Goal: Task Accomplishment & Management: Manage account settings

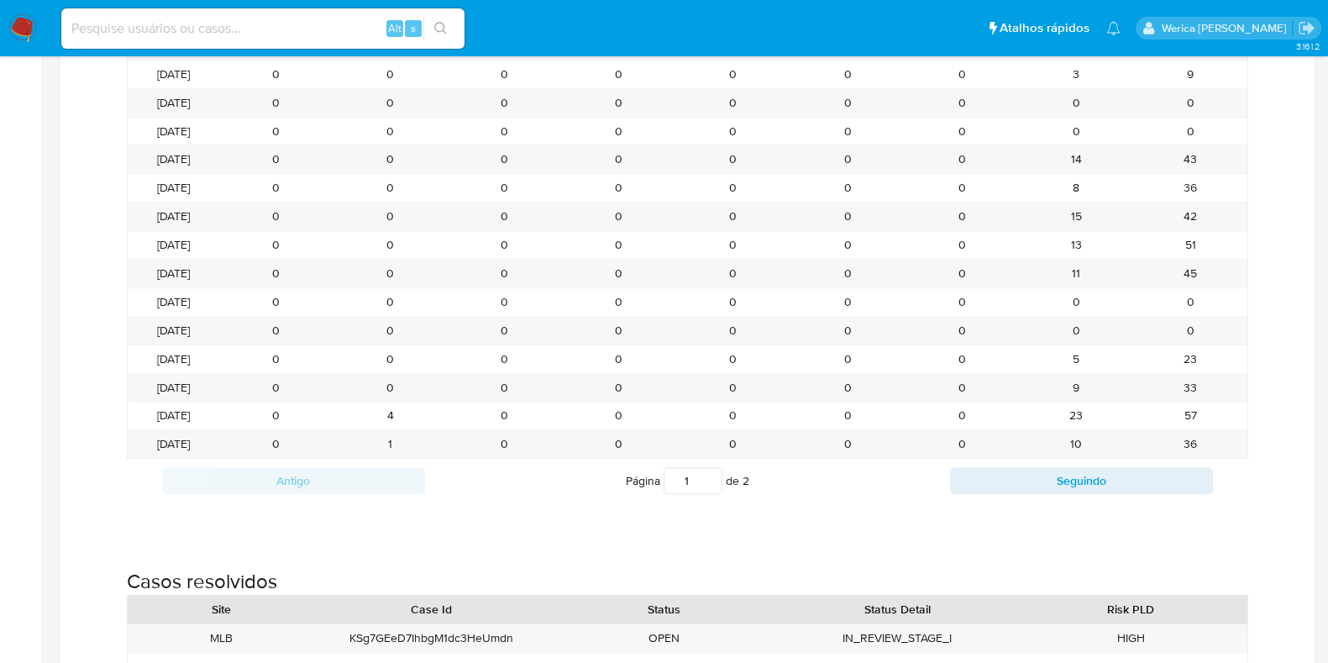
click at [37, 24] on nav "Pausado Ver notificaciones Alt s Atalhos rápidos Presiona las siguientes teclas…" at bounding box center [664, 28] width 1328 height 56
click at [28, 25] on img at bounding box center [22, 28] width 29 height 29
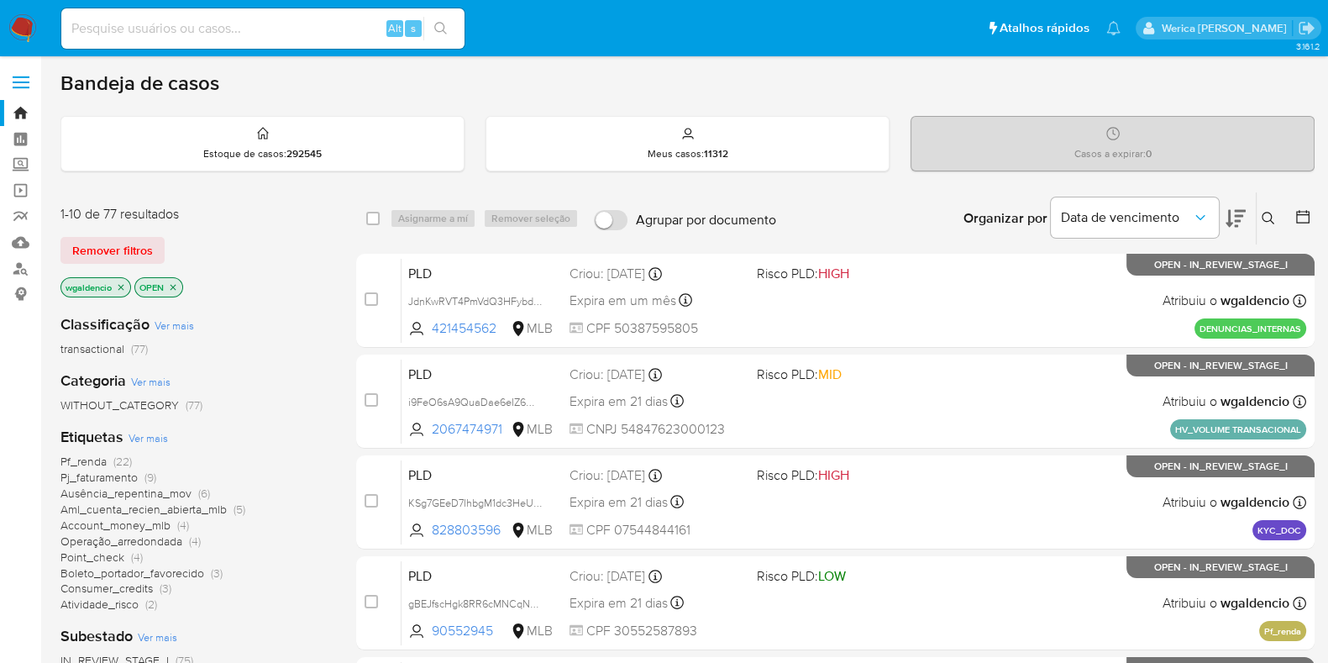
click at [277, 531] on div "Pf_renda (22) Pj_faturamento (9) Ausência_repentina_mov (6) Aml_cuenta_recien_a…" at bounding box center [194, 533] width 269 height 159
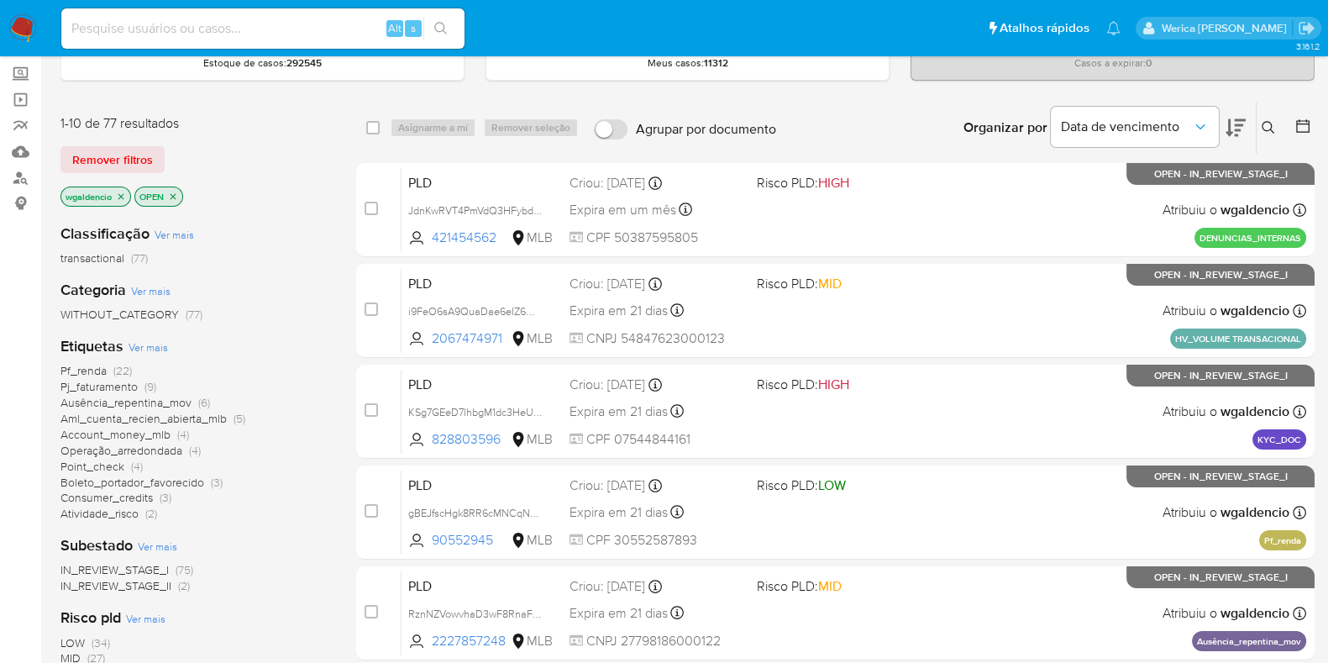
scroll to position [209, 0]
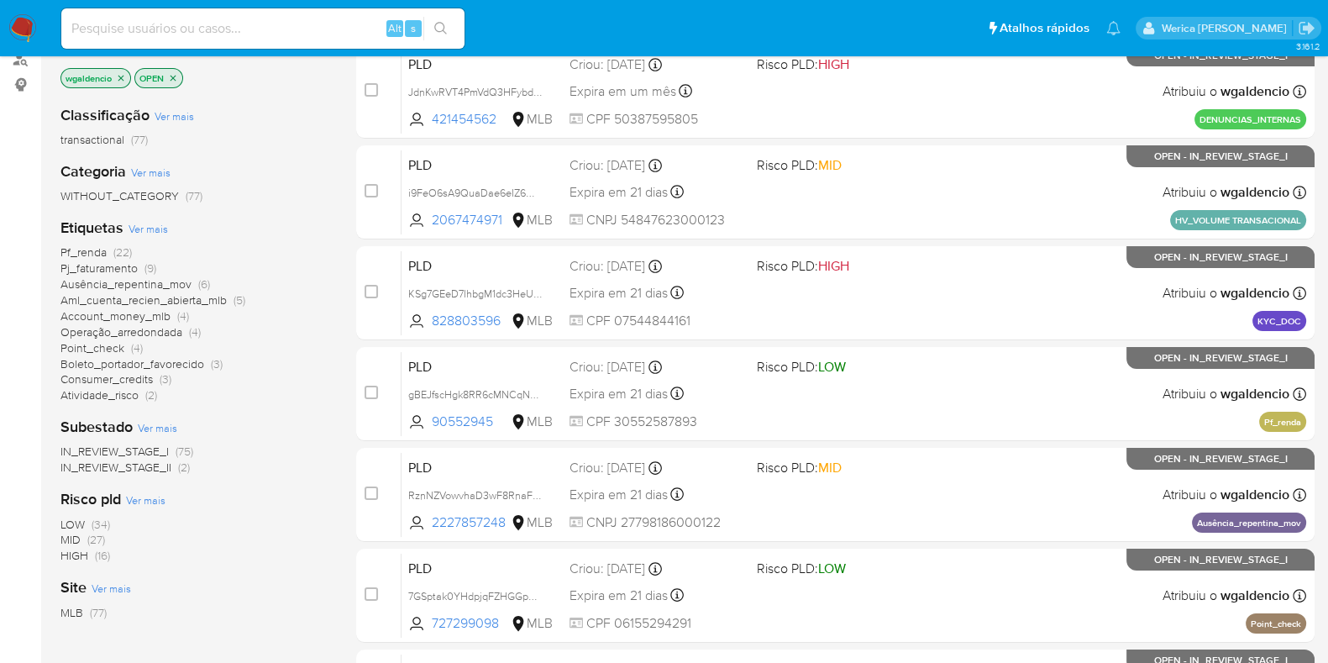
click at [92, 560] on span "HIGH (16)" at bounding box center [85, 556] width 50 height 16
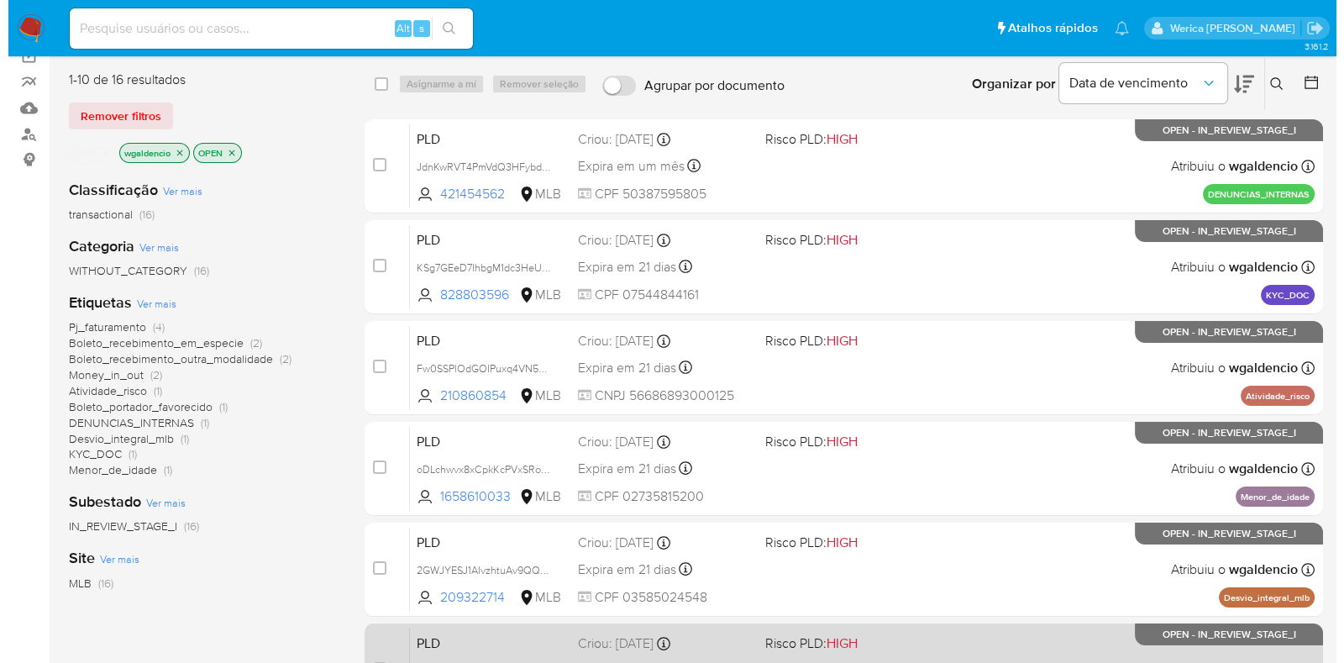
scroll to position [104, 0]
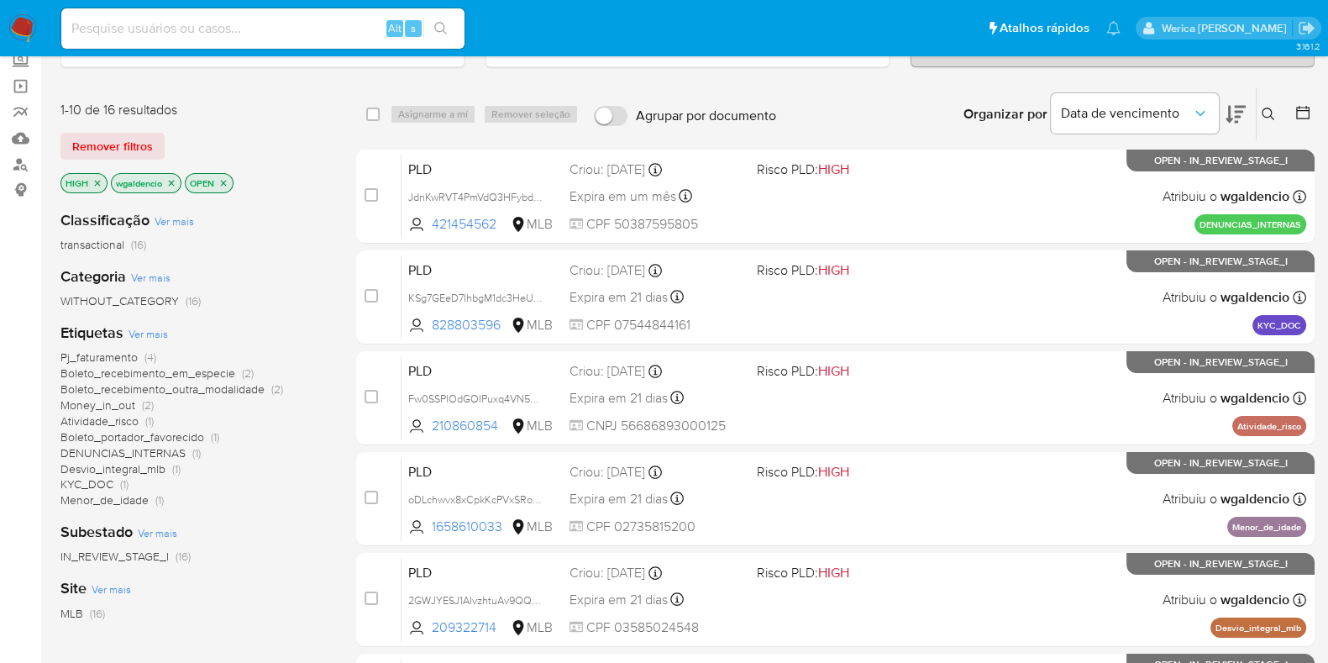
click at [106, 502] on span "Menor_de_idade" at bounding box center [104, 499] width 88 height 17
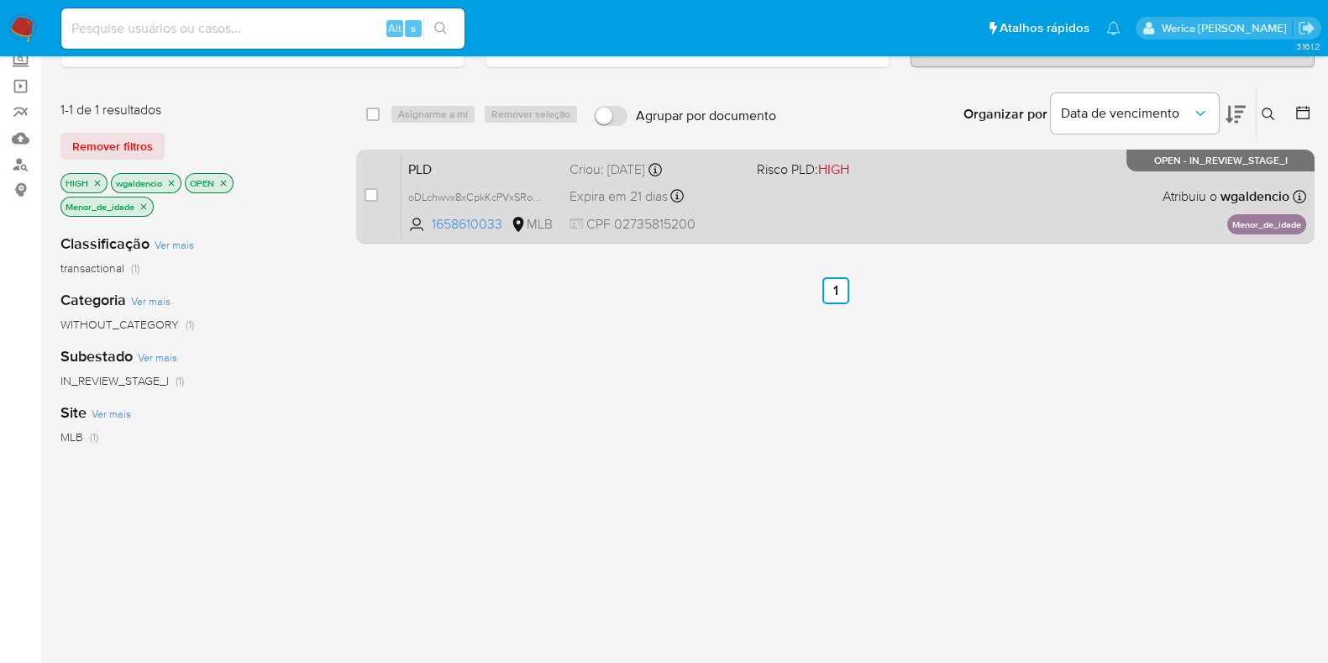
click at [811, 222] on div "PLD oDLchwvx8xCpkKcPVxSRoeio 1658610033 MLB Risco PLD: HIGH Criou: 12/09/2025 C…" at bounding box center [854, 196] width 905 height 85
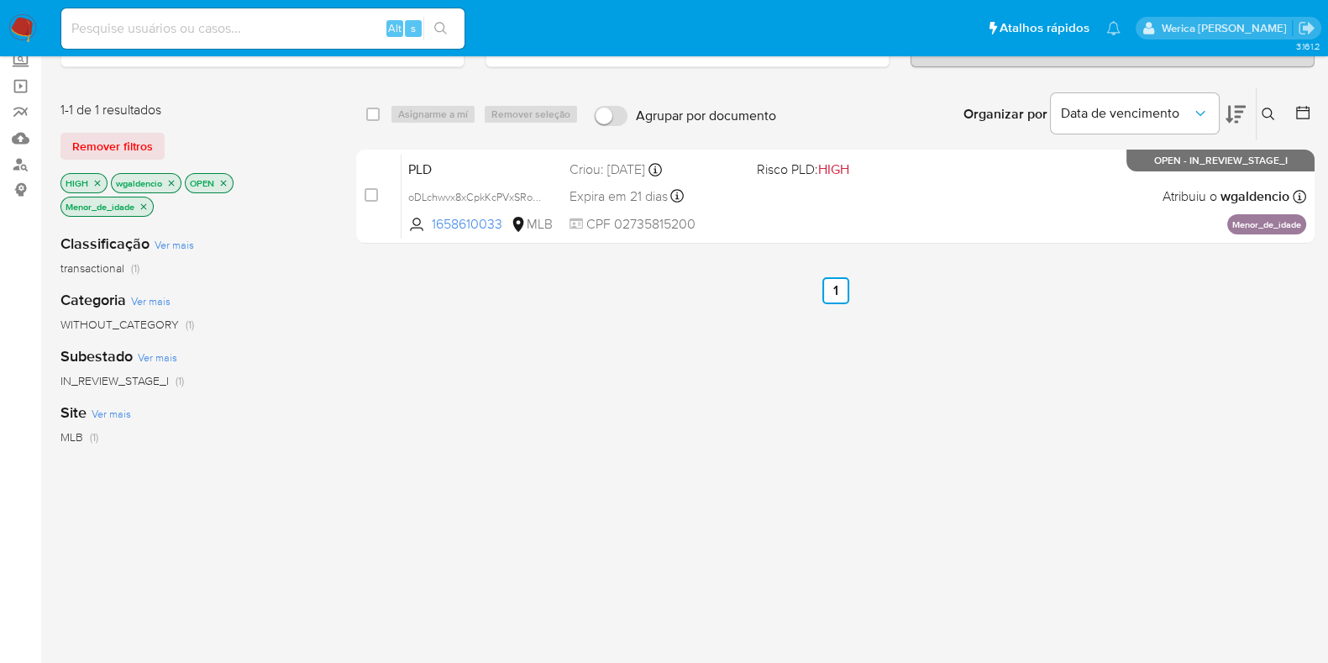
click at [144, 202] on icon "close-filter" at bounding box center [144, 207] width 10 height 10
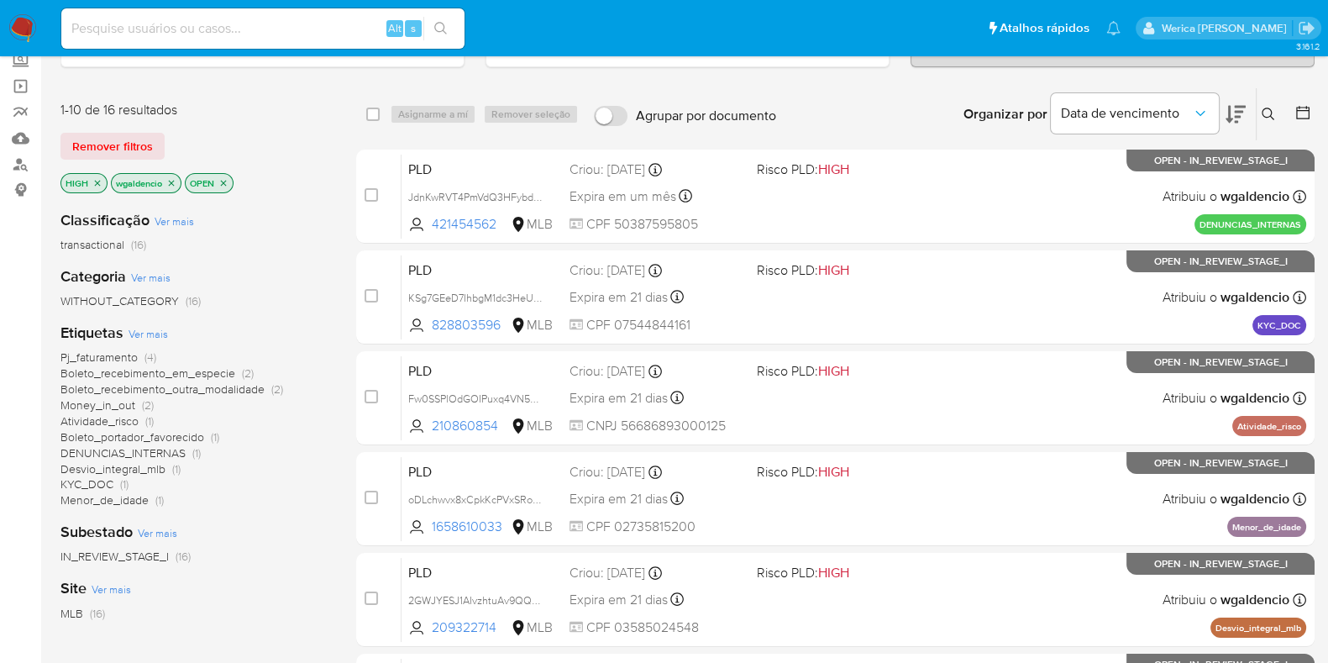
click at [160, 326] on span "Ver mais" at bounding box center [148, 333] width 39 height 15
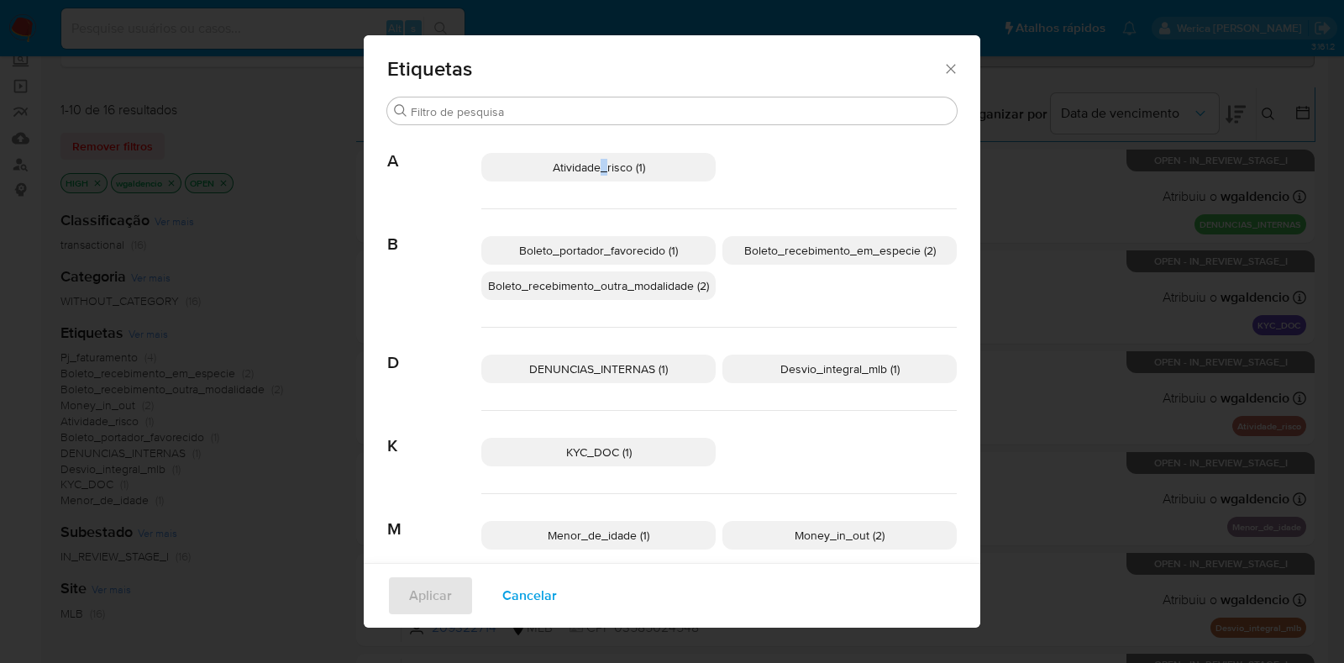
click at [596, 156] on p "Atividade_risco (1)" at bounding box center [598, 167] width 234 height 29
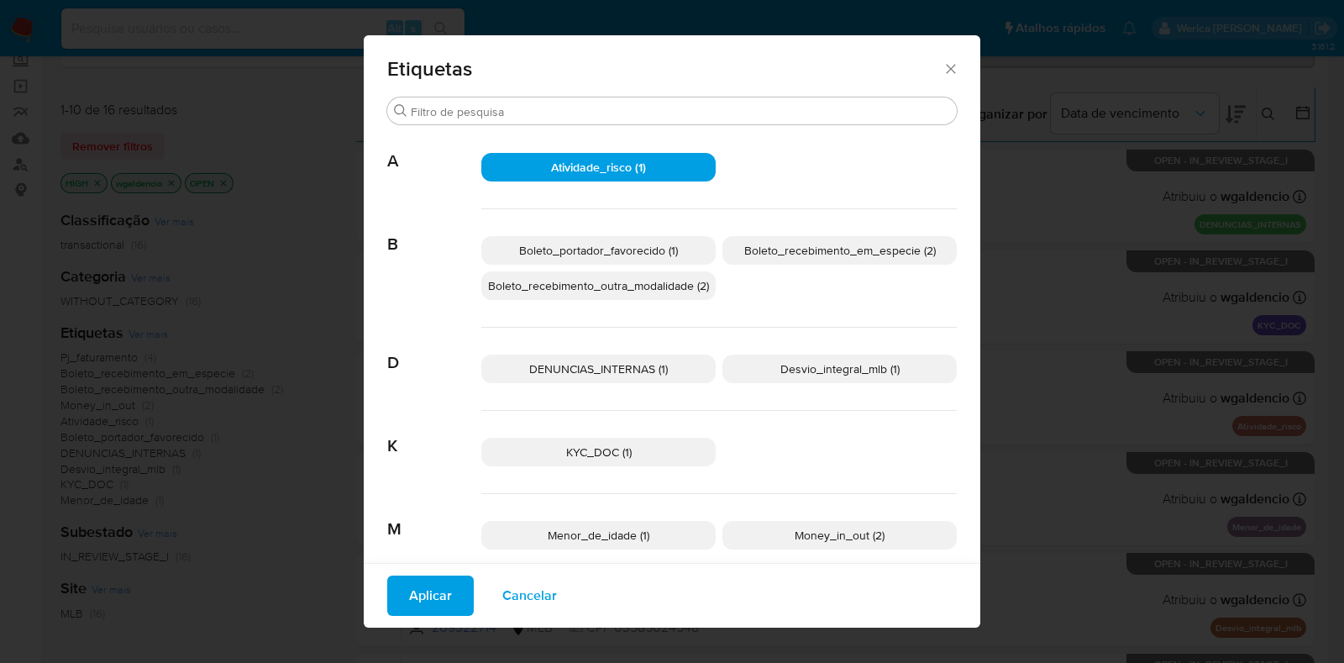
click at [798, 366] on span "Desvio_integral_mlb (1)" at bounding box center [839, 368] width 119 height 17
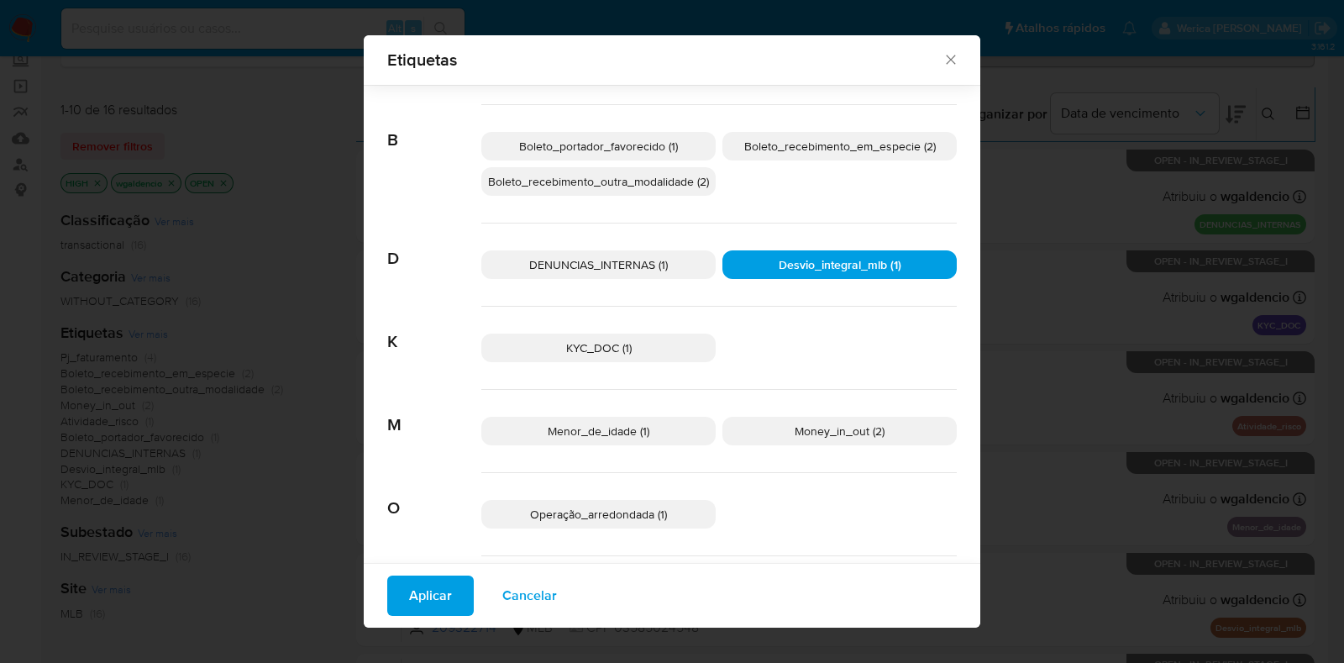
scroll to position [197, 0]
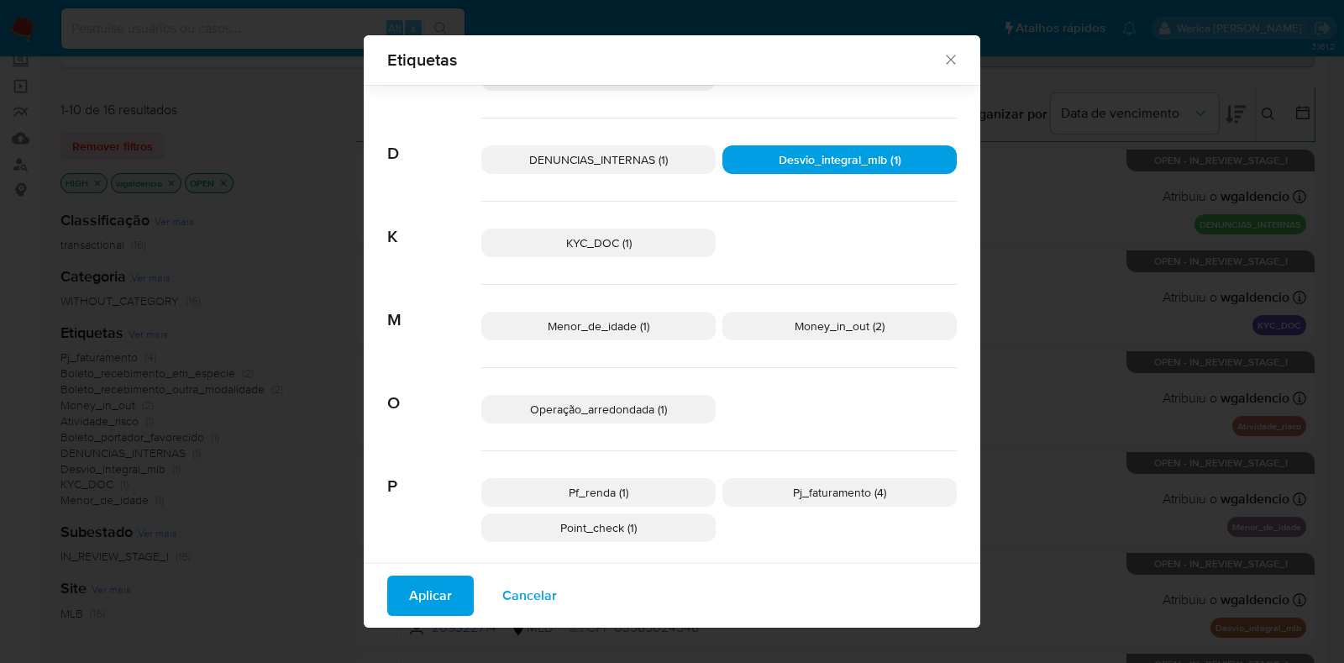
click at [628, 253] on p "KYC_DOC (1)" at bounding box center [598, 242] width 234 height 29
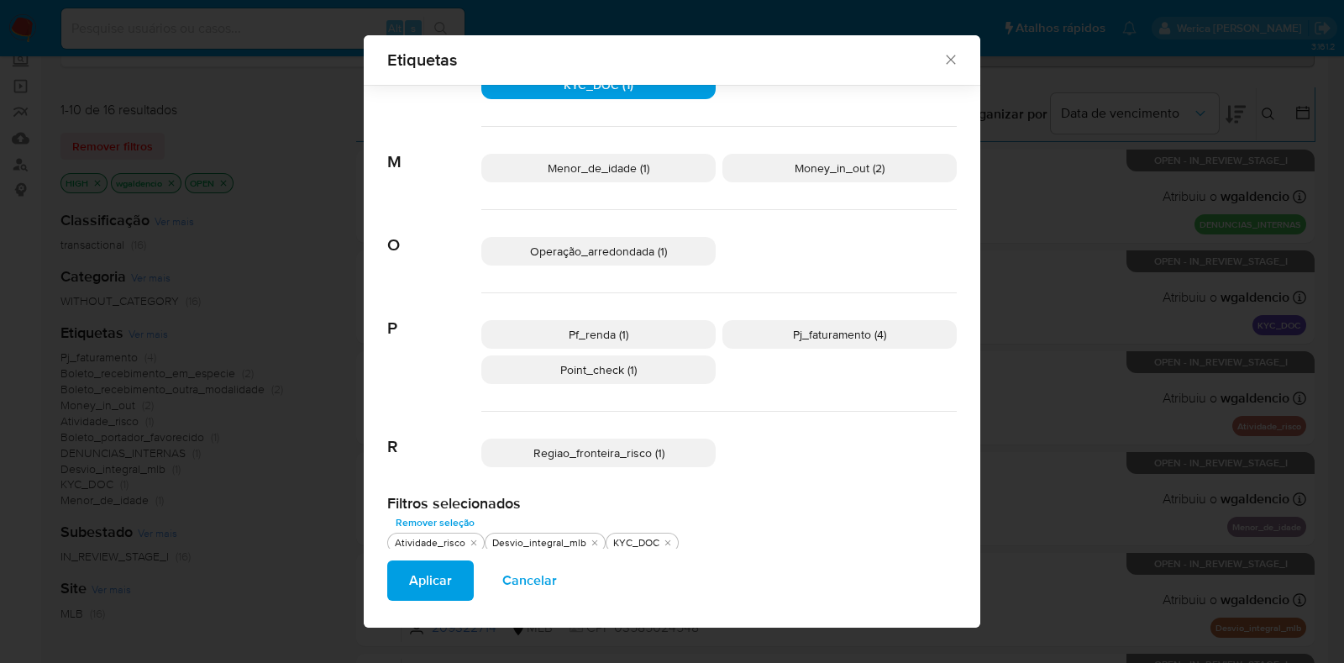
scroll to position [369, 0]
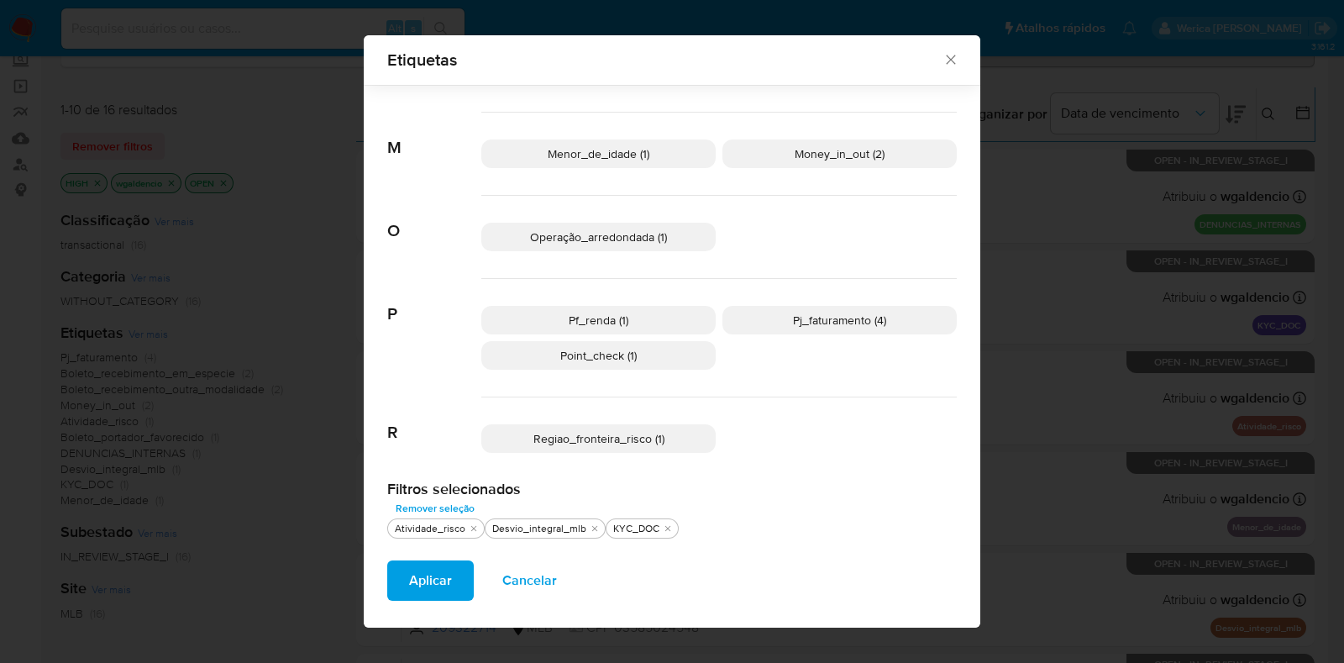
click at [575, 439] on span "Regiao_fronteira_risco (1)" at bounding box center [598, 438] width 131 height 17
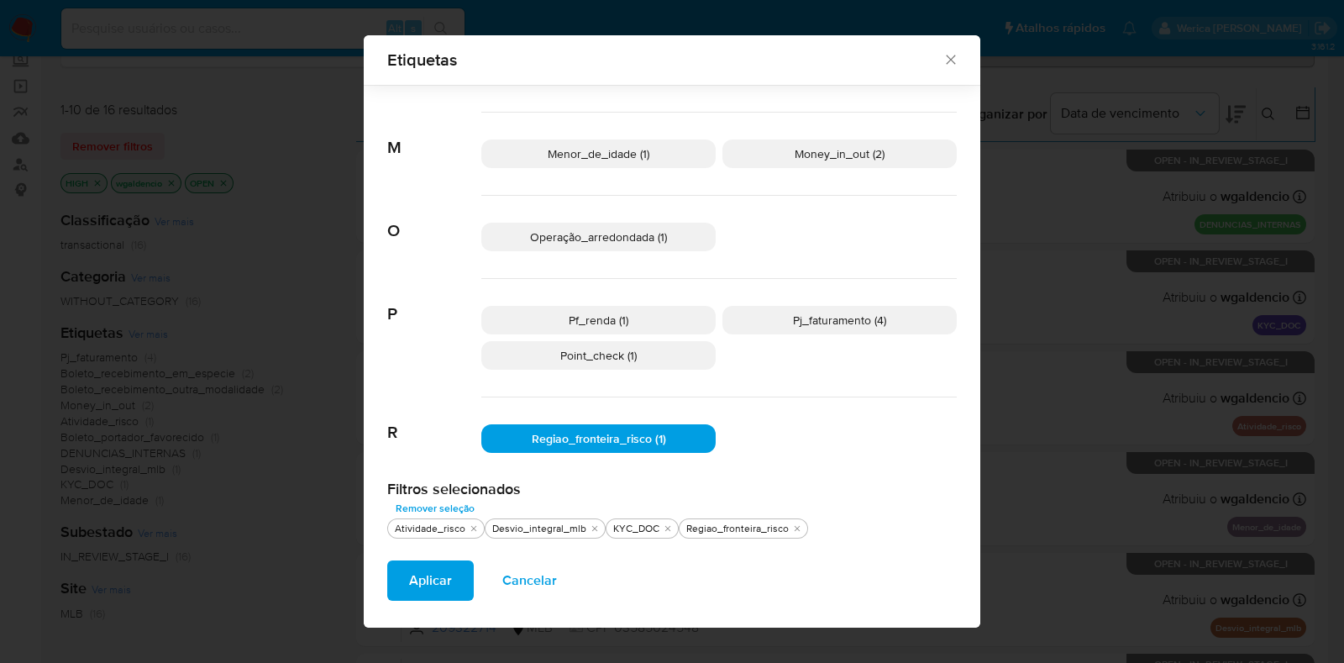
click at [423, 562] on span "Aplicar" at bounding box center [430, 580] width 43 height 37
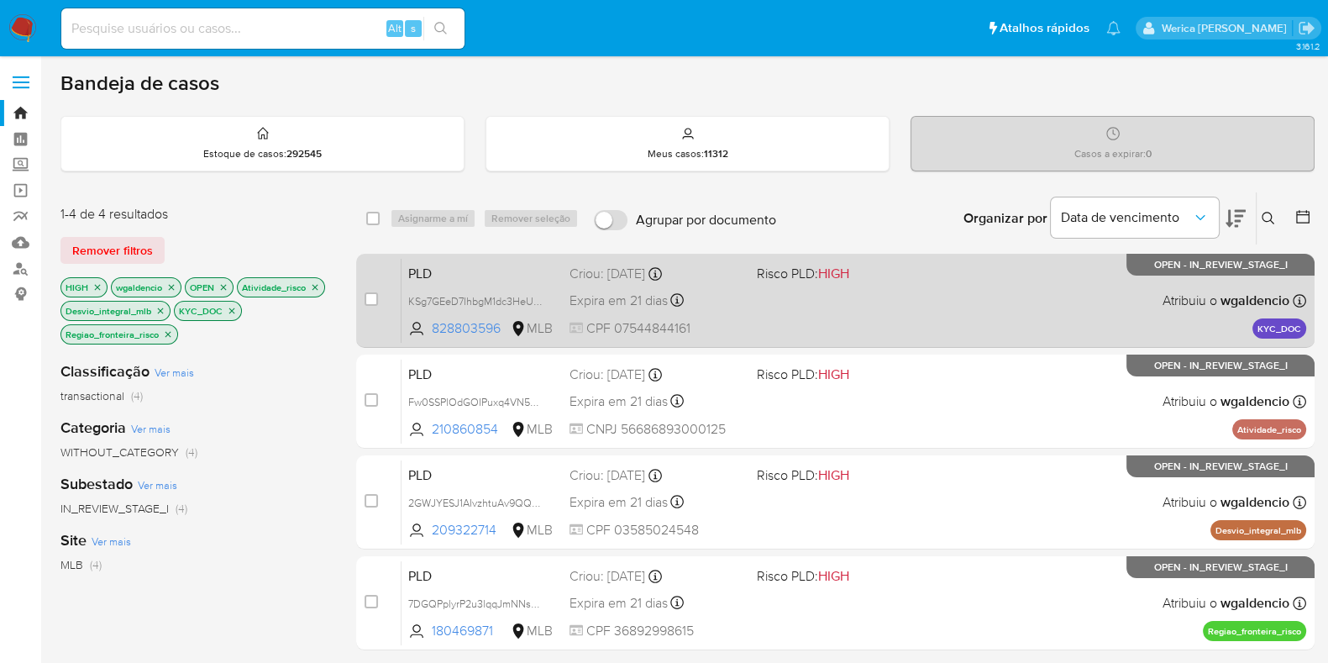
drag, startPoint x: 1003, startPoint y: 298, endPoint x: 995, endPoint y: 295, distance: 9.0
click at [995, 295] on div "PLD KSg7GEeD7IhbgM1dc3HeUmdn 828803596 MLB Risco PLD: HIGH Criou: 12/09/2025 Cr…" at bounding box center [854, 300] width 905 height 85
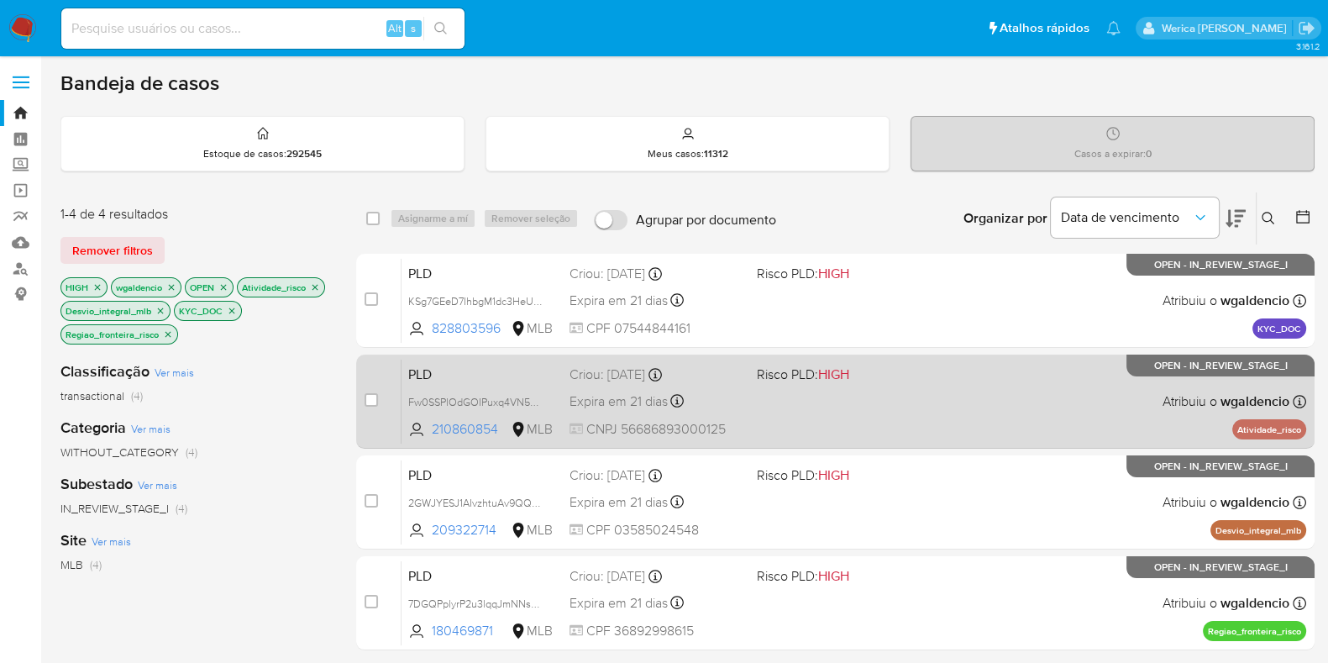
click at [932, 354] on div "case-item-checkbox Incapaz de atribuir o caso PLD Fw0SSPlOdGOIPuxq4VN5Z5IU 2108…" at bounding box center [835, 401] width 958 height 94
click at [882, 385] on div "PLD Fw0SSPlOdGOIPuxq4VN5Z5IU 210860854 MLB Risco PLD: HIGH Criou: 12/09/2025 Cr…" at bounding box center [854, 401] width 905 height 85
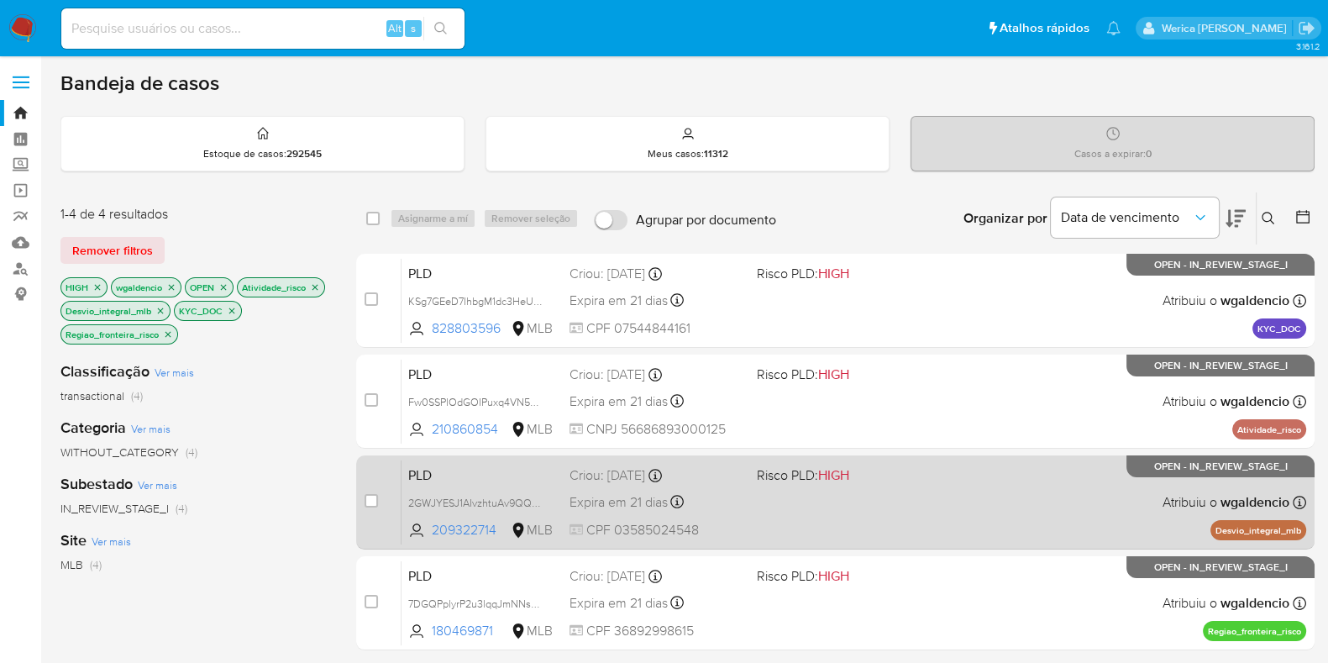
click at [899, 501] on span at bounding box center [844, 501] width 174 height 3
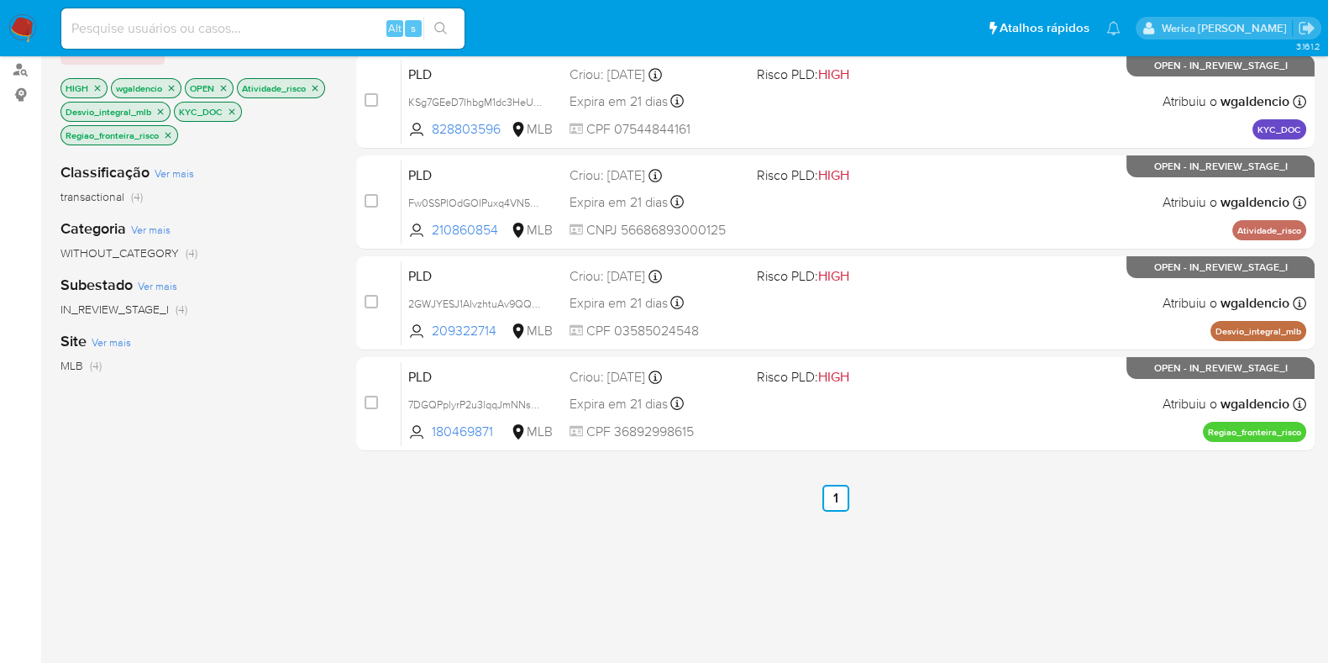
scroll to position [315, 0]
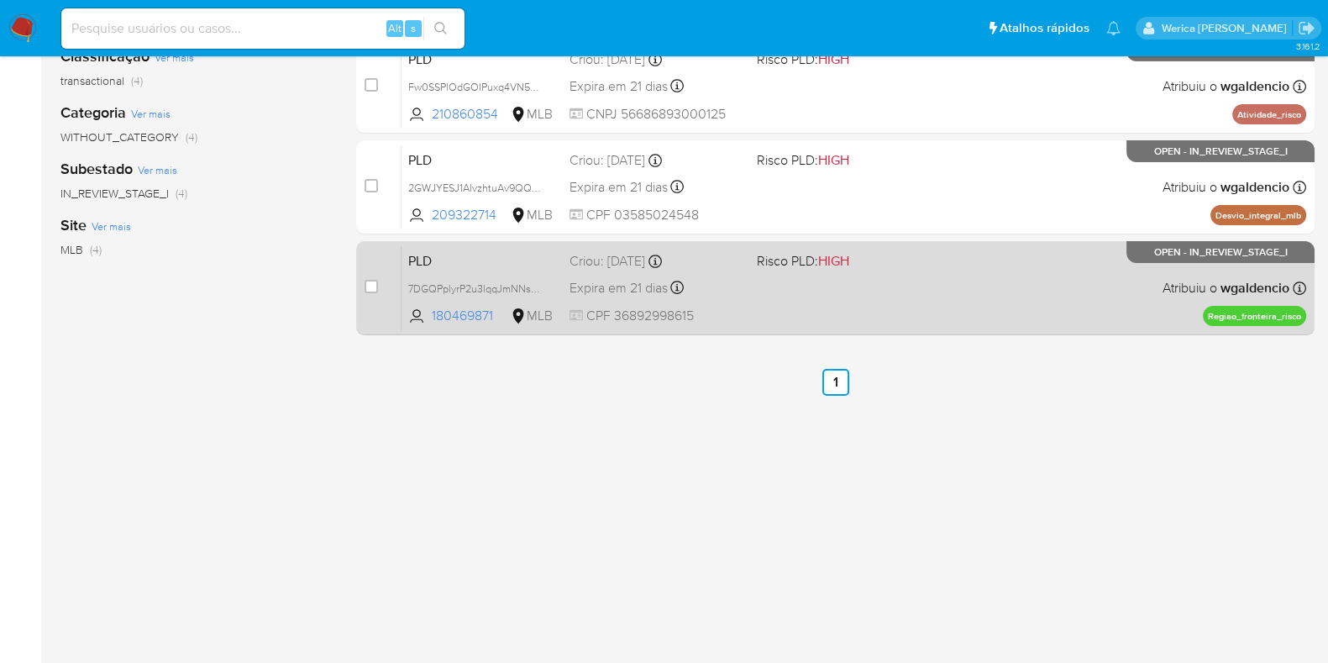
click at [869, 315] on div "PLD 7DGQPplyrP2u3lqqJmNNsOgF 180469871 MLB Risco PLD: HIGH Criou: 12/09/2025 Cr…" at bounding box center [854, 287] width 905 height 85
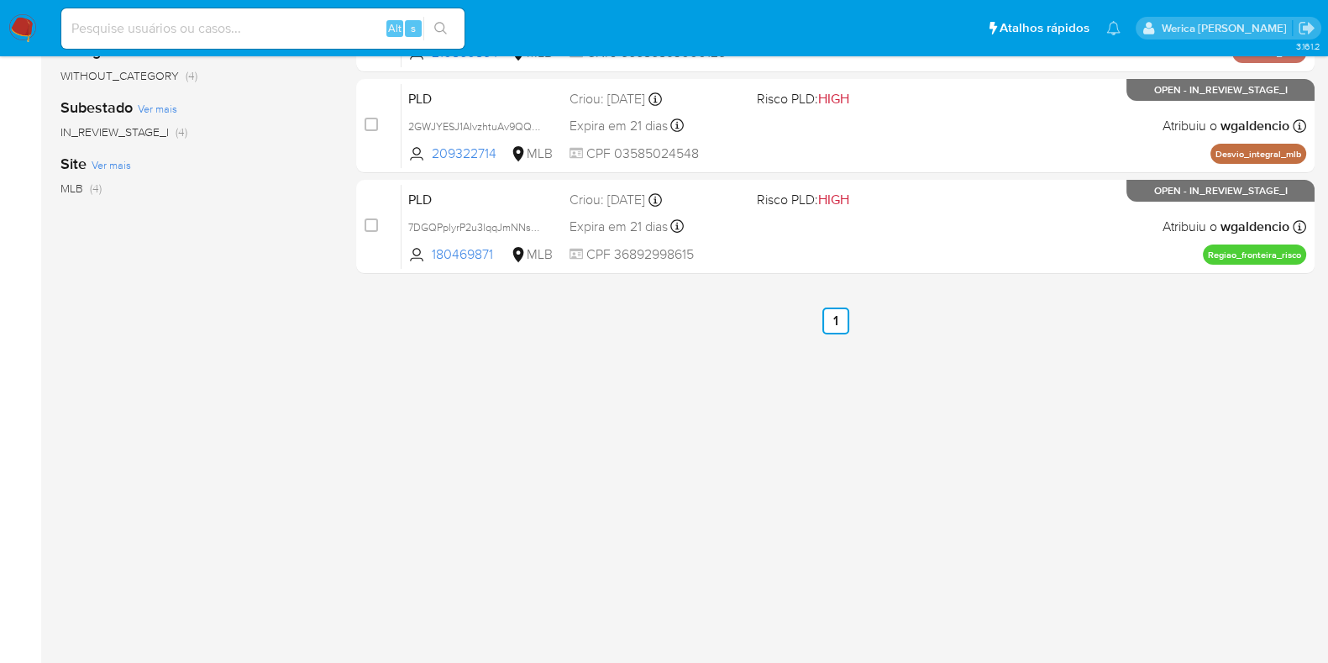
scroll to position [0, 0]
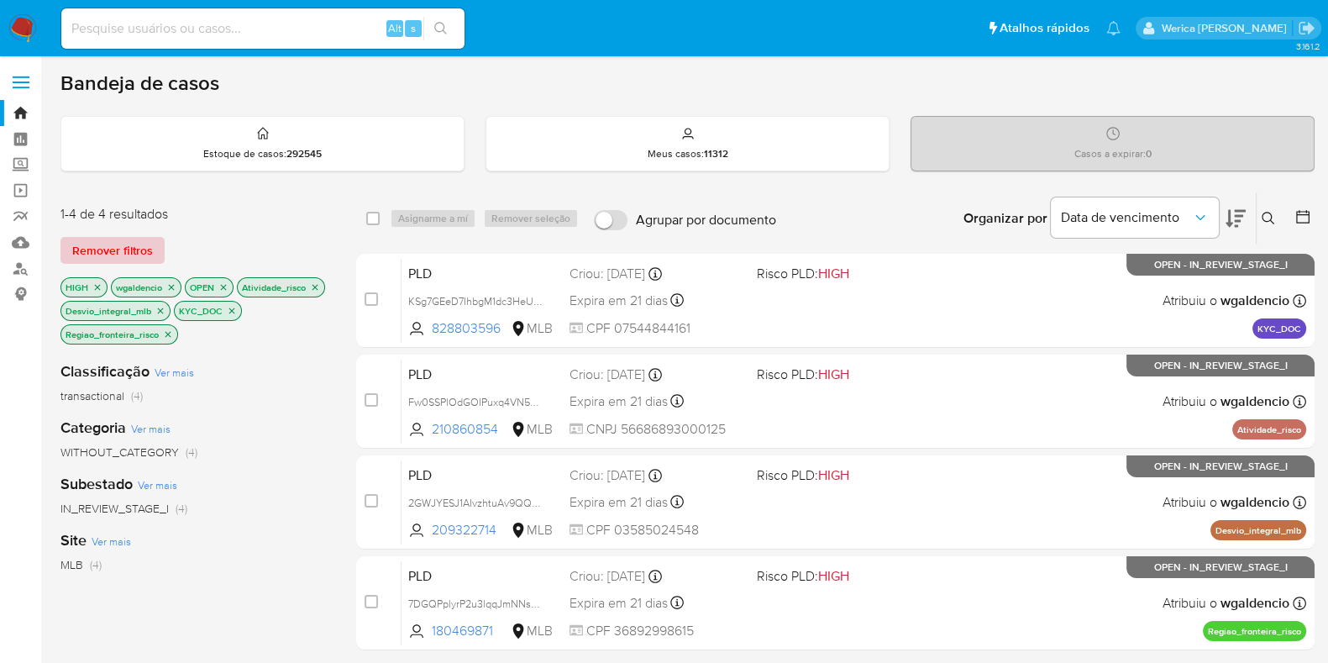
click at [115, 249] on span "Remover filtros" at bounding box center [112, 251] width 81 height 24
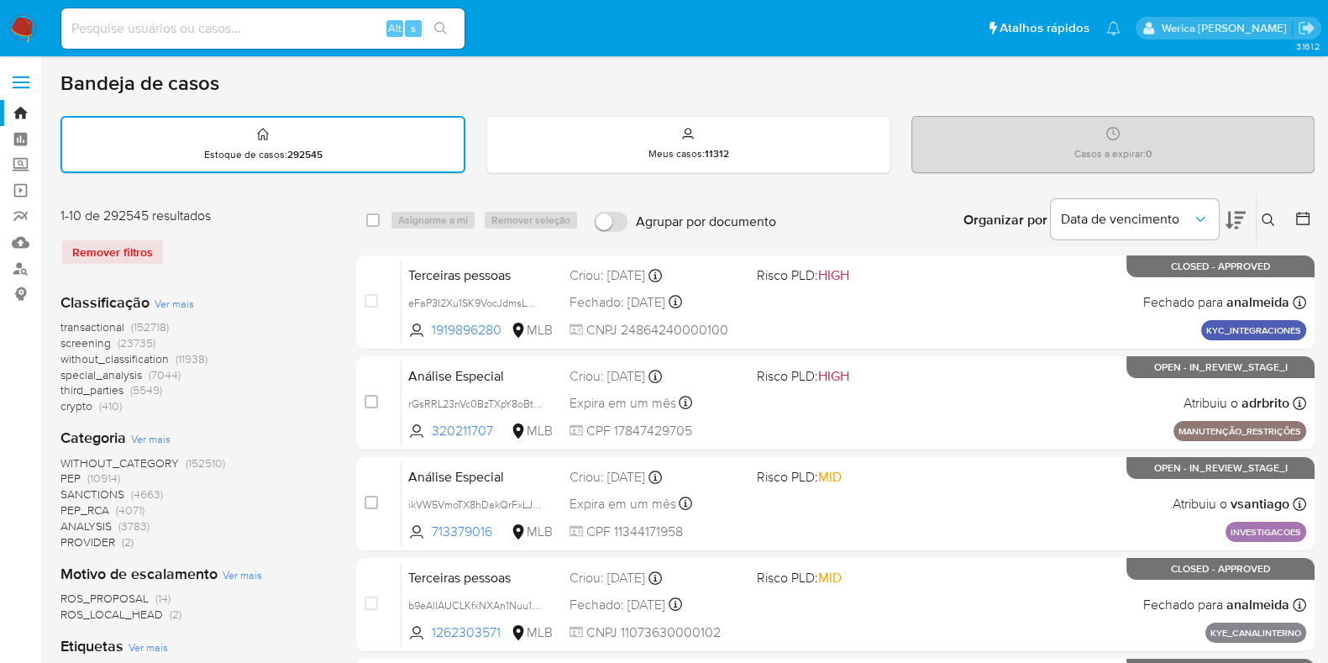
click at [22, 50] on nav "Pausado Ver notificaciones Alt s Atalhos rápidos Presiona las siguientes teclas…" at bounding box center [664, 28] width 1328 height 56
click at [17, 37] on img at bounding box center [22, 28] width 29 height 29
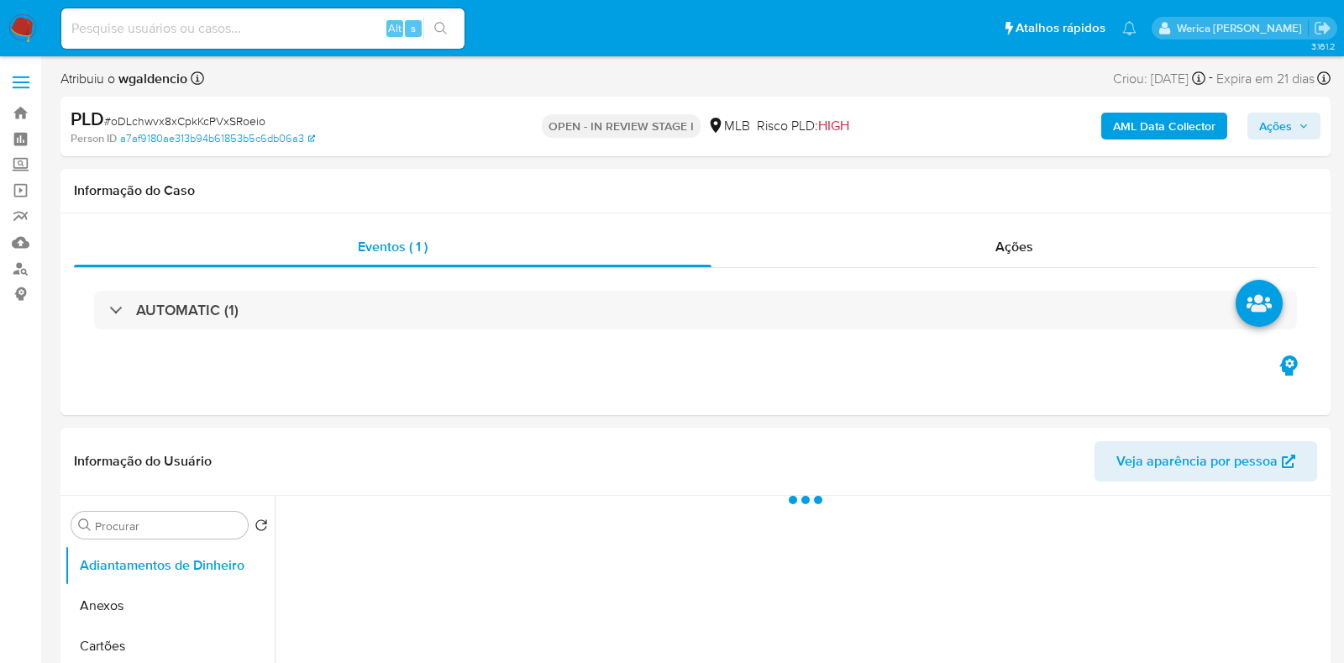
select select "10"
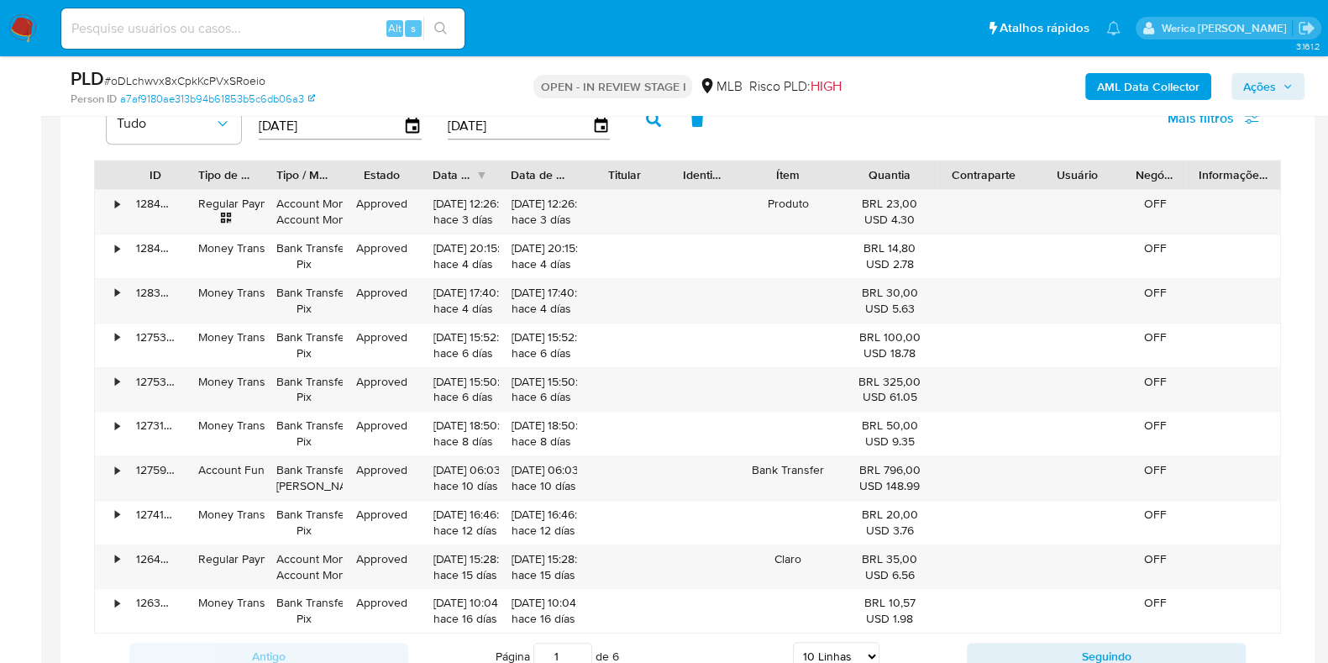
scroll to position [1260, 0]
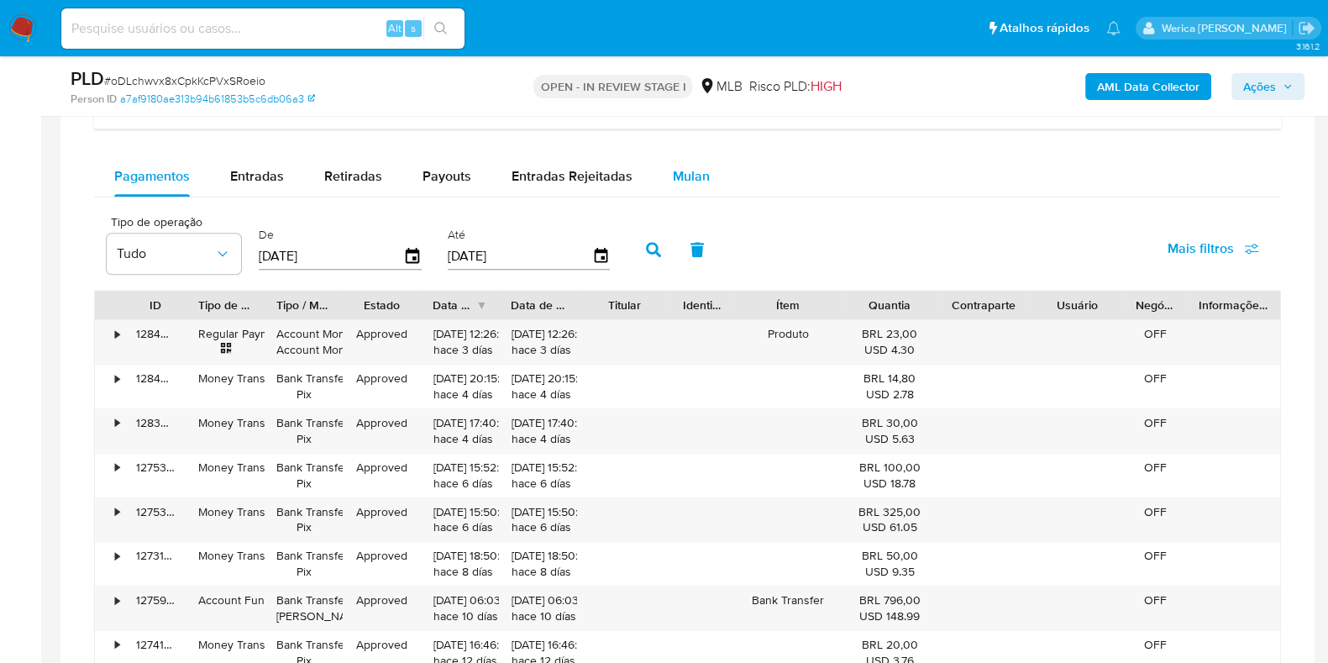
drag, startPoint x: 680, startPoint y: 171, endPoint x: 672, endPoint y: 181, distance: 12.5
click at [686, 172] on span "Mulan" at bounding box center [691, 175] width 37 height 19
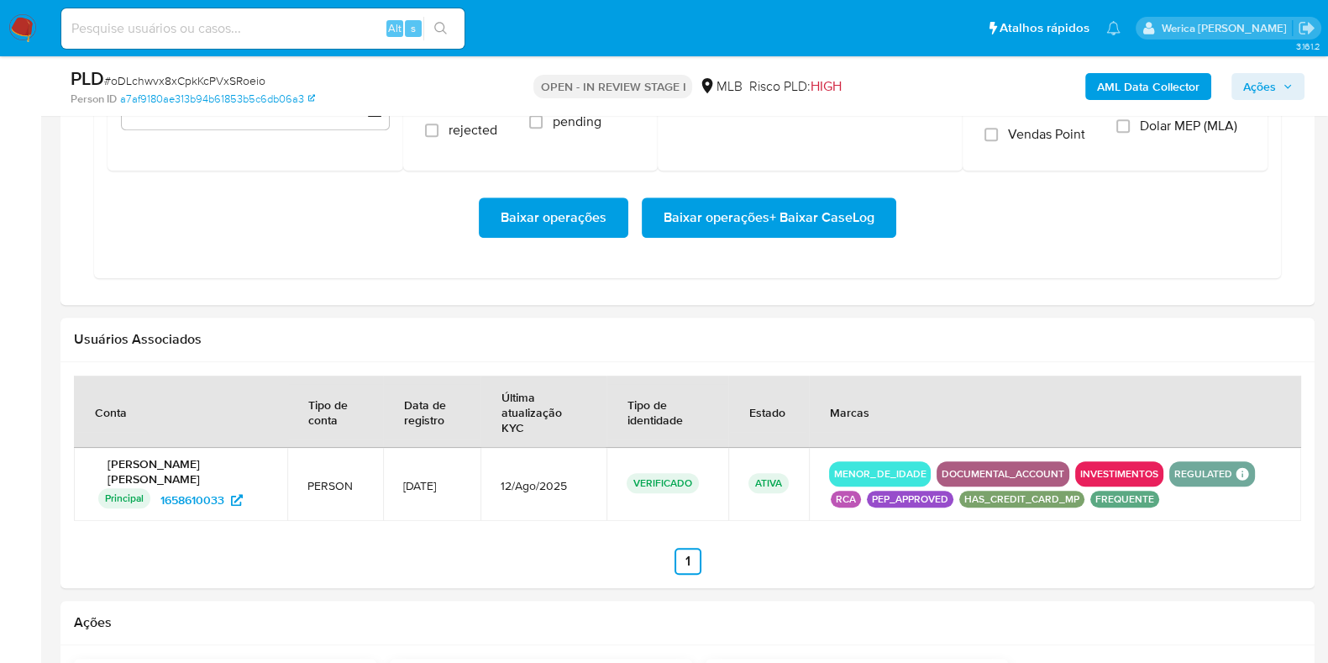
scroll to position [1469, 0]
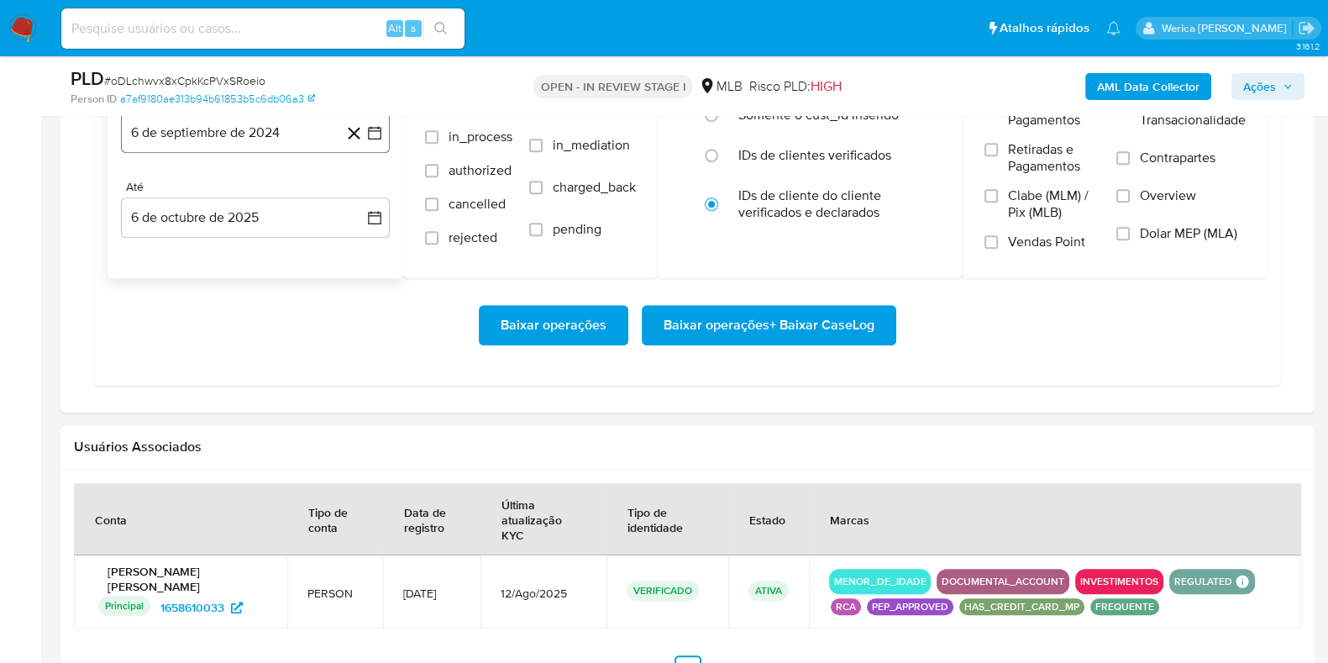
click at [239, 135] on button "6 de septiembre de 2024" at bounding box center [255, 133] width 269 height 40
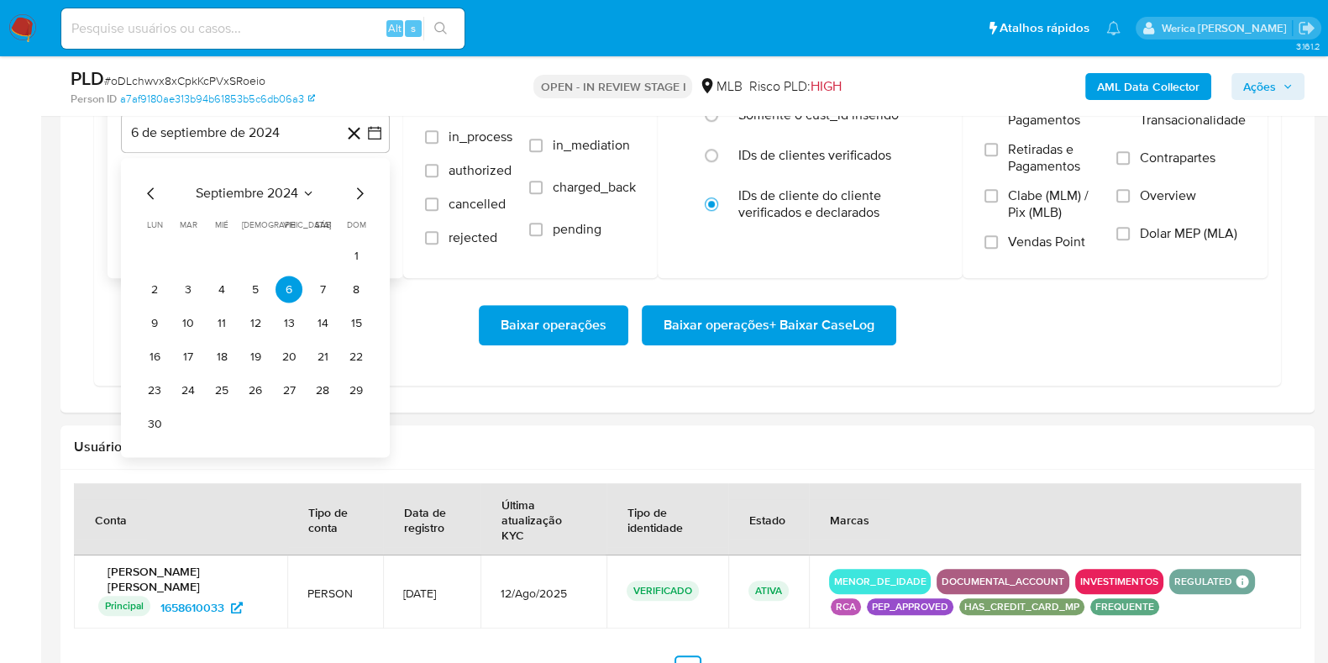
click at [275, 195] on span "septiembre 2024" at bounding box center [247, 194] width 102 height 17
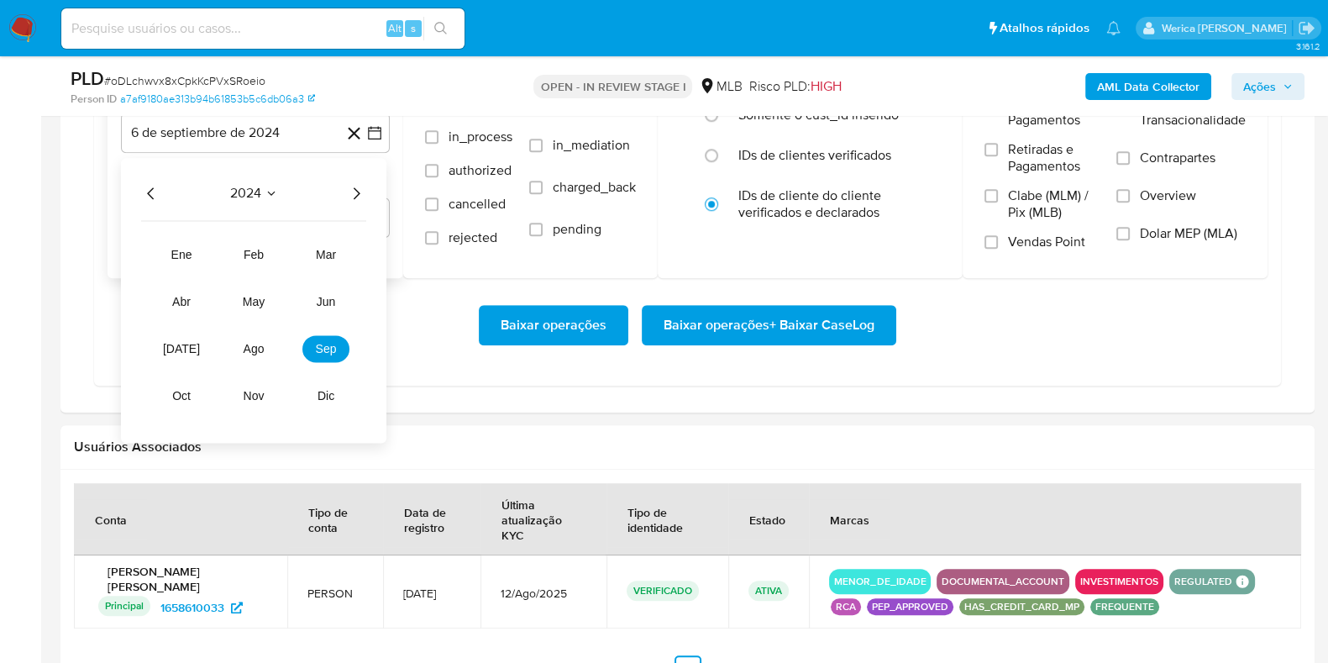
click at [358, 191] on icon "Año siguiente" at bounding box center [356, 194] width 20 height 20
click at [254, 349] on span "ago" at bounding box center [254, 349] width 21 height 13
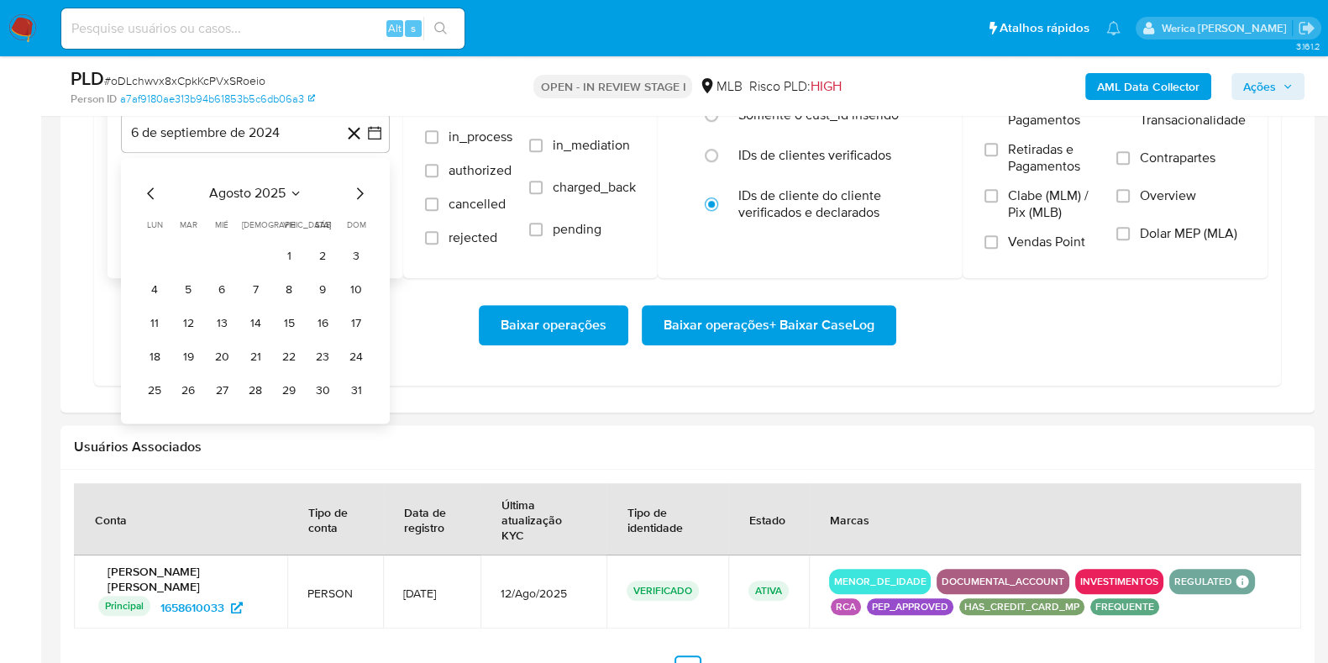
click at [296, 264] on button "1" at bounding box center [289, 256] width 27 height 27
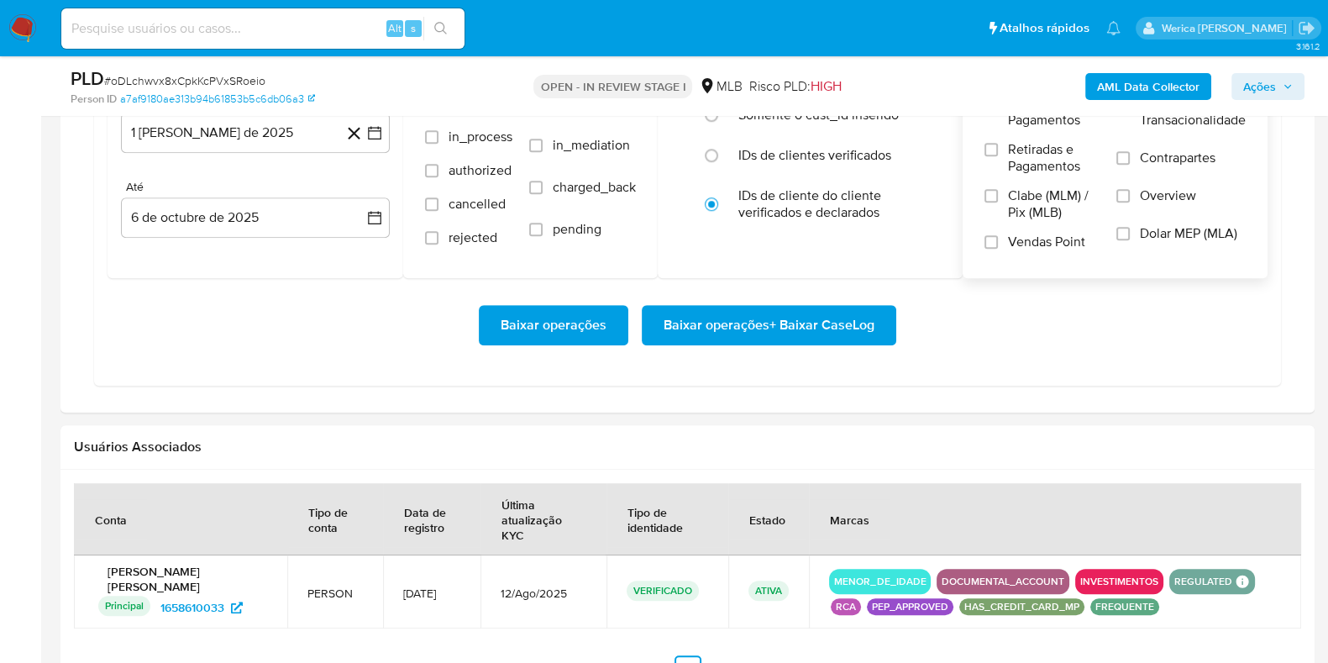
click at [1016, 149] on span "Retiradas e Pagamentos" at bounding box center [1054, 158] width 92 height 34
click at [998, 149] on input "Retiradas e Pagamentos" at bounding box center [990, 149] width 13 height 13
click at [1016, 182] on label "Retiradas e Pagamentos" at bounding box center [1041, 164] width 115 height 46
click at [998, 156] on input "Retiradas e Pagamentos" at bounding box center [990, 149] width 13 height 13
click at [1016, 224] on label "Clabe (MLM) / Pix (MLB)" at bounding box center [1041, 210] width 115 height 46
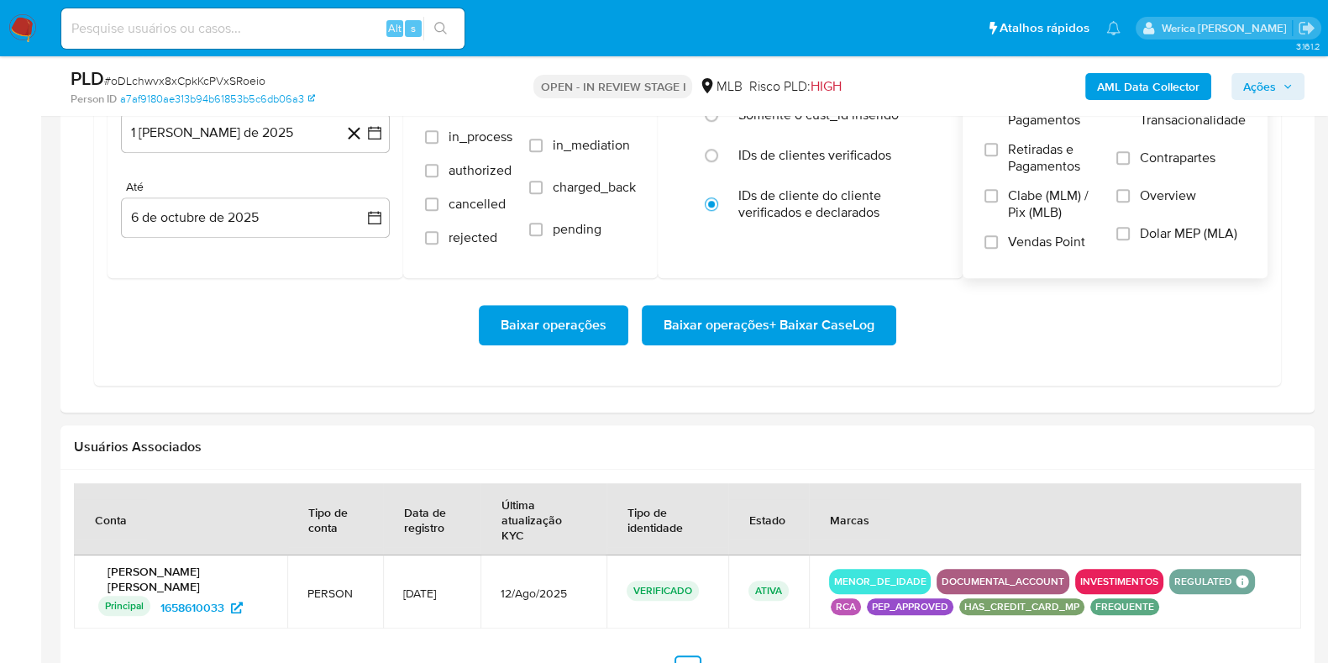
click at [998, 202] on input "Clabe (MLM) / Pix (MLB)" at bounding box center [990, 195] width 13 height 13
drag, startPoint x: 1016, startPoint y: 224, endPoint x: 1110, endPoint y: 236, distance: 95.6
click at [1022, 255] on label "Vendas Point" at bounding box center [1041, 248] width 115 height 29
click at [998, 249] on input "Vendas Point" at bounding box center [990, 241] width 13 height 13
click at [1131, 232] on label "Dolar MEP (MLA)" at bounding box center [1180, 244] width 129 height 38
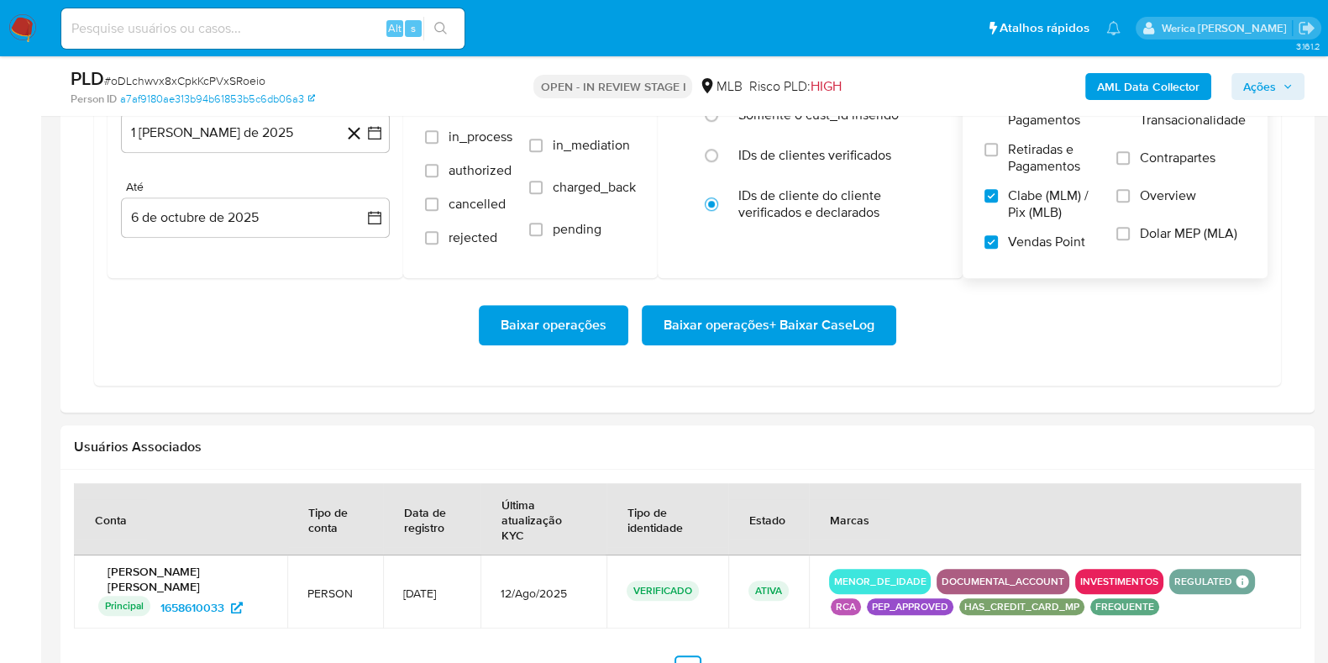
click at [1130, 232] on input "Dolar MEP (MLA)" at bounding box center [1122, 233] width 13 height 13
click at [1140, 197] on span "Overview" at bounding box center [1168, 195] width 56 height 17
click at [1130, 197] on input "Overview" at bounding box center [1122, 195] width 13 height 13
click at [1142, 144] on label "Resumo Transacionalidade" at bounding box center [1180, 122] width 129 height 55
click at [1130, 110] on input "Resumo Transacionalidade" at bounding box center [1122, 103] width 13 height 13
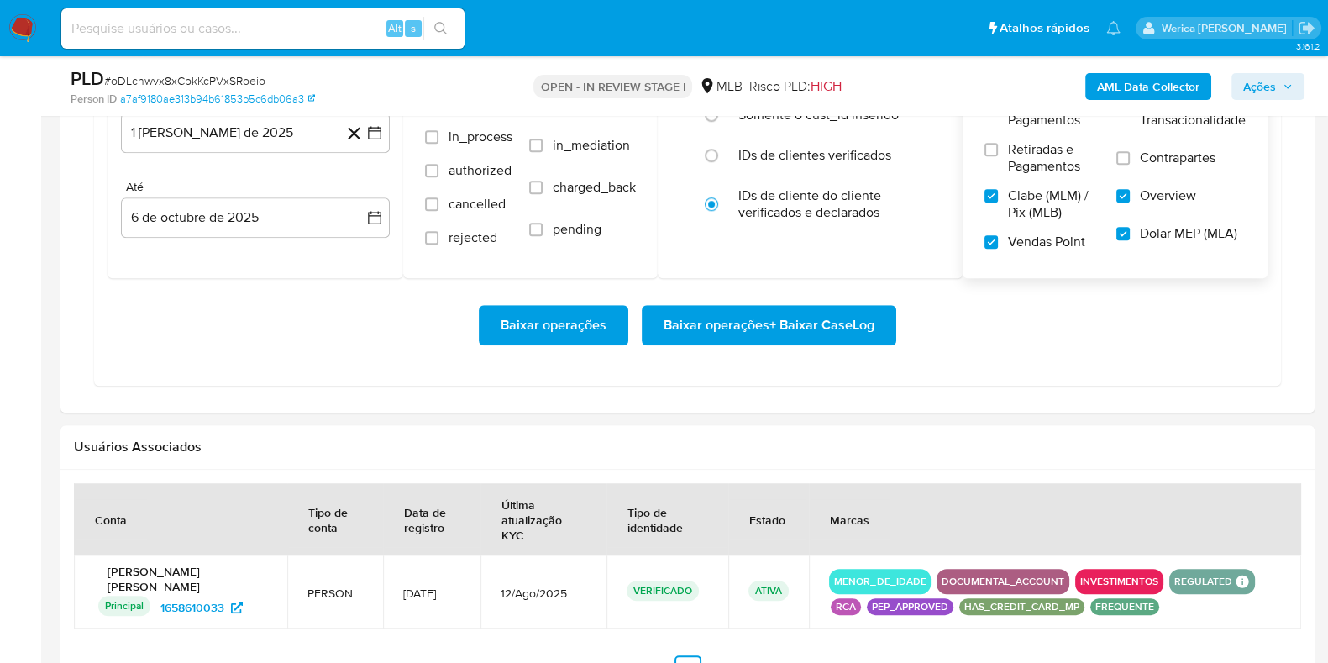
scroll to position [1364, 0]
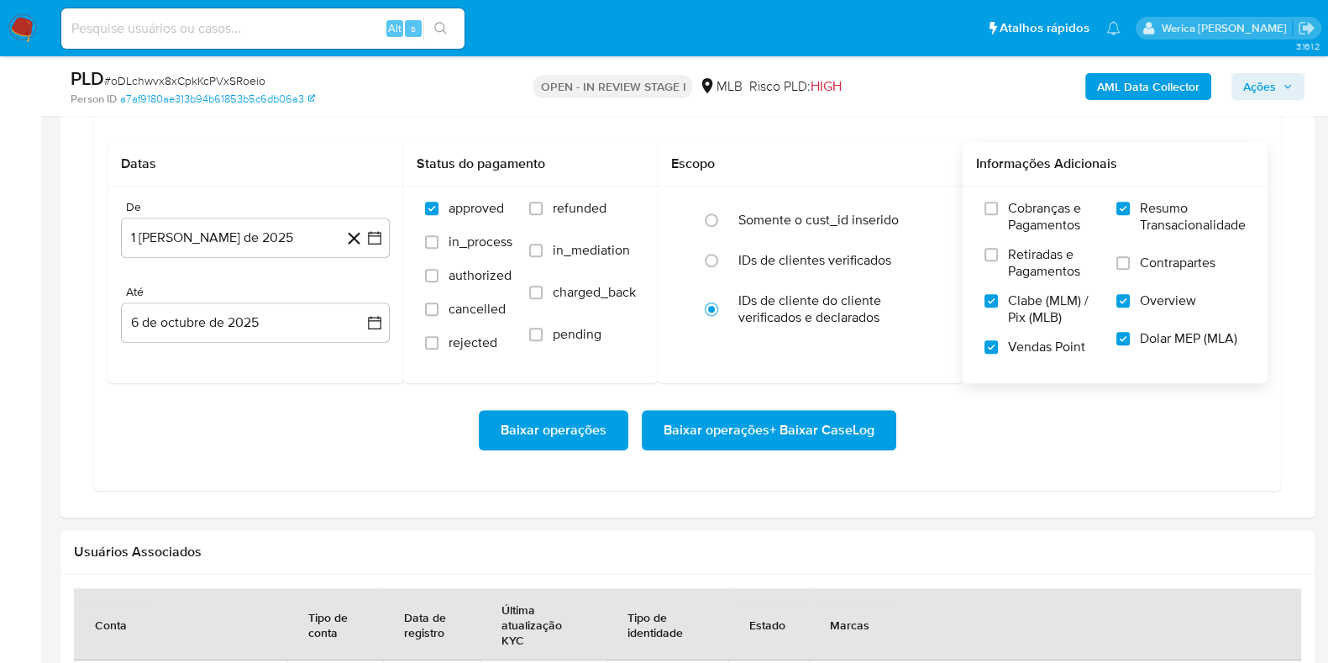
click at [1024, 228] on span "Cobranças e Pagamentos" at bounding box center [1054, 217] width 92 height 34
click at [998, 215] on input "Cobranças e Pagamentos" at bounding box center [990, 208] width 13 height 13
click at [1026, 269] on span "Retiradas e Pagamentos" at bounding box center [1054, 263] width 92 height 34
click at [998, 261] on input "Retiradas e Pagamentos" at bounding box center [990, 254] width 13 height 13
click at [1146, 257] on span "Contrapartes" at bounding box center [1178, 263] width 76 height 17
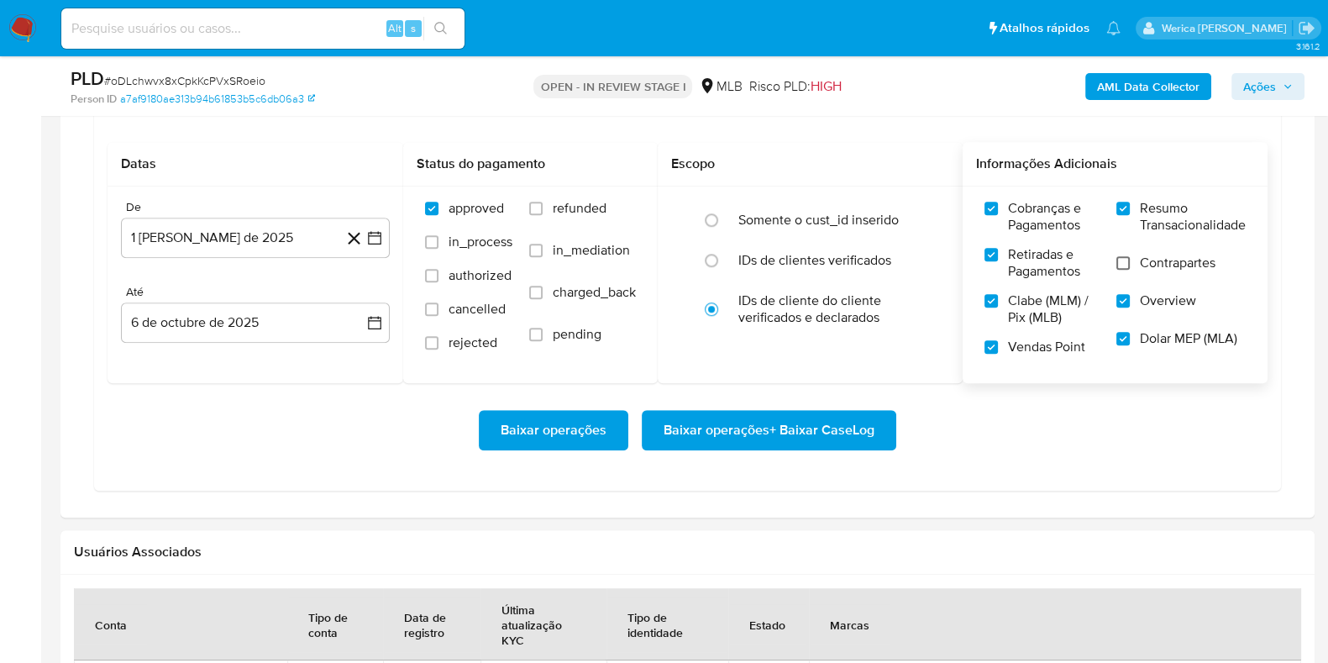
click at [1121, 266] on input "Contrapartes" at bounding box center [1122, 262] width 13 height 13
click at [880, 434] on button "Baixar operações + Baixar CaseLog" at bounding box center [769, 430] width 255 height 40
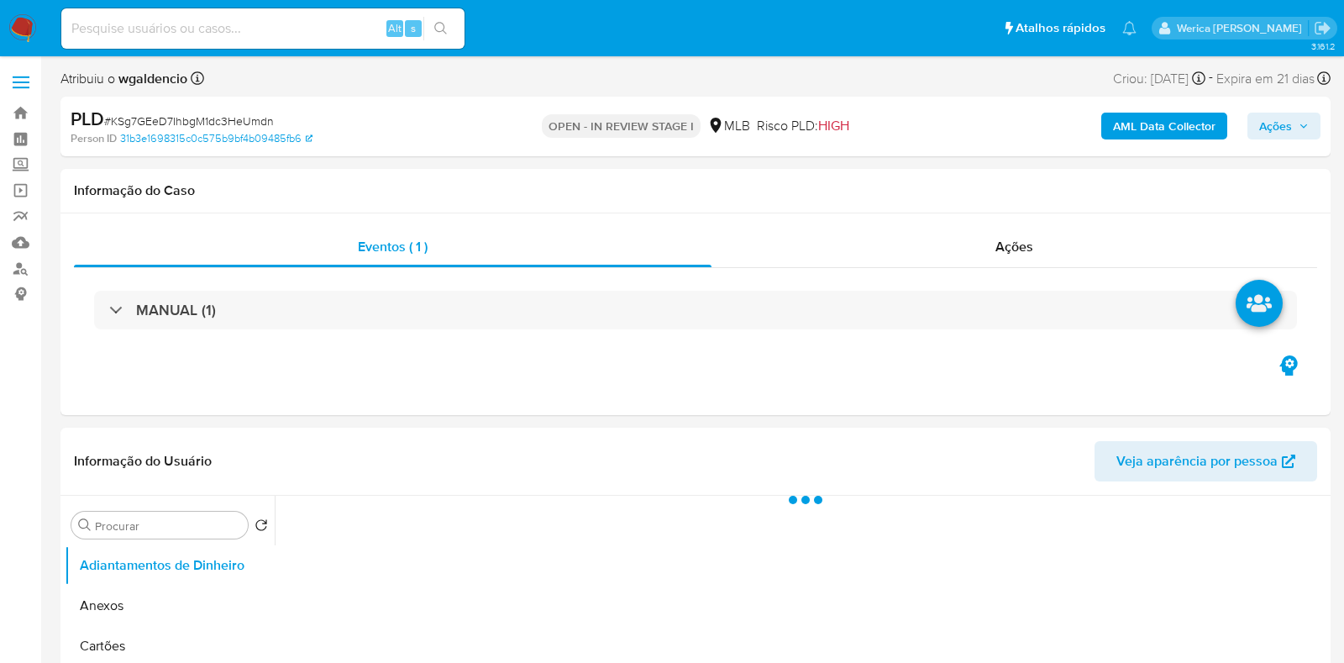
select select "10"
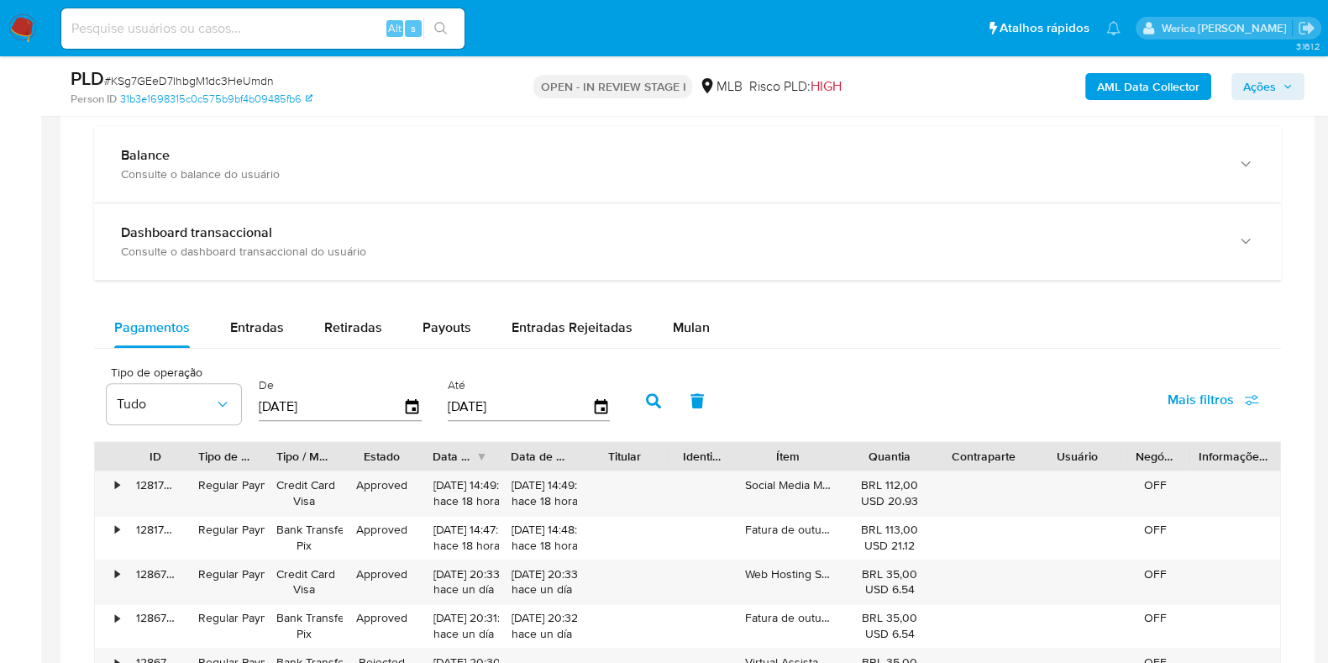
scroll to position [1054, 0]
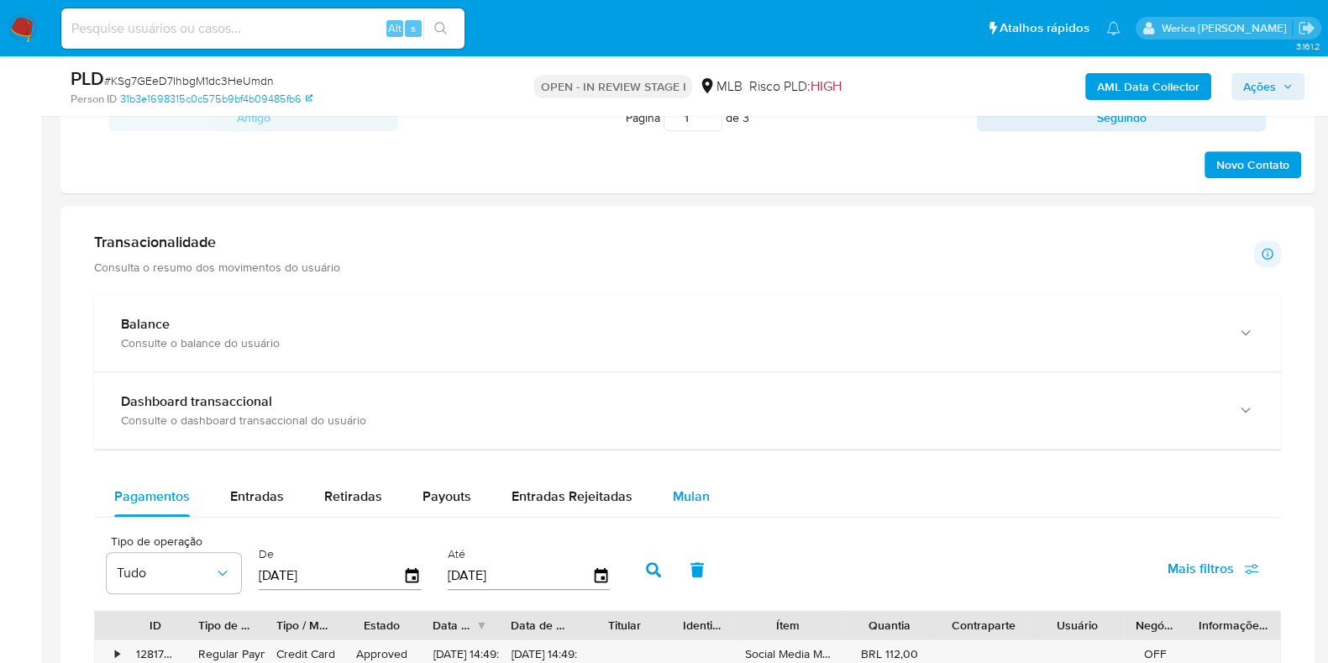
click at [673, 485] on div "Mulan" at bounding box center [691, 496] width 37 height 40
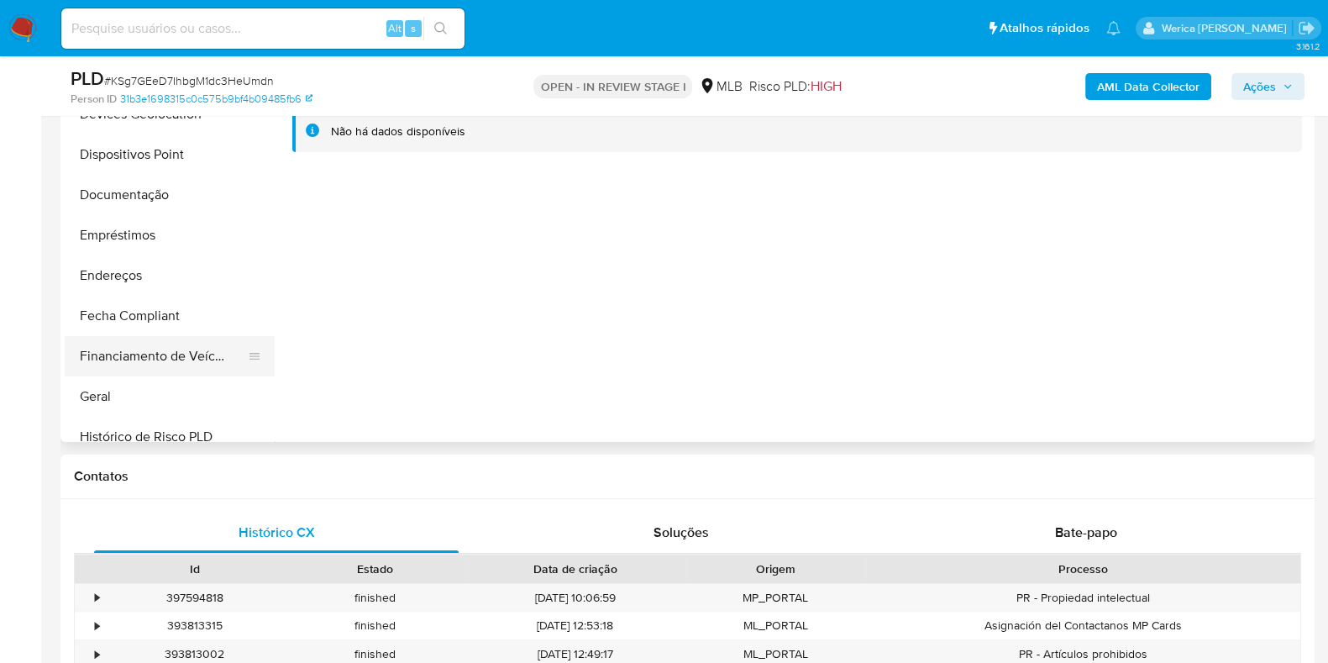
scroll to position [315, 0]
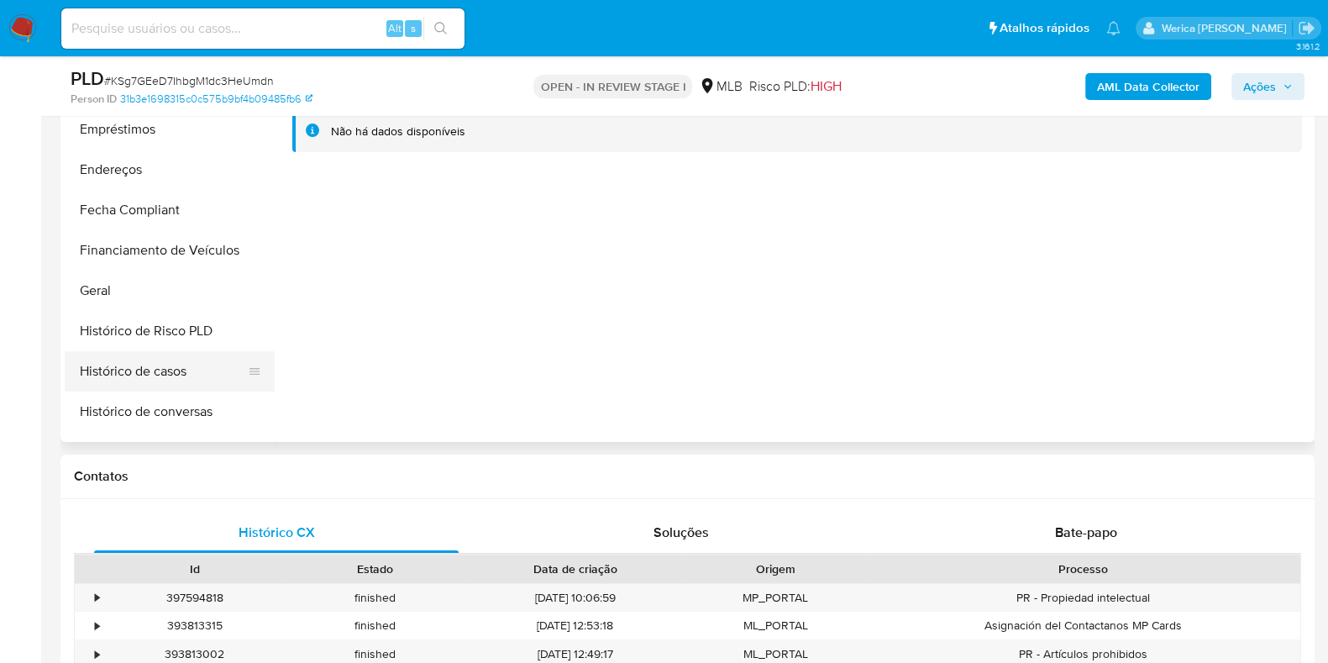
click at [167, 380] on button "Histórico de casos" at bounding box center [163, 371] width 197 height 40
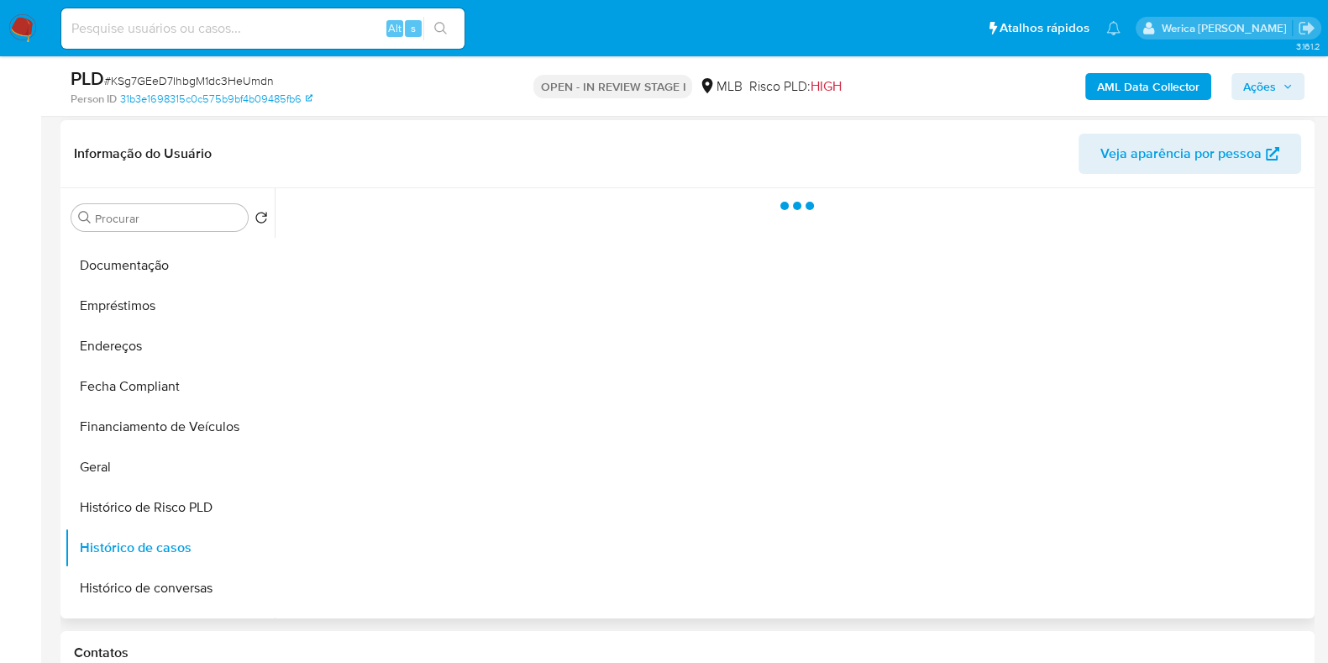
scroll to position [214, 0]
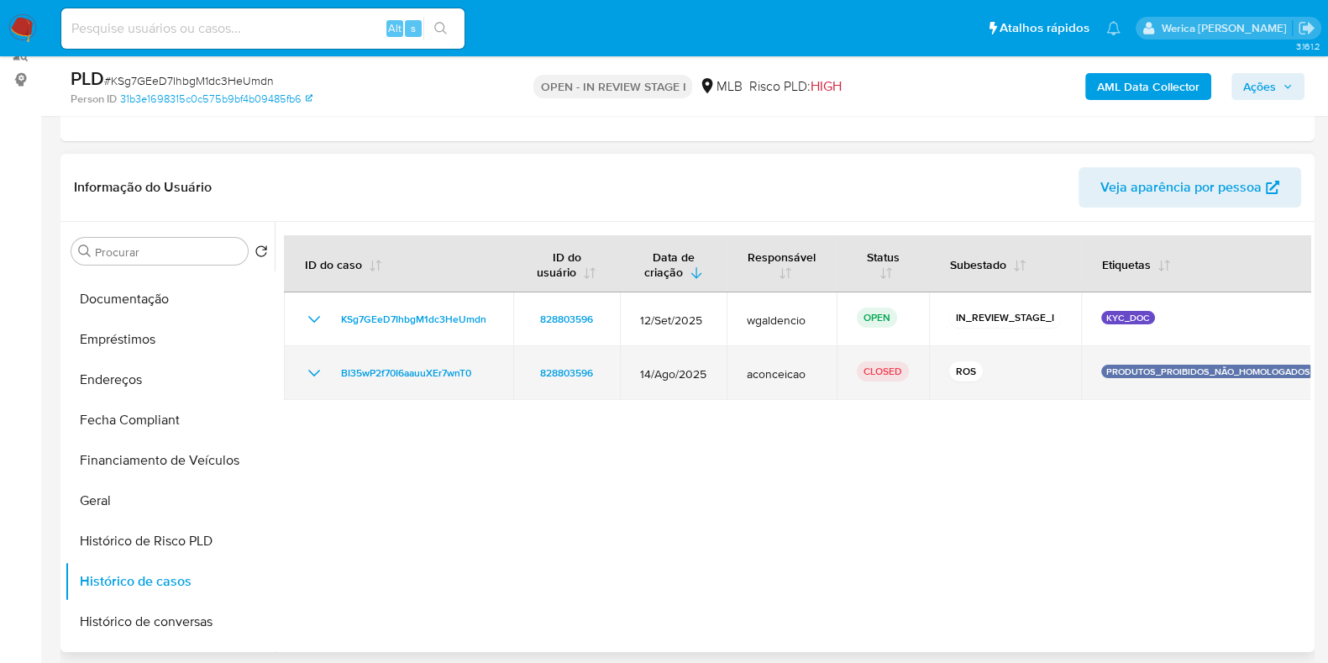
click at [320, 371] on icon "Mostrar/Ocultar" at bounding box center [314, 373] width 20 height 20
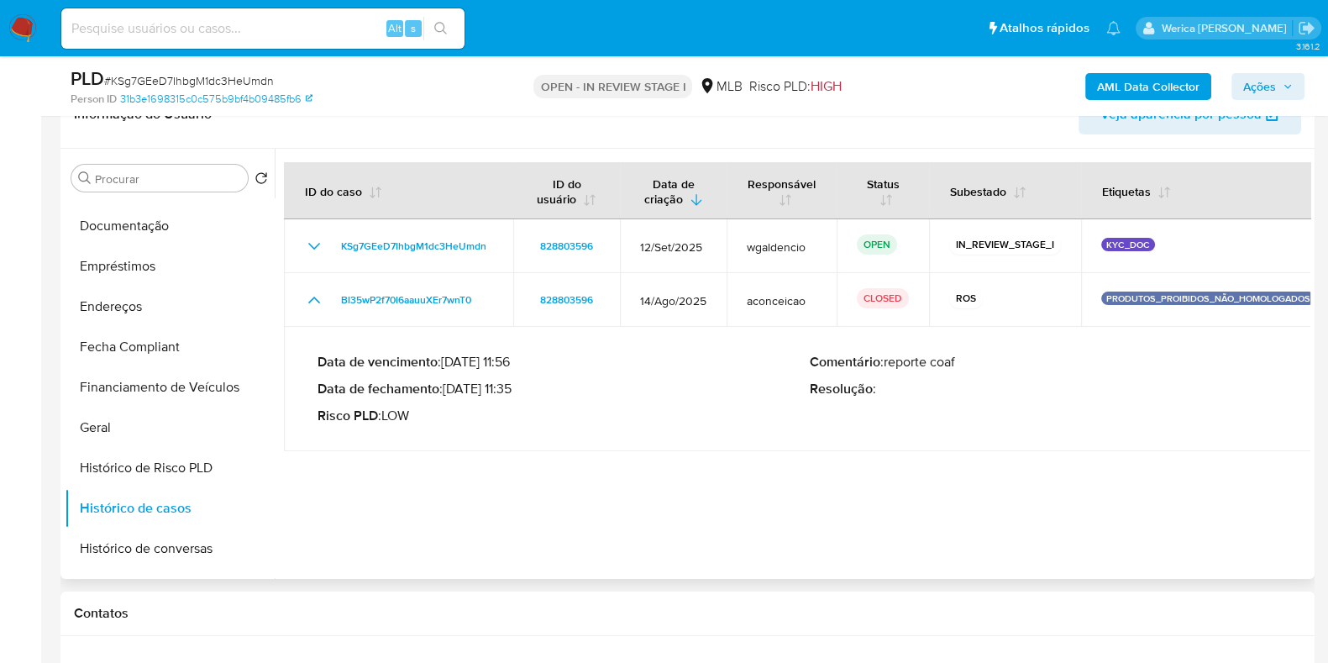
scroll to position [319, 0]
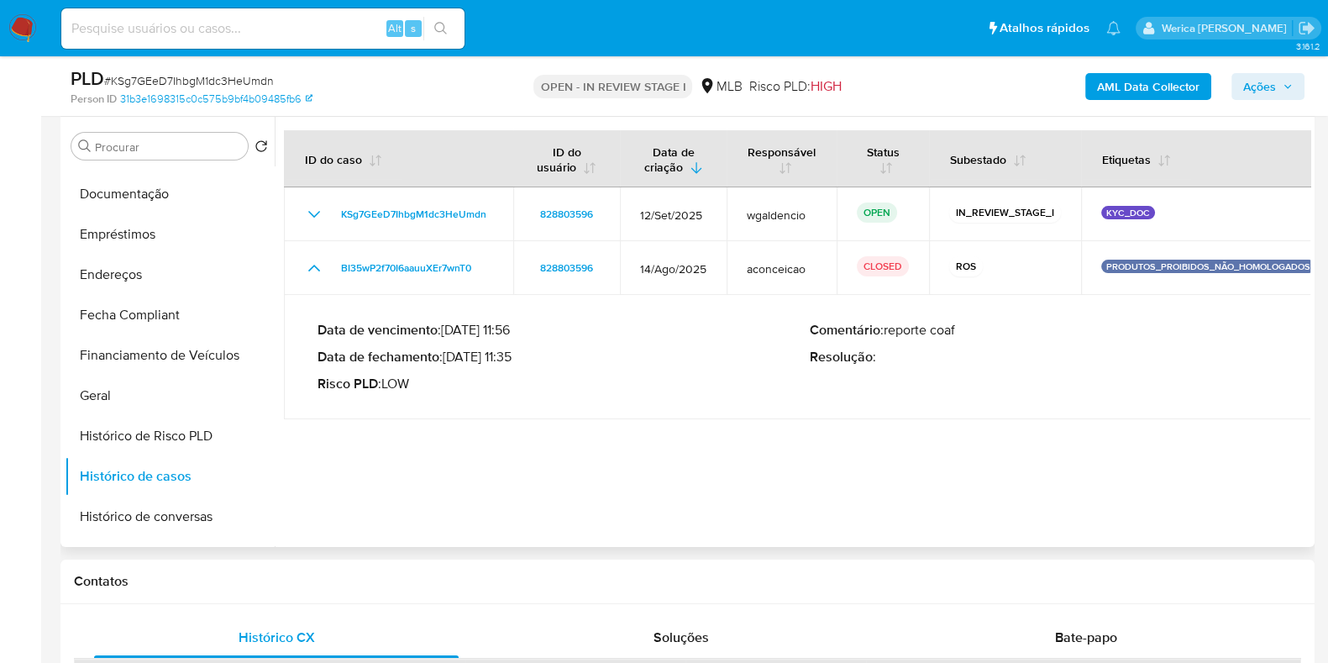
click at [551, 359] on div "Data de vencimento : 28/09/2025 11:56 Data de fechamento : 22/08/2025 11:35 Ris…" at bounding box center [564, 357] width 492 height 71
click at [542, 352] on p "Data de fechamento : 22/08/2025 11:35" at bounding box center [564, 357] width 492 height 17
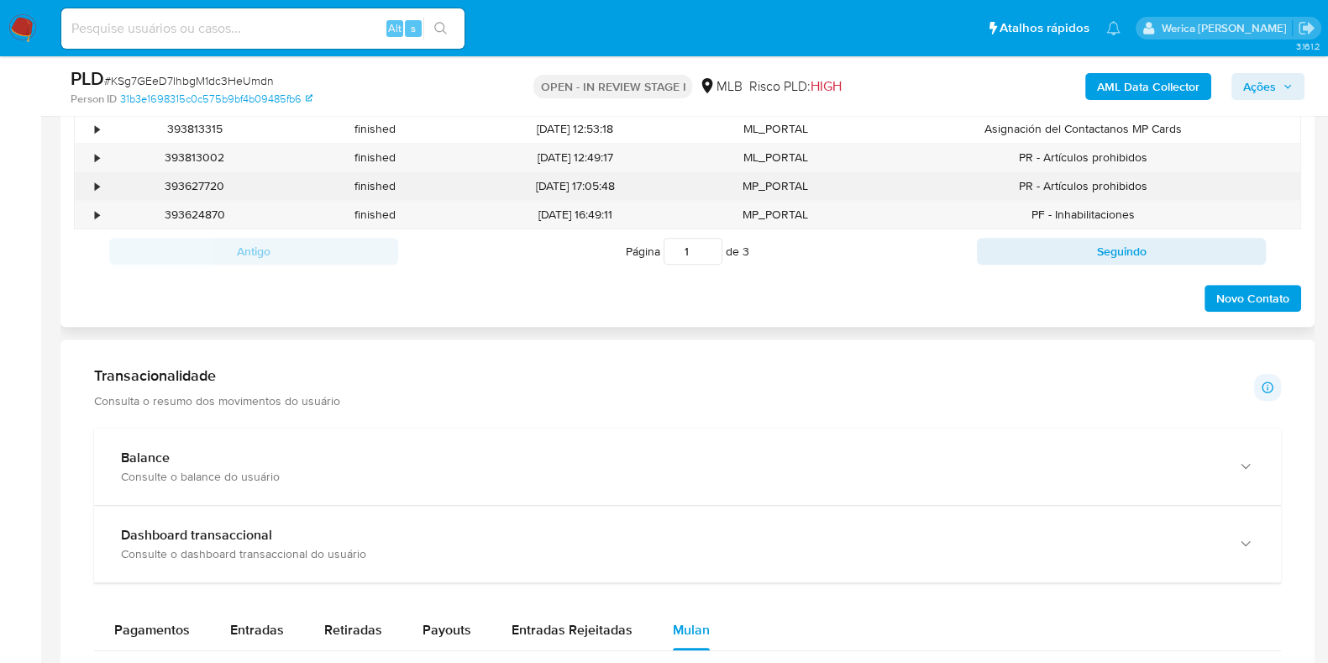
scroll to position [1369, 0]
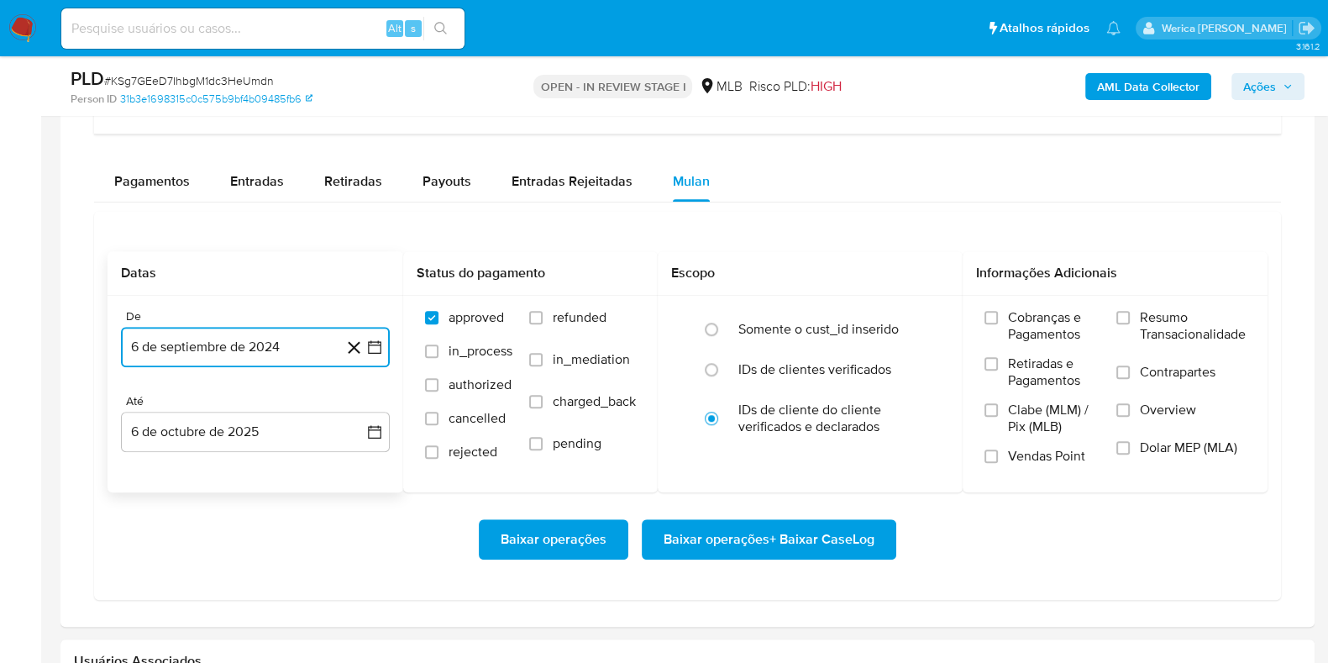
click at [291, 342] on button "6 de septiembre de 2024" at bounding box center [255, 347] width 269 height 40
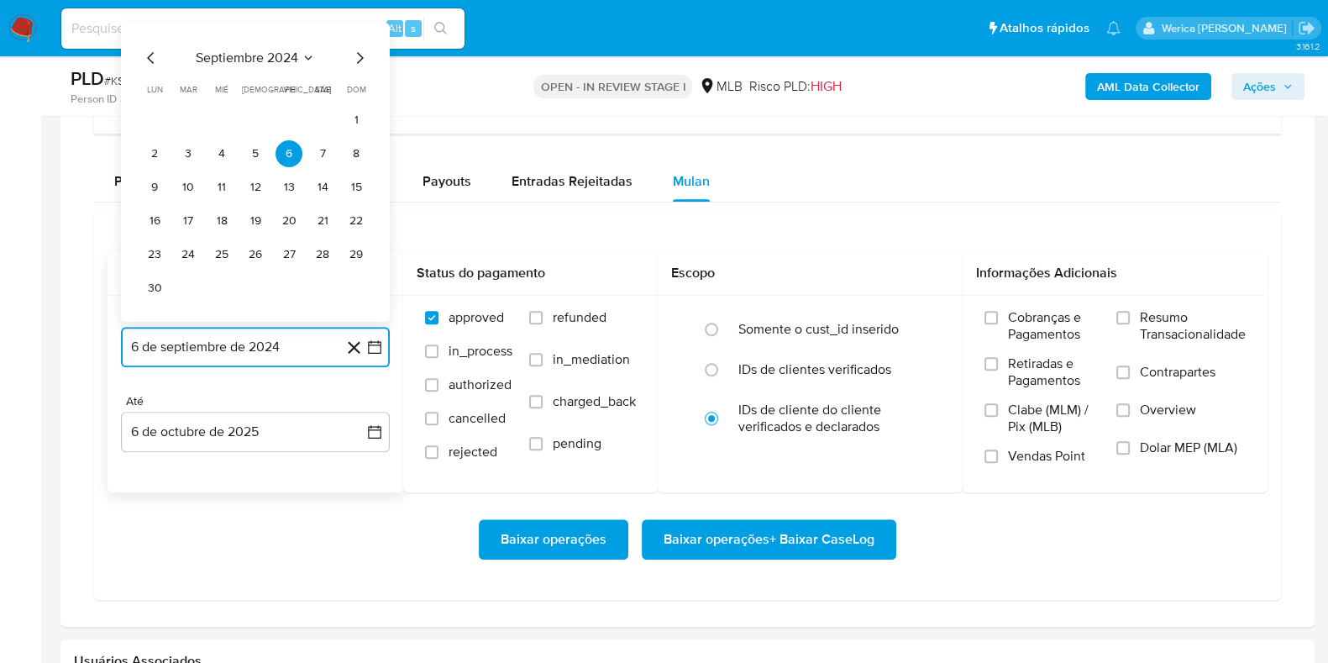
click at [276, 61] on span "septiembre 2024" at bounding box center [247, 58] width 102 height 17
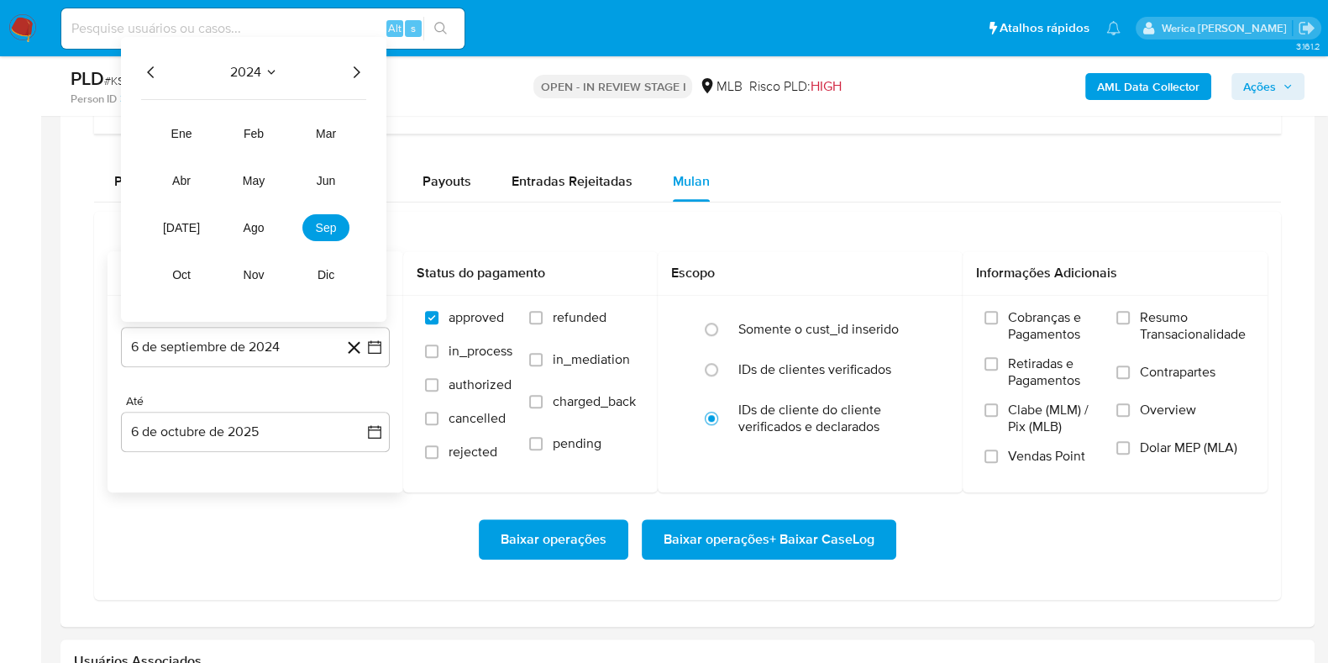
click at [350, 64] on icon "Año siguiente" at bounding box center [356, 72] width 20 height 20
click at [259, 234] on button "ago" at bounding box center [253, 227] width 47 height 27
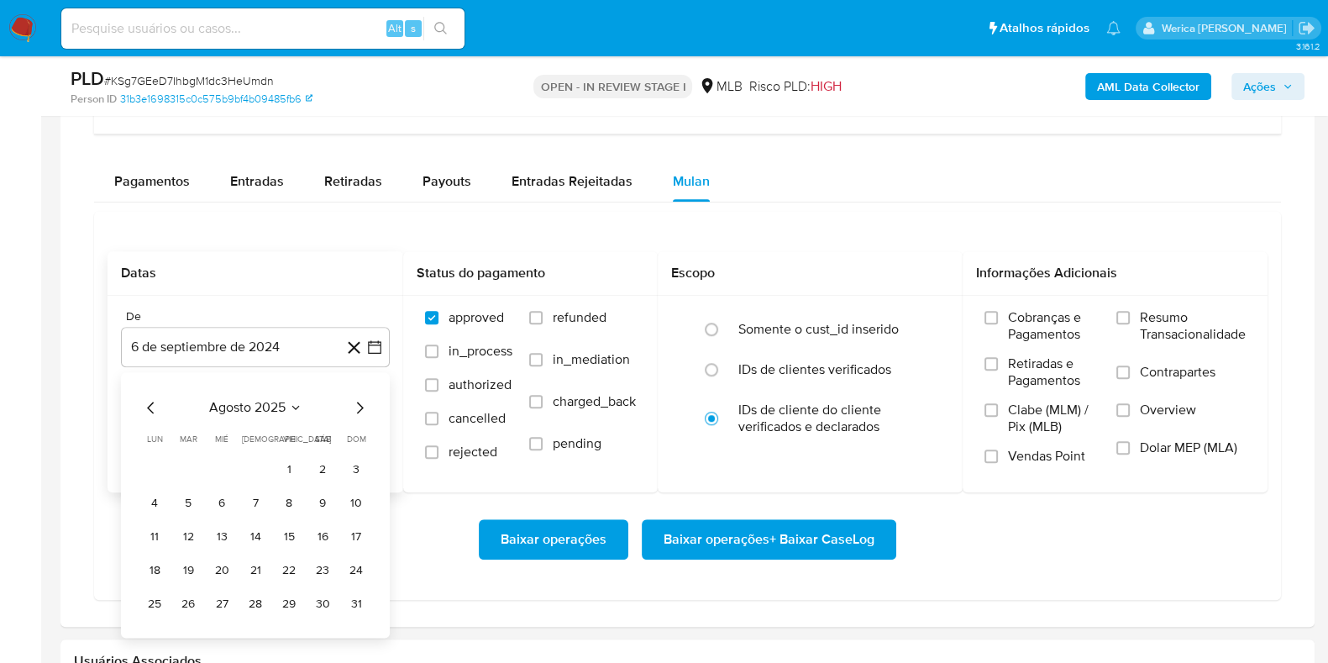
click at [281, 472] on button "1" at bounding box center [289, 469] width 27 height 27
click at [1053, 339] on span "Cobranças e Pagamentos" at bounding box center [1054, 326] width 92 height 34
click at [998, 324] on input "Cobranças e Pagamentos" at bounding box center [990, 317] width 13 height 13
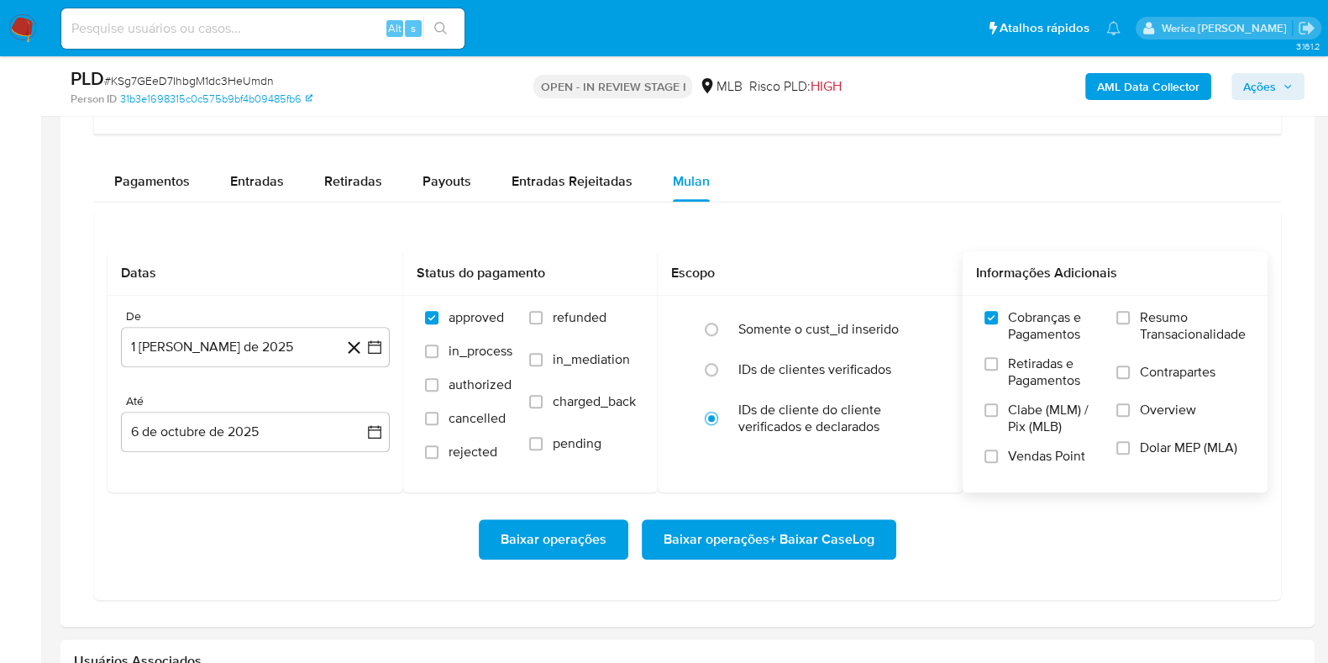
click at [1052, 387] on label "Retiradas e Pagamentos" at bounding box center [1041, 378] width 115 height 46
click at [998, 370] on input "Retiradas e Pagamentos" at bounding box center [990, 363] width 13 height 13
click at [1051, 428] on span "Clabe (MLM) / Pix (MLB)" at bounding box center [1054, 419] width 92 height 34
click at [998, 417] on input "Clabe (MLM) / Pix (MLB)" at bounding box center [990, 409] width 13 height 13
click at [1049, 468] on label "Vendas Point" at bounding box center [1041, 462] width 115 height 29
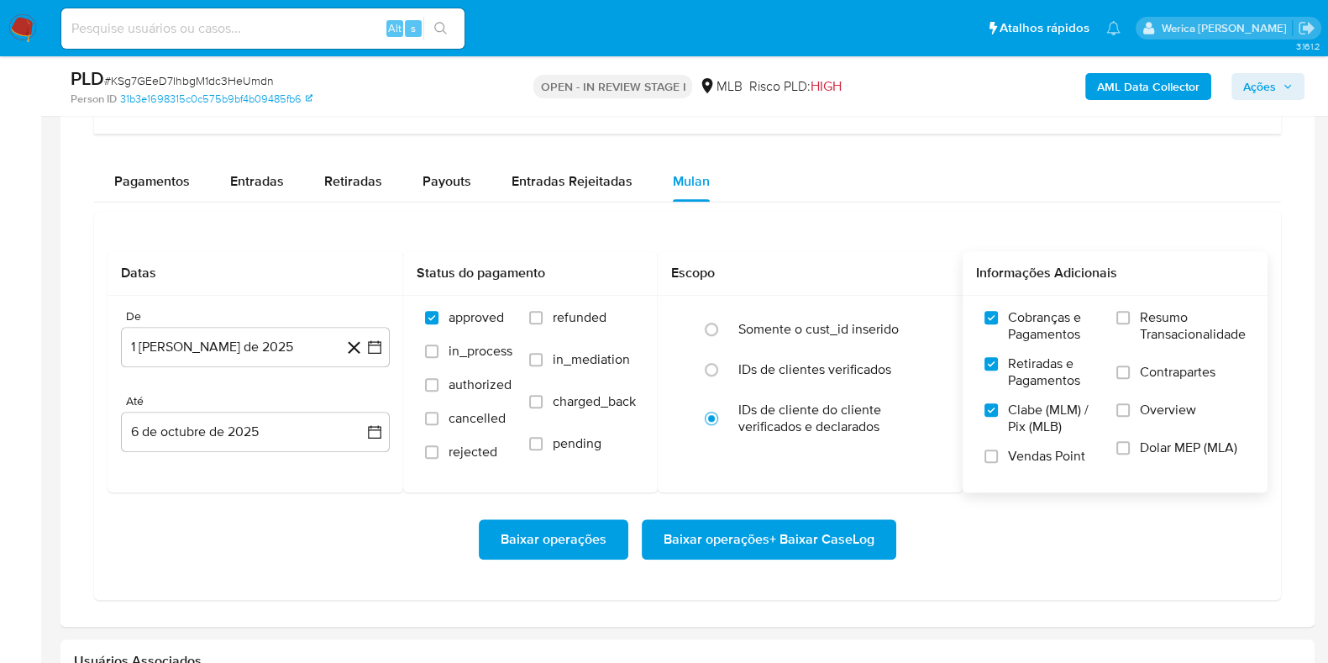
click at [998, 463] on input "Vendas Point" at bounding box center [990, 455] width 13 height 13
click at [1131, 449] on label "Dolar MEP (MLA)" at bounding box center [1180, 458] width 129 height 38
click at [1130, 449] on input "Dolar MEP (MLA)" at bounding box center [1122, 447] width 13 height 13
click at [1121, 403] on input "Overview" at bounding box center [1122, 409] width 13 height 13
click at [1126, 379] on label "Contrapartes" at bounding box center [1180, 383] width 129 height 38
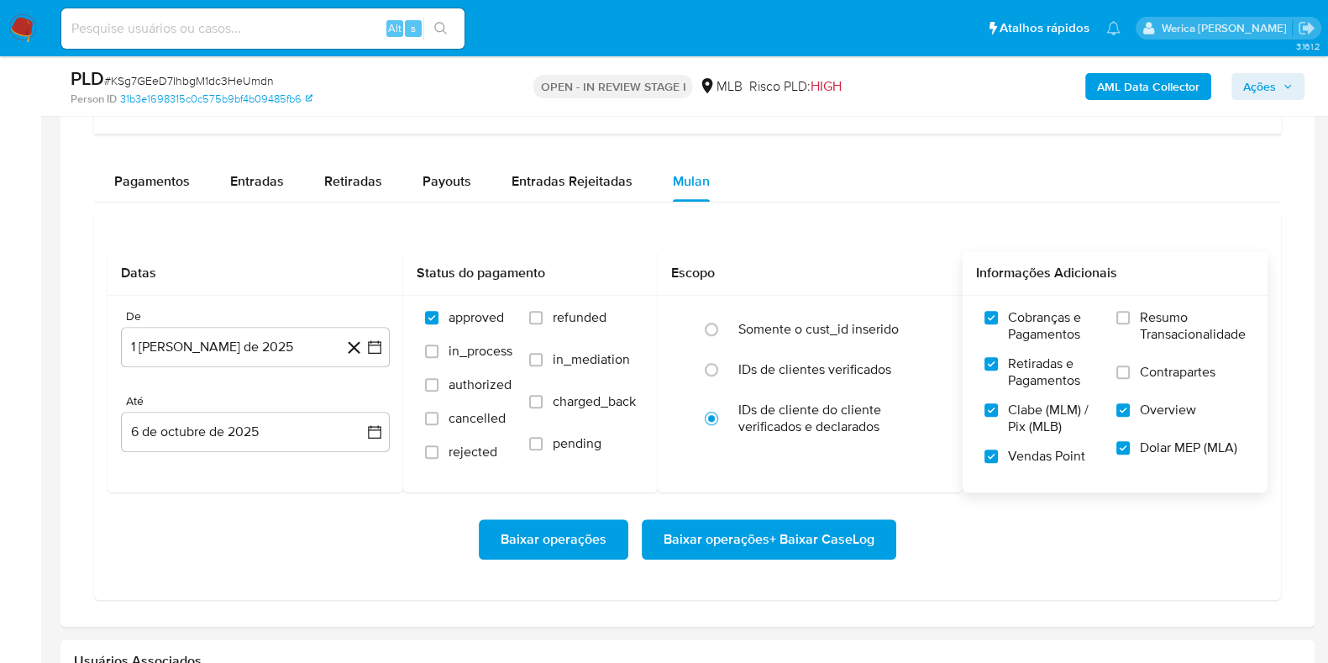
click at [1126, 379] on input "Contrapartes" at bounding box center [1122, 371] width 13 height 13
click at [1116, 335] on label "Resumo Transacionalidade" at bounding box center [1180, 336] width 129 height 55
click at [1116, 324] on input "Resumo Transacionalidade" at bounding box center [1122, 317] width 13 height 13
click at [857, 545] on span "Baixar operações + Baixar CaseLog" at bounding box center [769, 539] width 211 height 37
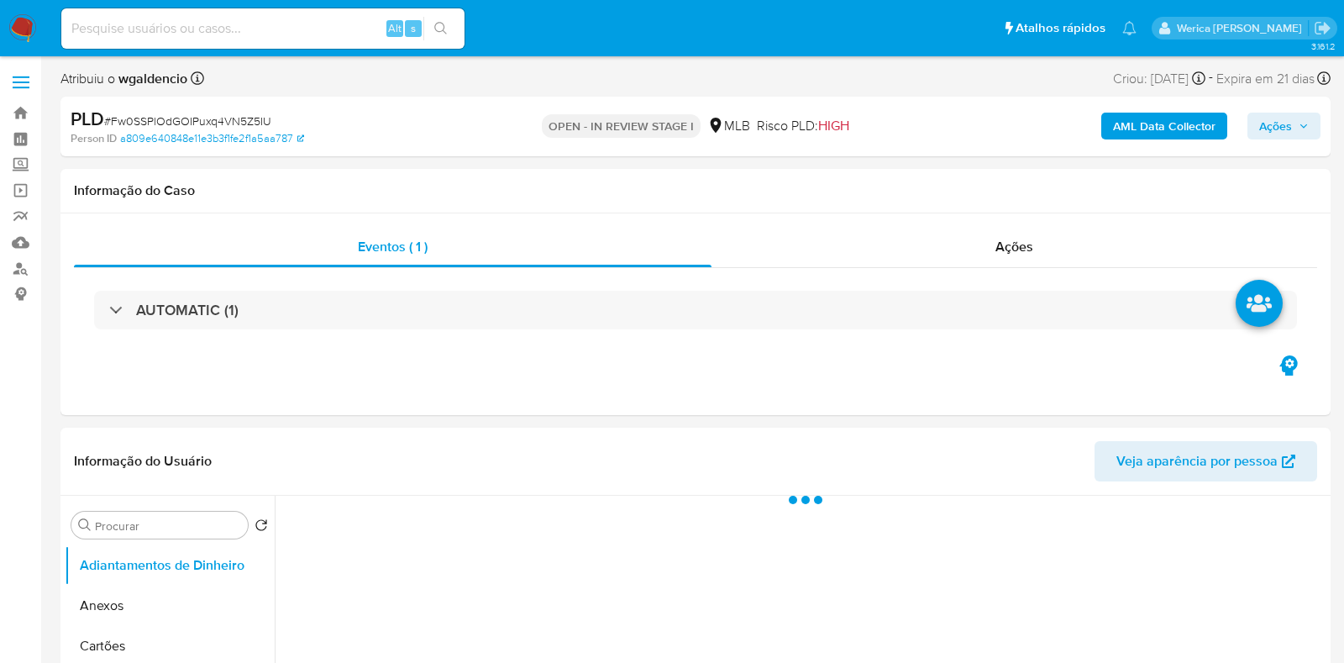
select select "10"
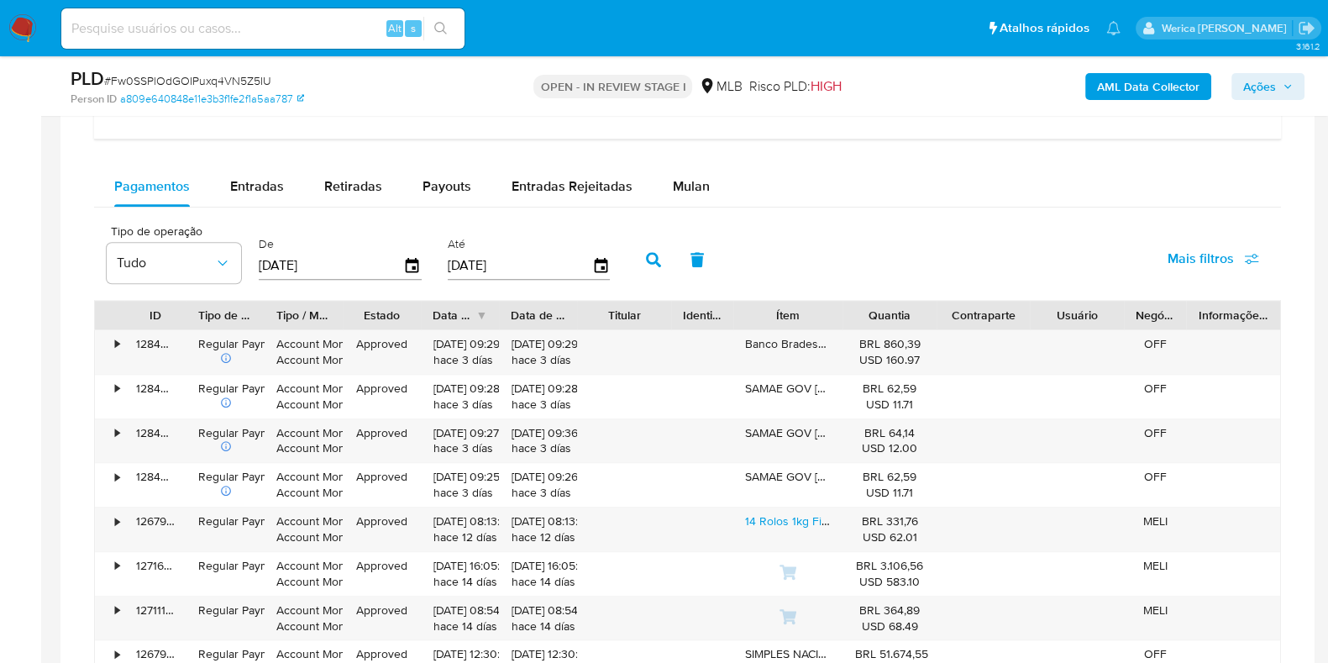
drag, startPoint x: 708, startPoint y: 196, endPoint x: 697, endPoint y: 207, distance: 15.4
click at [709, 195] on button "Mulan" at bounding box center [691, 186] width 77 height 40
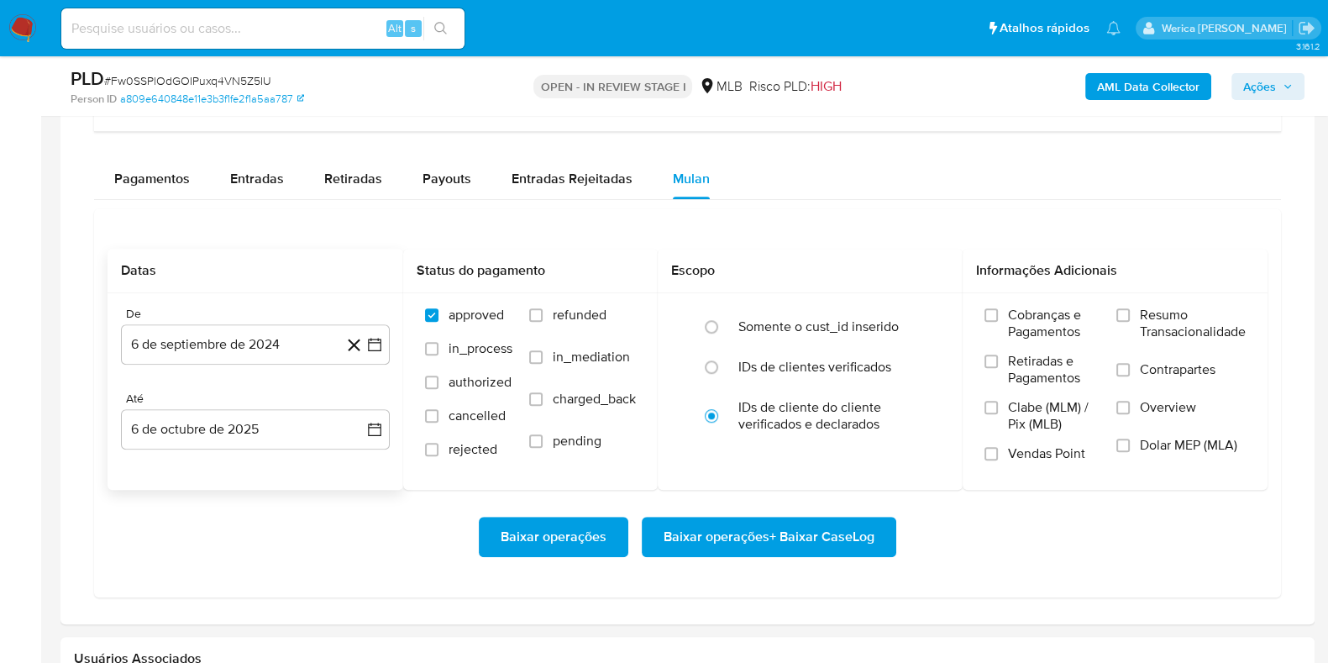
scroll to position [1574, 0]
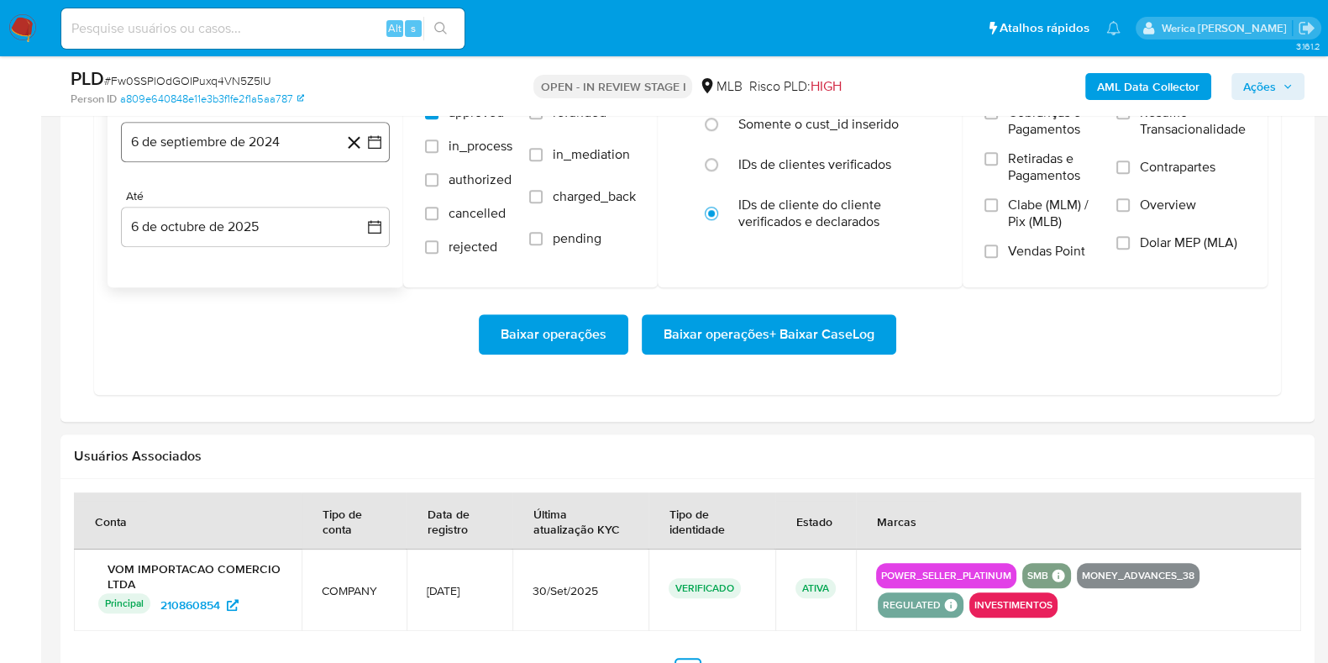
click at [244, 145] on button "6 de septiembre de 2024" at bounding box center [255, 142] width 269 height 40
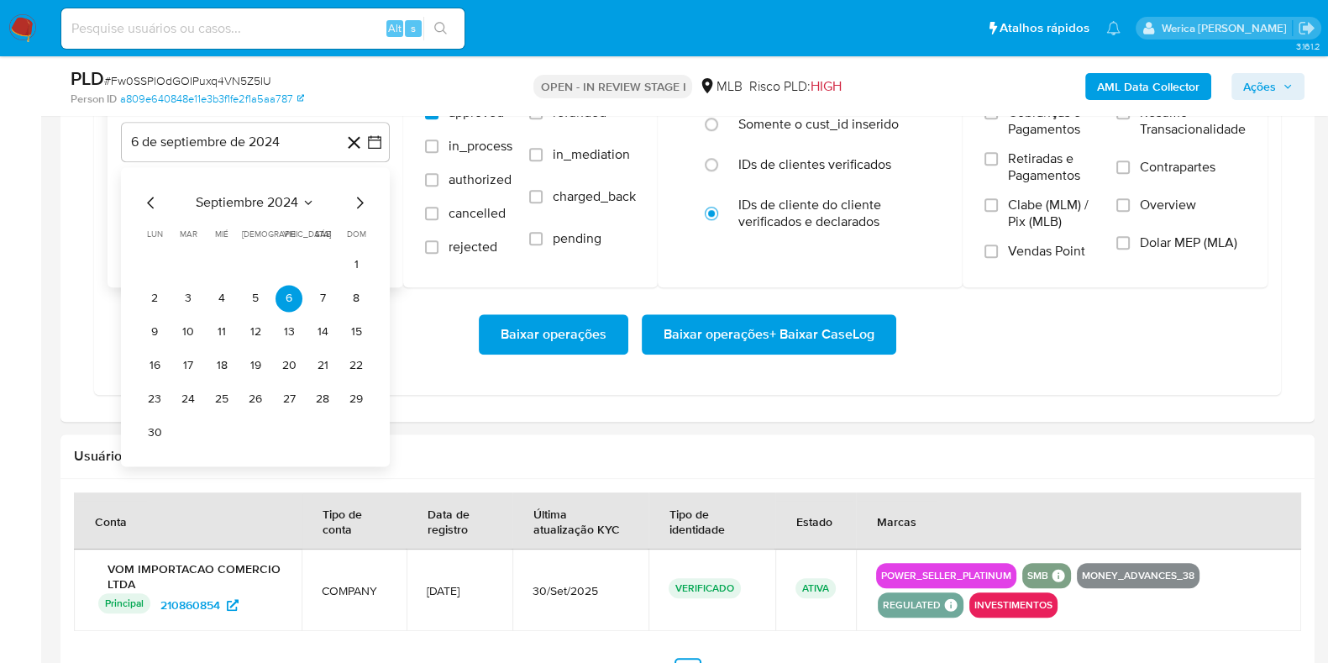
click at [277, 194] on span "septiembre 2024" at bounding box center [247, 202] width 102 height 17
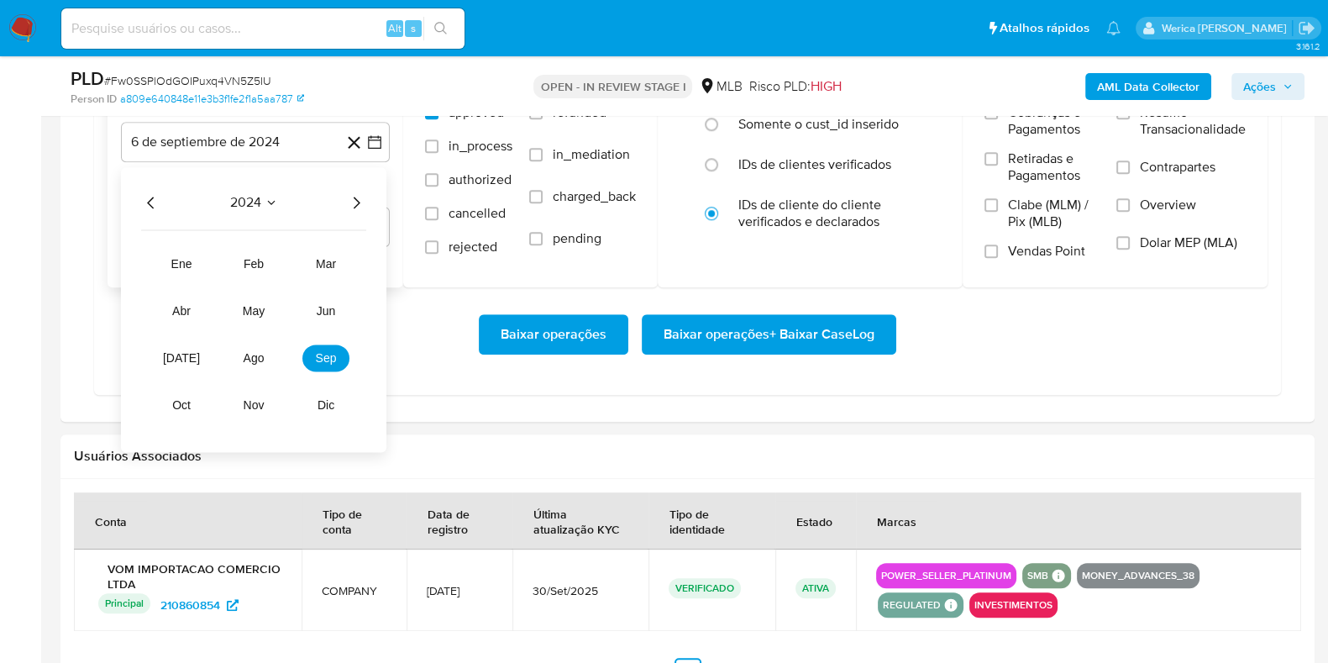
click at [354, 200] on icon "Año siguiente" at bounding box center [356, 202] width 20 height 20
click at [255, 371] on tr "ene feb mar abr may jun jul ago sep oct nov dic" at bounding box center [254, 334] width 192 height 168
click at [247, 351] on span "ago" at bounding box center [254, 357] width 21 height 13
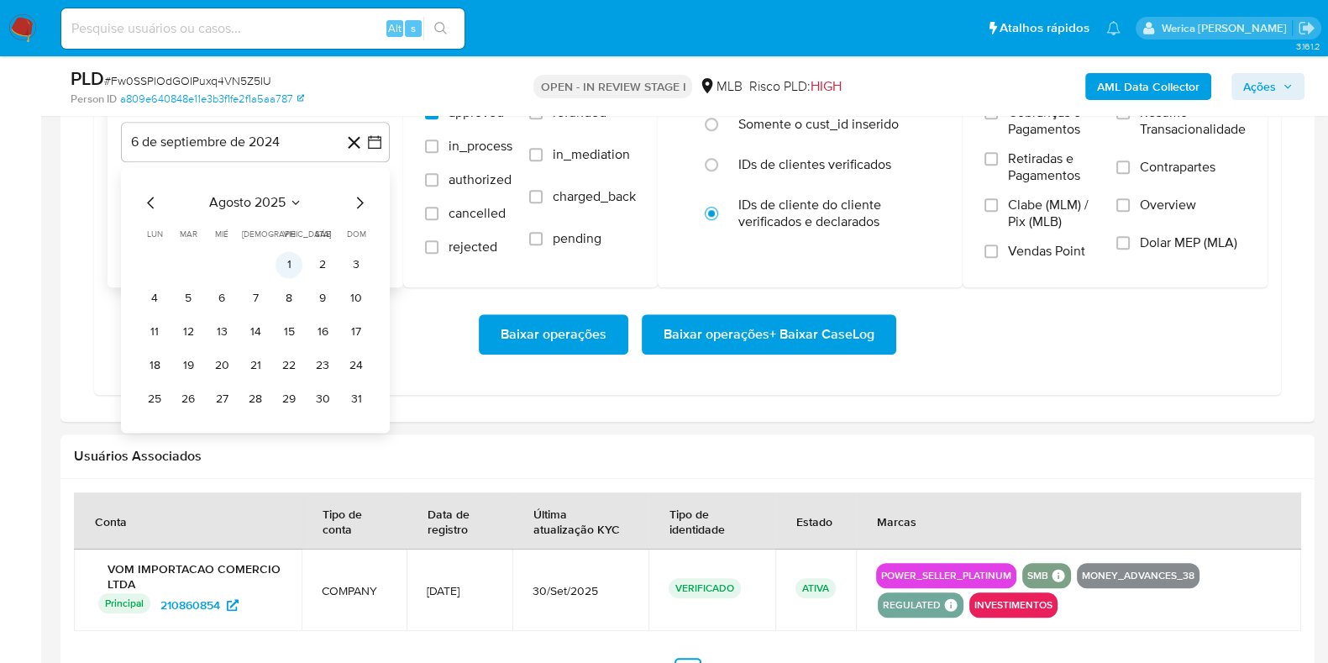
click at [286, 274] on button "1" at bounding box center [289, 264] width 27 height 27
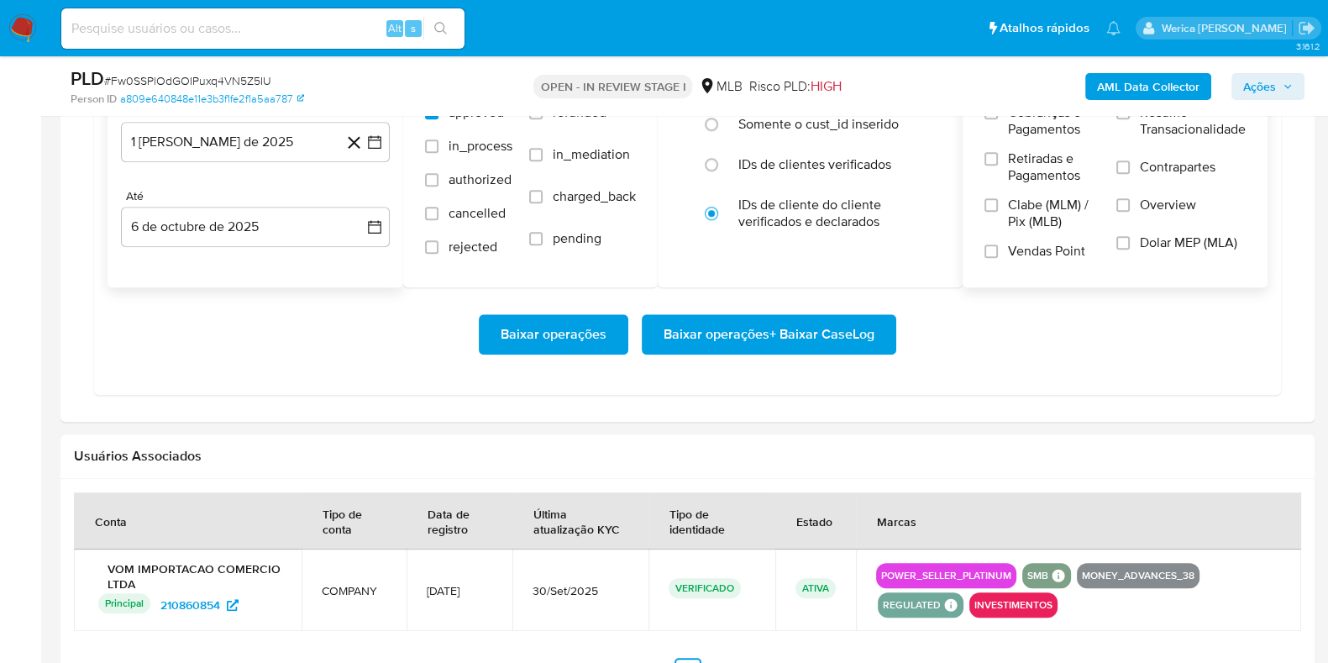
click at [1041, 160] on span "Retiradas e Pagamentos" at bounding box center [1054, 167] width 92 height 34
click at [998, 160] on input "Retiradas e Pagamentos" at bounding box center [990, 158] width 13 height 13
click at [1037, 199] on span "Clabe (MLM) / Pix (MLB)" at bounding box center [1054, 214] width 92 height 34
click at [998, 199] on input "Clabe (MLM) / Pix (MLB)" at bounding box center [990, 204] width 13 height 13
drag, startPoint x: 1041, startPoint y: 160, endPoint x: 1038, endPoint y: 257, distance: 96.6
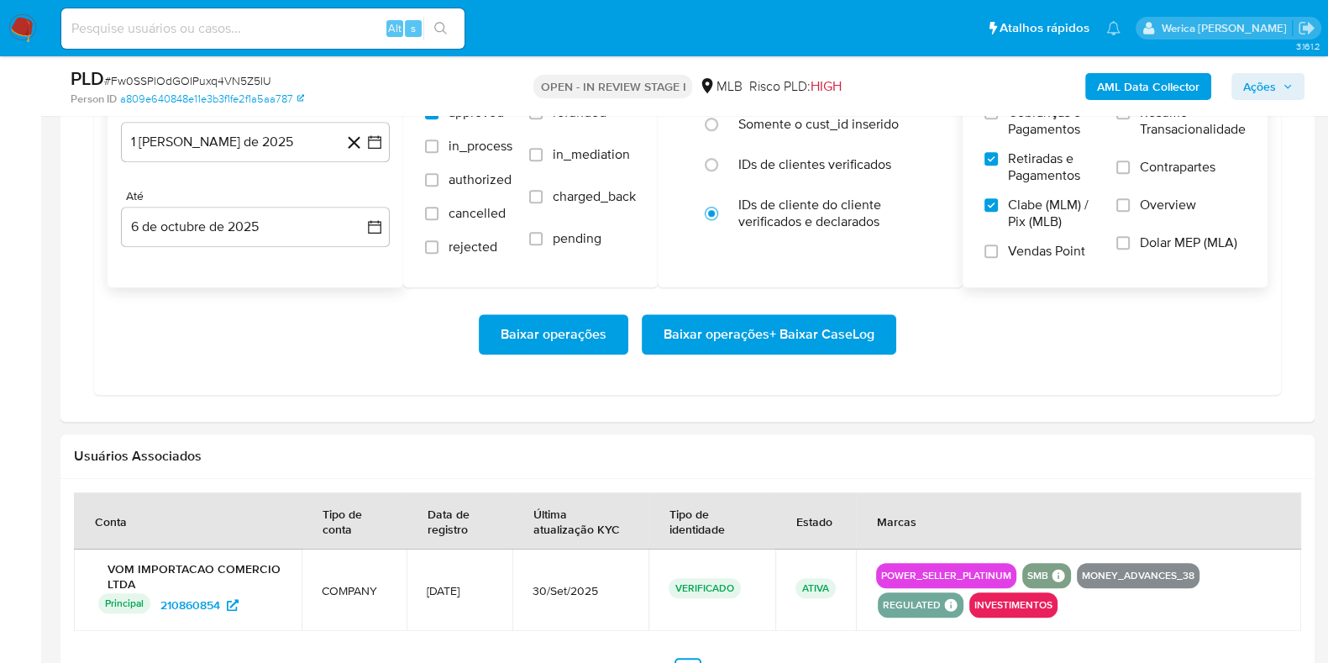
click at [1038, 257] on span "Vendas Point" at bounding box center [1046, 251] width 77 height 17
click at [998, 257] on input "Vendas Point" at bounding box center [990, 250] width 13 height 13
click at [1148, 236] on span "Dolar MEP (MLA)" at bounding box center [1188, 242] width 97 height 17
click at [1130, 236] on input "Dolar MEP (MLA)" at bounding box center [1122, 242] width 13 height 13
click at [1143, 204] on span "Overview" at bounding box center [1168, 205] width 56 height 17
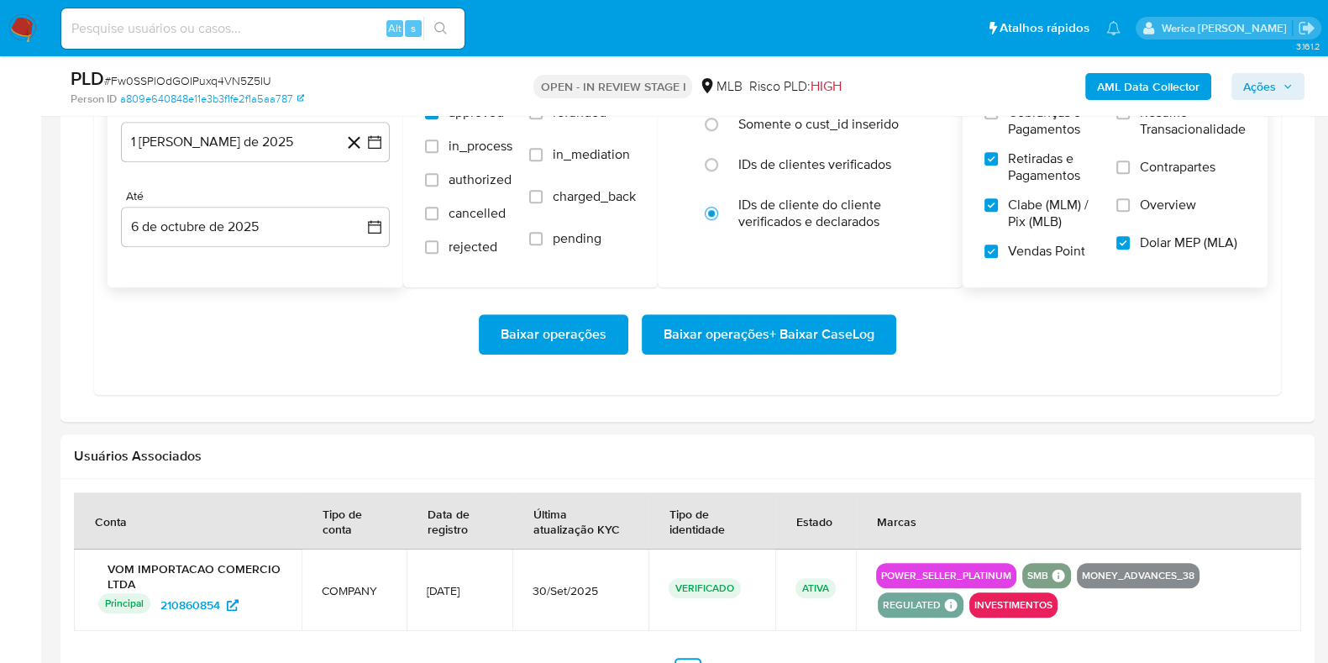
click at [1130, 204] on input "Overview" at bounding box center [1122, 204] width 13 height 13
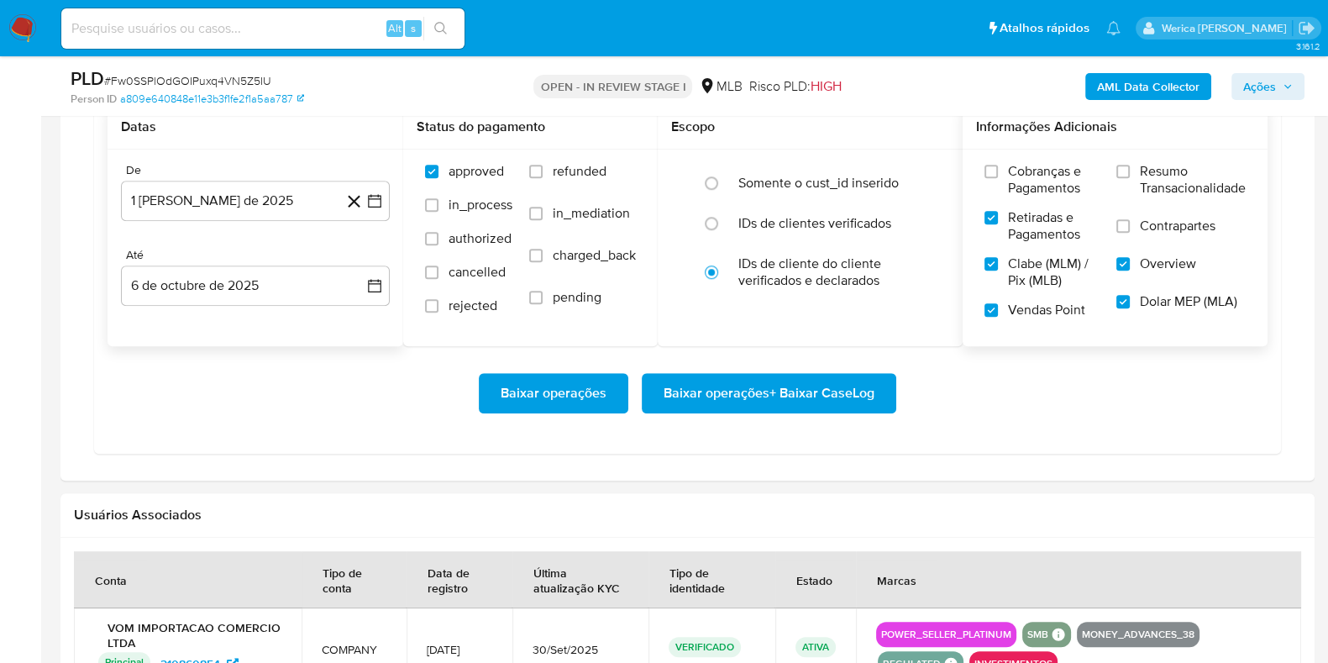
scroll to position [1469, 0]
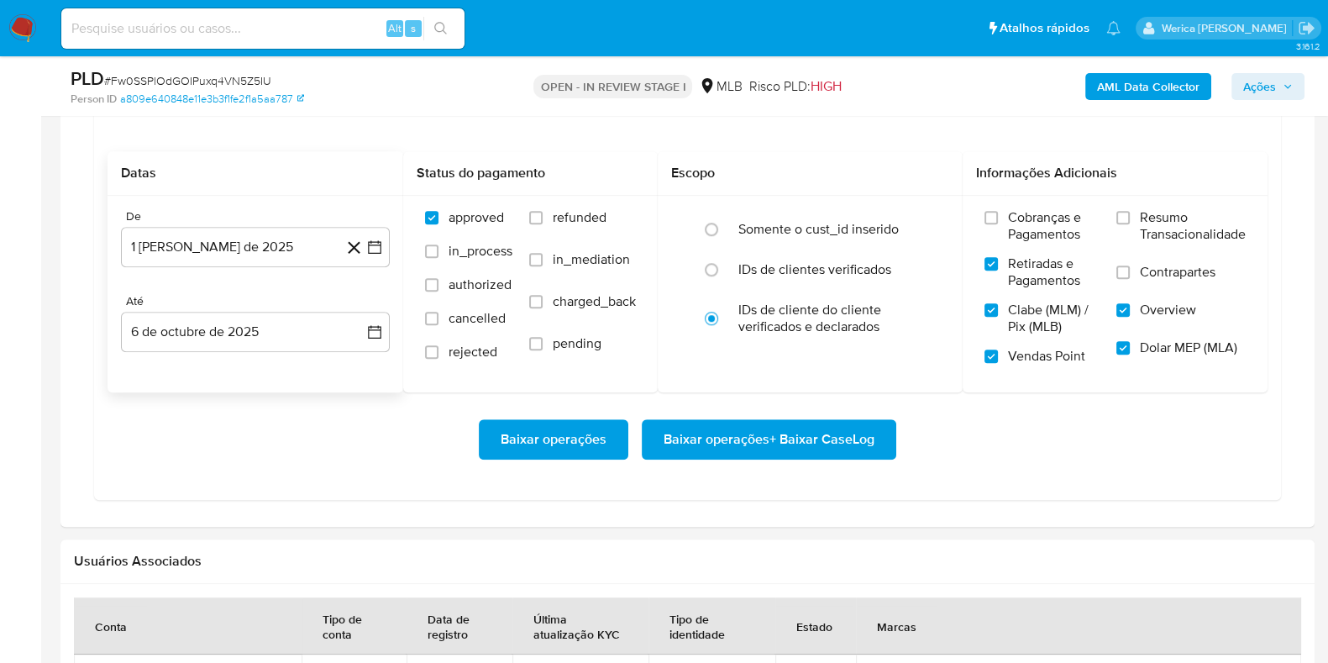
drag, startPoint x: 1152, startPoint y: 245, endPoint x: 1145, endPoint y: 282, distance: 37.7
click at [1154, 247] on label "Resumo Transacionalidade" at bounding box center [1180, 236] width 129 height 55
click at [1148, 282] on label "Contrapartes" at bounding box center [1180, 283] width 129 height 38
click at [1130, 279] on input "Contrapartes" at bounding box center [1122, 271] width 13 height 13
click at [1058, 231] on span "Cobranças e Pagamentos" at bounding box center [1054, 226] width 92 height 34
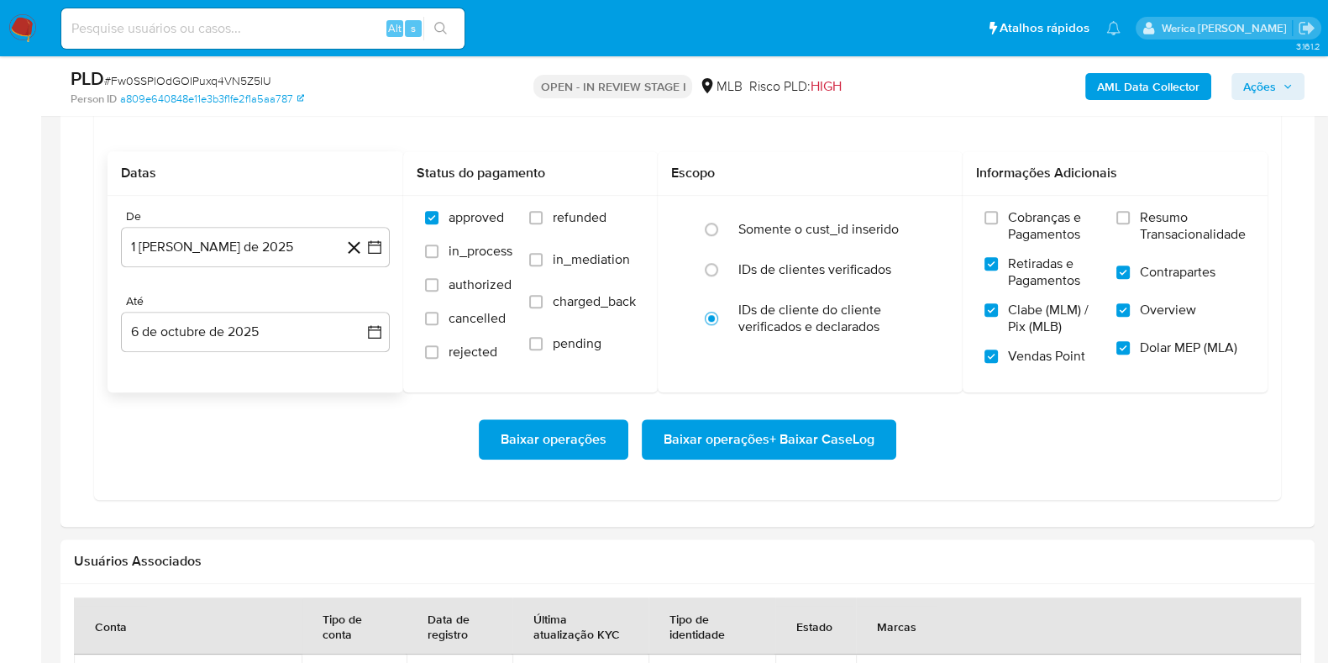
click at [998, 224] on input "Cobranças e Pagamentos" at bounding box center [990, 217] width 13 height 13
click at [1217, 196] on div "Cobranças e Pagamentos Retiradas e Pagamentos Clabe (MLM) / Pix (MLB) Vendas Po…" at bounding box center [1115, 293] width 305 height 195
click at [1195, 228] on span "Resumo Transacionalidade" at bounding box center [1193, 226] width 106 height 34
click at [1130, 224] on input "Resumo Transacionalidade" at bounding box center [1122, 217] width 13 height 13
click at [806, 425] on span "Baixar operações + Baixar CaseLog" at bounding box center [769, 439] width 211 height 37
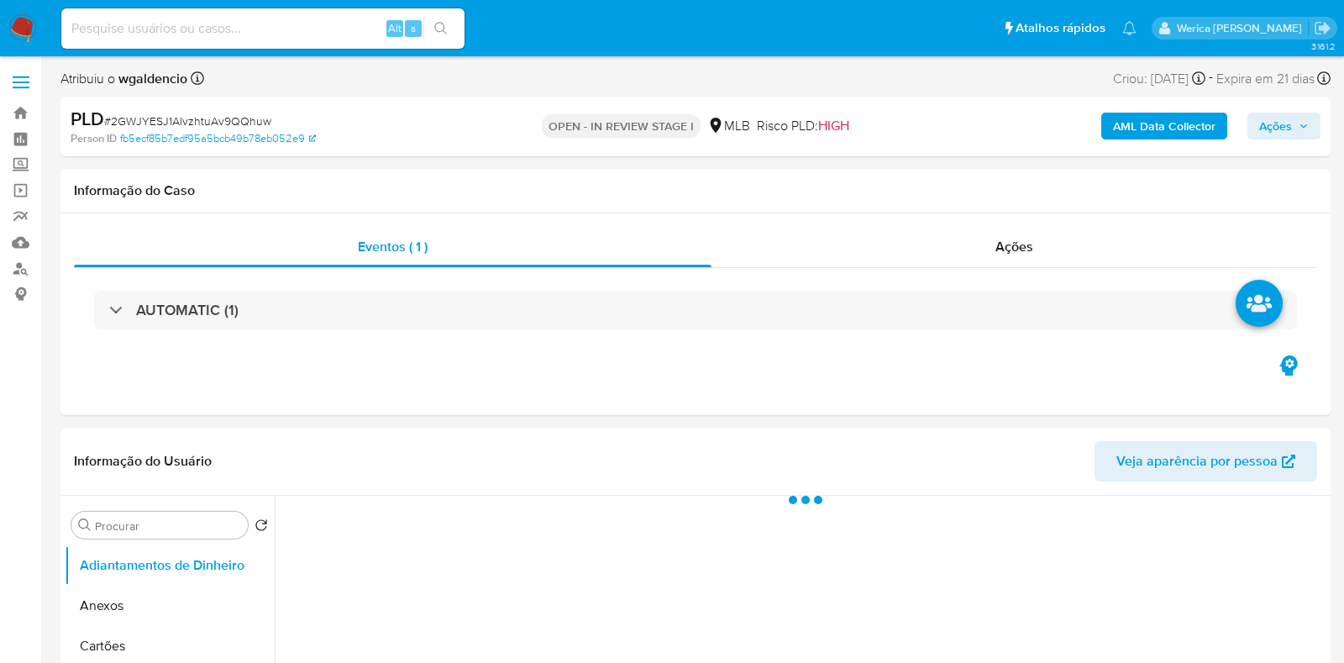
select select "10"
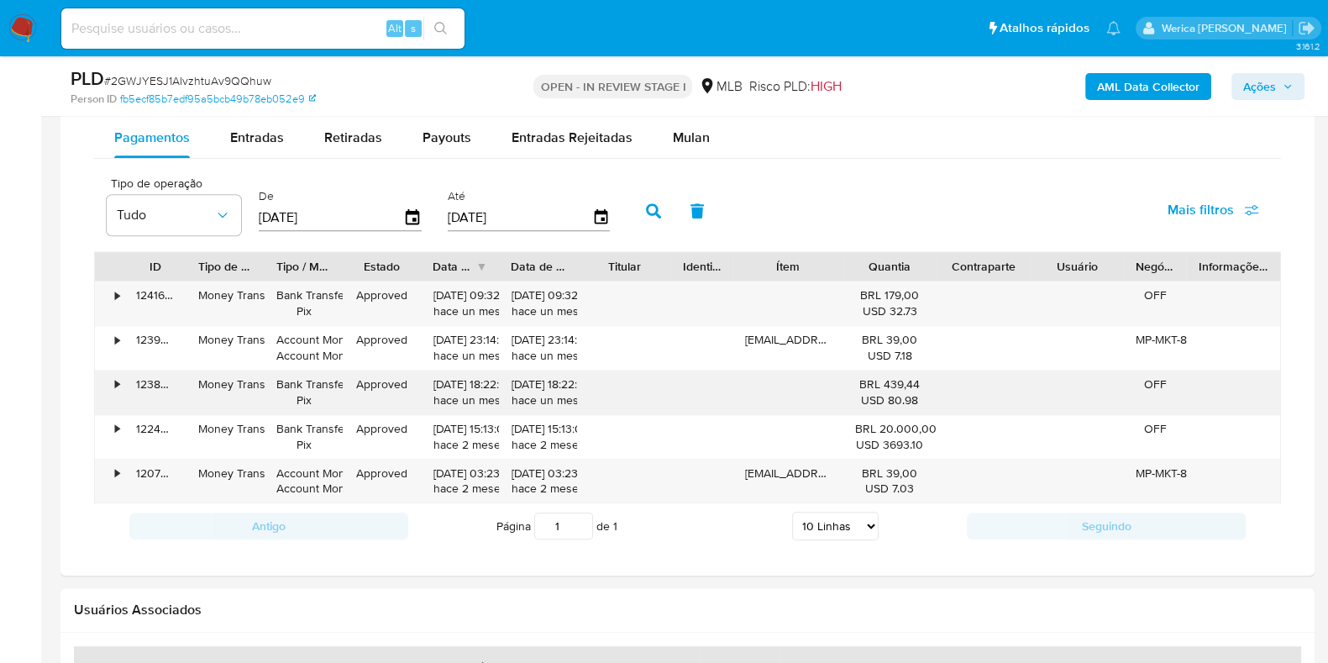
scroll to position [1260, 0]
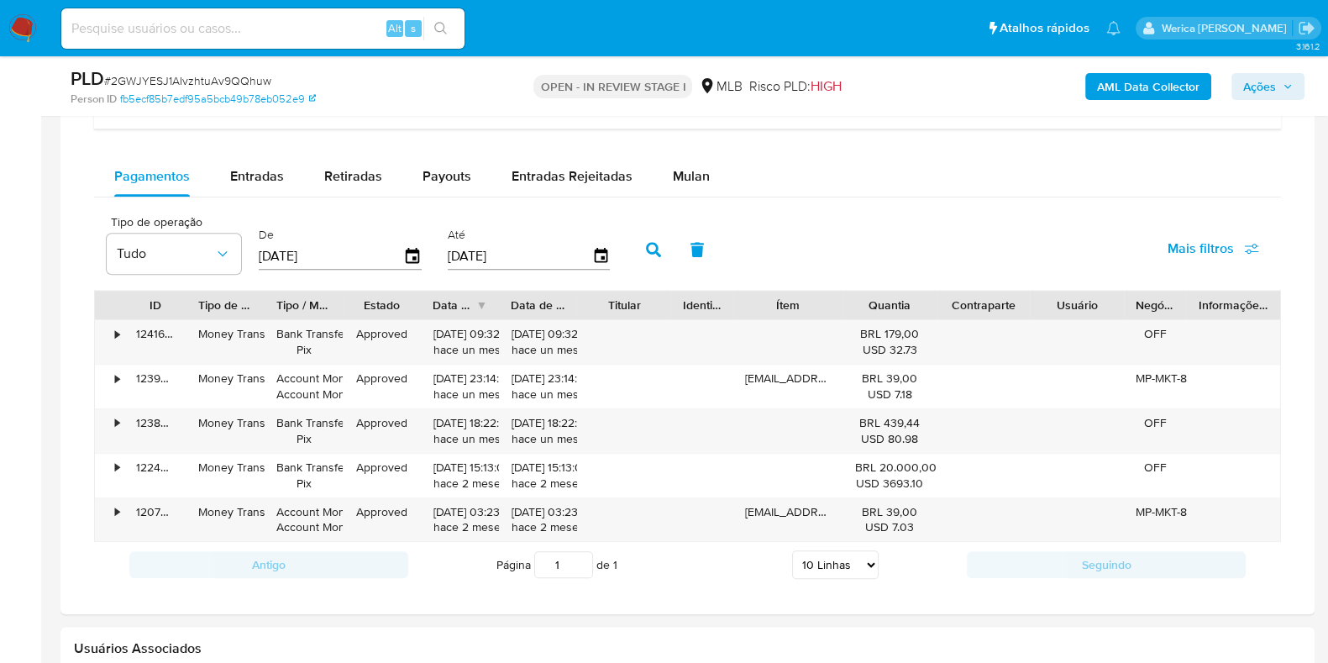
click at [674, 197] on div "Pagamentos Entradas Retiradas Payouts Entradas Rejeitadas Mulan Tipo de operaçã…" at bounding box center [687, 371] width 1187 height 431
click at [673, 176] on span "Mulan" at bounding box center [691, 175] width 37 height 19
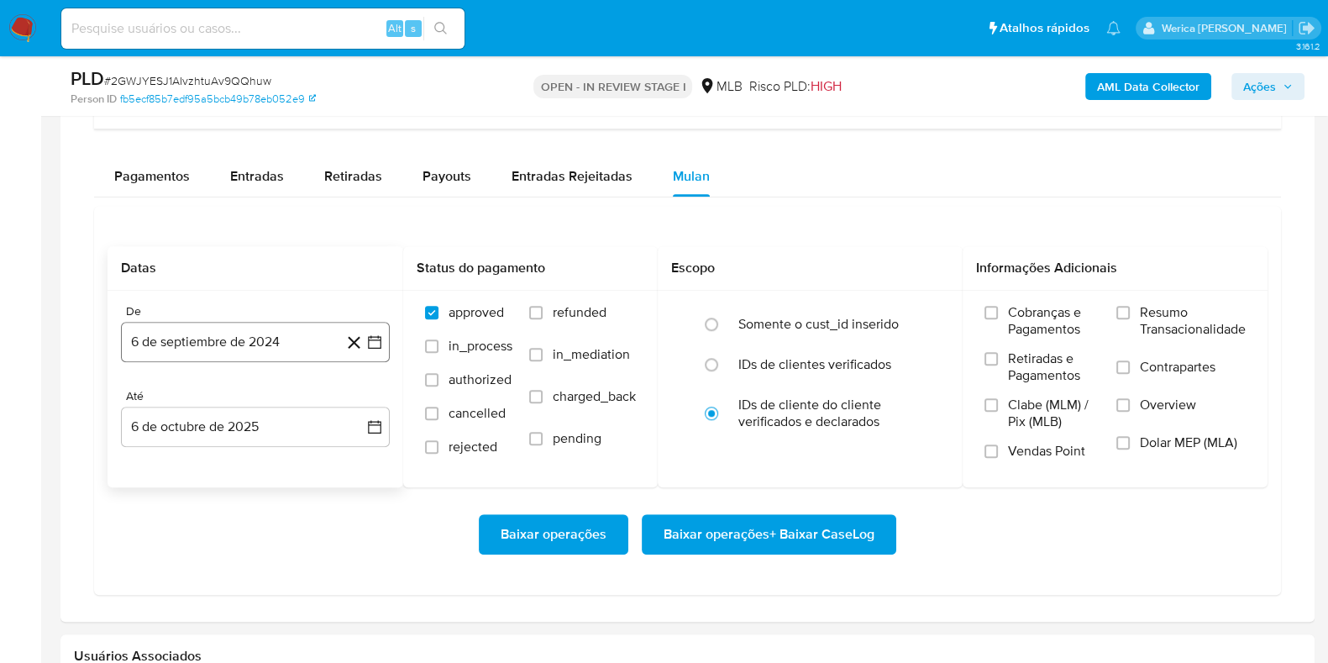
drag, startPoint x: 265, startPoint y: 350, endPoint x: 275, endPoint y: 342, distance: 12.5
click at [268, 353] on button "6 de septiembre de 2024" at bounding box center [255, 342] width 269 height 40
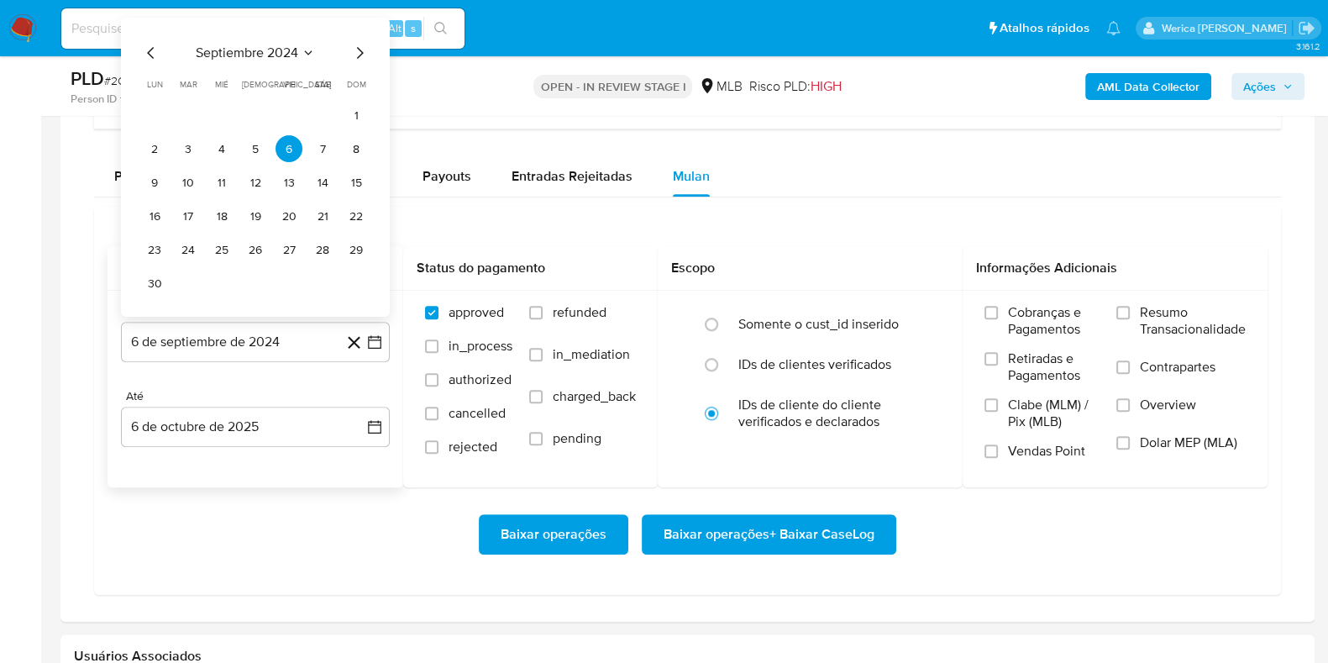
click at [281, 52] on span "septiembre 2024" at bounding box center [247, 53] width 102 height 17
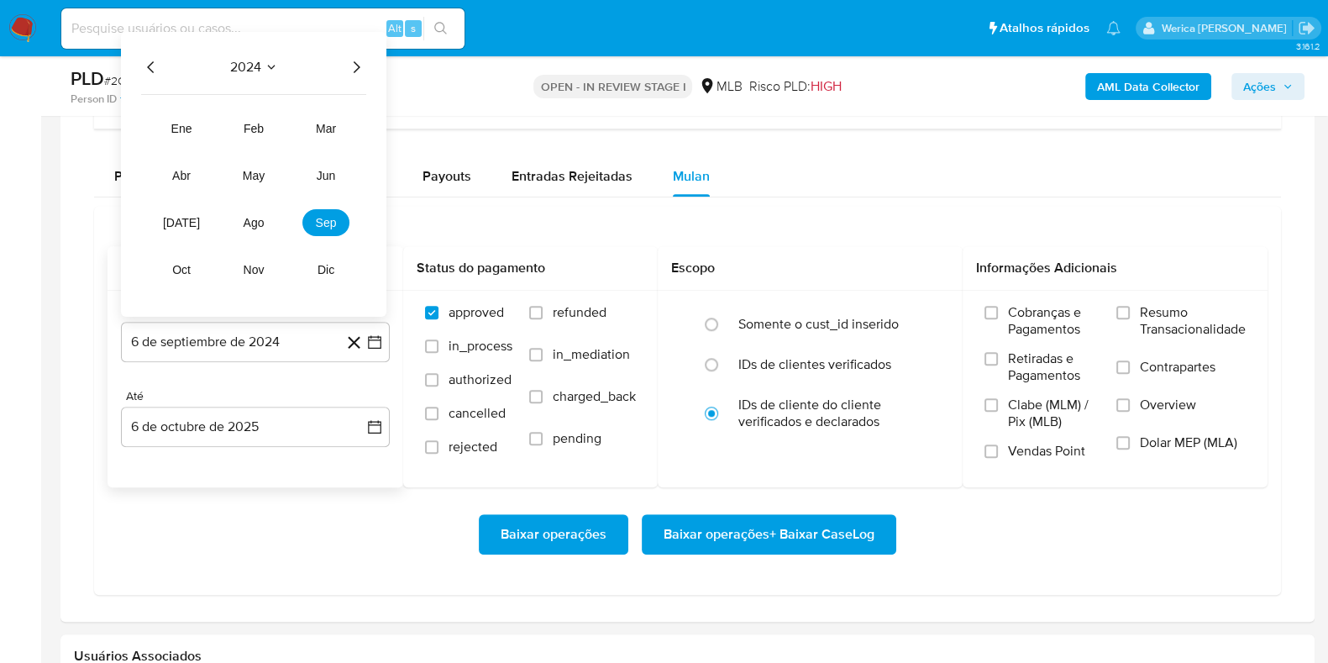
click at [350, 67] on icon "Año siguiente" at bounding box center [356, 67] width 20 height 20
click at [253, 213] on button "ago" at bounding box center [253, 222] width 47 height 27
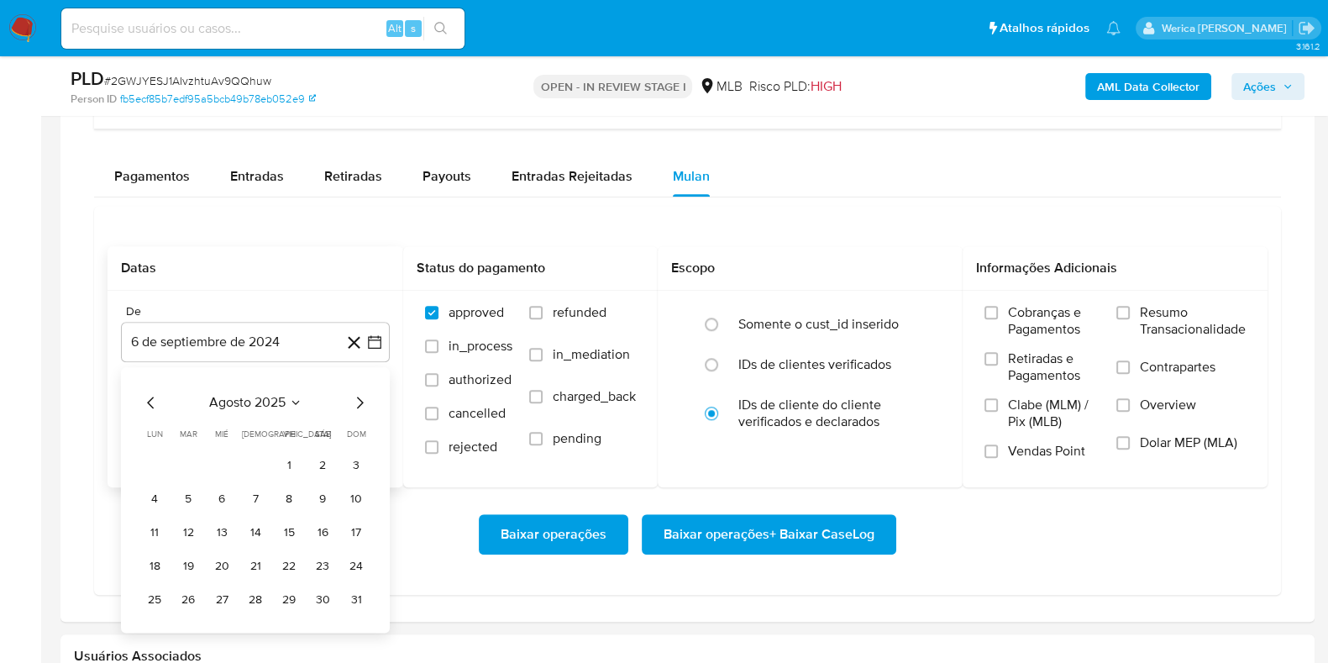
drag, startPoint x: 291, startPoint y: 458, endPoint x: 302, endPoint y: 447, distance: 15.4
click at [302, 447] on table "lun lunes mar martes mié miércoles jue jueves vie viernes sáb sábado dom doming…" at bounding box center [255, 520] width 228 height 185
click at [284, 470] on button "1" at bounding box center [289, 465] width 27 height 27
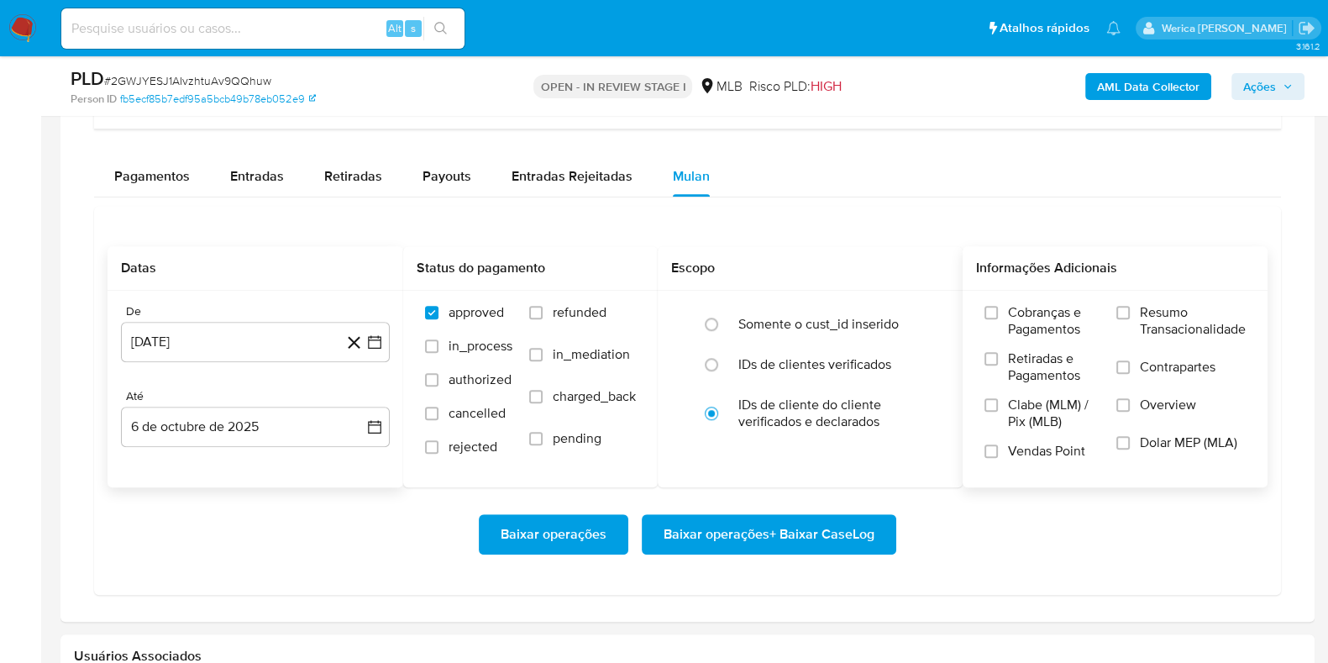
click at [1010, 312] on span "Cobranças e Pagamentos" at bounding box center [1054, 321] width 92 height 34
click at [998, 312] on input "Cobranças e Pagamentos" at bounding box center [990, 312] width 13 height 13
click at [1016, 380] on span "Retiradas e Pagamentos" at bounding box center [1054, 367] width 92 height 34
click at [998, 365] on input "Retiradas e Pagamentos" at bounding box center [990, 358] width 13 height 13
click at [1016, 452] on span "Vendas Point" at bounding box center [1046, 451] width 77 height 17
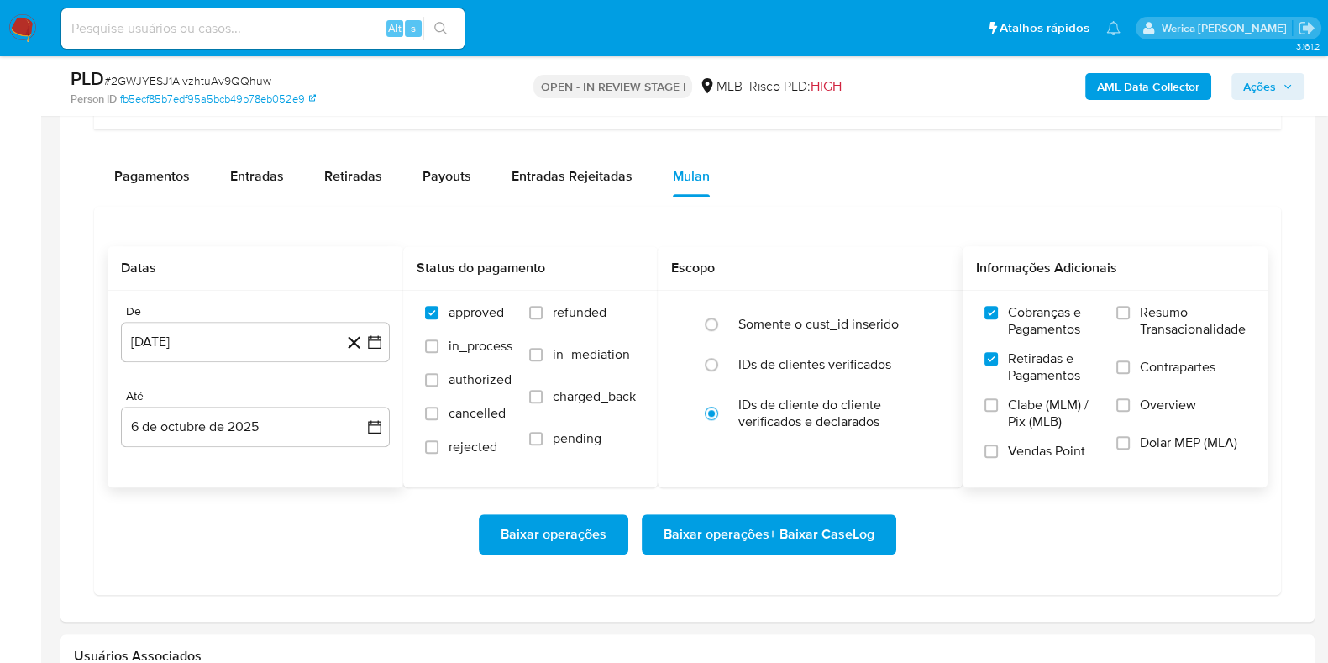
click at [998, 452] on input "Vendas Point" at bounding box center [990, 450] width 13 height 13
click at [1029, 396] on span "Clabe (MLM) / Pix (MLB)" at bounding box center [1054, 413] width 92 height 34
click at [998, 398] on input "Clabe (MLM) / Pix (MLB)" at bounding box center [990, 404] width 13 height 13
click at [1202, 437] on span "Dolar MEP (MLA)" at bounding box center [1188, 442] width 97 height 17
click at [1130, 437] on input "Dolar MEP (MLA)" at bounding box center [1122, 442] width 13 height 13
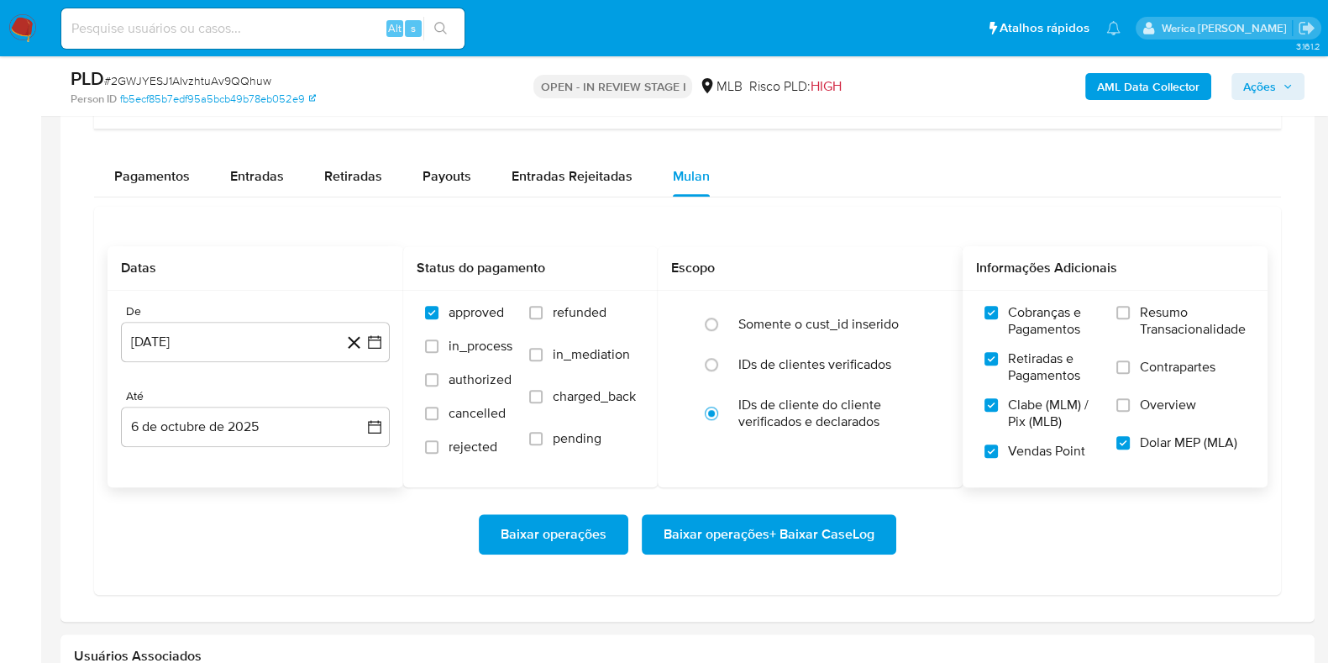
click at [1168, 396] on span "Overview" at bounding box center [1168, 404] width 56 height 17
click at [1130, 398] on input "Overview" at bounding box center [1122, 404] width 13 height 13
click at [1158, 344] on label "Resumo Transacionalidade" at bounding box center [1180, 331] width 129 height 55
click at [1130, 319] on input "Resumo Transacionalidade" at bounding box center [1122, 312] width 13 height 13
click at [1192, 370] on span "Contrapartes" at bounding box center [1178, 367] width 76 height 17
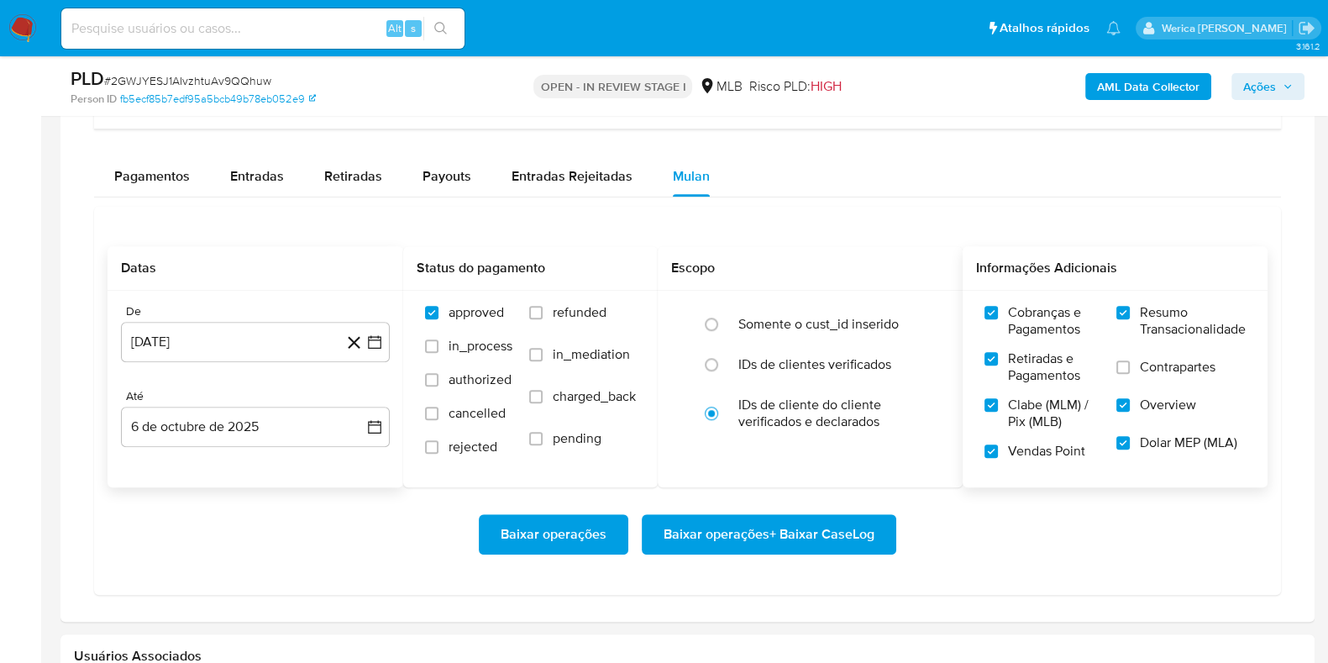
click at [1130, 370] on input "Contrapartes" at bounding box center [1122, 366] width 13 height 13
click at [826, 534] on span "Baixar operações + Baixar CaseLog" at bounding box center [769, 534] width 211 height 37
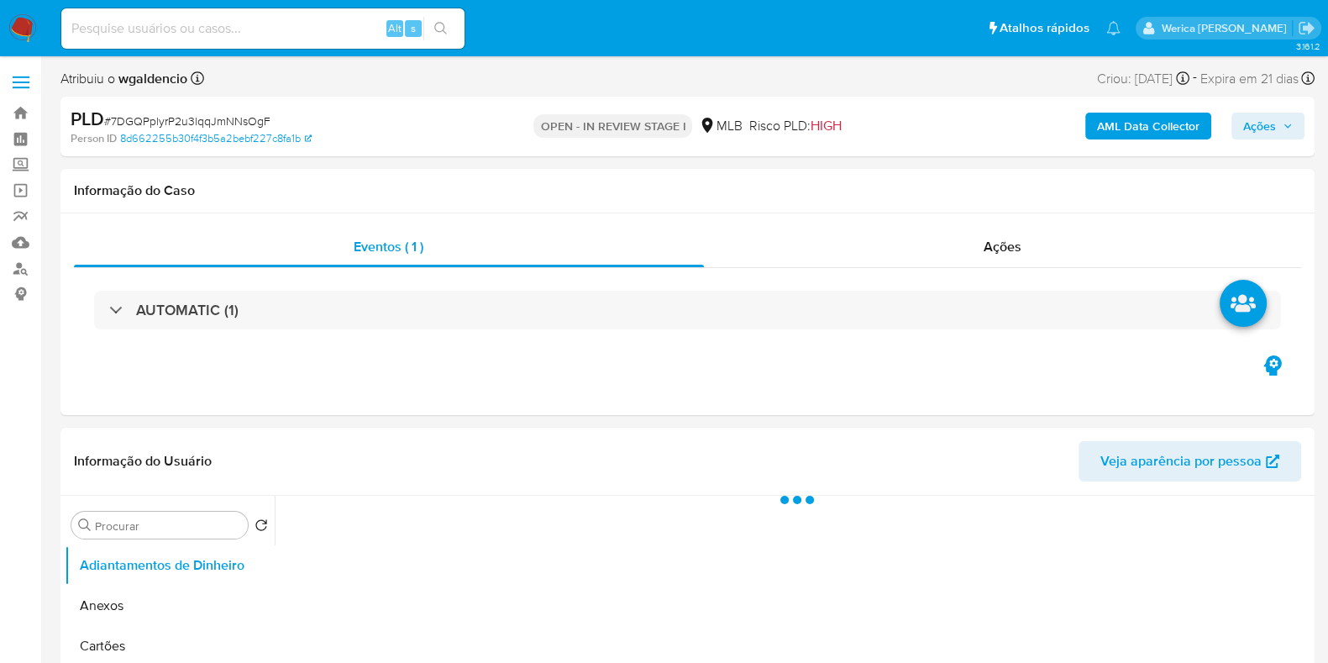
select select "10"
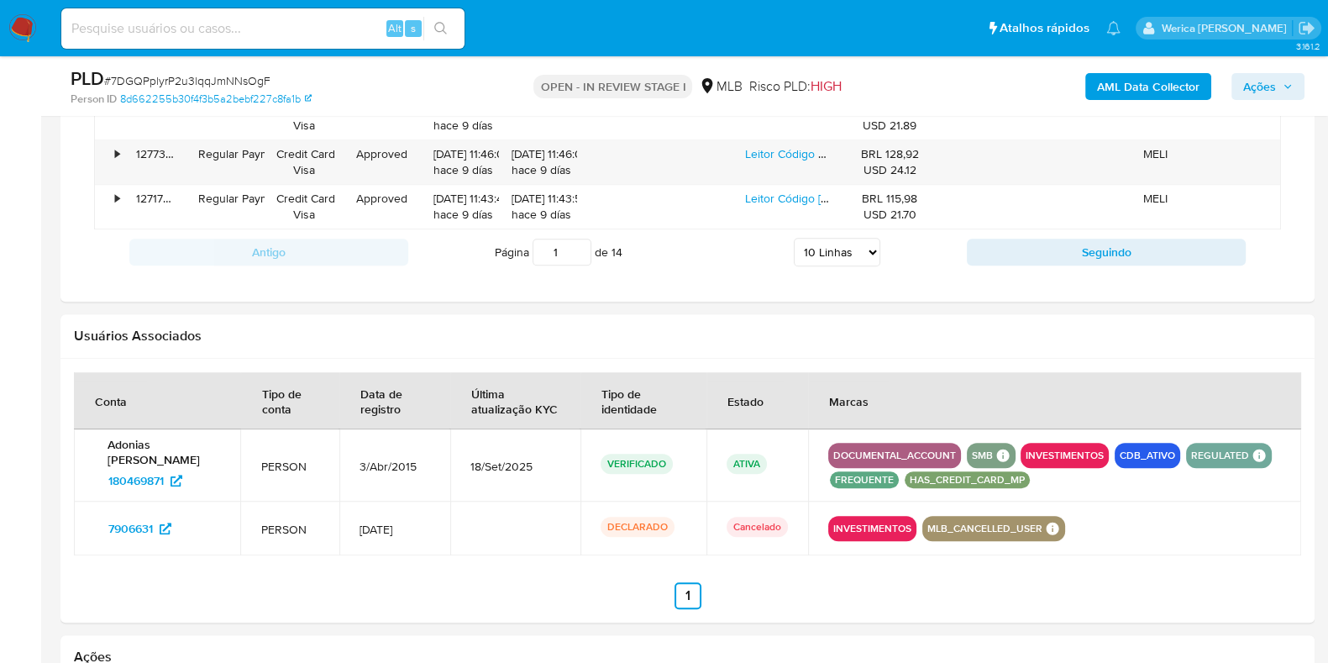
scroll to position [1314, 0]
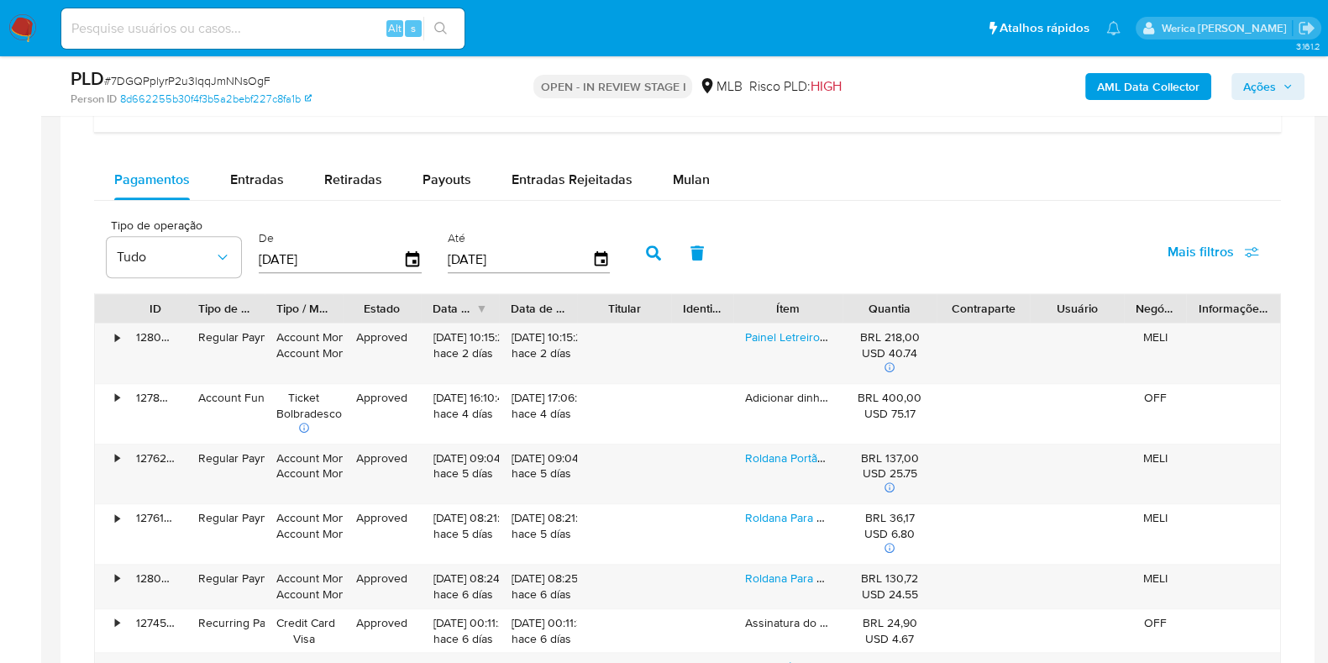
click at [685, 155] on div "Balance Consulte o balance do usuário Dashboard transaccional Consulte o dashbo…" at bounding box center [687, 426] width 1187 height 897
drag, startPoint x: 671, startPoint y: 156, endPoint x: 658, endPoint y: 180, distance: 27.1
click at [659, 180] on div "Balance Consulte o balance do usuário Dashboard transaccional Consulte o dashbo…" at bounding box center [687, 426] width 1187 height 897
click at [660, 183] on button "Mulan" at bounding box center [691, 180] width 77 height 40
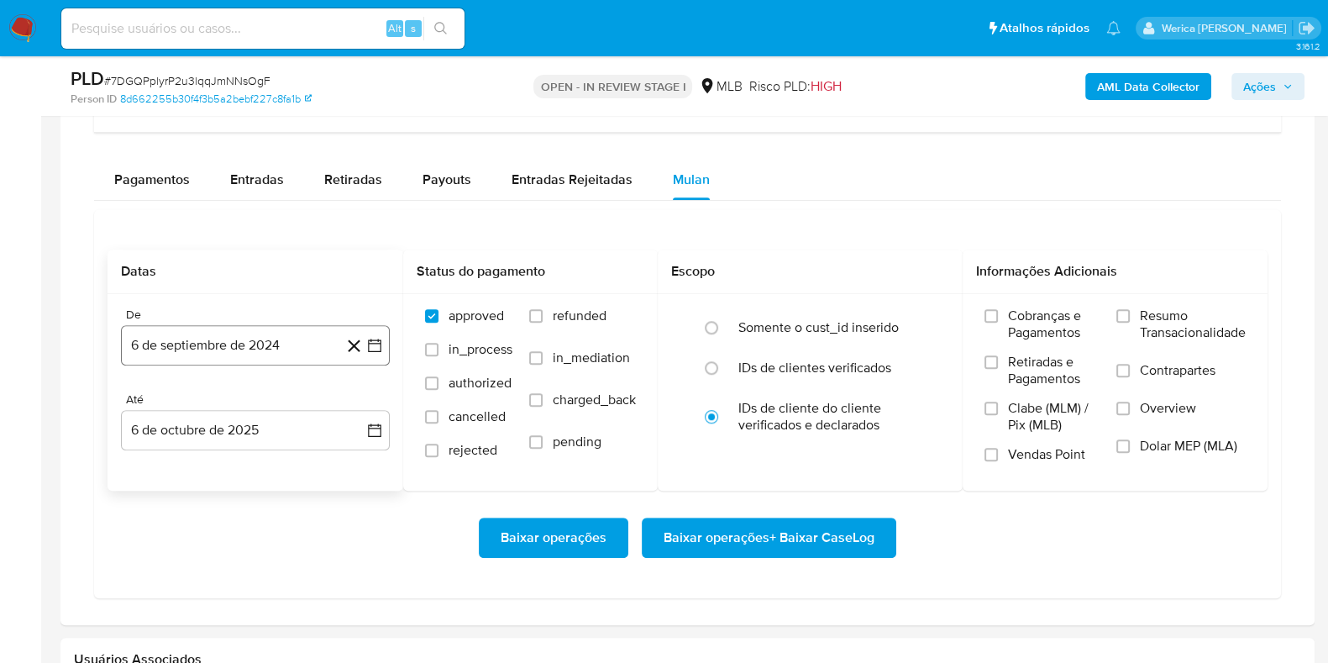
click at [320, 349] on button "6 de septiembre de 2024" at bounding box center [255, 345] width 269 height 40
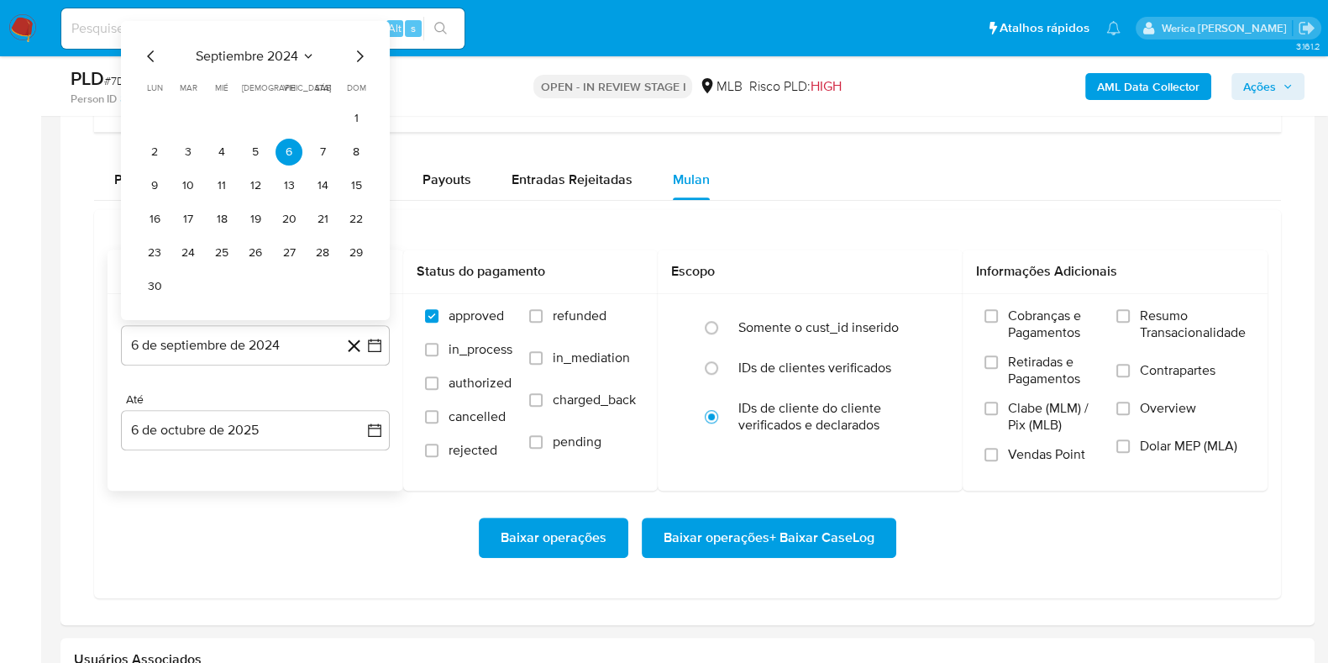
click at [293, 51] on span "septiembre 2024" at bounding box center [247, 56] width 102 height 17
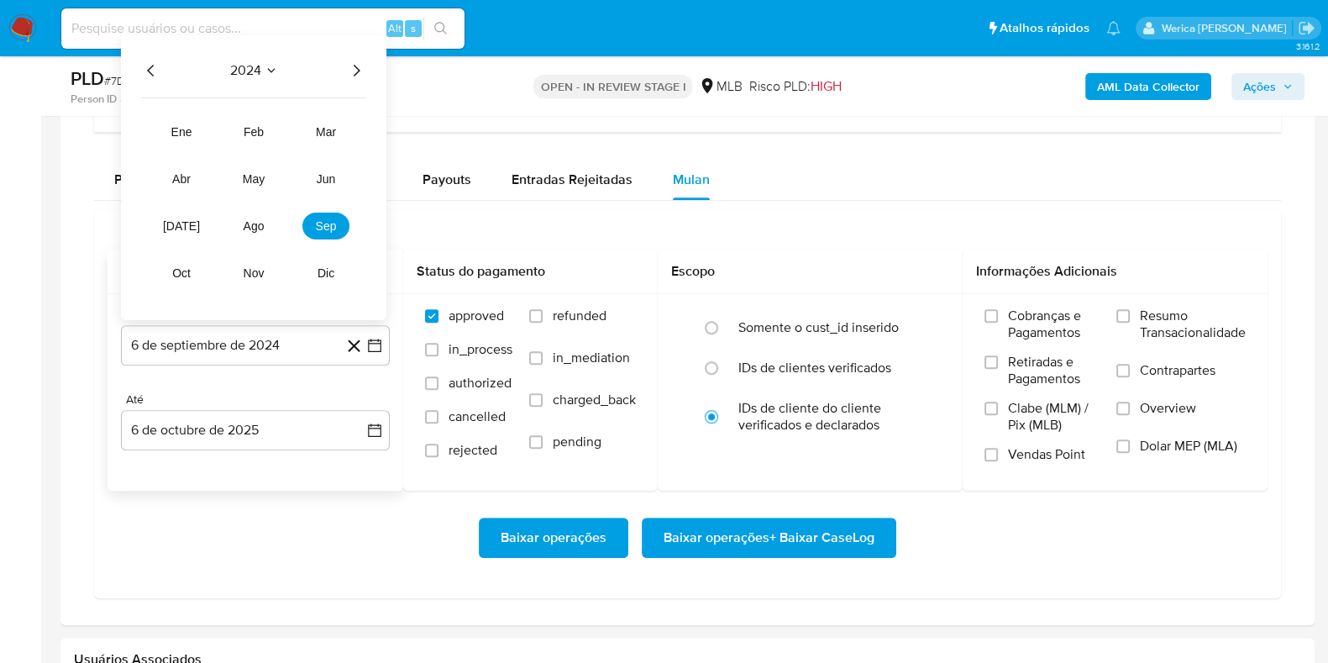
click at [350, 72] on icon "Año siguiente" at bounding box center [356, 70] width 20 height 20
click at [267, 229] on button "ago" at bounding box center [253, 226] width 47 height 27
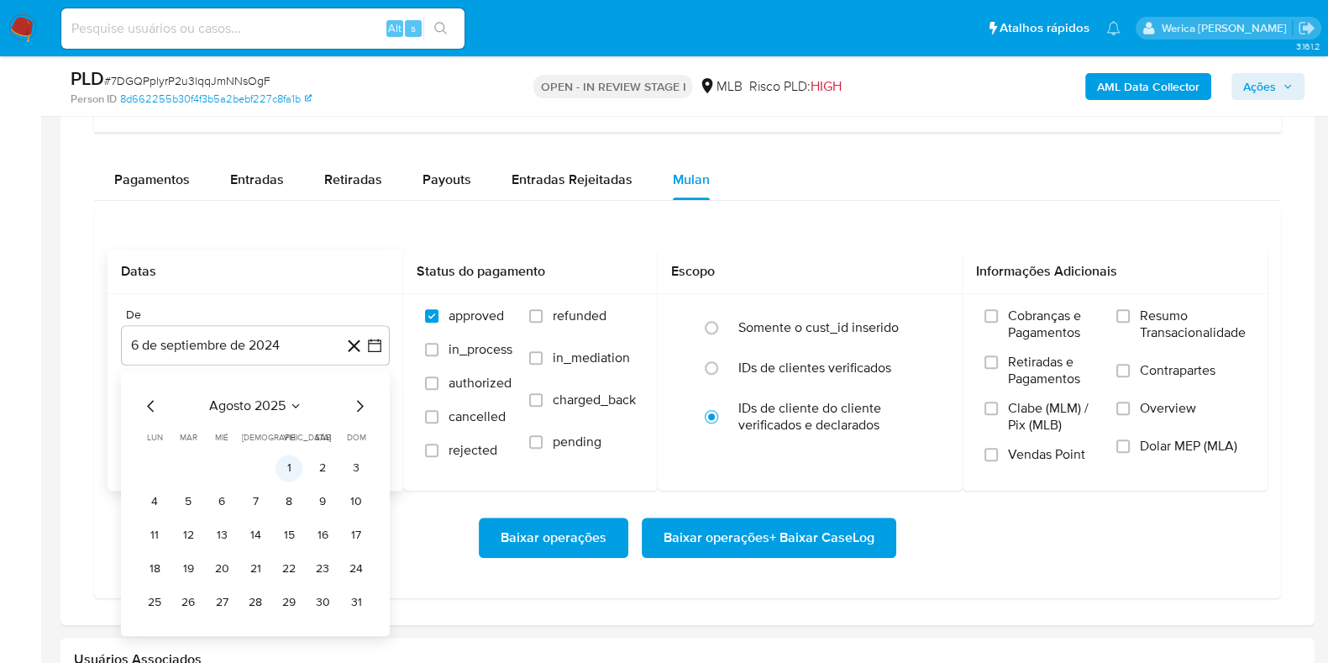
click at [277, 465] on button "1" at bounding box center [289, 467] width 27 height 27
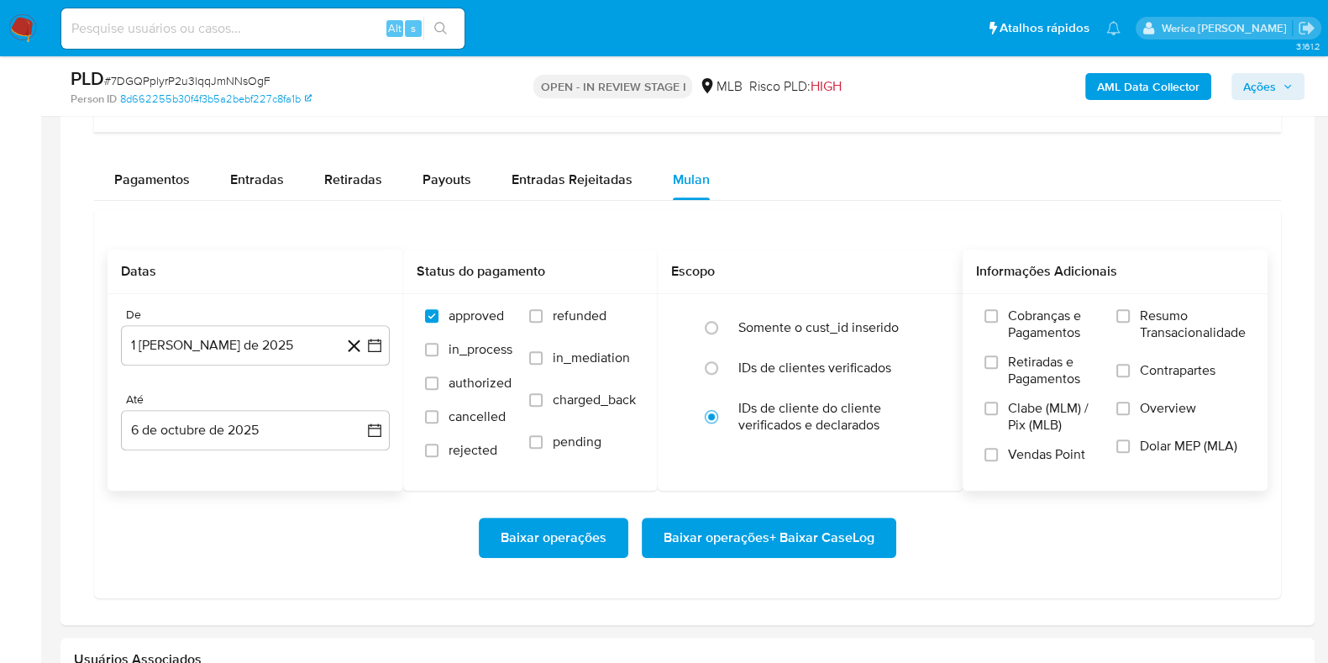
click at [1010, 361] on span "Retiradas e Pagamentos" at bounding box center [1054, 371] width 92 height 34
click at [998, 361] on input "Retiradas e Pagamentos" at bounding box center [990, 361] width 13 height 13
click at [1010, 309] on span "Cobranças e Pagamentos" at bounding box center [1054, 324] width 92 height 34
click at [998, 309] on input "Cobranças e Pagamentos" at bounding box center [990, 315] width 13 height 13
click at [1068, 425] on span "Clabe (MLM) / Pix (MLB)" at bounding box center [1054, 417] width 92 height 34
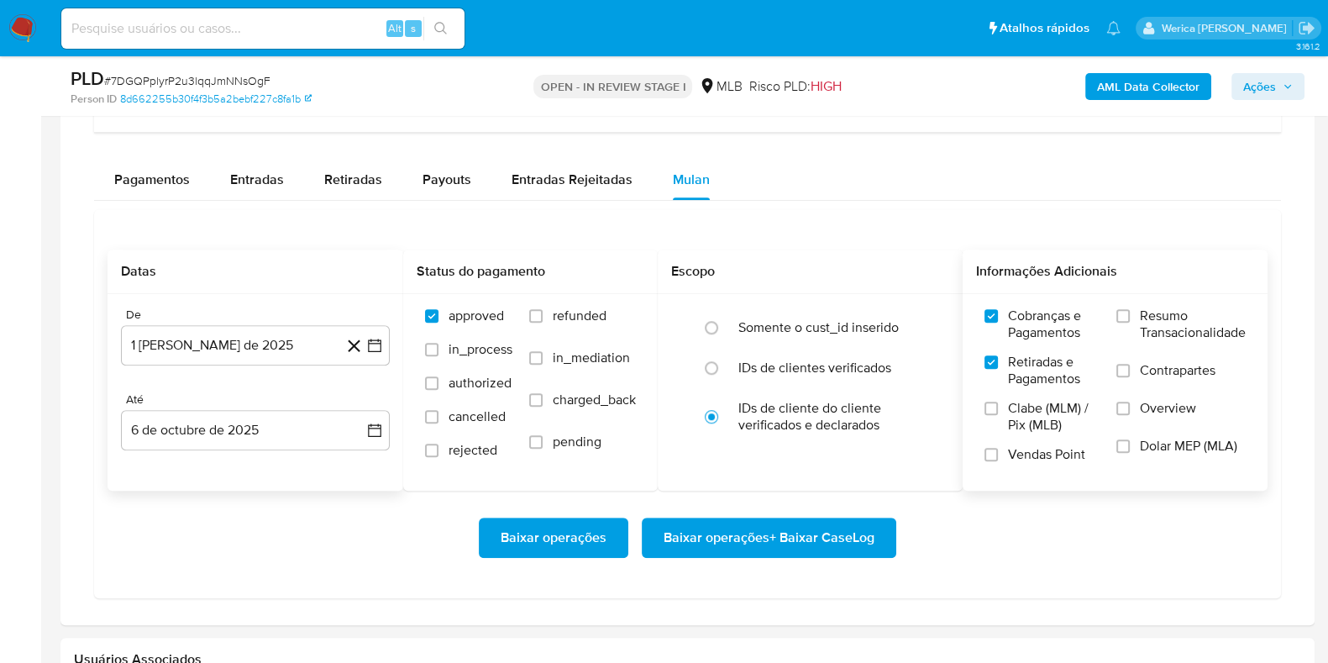
click at [998, 415] on input "Clabe (MLM) / Pix (MLB)" at bounding box center [990, 408] width 13 height 13
click at [1068, 467] on label "Vendas Point" at bounding box center [1041, 460] width 115 height 29
click at [998, 461] on input "Vendas Point" at bounding box center [990, 454] width 13 height 13
click at [1168, 460] on label "Dolar MEP (MLA)" at bounding box center [1180, 457] width 129 height 38
click at [1130, 453] on input "Dolar MEP (MLA)" at bounding box center [1122, 445] width 13 height 13
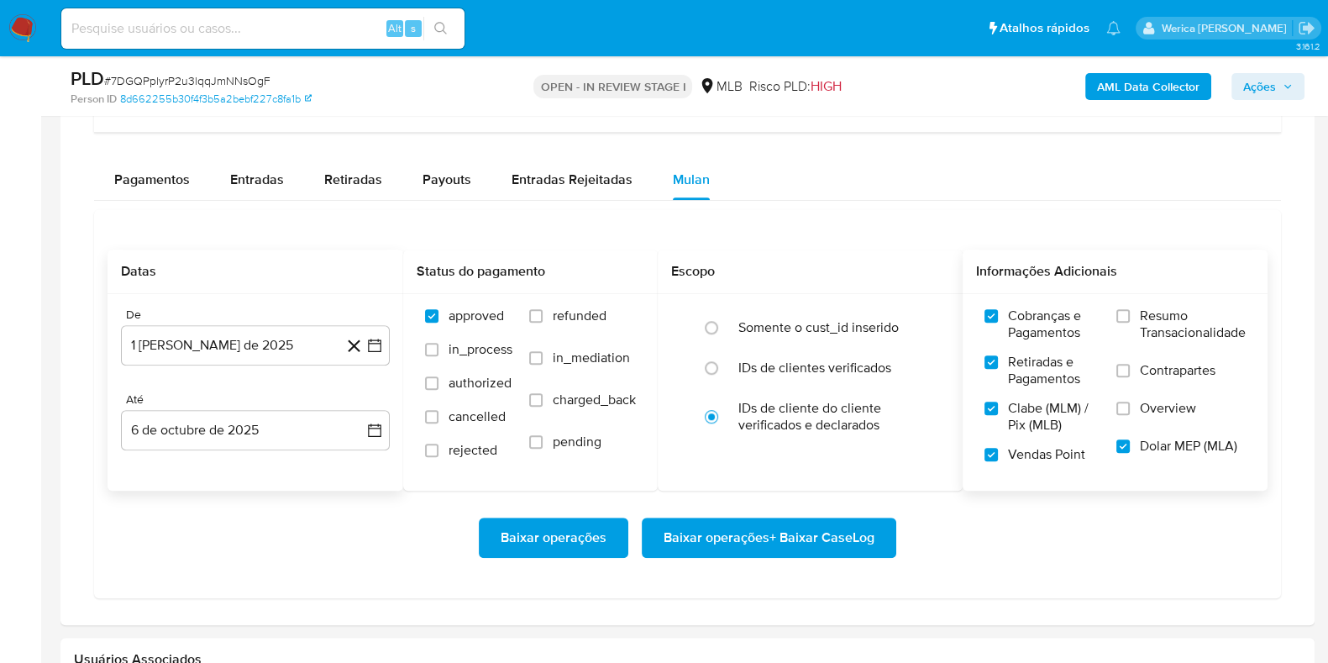
click at [1155, 407] on span "Overview" at bounding box center [1168, 408] width 56 height 17
click at [1130, 407] on input "Overview" at bounding box center [1122, 408] width 13 height 13
click at [1155, 372] on span "Contrapartes" at bounding box center [1178, 370] width 76 height 17
click at [1130, 372] on input "Contrapartes" at bounding box center [1122, 370] width 13 height 13
click at [1157, 341] on label "Resumo Transacionalidade" at bounding box center [1180, 334] width 129 height 55
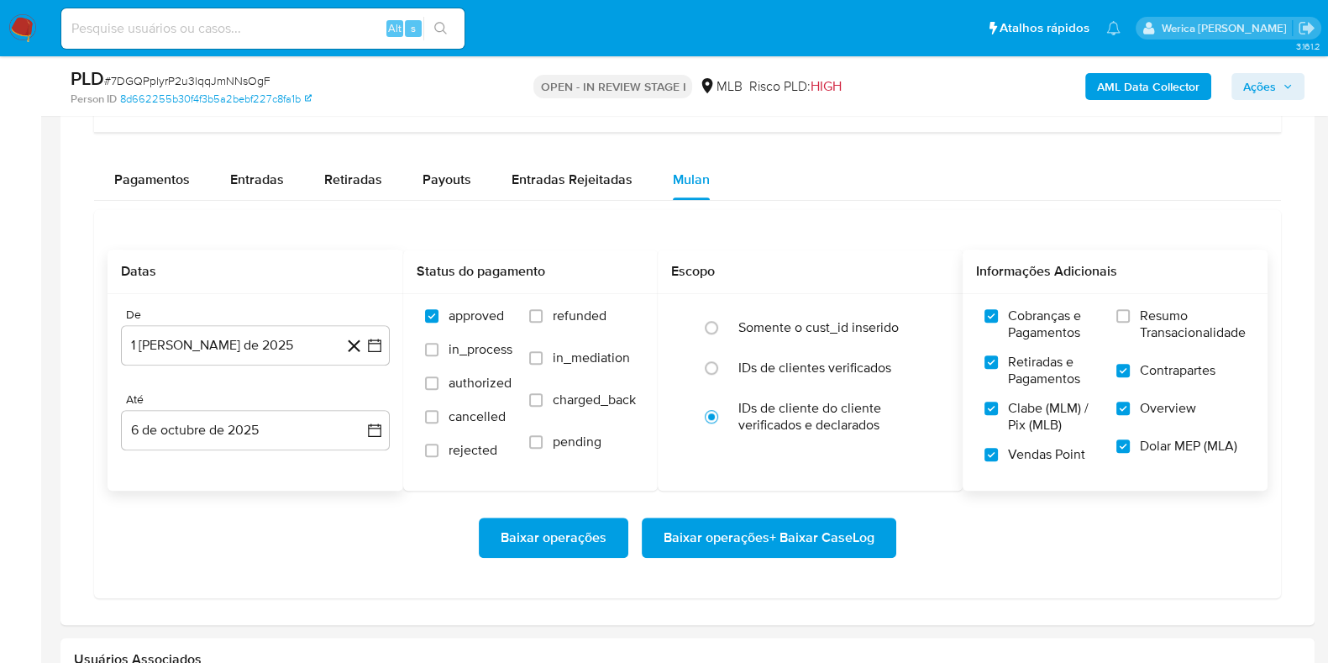
click at [1130, 323] on input "Resumo Transacionalidade" at bounding box center [1122, 315] width 13 height 13
click at [852, 532] on span "Baixar operações + Baixar CaseLog" at bounding box center [769, 537] width 211 height 37
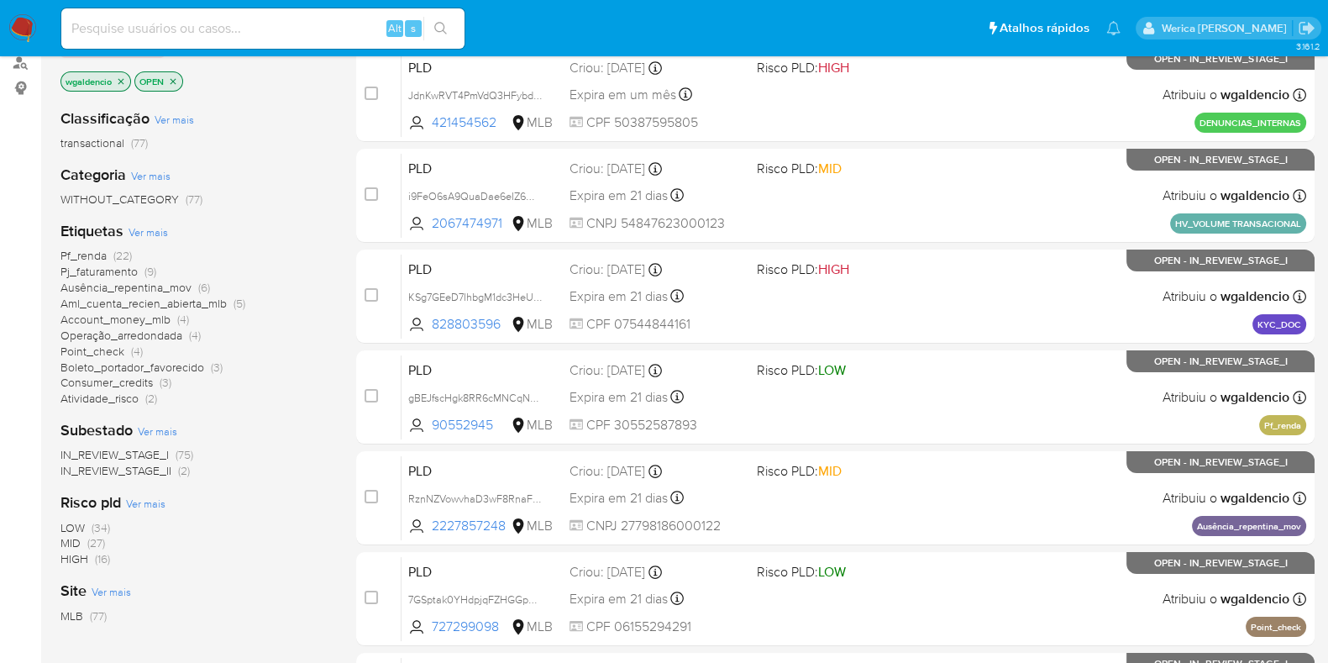
scroll to position [104, 0]
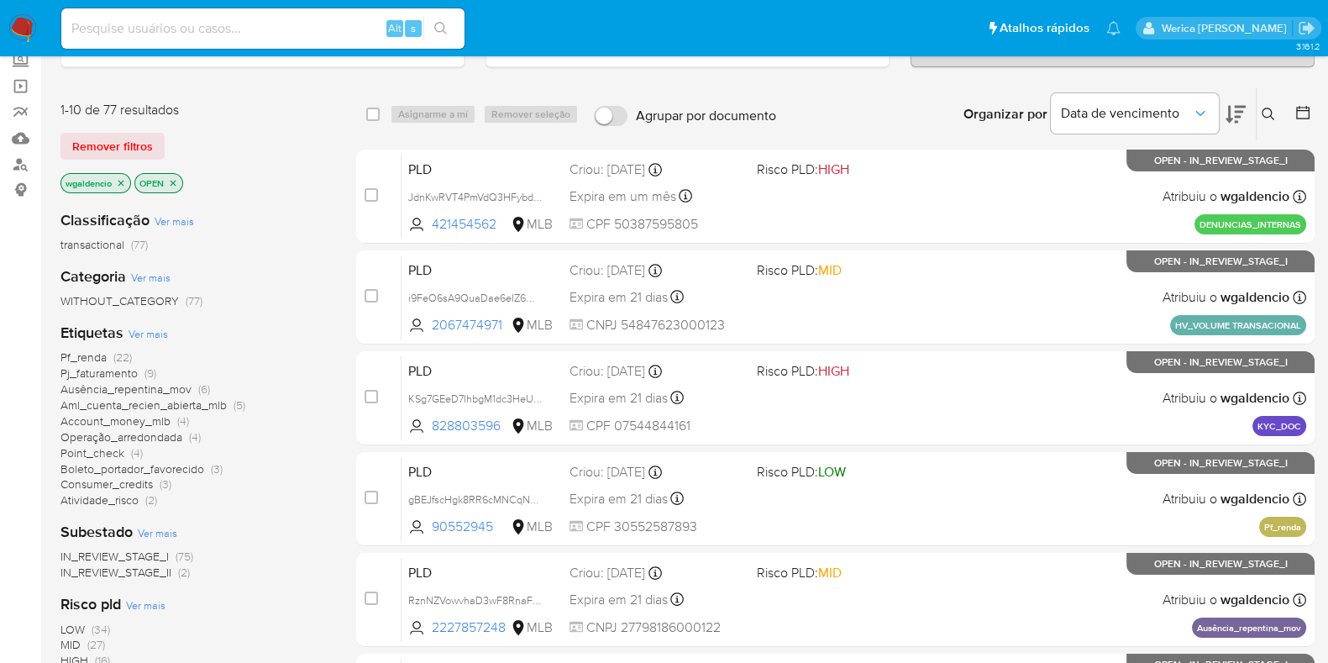
click at [87, 640] on span "(27)" at bounding box center [96, 644] width 18 height 17
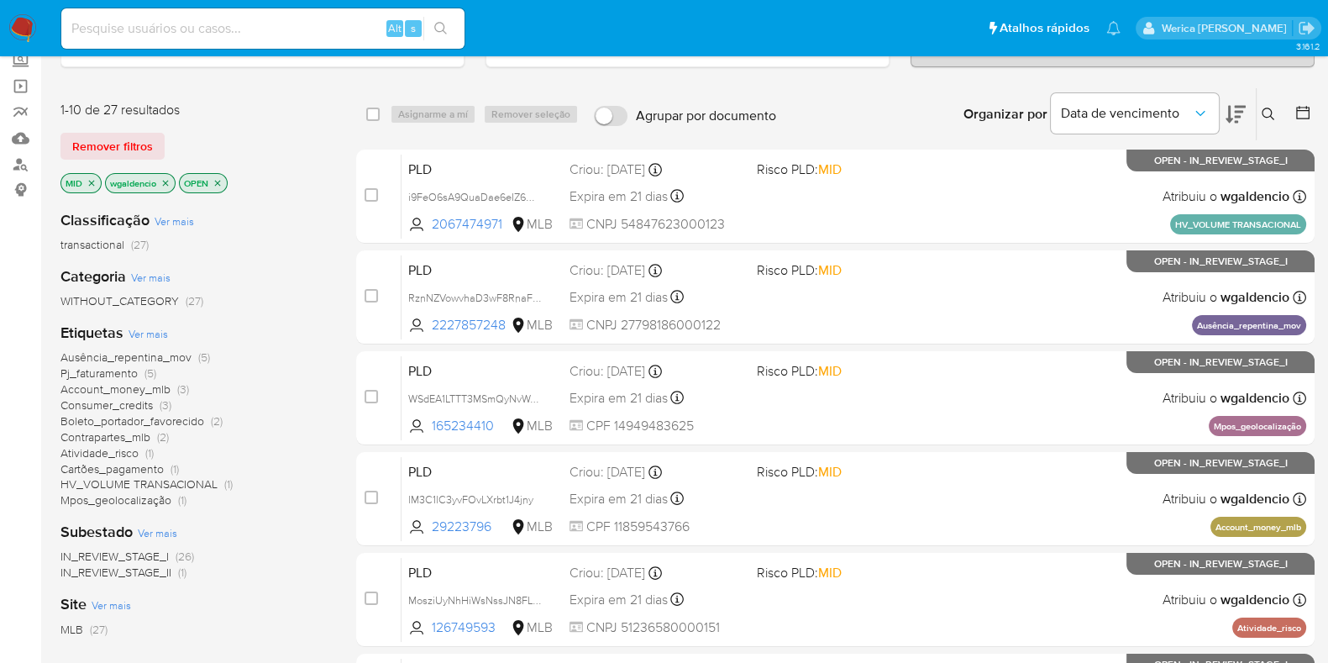
click at [173, 349] on span "Ausência_repentina_mov" at bounding box center [125, 357] width 131 height 17
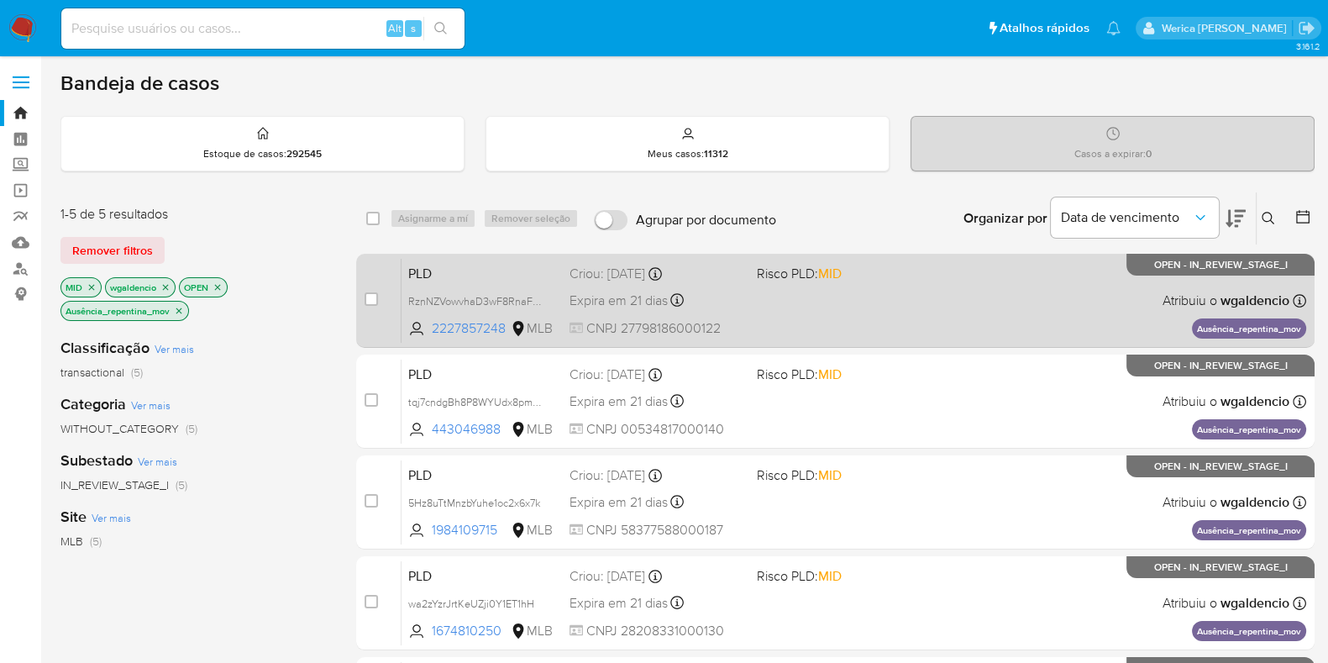
click at [937, 284] on div "PLD RznNZVowvhaD3wF8RnaF6Jct 2227857248 MLB Risco PLD: MID Criou: [DATE] Criou:…" at bounding box center [854, 300] width 905 height 85
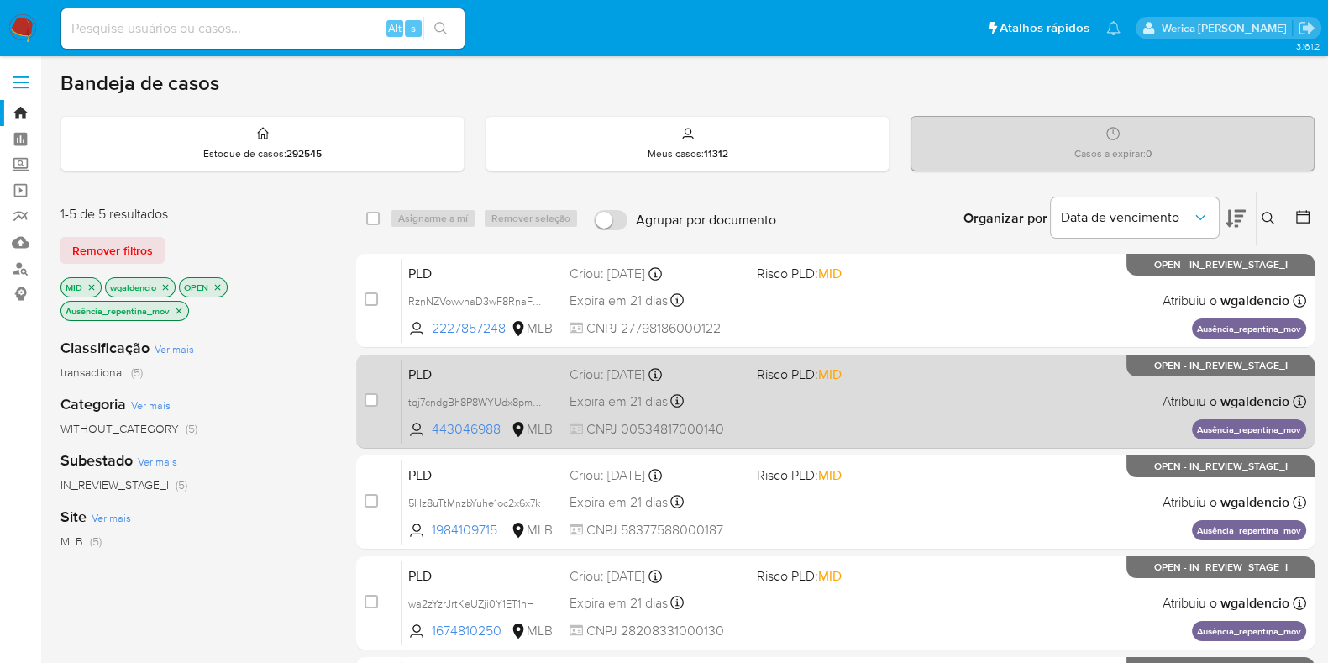
drag, startPoint x: 961, startPoint y: 456, endPoint x: 948, endPoint y: 417, distance: 41.4
click at [948, 417] on div "case-item-checkbox Incapaz de atribuir o caso PLD RznNZVowvhaD3wF8RnaF6Jct 2227…" at bounding box center [835, 502] width 958 height 497
click at [939, 423] on div "PLD tqj7cndgBh8P8WYUdx8pmgR3 443046988 MLB Risco PLD: MID Criou: 12/09/2025 Cri…" at bounding box center [854, 401] width 905 height 85
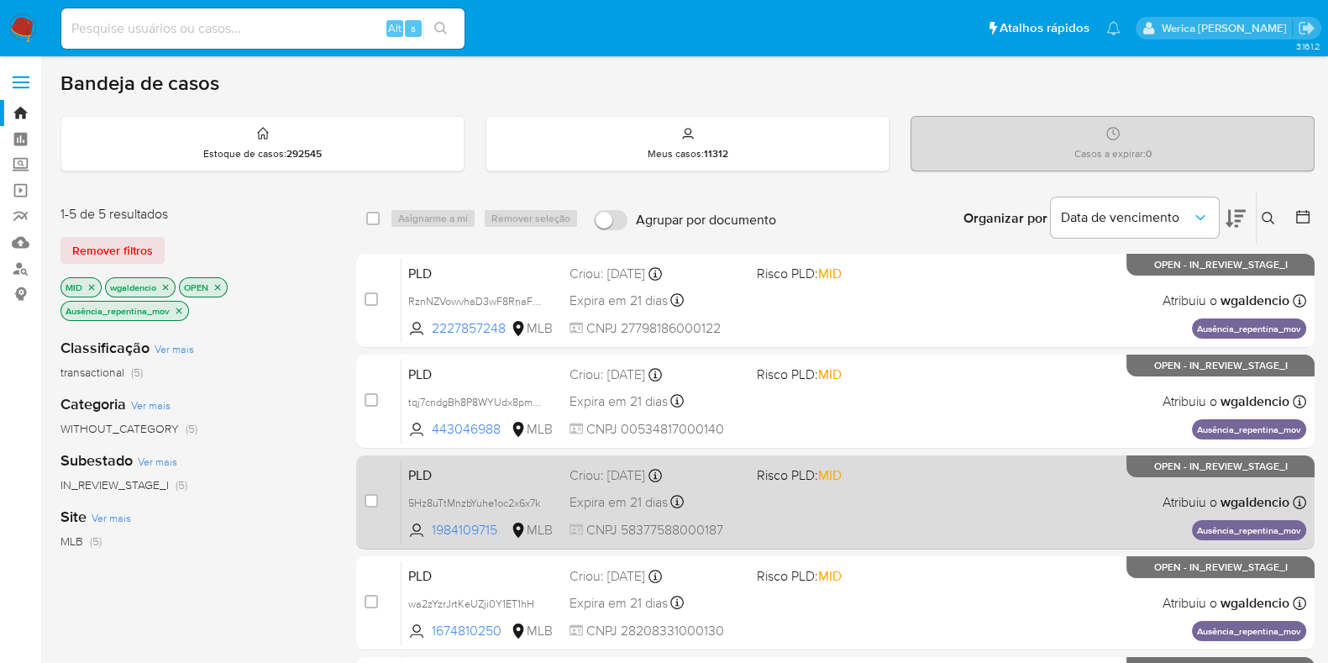
click at [941, 527] on div "PLD 5Hz8uTtMnzbYuhe1oc2x6x7k 1984109715 MLB Risco PLD: MID Criou: 12/09/2025 Cr…" at bounding box center [854, 501] width 905 height 85
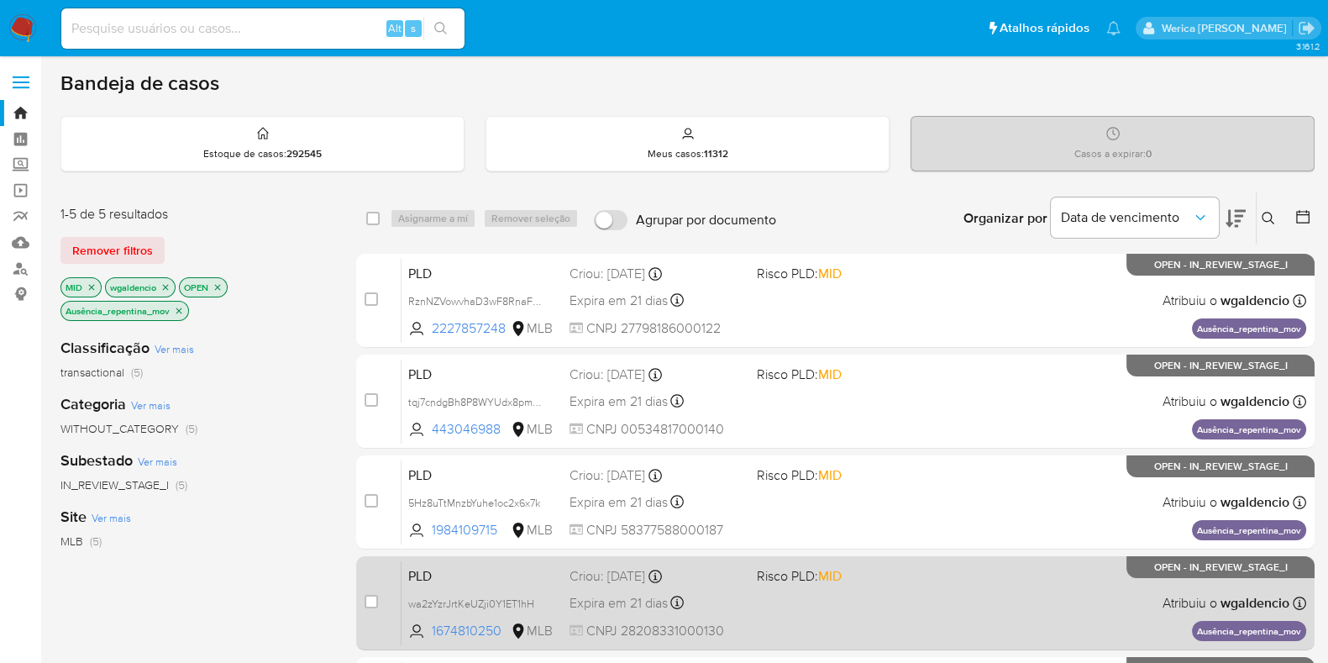
click at [901, 620] on div "PLD wa2zYzrJrtKeUZji0Y1ET1hH 1674810250 MLB Risco PLD: MID Criou: 12/09/2025 Cr…" at bounding box center [854, 602] width 905 height 85
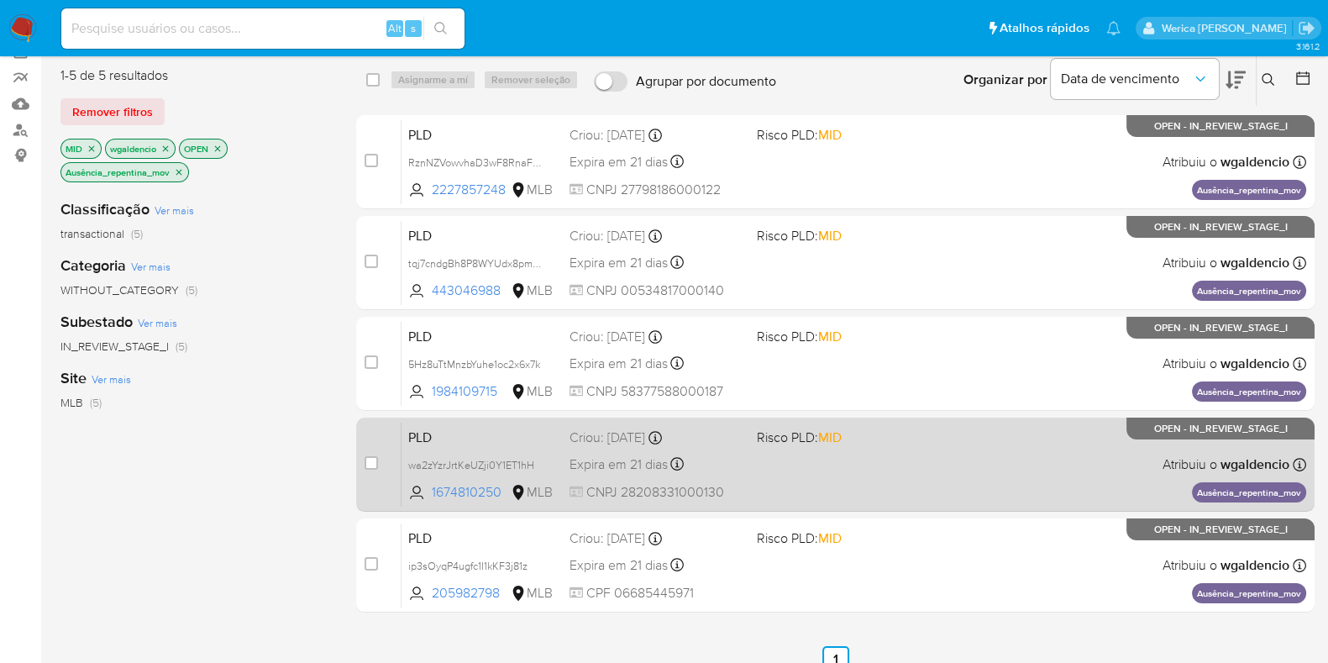
scroll to position [209, 0]
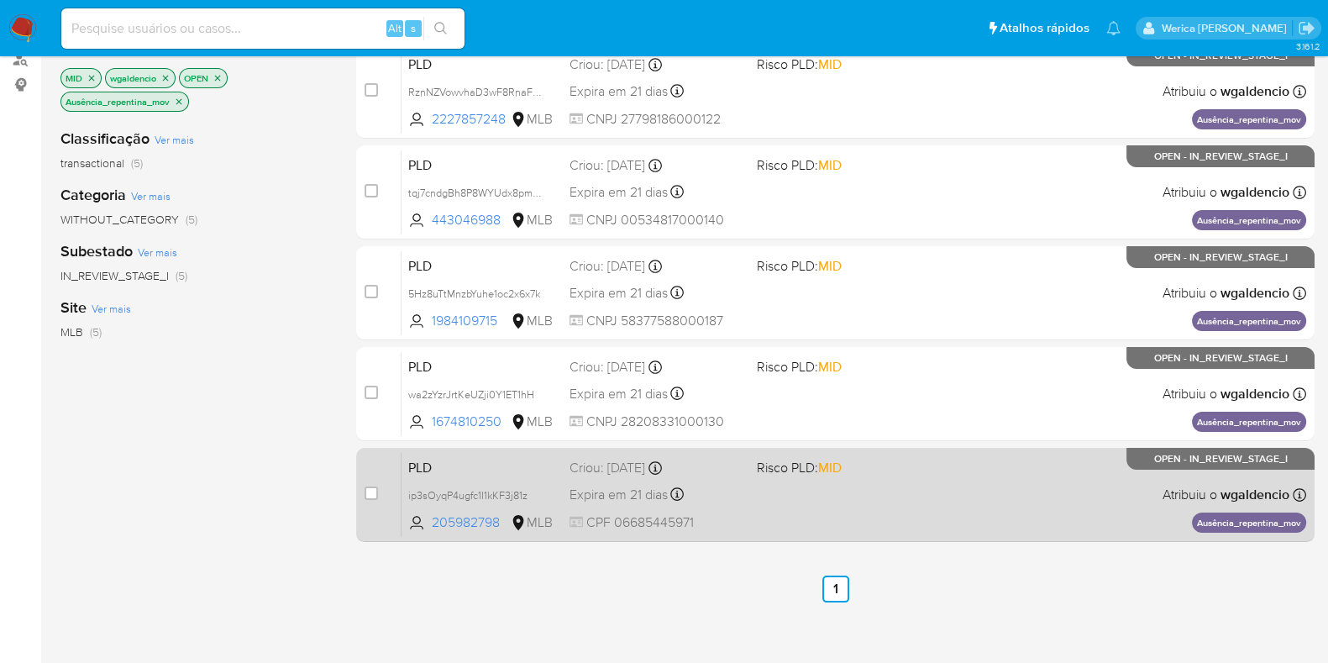
drag, startPoint x: 870, startPoint y: 490, endPoint x: 879, endPoint y: 488, distance: 8.6
click at [879, 488] on div "PLD ip3sOyqP4ugfc1I1kKF3j81z 205982798 MLB Risco PLD: MID Criou: 12/09/2025 Cri…" at bounding box center [854, 494] width 905 height 85
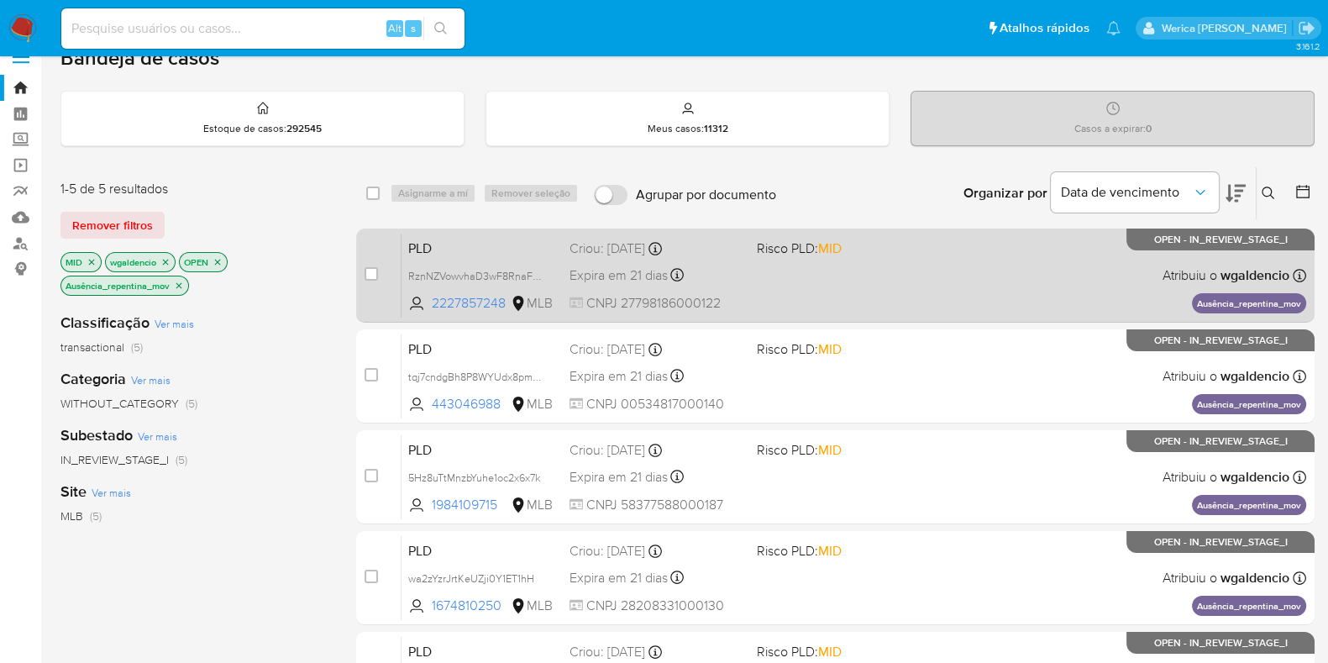
scroll to position [0, 0]
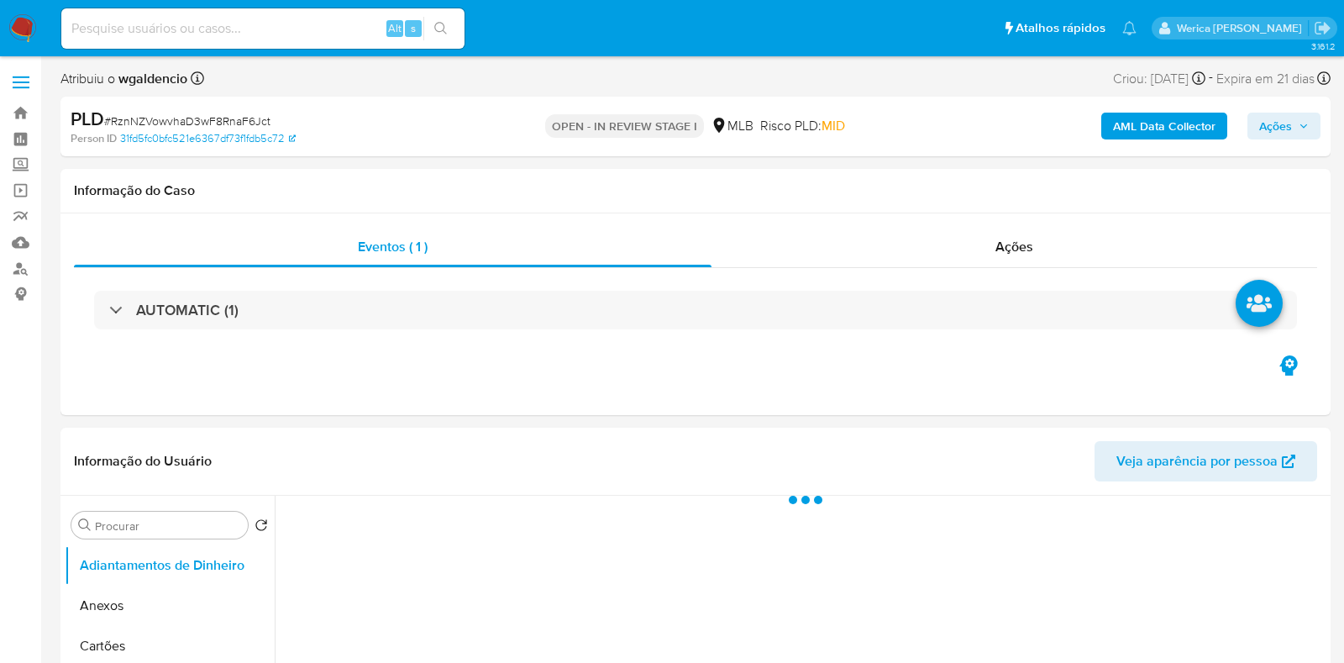
select select "10"
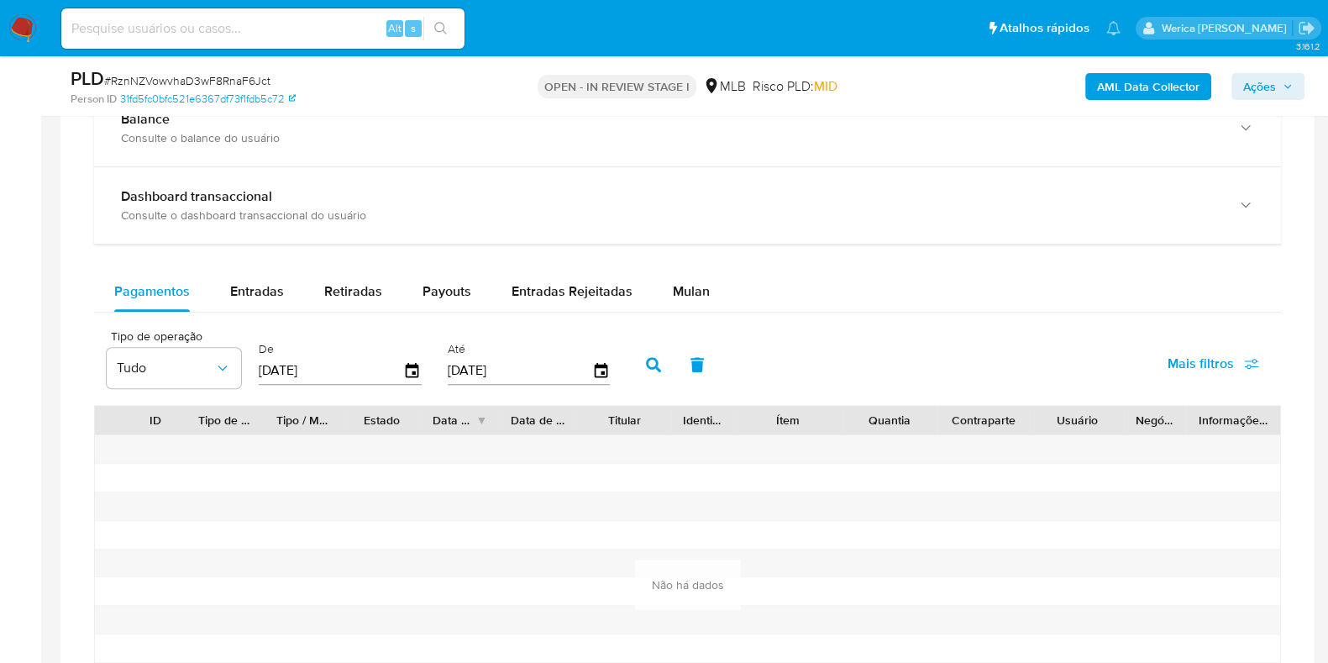
scroll to position [1260, 0]
drag, startPoint x: 693, startPoint y: 286, endPoint x: 706, endPoint y: 284, distance: 12.8
click at [706, 284] on button "Mulan" at bounding box center [691, 290] width 77 height 40
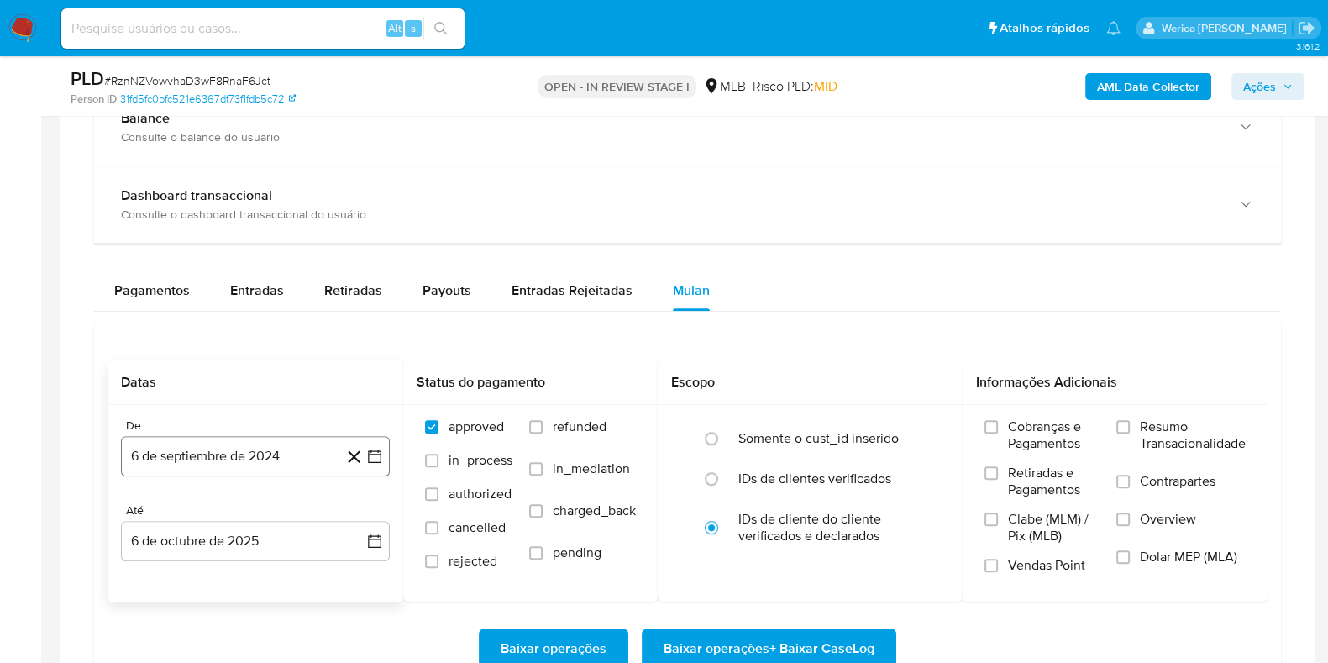
click at [266, 464] on button "6 de septiembre de 2024" at bounding box center [255, 456] width 269 height 40
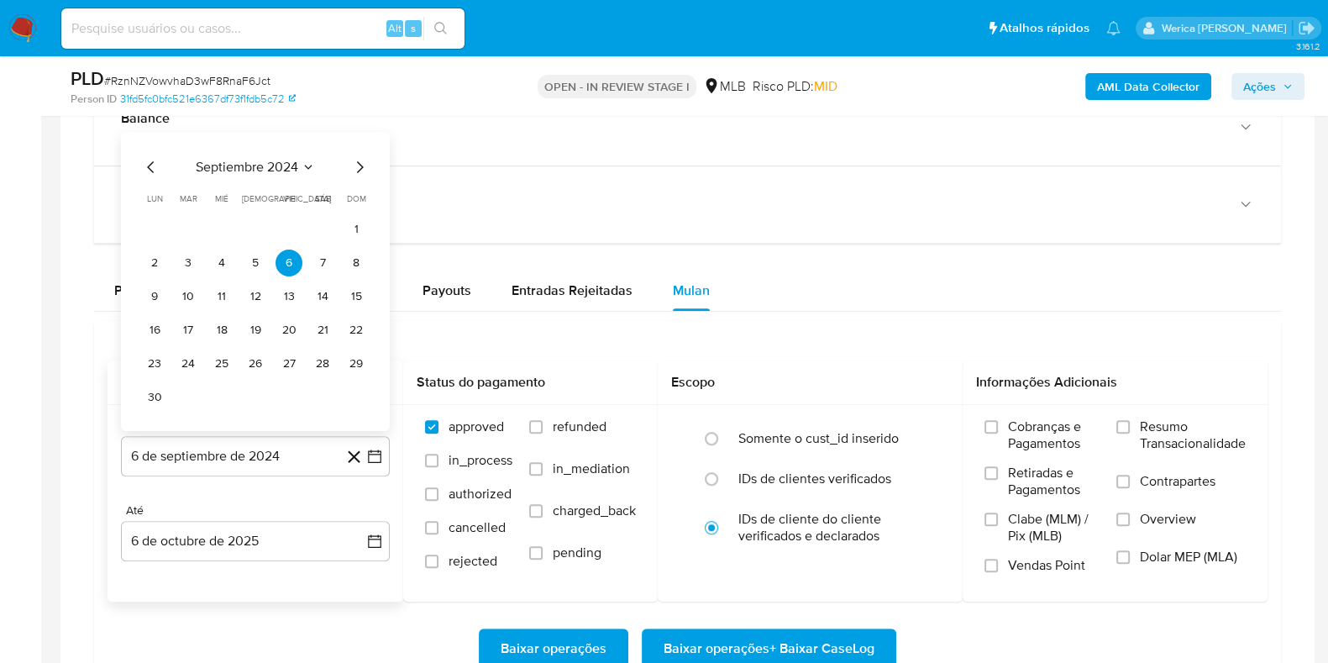
drag, startPoint x: 241, startPoint y: 164, endPoint x: 249, endPoint y: 167, distance: 9.0
click at [249, 167] on span "septiembre 2024" at bounding box center [247, 167] width 102 height 17
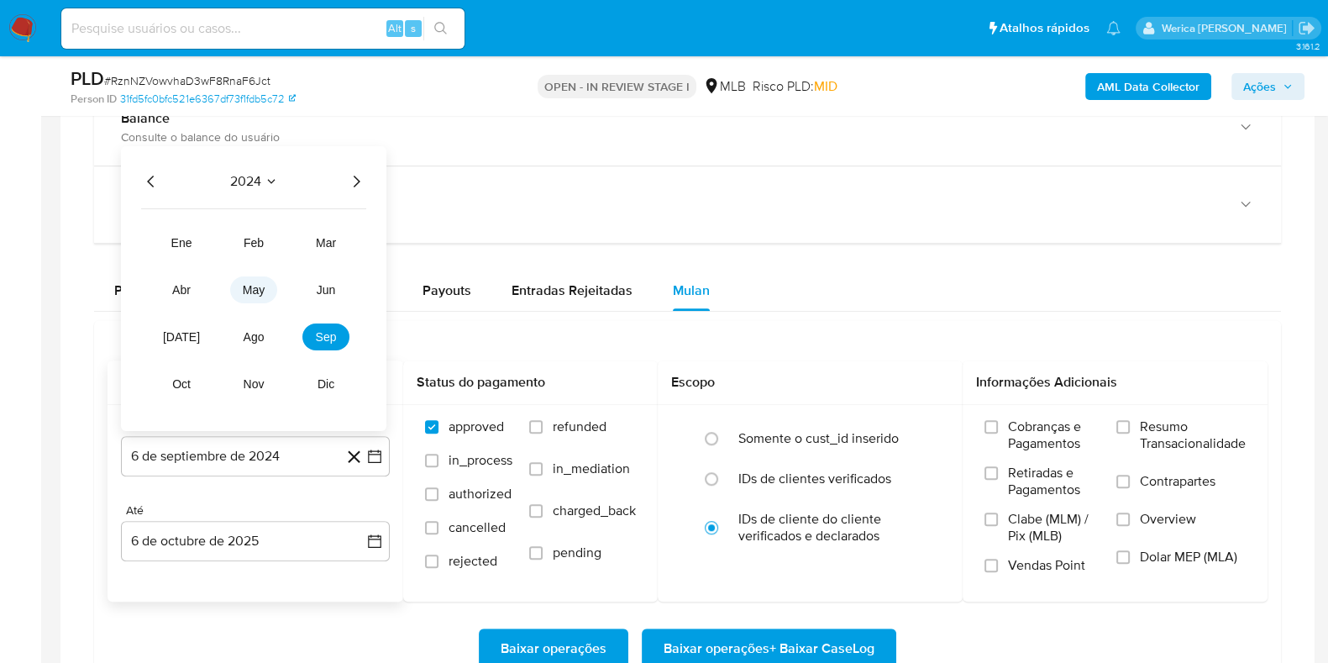
click at [240, 291] on button "may" at bounding box center [253, 289] width 47 height 27
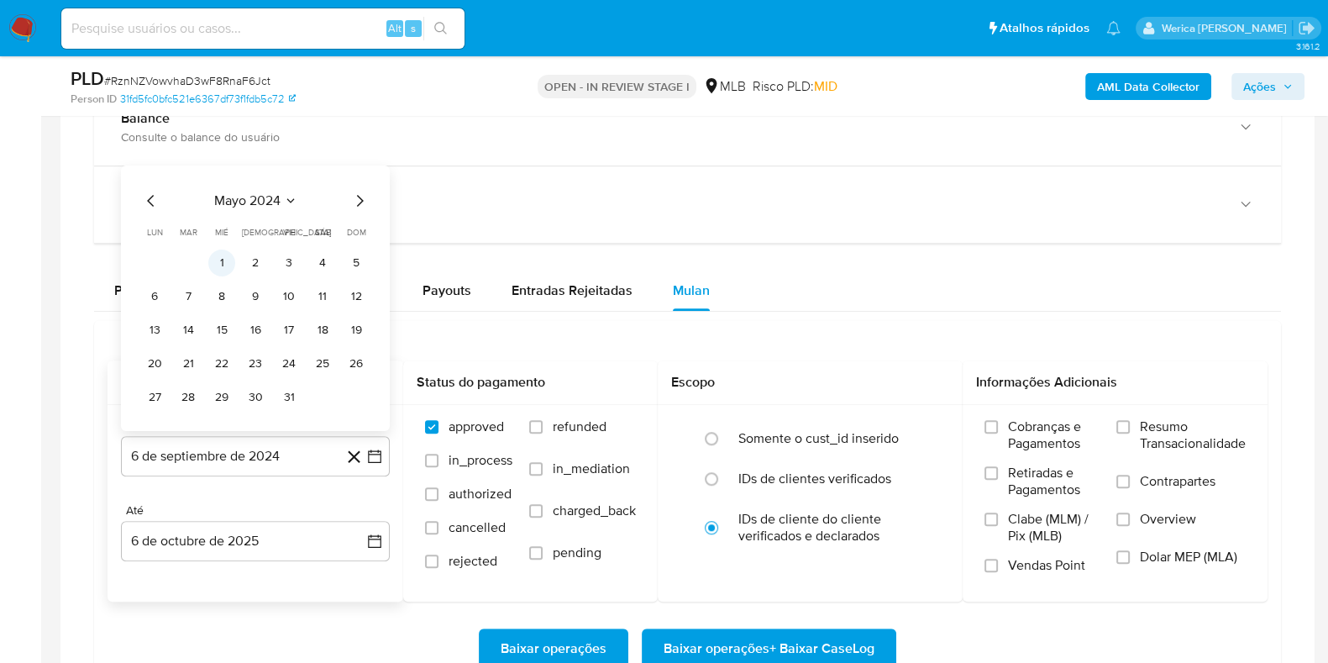
click at [222, 270] on button "1" at bounding box center [221, 262] width 27 height 27
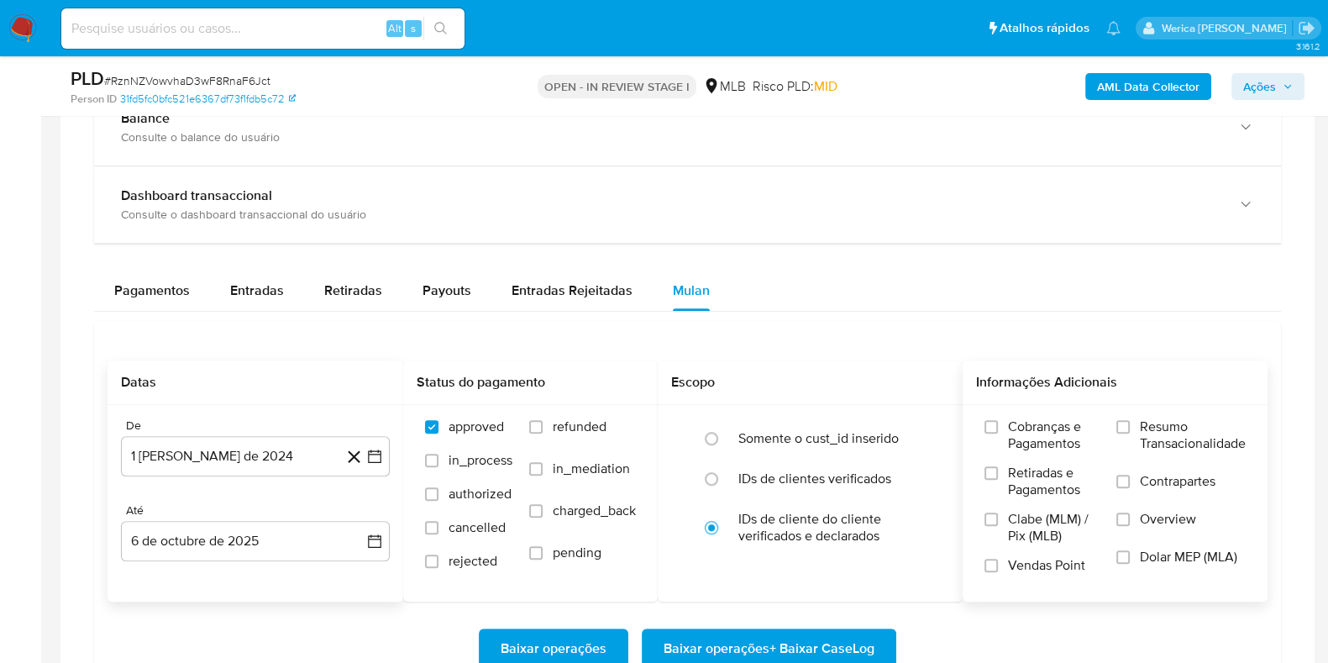
click at [1030, 470] on span "Retiradas e Pagamentos" at bounding box center [1054, 482] width 92 height 34
click at [998, 470] on input "Retiradas e Pagamentos" at bounding box center [990, 472] width 13 height 13
drag, startPoint x: 983, startPoint y: 570, endPoint x: 973, endPoint y: 568, distance: 10.4
click at [982, 570] on div "Cobranças e Pagamentos Retiradas e Pagamentos Clabe (MLM) / Pix (MLB) Vendas Po…" at bounding box center [1115, 502] width 278 height 168
click at [1021, 551] on label "Clabe (MLM) / Pix (MLB)" at bounding box center [1041, 534] width 115 height 46
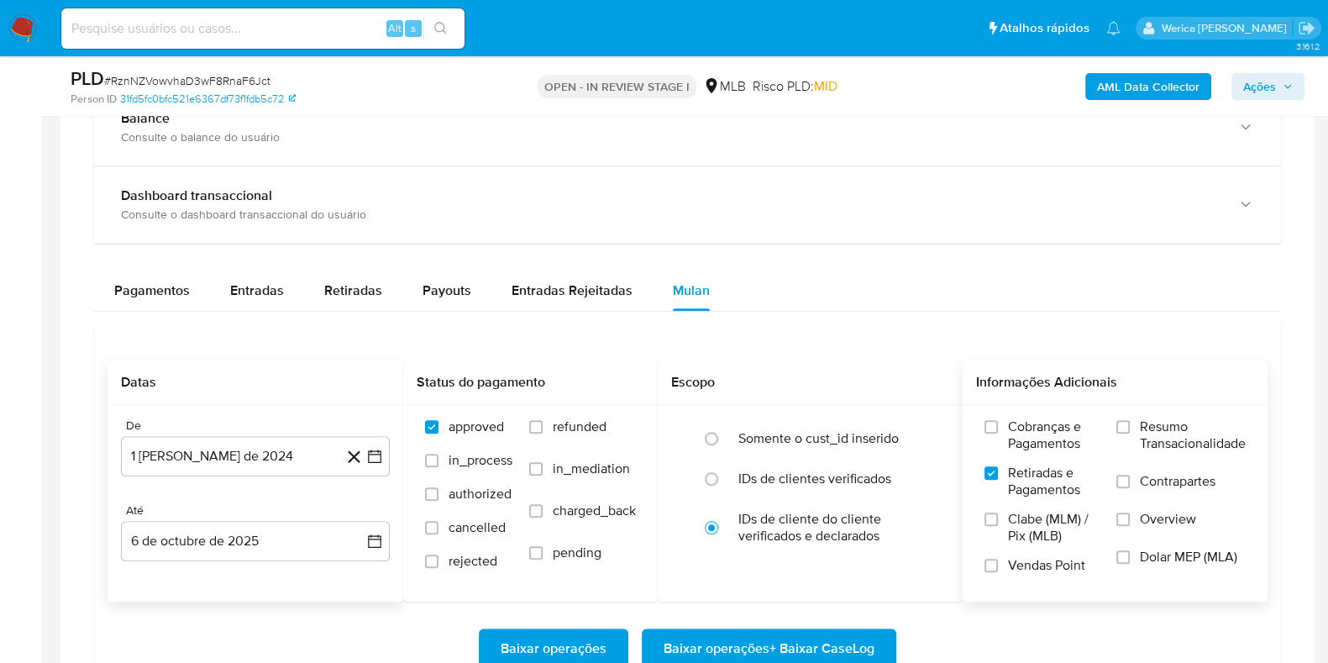
click at [1021, 561] on span "Vendas Point" at bounding box center [1046, 565] width 77 height 17
click at [1017, 543] on label "Clabe (MLM) / Pix (MLB)" at bounding box center [1041, 534] width 115 height 46
click at [998, 526] on input "Clabe (MLM) / Pix (MLB)" at bounding box center [990, 518] width 13 height 13
click at [1013, 523] on span "Clabe (MLM) / Pix (MLB)" at bounding box center [1054, 528] width 92 height 34
click at [998, 523] on input "Clabe (MLM) / Pix (MLB)" at bounding box center [990, 518] width 13 height 13
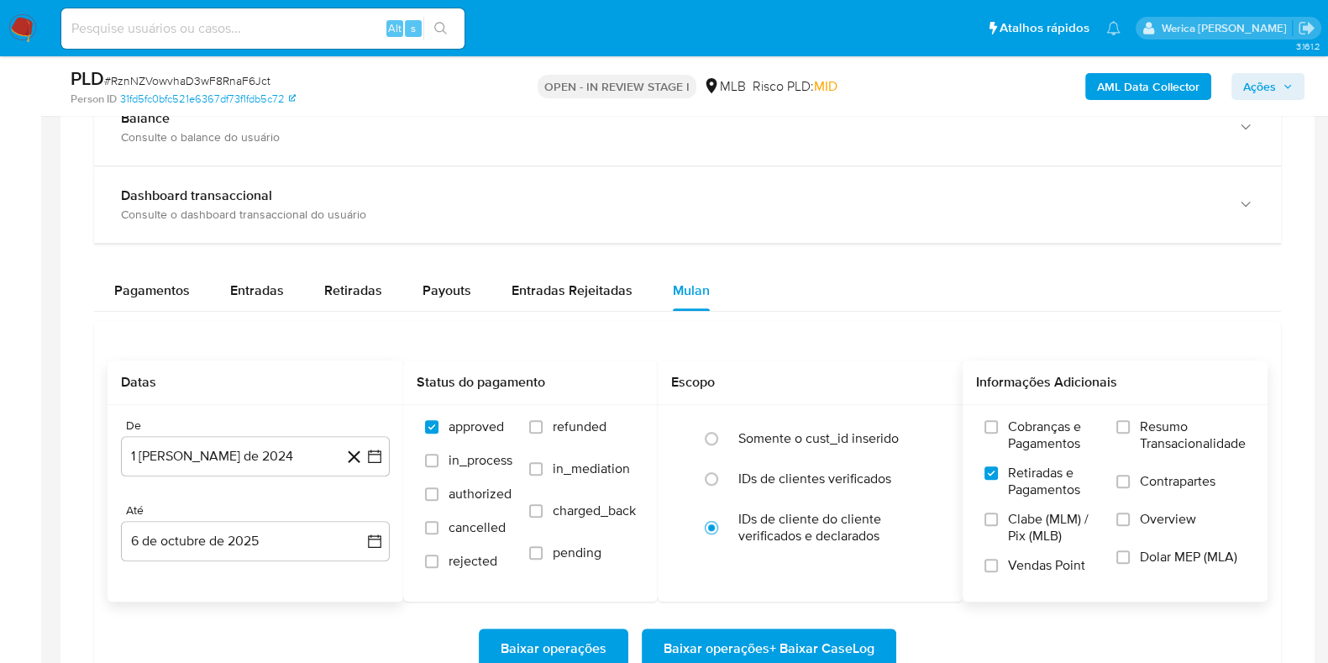
click at [1005, 557] on label "Vendas Point" at bounding box center [1041, 571] width 115 height 29
click at [998, 559] on input "Vendas Point" at bounding box center [990, 565] width 13 height 13
click at [1004, 535] on label "Clabe (MLM) / Pix (MLB)" at bounding box center [1041, 534] width 115 height 46
click at [998, 526] on input "Clabe (MLM) / Pix (MLB)" at bounding box center [990, 518] width 13 height 13
click at [1016, 454] on label "Cobranças e Pagamentos" at bounding box center [1041, 441] width 115 height 46
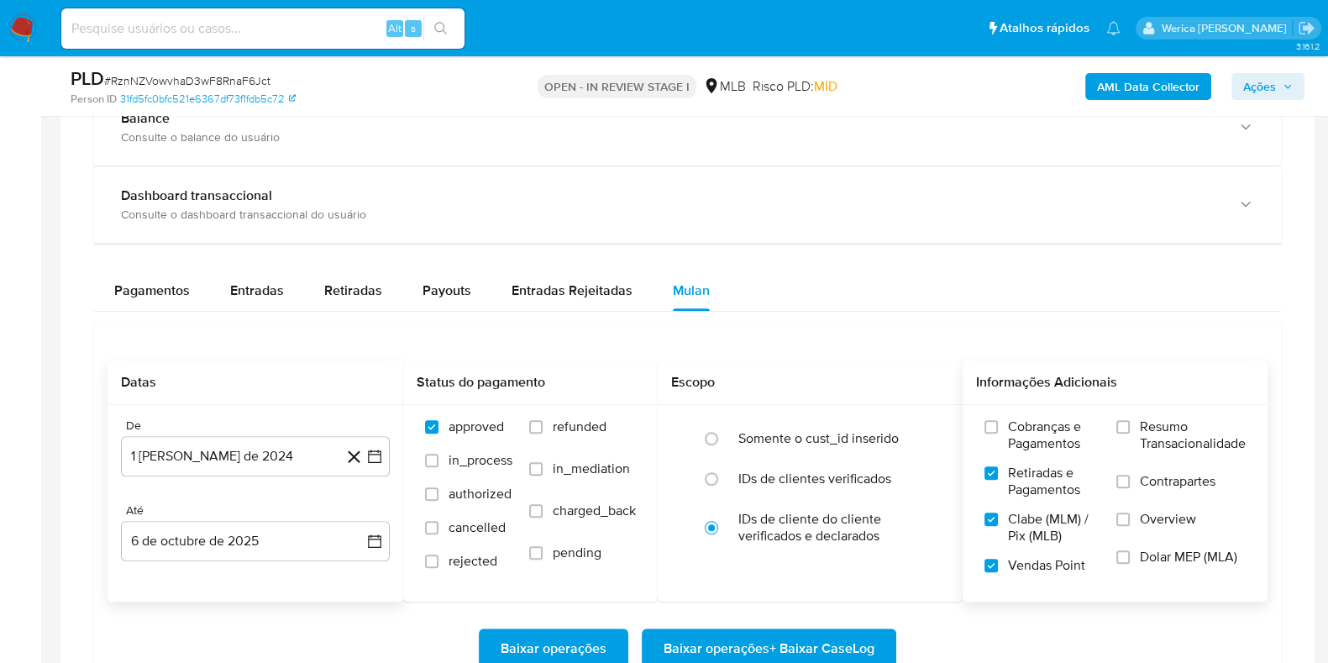
click at [998, 433] on input "Cobranças e Pagamentos" at bounding box center [990, 426] width 13 height 13
click at [1127, 431] on label "Resumo Transacionalidade" at bounding box center [1180, 445] width 129 height 55
click at [1127, 431] on input "Resumo Transacionalidade" at bounding box center [1122, 426] width 13 height 13
click at [1152, 478] on span "Contrapartes" at bounding box center [1178, 481] width 76 height 17
click at [1130, 478] on input "Contrapartes" at bounding box center [1122, 481] width 13 height 13
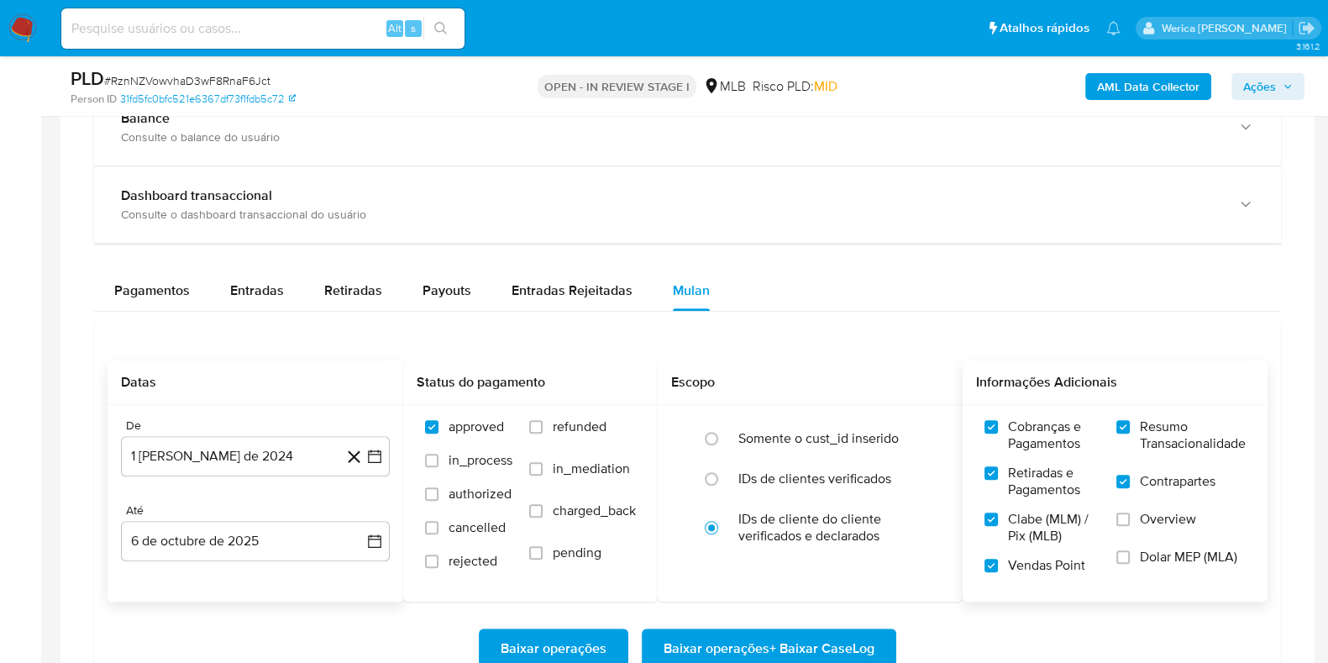
drag, startPoint x: 1155, startPoint y: 502, endPoint x: 1163, endPoint y: 509, distance: 10.1
click at [1163, 503] on label "Contrapartes" at bounding box center [1180, 492] width 129 height 38
click at [1158, 551] on span "Dolar MEP (MLA)" at bounding box center [1188, 557] width 97 height 17
click at [1130, 551] on input "Dolar MEP (MLA)" at bounding box center [1122, 556] width 13 height 13
click at [1142, 542] on label "Overview" at bounding box center [1180, 530] width 129 height 38
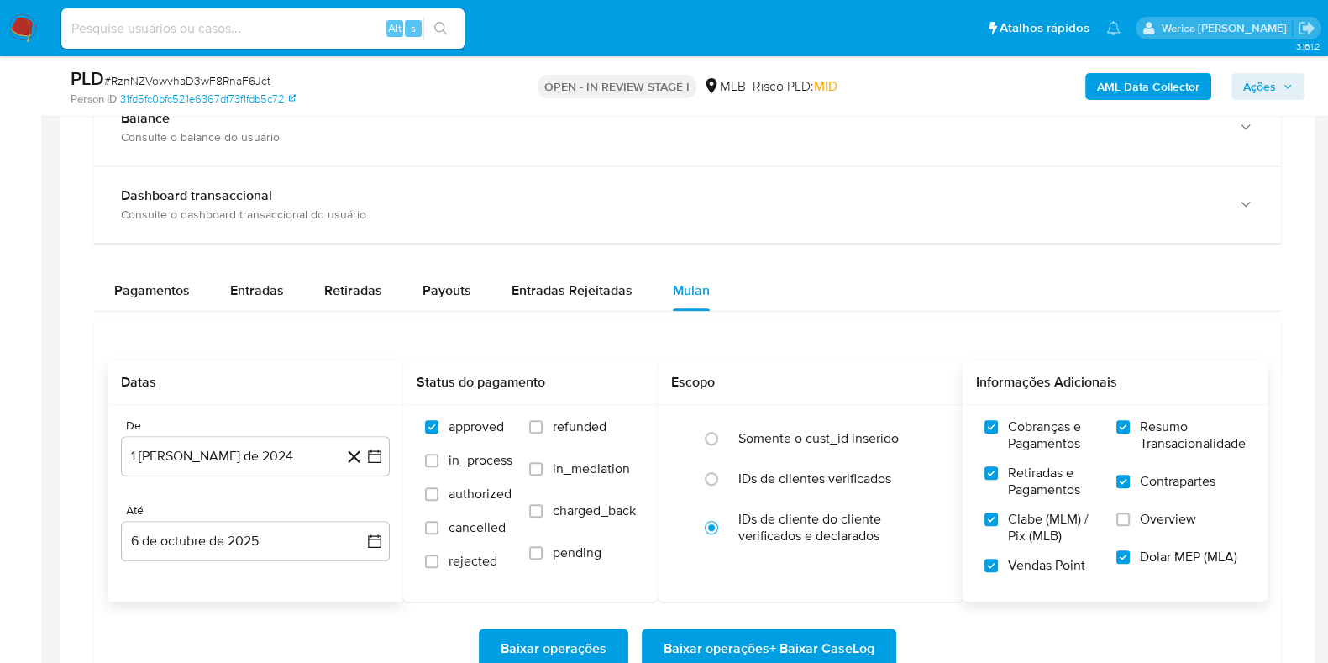
click at [1130, 526] on input "Overview" at bounding box center [1122, 518] width 13 height 13
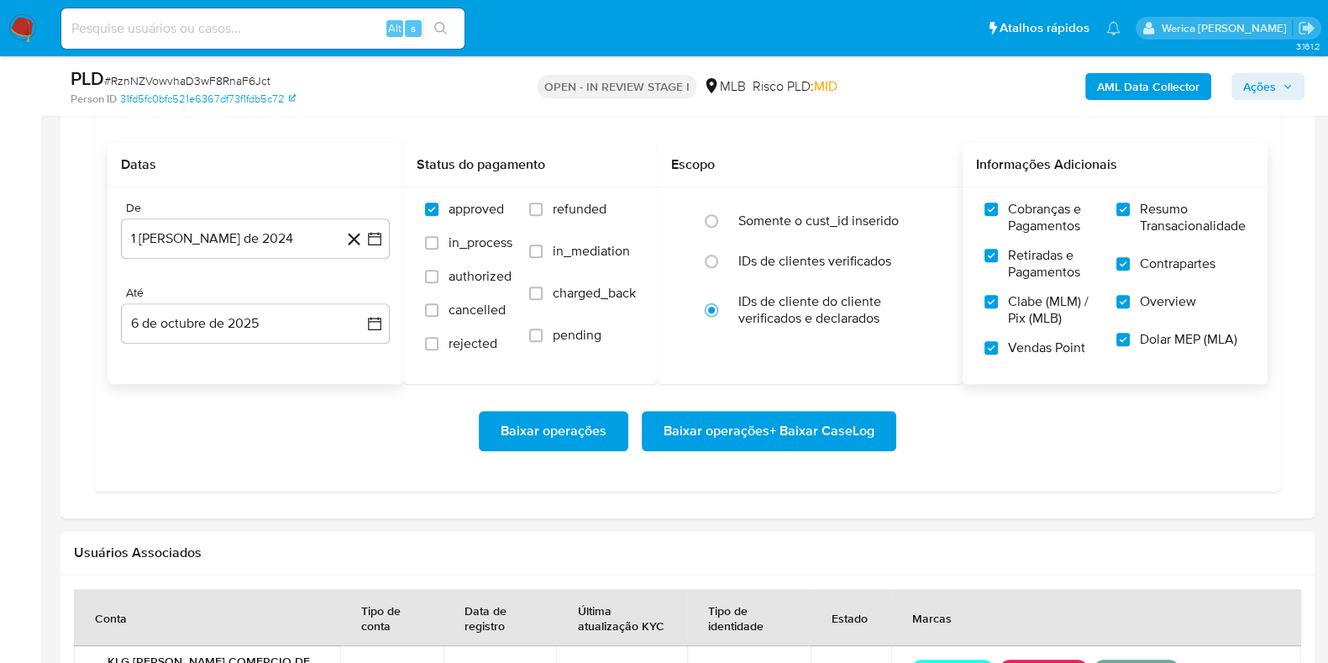
scroll to position [1574, 0]
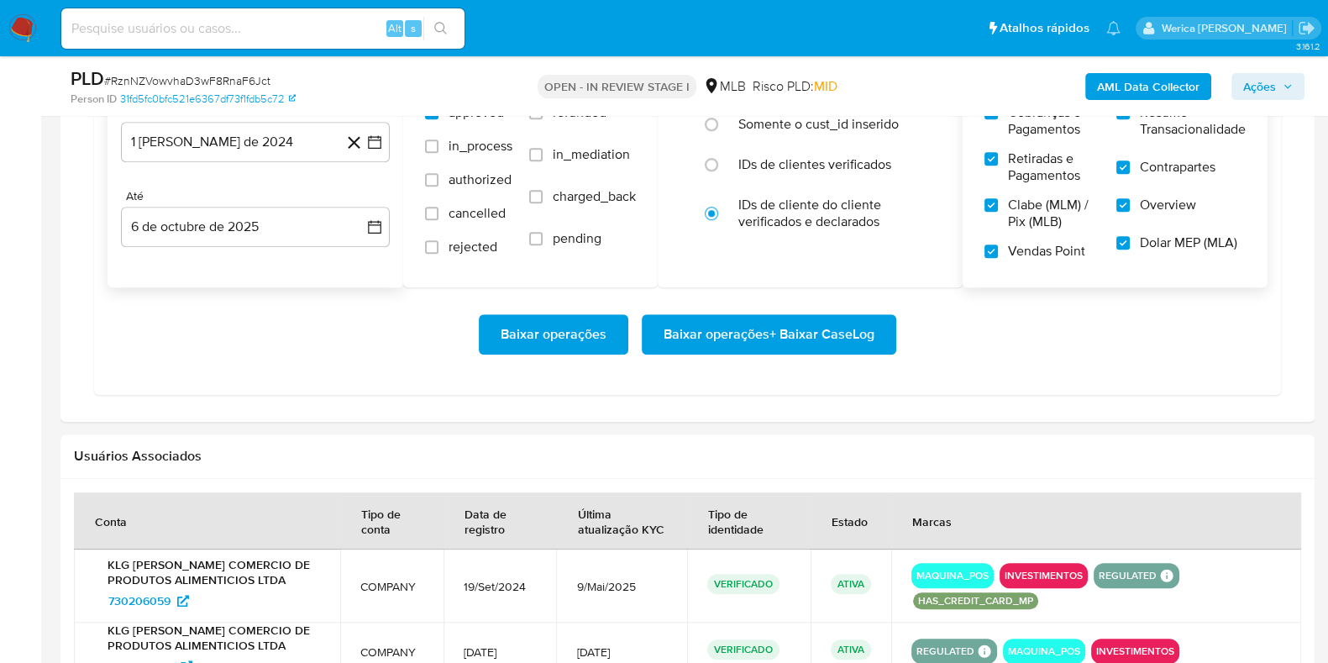
click at [753, 331] on span "Baixar operações + Baixar CaseLog" at bounding box center [769, 334] width 211 height 37
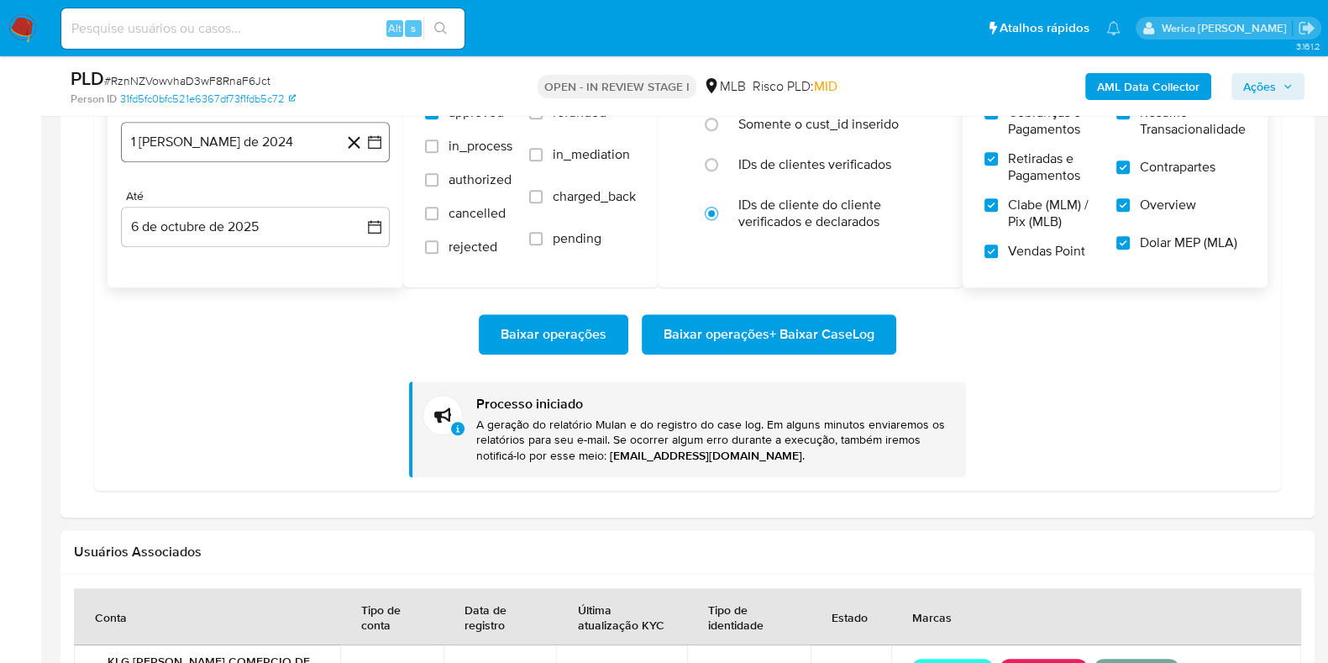
click at [313, 136] on button "1 de mayo de 2024" at bounding box center [255, 142] width 269 height 40
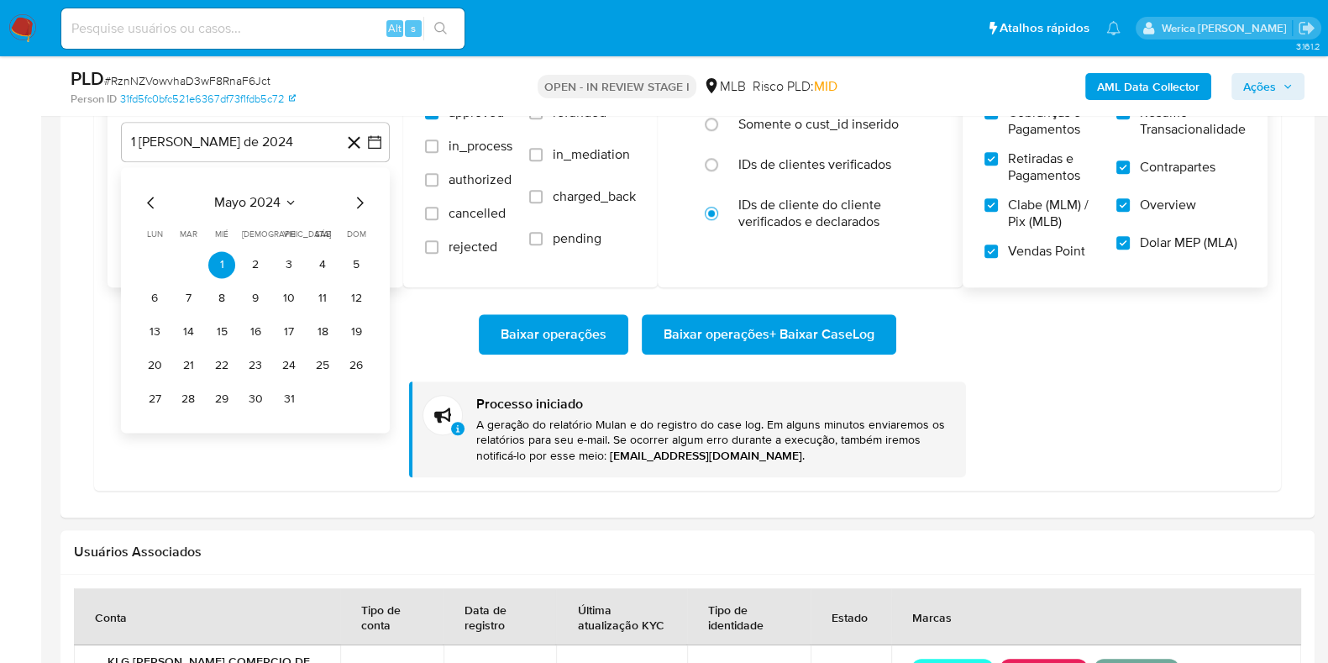
click at [276, 204] on span "mayo 2024" at bounding box center [247, 202] width 66 height 17
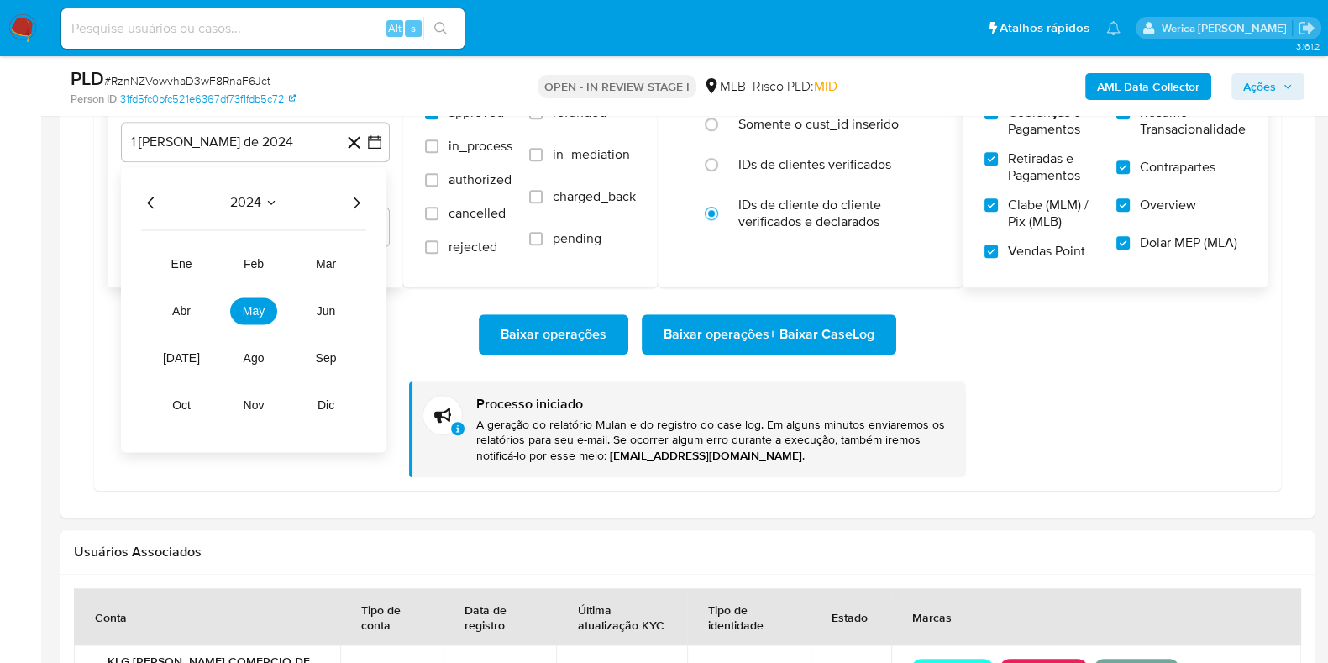
click at [360, 203] on icon "Año siguiente" at bounding box center [356, 202] width 20 height 20
click at [253, 308] on span "may" at bounding box center [254, 310] width 22 height 13
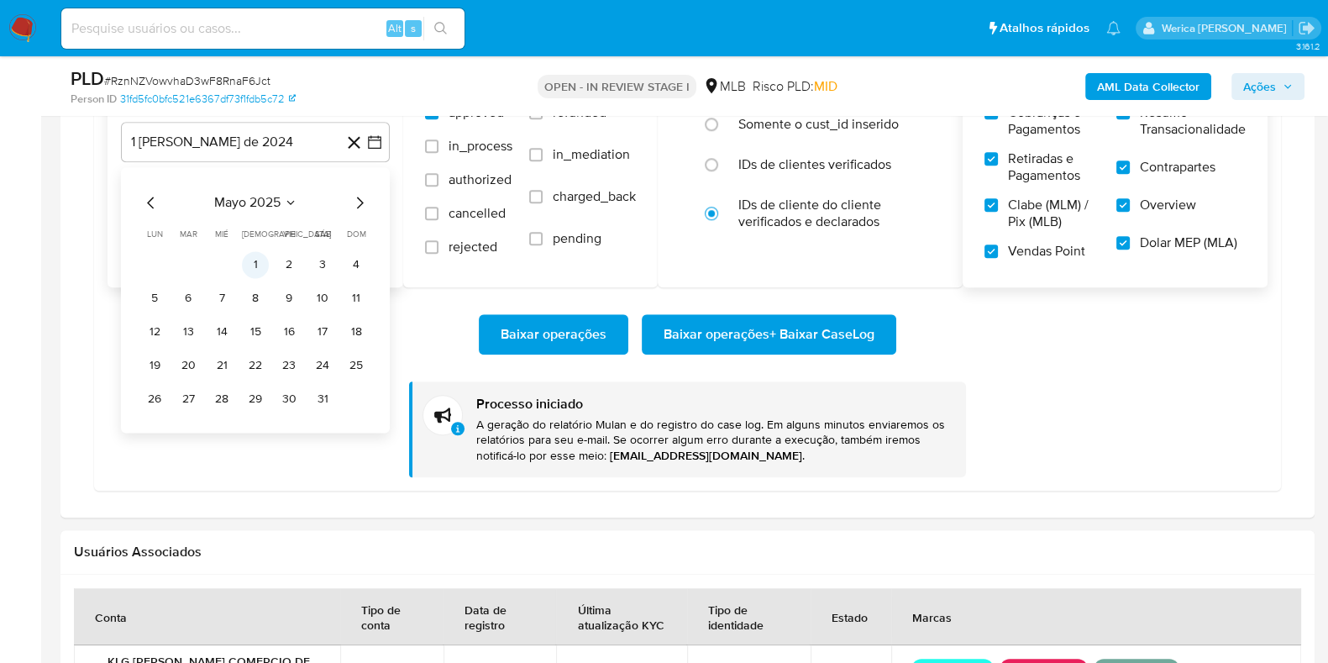
click at [260, 267] on button "1" at bounding box center [255, 264] width 27 height 27
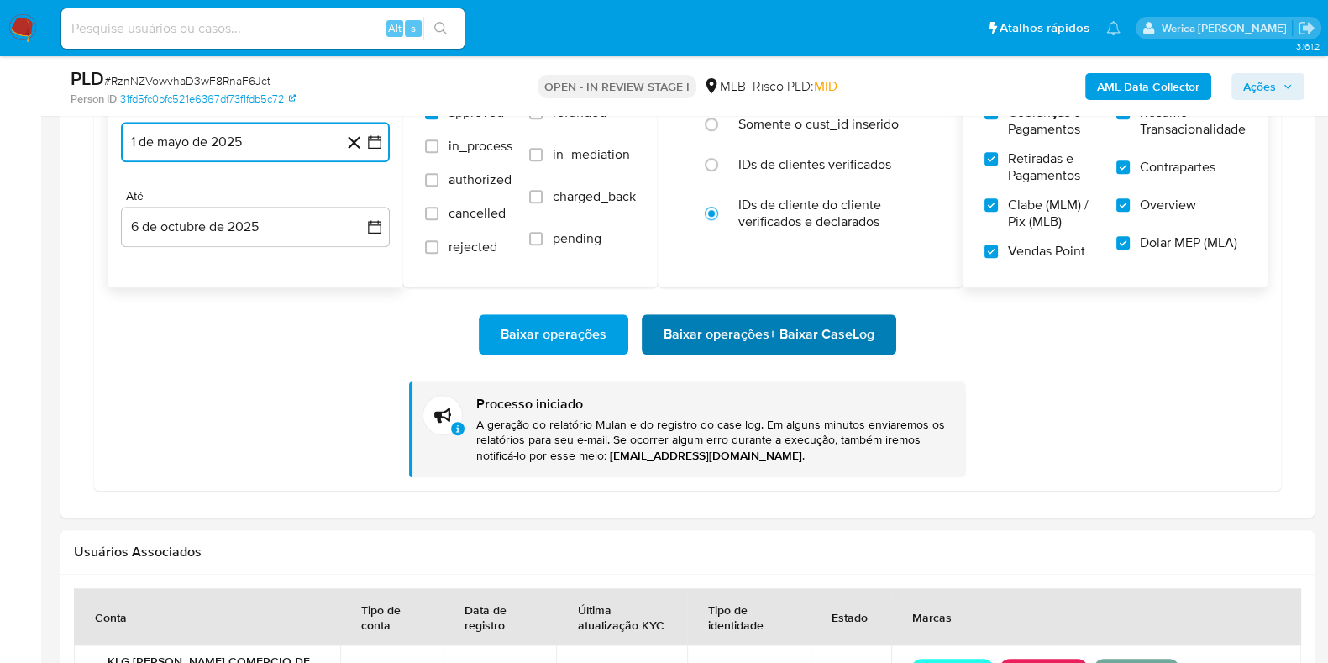
click at [744, 316] on span "Baixar operações + Baixar CaseLog" at bounding box center [769, 334] width 211 height 37
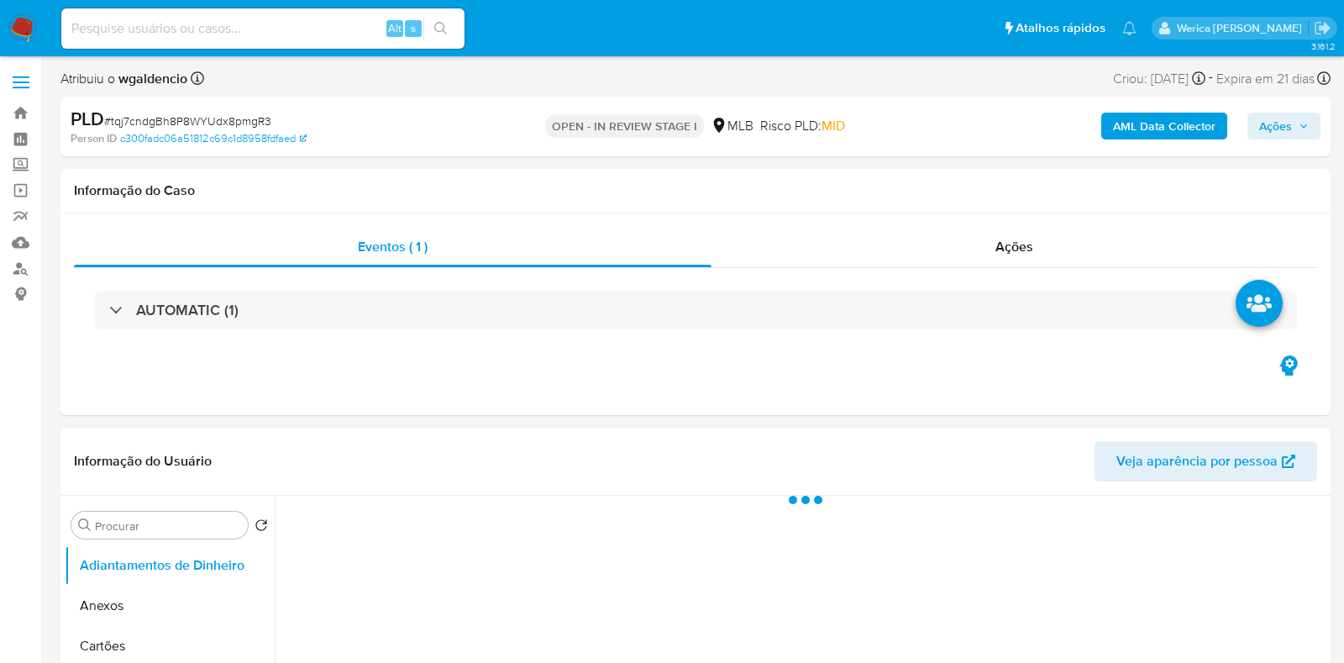
select select "10"
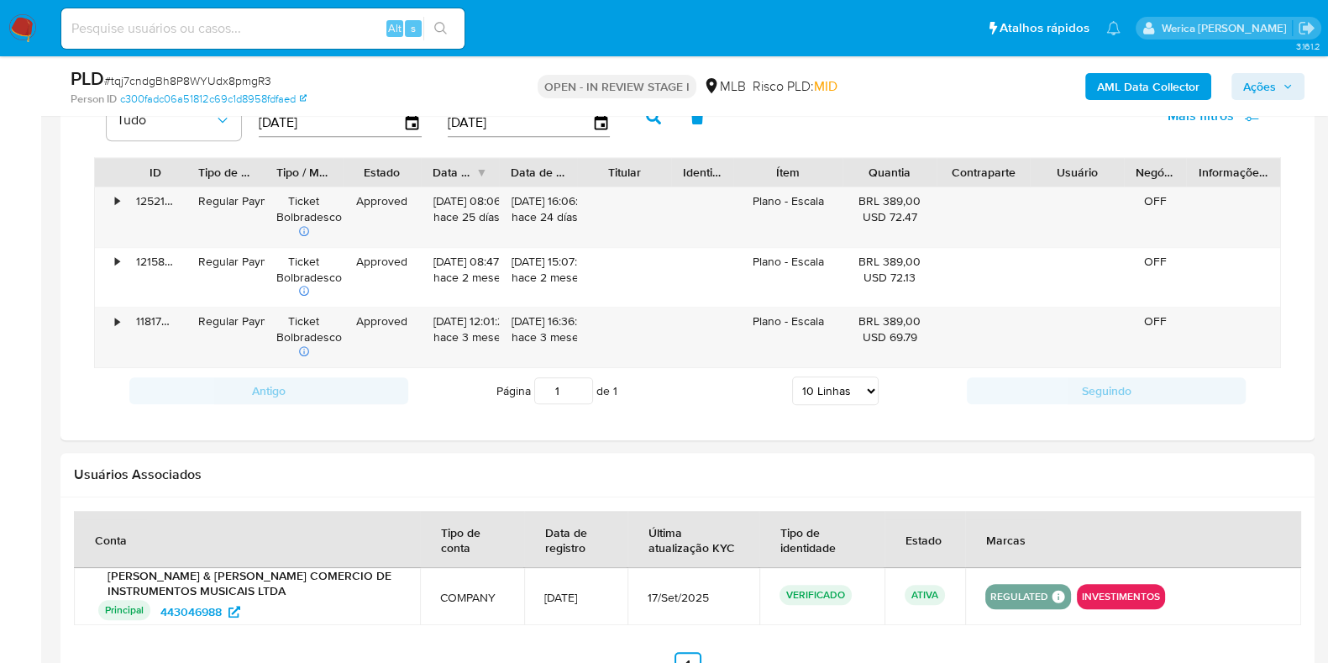
scroll to position [1415, 0]
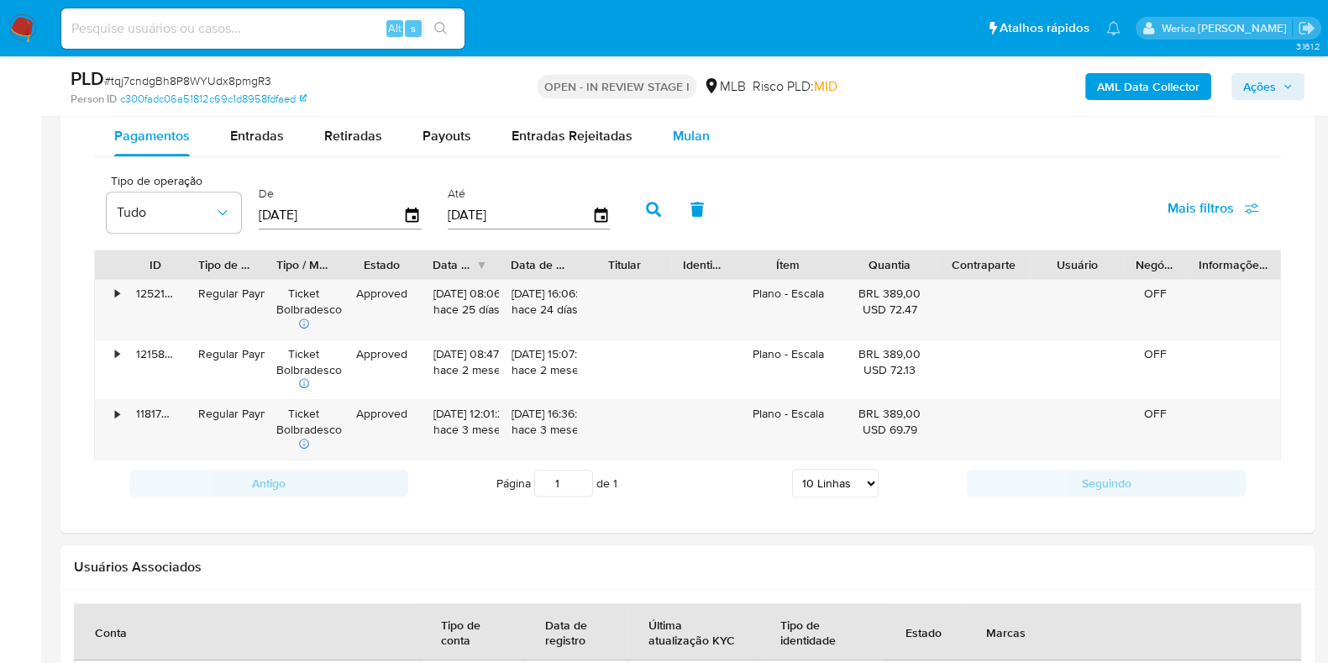
click at [680, 120] on div "Mulan" at bounding box center [691, 136] width 37 height 40
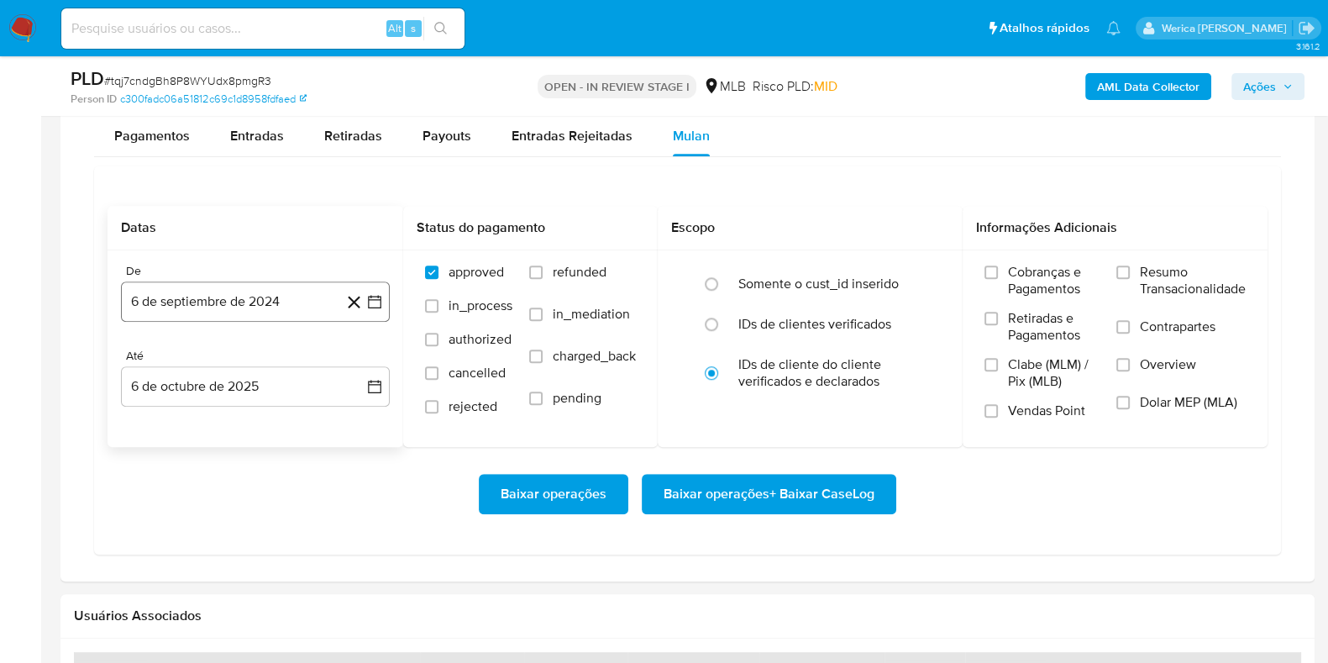
click at [251, 303] on button "6 de septiembre de 2024" at bounding box center [255, 301] width 269 height 40
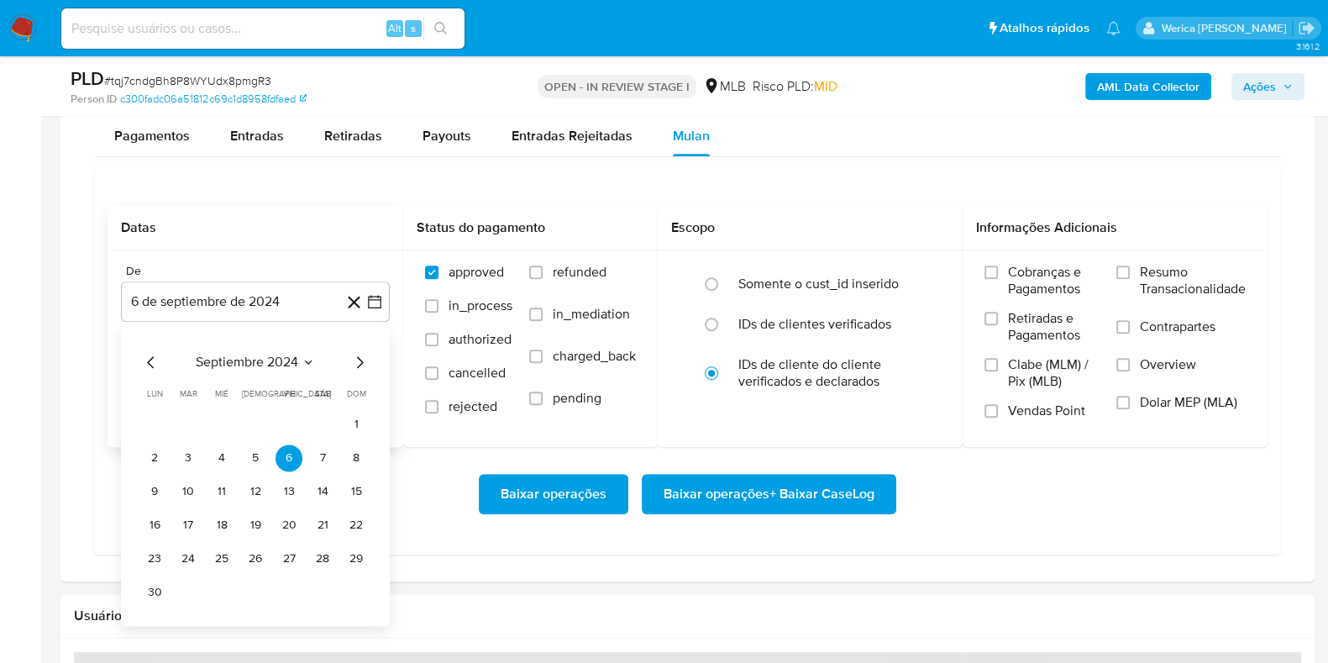
click at [260, 366] on span "septiembre 2024" at bounding box center [247, 362] width 102 height 17
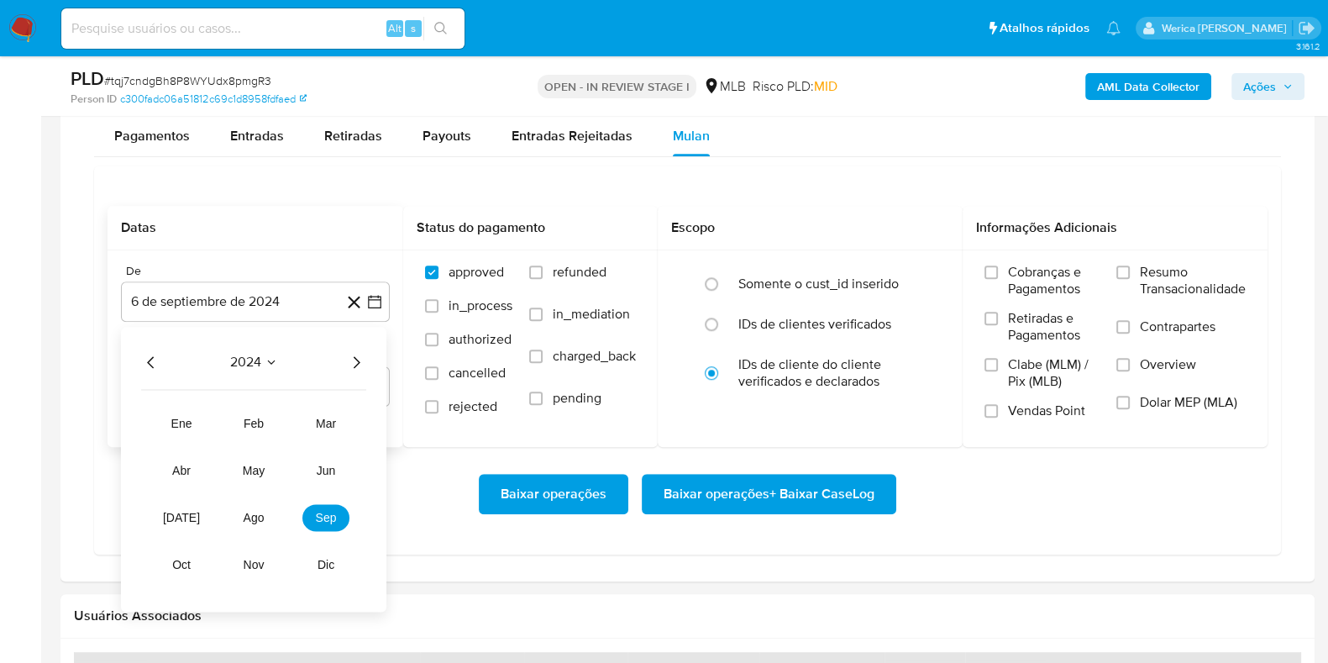
click at [357, 356] on icon "Año siguiente" at bounding box center [357, 362] width 7 height 12
click at [255, 467] on span "may" at bounding box center [254, 470] width 22 height 13
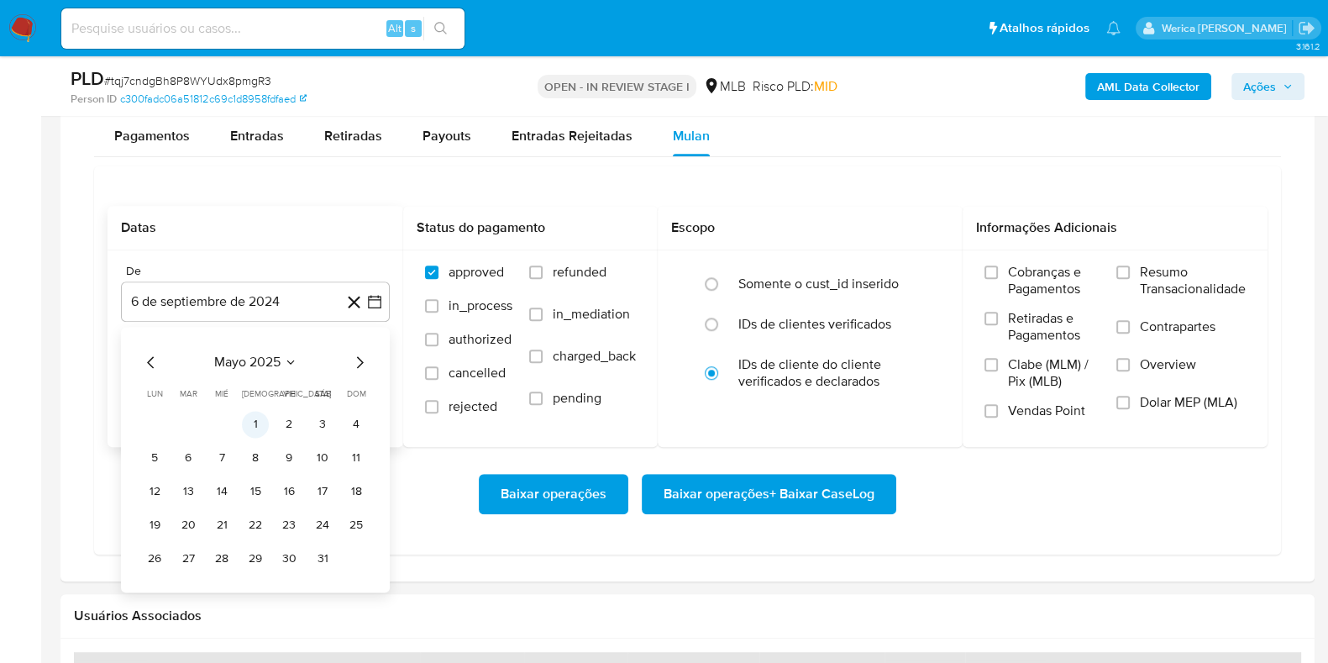
click at [257, 422] on button "1" at bounding box center [255, 424] width 27 height 27
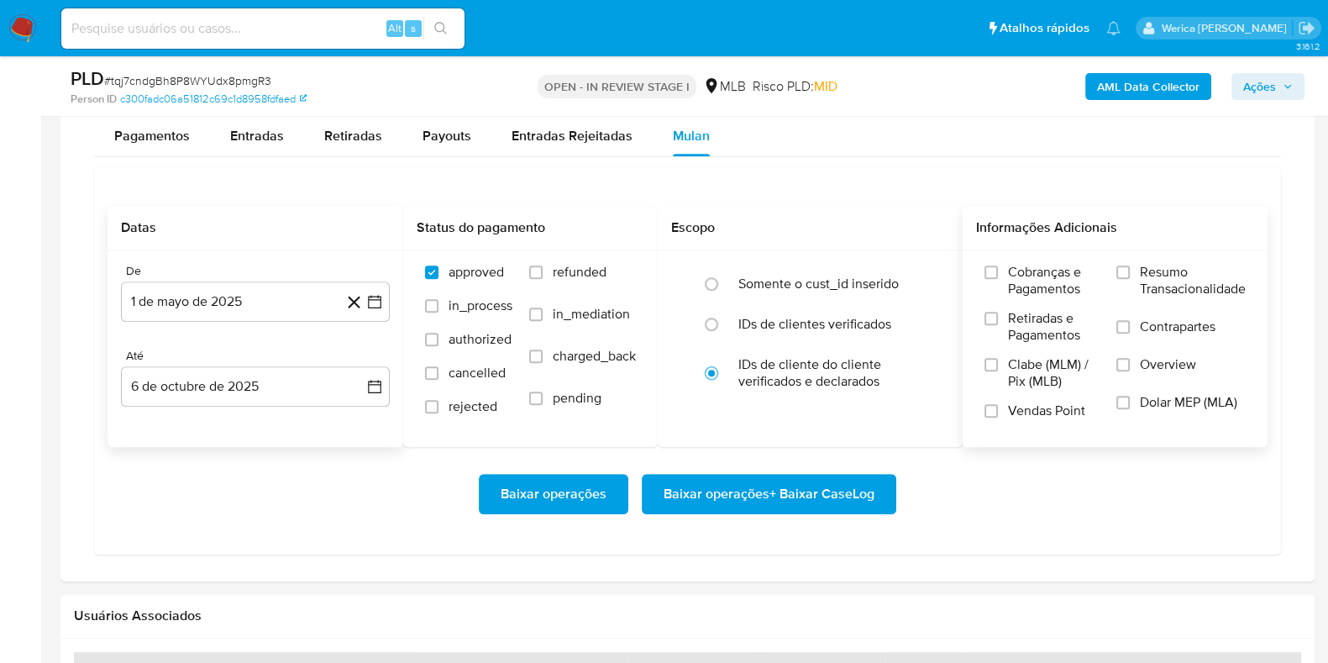
click at [1060, 279] on span "Cobranças e Pagamentos" at bounding box center [1054, 281] width 92 height 34
click at [1032, 338] on span "Retiradas e Pagamentos" at bounding box center [1054, 327] width 92 height 34
click at [998, 325] on input "Retiradas e Pagamentos" at bounding box center [990, 318] width 13 height 13
click at [1028, 386] on span "Clabe (MLM) / Pix (MLB)" at bounding box center [1054, 373] width 92 height 34
click at [998, 371] on input "Clabe (MLM) / Pix (MLB)" at bounding box center [990, 364] width 13 height 13
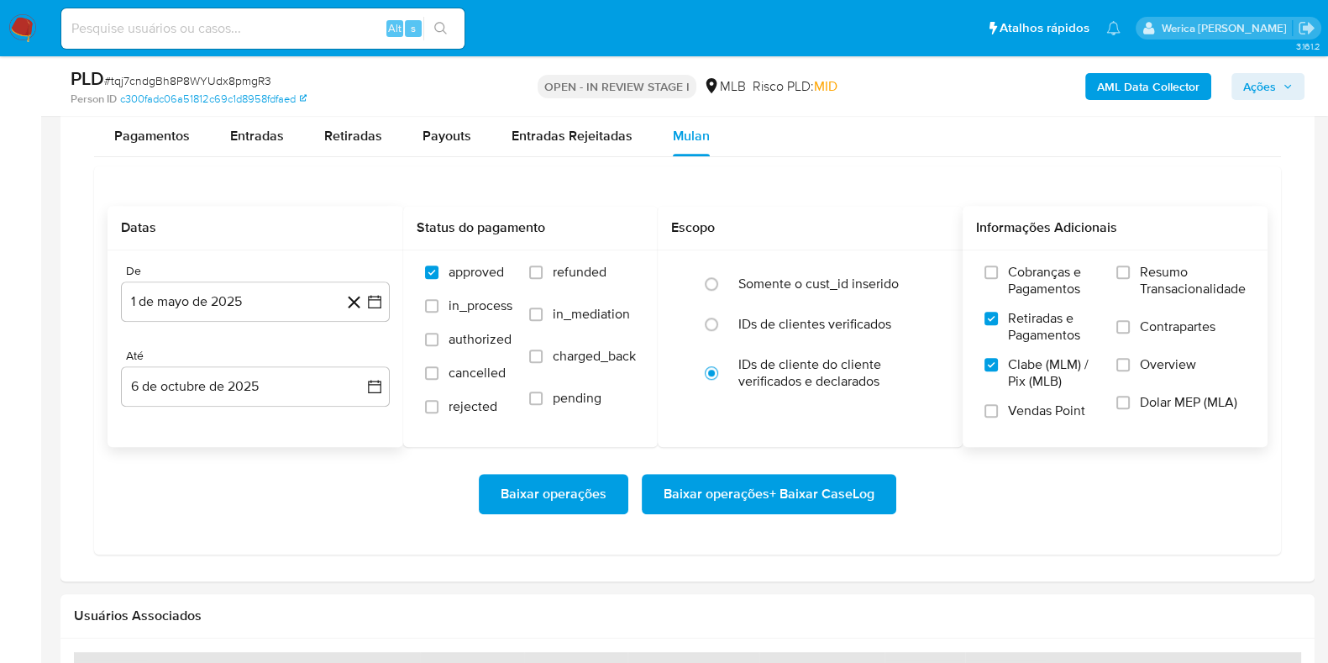
click at [1029, 402] on span "Vendas Point" at bounding box center [1046, 410] width 77 height 17
click at [998, 404] on input "Vendas Point" at bounding box center [990, 410] width 13 height 13
click at [1038, 409] on span "Vendas Point" at bounding box center [1046, 410] width 77 height 17
click at [998, 409] on input "Vendas Point" at bounding box center [990, 410] width 13 height 13
click at [1050, 285] on span "Cobranças e Pagamentos" at bounding box center [1054, 281] width 92 height 34
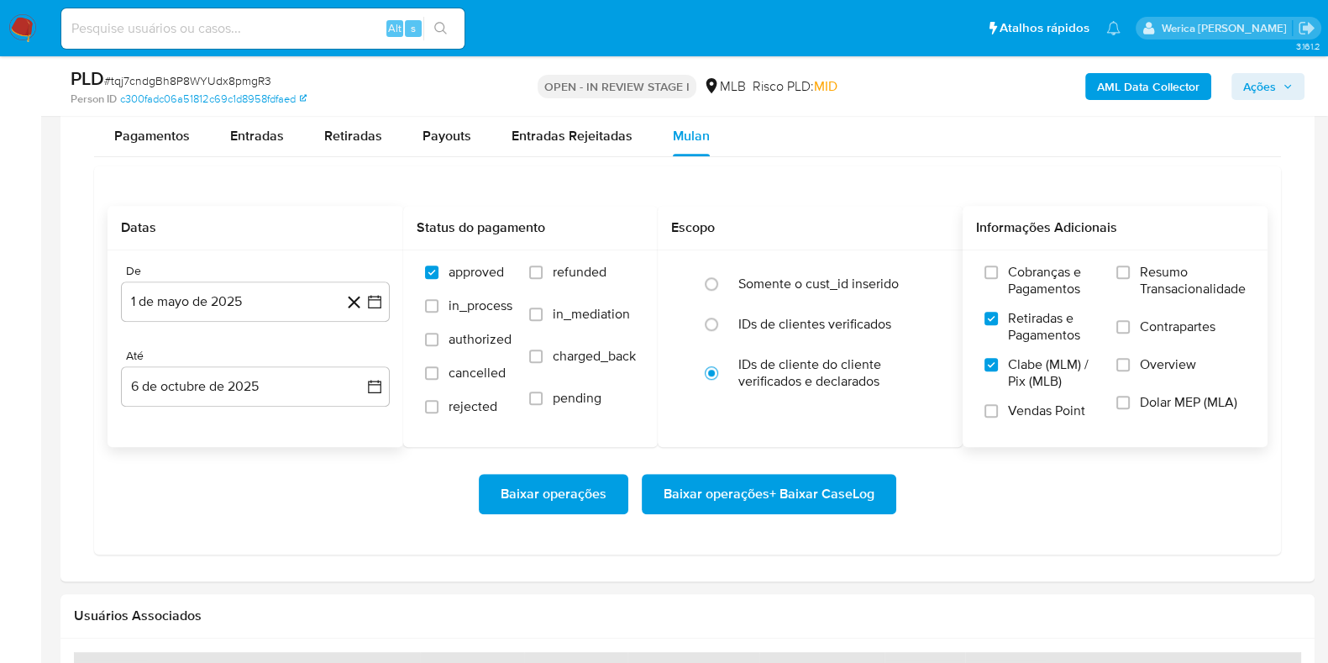
click at [998, 279] on input "Cobranças e Pagamentos" at bounding box center [990, 271] width 13 height 13
click at [1178, 287] on span "Resumo Transacionalidade" at bounding box center [1193, 281] width 106 height 34
click at [1130, 279] on input "Resumo Transacionalidade" at bounding box center [1122, 271] width 13 height 13
click at [1170, 342] on label "Contrapartes" at bounding box center [1180, 337] width 129 height 38
click at [1130, 333] on input "Contrapartes" at bounding box center [1122, 326] width 13 height 13
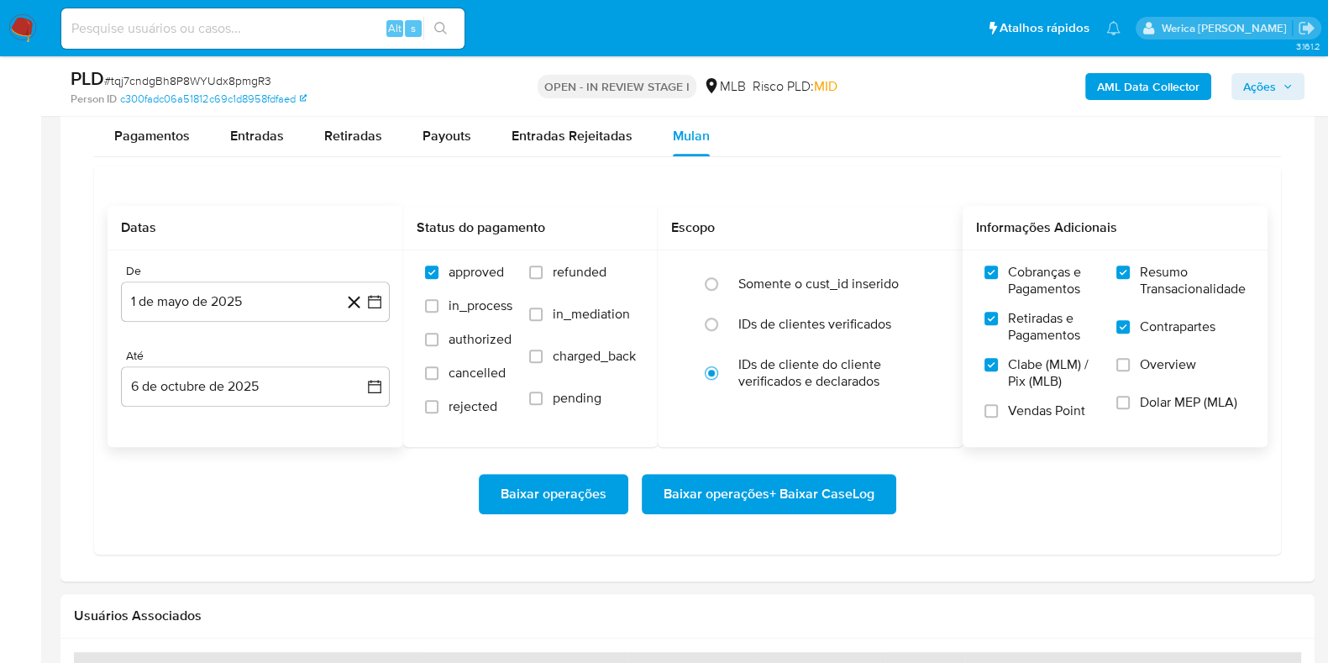
click at [1160, 384] on label "Overview" at bounding box center [1180, 375] width 129 height 38
click at [1130, 371] on input "Overview" at bounding box center [1122, 364] width 13 height 13
drag, startPoint x: 1147, startPoint y: 440, endPoint x: 1142, endPoint y: 407, distance: 34.0
click at [1147, 440] on div "Cobranças e Pagamentos Retiradas e Pagamentos Clabe (MLM) / Pix (MLB) Vendas Po…" at bounding box center [1115, 347] width 305 height 195
click at [1143, 407] on span "Dolar MEP (MLA)" at bounding box center [1188, 402] width 97 height 17
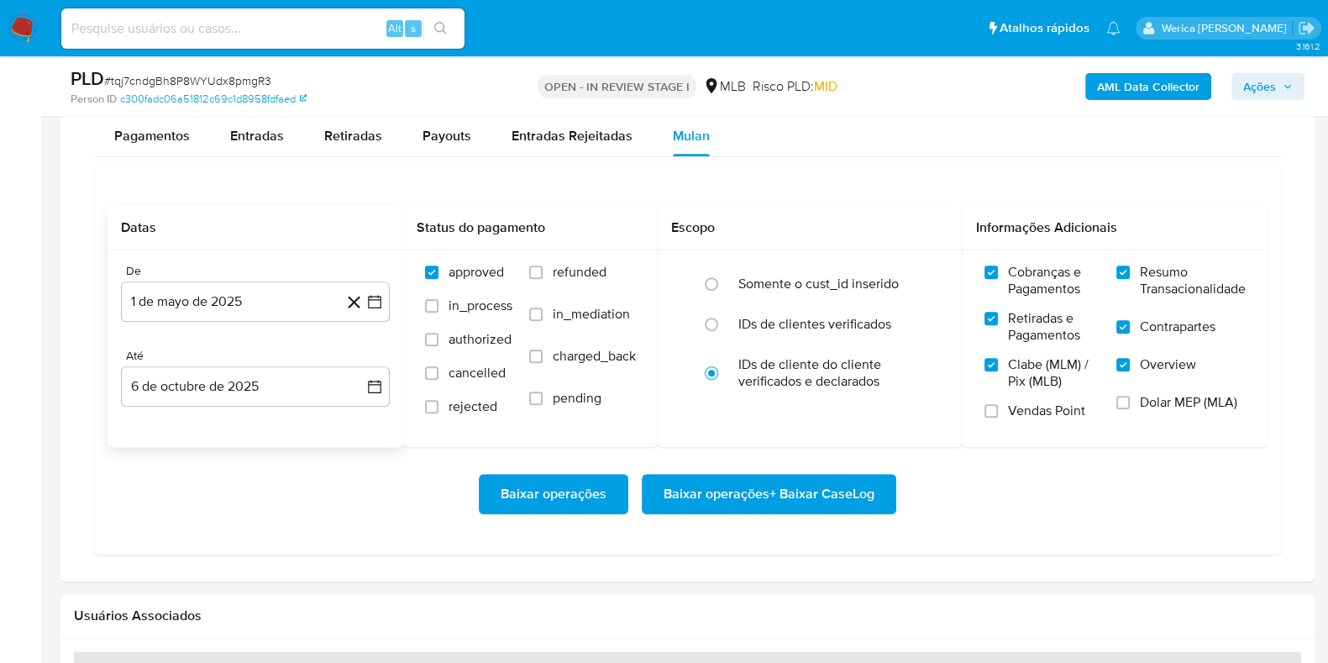
click at [965, 432] on div "Cobranças e Pagamentos Retiradas e Pagamentos Clabe (MLM) / Pix (MLB) Vendas Po…" at bounding box center [1115, 347] width 305 height 195
click at [1038, 402] on span "Vendas Point" at bounding box center [1046, 410] width 77 height 17
click at [998, 404] on input "Vendas Point" at bounding box center [990, 410] width 13 height 13
click at [1123, 403] on input "Dolar MEP (MLA)" at bounding box center [1122, 402] width 13 height 13
click at [869, 497] on span "Baixar operações + Baixar CaseLog" at bounding box center [769, 493] width 211 height 37
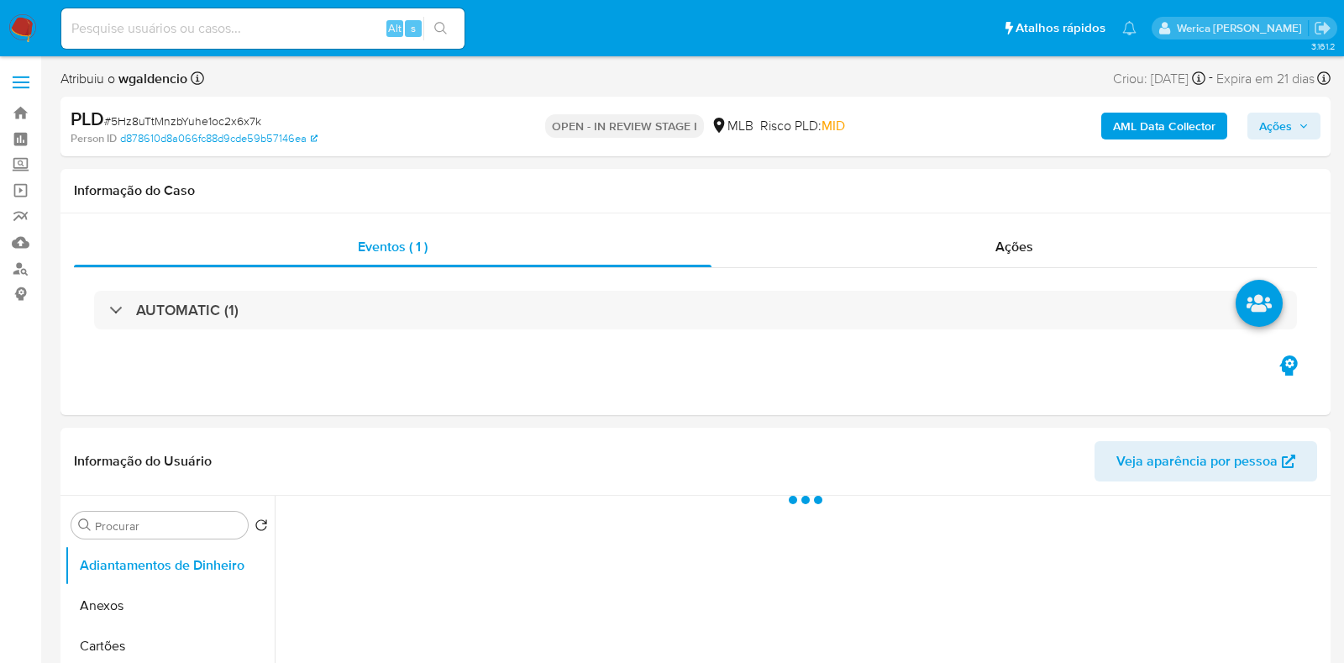
select select "10"
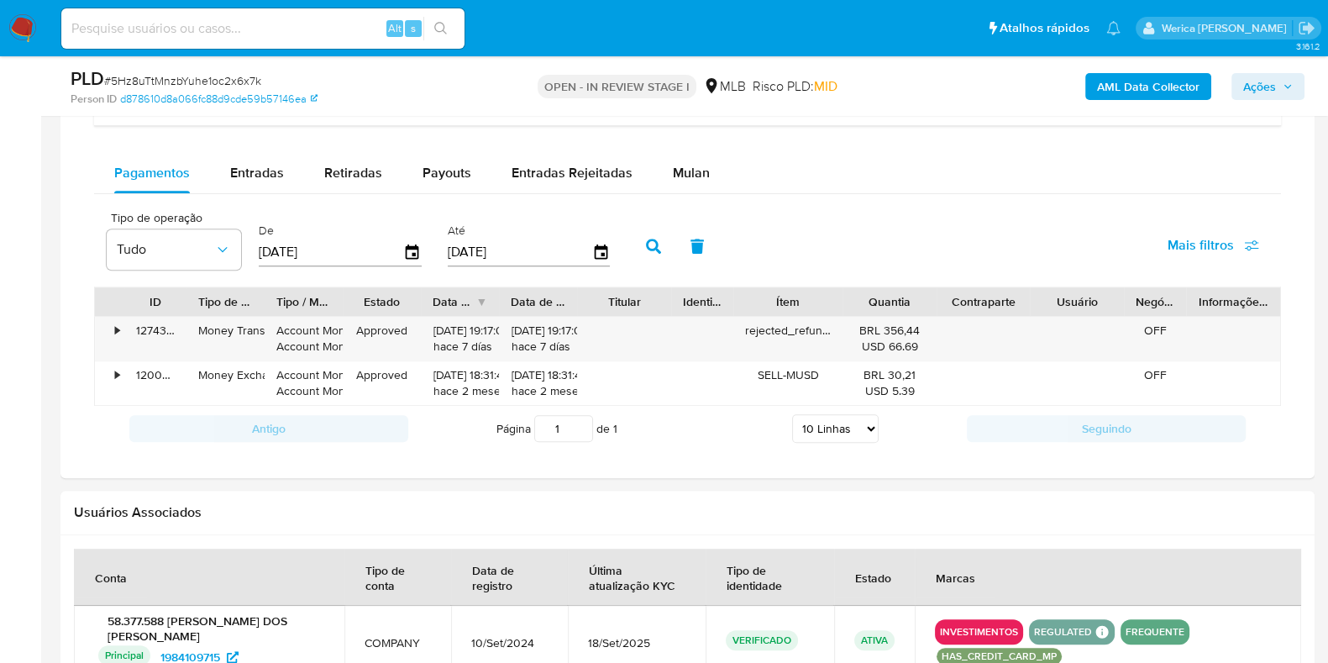
scroll to position [1260, 0]
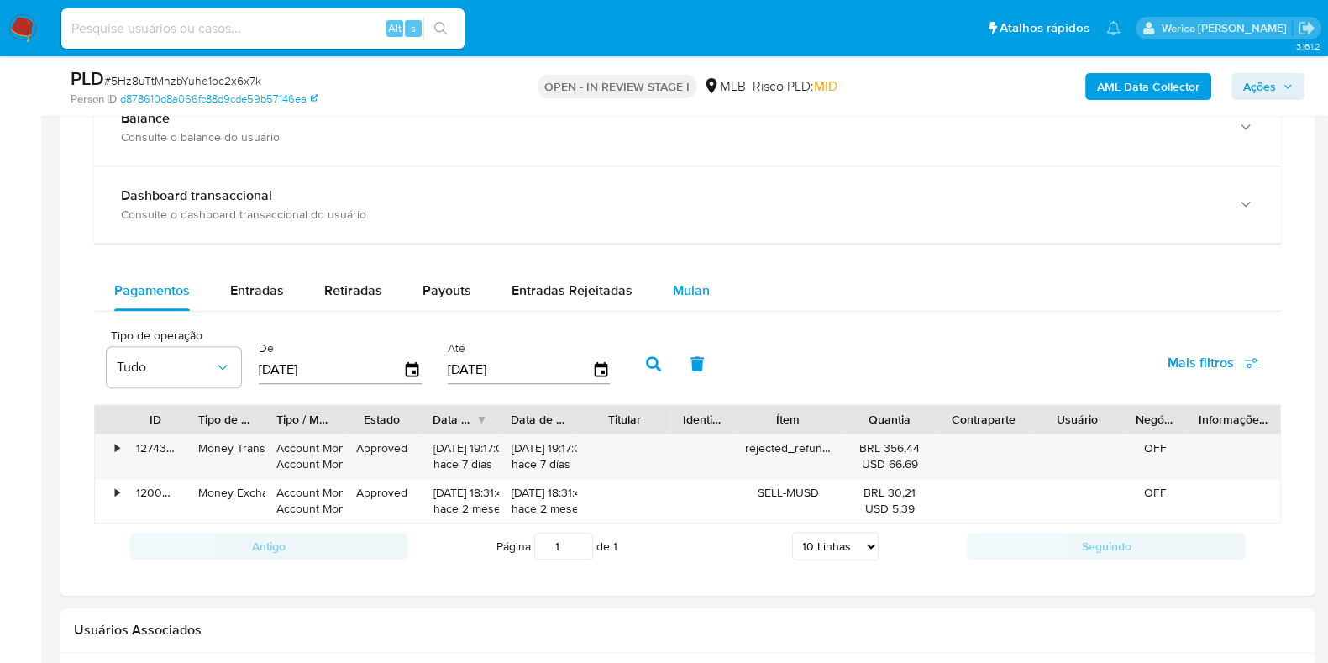
click at [653, 301] on button "Mulan" at bounding box center [691, 290] width 77 height 40
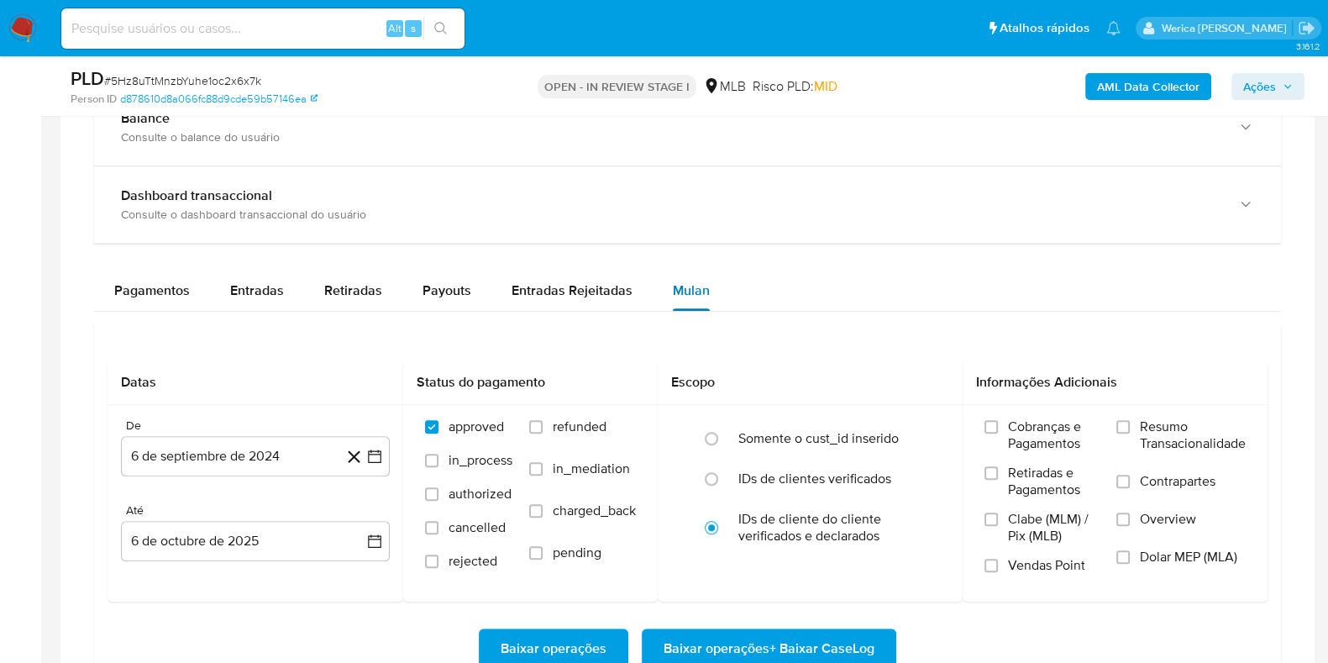
click at [675, 297] on span "Mulan" at bounding box center [691, 290] width 37 height 19
click at [326, 456] on button "6 de septiembre de 2024" at bounding box center [255, 456] width 269 height 40
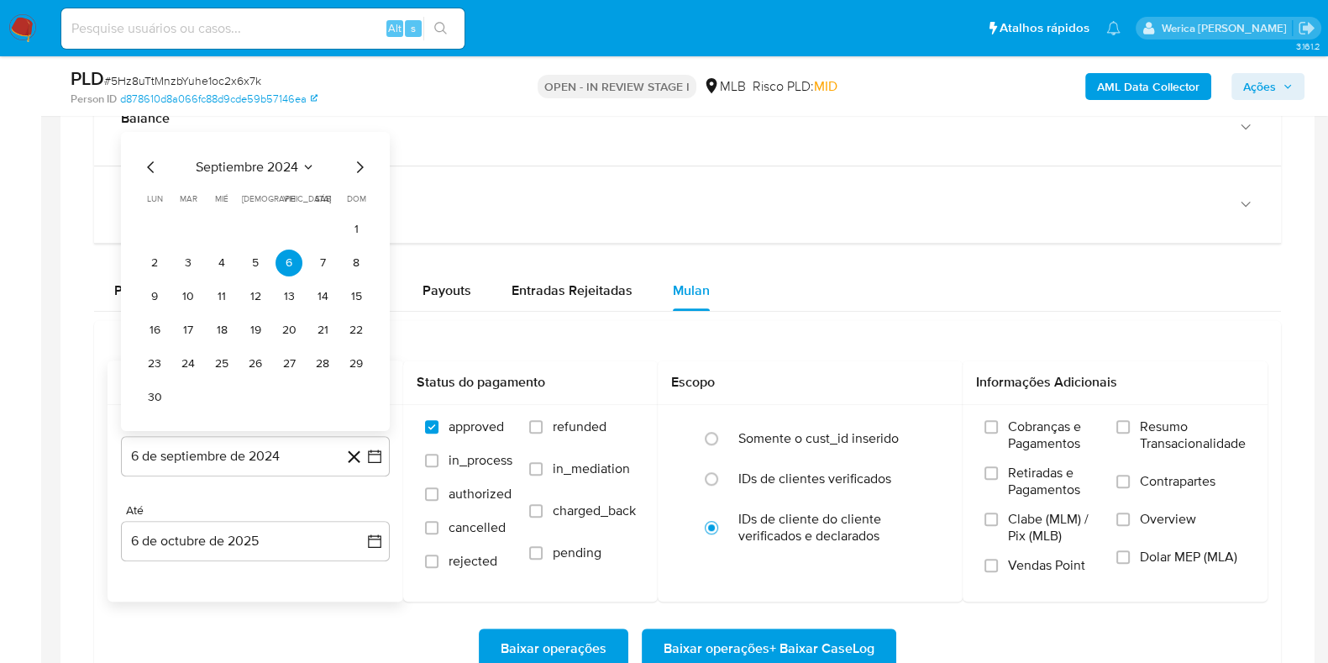
click at [266, 145] on div "septiembre 2024 septiembre 2024 lun lunes mar martes mié miércoles jue jueves v…" at bounding box center [255, 281] width 269 height 299
click at [276, 166] on span "septiembre 2024" at bounding box center [247, 167] width 102 height 17
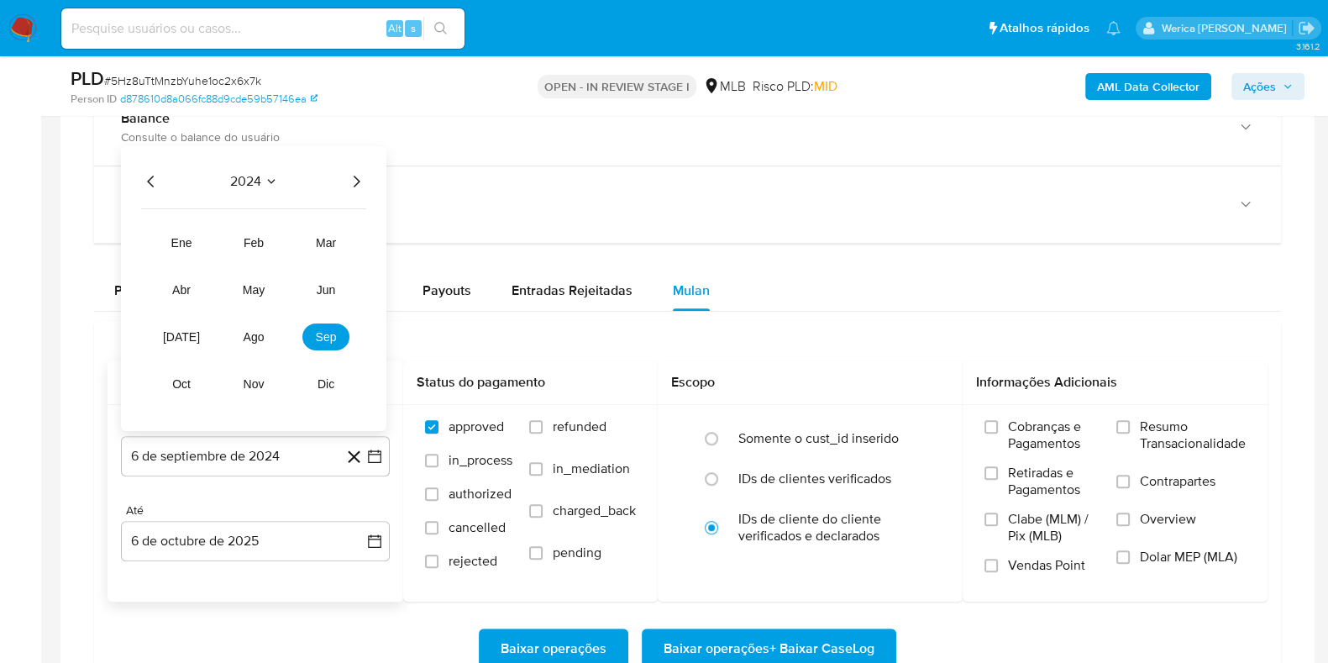
click at [348, 179] on div "2024" at bounding box center [253, 181] width 225 height 20
click at [349, 179] on icon "Año siguiente" at bounding box center [356, 181] width 20 height 20
click at [241, 323] on button "ago" at bounding box center [253, 336] width 47 height 27
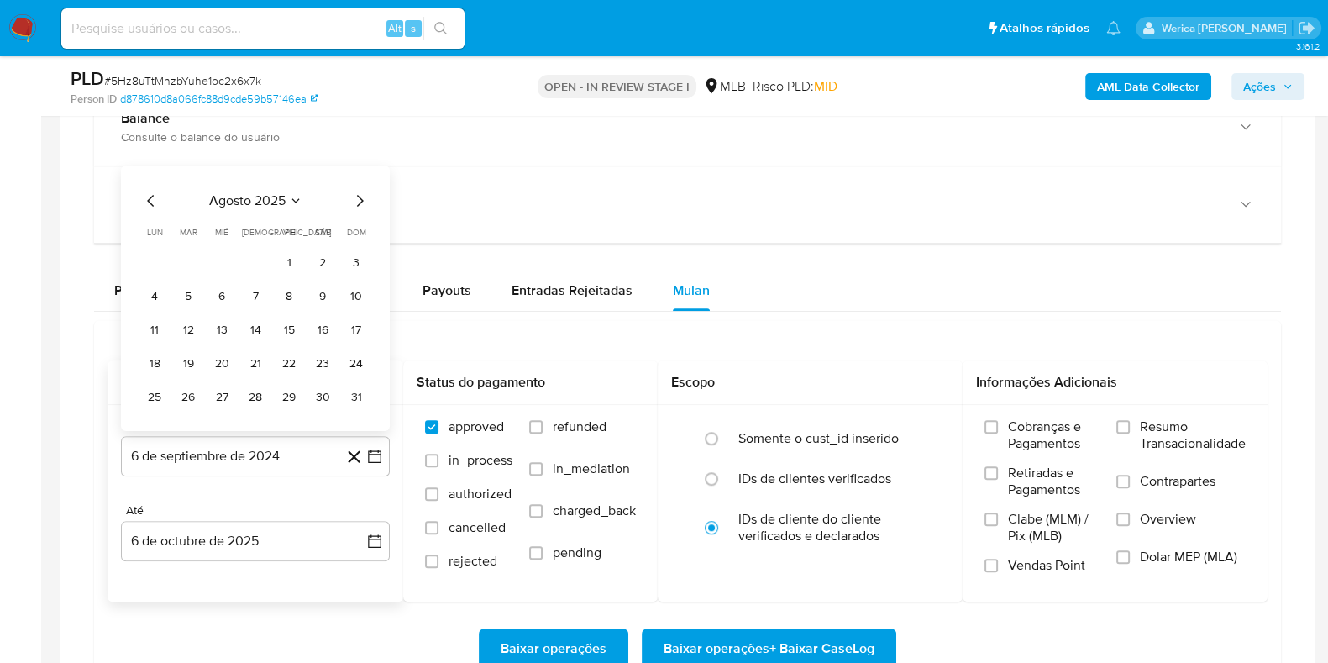
drag, startPoint x: 286, startPoint y: 267, endPoint x: 170, endPoint y: 204, distance: 131.9
click at [170, 204] on div "agosto 2025 agosto 2025 lun lunes mar martes mié miércoles jue jueves vie viern…" at bounding box center [255, 301] width 228 height 220
click at [150, 203] on icon "Mes anterior" at bounding box center [151, 201] width 20 height 20
click at [276, 199] on button "julio 2025" at bounding box center [256, 200] width 80 height 17
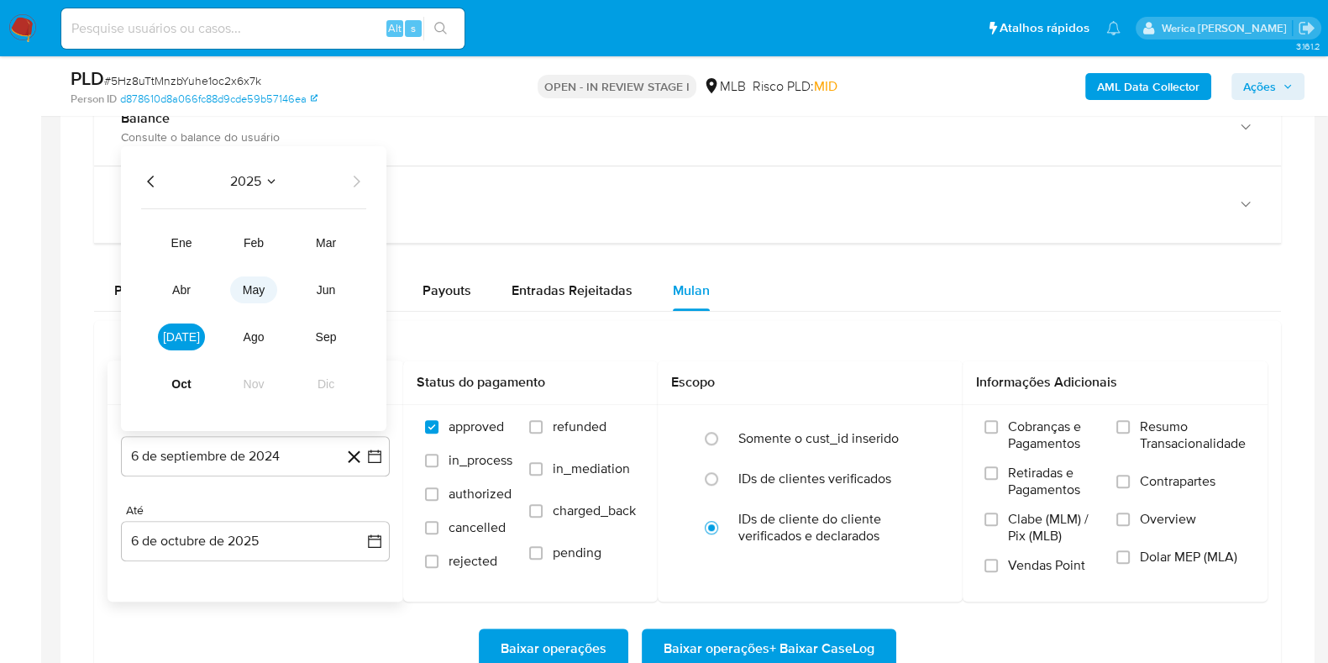
click at [259, 288] on span "may" at bounding box center [254, 289] width 22 height 13
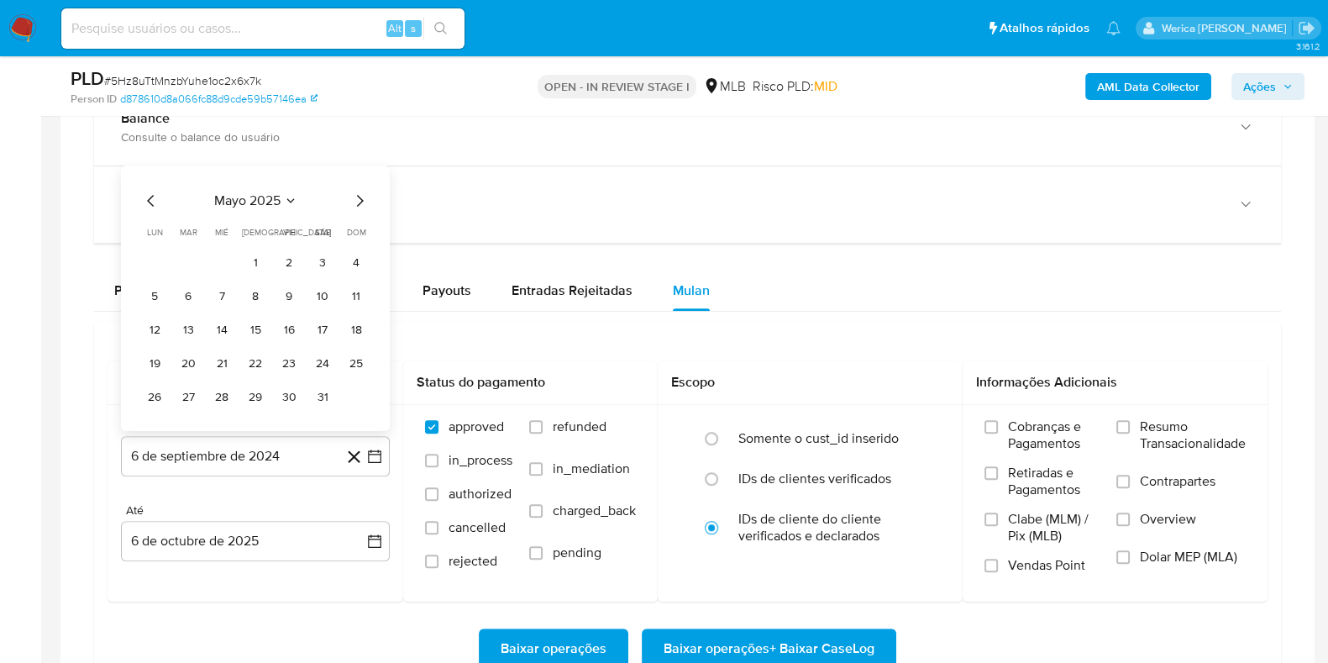
drag, startPoint x: 261, startPoint y: 261, endPoint x: 314, endPoint y: 278, distance: 55.5
click at [259, 261] on button "1" at bounding box center [255, 262] width 27 height 27
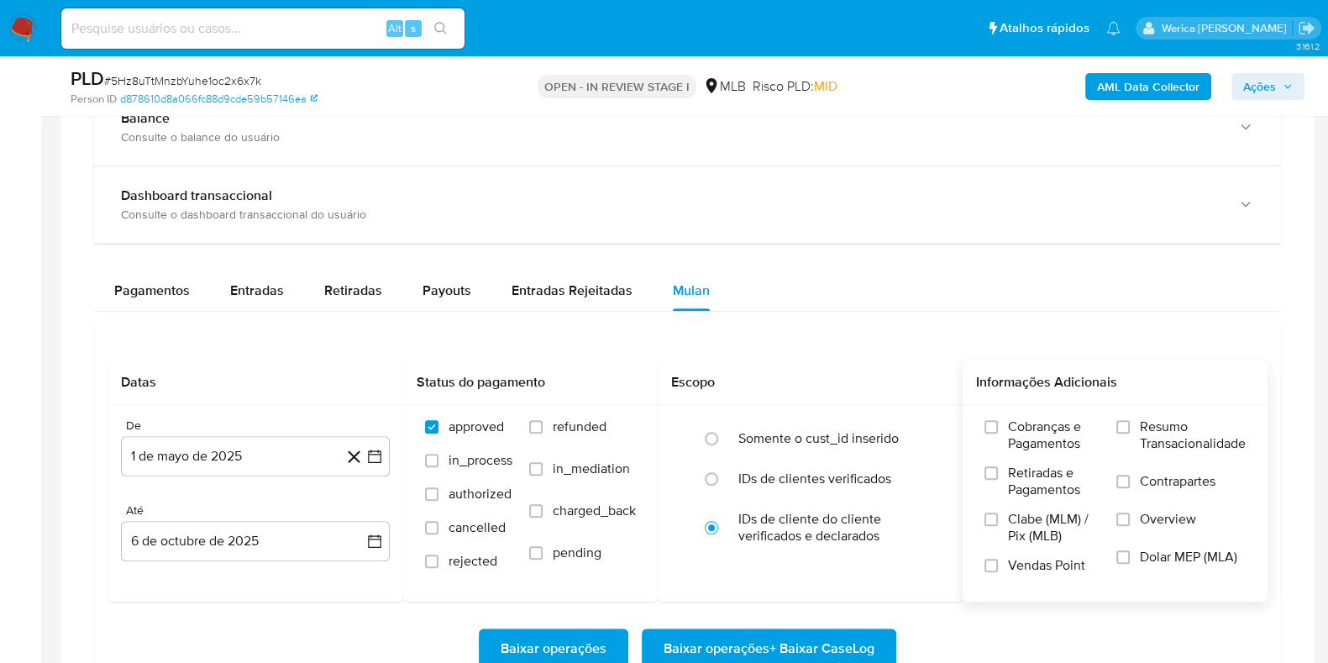
click at [1049, 454] on label "Cobranças e Pagamentos" at bounding box center [1041, 441] width 115 height 46
click at [998, 433] on input "Cobranças e Pagamentos" at bounding box center [990, 426] width 13 height 13
click at [1036, 501] on div "Cobranças e Pagamentos Retiradas e Pagamentos [PERSON_NAME] (MLM) / Pix (MLB) V…" at bounding box center [1041, 502] width 115 height 168
click at [1029, 522] on span "Clabe (MLM) / Pix (MLB)" at bounding box center [1054, 528] width 92 height 34
click at [998, 522] on input "Clabe (MLM) / Pix (MLB)" at bounding box center [990, 518] width 13 height 13
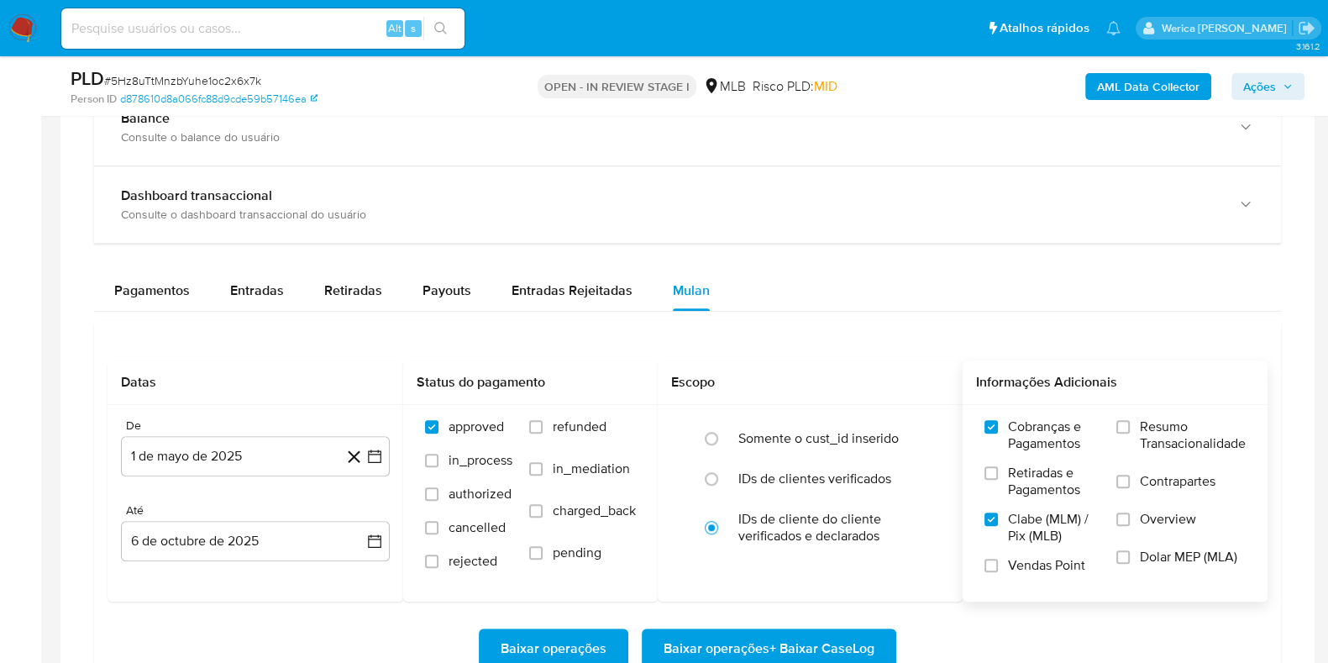
click at [1029, 559] on span "Vendas Point" at bounding box center [1046, 565] width 77 height 17
click at [998, 559] on input "Vendas Point" at bounding box center [990, 565] width 13 height 13
click at [1047, 470] on span "Retiradas e Pagamentos" at bounding box center [1054, 482] width 92 height 34
click at [998, 470] on input "Retiradas e Pagamentos" at bounding box center [990, 472] width 13 height 13
drag, startPoint x: 1101, startPoint y: 475, endPoint x: 1133, endPoint y: 484, distance: 33.0
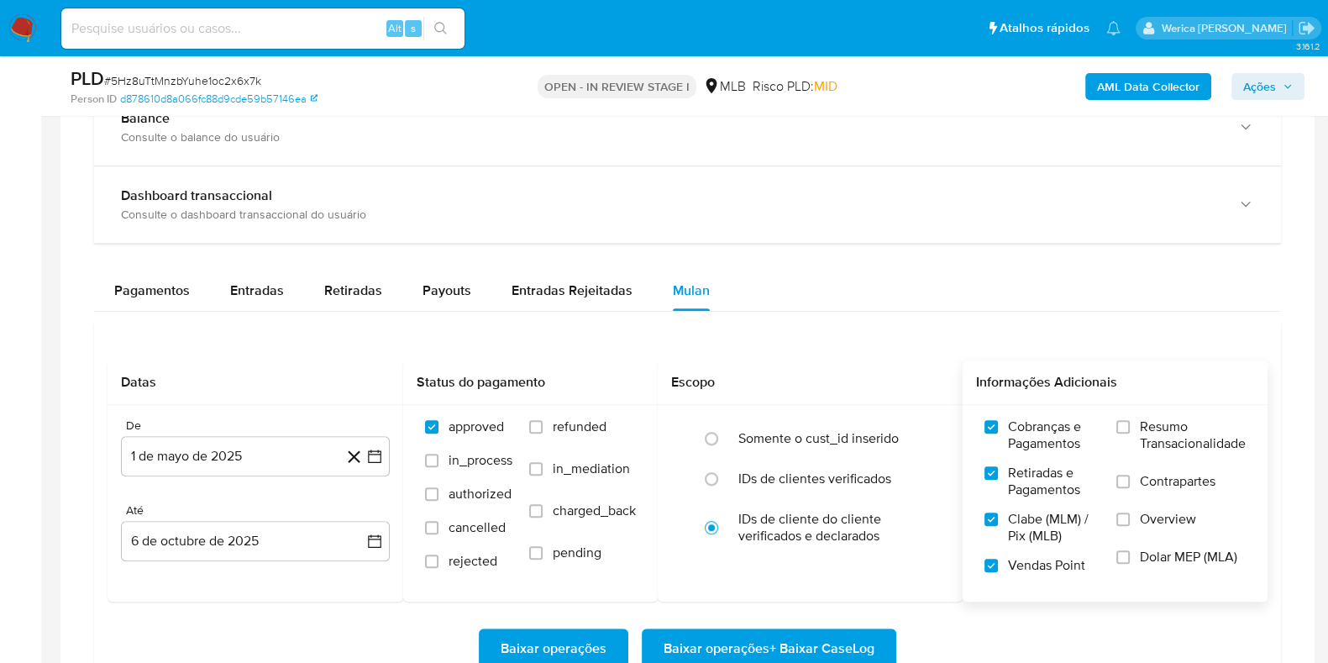
click at [1133, 484] on label "Contrapartes" at bounding box center [1180, 492] width 129 height 38
click at [1130, 484] on input "Contrapartes" at bounding box center [1122, 481] width 13 height 13
click at [1152, 515] on span "Overview" at bounding box center [1168, 519] width 56 height 17
click at [1154, 564] on label "Dolar MEP (MLA)" at bounding box center [1180, 568] width 129 height 38
click at [1130, 564] on input "Dolar MEP (MLA)" at bounding box center [1122, 556] width 13 height 13
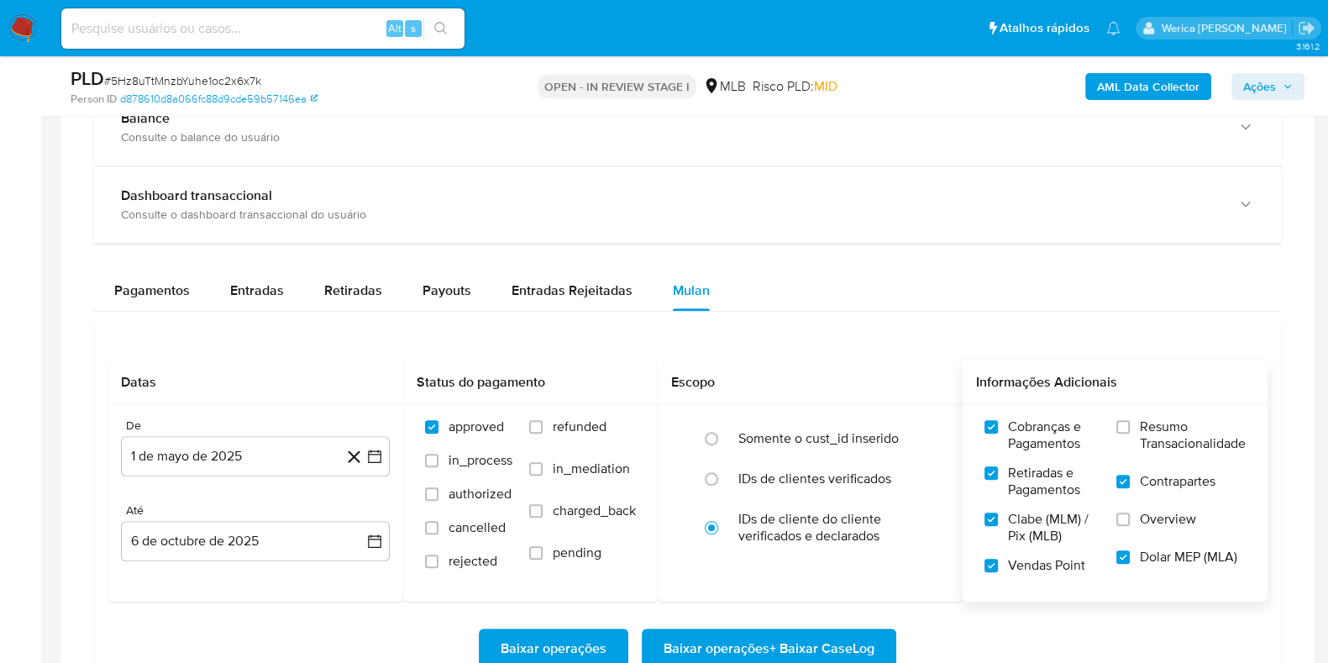
click at [1147, 532] on label "Overview" at bounding box center [1180, 530] width 129 height 38
click at [1130, 526] on input "Overview" at bounding box center [1122, 518] width 13 height 13
click at [1142, 428] on span "Resumo Transacionalidade" at bounding box center [1193, 435] width 106 height 34
click at [1130, 428] on input "Resumo Transacionalidade" at bounding box center [1122, 426] width 13 height 13
click at [835, 643] on span "Baixar operações + Baixar CaseLog" at bounding box center [769, 648] width 211 height 37
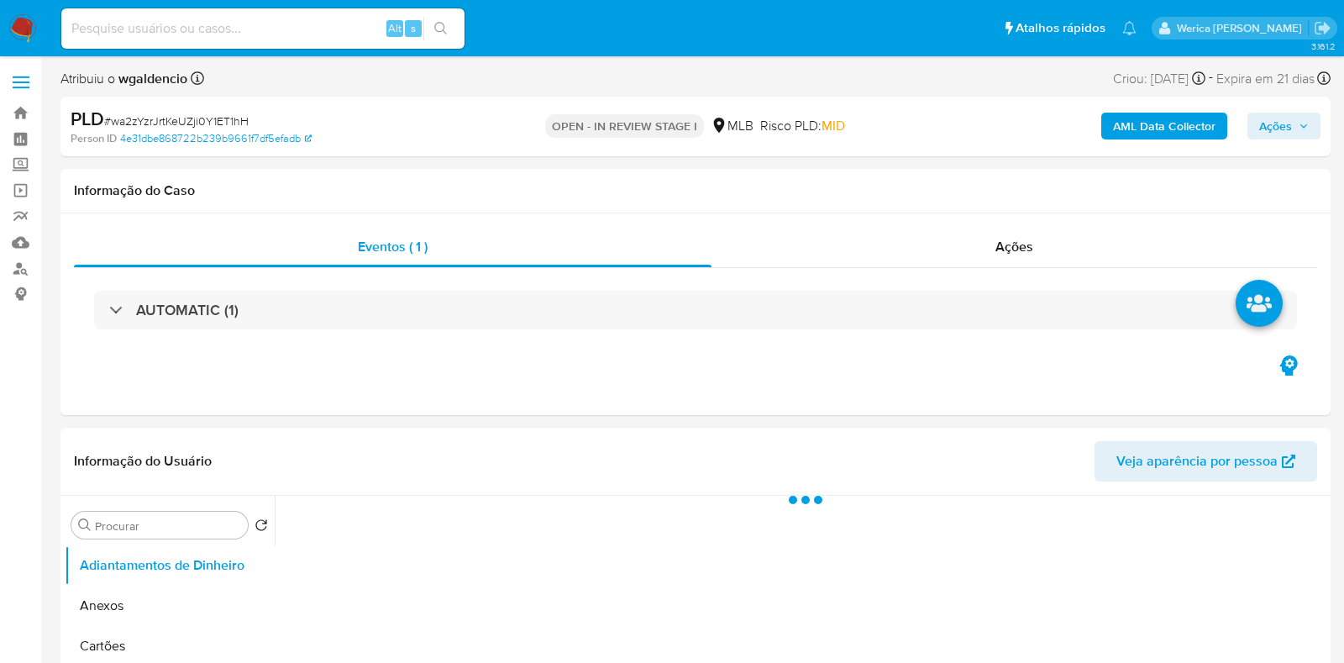
select select "10"
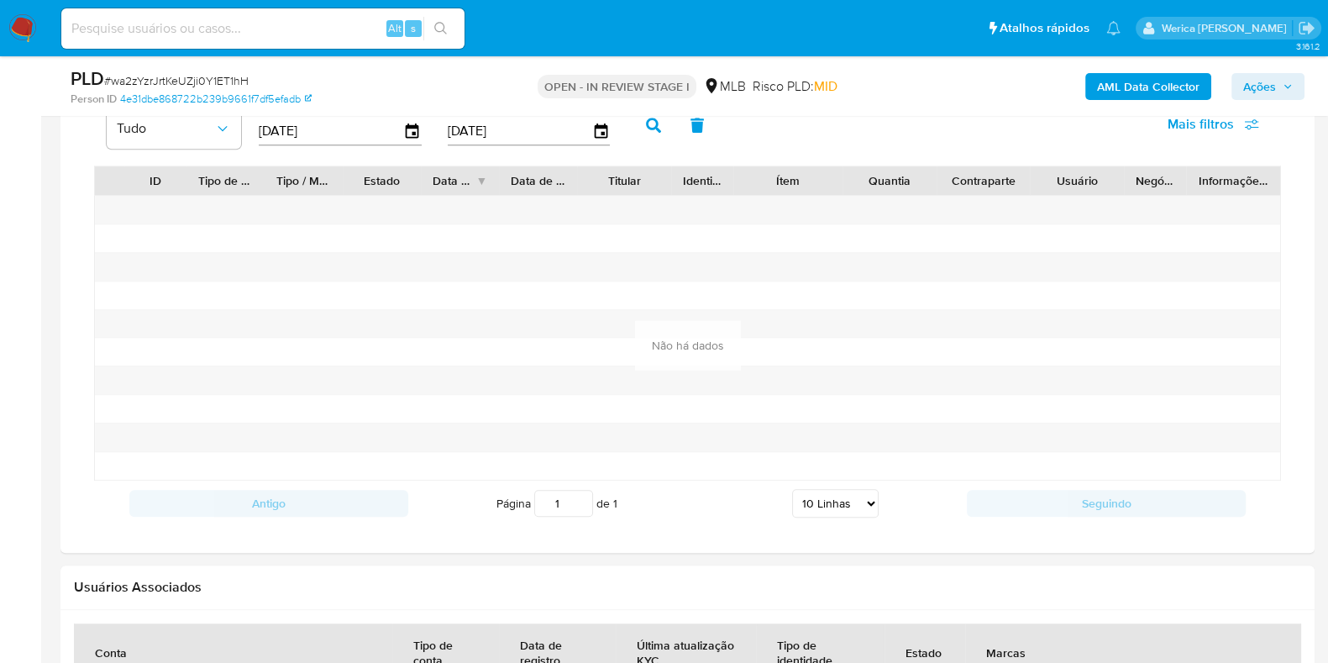
scroll to position [1307, 0]
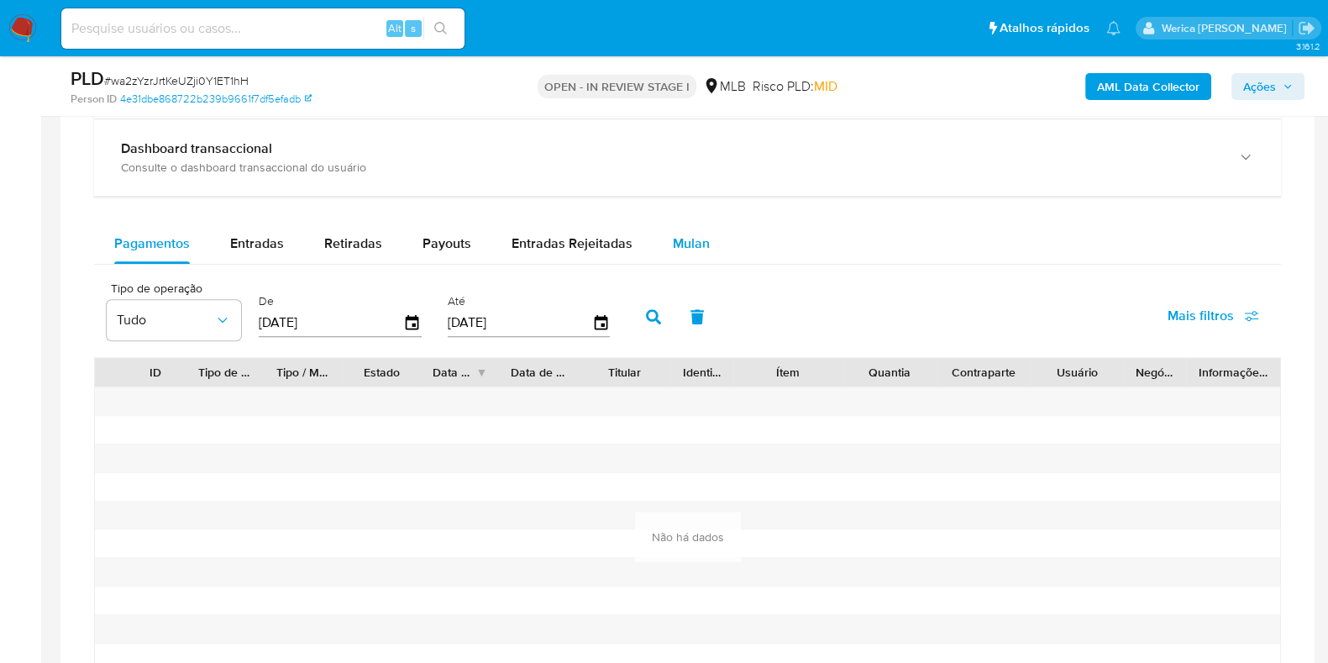
click at [677, 254] on div "Mulan" at bounding box center [691, 243] width 37 height 40
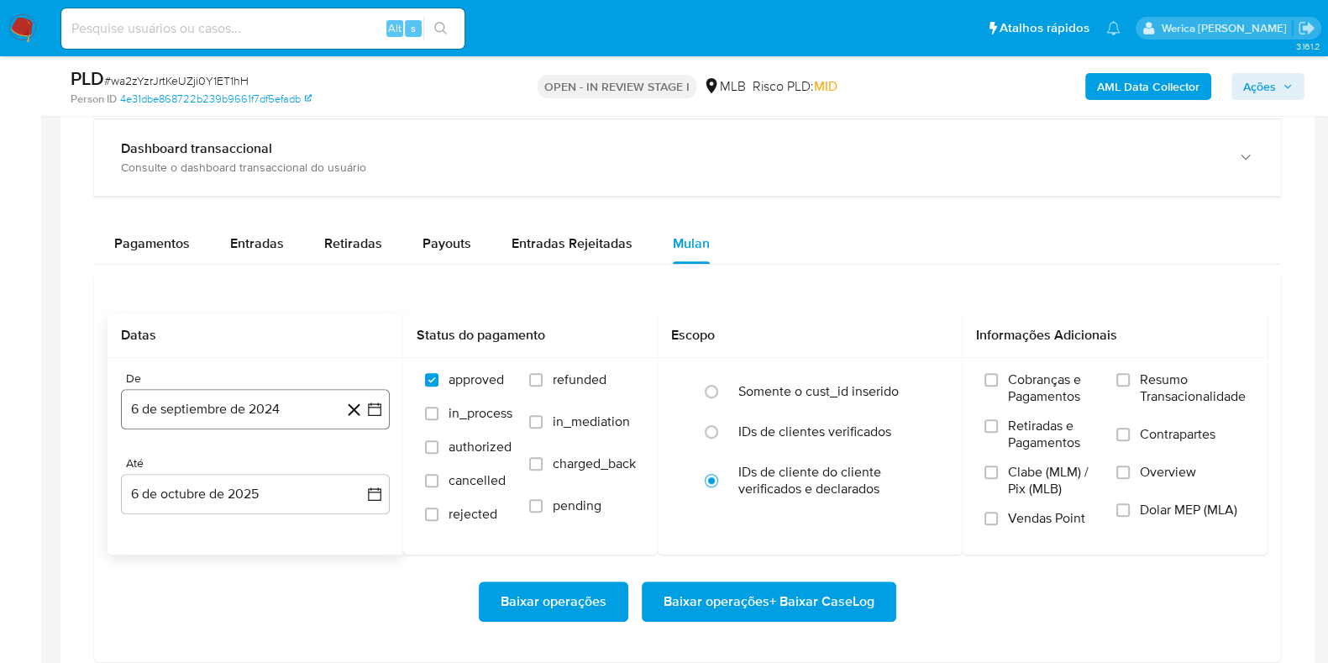
click at [207, 396] on button "6 de septiembre de 2024" at bounding box center [255, 409] width 269 height 40
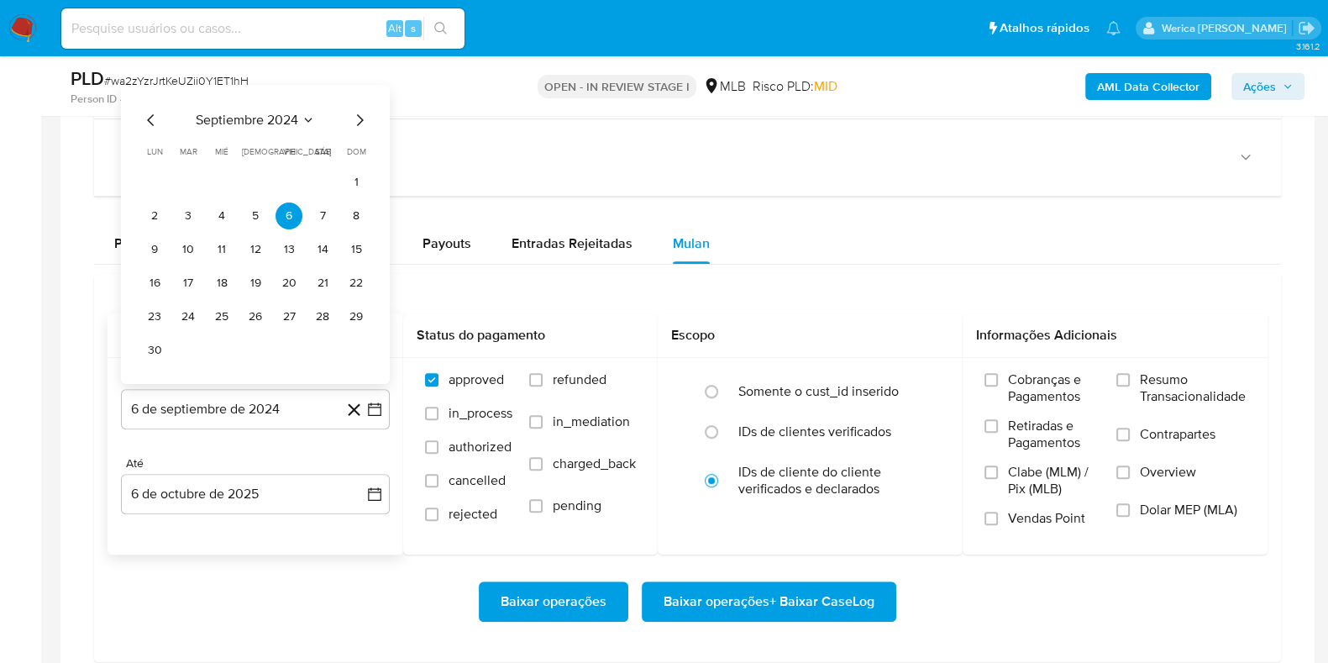
click at [282, 115] on span "septiembre 2024" at bounding box center [247, 120] width 102 height 17
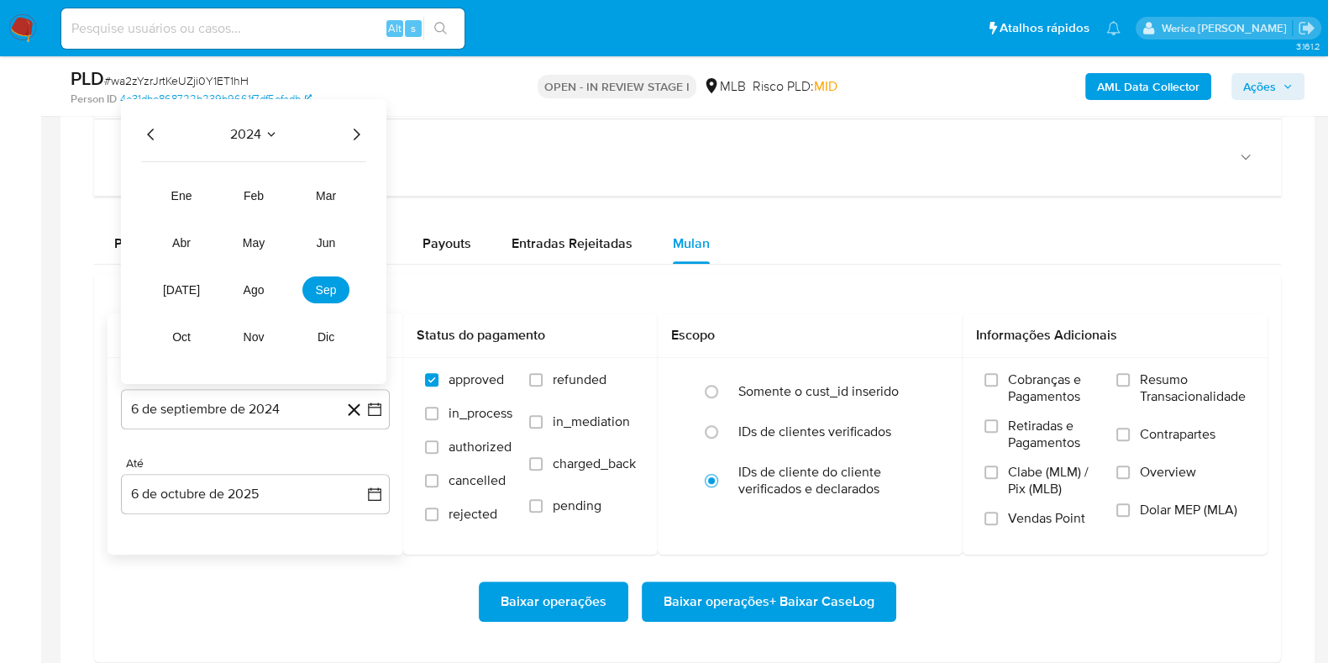
click at [353, 130] on icon "Año siguiente" at bounding box center [356, 134] width 20 height 20
click at [252, 284] on span "ago" at bounding box center [254, 289] width 21 height 13
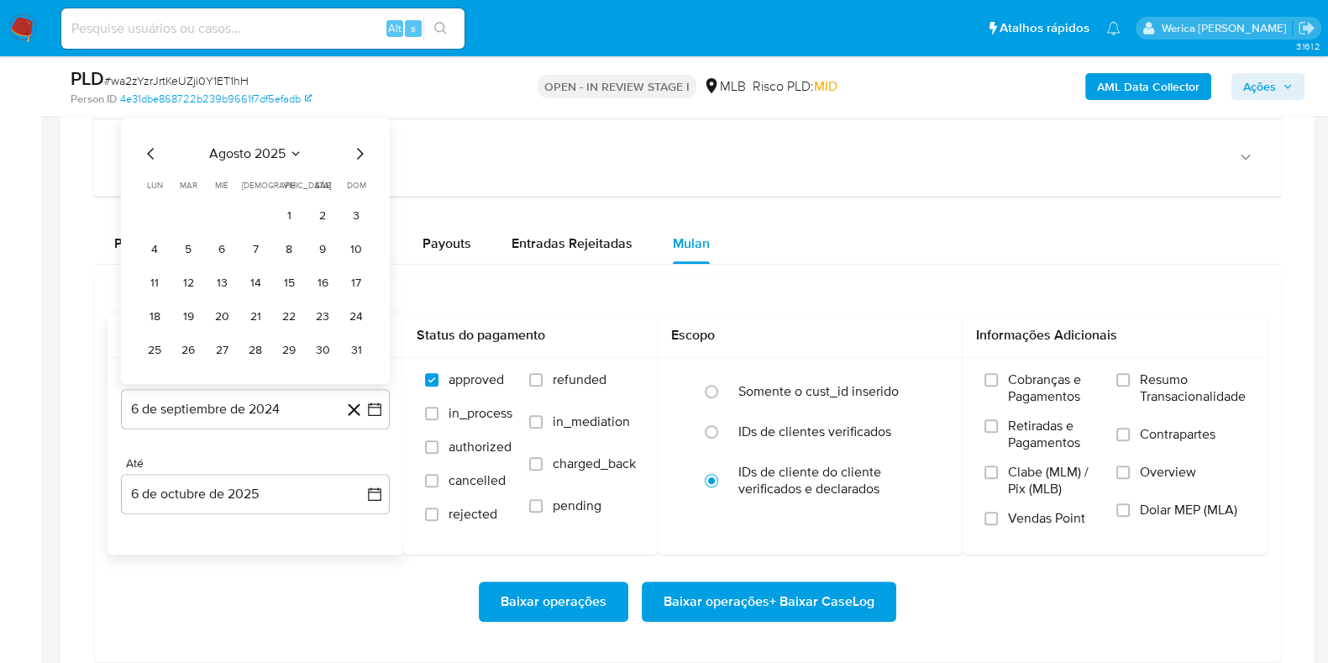
click at [246, 156] on span "agosto 2025" at bounding box center [247, 153] width 76 height 17
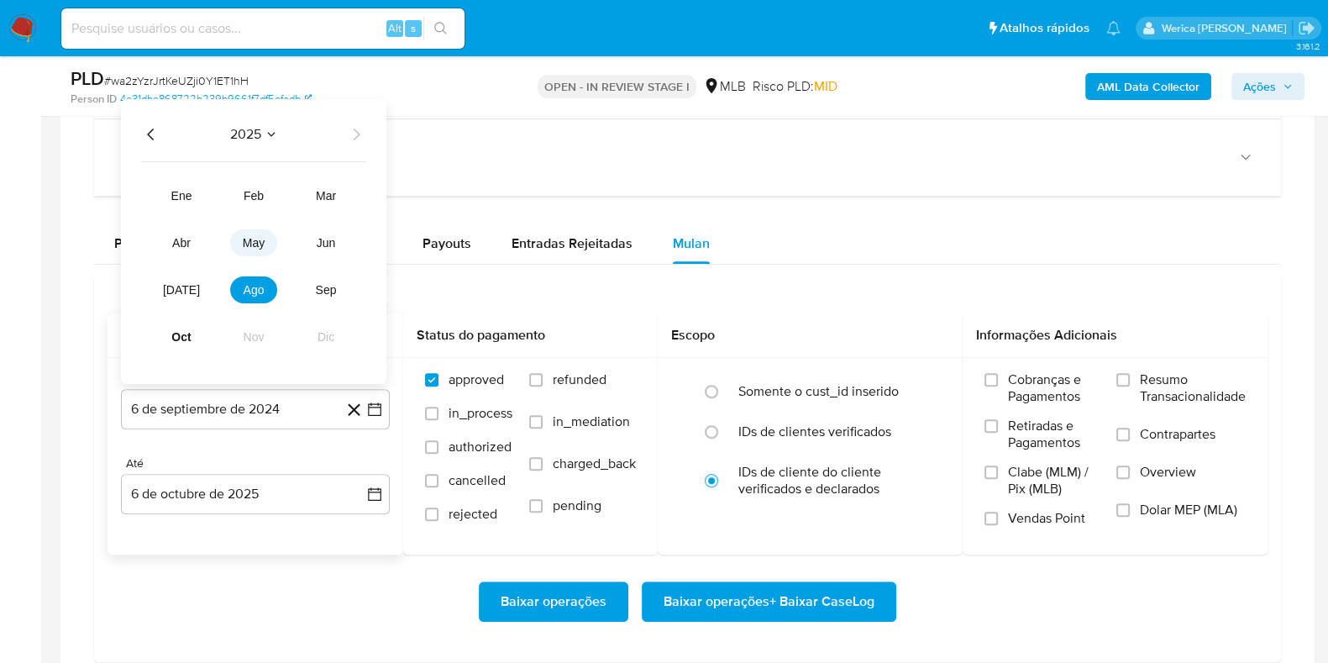
drag, startPoint x: 250, startPoint y: 228, endPoint x: 234, endPoint y: 245, distance: 23.8
click at [234, 245] on button "may" at bounding box center [253, 242] width 47 height 27
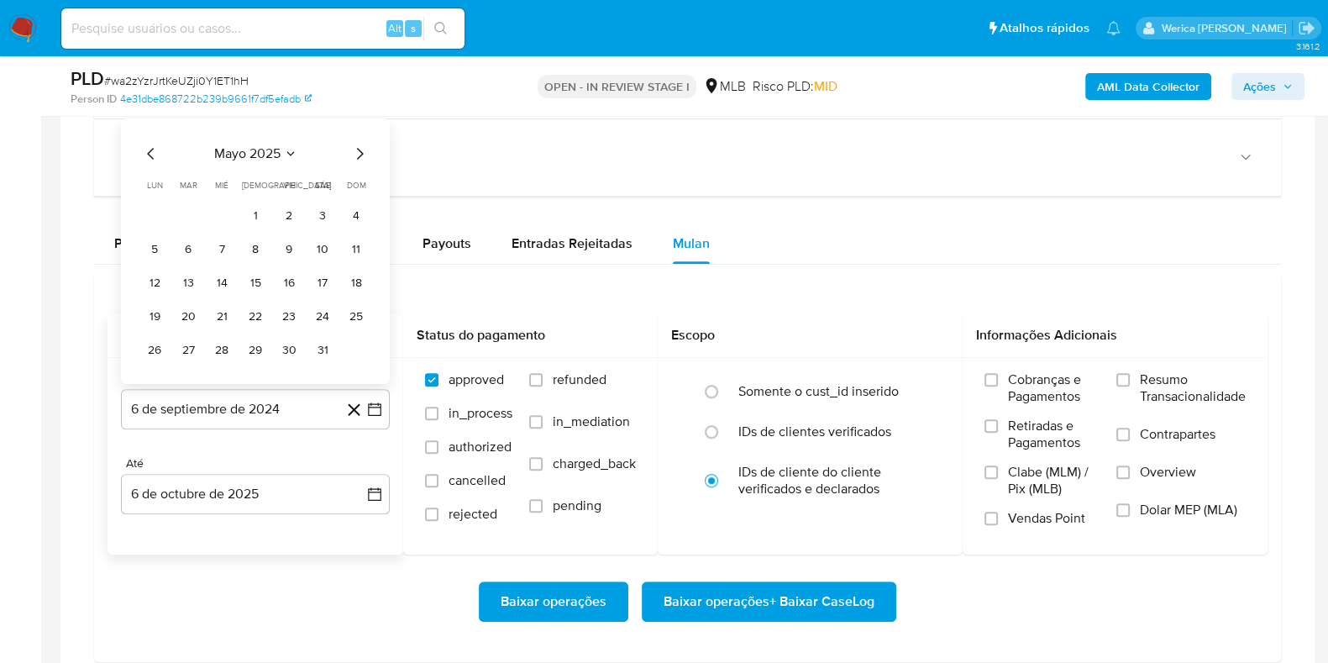
click at [238, 214] on tr "1 2 3 4" at bounding box center [255, 215] width 228 height 27
click at [255, 207] on button "1" at bounding box center [255, 215] width 27 height 27
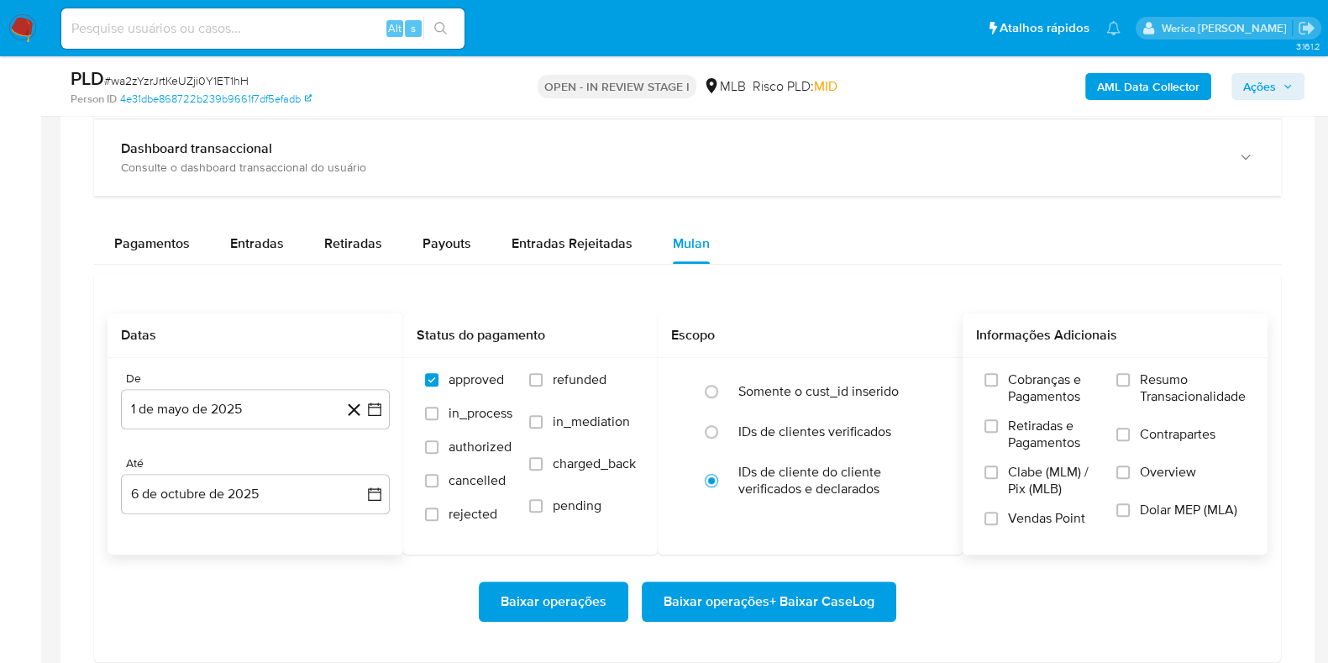
drag, startPoint x: 1013, startPoint y: 385, endPoint x: 1026, endPoint y: 421, distance: 38.3
click at [1021, 391] on span "Cobranças e Pagamentos" at bounding box center [1054, 388] width 92 height 34
click at [1005, 439] on label "Retiradas e Pagamentos" at bounding box center [1041, 440] width 115 height 46
click at [998, 433] on input "Retiradas e Pagamentos" at bounding box center [990, 425] width 13 height 13
drag, startPoint x: 1023, startPoint y: 476, endPoint x: 1010, endPoint y: 526, distance: 51.4
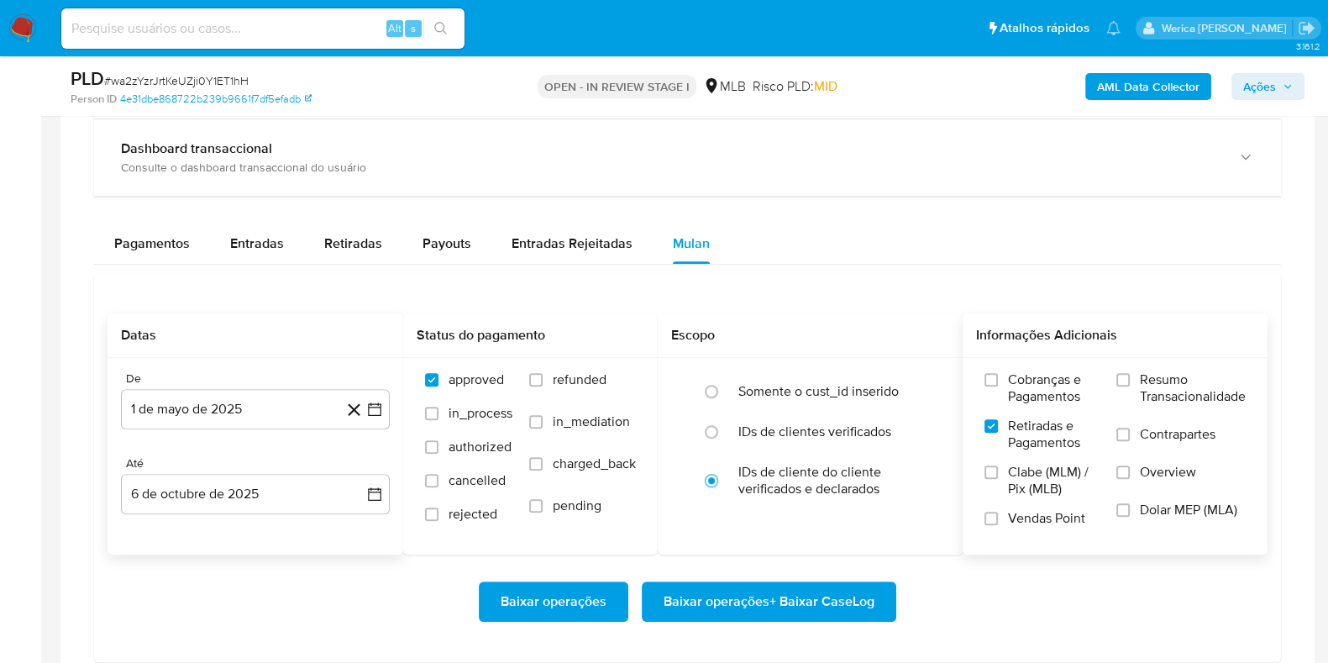
click at [1024, 486] on span "Clabe (MLM) / Pix (MLB)" at bounding box center [1054, 481] width 92 height 34
click at [1010, 526] on label "Vendas Point" at bounding box center [1041, 524] width 115 height 29
click at [998, 525] on input "Vendas Point" at bounding box center [990, 518] width 13 height 13
click at [1019, 510] on span "Vendas Point" at bounding box center [1046, 518] width 77 height 17
click at [998, 512] on input "Vendas Point" at bounding box center [990, 518] width 13 height 13
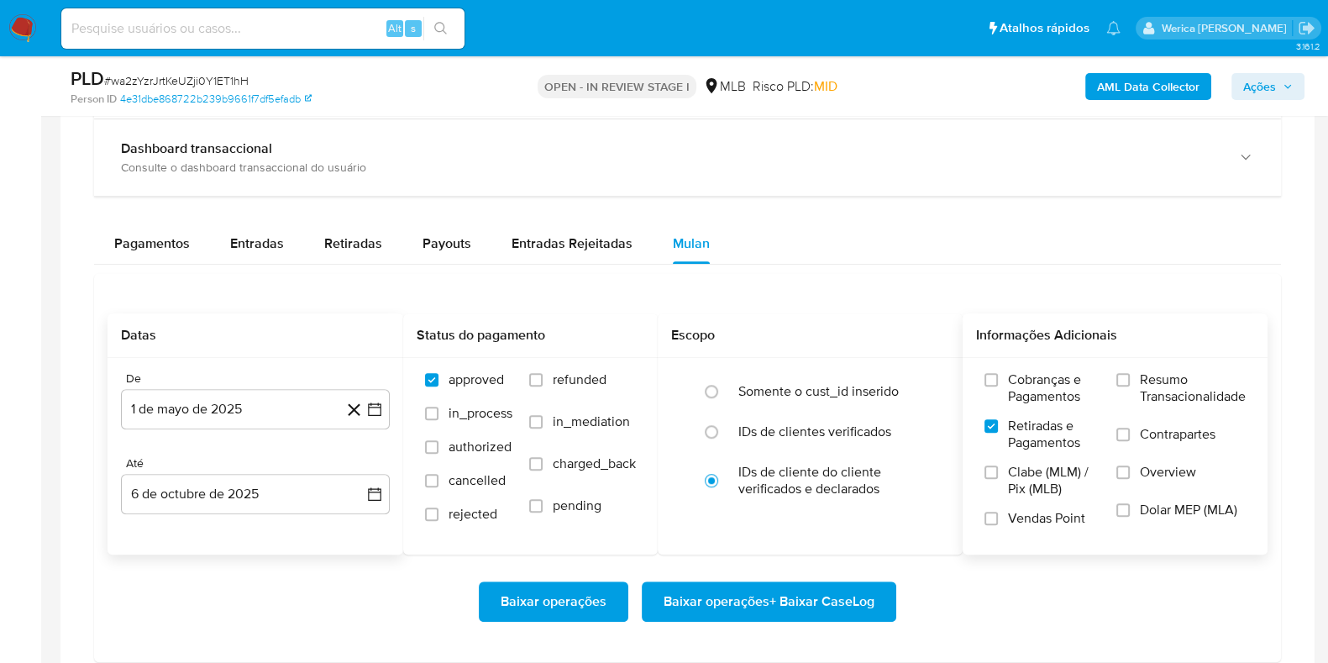
click at [1014, 486] on span "Clabe (MLM) / Pix (MLB)" at bounding box center [1054, 481] width 92 height 34
click at [998, 479] on input "Clabe (MLM) / Pix (MLB)" at bounding box center [990, 471] width 13 height 13
click at [1029, 386] on span "Cobranças e Pagamentos" at bounding box center [1054, 388] width 92 height 34
click at [998, 386] on input "Cobranças e Pagamentos" at bounding box center [990, 379] width 13 height 13
click at [1143, 392] on span "Resumo Transacionalidade" at bounding box center [1193, 388] width 106 height 34
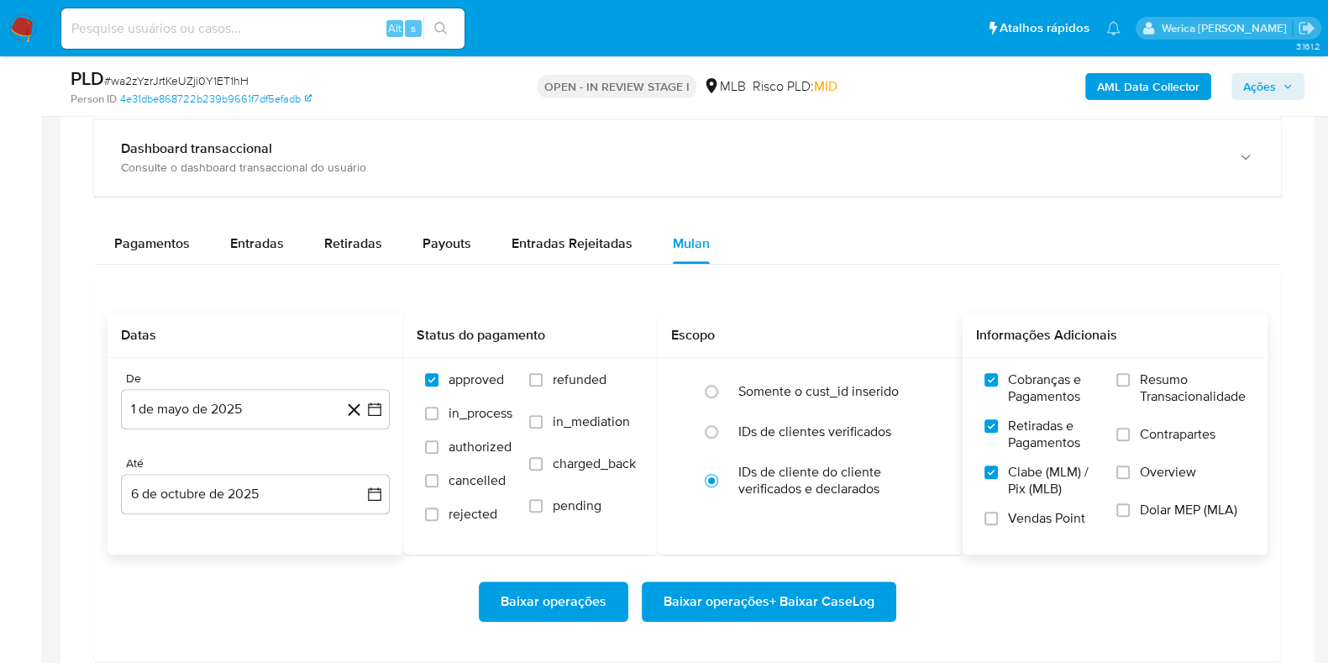
click at [1130, 386] on input "Resumo Transacionalidade" at bounding box center [1122, 379] width 13 height 13
click at [1150, 464] on span "Overview" at bounding box center [1168, 472] width 56 height 17
click at [1130, 465] on input "Overview" at bounding box center [1122, 471] width 13 height 13
drag, startPoint x: 1150, startPoint y: 502, endPoint x: 1150, endPoint y: 515, distance: 12.6
click at [1150, 515] on span "Dolar MEP (MLA)" at bounding box center [1188, 509] width 97 height 17
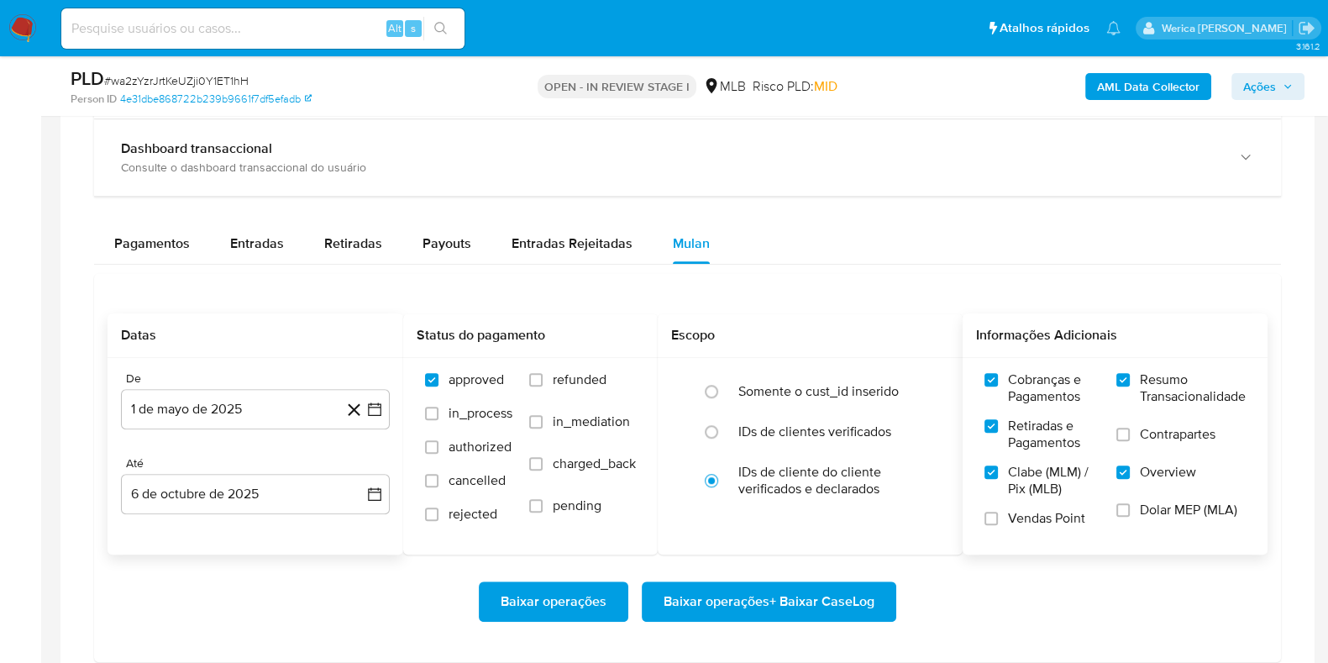
click at [1130, 515] on input "Dolar MEP (MLA)" at bounding box center [1122, 509] width 13 height 13
click at [1154, 446] on label "Contrapartes" at bounding box center [1180, 445] width 129 height 38
click at [1130, 441] on input "Contrapartes" at bounding box center [1122, 434] width 13 height 13
click at [1037, 523] on span "Vendas Point" at bounding box center [1046, 518] width 77 height 17
click at [998, 523] on input "Vendas Point" at bounding box center [990, 518] width 13 height 13
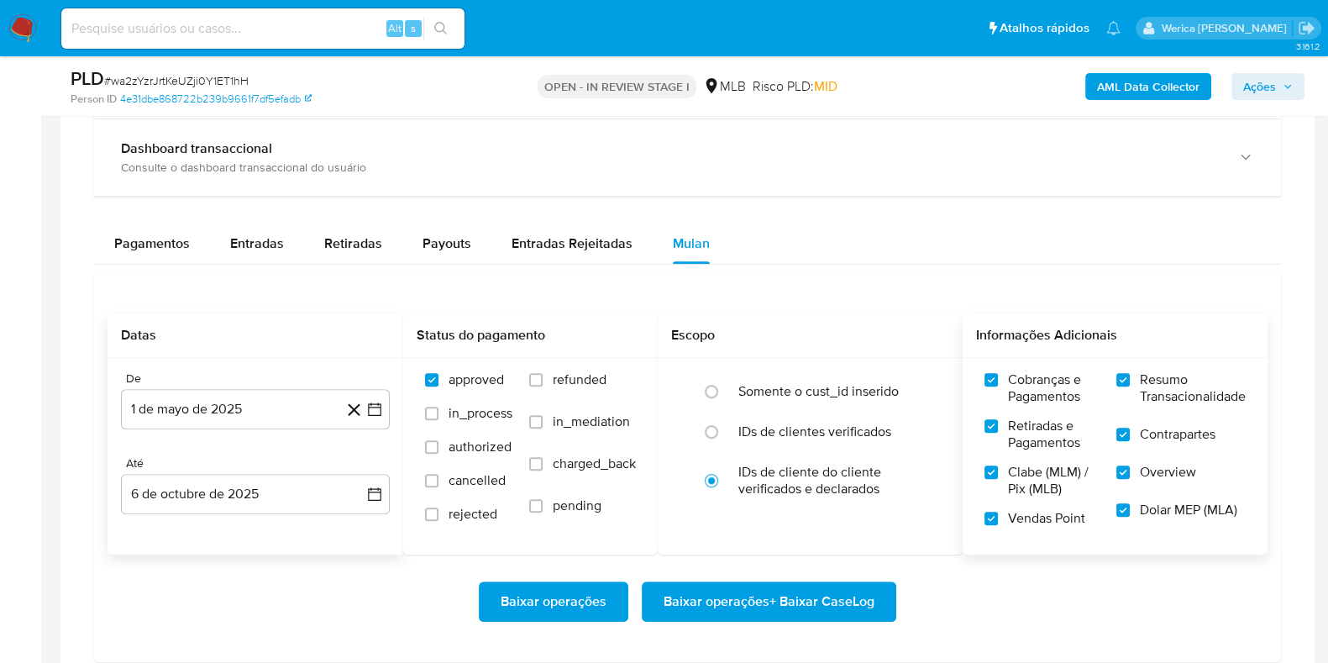
click at [851, 594] on span "Baixar operações + Baixar CaseLog" at bounding box center [769, 601] width 211 height 37
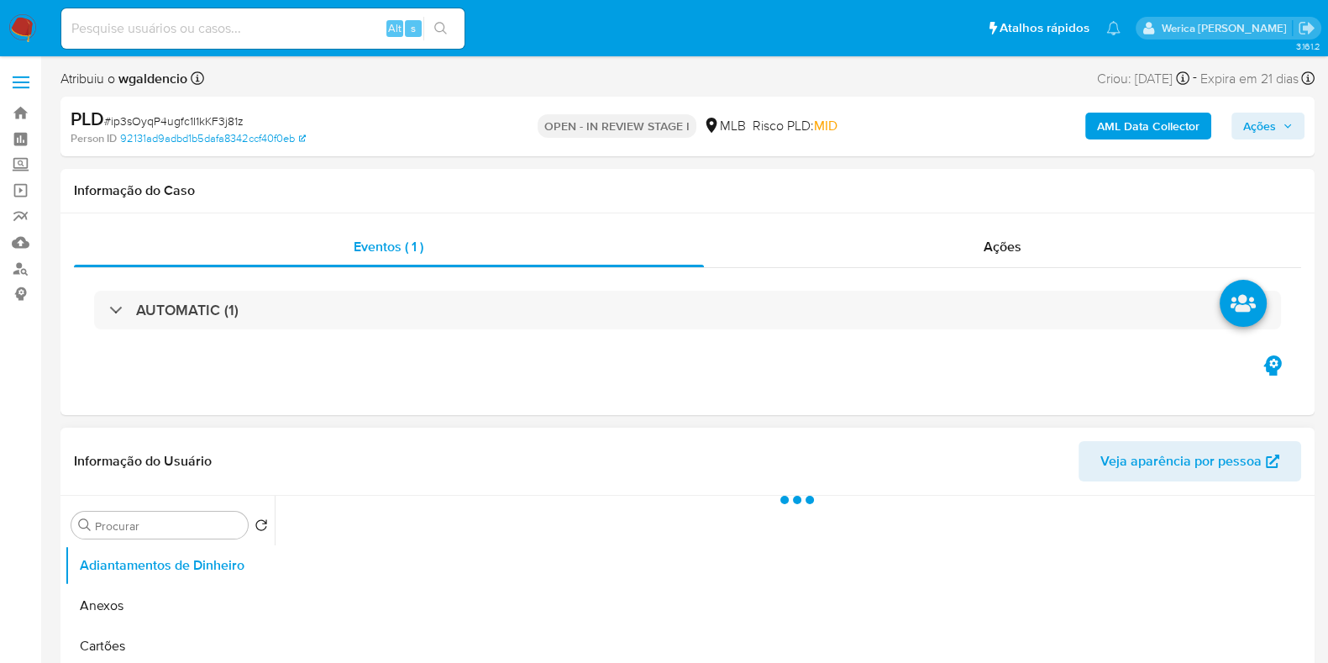
select select "10"
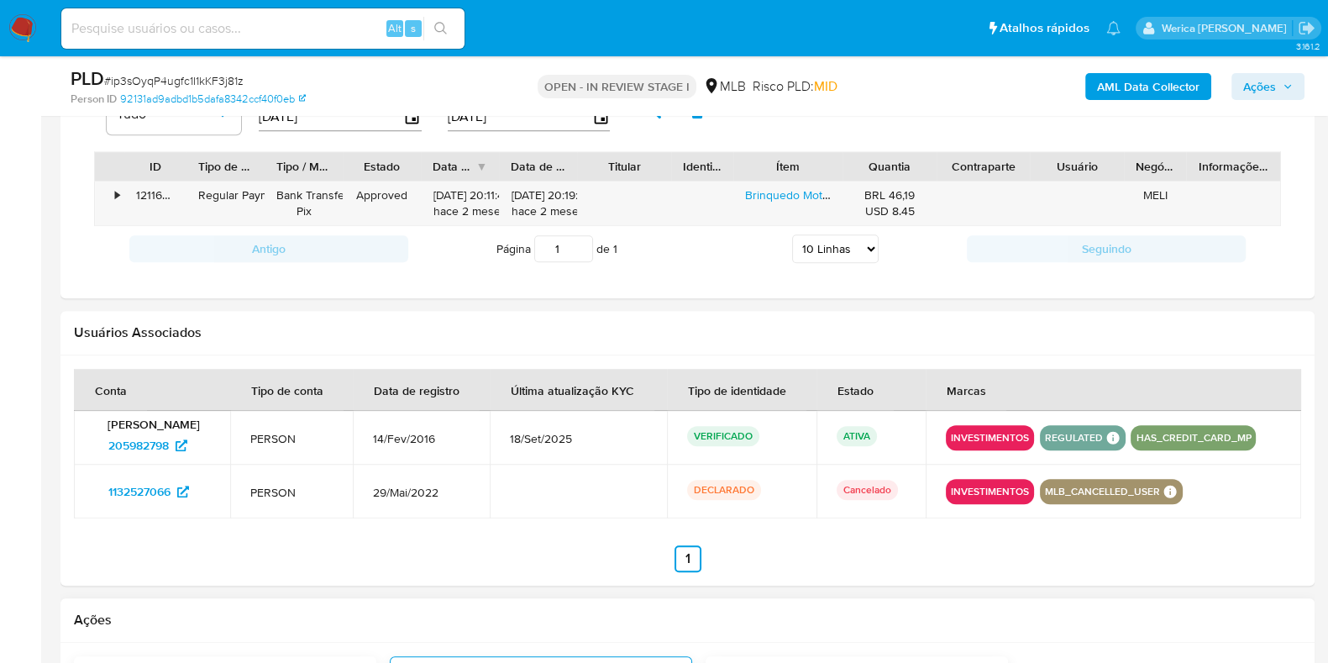
scroll to position [1260, 0]
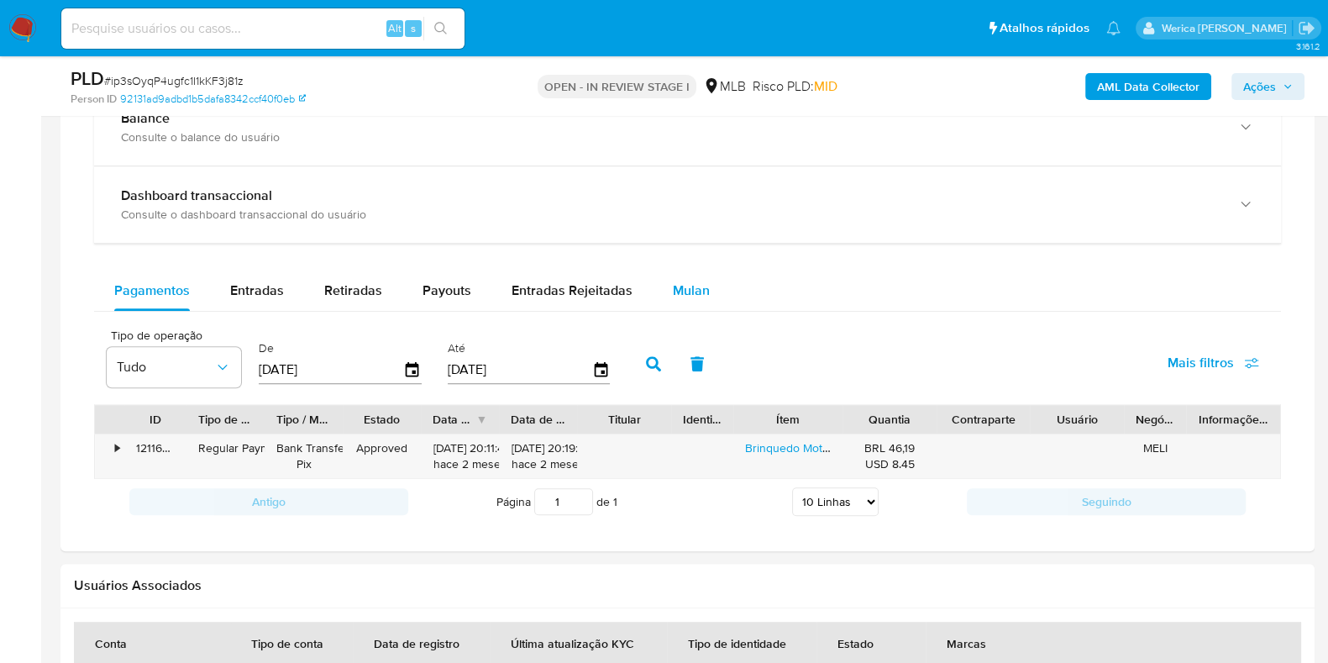
click at [675, 296] on span "Mulan" at bounding box center [691, 290] width 37 height 19
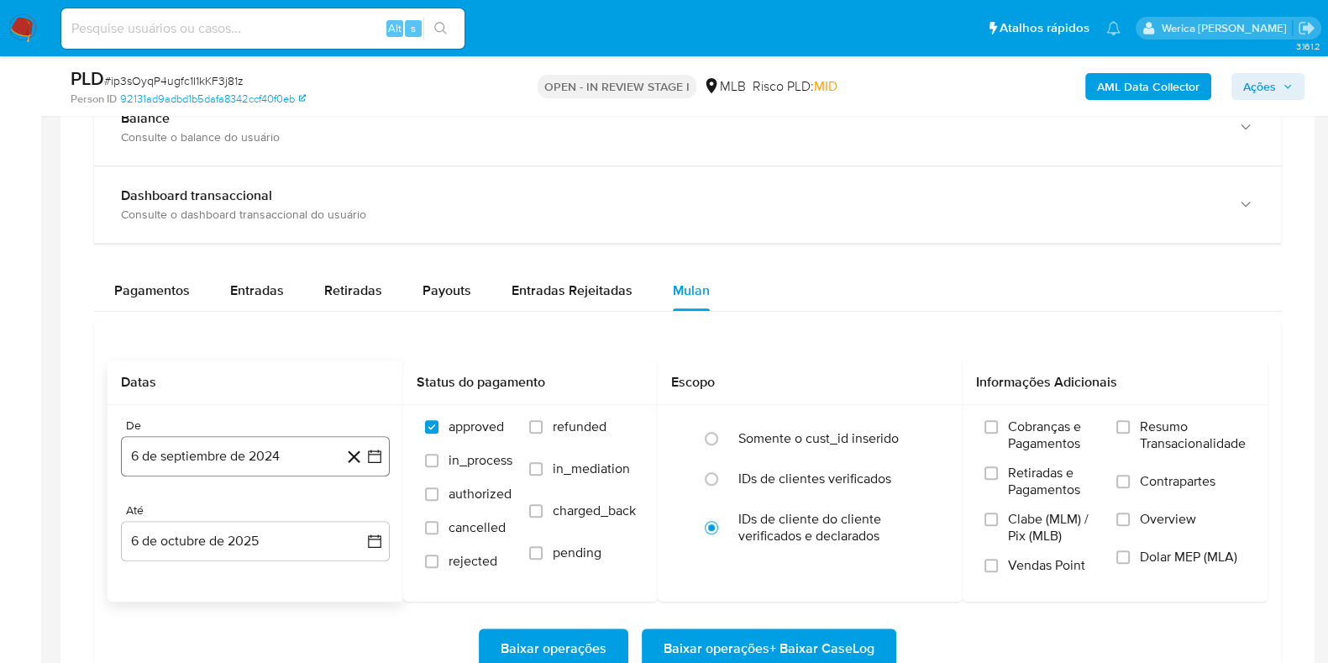
drag, startPoint x: 238, startPoint y: 468, endPoint x: 229, endPoint y: 470, distance: 8.6
click at [231, 470] on button "6 de septiembre de 2024" at bounding box center [255, 456] width 269 height 40
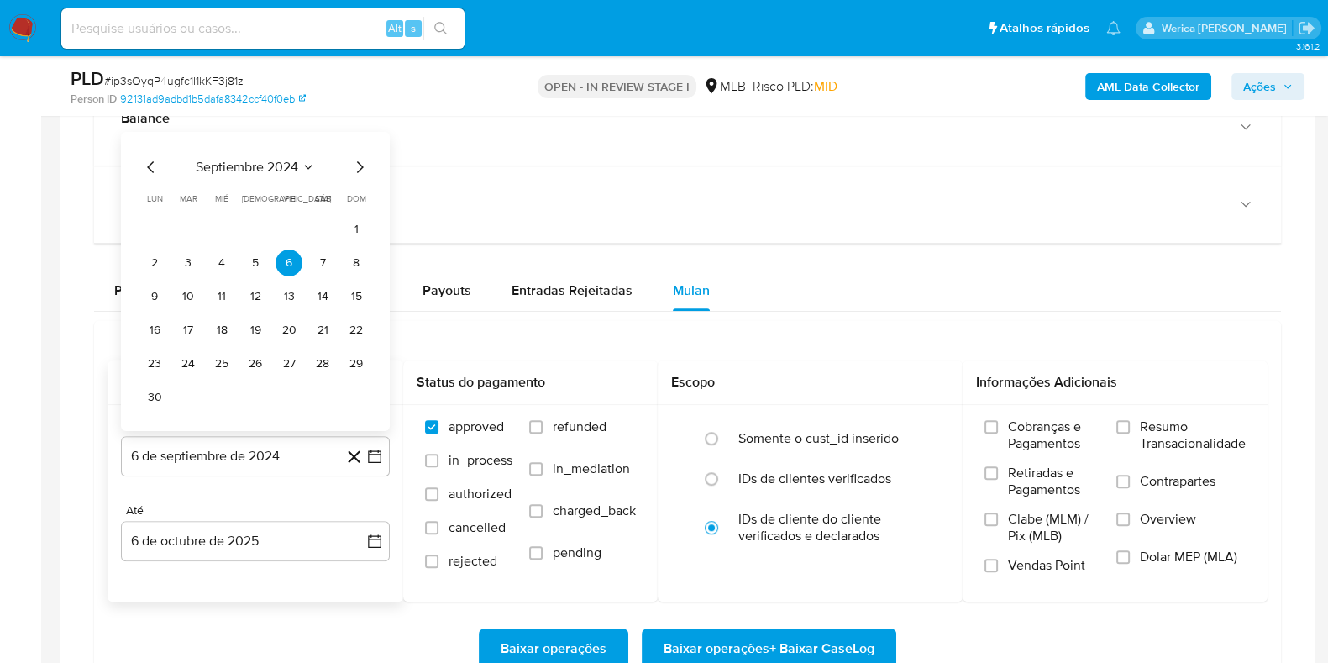
click at [286, 159] on span "septiembre 2024" at bounding box center [247, 167] width 102 height 17
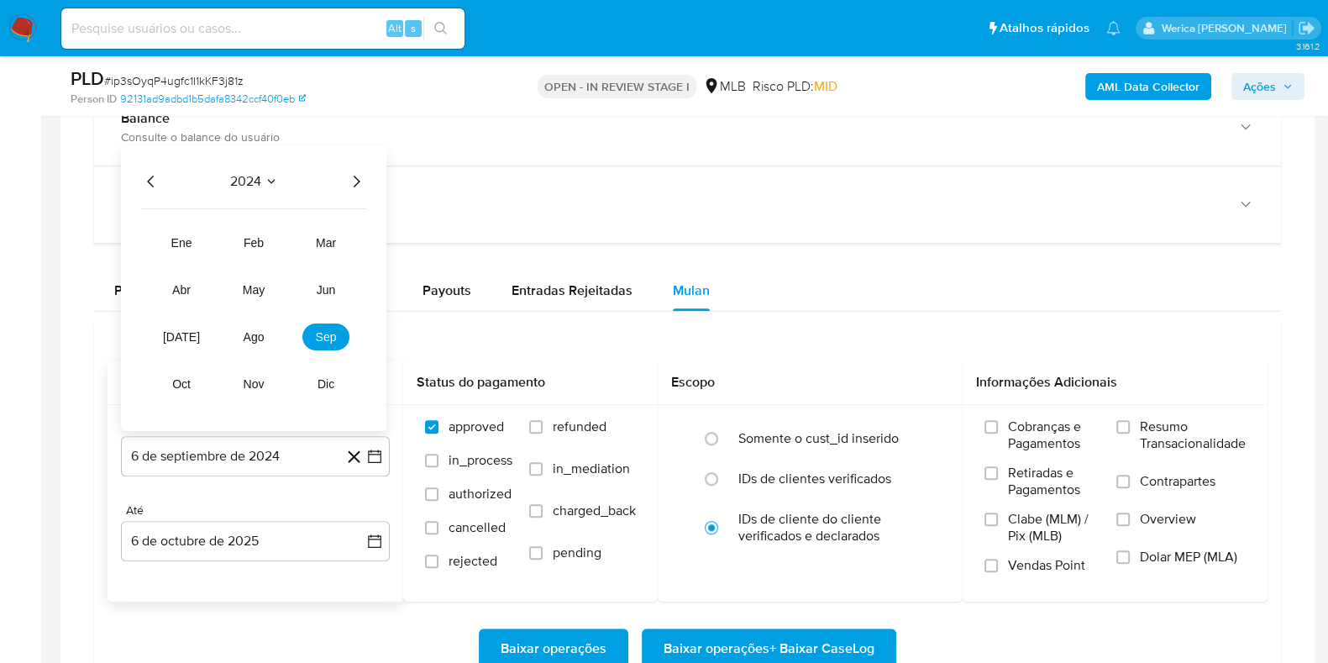
drag, startPoint x: 361, startPoint y: 179, endPoint x: 349, endPoint y: 208, distance: 32.0
click at [361, 184] on icon "Año siguiente" at bounding box center [356, 181] width 20 height 20
click at [260, 323] on button "ago" at bounding box center [253, 336] width 47 height 27
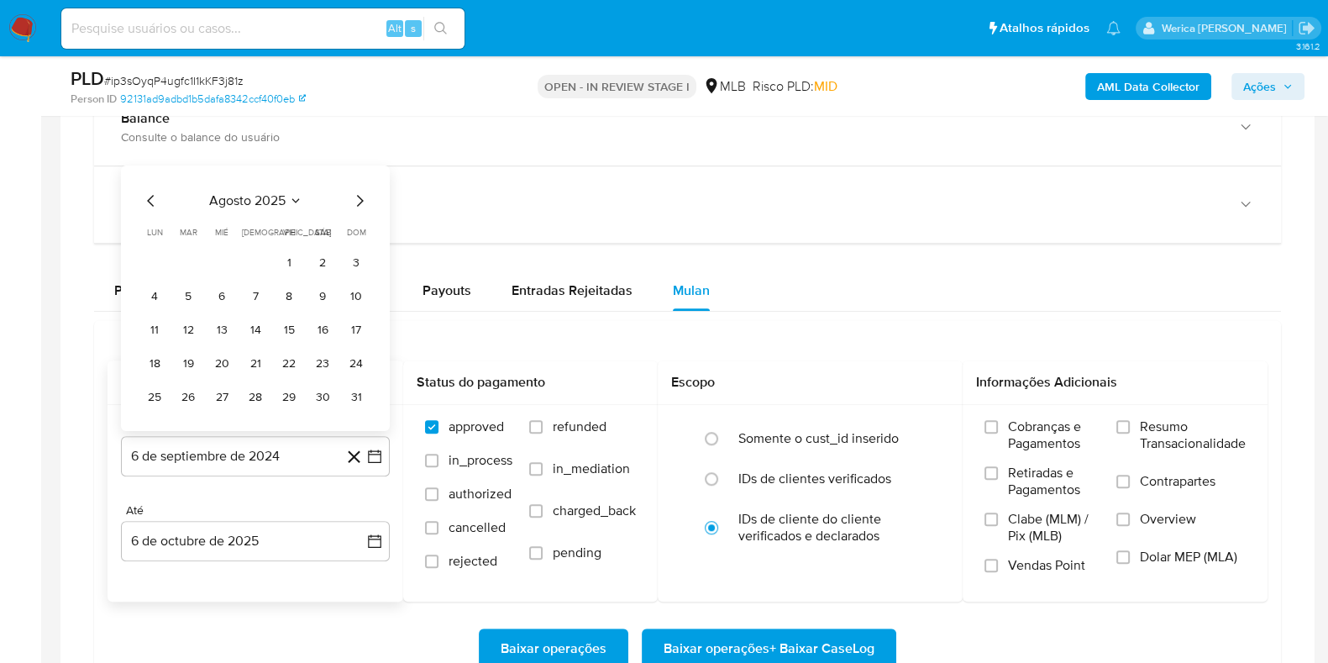
drag, startPoint x: 286, startPoint y: 265, endPoint x: 275, endPoint y: 187, distance: 78.0
click at [275, 191] on div "agosto 2025 agosto 2025 lun lunes mar martes mié miércoles jue jueves vie viern…" at bounding box center [255, 301] width 228 height 220
click at [275, 192] on span "agosto 2025" at bounding box center [247, 200] width 76 height 17
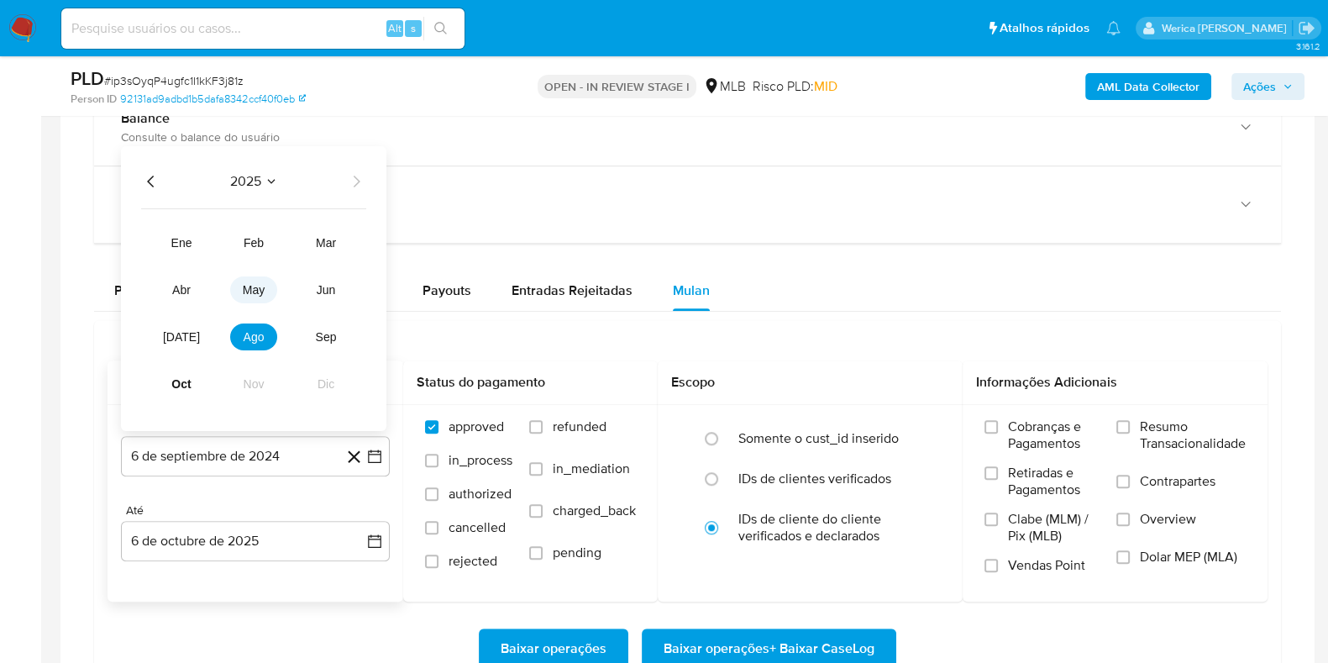
click at [268, 276] on button "may" at bounding box center [253, 289] width 47 height 27
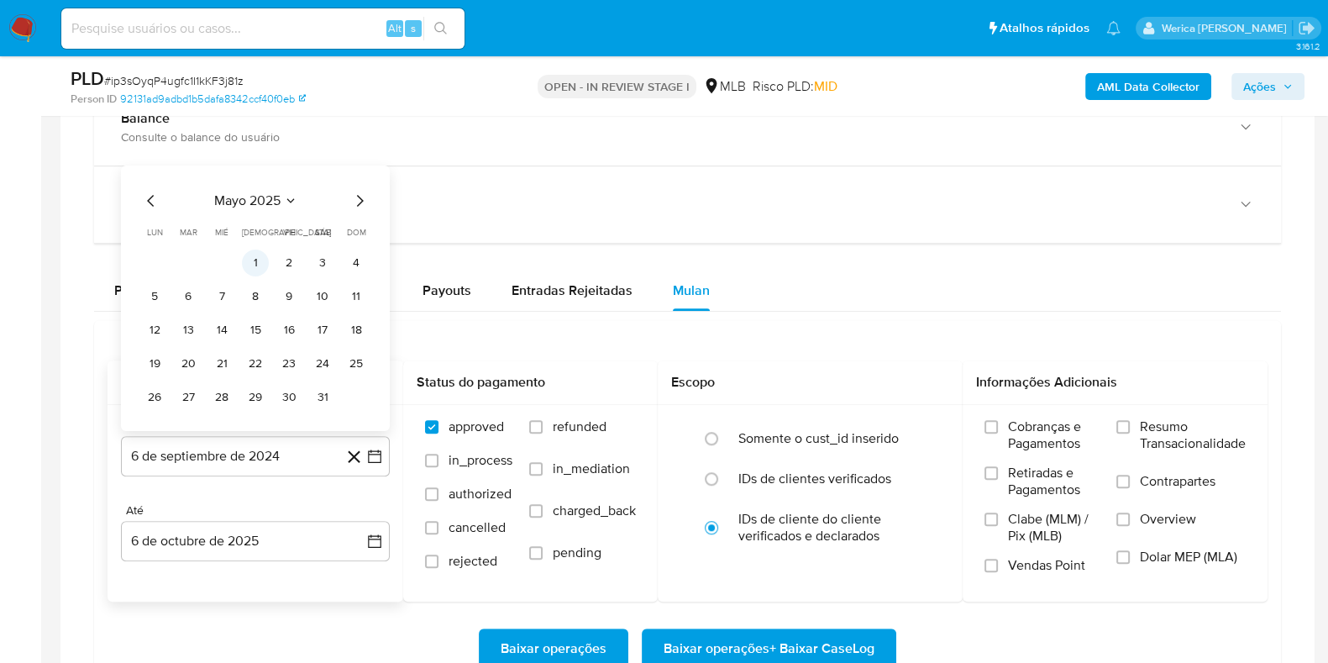
click at [260, 266] on button "1" at bounding box center [255, 262] width 27 height 27
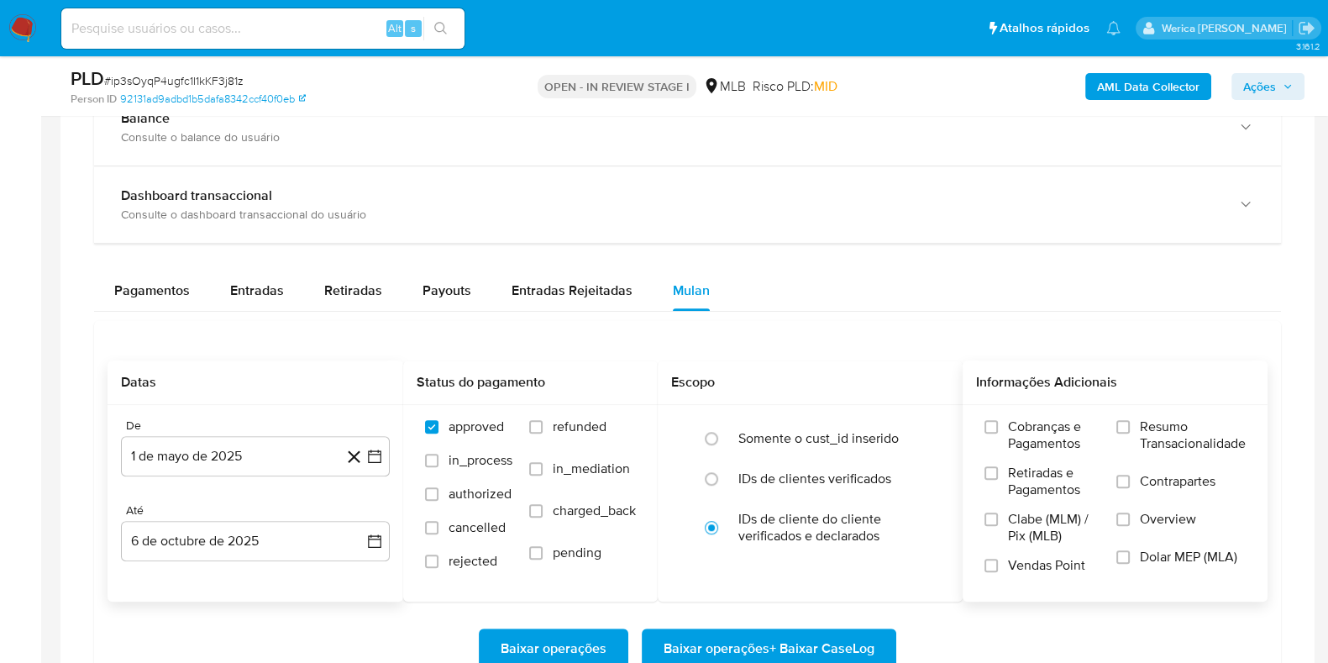
drag, startPoint x: 990, startPoint y: 460, endPoint x: 994, endPoint y: 494, distance: 33.9
click at [994, 465] on div "Cobranças e Pagamentos Retiradas e Pagamentos Clabe (MLM) / Pix (MLB) Vendas Po…" at bounding box center [1041, 502] width 115 height 168
click at [994, 516] on input "Clabe (MLM) / Pix (MLB)" at bounding box center [990, 518] width 13 height 13
drag, startPoint x: 1007, startPoint y: 568, endPoint x: 1004, endPoint y: 539, distance: 28.8
click at [1012, 567] on label "Vendas Point" at bounding box center [1041, 571] width 115 height 29
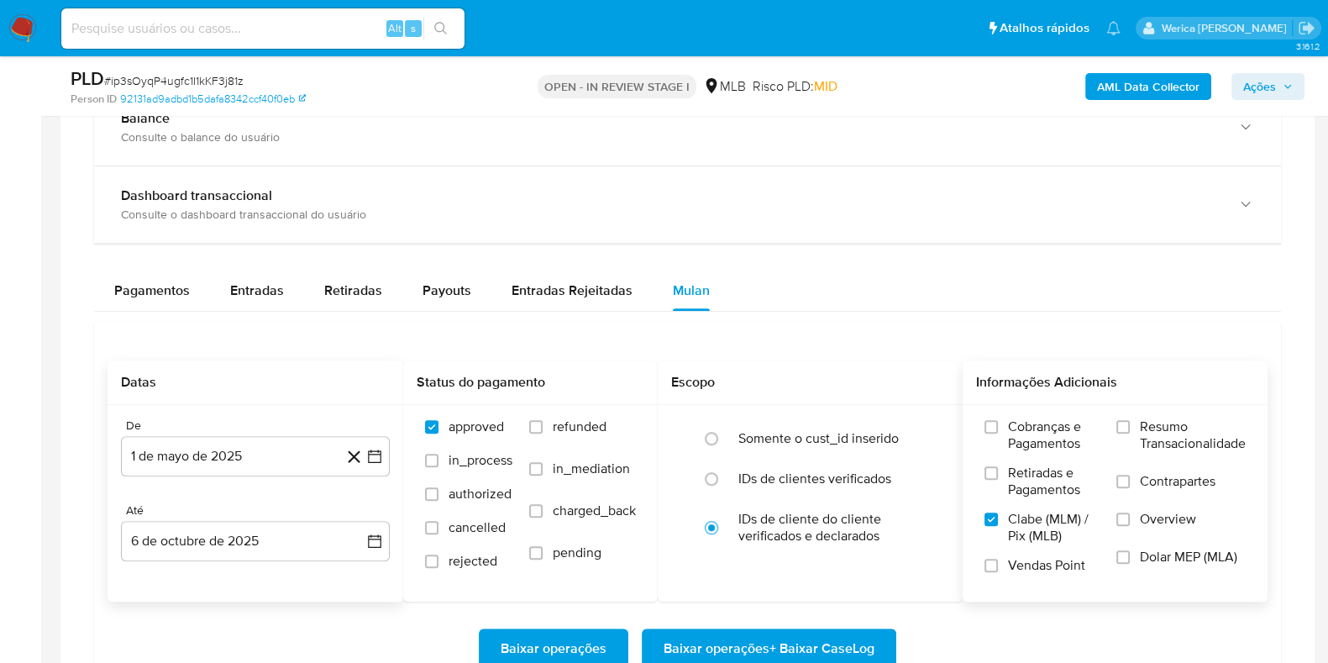
click at [1017, 498] on label "Retiradas e Pagamentos" at bounding box center [1041, 488] width 115 height 46
click at [998, 480] on input "Retiradas e Pagamentos" at bounding box center [990, 472] width 13 height 13
drag, startPoint x: 1033, startPoint y: 443, endPoint x: 1070, endPoint y: 451, distance: 37.9
click at [1034, 443] on span "Cobranças e Pagamentos" at bounding box center [1054, 435] width 92 height 34
click at [1166, 451] on label "Resumo Transacionalidade" at bounding box center [1180, 445] width 129 height 55
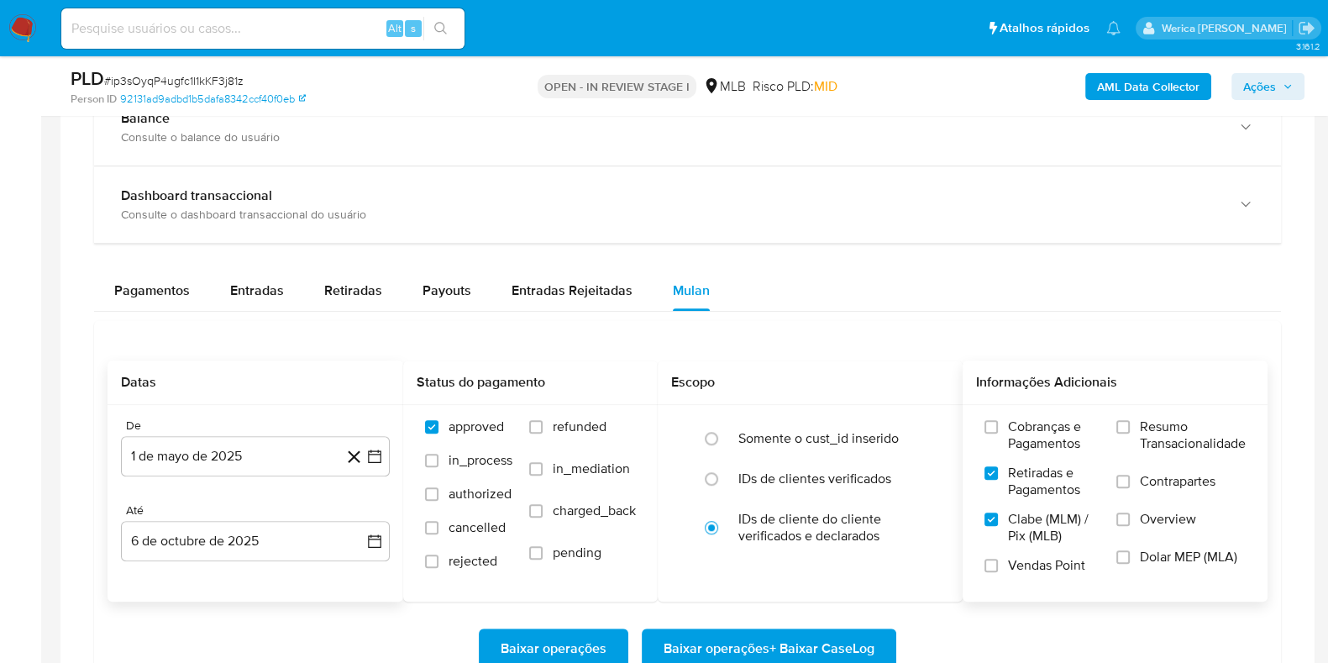
click at [1130, 433] on input "Resumo Transacionalidade" at bounding box center [1122, 426] width 13 height 13
click at [1166, 499] on label "Contrapartes" at bounding box center [1180, 492] width 129 height 38
click at [1130, 488] on input "Contrapartes" at bounding box center [1122, 481] width 13 height 13
click at [1162, 526] on span "Overview" at bounding box center [1168, 519] width 56 height 17
click at [1130, 526] on input "Overview" at bounding box center [1122, 518] width 13 height 13
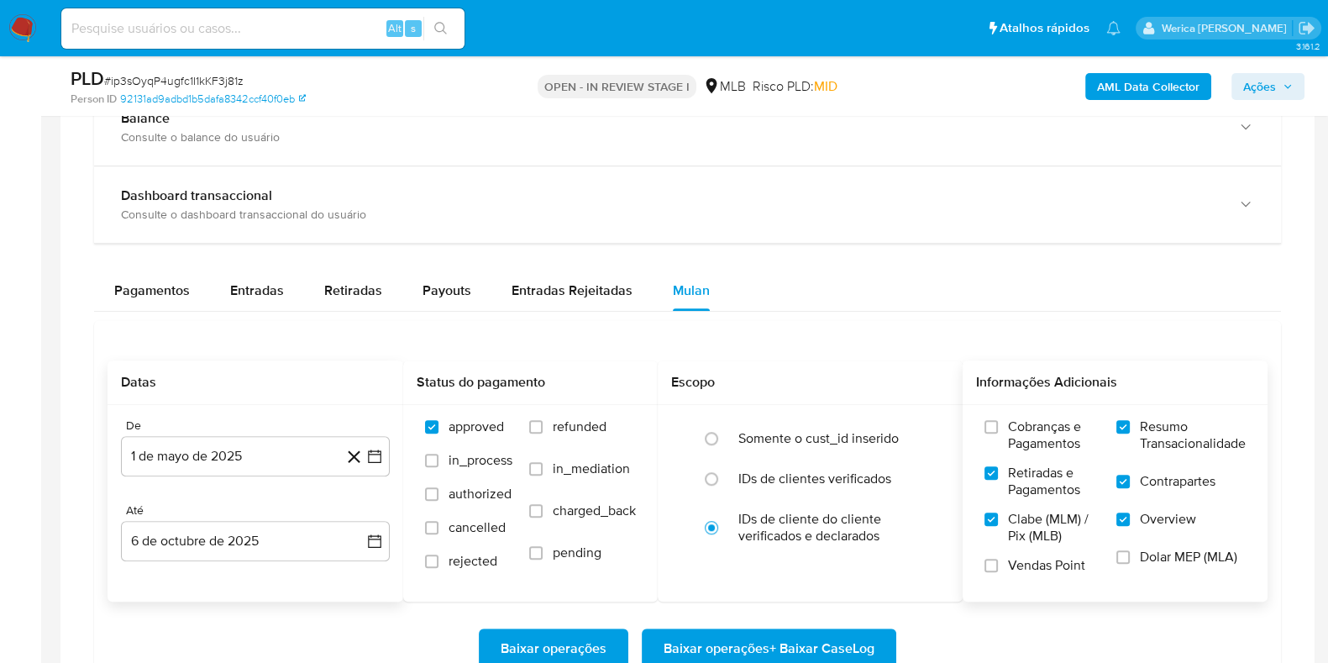
click at [1155, 570] on label "Dolar MEP (MLA)" at bounding box center [1180, 568] width 129 height 38
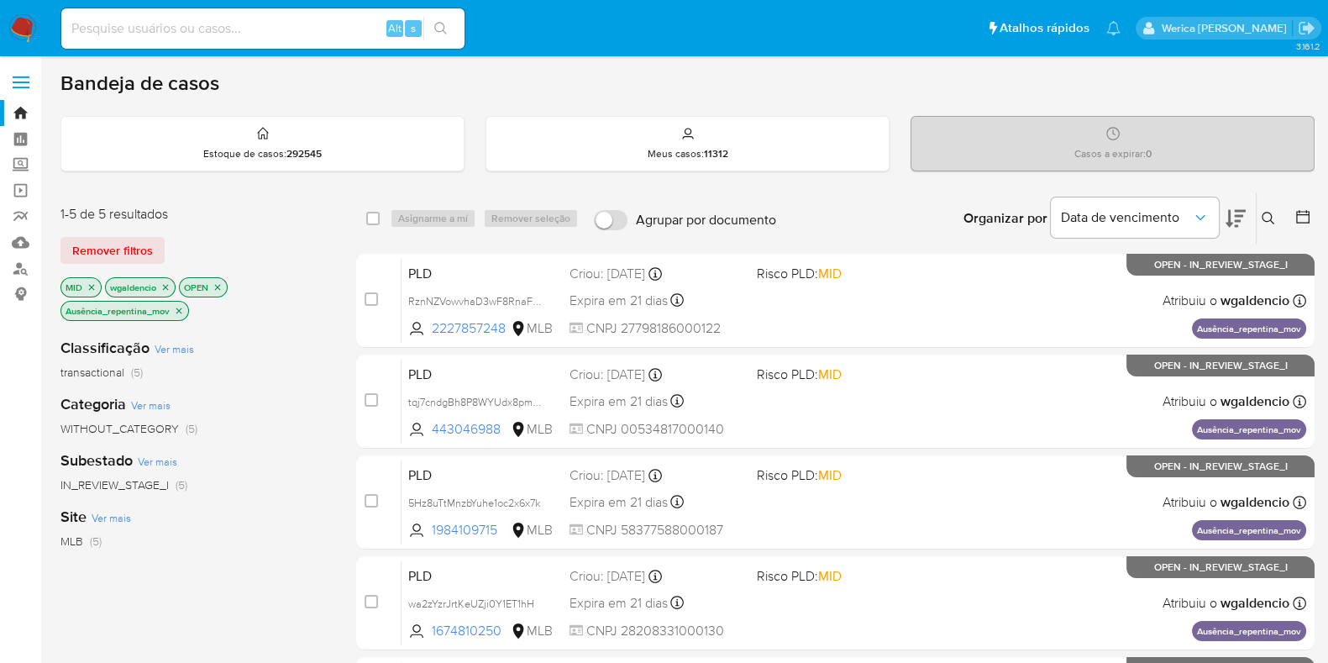
click at [184, 311] on icon "close-filter" at bounding box center [179, 311] width 10 height 10
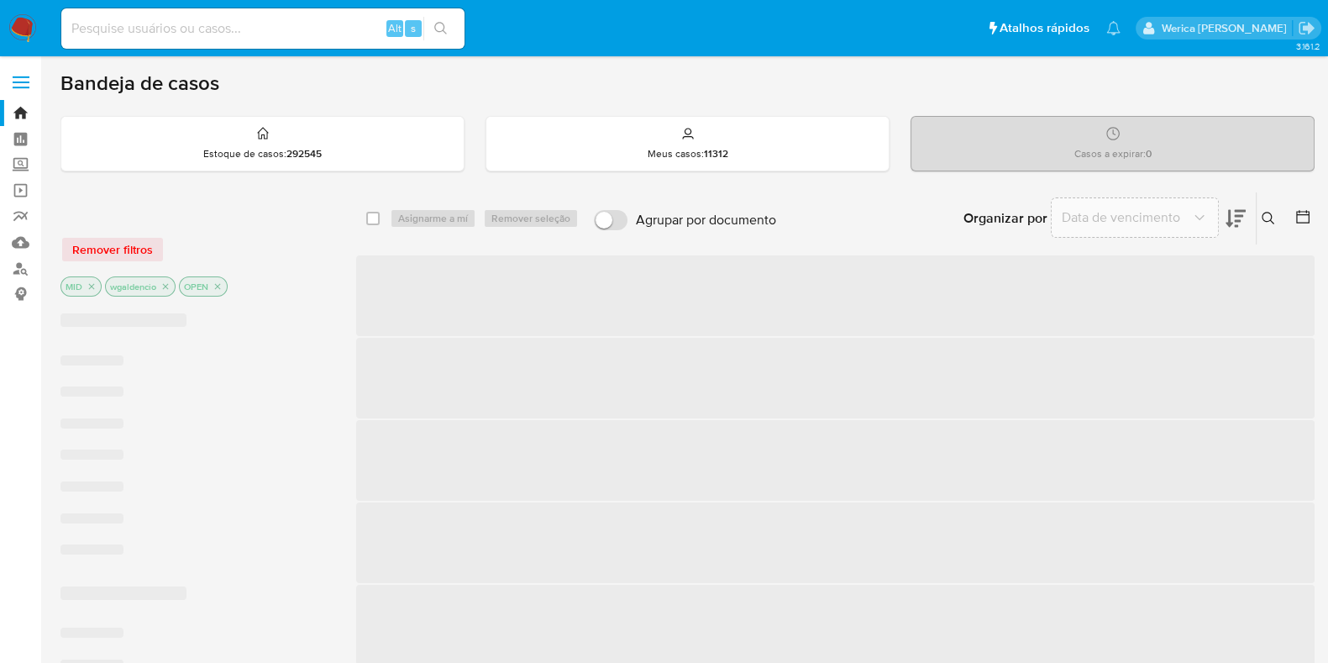
click at [178, 307] on div "‌ ‌ ‌ ‌ ‌ ‌ ‌ ‌" at bounding box center [194, 436] width 269 height 273
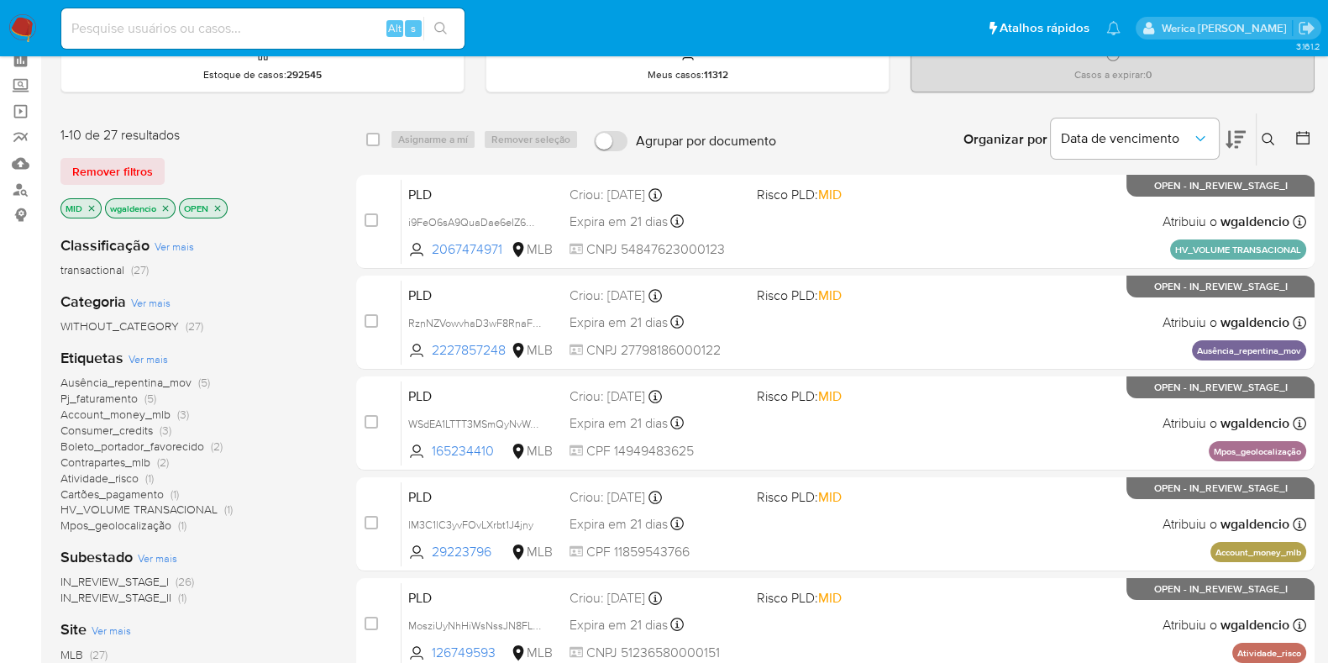
scroll to position [104, 0]
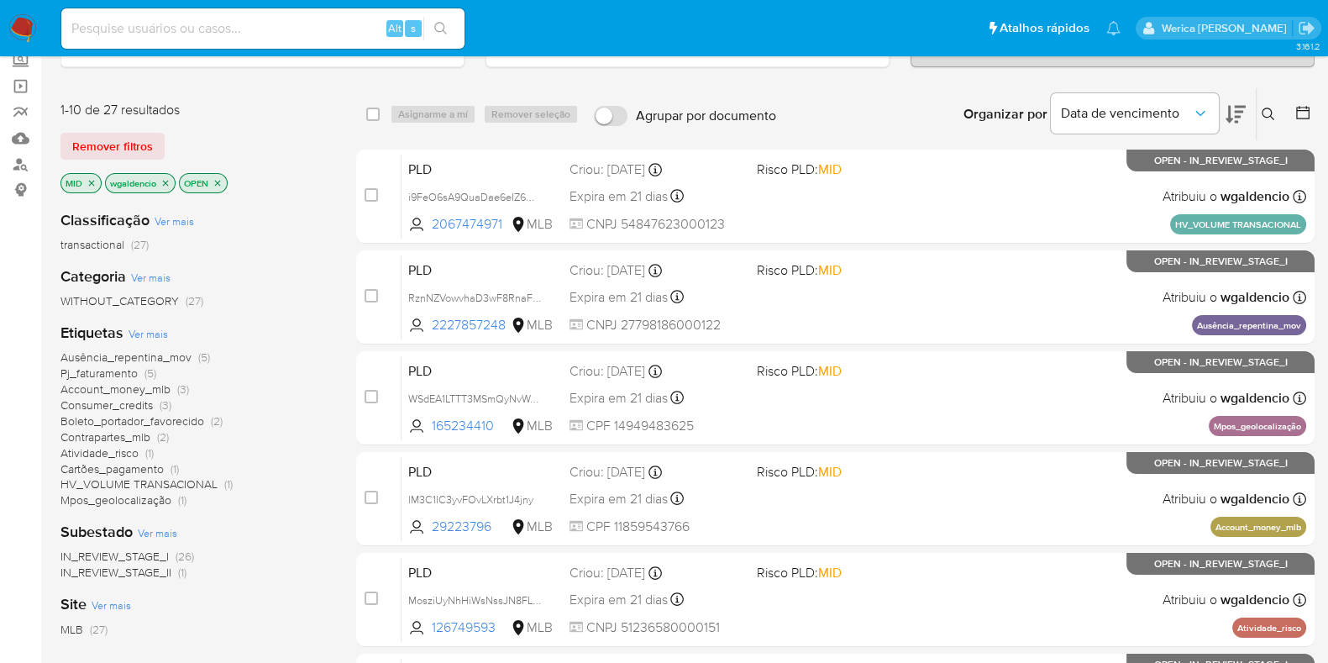
click at [134, 412] on span "Boleto_portador_favorecido" at bounding box center [132, 420] width 144 height 17
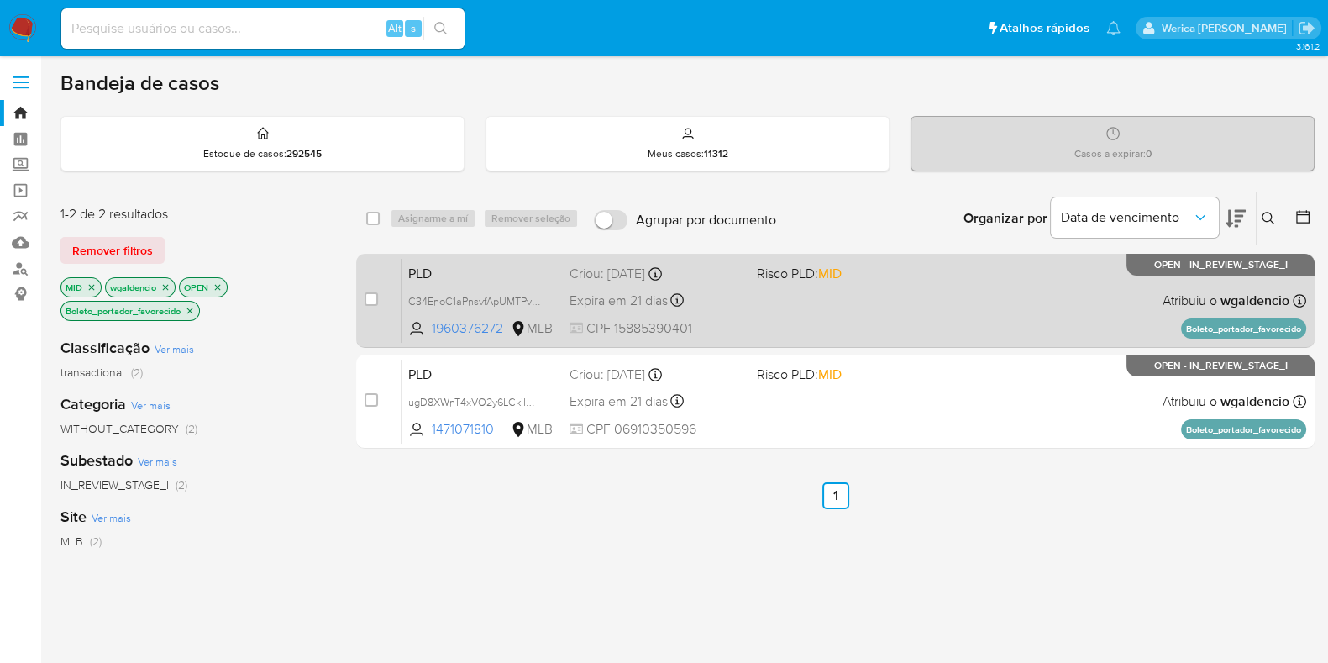
click at [974, 270] on div "PLD C34EnoC1aPnsvfApUMTPvv7w 1960376272 MLB Risco PLD: MID Criou: [DATE] Criou:…" at bounding box center [854, 300] width 905 height 85
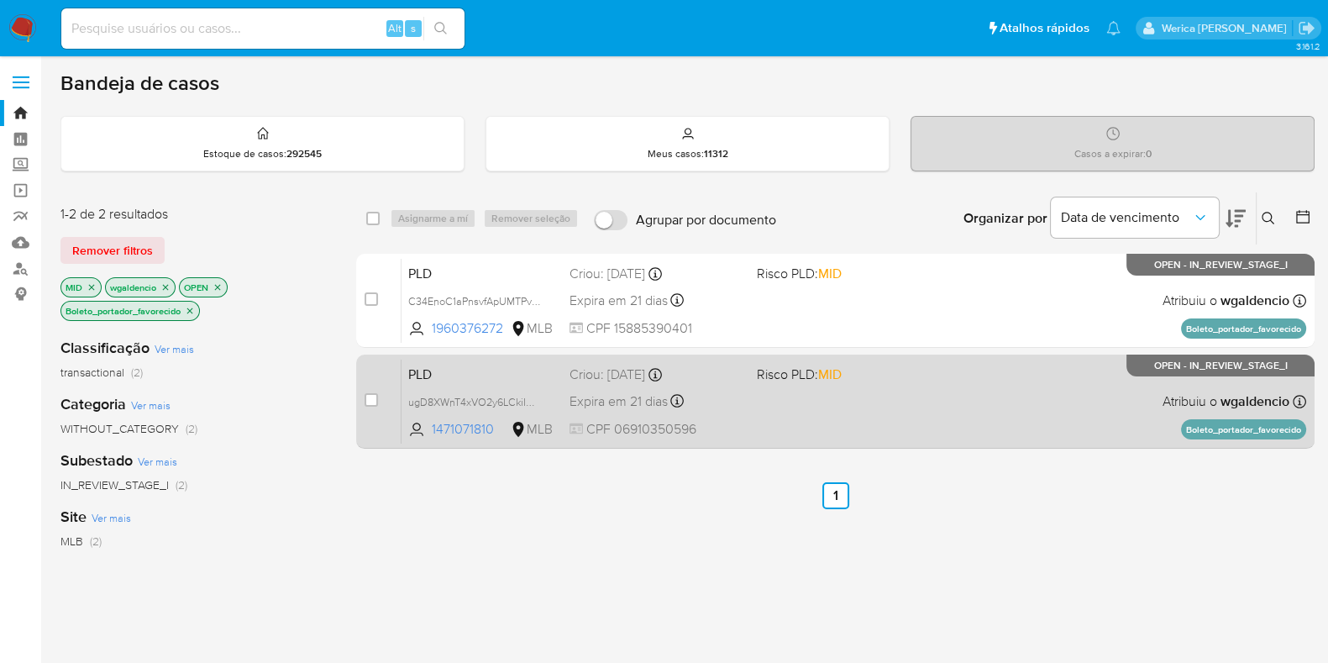
scroll to position [104, 0]
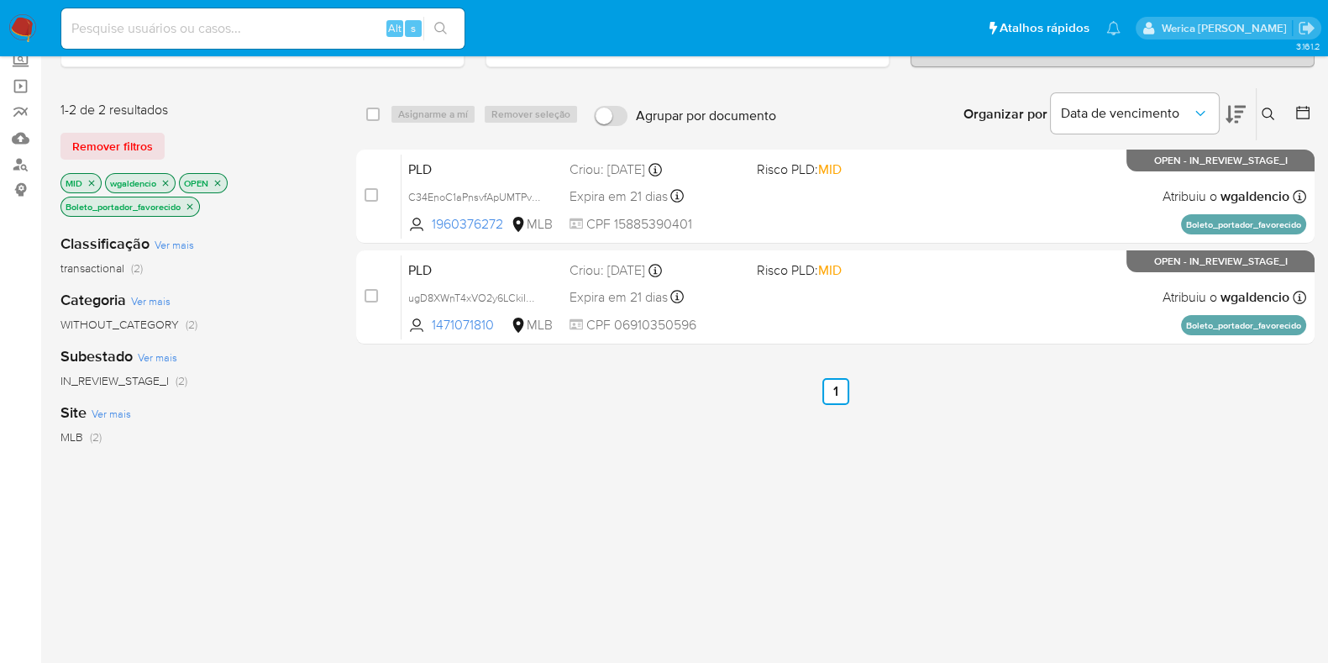
click at [191, 207] on icon "close-filter" at bounding box center [190, 207] width 10 height 10
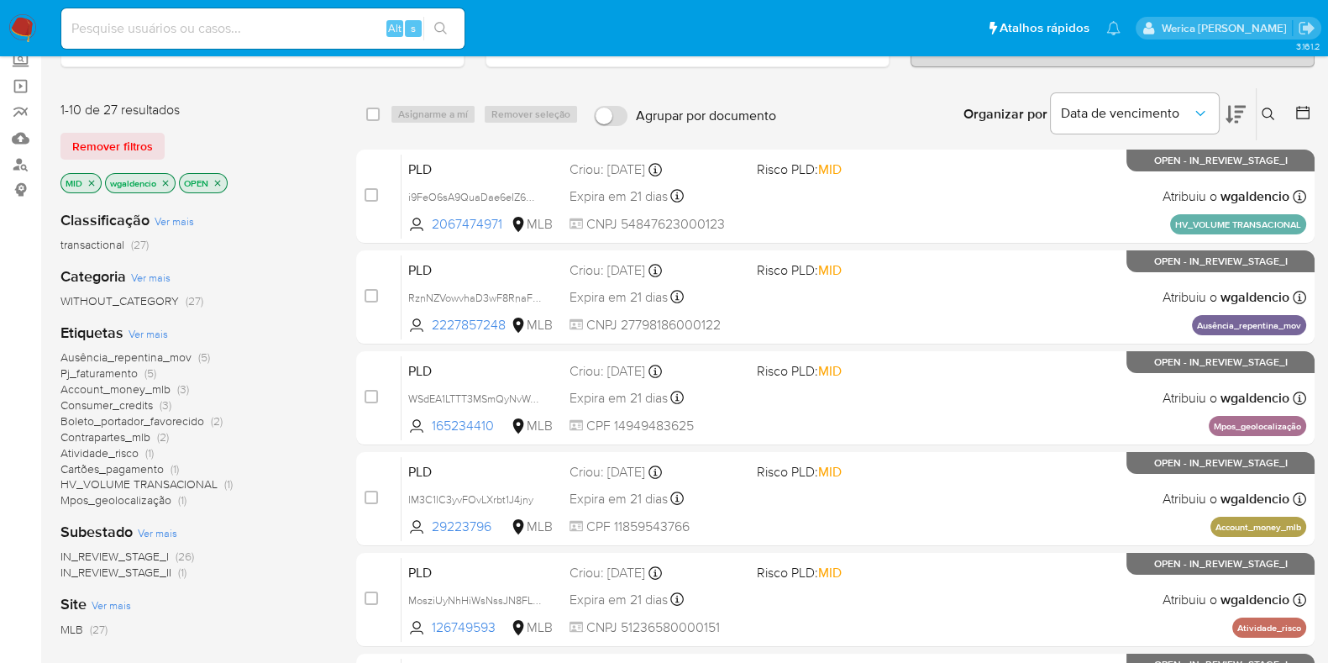
click at [130, 402] on span "Consumer_credits" at bounding box center [106, 404] width 92 height 17
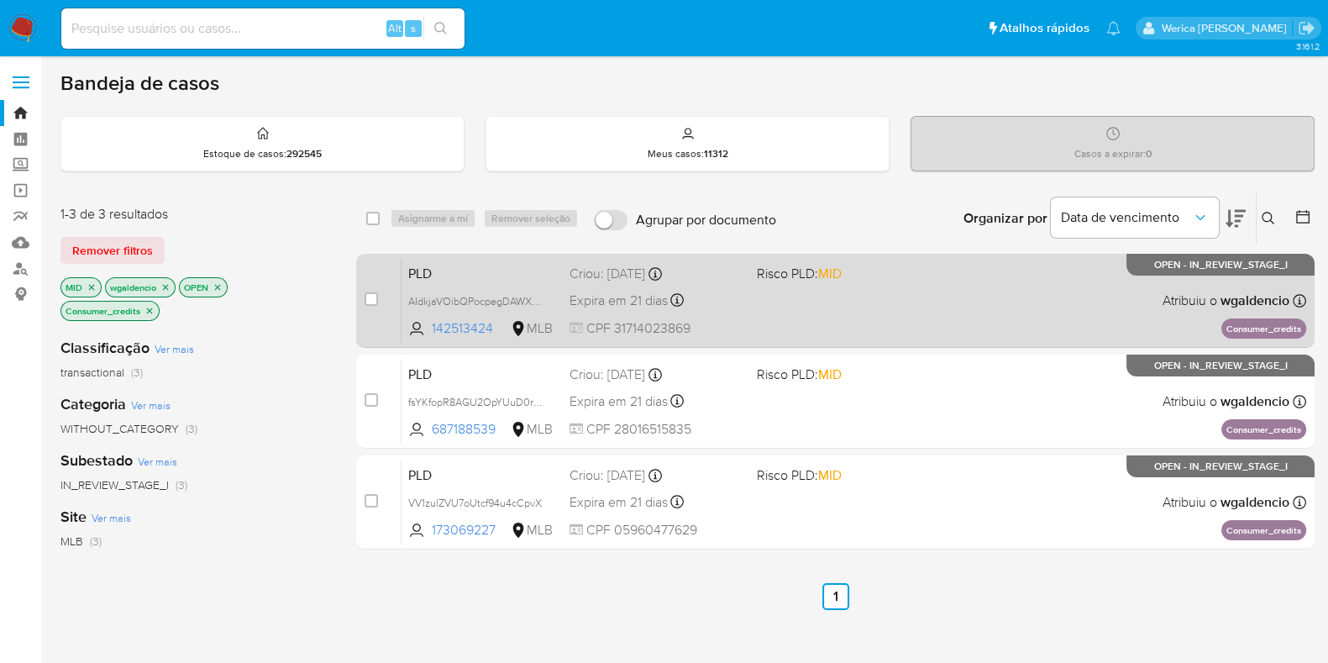
click at [868, 300] on span at bounding box center [844, 299] width 174 height 3
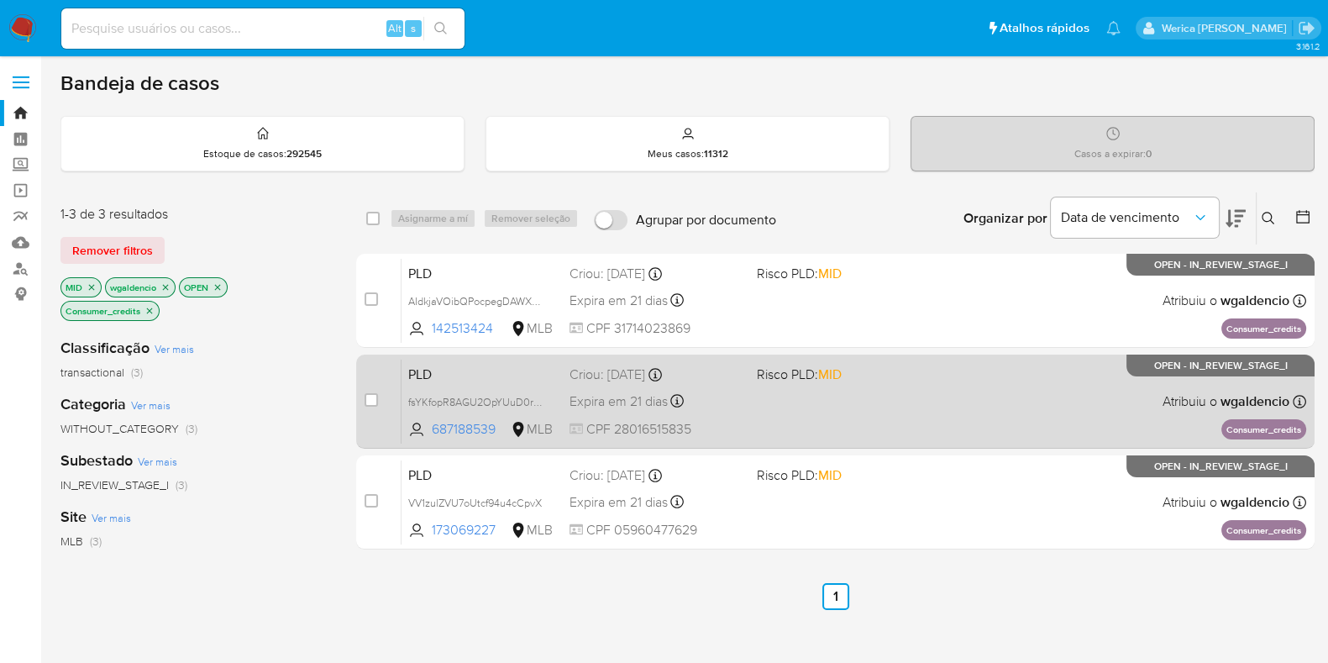
click at [964, 384] on div "PLD fsYKfopR8AGU2OpYUuD0r2Mw 687188539 MLB Risco PLD: MID Criou: 12/09/2025 Cri…" at bounding box center [854, 401] width 905 height 85
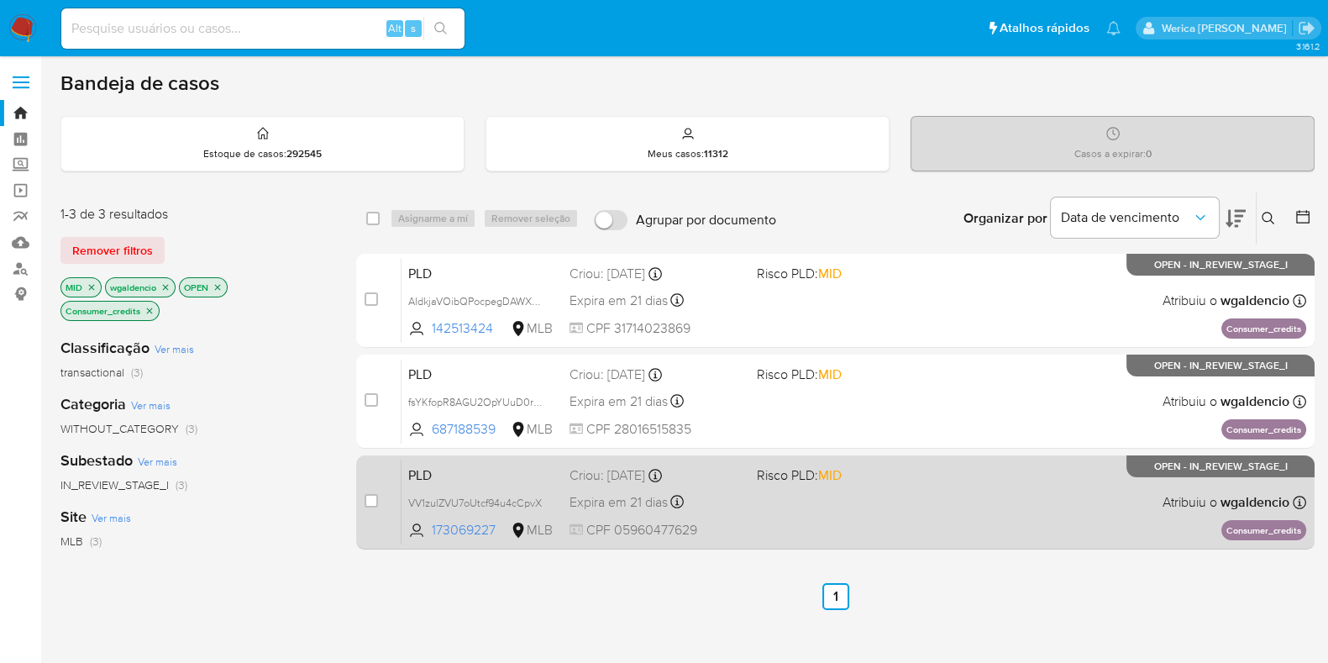
click at [970, 531] on div "PLD VV1zulZVU7oUtcf94u4cCpvX 173069227 MLB Risco PLD: MID Criou: 12/09/2025 Cri…" at bounding box center [854, 501] width 905 height 85
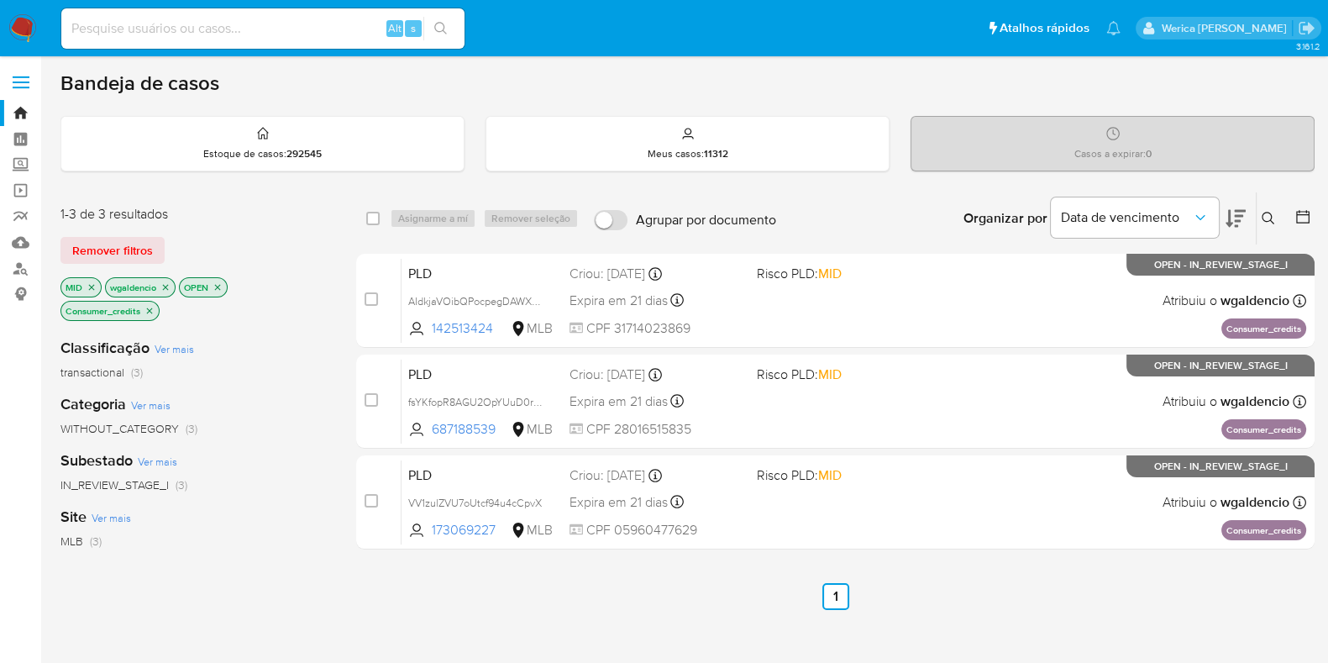
click at [152, 306] on icon "close-filter" at bounding box center [149, 311] width 10 height 10
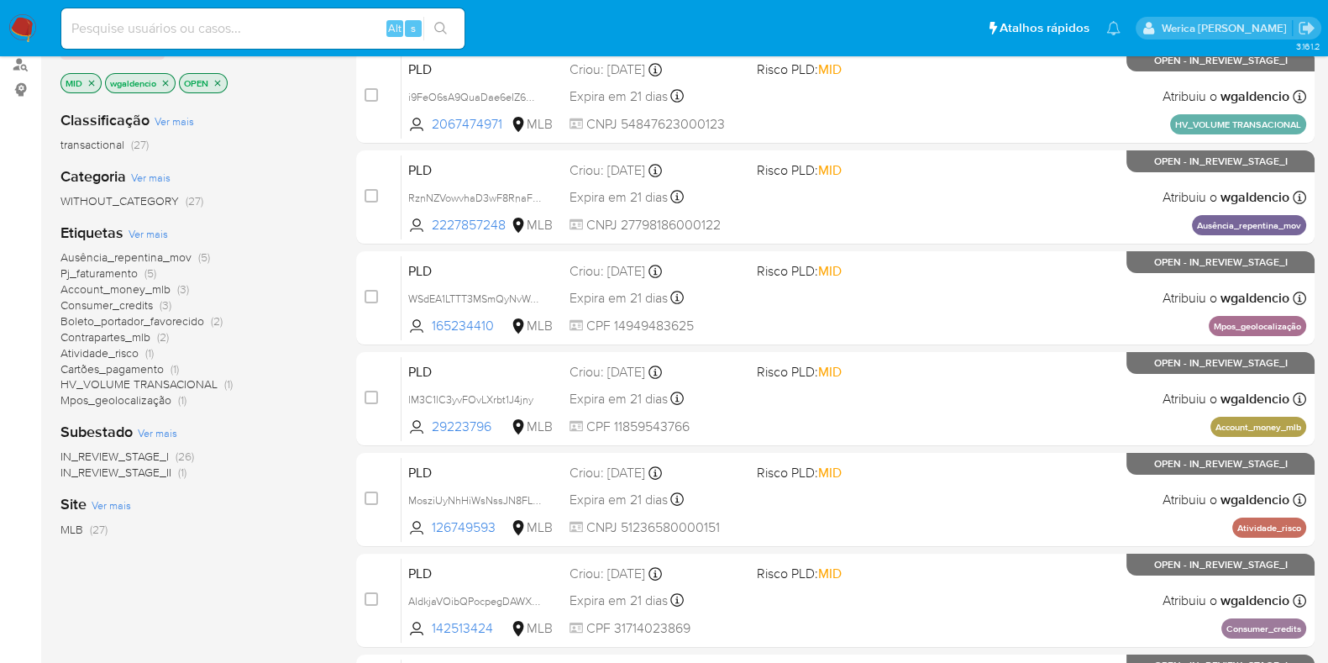
scroll to position [209, 0]
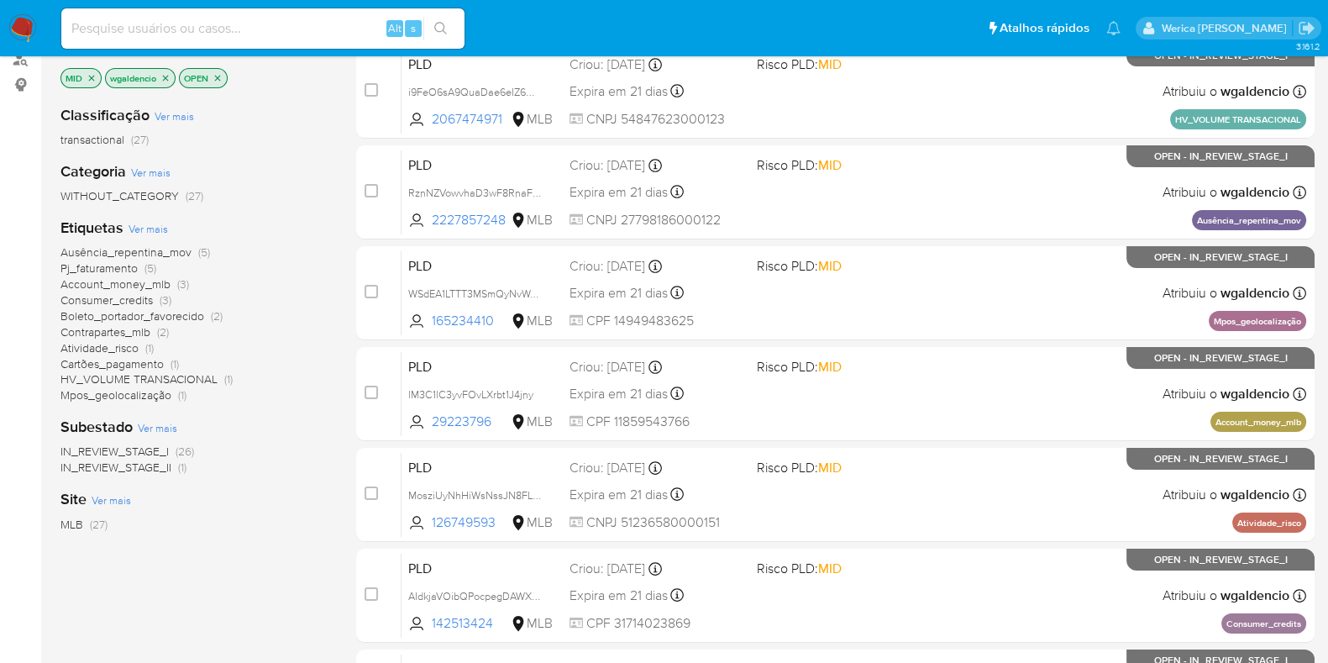
click at [172, 437] on div "Subestado Ver mais IN_REVIEW_STAGE_I (26) IN_REVIEW_STAGE_II (1)" at bounding box center [194, 446] width 269 height 59
click at [132, 348] on span "Atividade_risco" at bounding box center [99, 347] width 78 height 17
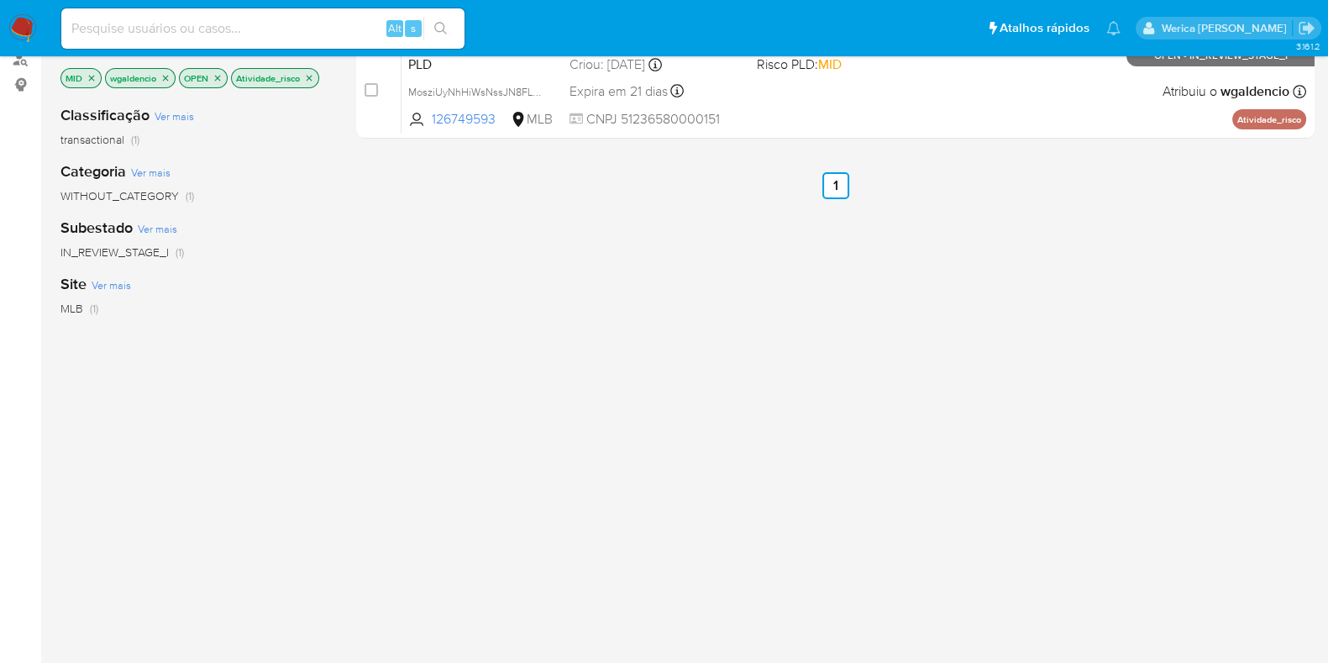
click at [312, 73] on icon "close-filter" at bounding box center [309, 78] width 10 height 10
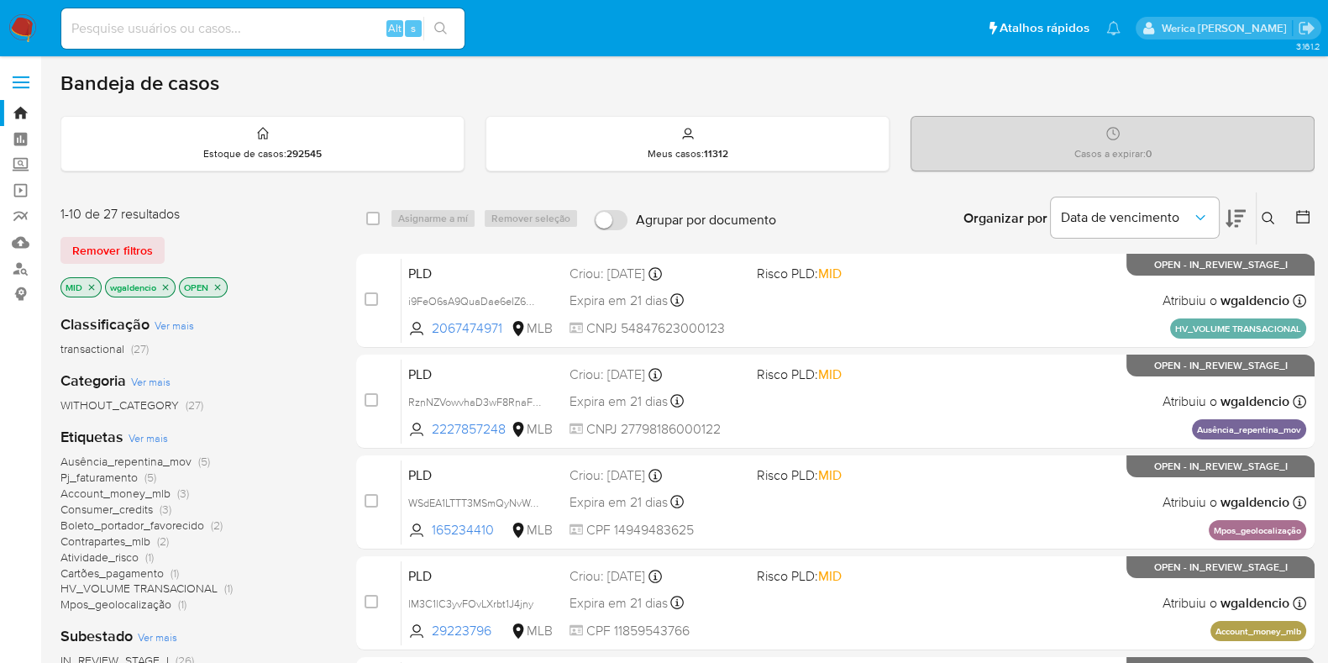
click at [140, 443] on span "Ver mais" at bounding box center [148, 437] width 39 height 15
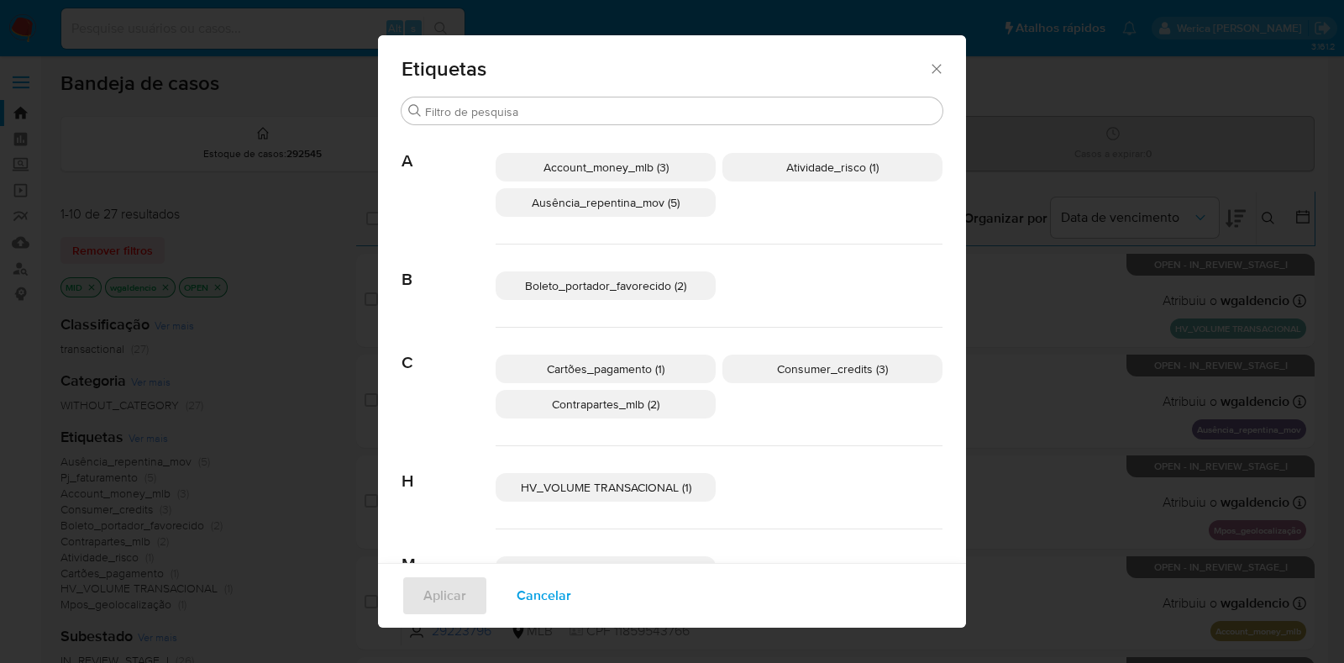
click at [812, 165] on span "Atividade_risco (1)" at bounding box center [832, 167] width 92 height 17
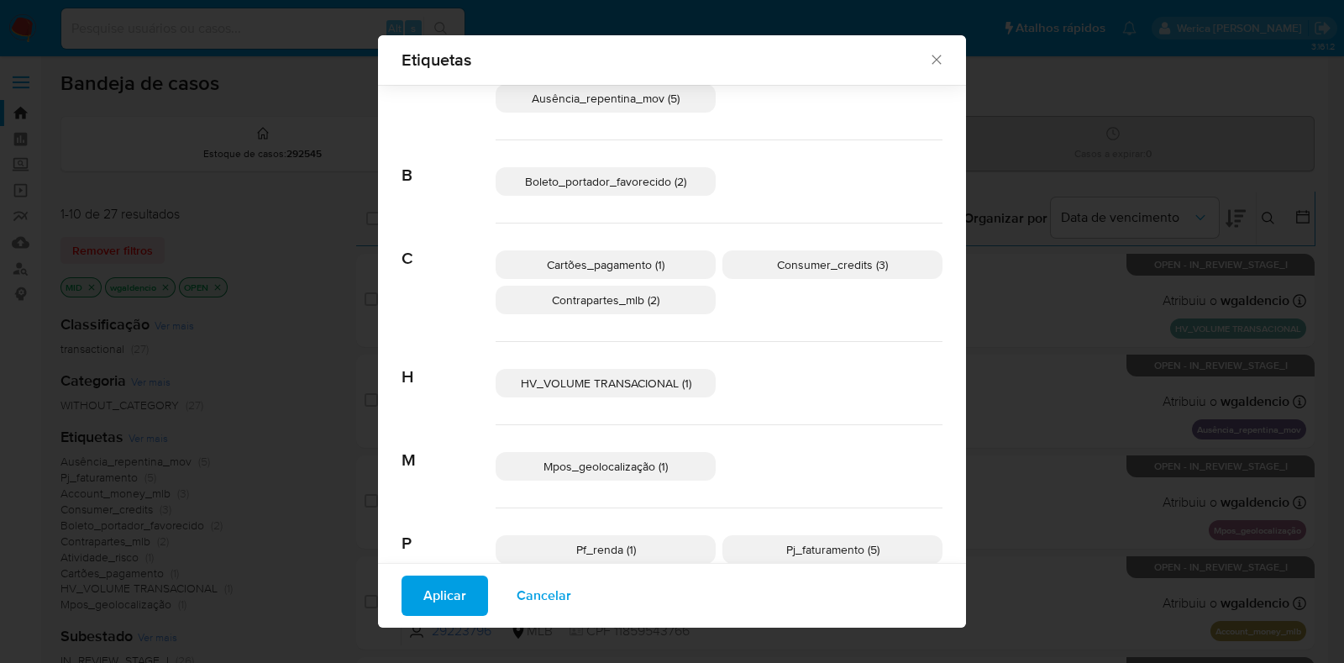
scroll to position [197, 0]
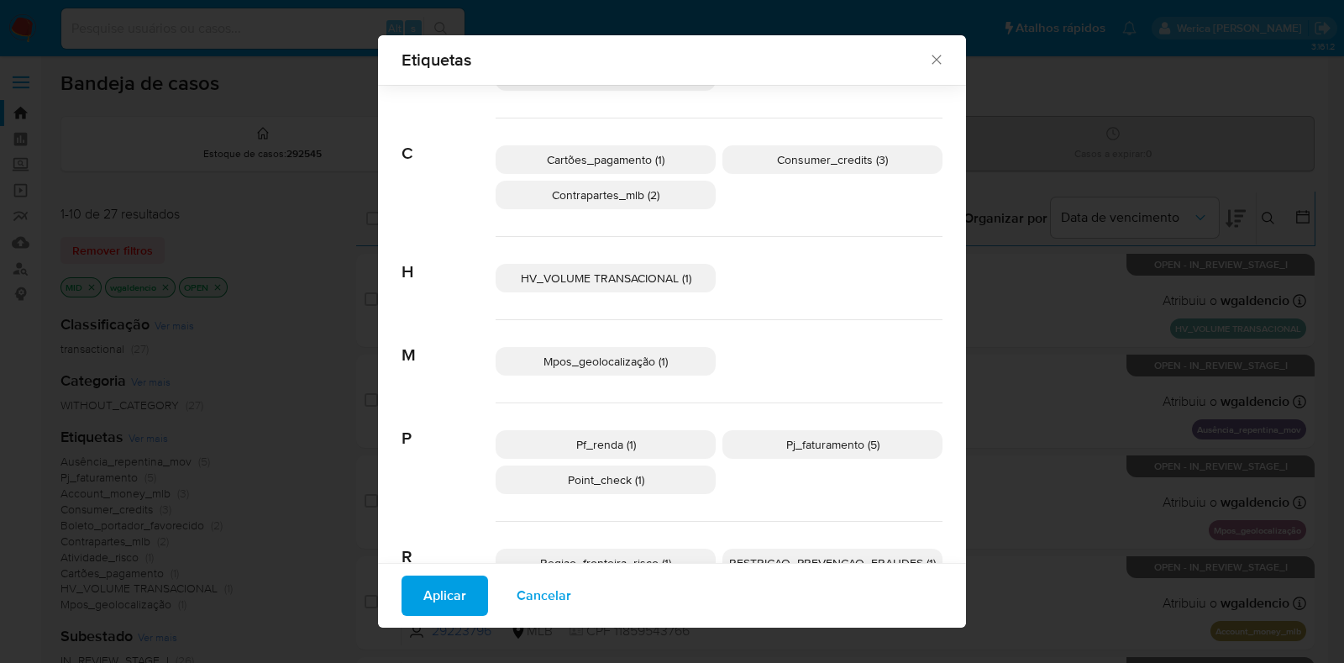
click at [636, 354] on span "Mpos_geolocalização (1)" at bounding box center [605, 361] width 124 height 17
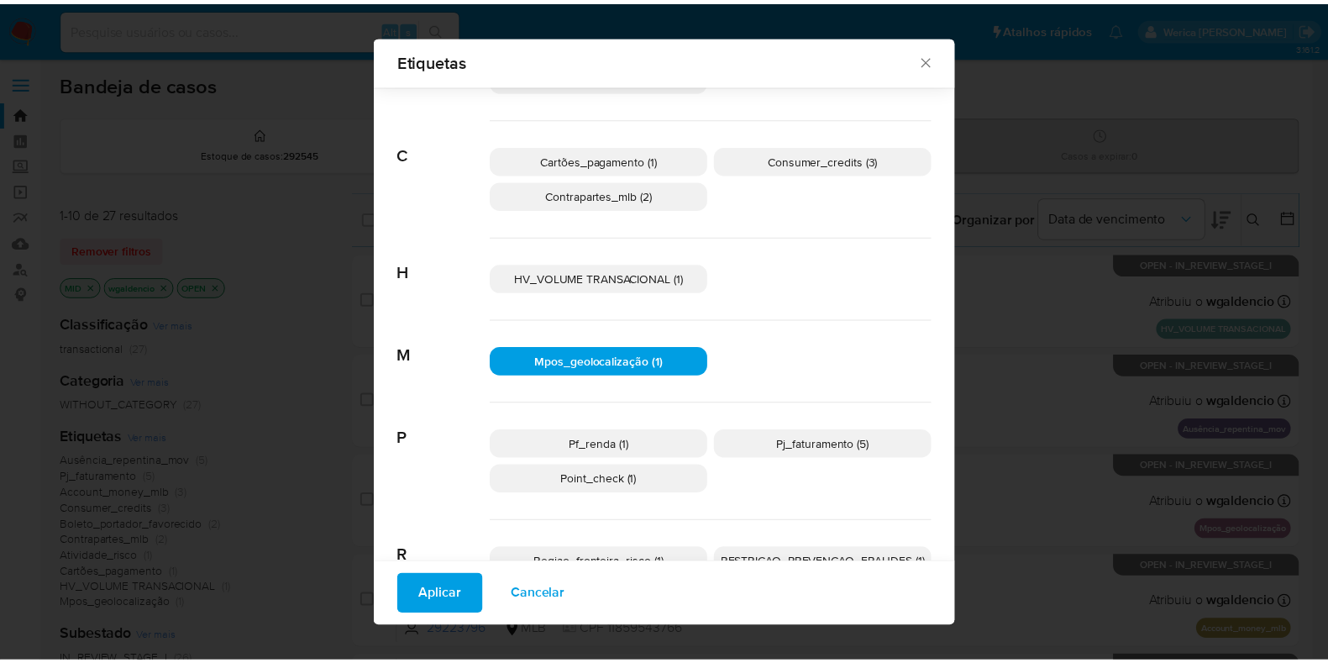
scroll to position [302, 0]
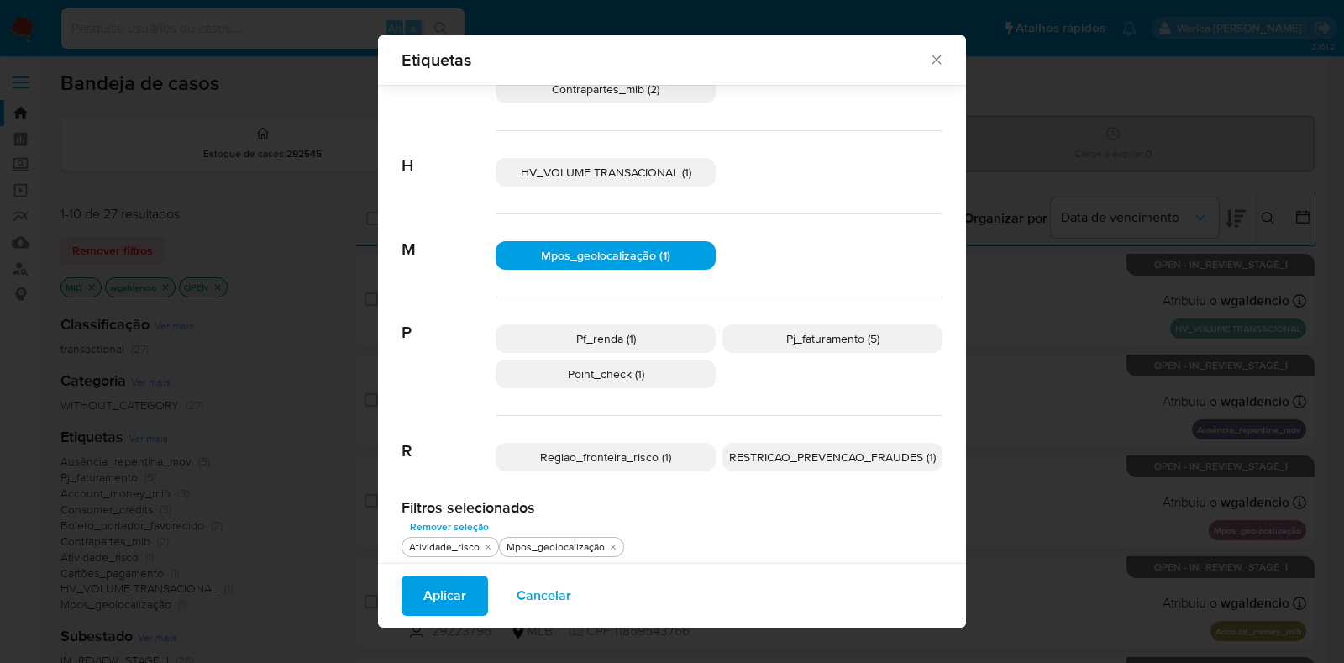
click at [680, 449] on p "Regiao_fronteira_risco (1)" at bounding box center [606, 457] width 220 height 29
click at [729, 450] on span "RESTRICAO_PREVENCAO_FRAUDES (1)" at bounding box center [832, 457] width 207 height 17
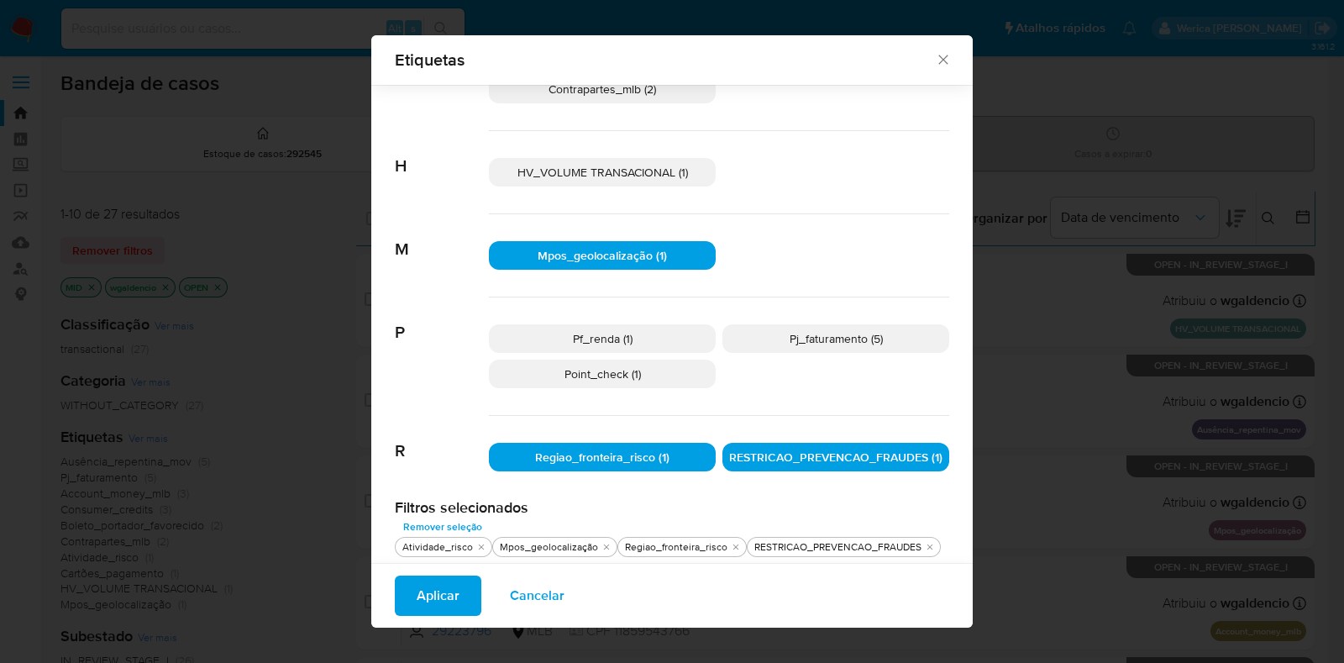
click at [417, 589] on span "Aplicar" at bounding box center [438, 595] width 43 height 37
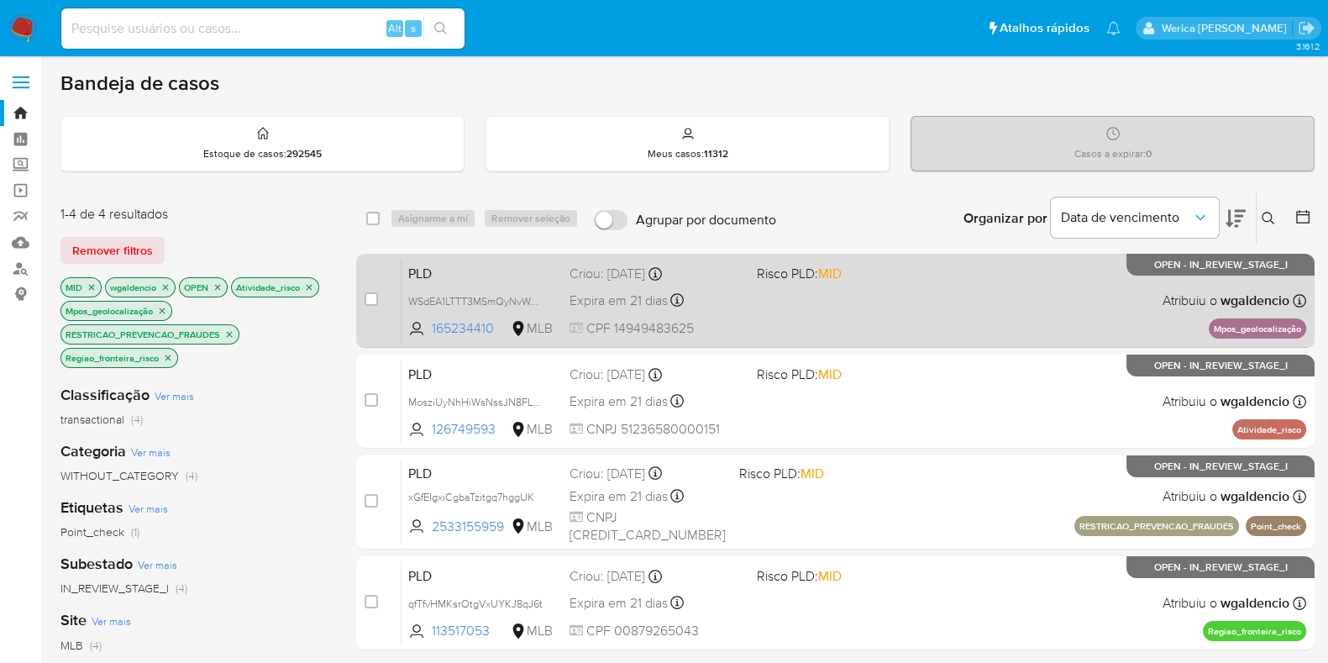
click at [990, 312] on div "PLD WSdEA1LTTT3MSmQyNvWo3vuU 165234410 MLB Risco PLD: MID Criou: 12/09/2025 Cri…" at bounding box center [854, 300] width 905 height 85
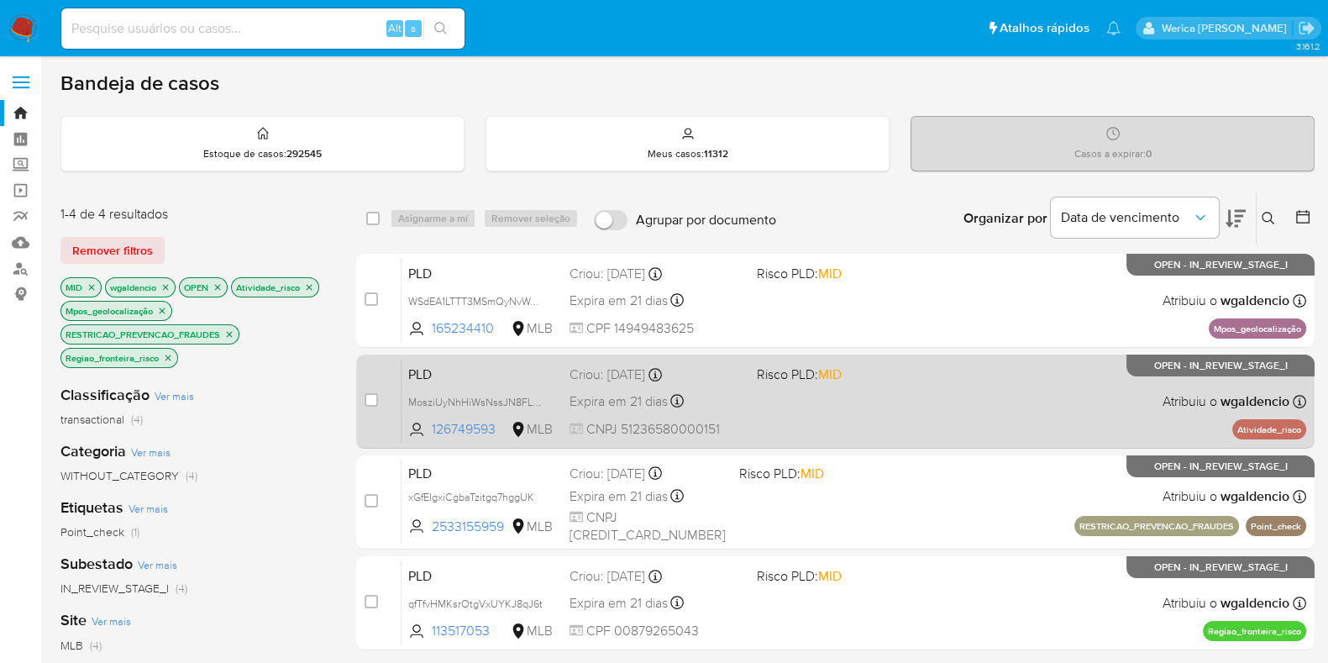
click at [966, 413] on div "PLD MosziUyNhHiWsNssJN8FLGHV 126749593 MLB Risco PLD: MID Criou: 12/09/2025 Cri…" at bounding box center [854, 401] width 905 height 85
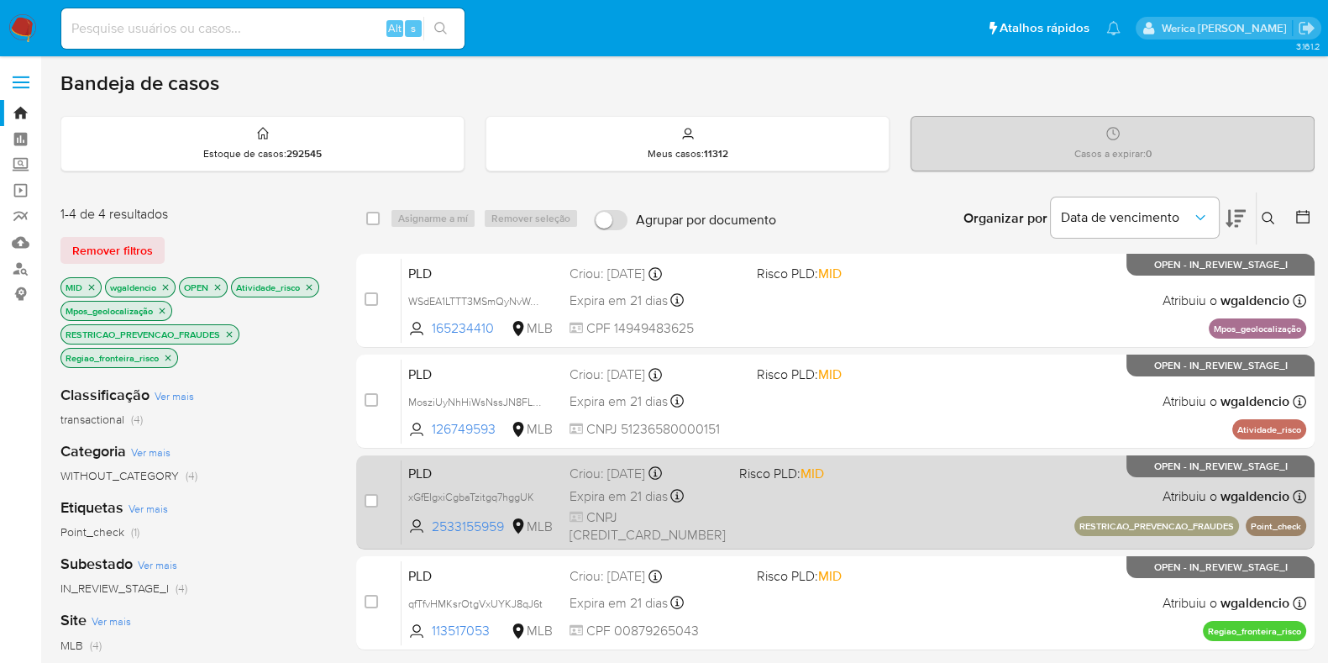
click at [916, 493] on div "PLD xGfEIgxiCgbaTzitgq7hggUK 2533155959 MLB Risco PLD: MID Criou: 12/09/2025 Cr…" at bounding box center [854, 501] width 905 height 85
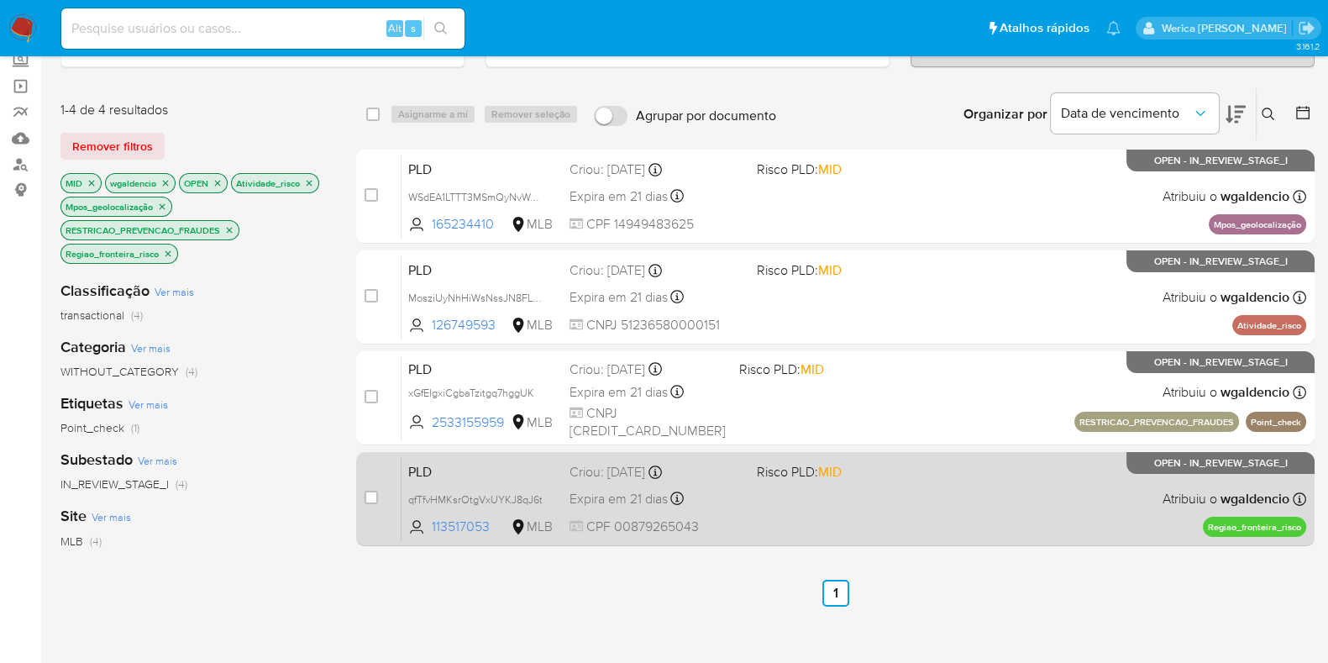
click at [890, 489] on div "PLD qfTfvHMKsrOtgVxUYKJ8qJ6t 113517053 MLB Risco PLD: MID Criou: 12/09/2025 Cri…" at bounding box center [854, 498] width 905 height 85
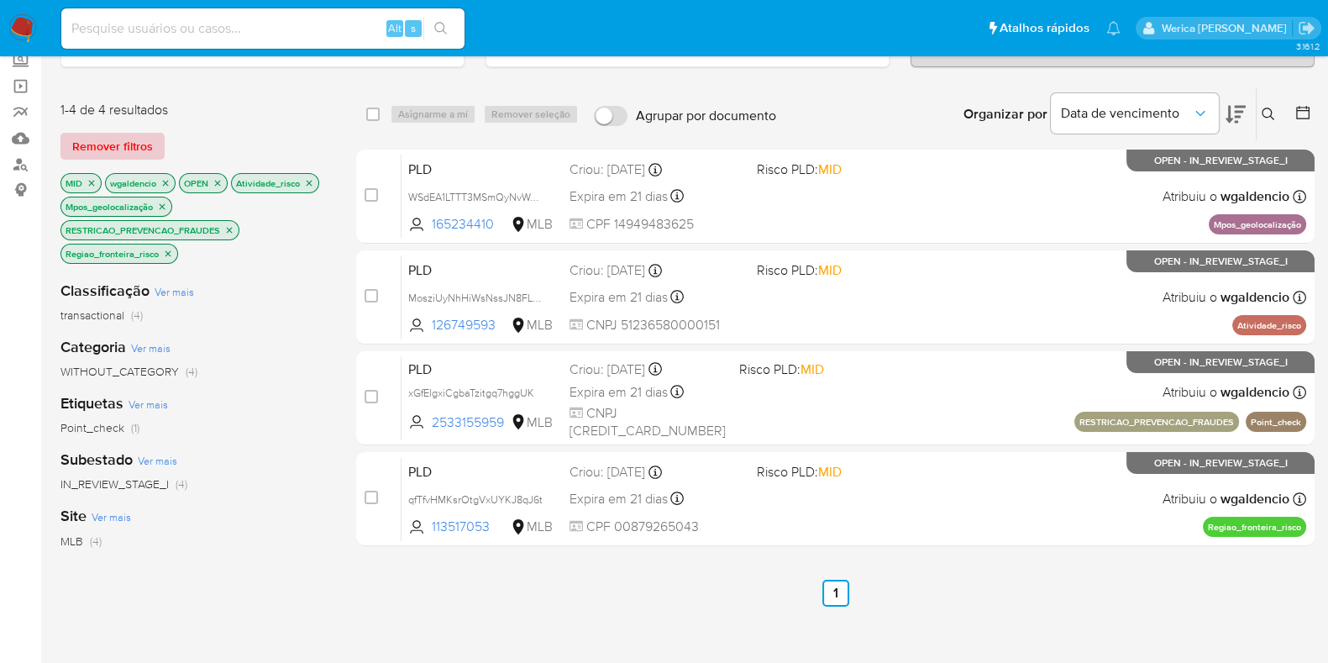
click at [115, 150] on span "Remover filtros" at bounding box center [112, 146] width 81 height 24
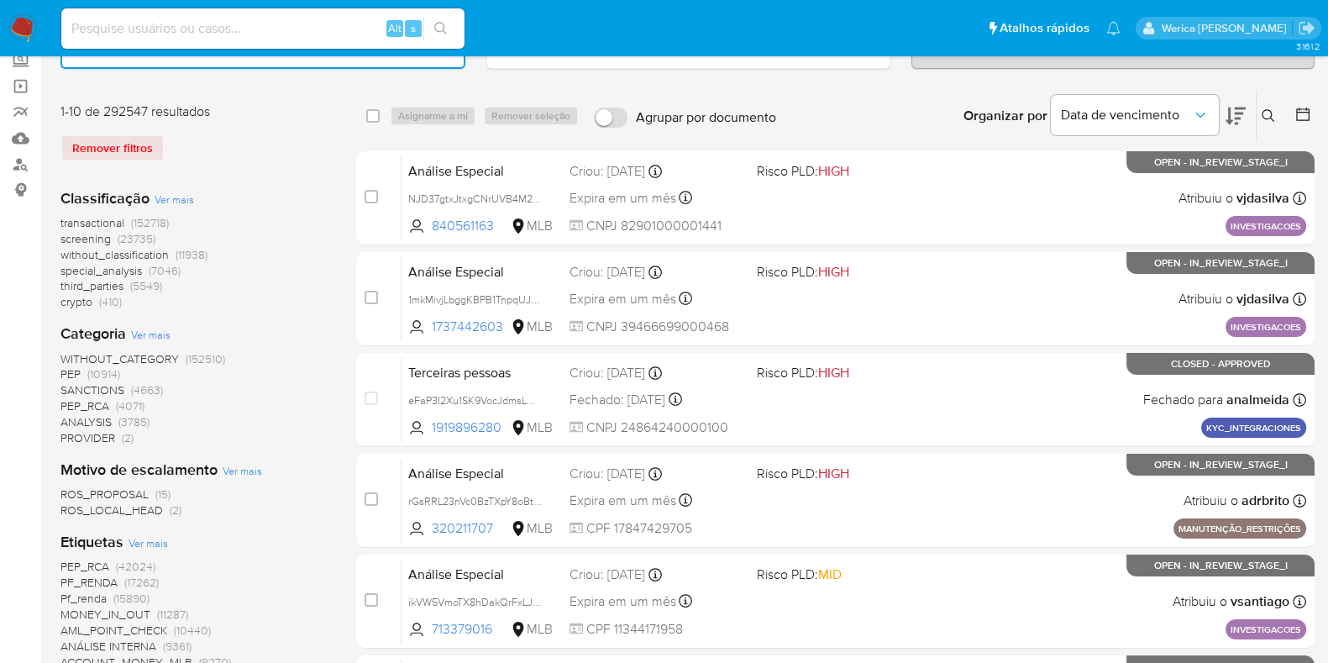
click at [20, 28] on img at bounding box center [22, 28] width 29 height 29
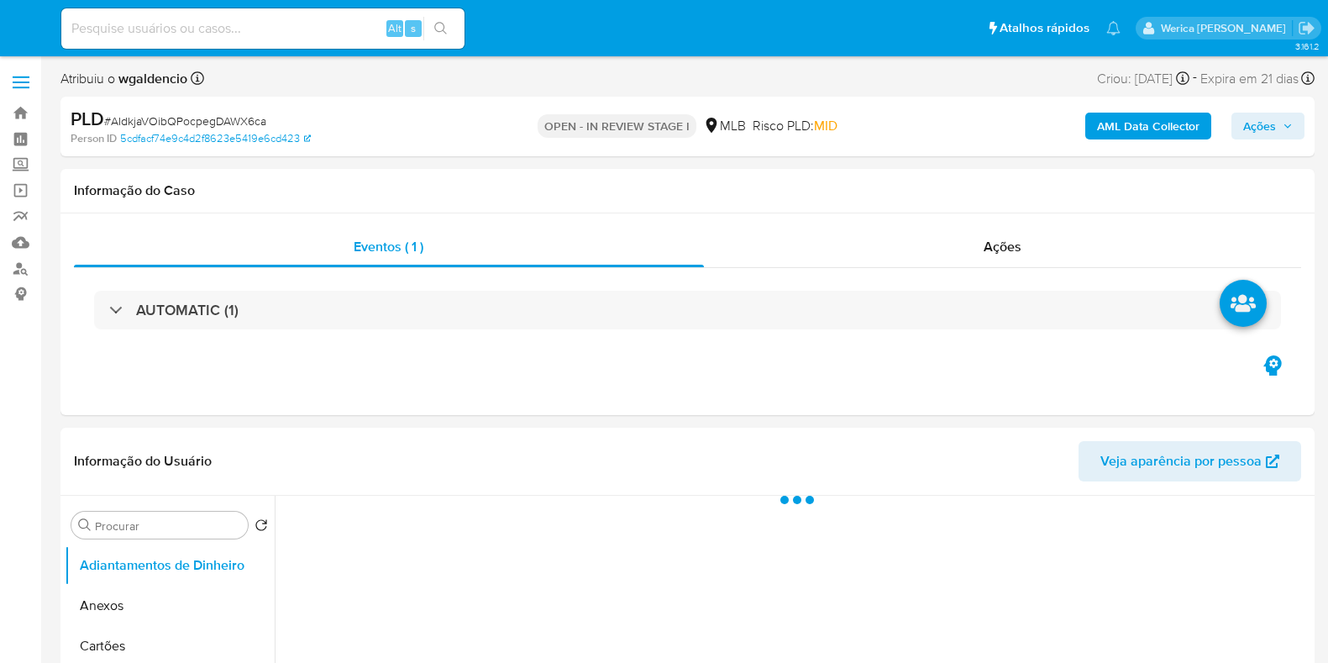
select select "10"
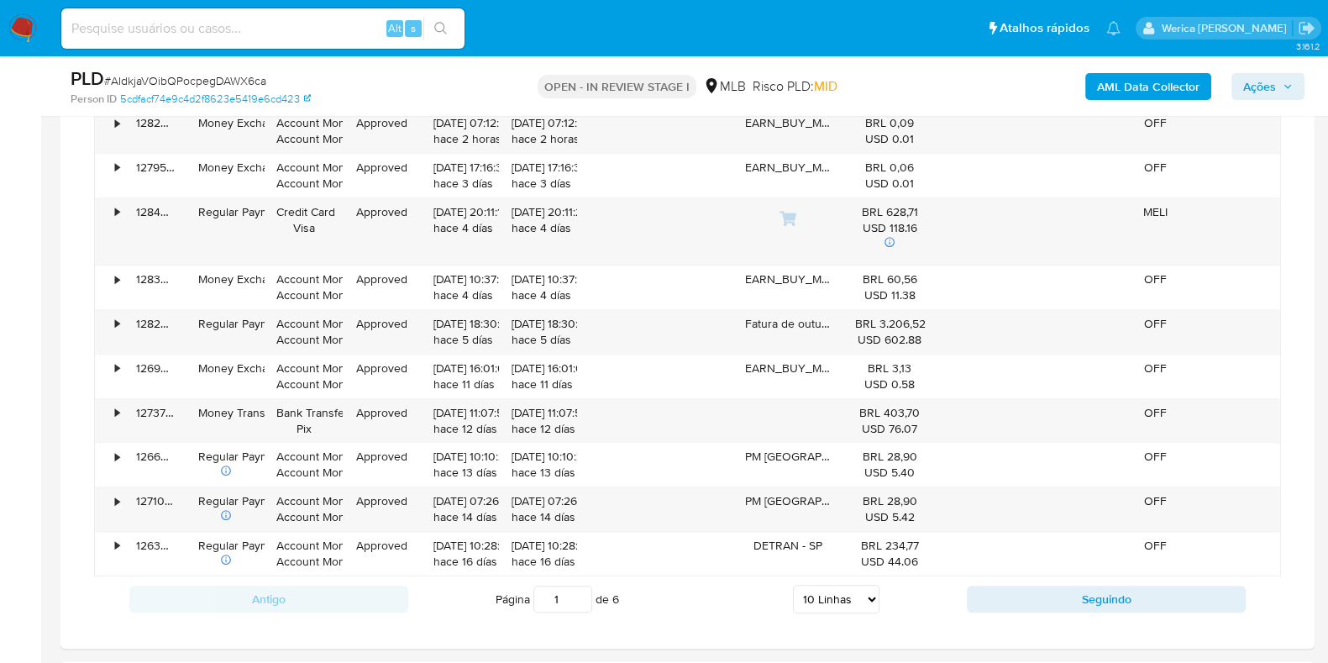
scroll to position [1364, 0]
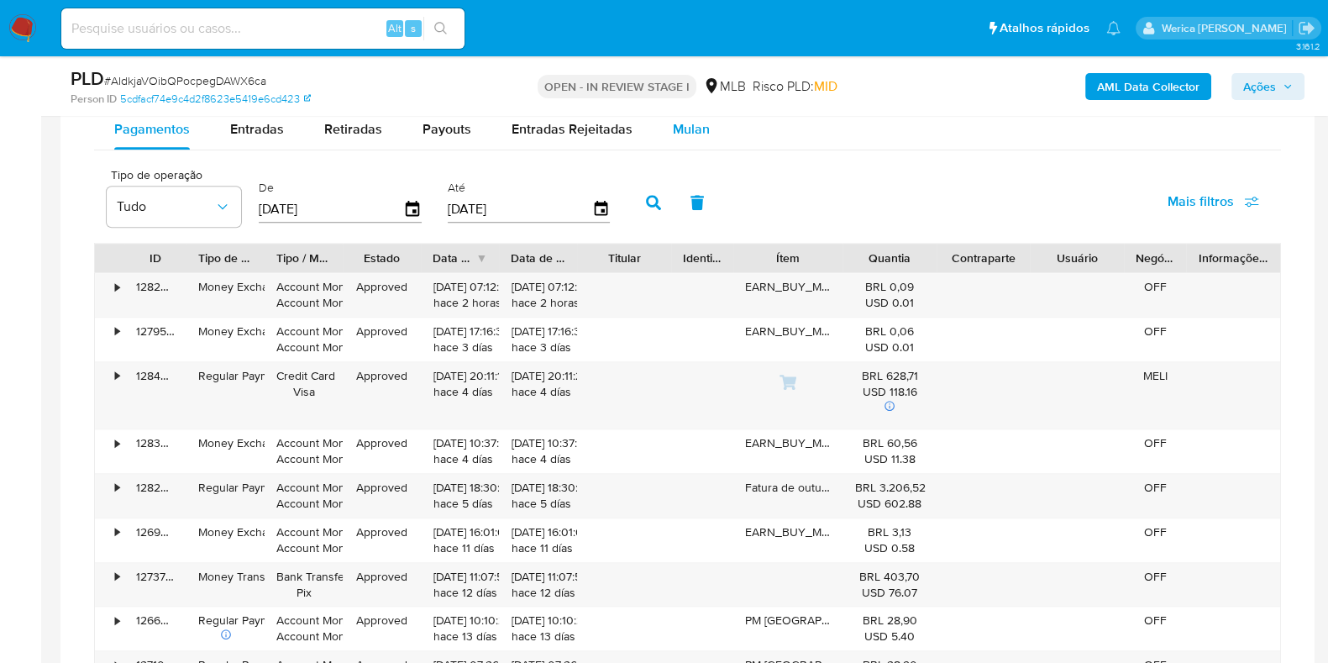
click at [723, 120] on div "Pagamentos Entradas Retiradas Payouts Entradas Rejeitadas Mulan" at bounding box center [687, 129] width 1187 height 40
click at [714, 123] on button "Mulan" at bounding box center [691, 129] width 77 height 40
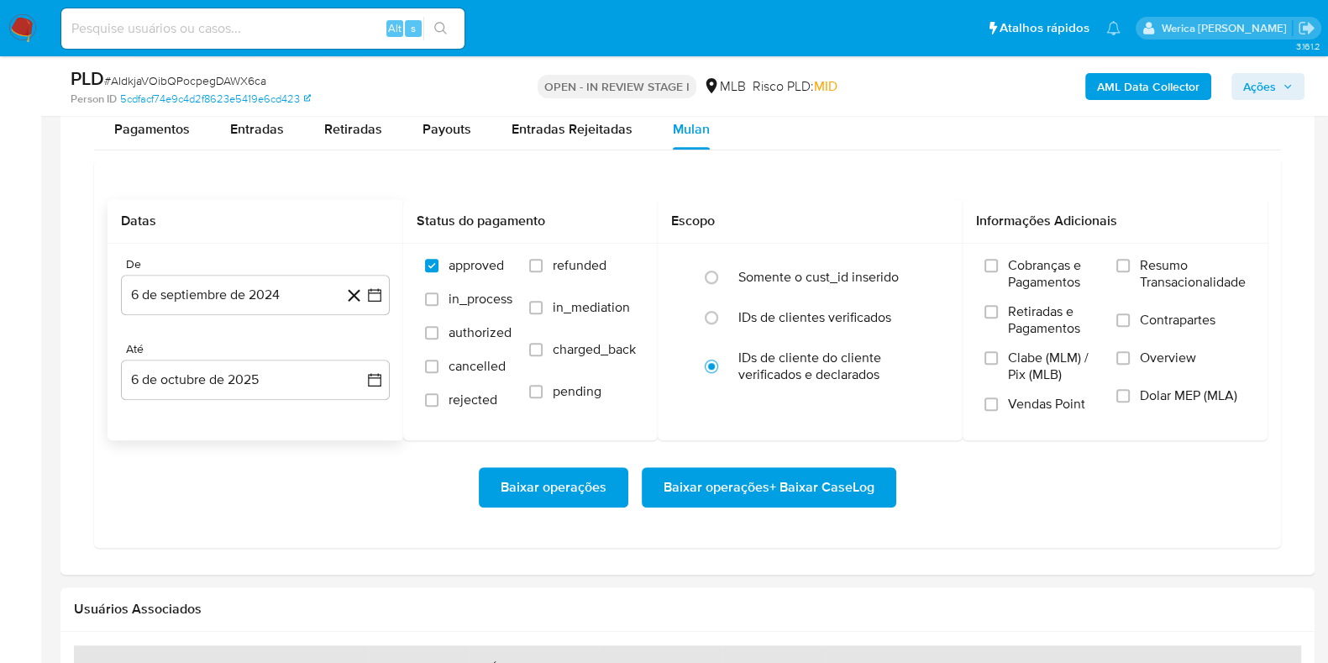
click at [237, 269] on div "De 6 de septiembre de 2024 [DATE]" at bounding box center [255, 286] width 269 height 58
click at [239, 293] on button "6 de septiembre de 2024" at bounding box center [255, 295] width 269 height 40
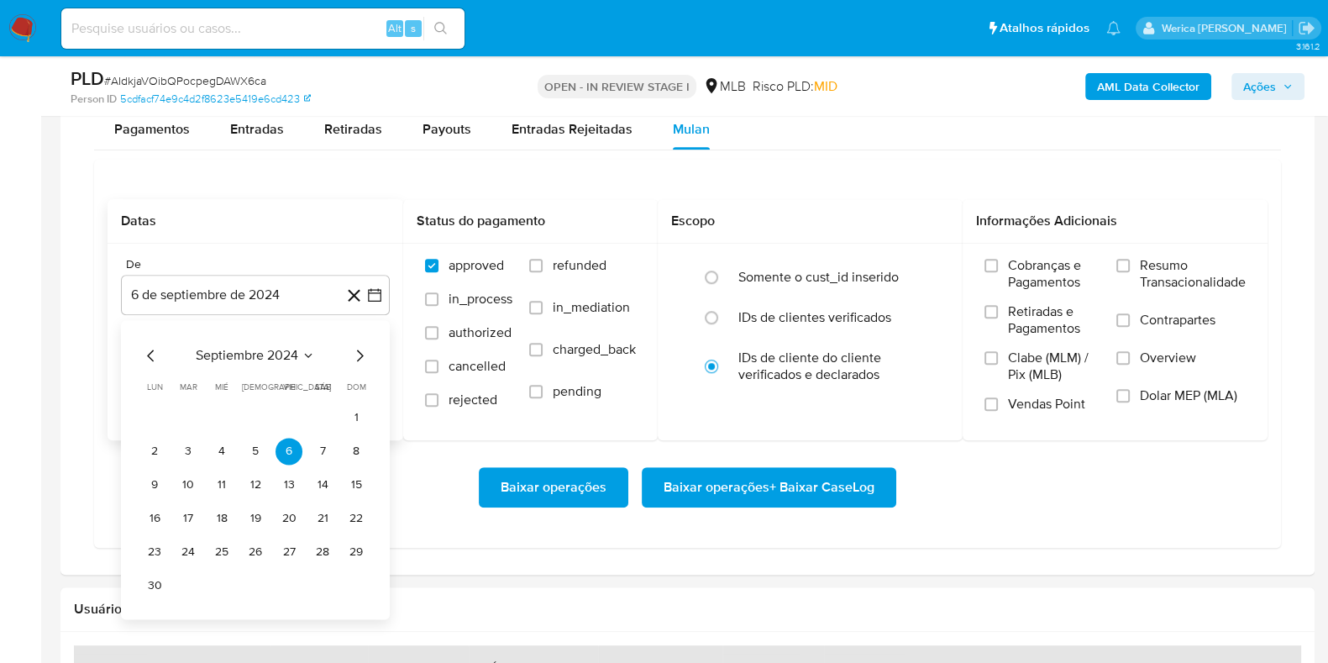
click at [271, 363] on div "septiembre 2024 septiembre 2024 lun lunes mar martes mié miércoles jue jueves v…" at bounding box center [255, 472] width 228 height 254
click at [260, 358] on span "septiembre 2024" at bounding box center [247, 355] width 102 height 17
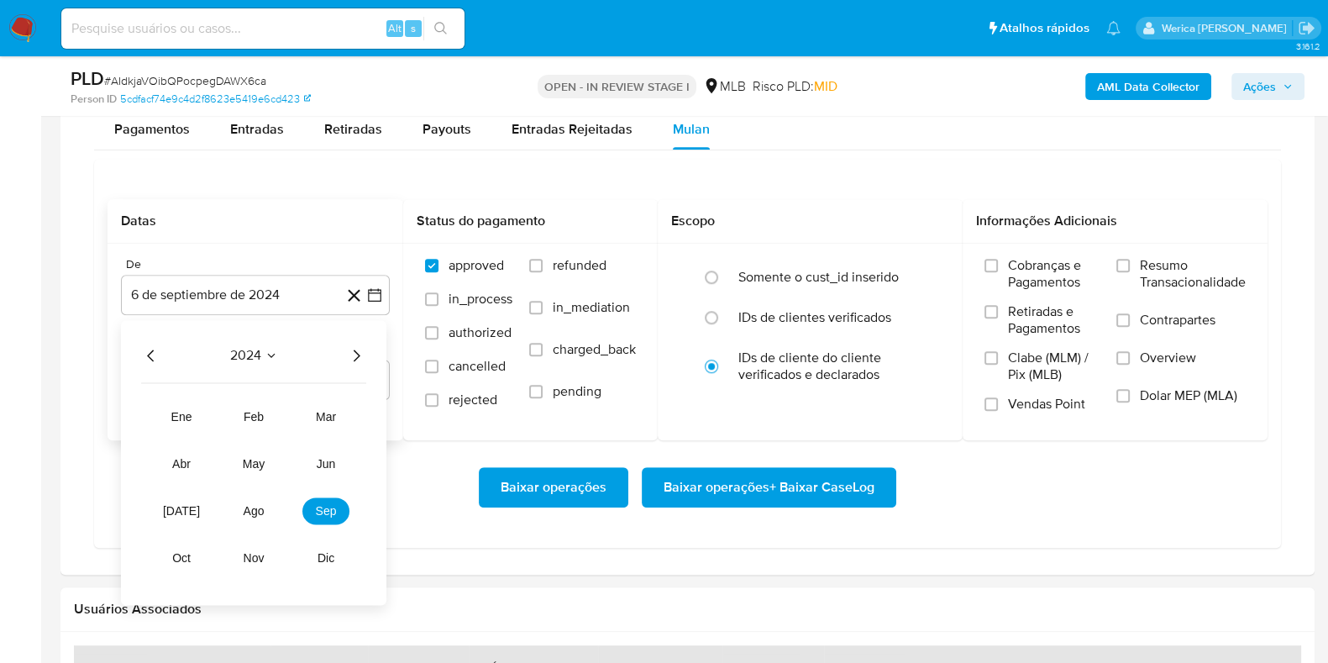
click at [357, 353] on icon "Año siguiente" at bounding box center [356, 355] width 20 height 20
click at [252, 505] on span "ago" at bounding box center [254, 510] width 21 height 13
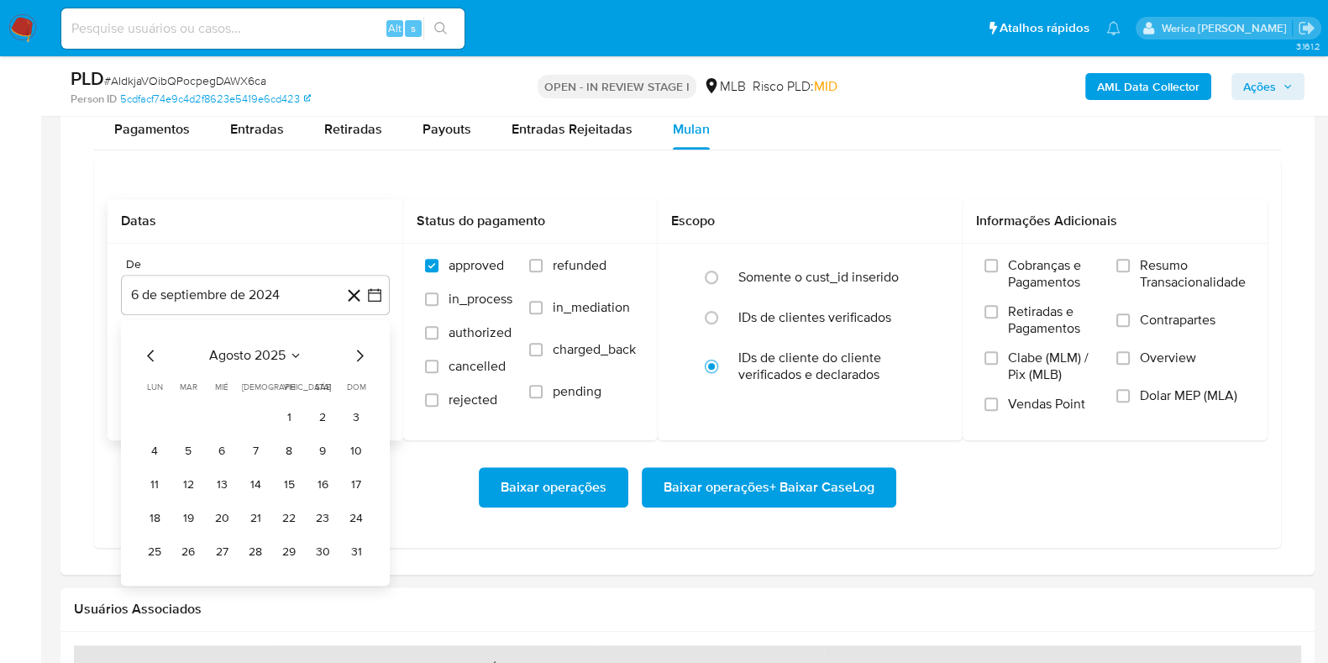
click at [273, 416] on tr "1 2 3" at bounding box center [255, 417] width 228 height 27
click at [302, 406] on tr "1 2 3" at bounding box center [255, 417] width 228 height 27
click at [296, 408] on button "1" at bounding box center [289, 417] width 27 height 27
click at [1010, 257] on span "Cobranças e Pagamentos" at bounding box center [1054, 274] width 92 height 34
click at [998, 259] on input "Cobranças e Pagamentos" at bounding box center [990, 265] width 13 height 13
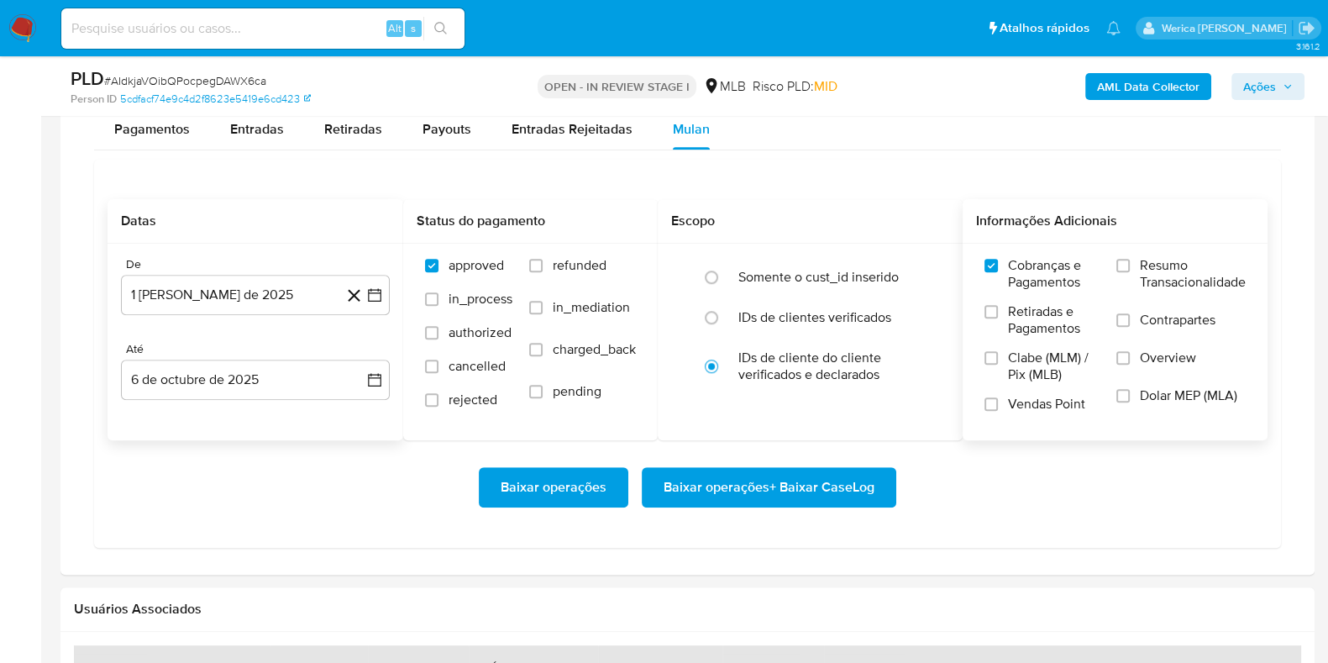
click at [1060, 355] on span "Clabe (MLM) / Pix (MLB)" at bounding box center [1054, 366] width 92 height 34
click at [998, 355] on input "Clabe (MLM) / Pix (MLB)" at bounding box center [990, 357] width 13 height 13
click at [1047, 383] on label "Clabe (MLM) / Pix (MLB)" at bounding box center [1041, 372] width 115 height 46
click at [998, 365] on input "Clabe (MLM) / Pix (MLB)" at bounding box center [990, 357] width 13 height 13
click at [1134, 405] on label "Dolar MEP (MLA)" at bounding box center [1180, 406] width 129 height 38
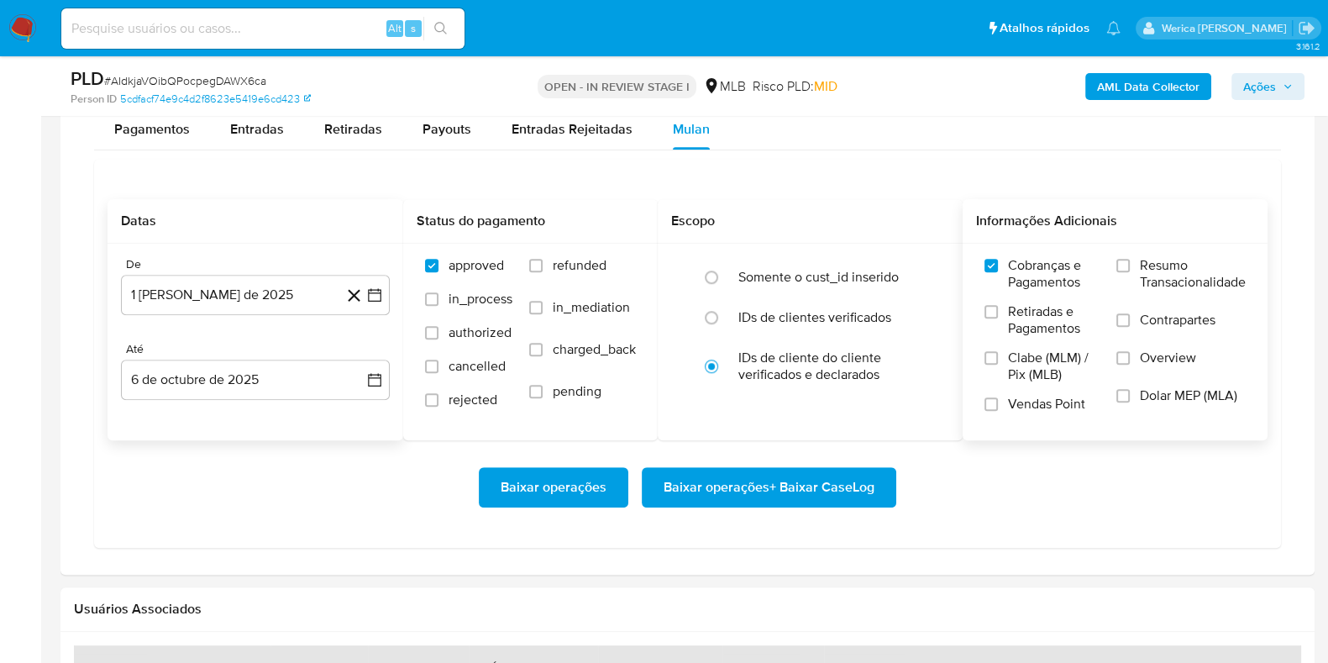
click at [1130, 402] on input "Dolar MEP (MLA)" at bounding box center [1122, 395] width 13 height 13
click at [1129, 358] on label "Overview" at bounding box center [1180, 368] width 129 height 38
click at [1129, 358] on input "Overview" at bounding box center [1122, 357] width 13 height 13
click at [1125, 340] on label "Contrapartes" at bounding box center [1180, 331] width 129 height 38
click at [1125, 327] on input "Contrapartes" at bounding box center [1122, 319] width 13 height 13
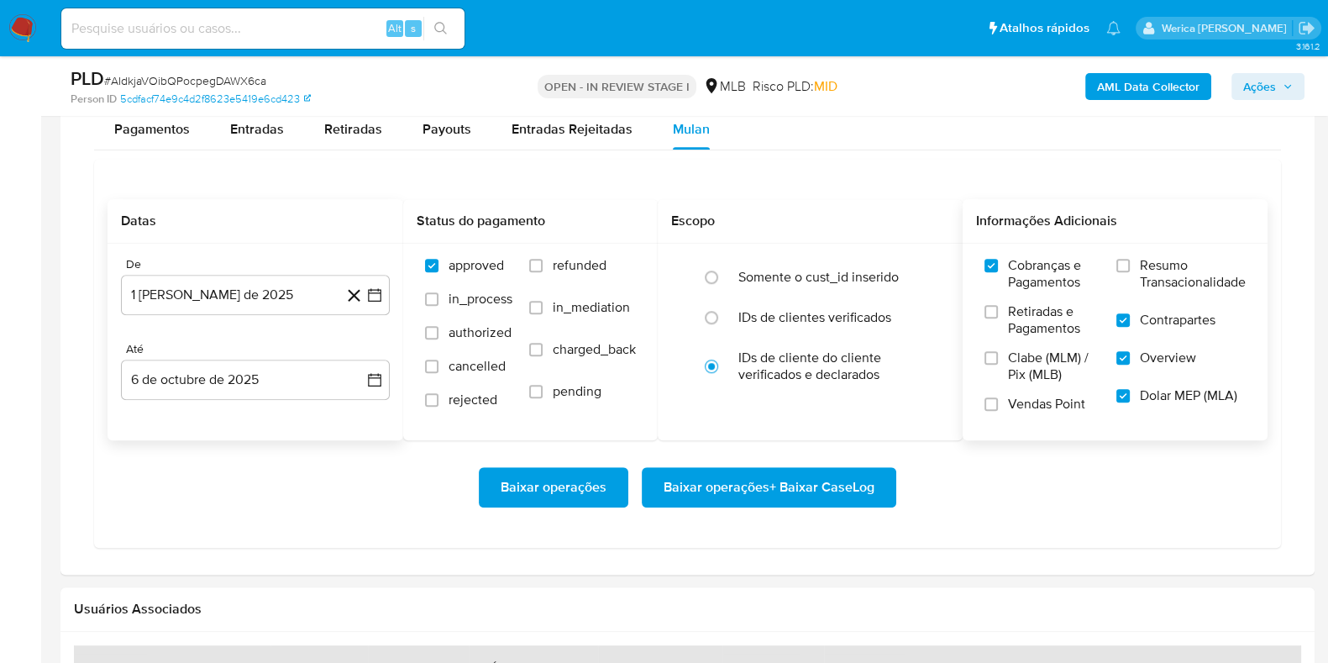
click at [1118, 275] on label "Resumo Transacionalidade" at bounding box center [1180, 284] width 129 height 55
click at [1118, 272] on input "Resumo Transacionalidade" at bounding box center [1122, 265] width 13 height 13
click at [1056, 307] on span "Retiradas e Pagamentos" at bounding box center [1054, 320] width 92 height 34
click at [998, 307] on input "Retiradas e Pagamentos" at bounding box center [990, 311] width 13 height 13
click at [1047, 375] on span "Clabe (MLM) / Pix (MLB)" at bounding box center [1054, 366] width 92 height 34
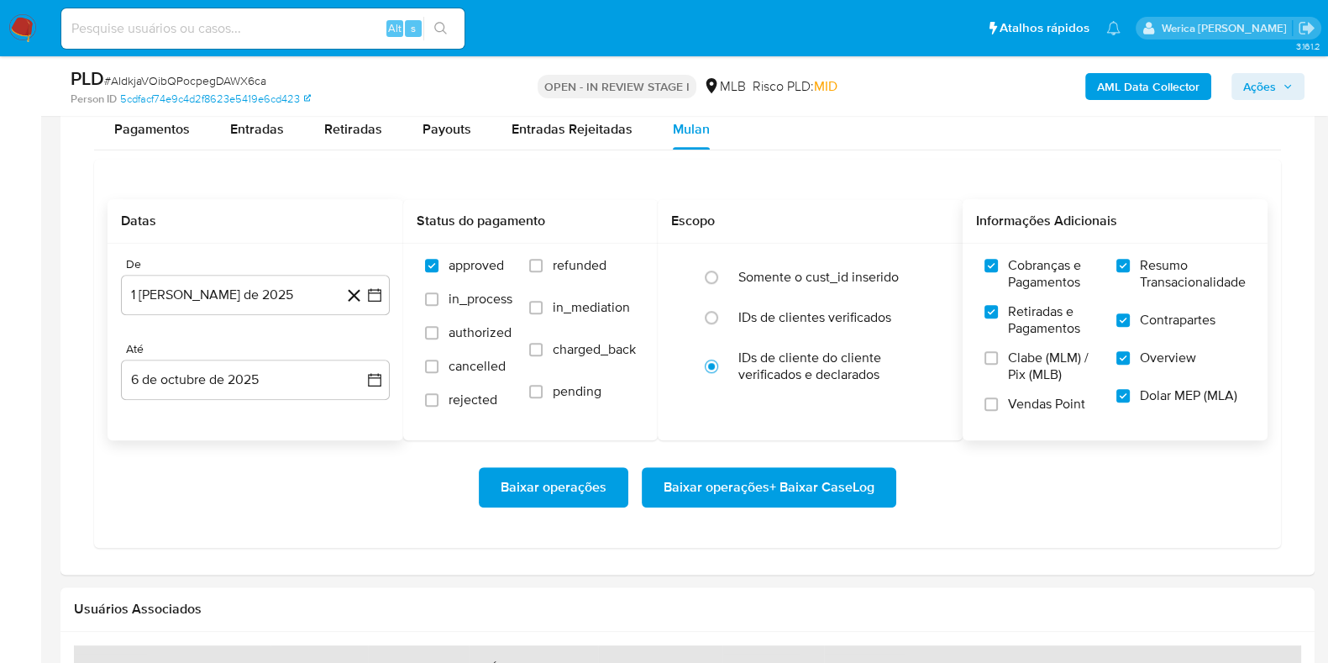
click at [998, 365] on input "Clabe (MLM) / Pix (MLB)" at bounding box center [990, 357] width 13 height 13
click at [1045, 408] on span "Vendas Point" at bounding box center [1046, 404] width 77 height 17
click at [998, 408] on input "Vendas Point" at bounding box center [990, 403] width 13 height 13
click at [795, 486] on span "Baixar operações + Baixar CaseLog" at bounding box center [769, 487] width 211 height 37
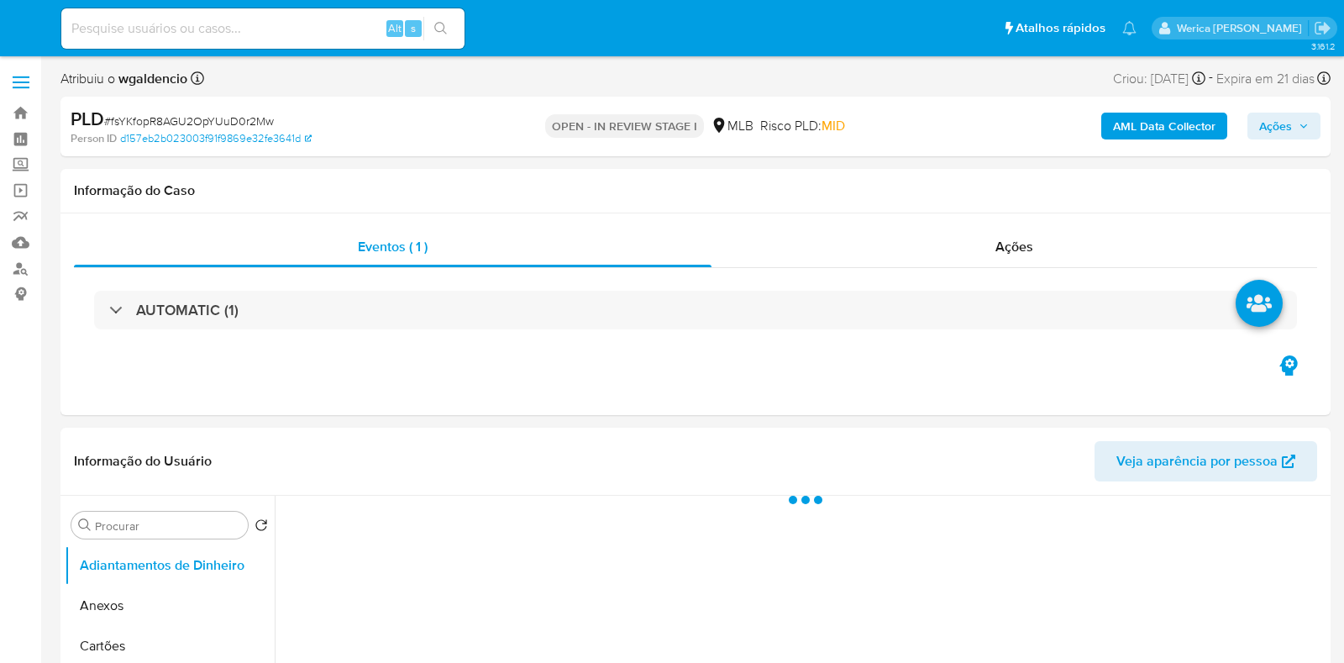
select select "10"
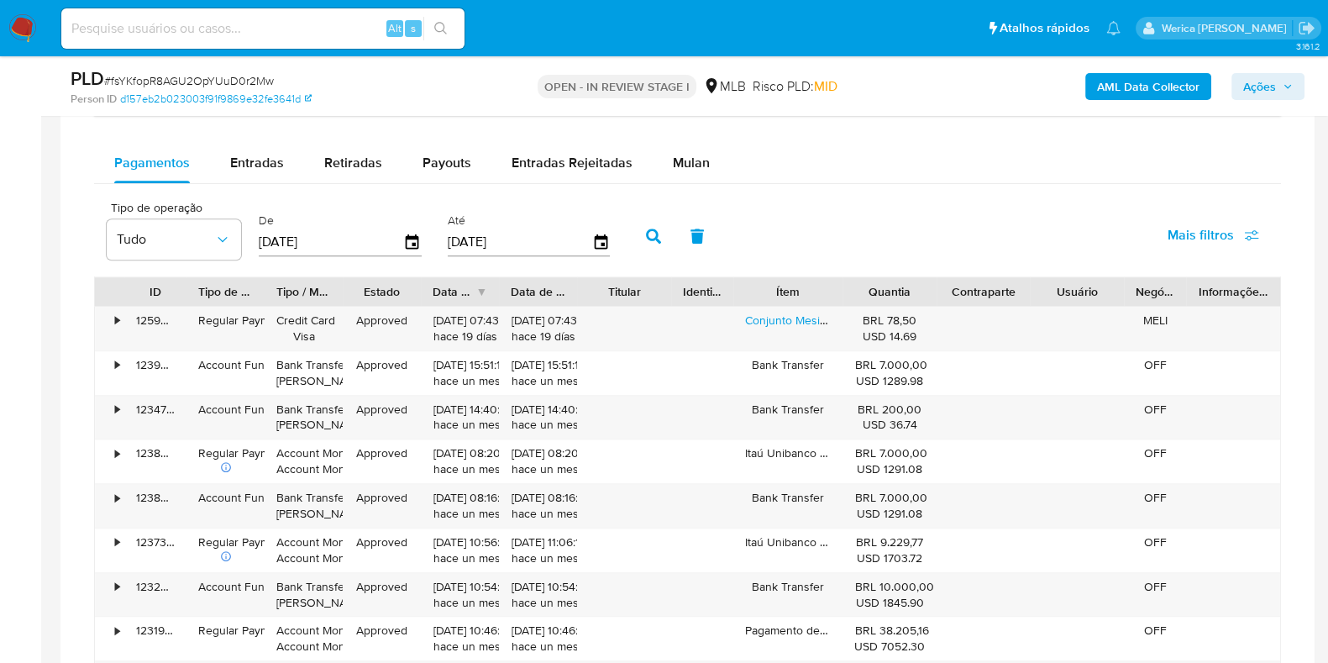
scroll to position [1260, 0]
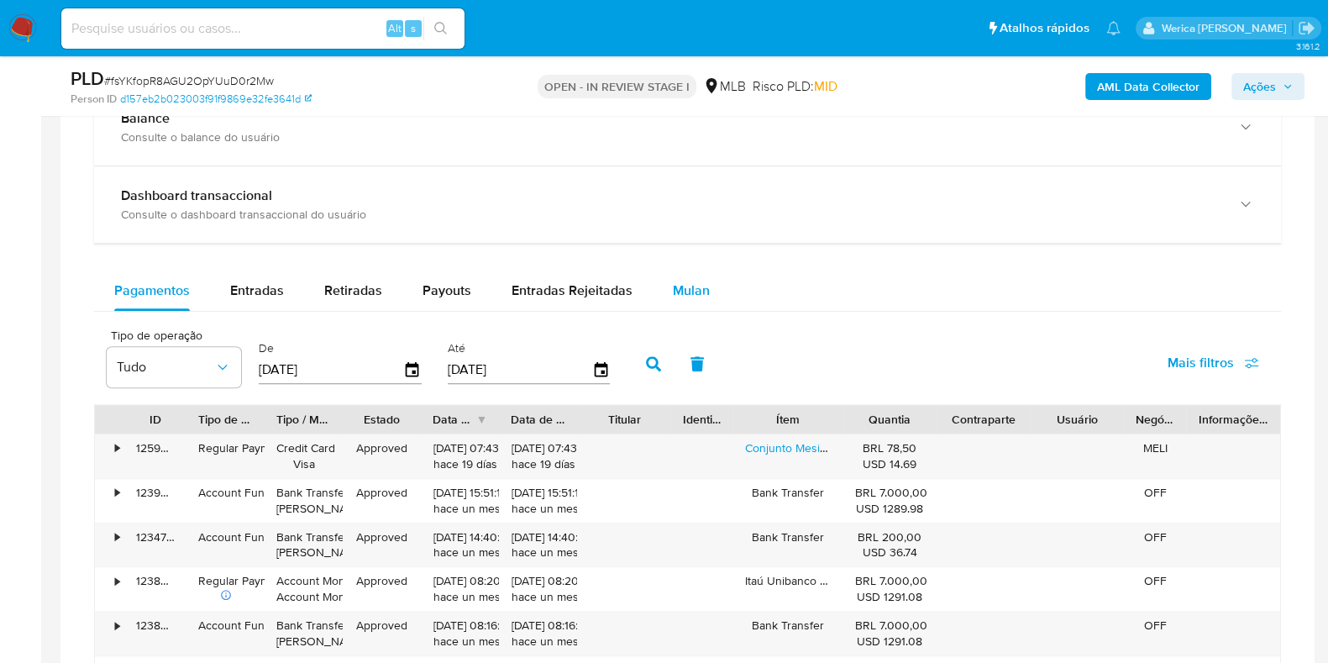
click at [676, 299] on div "Mulan" at bounding box center [691, 290] width 37 height 40
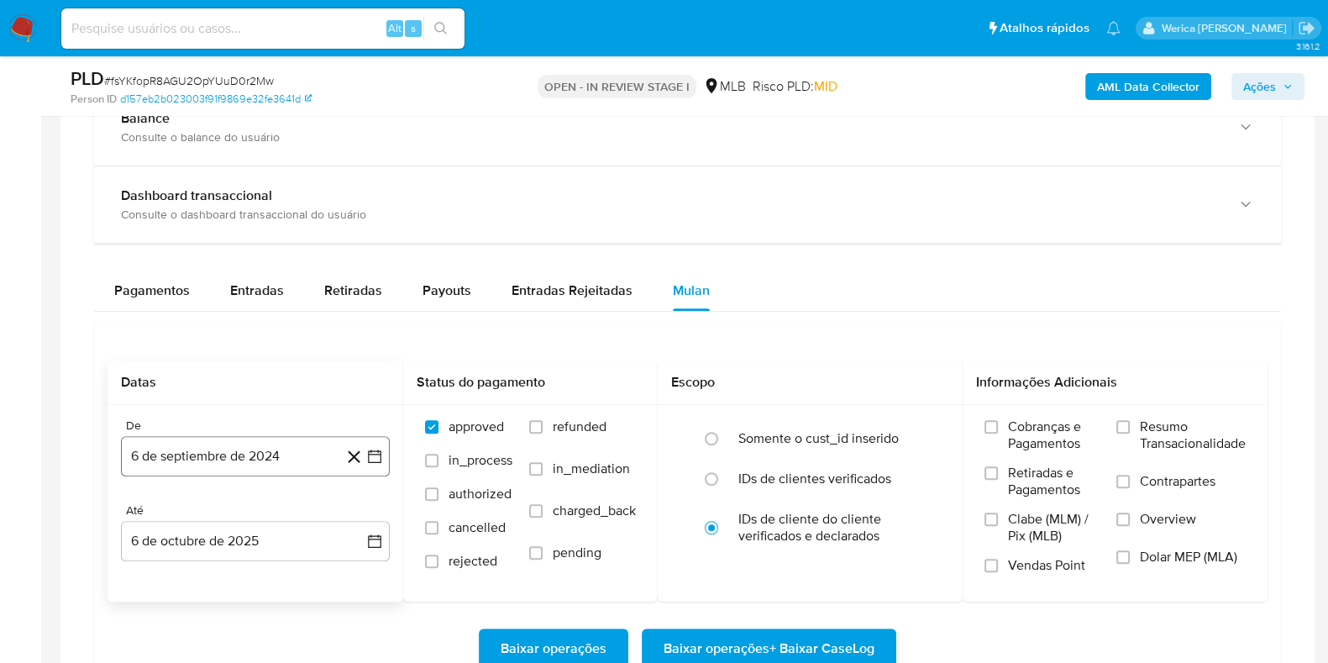
click at [258, 461] on button "6 de septiembre de 2024" at bounding box center [255, 456] width 269 height 40
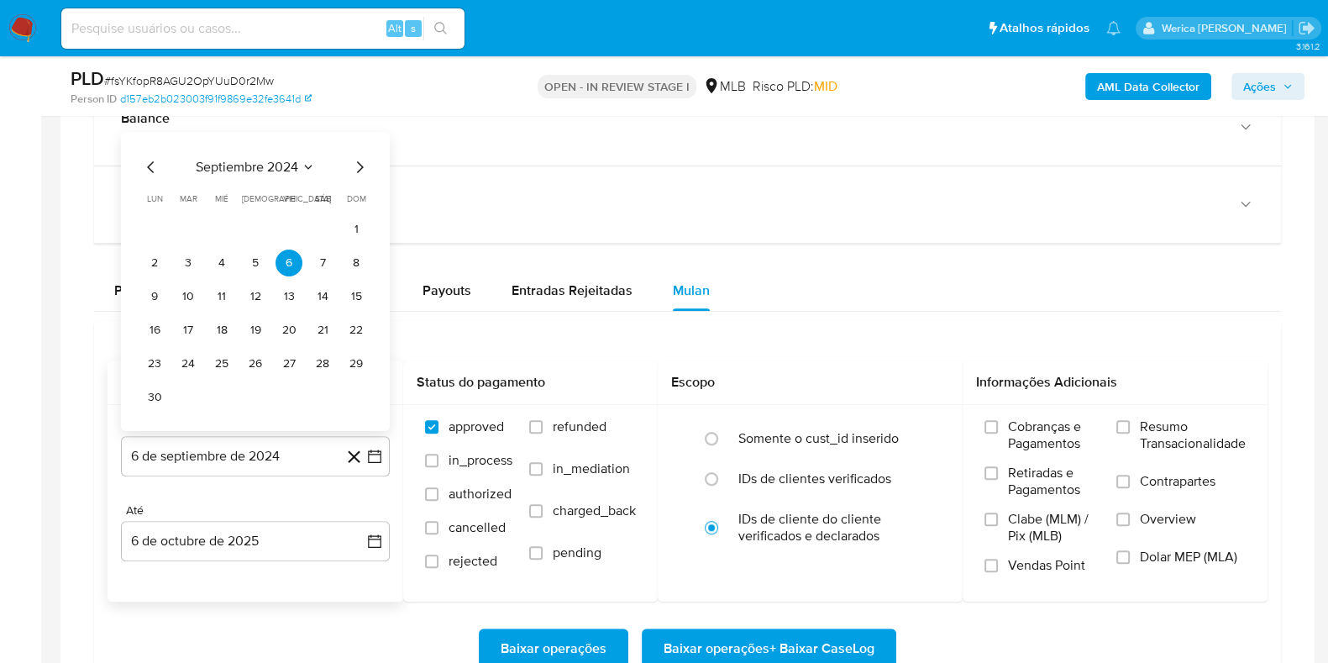
click at [286, 182] on div "septiembre 2024 septiembre 2024 lun lunes mar martes mié miércoles jue jueves v…" at bounding box center [255, 284] width 228 height 254
click at [298, 153] on div "septiembre 2024 septiembre 2024 lun lunes mar martes mié miércoles jue jueves v…" at bounding box center [255, 281] width 269 height 299
click at [300, 177] on div "septiembre 2024 septiembre 2024 lun lunes mar martes mié miércoles jue jueves v…" at bounding box center [255, 284] width 228 height 254
click at [294, 159] on span "septiembre 2024" at bounding box center [247, 167] width 102 height 17
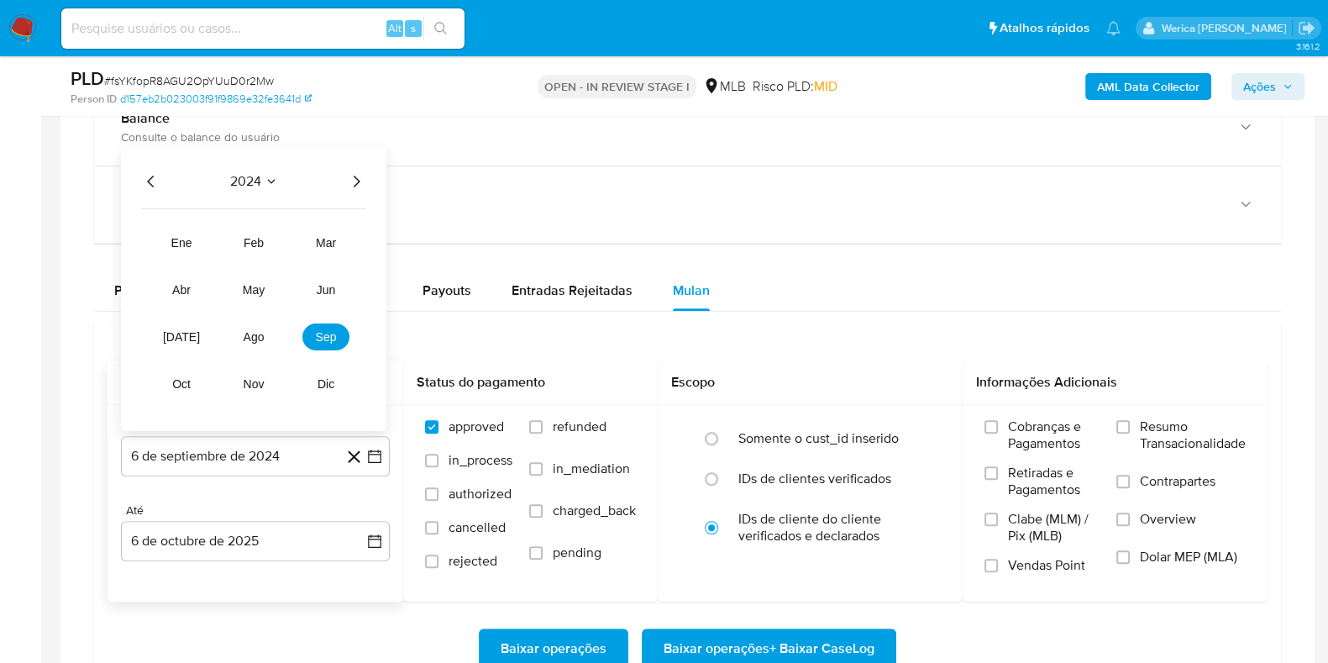
click at [359, 177] on icon "Año siguiente" at bounding box center [356, 181] width 20 height 20
click at [266, 324] on button "ago" at bounding box center [253, 336] width 47 height 27
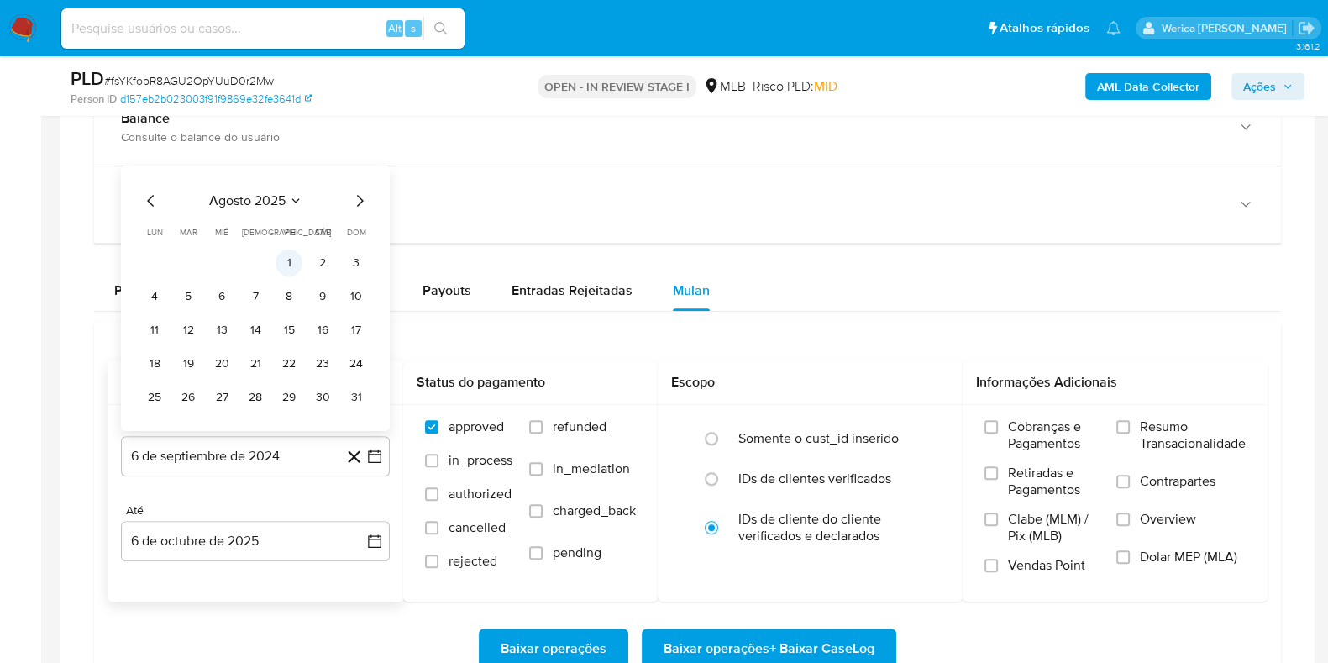
click at [287, 260] on button "1" at bounding box center [289, 262] width 27 height 27
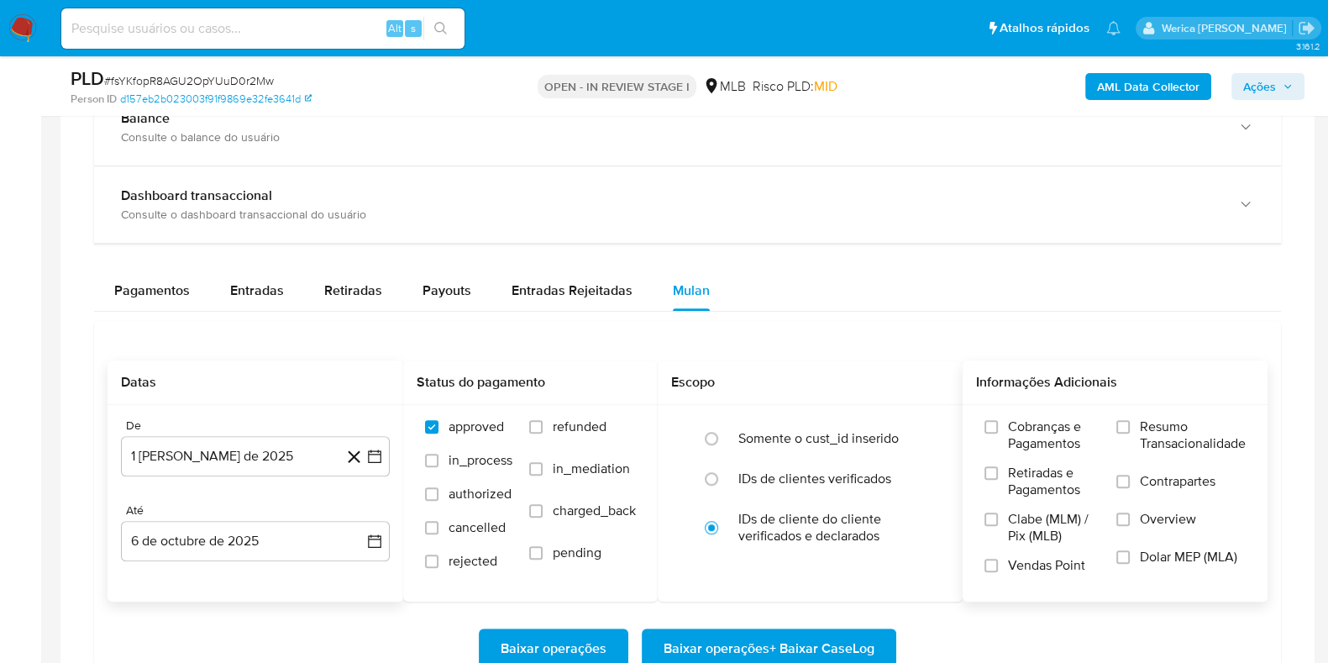
click at [1009, 430] on span "Cobranças e Pagamentos" at bounding box center [1054, 435] width 92 height 34
click at [998, 430] on input "Cobranças e Pagamentos" at bounding box center [990, 426] width 13 height 13
click at [1037, 494] on span "Retiradas e Pagamentos" at bounding box center [1054, 482] width 92 height 34
click at [998, 480] on input "Retiradas e Pagamentos" at bounding box center [990, 472] width 13 height 13
click at [1046, 539] on span "Clabe (MLM) / Pix (MLB)" at bounding box center [1054, 528] width 92 height 34
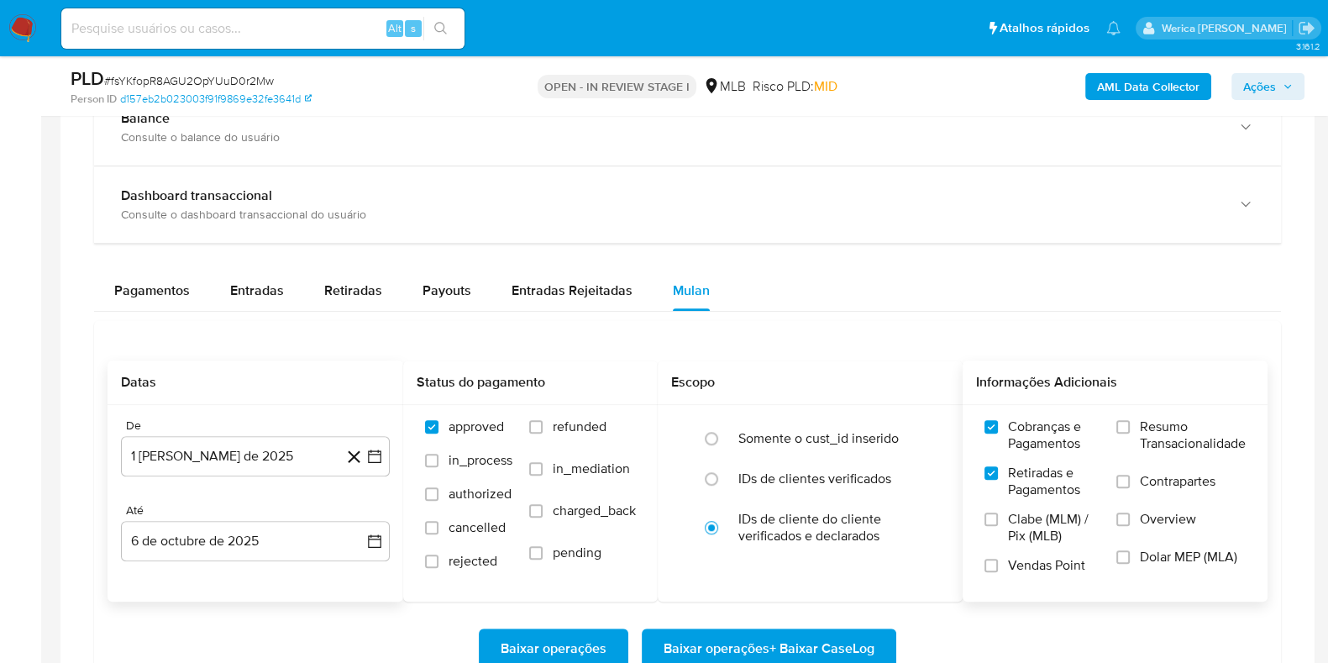
click at [998, 526] on input "Clabe (MLM) / Pix (MLB)" at bounding box center [990, 518] width 13 height 13
click at [1058, 574] on label "Vendas Point" at bounding box center [1041, 571] width 115 height 29
click at [998, 572] on input "Vendas Point" at bounding box center [990, 565] width 13 height 13
click at [1165, 551] on div "Resumo Transacionalidade Contrapartes Overview Dolar MEP (MLA)" at bounding box center [1180, 502] width 129 height 168
click at [1164, 551] on span "Dolar MEP (MLA)" at bounding box center [1188, 557] width 97 height 17
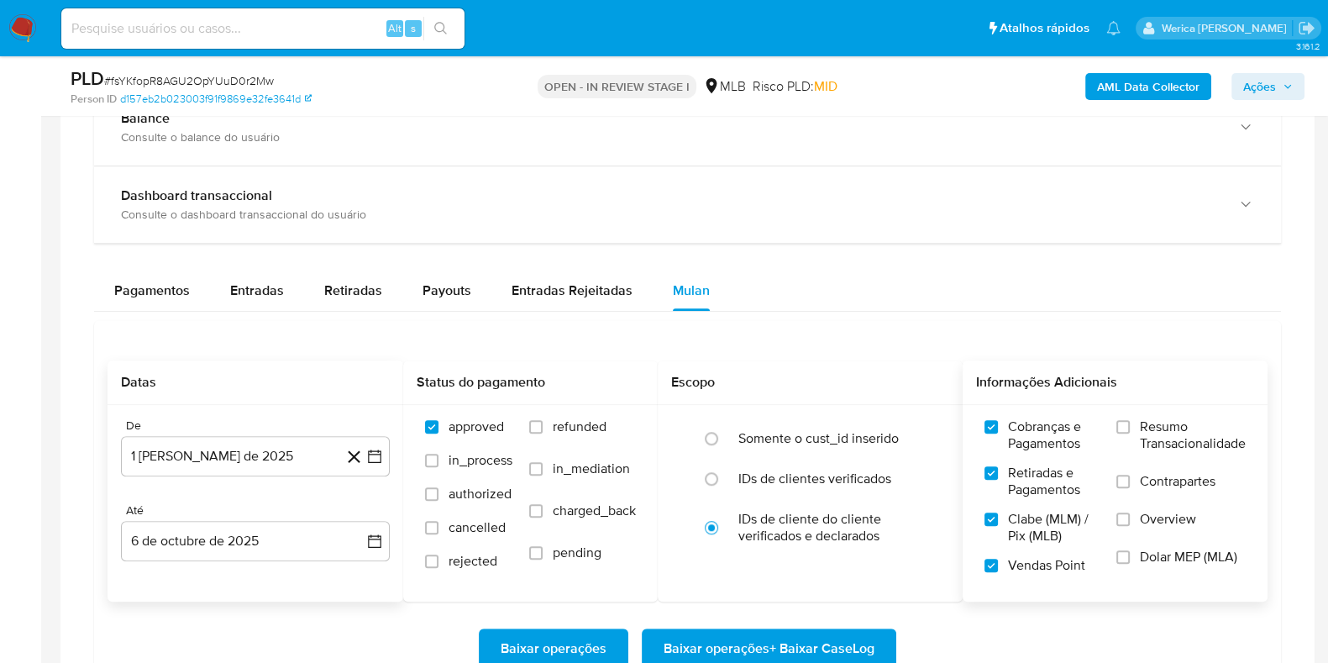
click at [1130, 551] on input "Dolar MEP (MLA)" at bounding box center [1122, 556] width 13 height 13
click at [1136, 511] on label "Overview" at bounding box center [1180, 530] width 129 height 38
click at [1130, 512] on input "Overview" at bounding box center [1122, 518] width 13 height 13
click at [1135, 501] on label "Contrapartes" at bounding box center [1180, 492] width 129 height 38
click at [1130, 488] on input "Contrapartes" at bounding box center [1122, 481] width 13 height 13
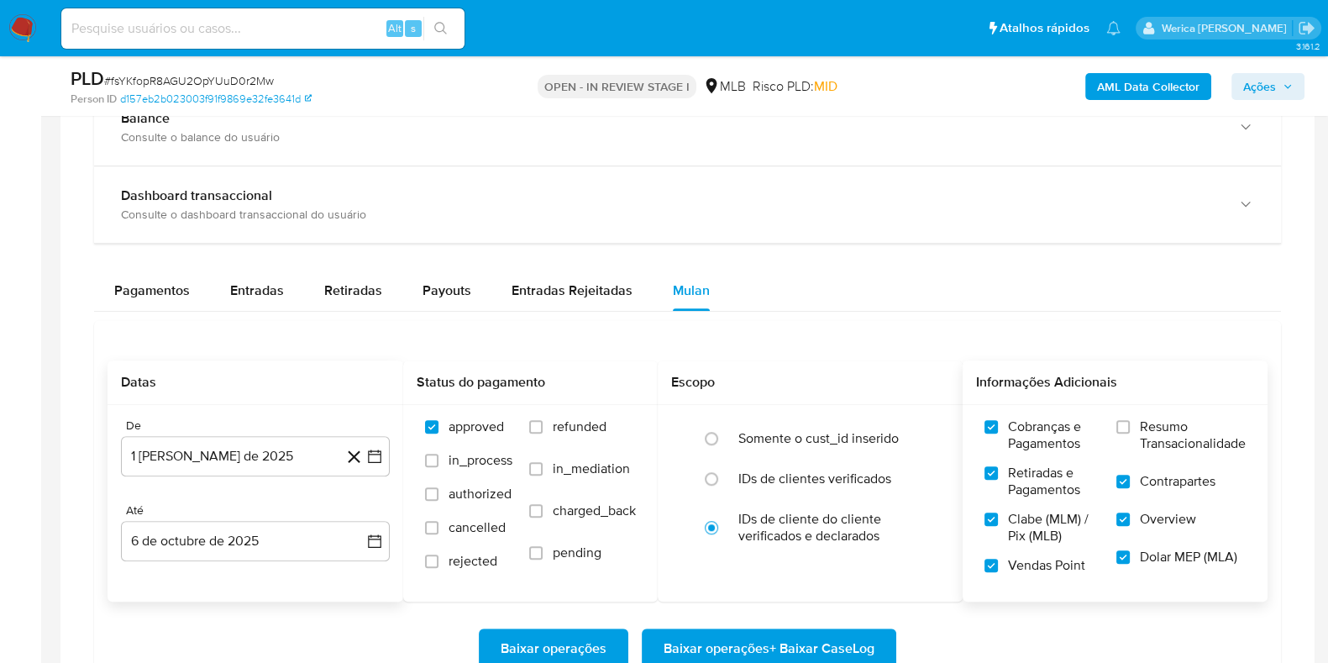
click at [1126, 464] on label "Resumo Transacionalidade" at bounding box center [1180, 445] width 129 height 55
click at [1126, 433] on input "Resumo Transacionalidade" at bounding box center [1122, 426] width 13 height 13
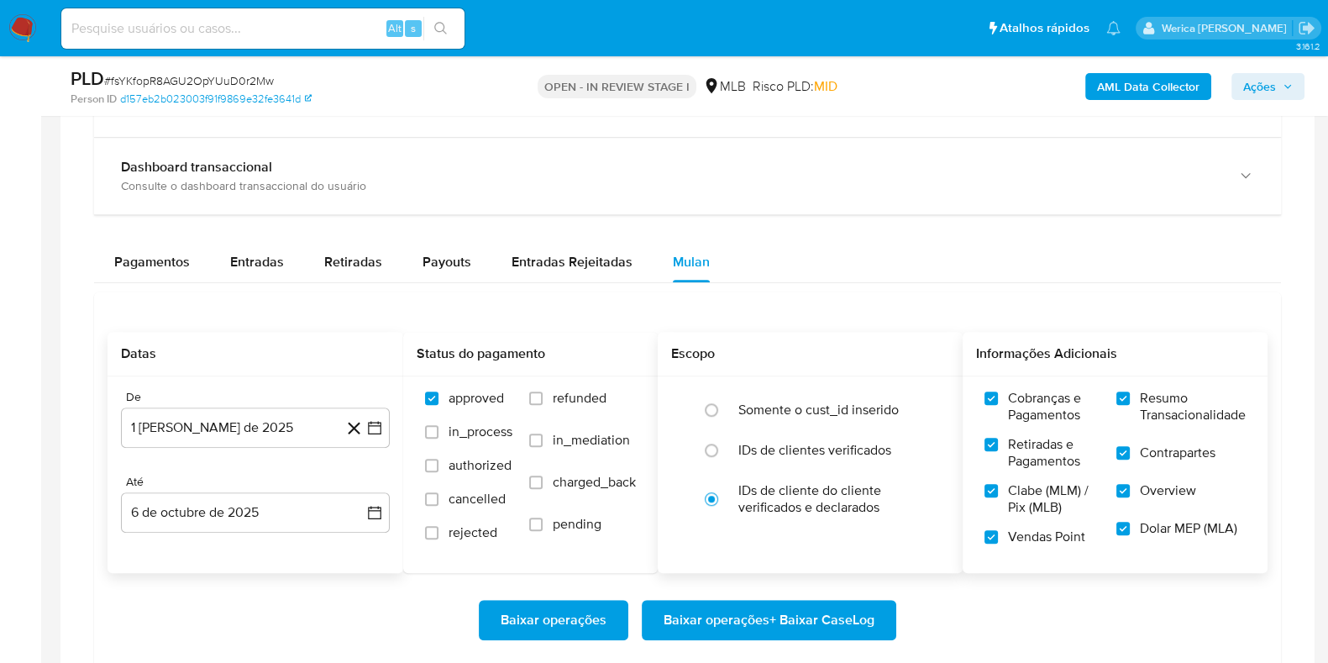
scroll to position [1364, 0]
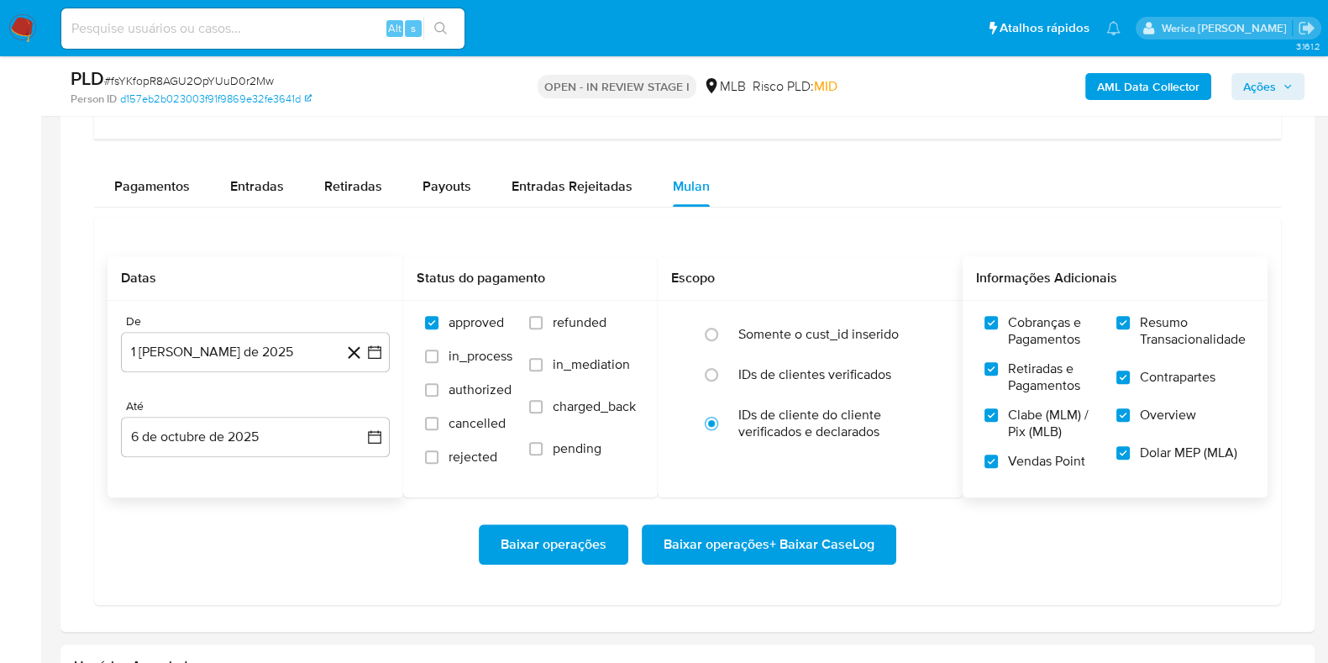
click at [828, 526] on span "Baixar operações + Baixar CaseLog" at bounding box center [769, 544] width 211 height 37
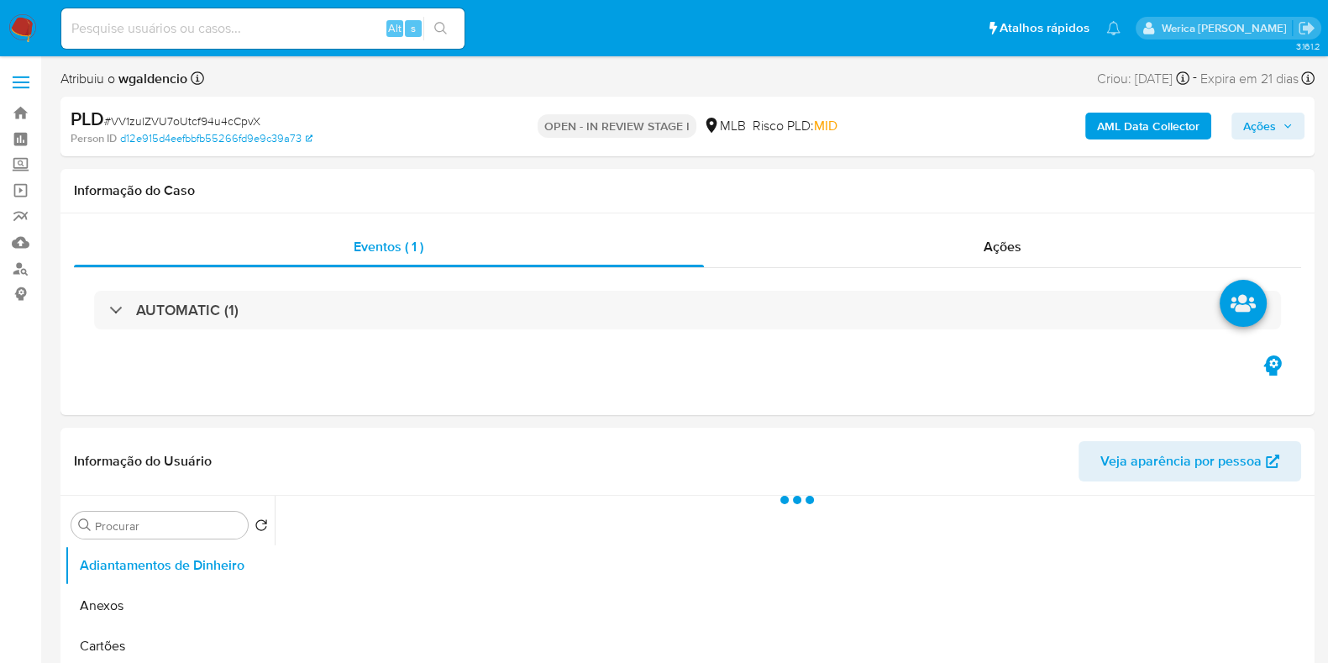
select select "10"
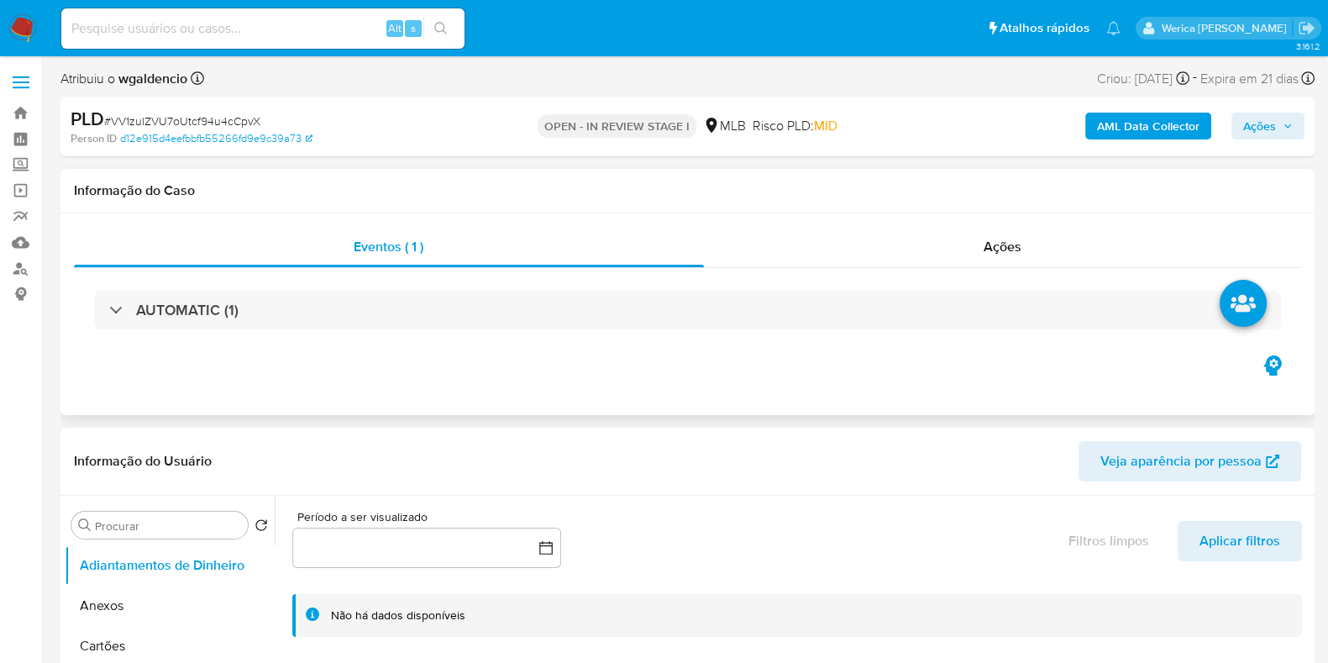
click at [846, 353] on div "Eventos ( 1 ) Ações AUTOMATIC (1)" at bounding box center [687, 314] width 1254 height 202
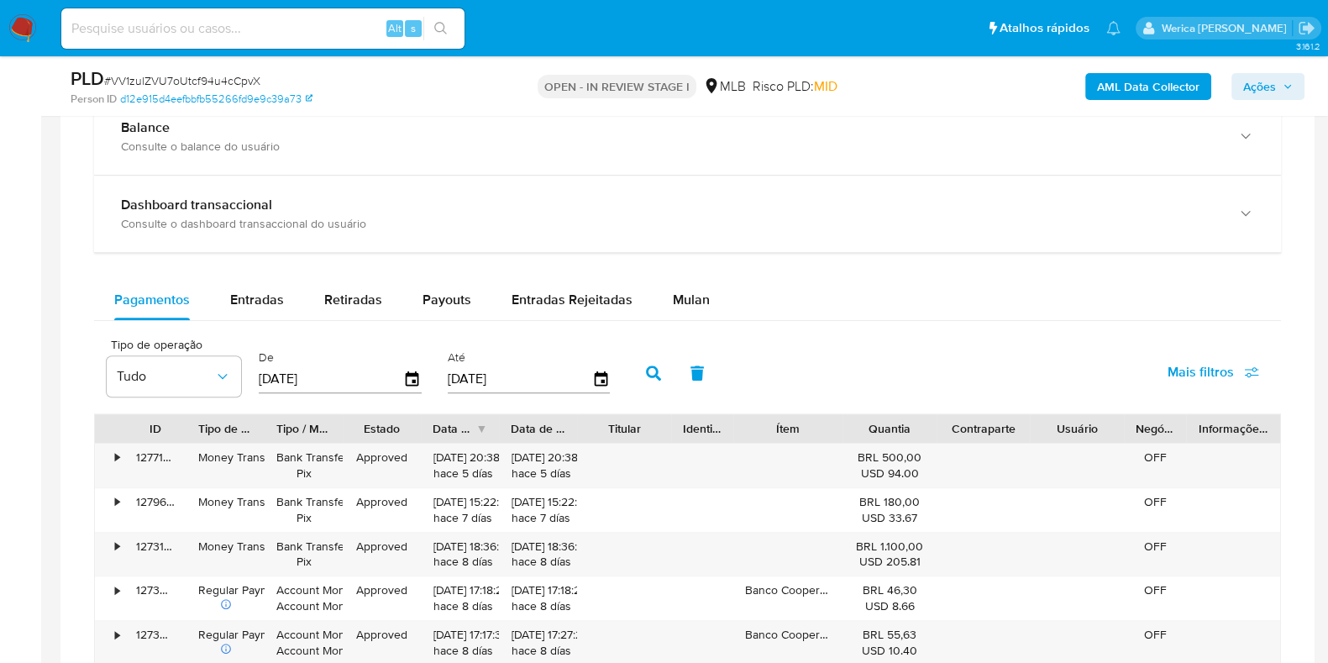
scroll to position [1364, 0]
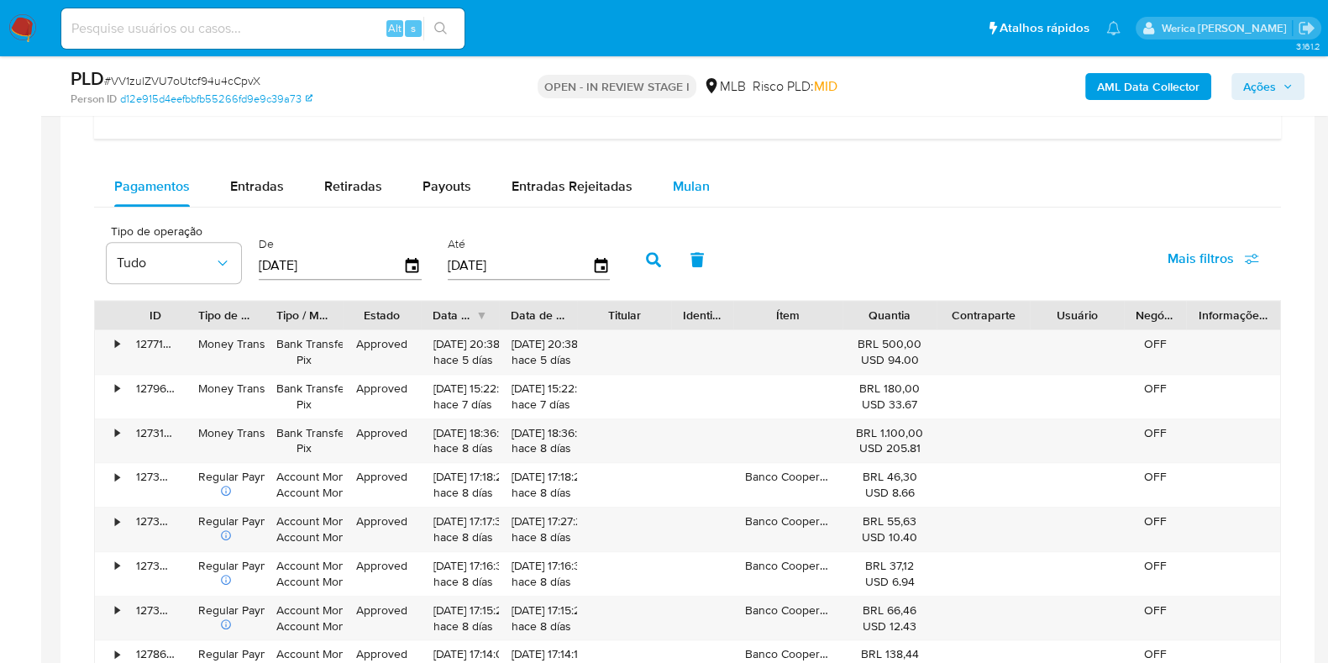
click at [664, 189] on button "Mulan" at bounding box center [691, 186] width 77 height 40
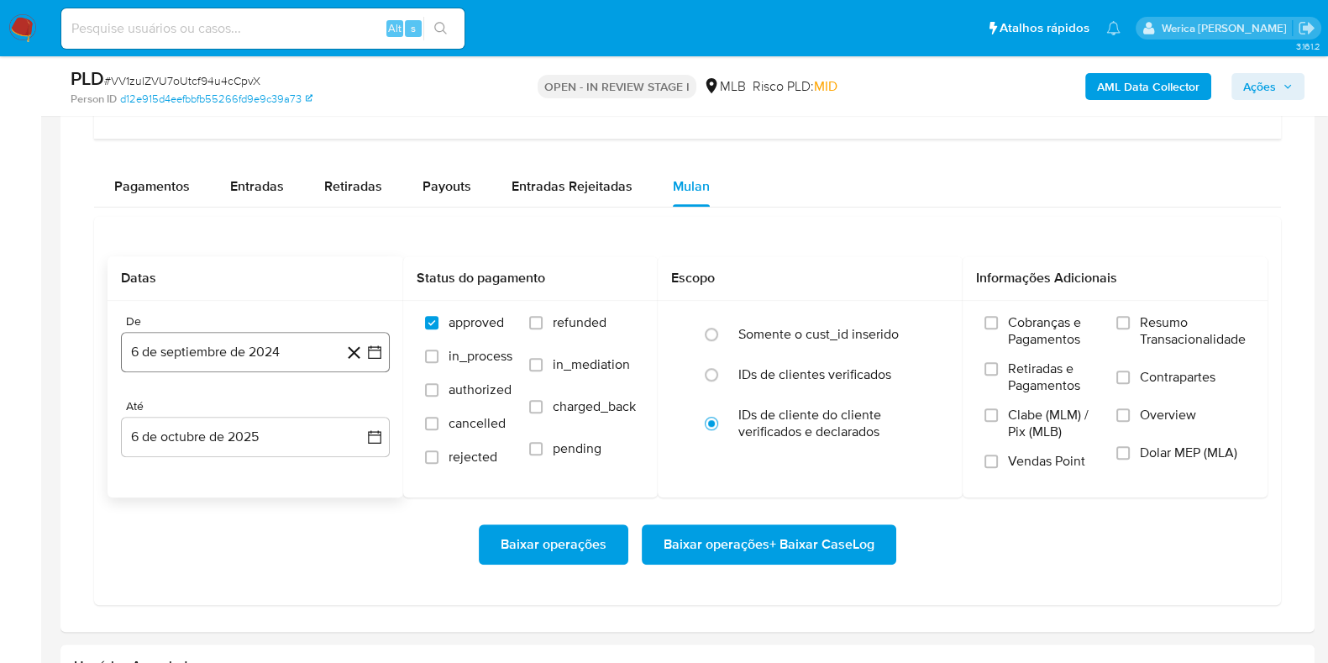
click at [315, 362] on button "6 de septiembre de 2024" at bounding box center [255, 352] width 269 height 40
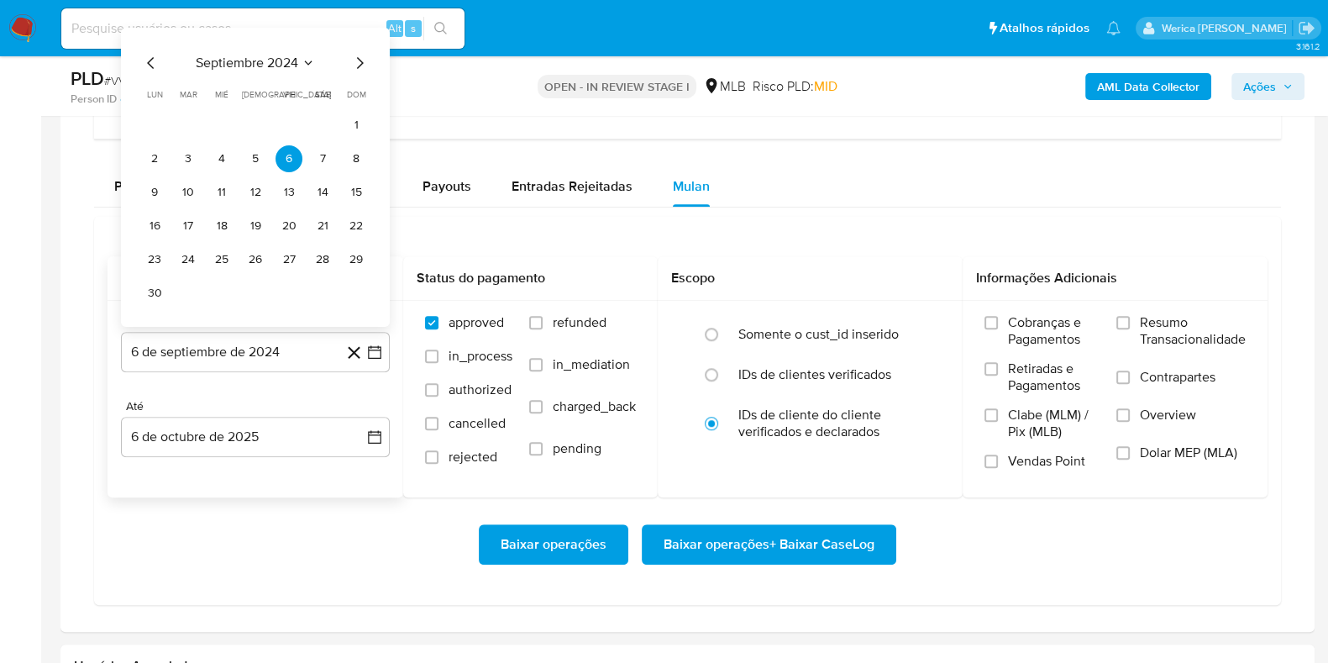
click at [277, 61] on span "septiembre 2024" at bounding box center [247, 63] width 102 height 17
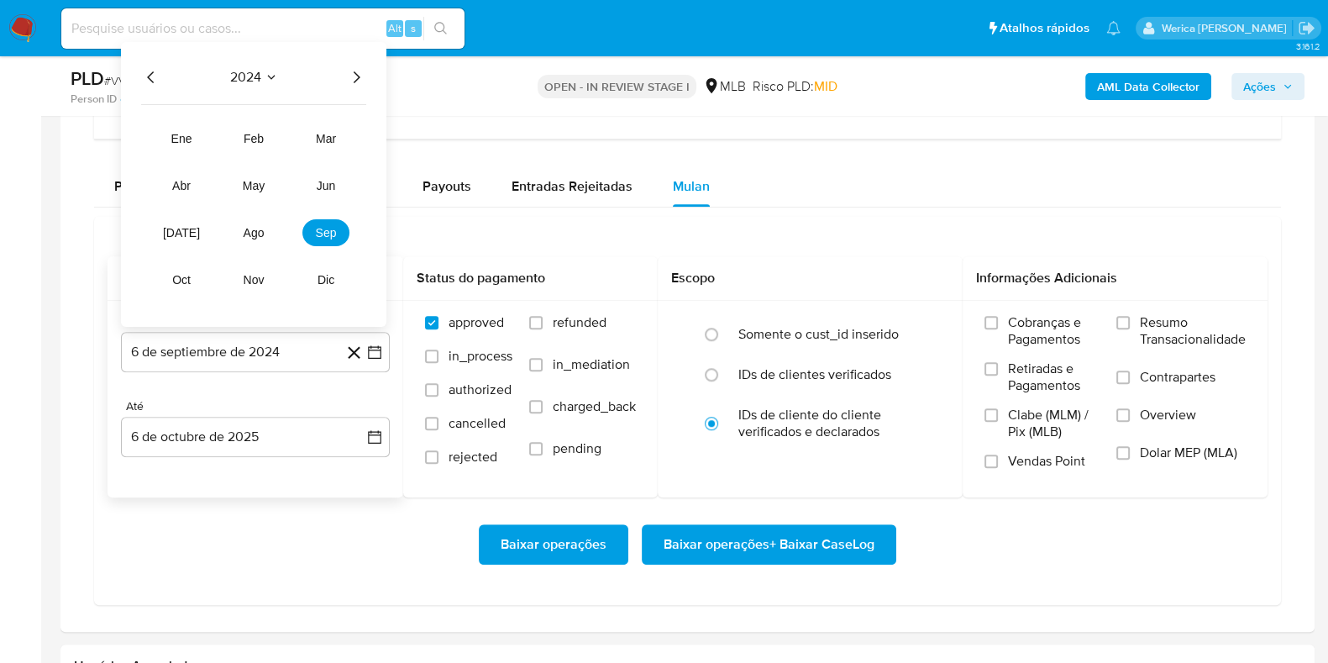
click at [349, 76] on icon "Año siguiente" at bounding box center [356, 77] width 20 height 20
click at [260, 221] on button "ago" at bounding box center [253, 232] width 47 height 27
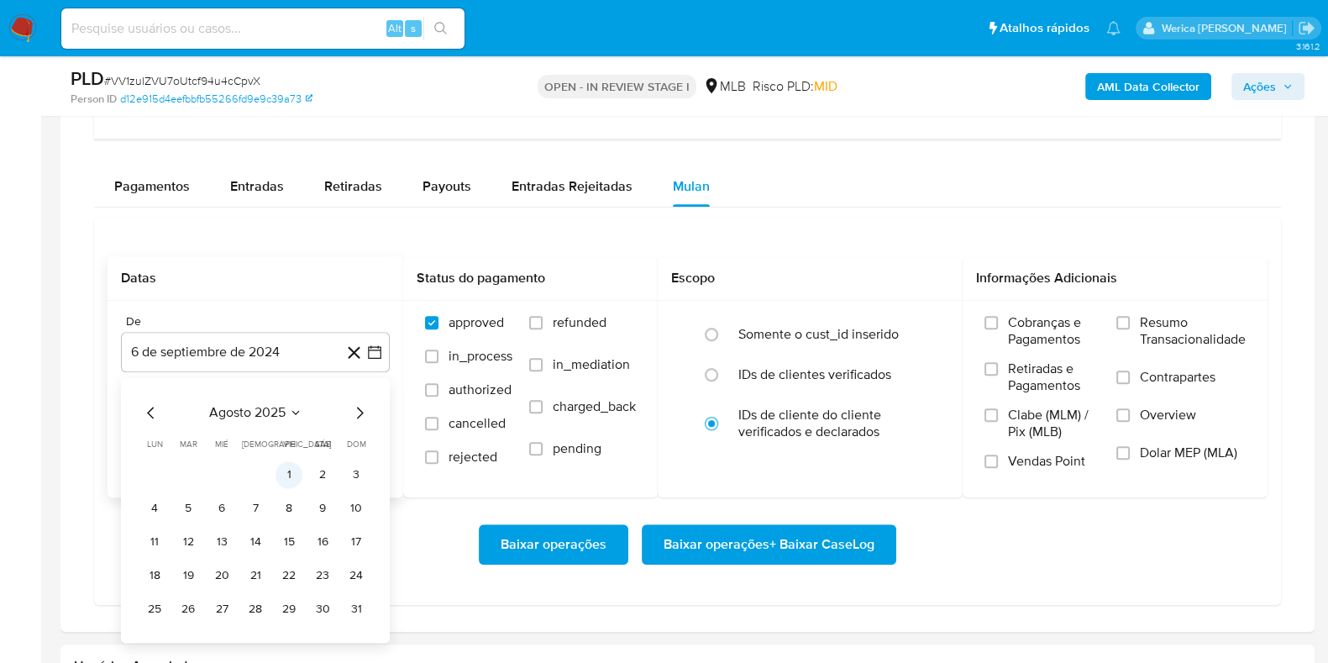
click at [292, 477] on button "1" at bounding box center [289, 474] width 27 height 27
drag, startPoint x: 982, startPoint y: 280, endPoint x: 983, endPoint y: 297, distance: 16.8
click at [982, 282] on h2 "Informações Adicionais" at bounding box center [1115, 278] width 278 height 17
click at [999, 341] on label "Cobranças e Pagamentos" at bounding box center [1041, 337] width 115 height 46
click at [998, 329] on input "Cobranças e Pagamentos" at bounding box center [990, 322] width 13 height 13
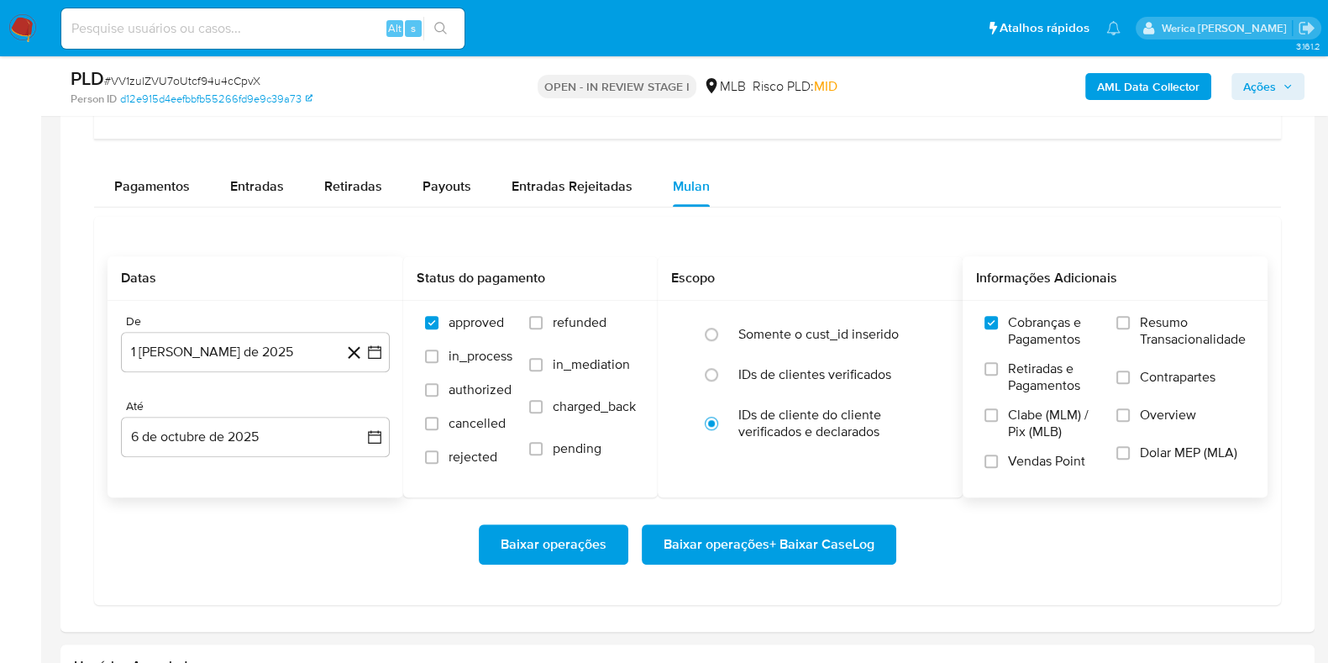
click at [1005, 387] on label "Retiradas e Pagamentos" at bounding box center [1041, 383] width 115 height 46
click at [998, 375] on input "Retiradas e Pagamentos" at bounding box center [990, 368] width 13 height 13
click at [1026, 436] on span "Clabe (MLM) / Pix (MLB)" at bounding box center [1054, 424] width 92 height 34
click at [998, 422] on input "Clabe (MLM) / Pix (MLB)" at bounding box center [990, 414] width 13 height 13
click at [1042, 476] on label "Vendas Point" at bounding box center [1041, 467] width 115 height 29
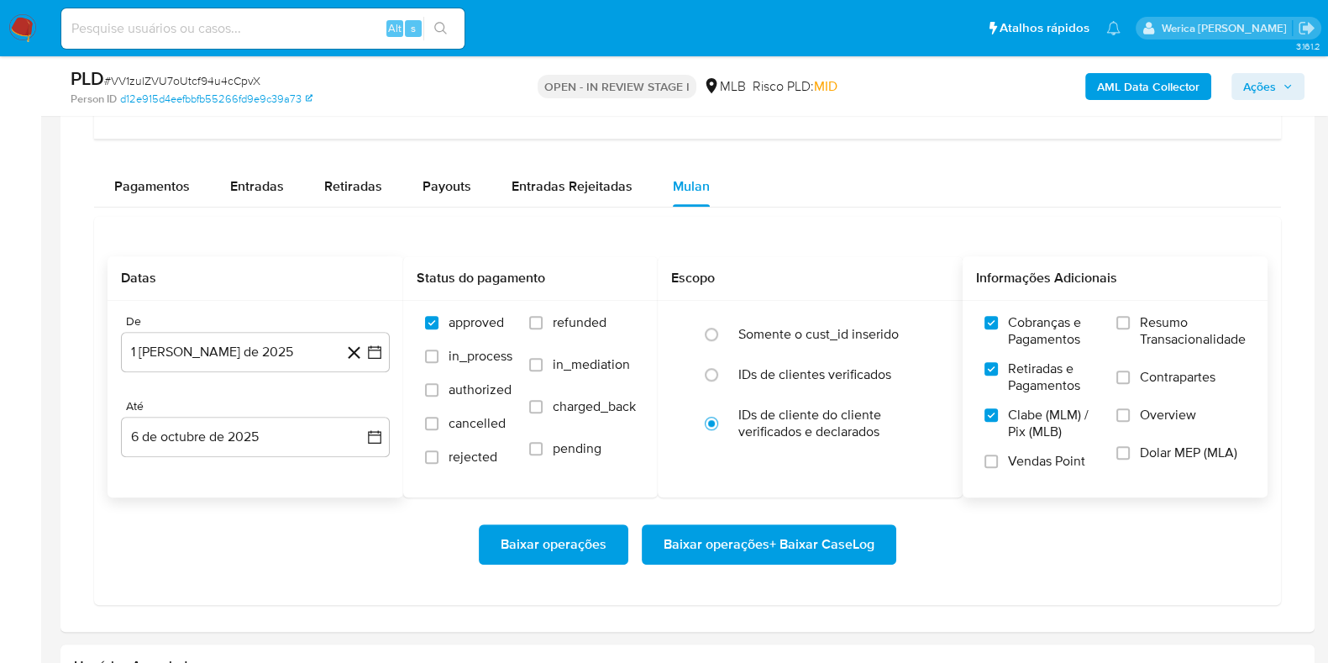
click at [998, 468] on input "Vendas Point" at bounding box center [990, 460] width 13 height 13
click at [1140, 456] on span "Dolar MEP (MLA)" at bounding box center [1188, 452] width 97 height 17
click at [1130, 456] on input "Dolar MEP (MLA)" at bounding box center [1122, 452] width 13 height 13
click at [1136, 412] on label "Overview" at bounding box center [1180, 426] width 129 height 38
click at [1130, 412] on input "Overview" at bounding box center [1122, 414] width 13 height 13
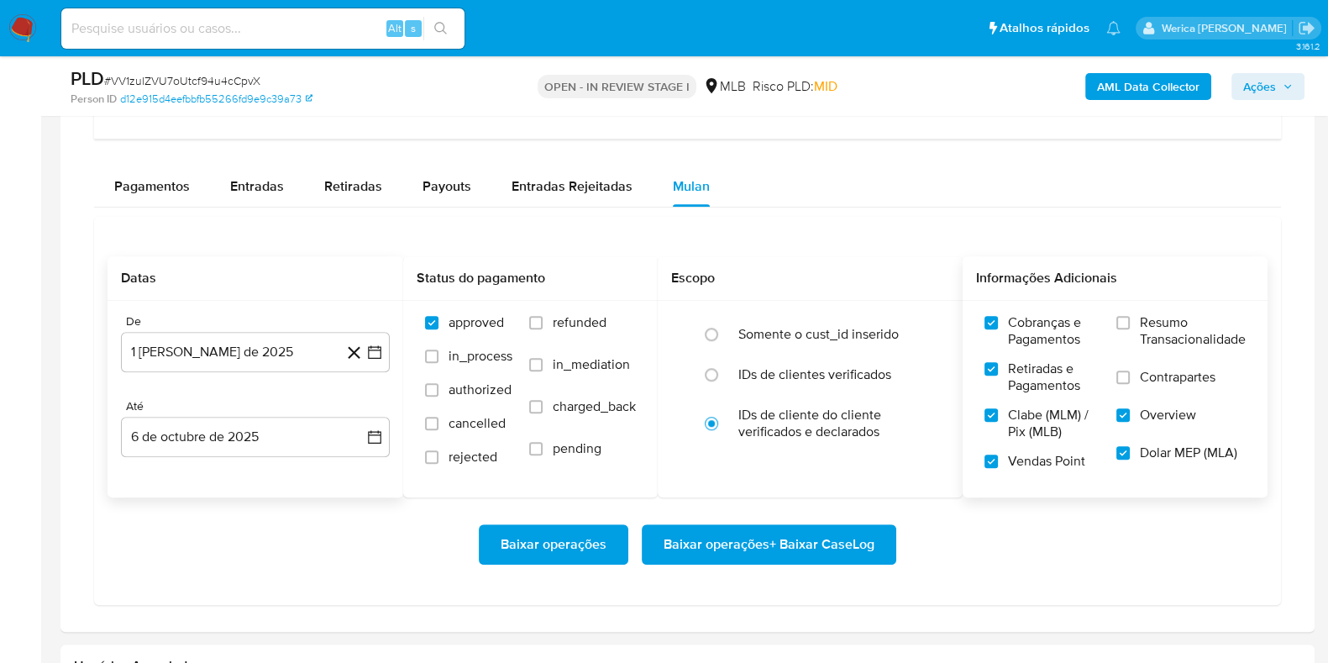
click at [1133, 378] on label "Contrapartes" at bounding box center [1180, 388] width 129 height 38
click at [1130, 378] on input "Contrapartes" at bounding box center [1122, 376] width 13 height 13
click at [1122, 326] on label "Resumo Transacionalidade" at bounding box center [1180, 341] width 129 height 55
click at [1122, 326] on input "Resumo Transacionalidade" at bounding box center [1122, 322] width 13 height 13
click at [866, 545] on span "Baixar operações + Baixar CaseLog" at bounding box center [769, 544] width 211 height 37
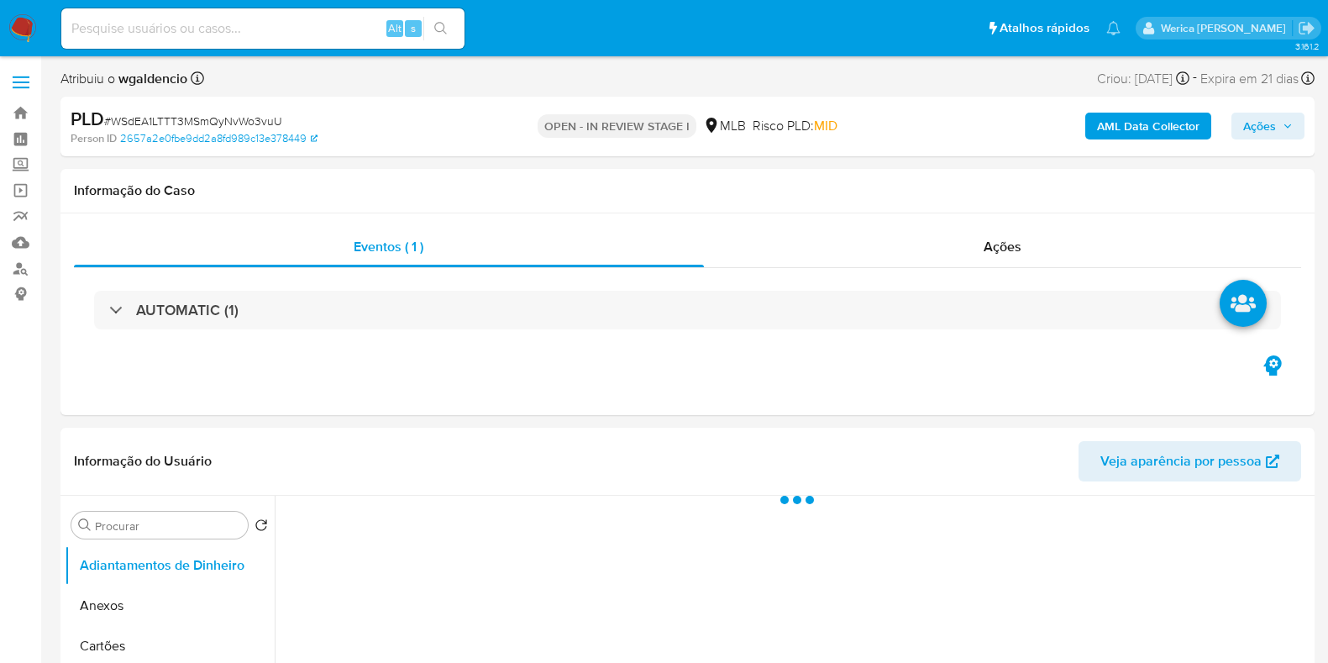
select select "10"
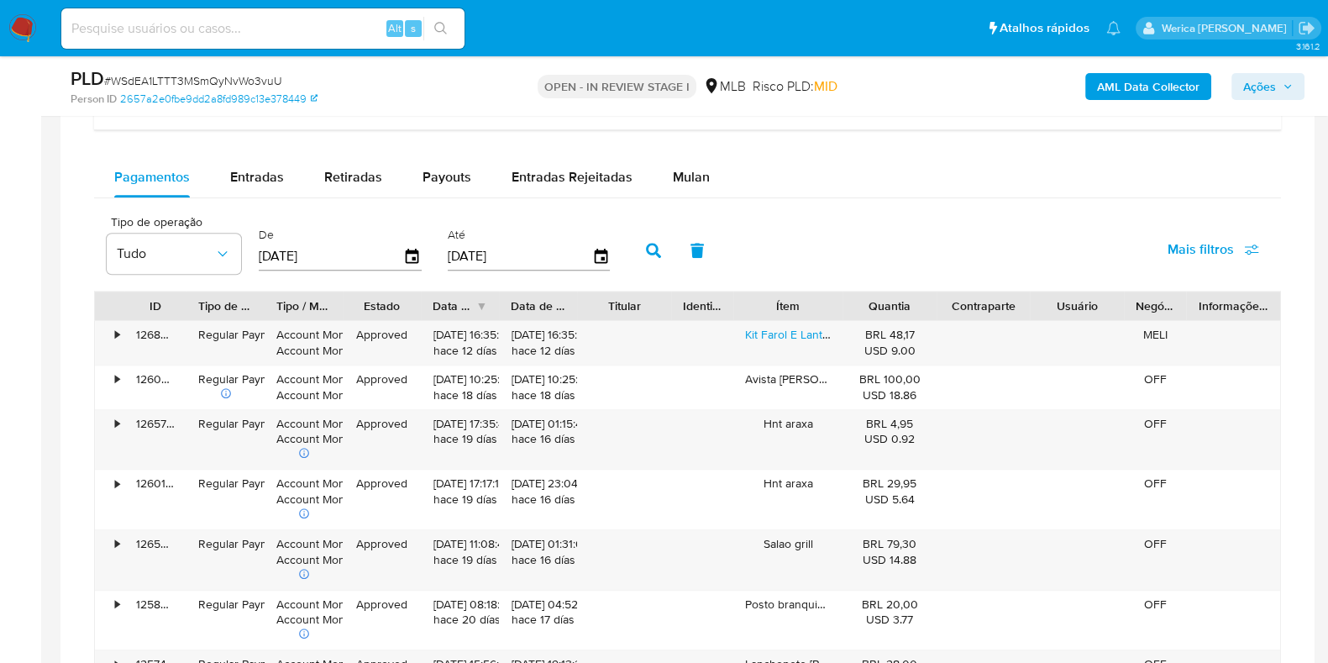
scroll to position [1260, 0]
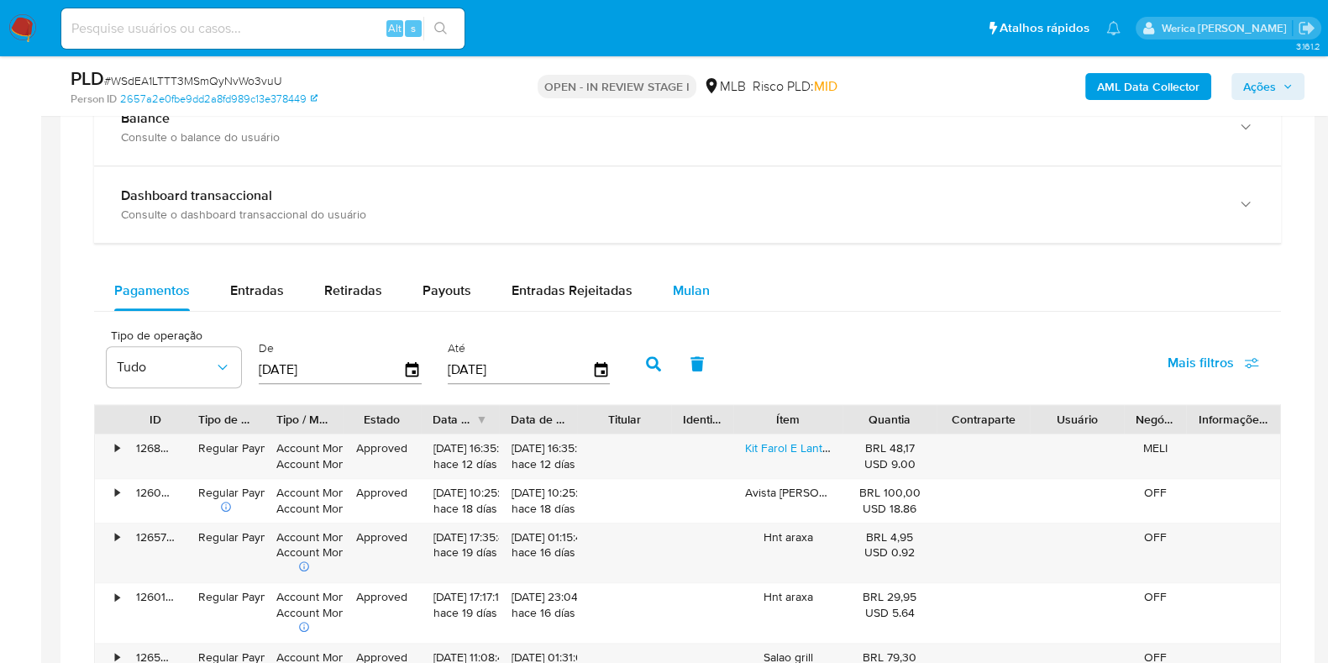
click at [684, 274] on div "Mulan" at bounding box center [691, 290] width 37 height 40
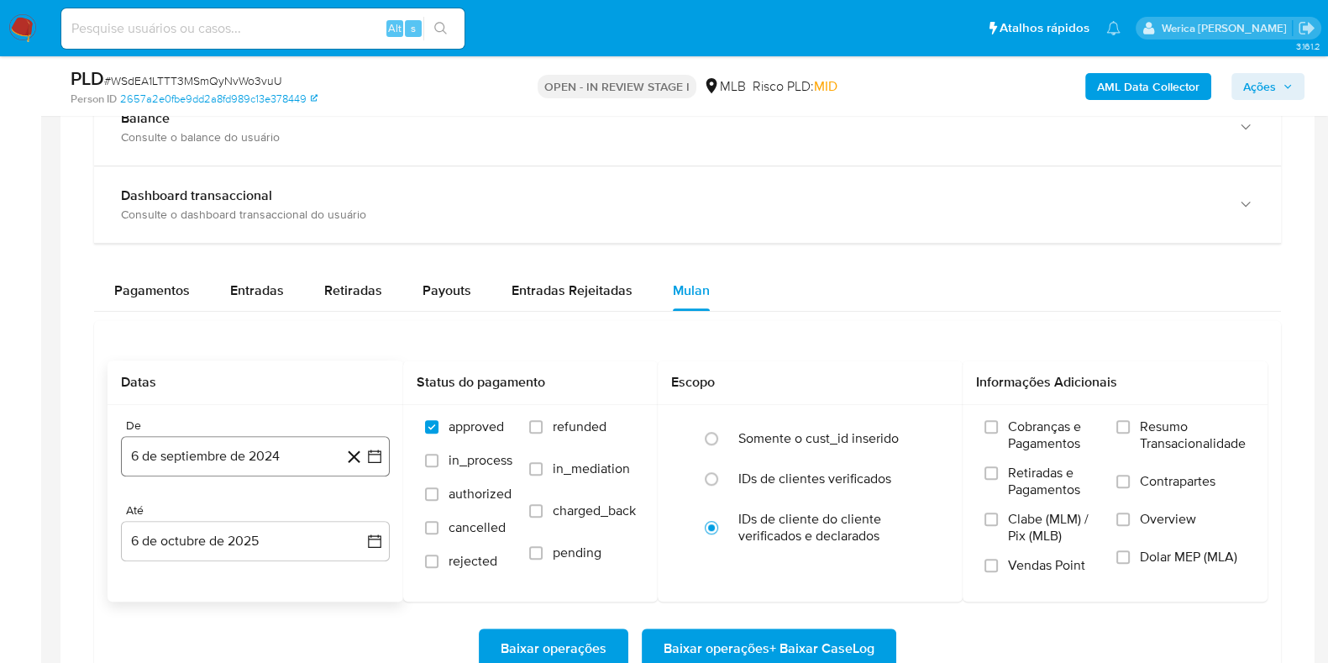
click at [204, 459] on button "6 de septiembre de 2024" at bounding box center [255, 456] width 269 height 40
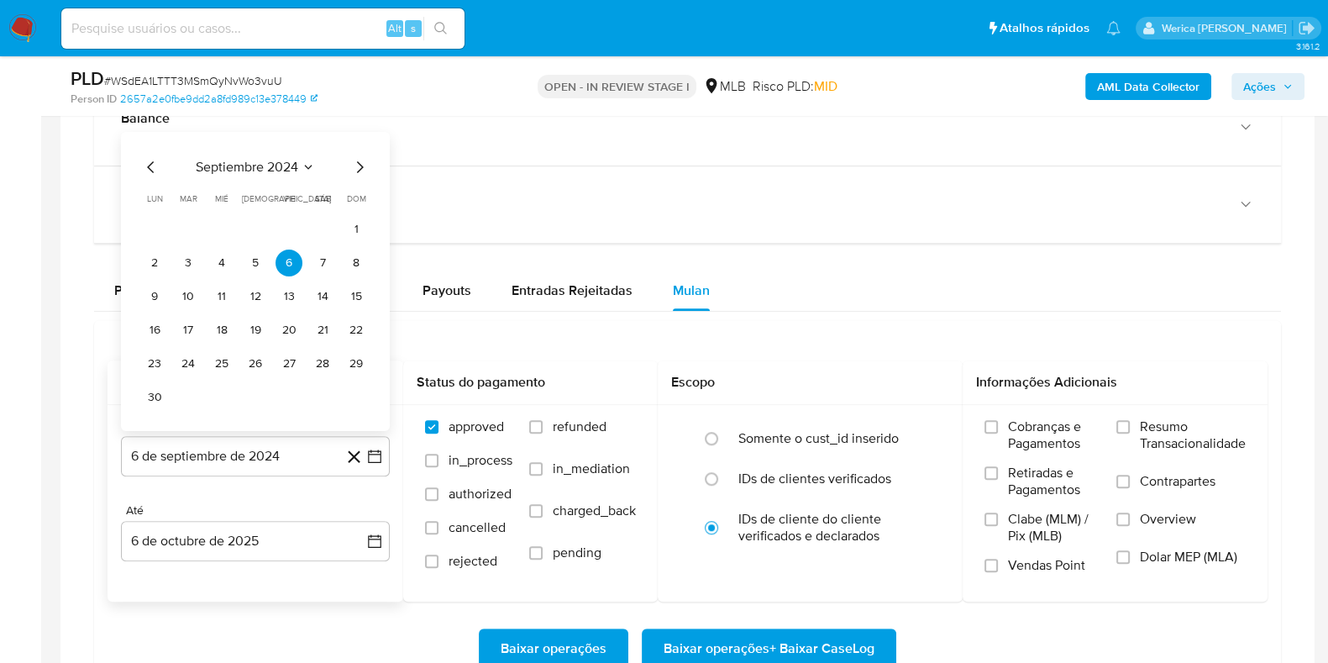
click at [287, 173] on span "septiembre 2024" at bounding box center [247, 167] width 102 height 17
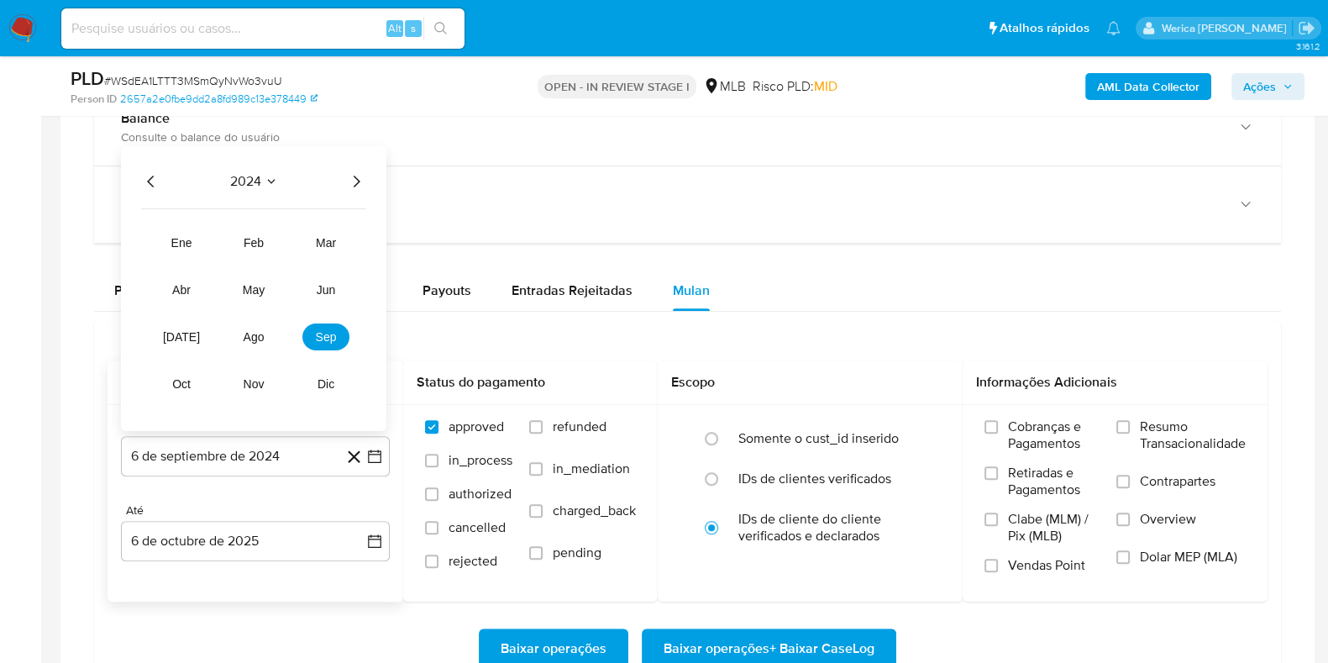
click at [344, 174] on div "2024 2024 ene feb mar abr may jun [DATE] ago sep oct nov dic" at bounding box center [253, 288] width 265 height 285
click at [346, 176] on icon "Año siguiente" at bounding box center [356, 181] width 20 height 20
click at [258, 361] on tr "ene feb mar abr may jun [DATE] ago sep oct nov dic" at bounding box center [254, 313] width 192 height 168
click at [251, 330] on span "ago" at bounding box center [254, 336] width 21 height 13
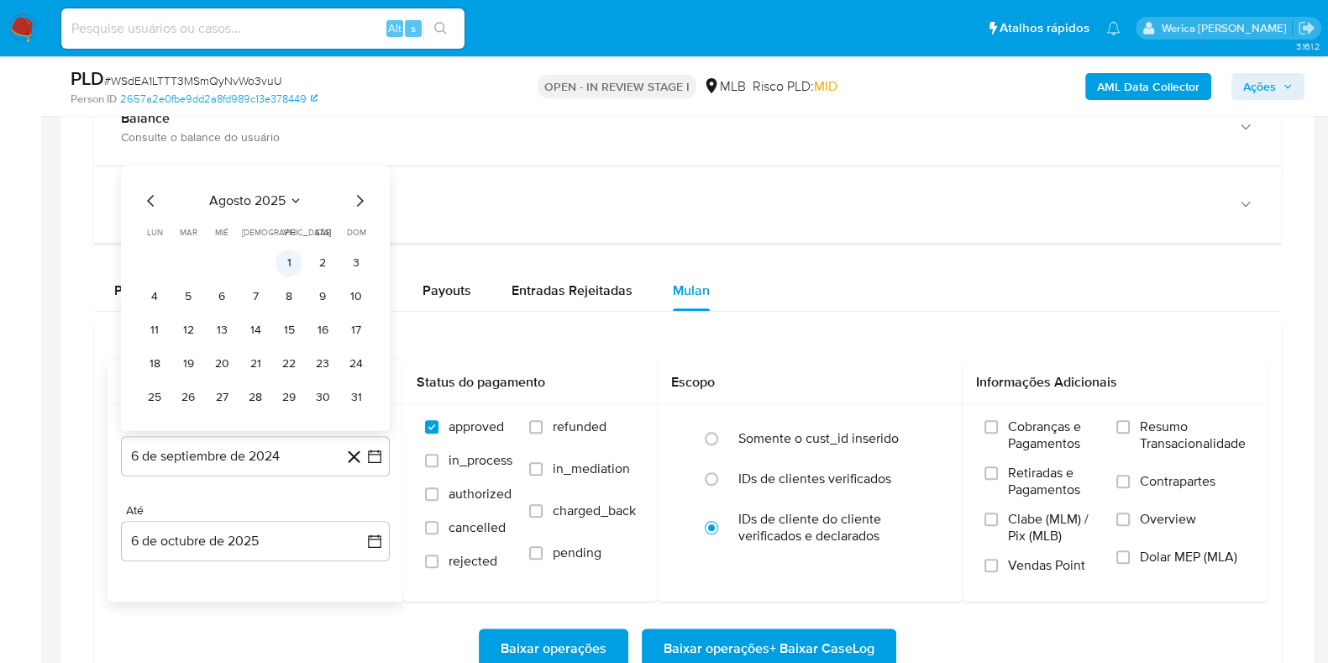
click at [296, 261] on button "1" at bounding box center [289, 262] width 27 height 27
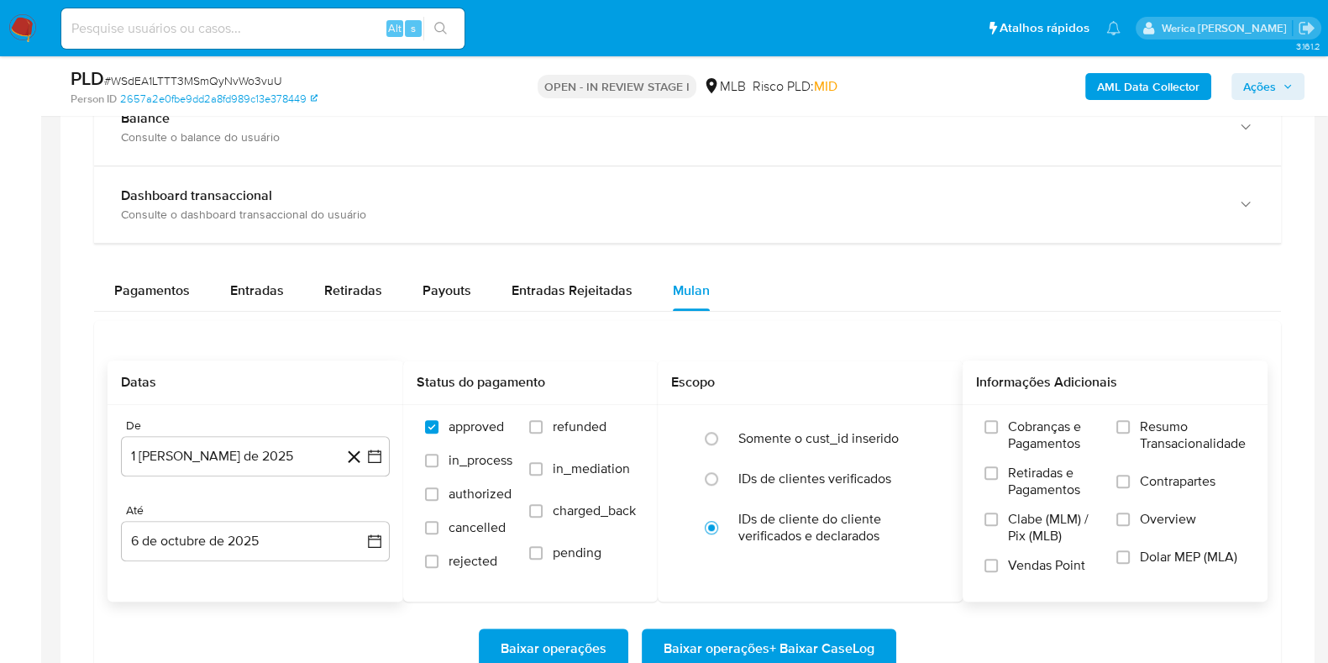
click at [1005, 442] on label "Cobranças e Pagamentos" at bounding box center [1041, 441] width 115 height 46
click at [998, 433] on input "Cobranças e Pagamentos" at bounding box center [990, 426] width 13 height 13
click at [1029, 514] on span "Clabe (MLM) / Pix (MLB)" at bounding box center [1054, 528] width 92 height 34
click at [998, 514] on input "Clabe (MLM) / Pix (MLB)" at bounding box center [990, 518] width 13 height 13
click at [1022, 590] on div "Cobranças e Pagamentos Retiradas e Pagamentos Clabe (MLM) / Pix (MLB) Vendas Po…" at bounding box center [1115, 502] width 305 height 195
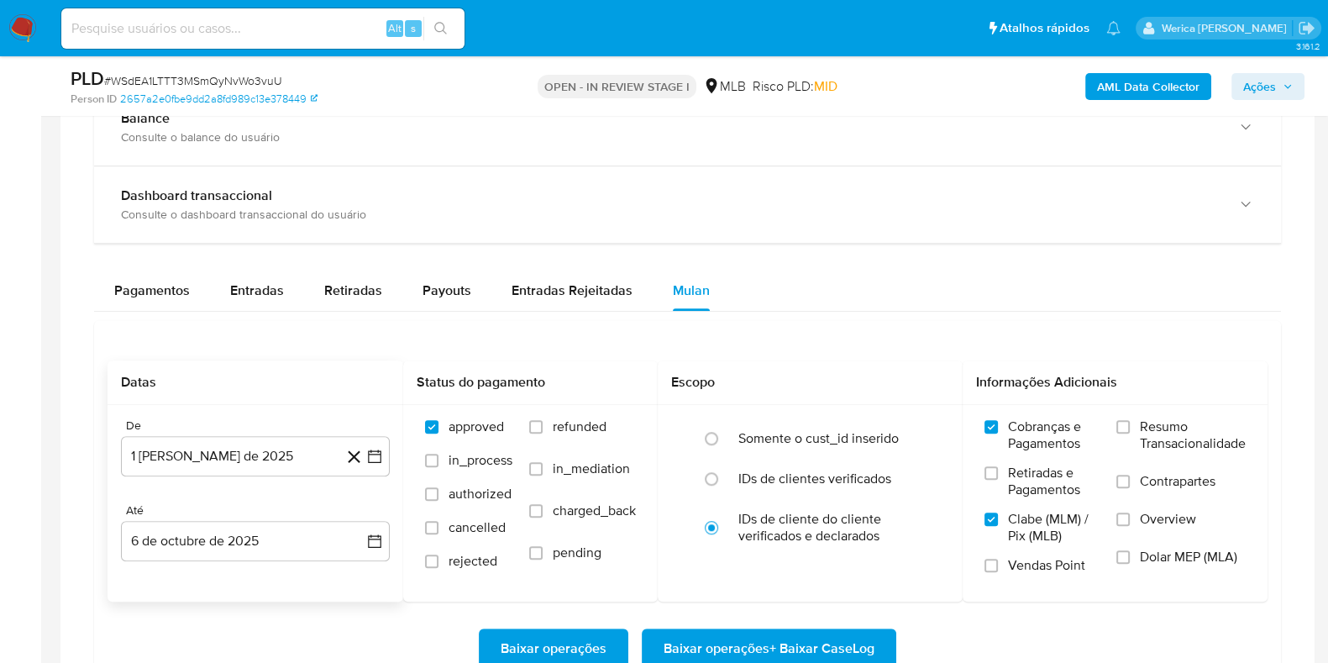
click at [1025, 482] on span "Retiradas e Pagamentos" at bounding box center [1054, 482] width 92 height 34
click at [998, 480] on input "Retiradas e Pagamentos" at bounding box center [990, 472] width 13 height 13
click at [1180, 488] on label "Contrapartes" at bounding box center [1180, 492] width 129 height 38
click at [1130, 488] on input "Contrapartes" at bounding box center [1122, 481] width 13 height 13
click at [1161, 531] on label "Overview" at bounding box center [1180, 530] width 129 height 38
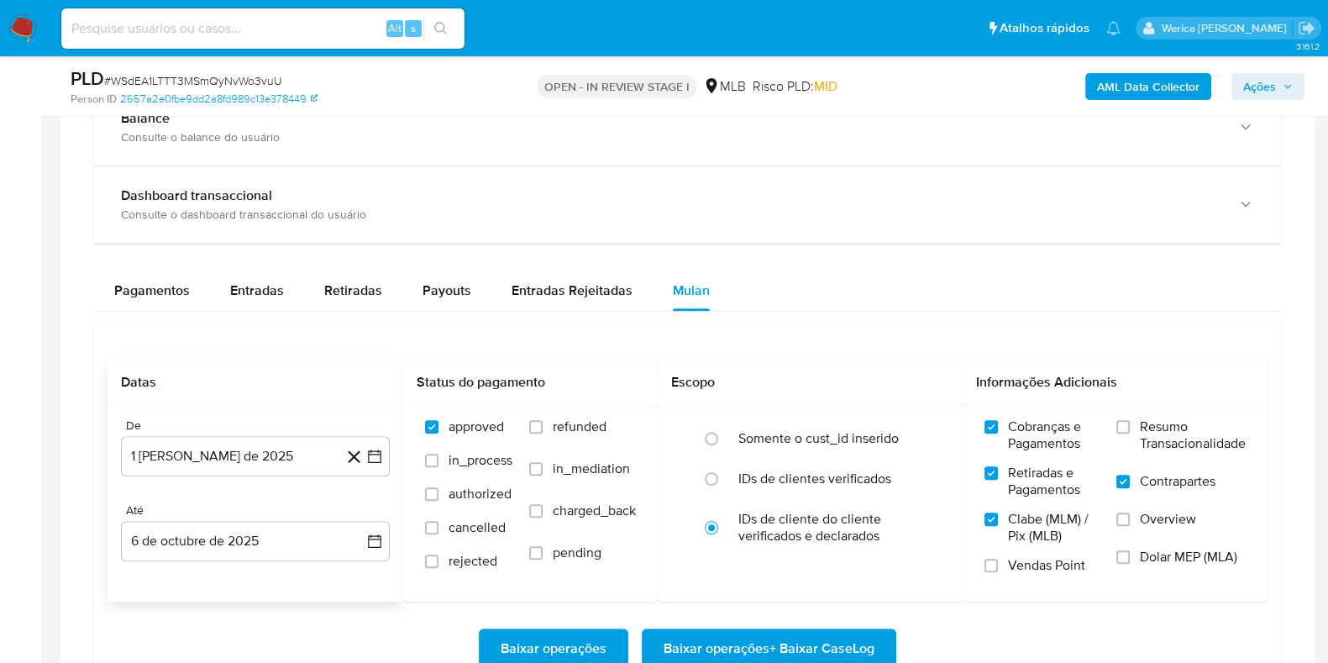
drag, startPoint x: 1131, startPoint y: 585, endPoint x: 1125, endPoint y: 592, distance: 9.5
click at [1125, 592] on div "Cobranças e Pagamentos Retiradas e Pagamentos Clabe (MLM) / Pix (MLB) Vendas Po…" at bounding box center [1115, 502] width 305 height 195
click at [1141, 528] on label "Overview" at bounding box center [1180, 530] width 129 height 38
click at [1130, 526] on input "Overview" at bounding box center [1122, 518] width 13 height 13
click at [1157, 432] on span "Resumo Transacionalidade" at bounding box center [1193, 435] width 106 height 34
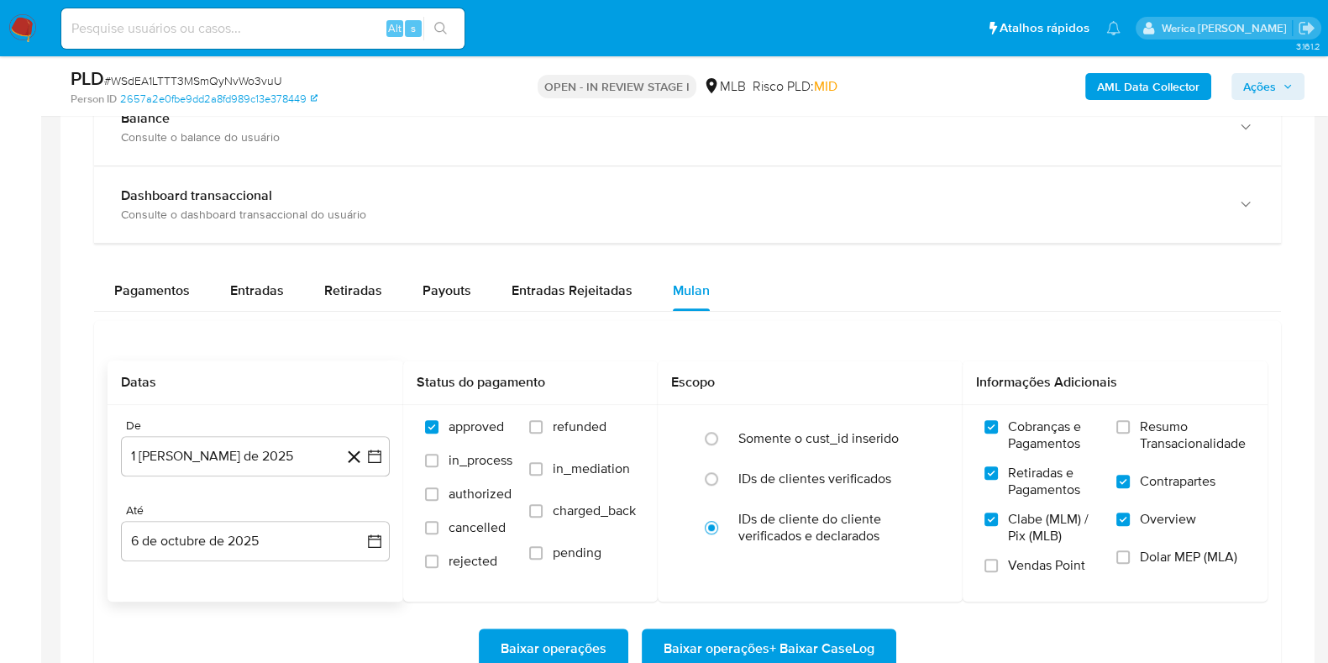
click at [1130, 432] on input "Resumo Transacionalidade" at bounding box center [1122, 426] width 13 height 13
click at [1146, 560] on span "Dolar MEP (MLA)" at bounding box center [1188, 557] width 97 height 17
click at [1130, 560] on input "Dolar MEP (MLA)" at bounding box center [1122, 556] width 13 height 13
click at [1018, 569] on span "Vendas Point" at bounding box center [1046, 565] width 77 height 17
click at [998, 569] on input "Vendas Point" at bounding box center [990, 565] width 13 height 13
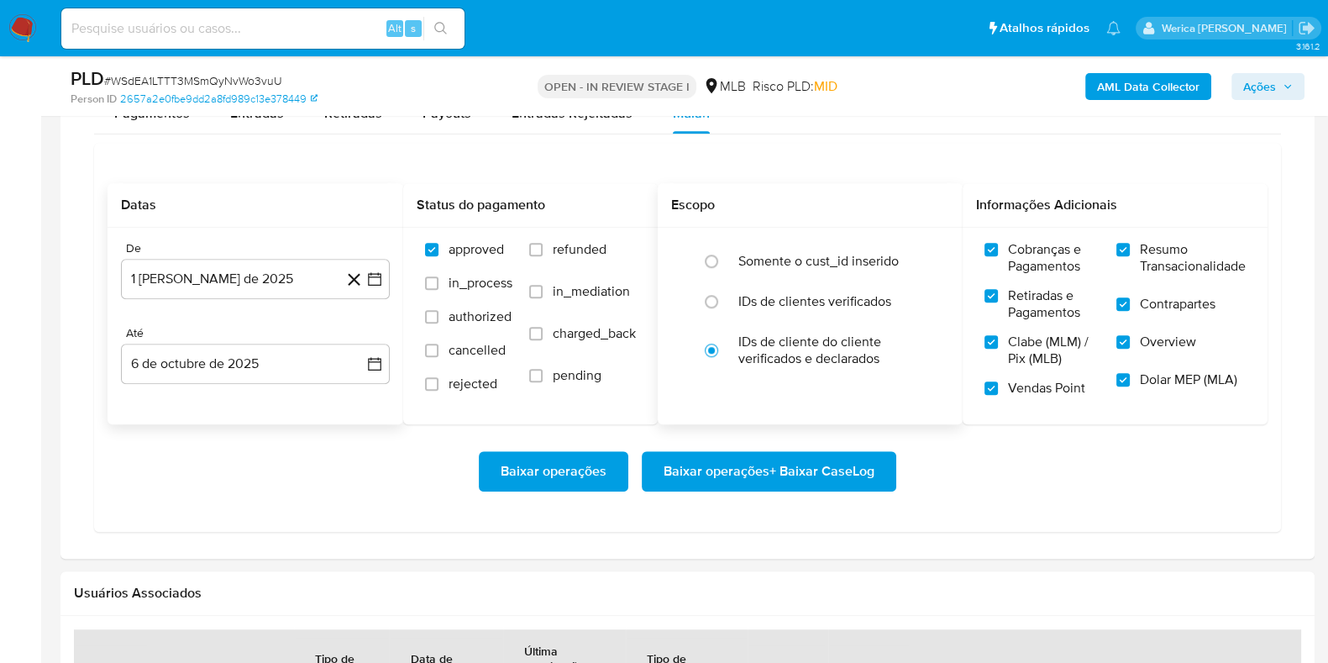
scroll to position [1469, 0]
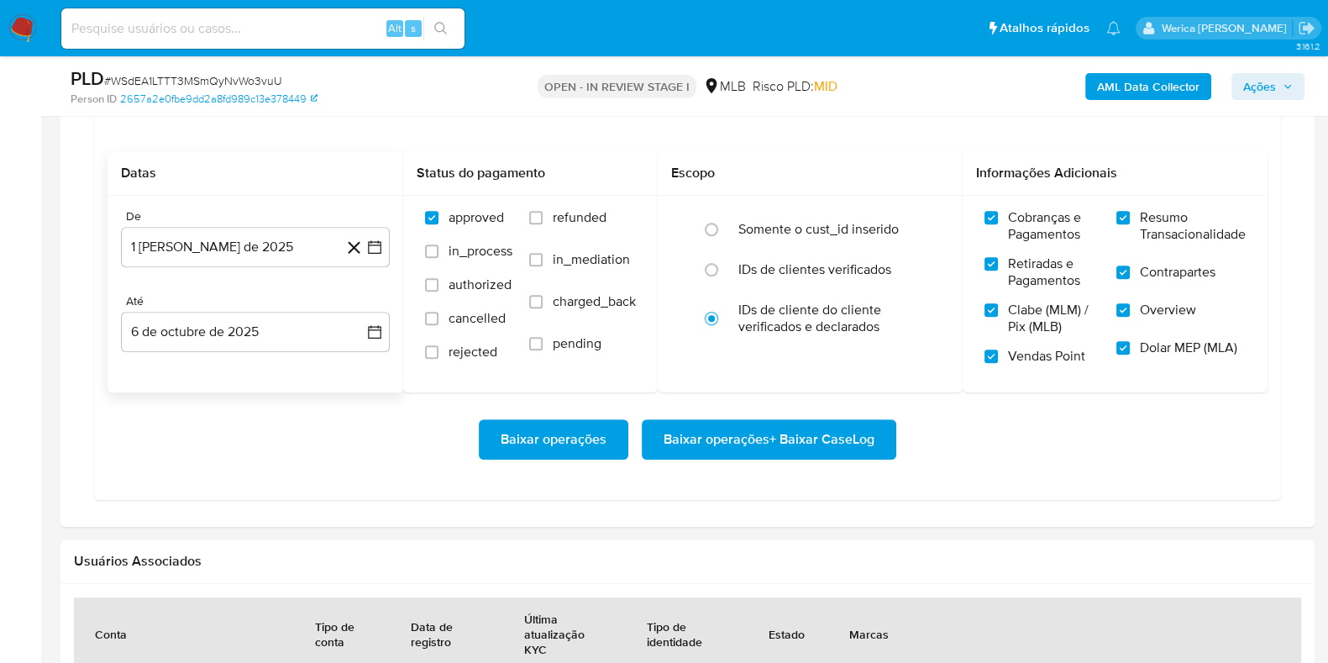
click at [827, 434] on span "Baixar operações + Baixar CaseLog" at bounding box center [769, 439] width 211 height 37
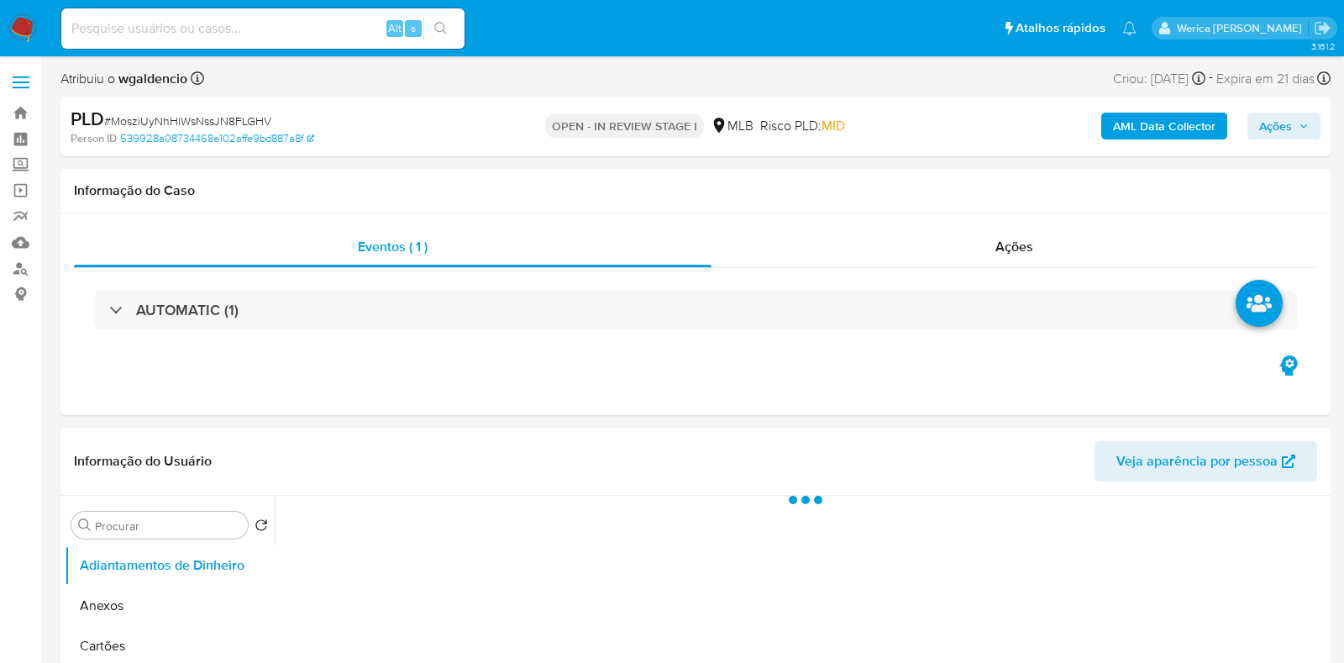
select select "10"
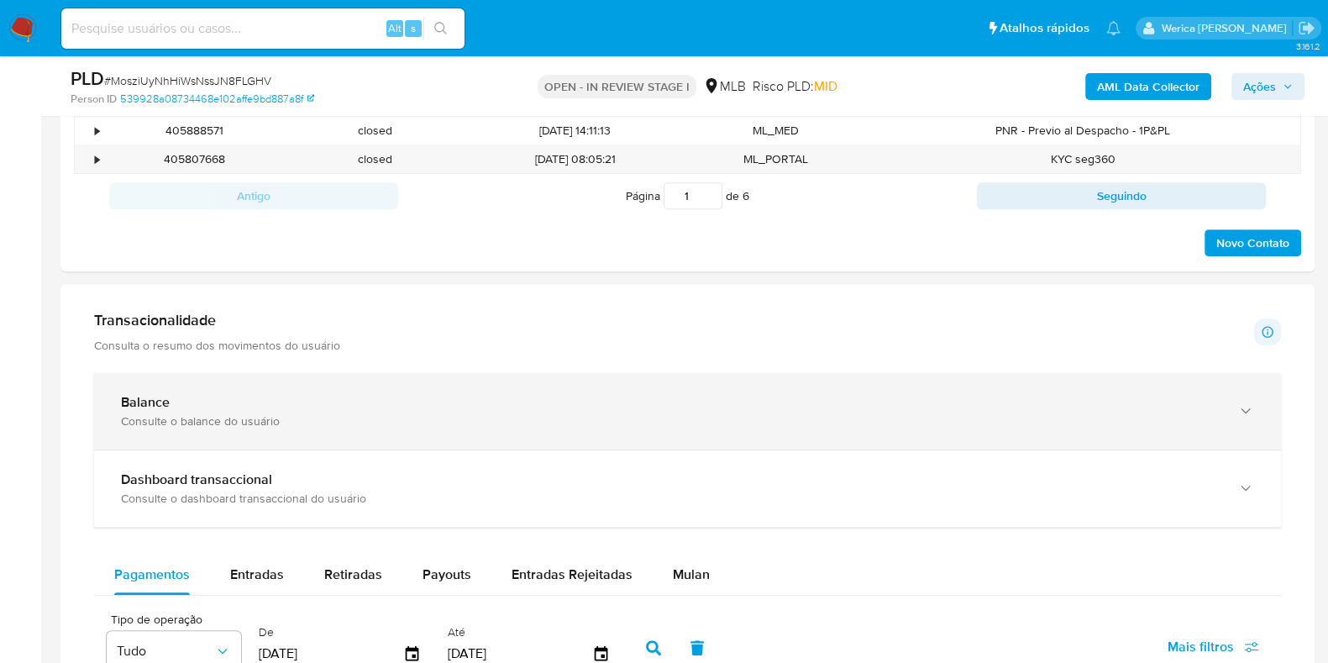
scroll to position [1155, 0]
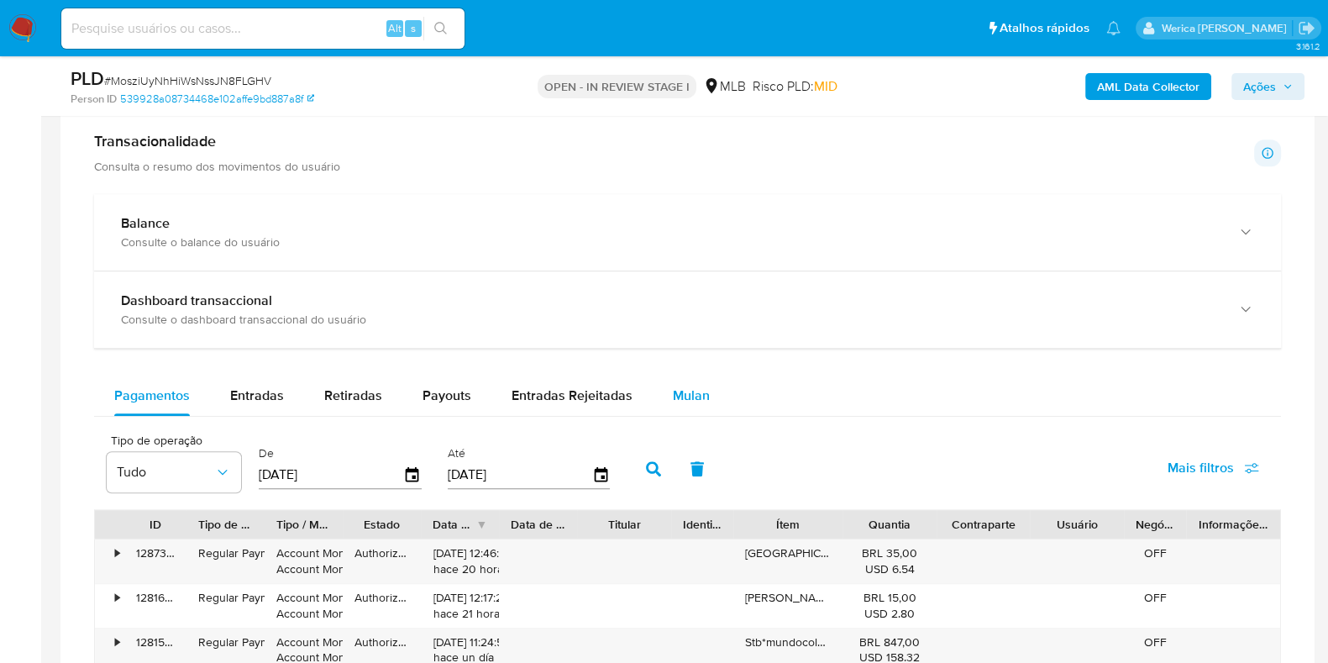
click at [659, 395] on button "Mulan" at bounding box center [691, 395] width 77 height 40
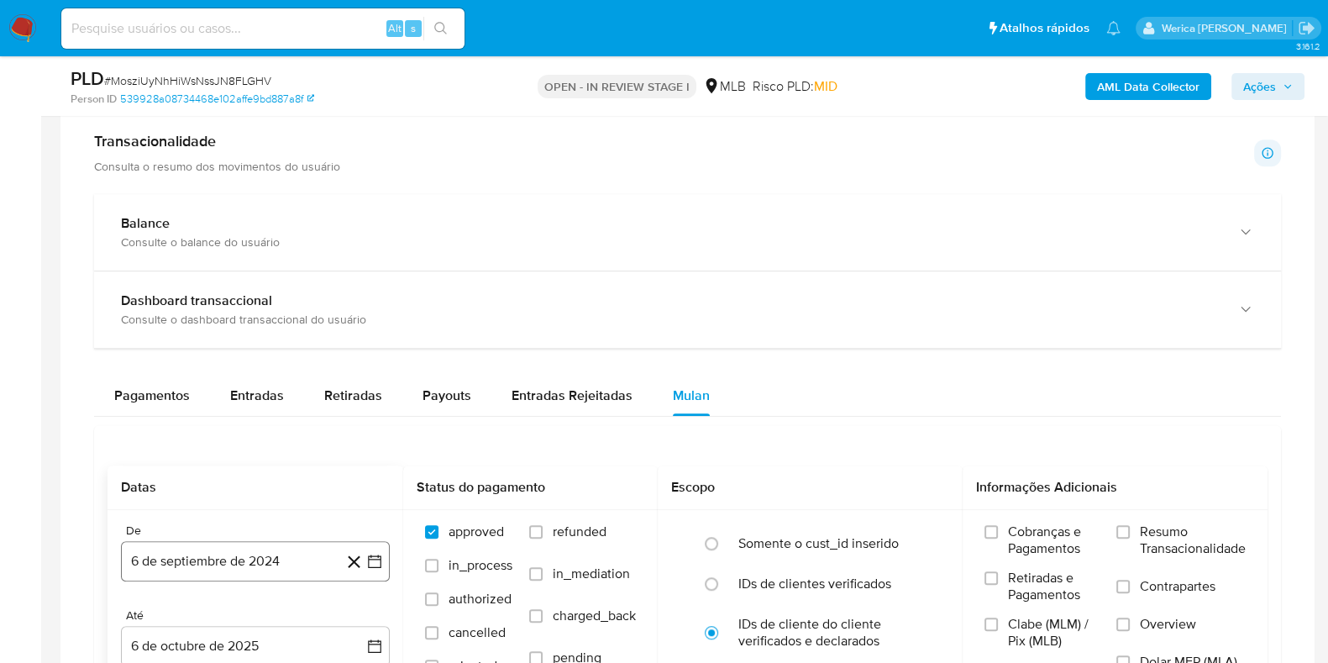
click at [207, 563] on button "6 de septiembre de 2024" at bounding box center [255, 561] width 269 height 40
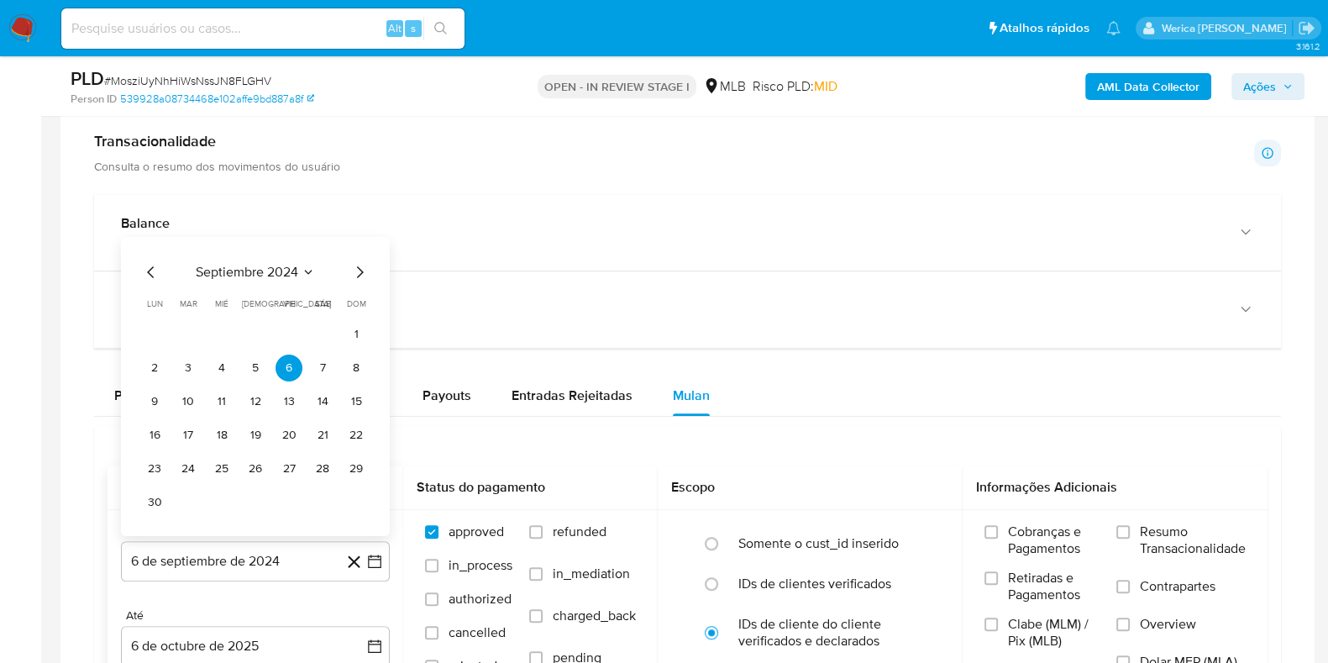
click at [269, 269] on span "septiembre 2024" at bounding box center [247, 272] width 102 height 17
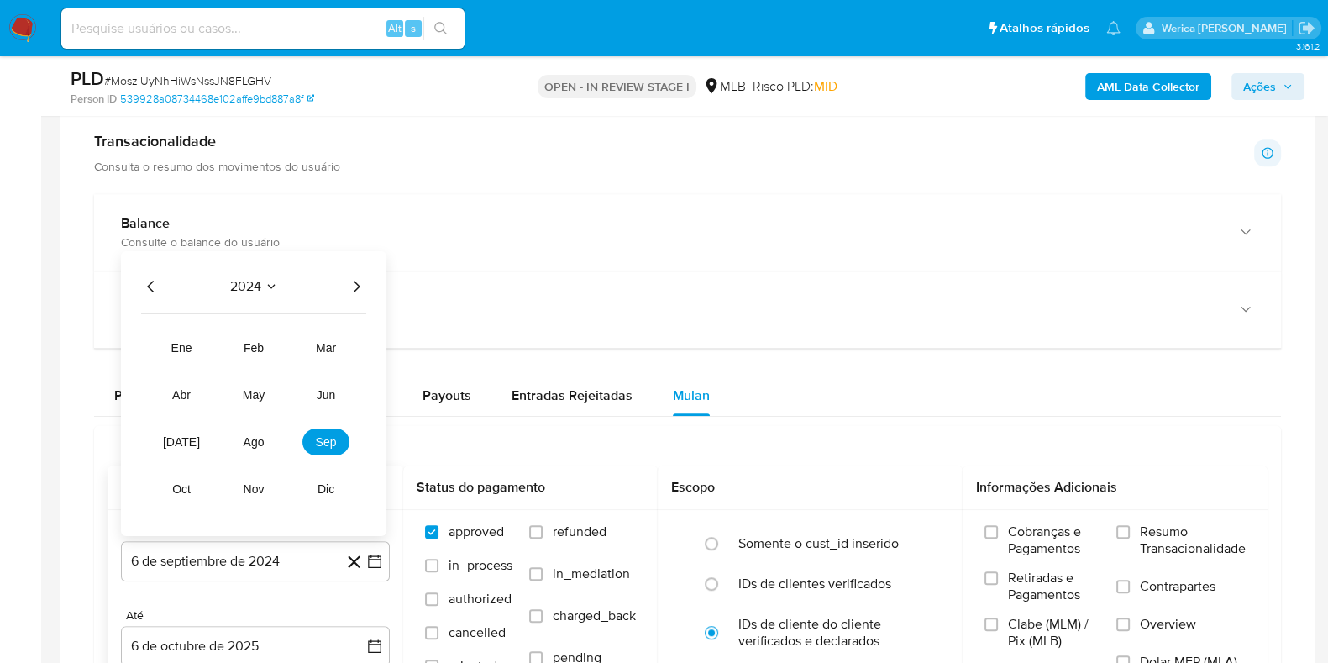
click at [365, 279] on icon "Año siguiente" at bounding box center [356, 286] width 20 height 20
click at [253, 442] on span "ago" at bounding box center [254, 441] width 21 height 13
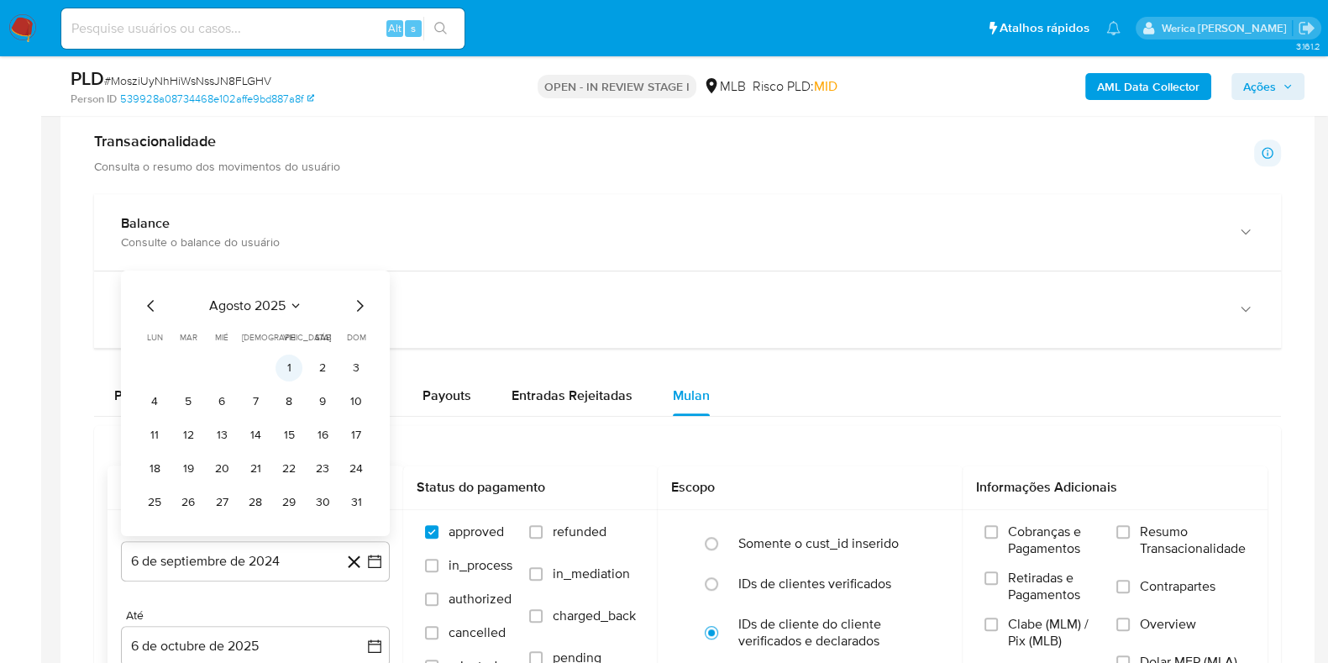
click at [298, 362] on button "1" at bounding box center [289, 367] width 27 height 27
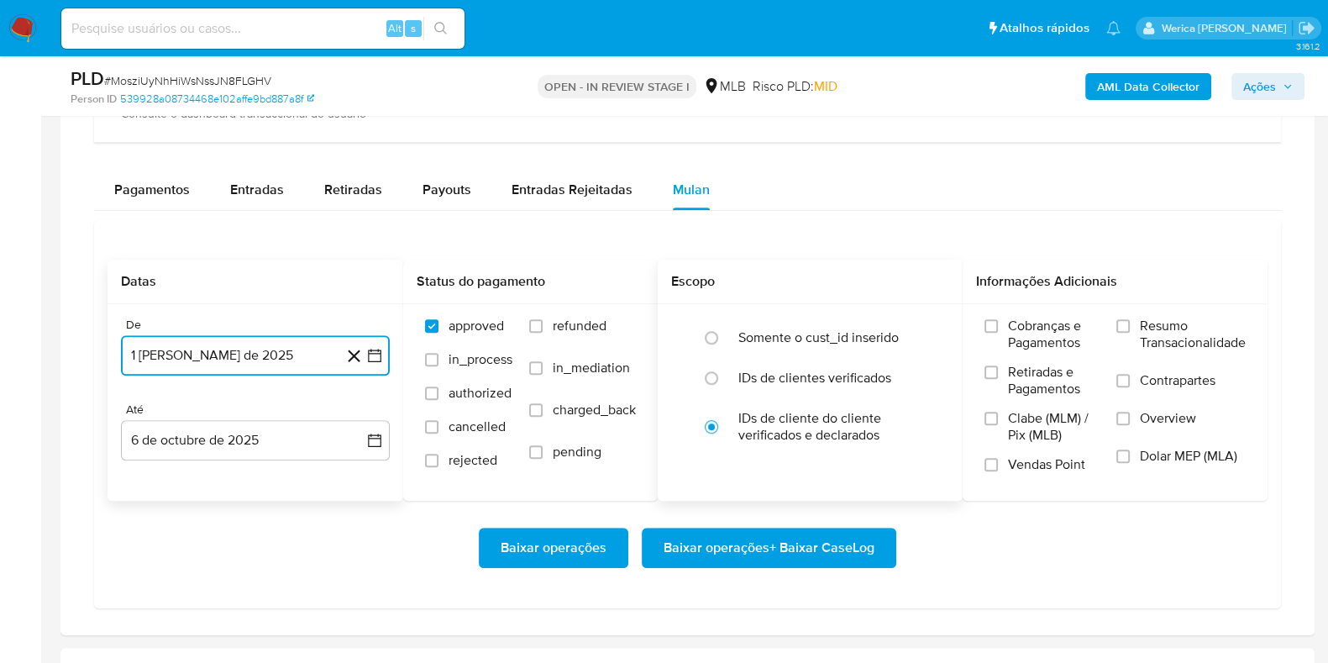
scroll to position [1364, 0]
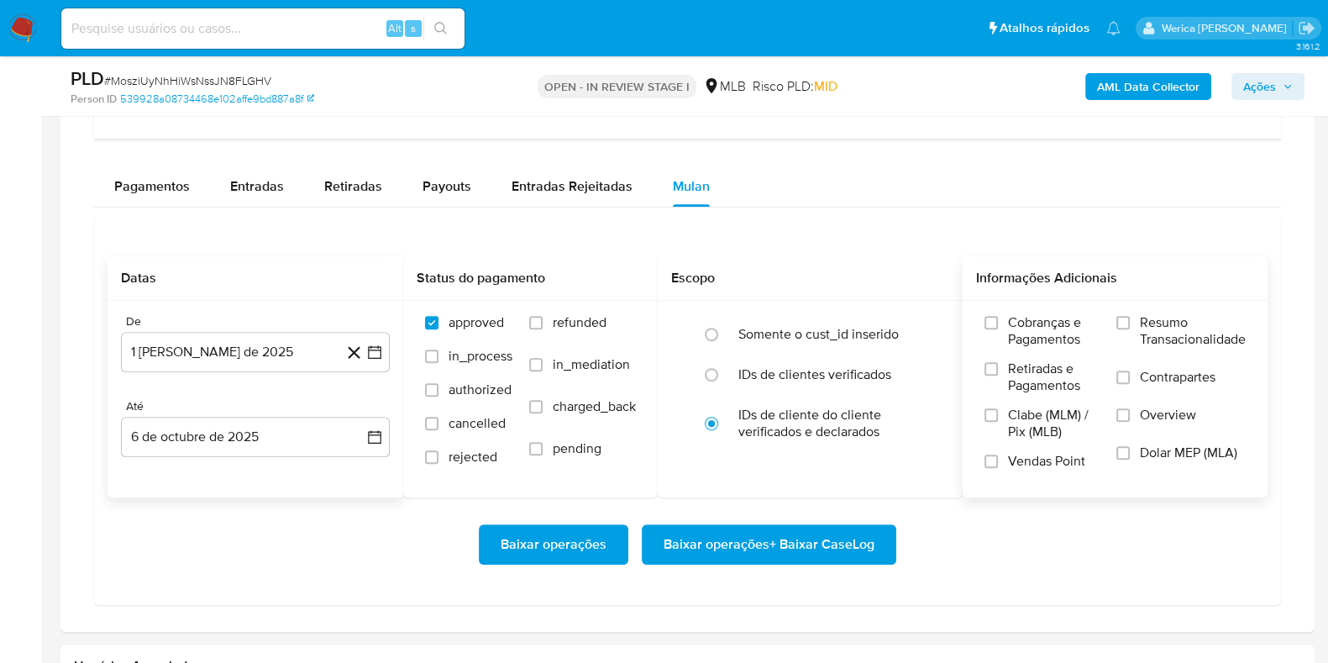
click at [1046, 333] on span "Cobranças e Pagamentos" at bounding box center [1054, 331] width 92 height 34
click at [998, 329] on input "Cobranças e Pagamentos" at bounding box center [990, 322] width 13 height 13
click at [1046, 379] on span "Retiradas e Pagamentos" at bounding box center [1054, 377] width 92 height 34
click at [998, 375] on input "Retiradas e Pagamentos" at bounding box center [990, 368] width 13 height 13
click at [1053, 438] on label "Clabe (MLM) / Pix (MLB)" at bounding box center [1041, 430] width 115 height 46
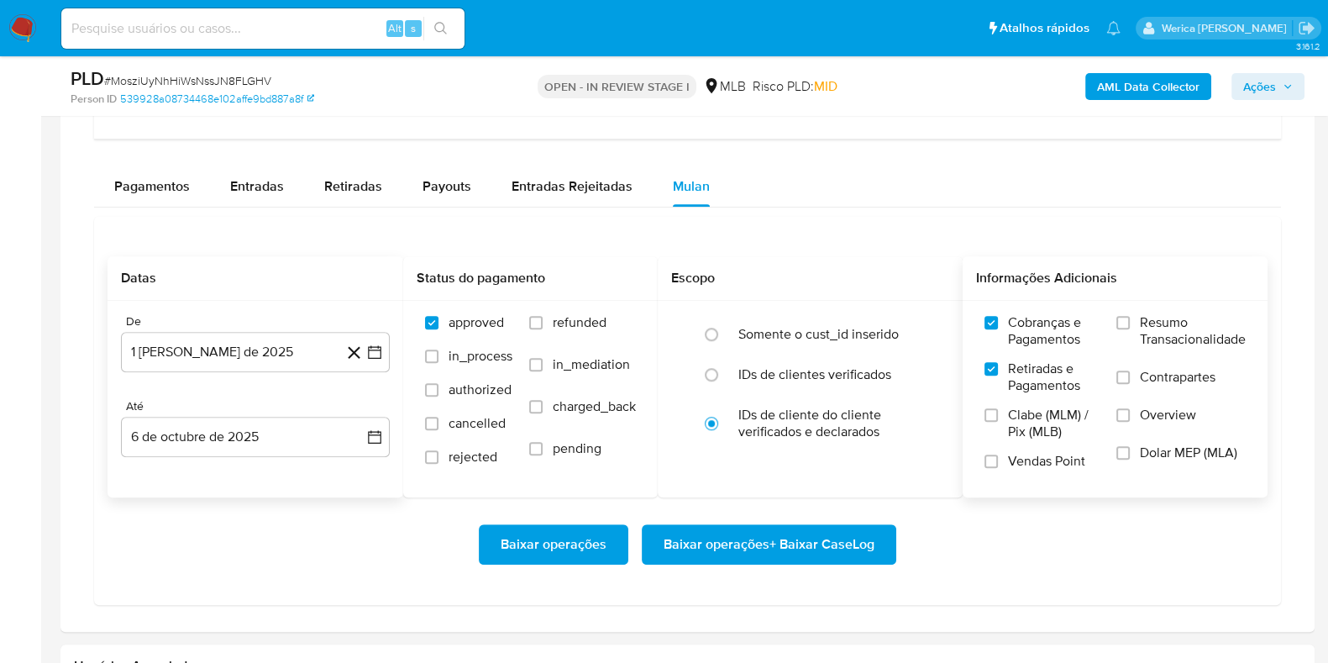
click at [998, 422] on input "Clabe (MLM) / Pix (MLB)" at bounding box center [990, 414] width 13 height 13
click at [1053, 455] on span "Vendas Point" at bounding box center [1046, 461] width 77 height 17
click at [998, 455] on input "Vendas Point" at bounding box center [990, 460] width 13 height 13
click at [1130, 455] on label "Dolar MEP (MLA)" at bounding box center [1180, 463] width 129 height 38
click at [1130, 455] on input "Dolar MEP (MLA)" at bounding box center [1122, 452] width 13 height 13
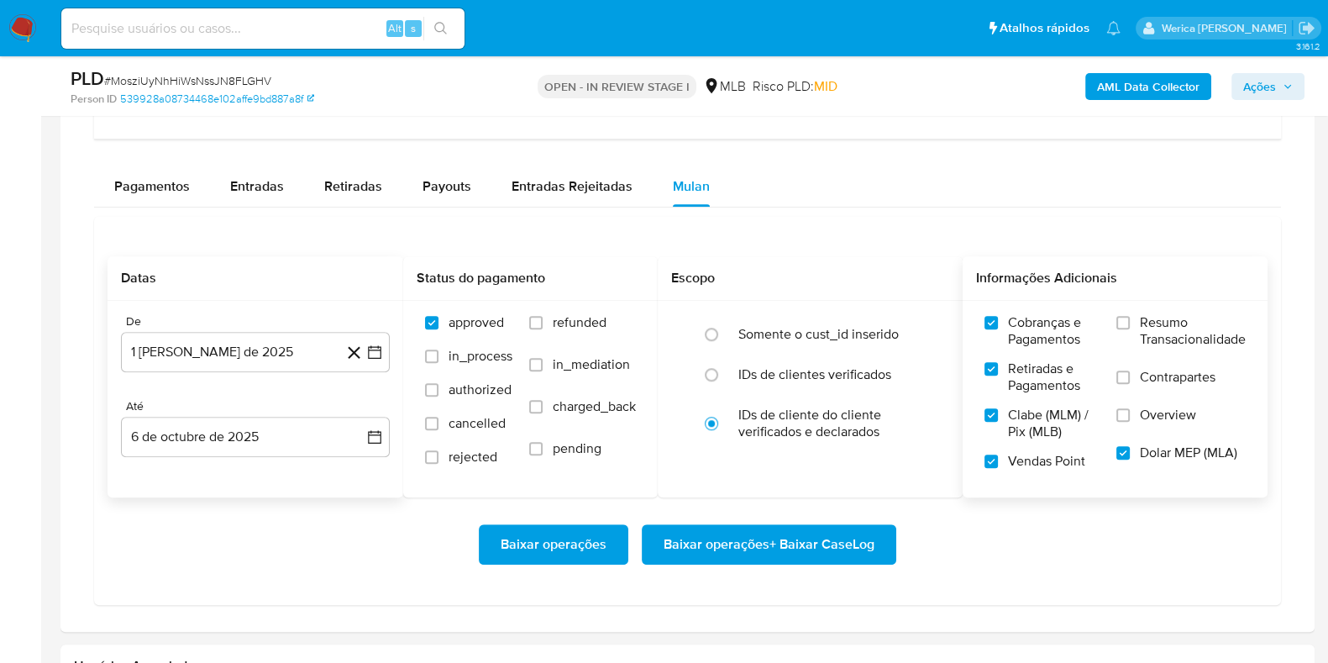
click at [1142, 410] on span "Overview" at bounding box center [1168, 415] width 56 height 17
click at [1130, 410] on input "Overview" at bounding box center [1122, 414] width 13 height 13
click at [1147, 380] on span "Contrapartes" at bounding box center [1178, 377] width 76 height 17
click at [1130, 380] on input "Contrapartes" at bounding box center [1122, 376] width 13 height 13
click at [1147, 350] on label "Resumo Transacionalidade" at bounding box center [1180, 341] width 129 height 55
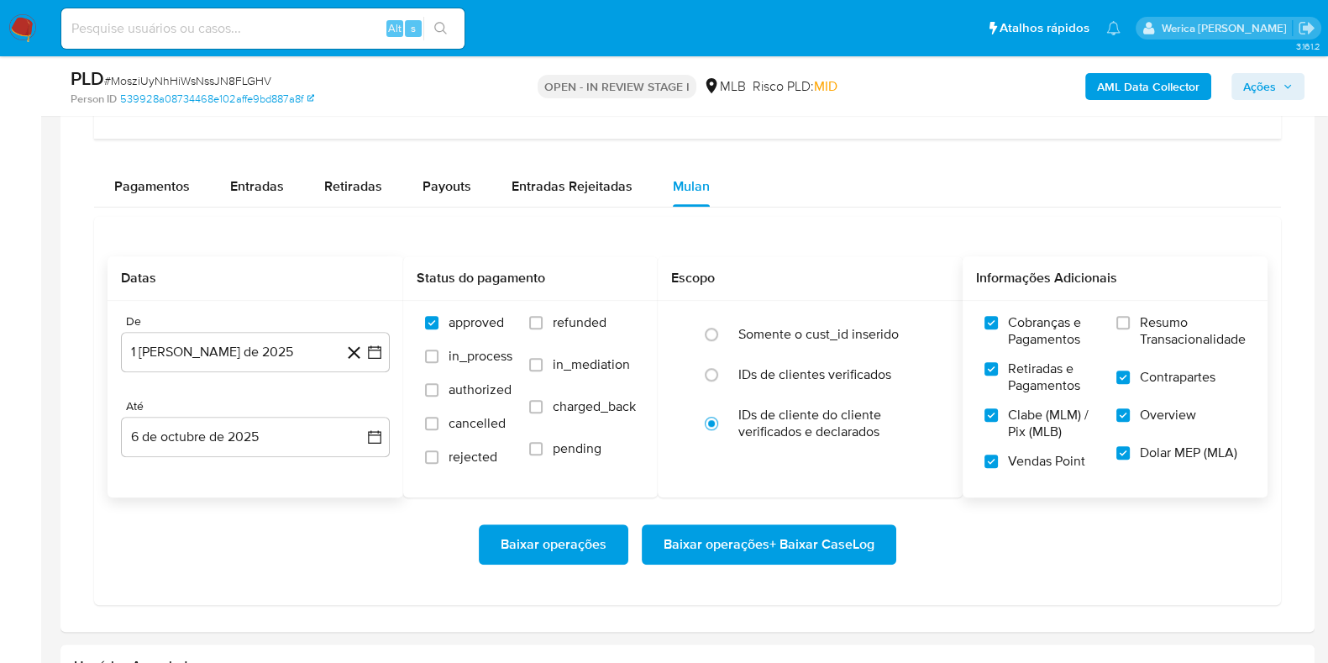
click at [1130, 329] on input "Resumo Transacionalidade" at bounding box center [1122, 322] width 13 height 13
click at [858, 544] on span "Baixar operações + Baixar CaseLog" at bounding box center [769, 544] width 211 height 37
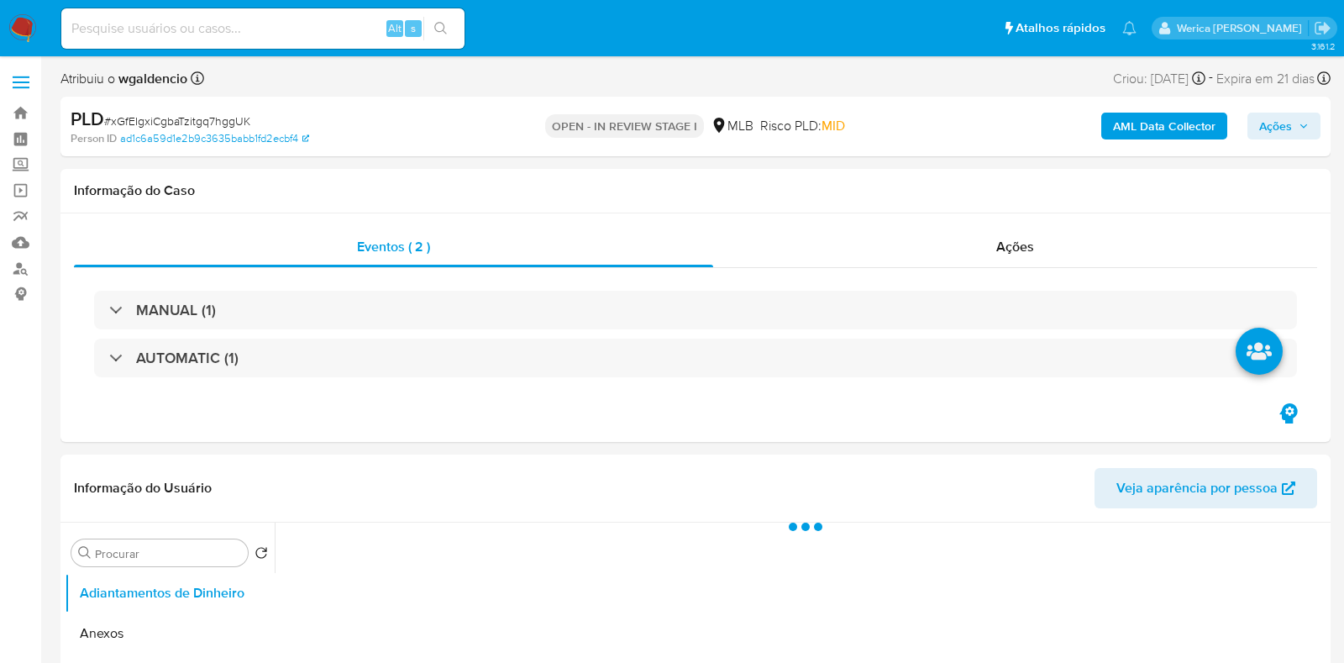
select select "10"
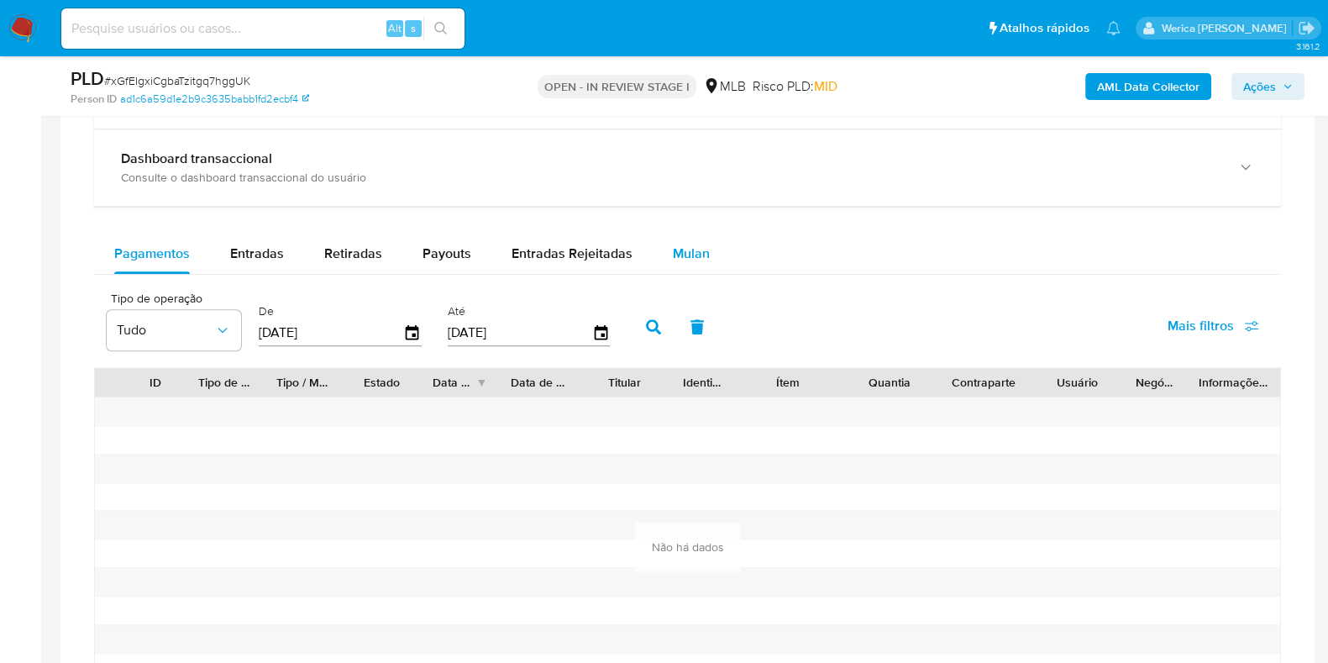
scroll to position [1050, 0]
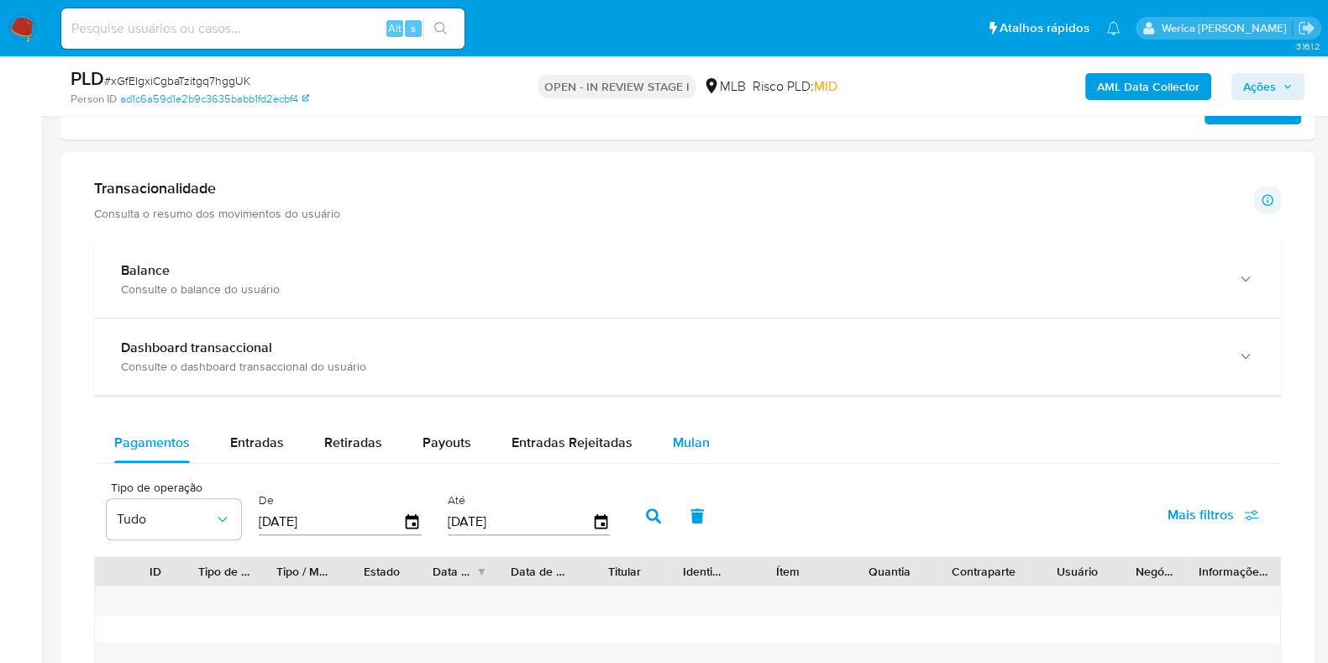
click at [696, 434] on span "Mulan" at bounding box center [691, 442] width 37 height 19
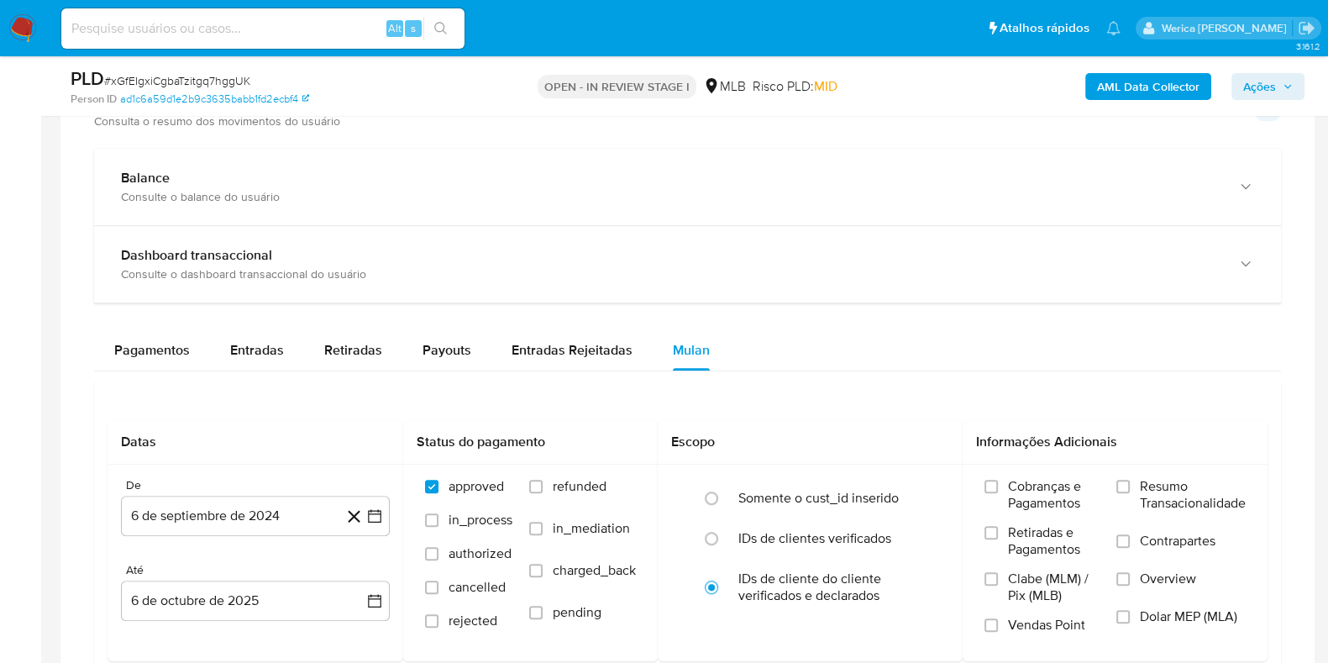
scroll to position [1364, 0]
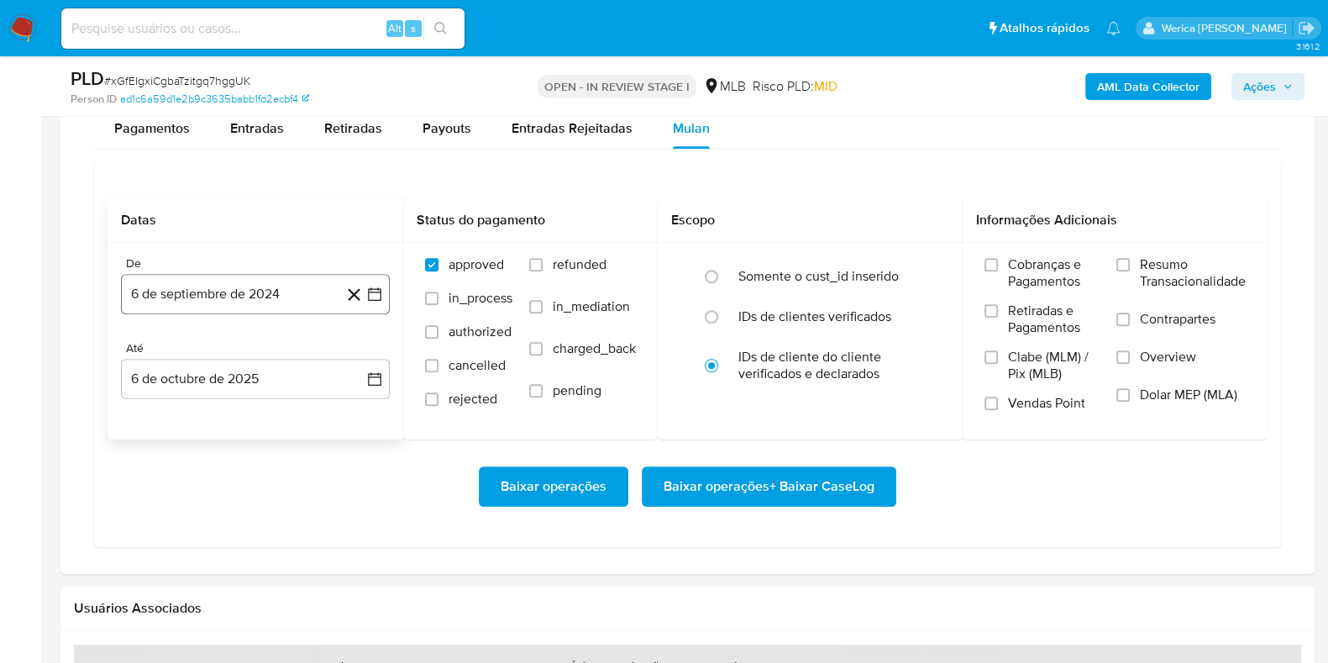
click at [206, 300] on button "6 de septiembre de 2024" at bounding box center [255, 294] width 269 height 40
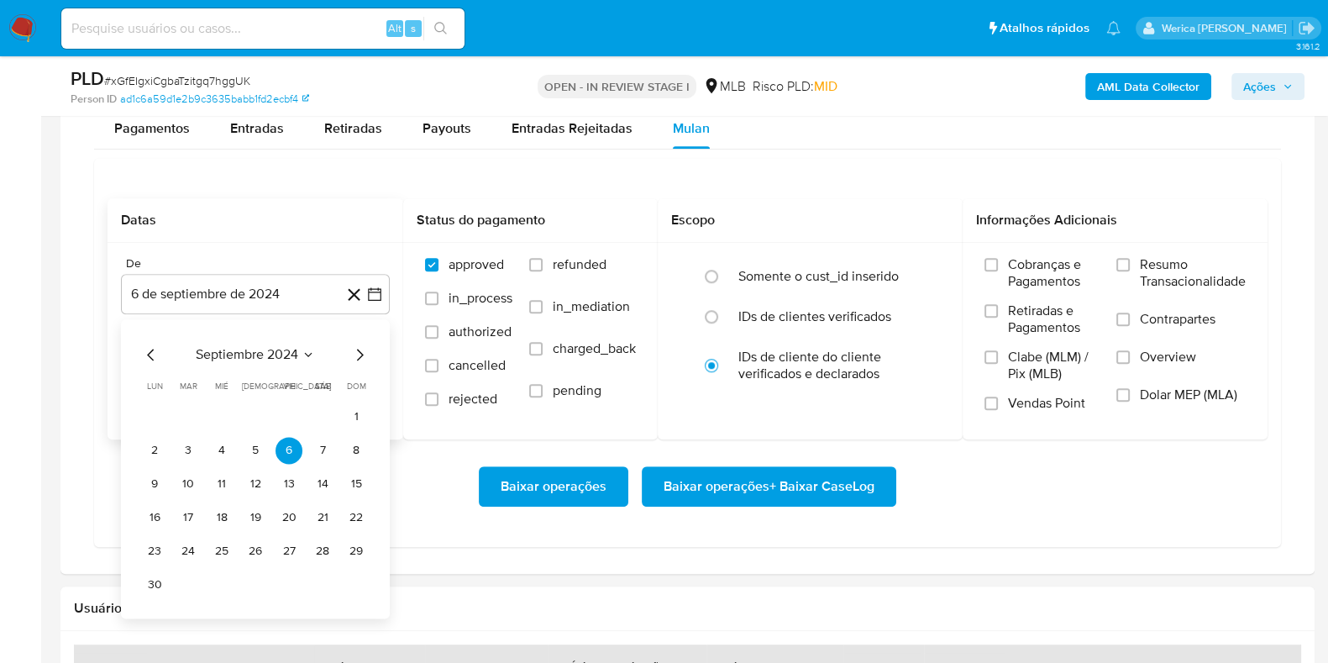
click at [255, 355] on span "septiembre 2024" at bounding box center [247, 354] width 102 height 17
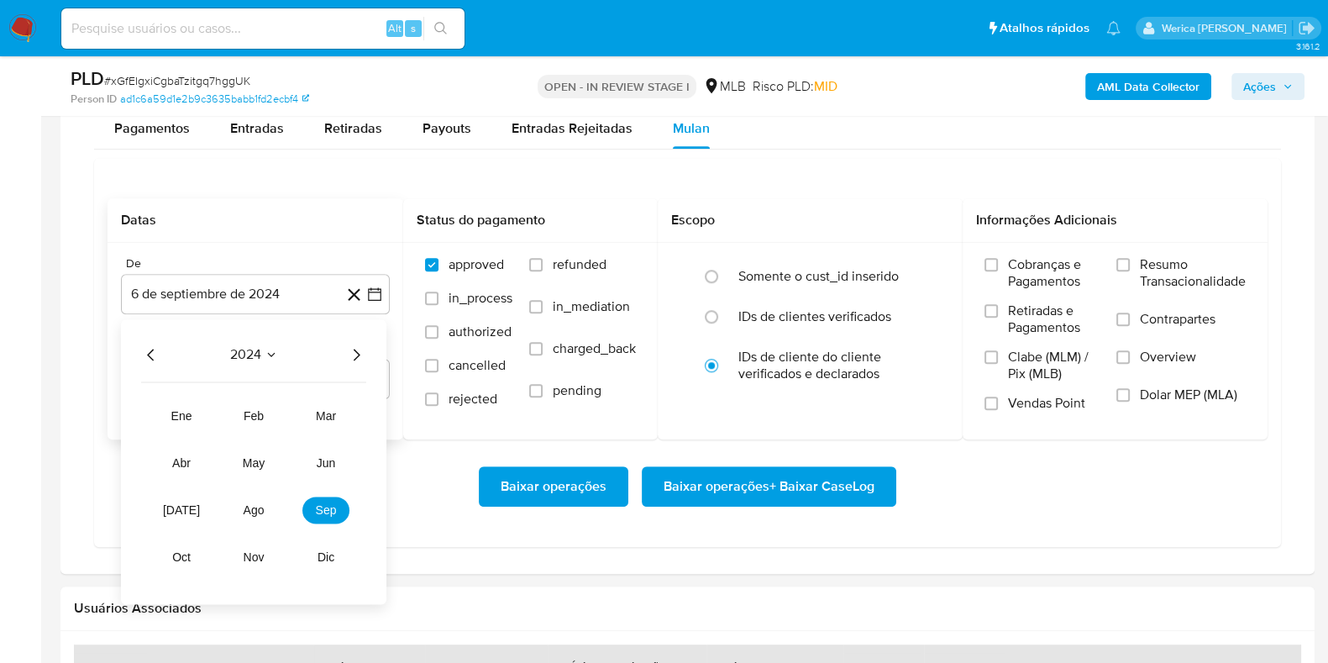
click at [346, 358] on icon "Año siguiente" at bounding box center [356, 354] width 20 height 20
click at [252, 509] on span "ago" at bounding box center [254, 509] width 21 height 13
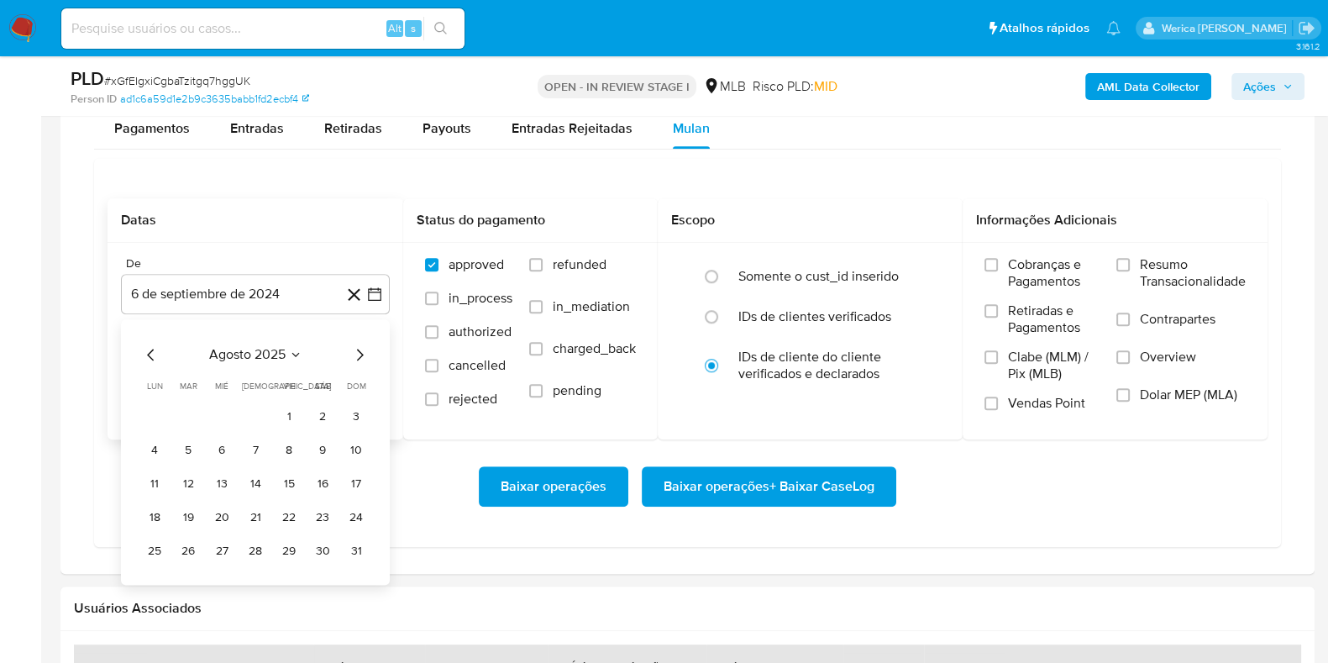
click at [293, 429] on tbody "1 2 3 4 5 6 7 8 9 10 11 12 13 14 15 16 17 18 19 20 21 22 23 24 25 26 27 28 29 3…" at bounding box center [255, 483] width 228 height 161
click at [294, 406] on button "1" at bounding box center [289, 416] width 27 height 27
click at [1054, 291] on label "Cobranças e Pagamentos" at bounding box center [1041, 279] width 115 height 46
click at [998, 271] on input "Cobranças e Pagamentos" at bounding box center [990, 264] width 13 height 13
click at [977, 345] on div "Cobranças e Pagamentos Retiradas e Pagamentos Clabe (MLM) / Pix (MLB) Vendas Po…" at bounding box center [1115, 340] width 278 height 168
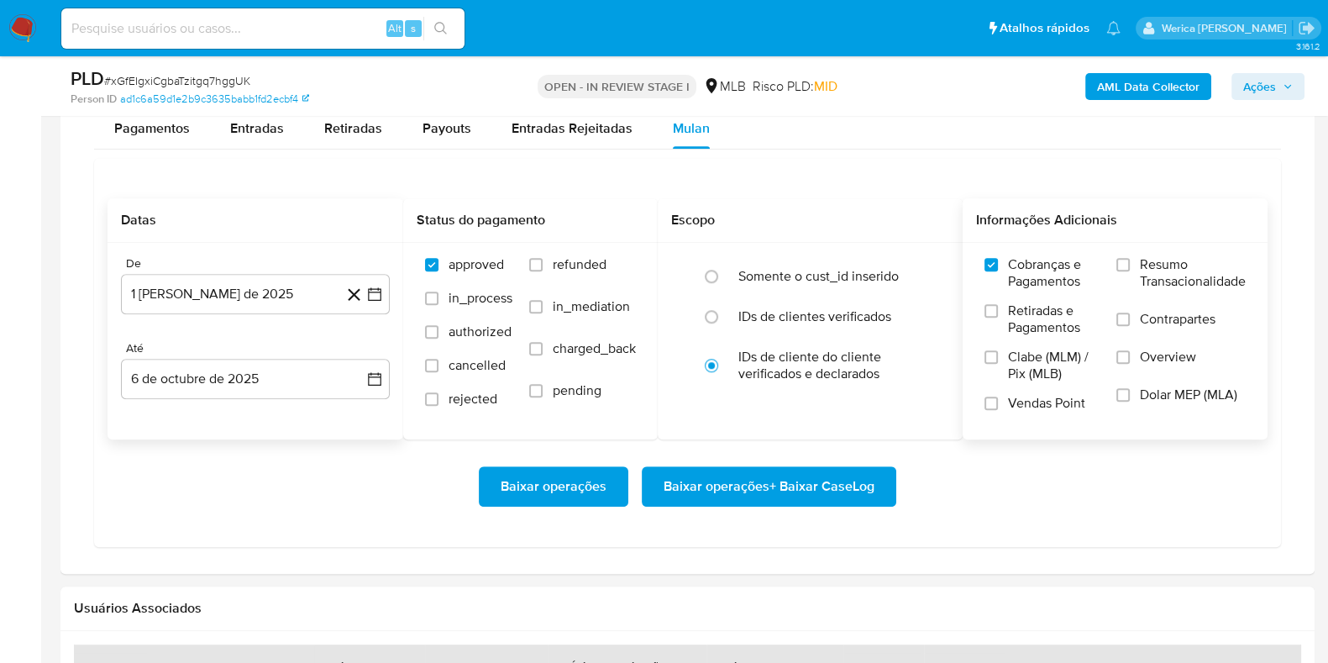
click at [1021, 383] on label "Clabe (MLM) / Pix (MLB)" at bounding box center [1041, 372] width 115 height 46
click at [998, 364] on input "Clabe (MLM) / Pix (MLB)" at bounding box center [990, 356] width 13 height 13
click at [1030, 409] on span "Vendas Point" at bounding box center [1046, 403] width 77 height 17
click at [998, 409] on input "Vendas Point" at bounding box center [990, 402] width 13 height 13
click at [1030, 319] on span "Retiradas e Pagamentos" at bounding box center [1054, 319] width 92 height 34
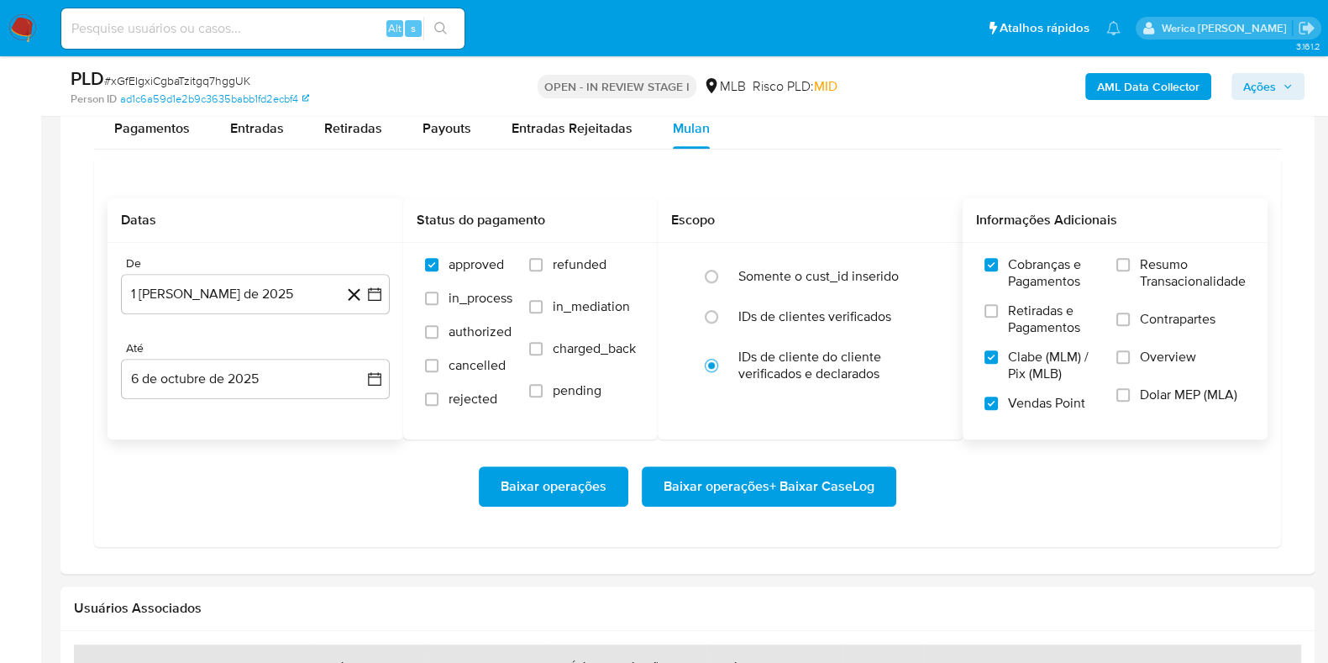
click at [998, 318] on input "Retiradas e Pagamentos" at bounding box center [990, 310] width 13 height 13
drag, startPoint x: 1154, startPoint y: 334, endPoint x: 1168, endPoint y: 360, distance: 29.7
click at [1156, 337] on label "Contrapartes" at bounding box center [1180, 330] width 129 height 38
click at [1174, 381] on label "Overview" at bounding box center [1180, 368] width 129 height 38
click at [1130, 364] on input "Overview" at bounding box center [1122, 356] width 13 height 13
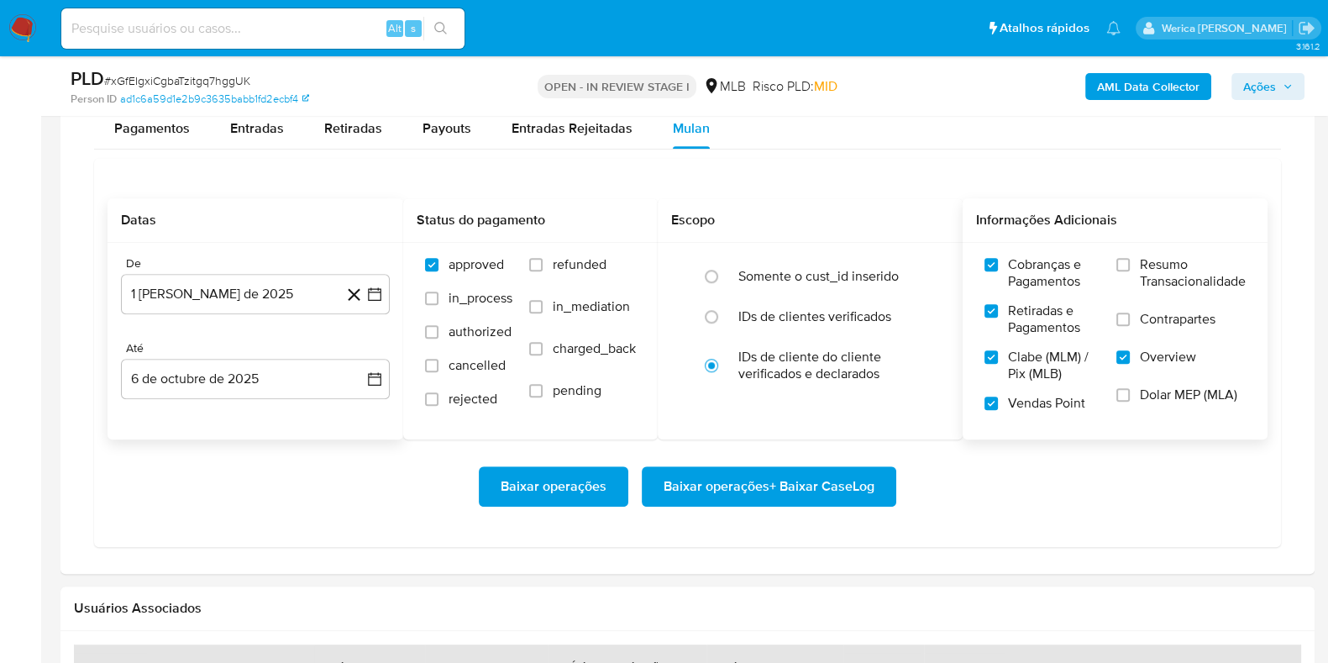
click at [1177, 389] on span "Dolar MEP (MLA)" at bounding box center [1188, 394] width 97 height 17
click at [1130, 389] on input "Dolar MEP (MLA)" at bounding box center [1122, 394] width 13 height 13
click at [1172, 324] on span "Contrapartes" at bounding box center [1178, 319] width 76 height 17
click at [1130, 324] on input "Contrapartes" at bounding box center [1122, 318] width 13 height 13
click at [1163, 275] on span "Resumo Transacionalidade" at bounding box center [1193, 273] width 106 height 34
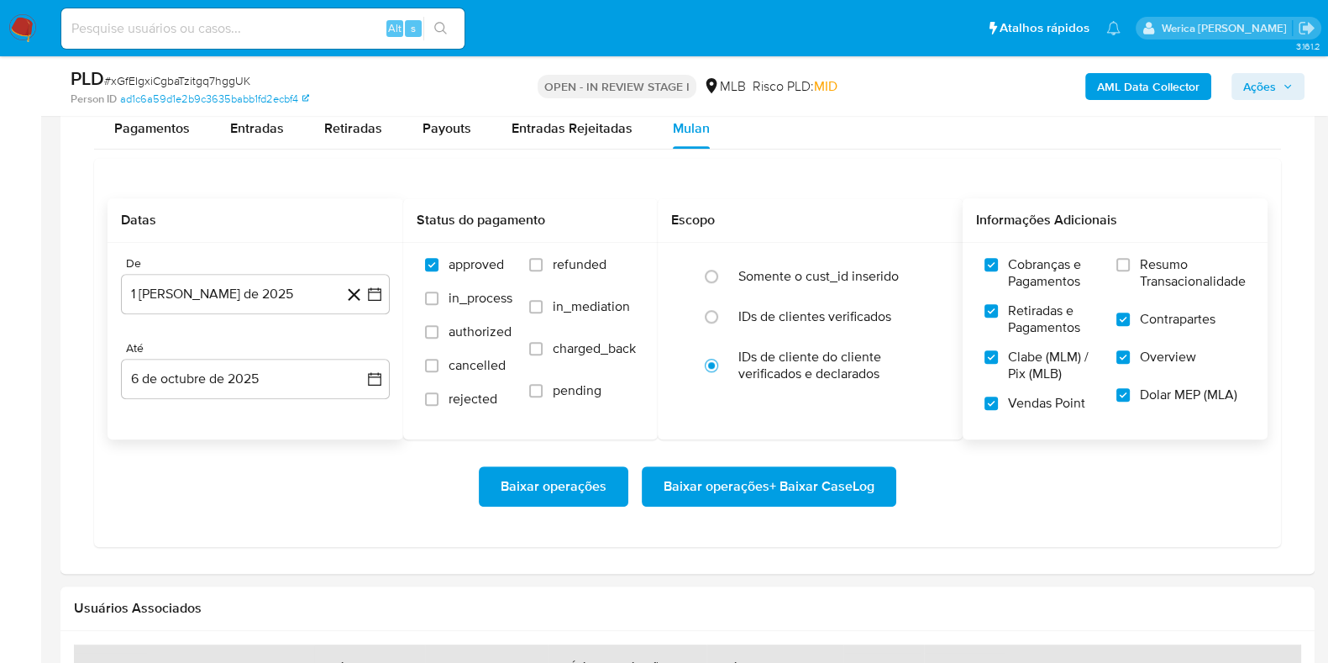
click at [1130, 271] on input "Resumo Transacionalidade" at bounding box center [1122, 264] width 13 height 13
click at [853, 482] on span "Baixar operações + Baixar CaseLog" at bounding box center [769, 486] width 211 height 37
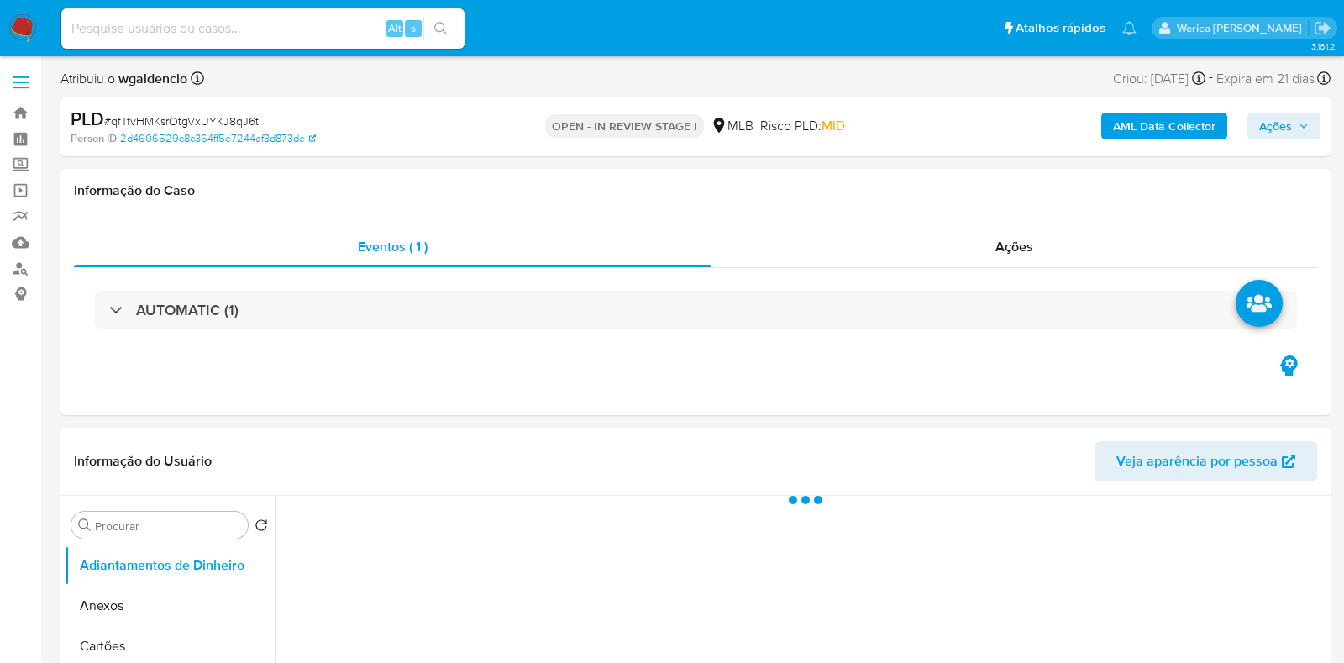
select select "10"
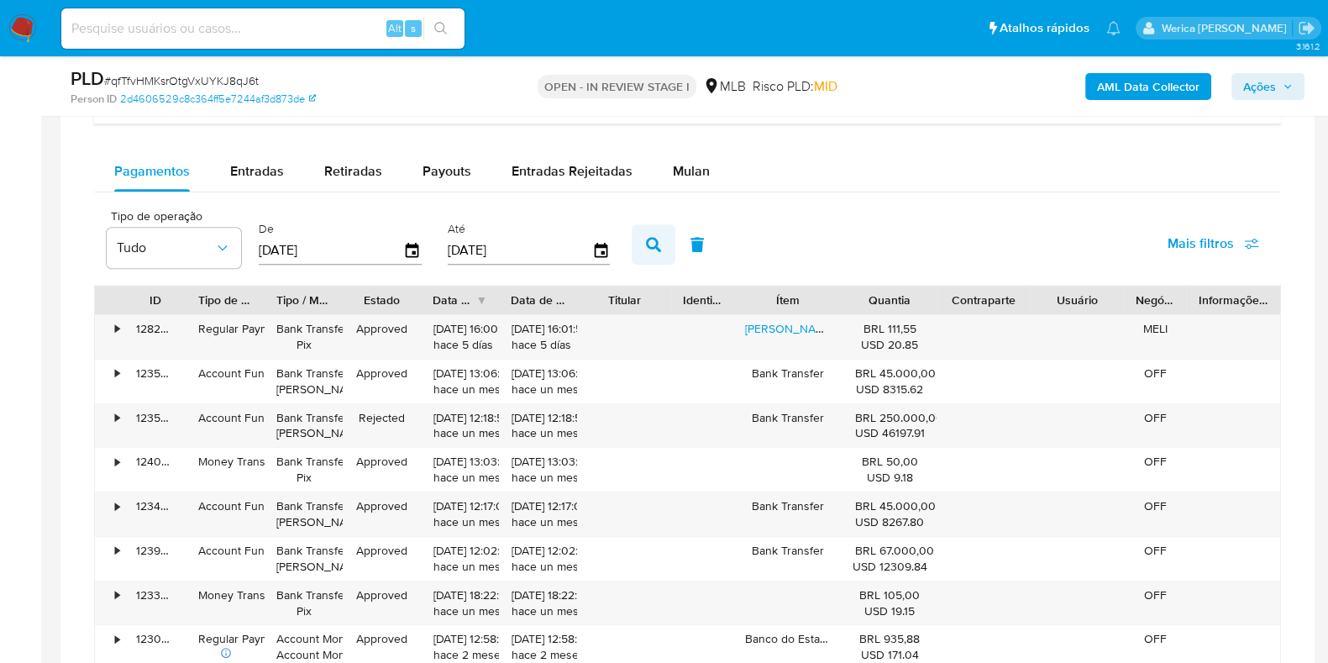
scroll to position [1260, 0]
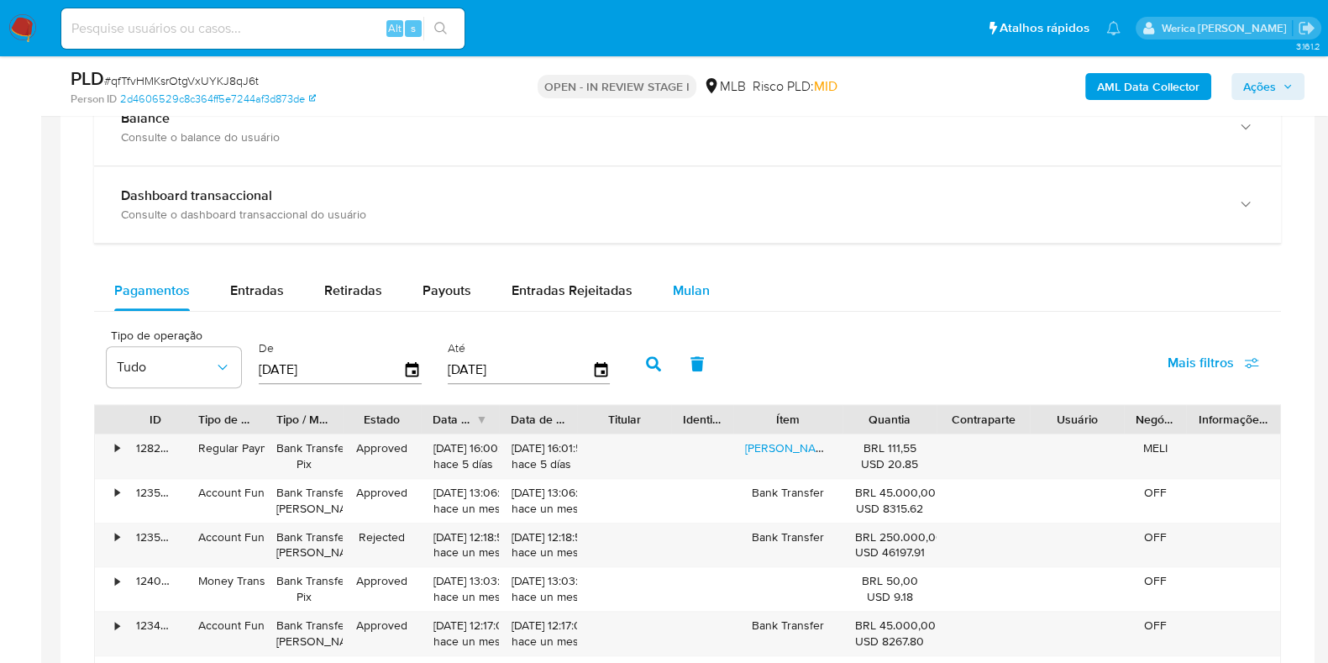
click at [676, 299] on div "Mulan" at bounding box center [691, 290] width 37 height 40
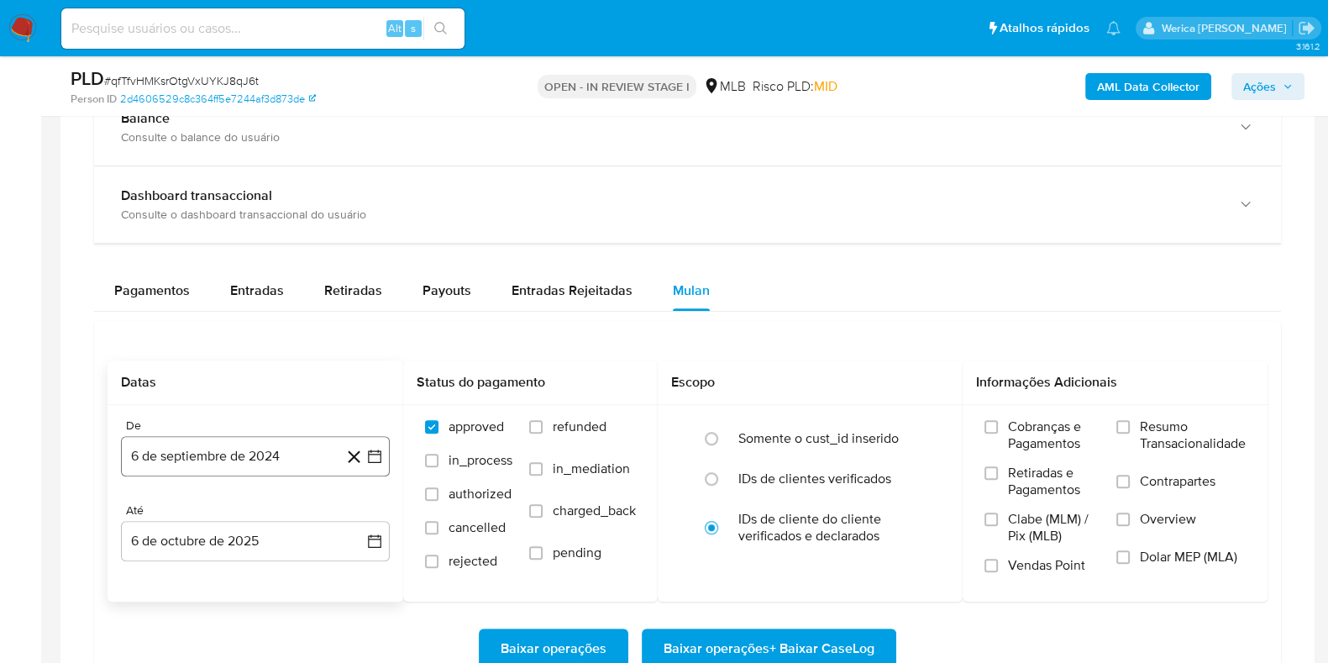
click at [265, 453] on button "6 de septiembre de 2024" at bounding box center [255, 456] width 269 height 40
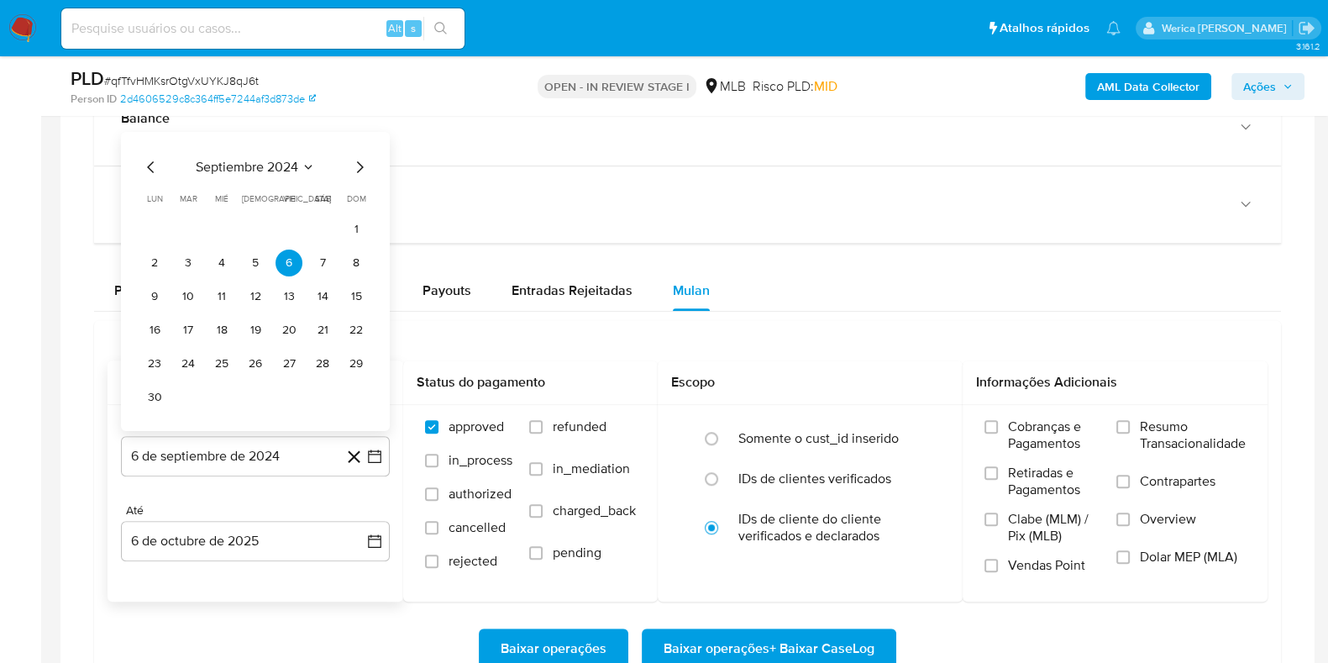
click at [273, 163] on span "septiembre 2024" at bounding box center [247, 167] width 102 height 17
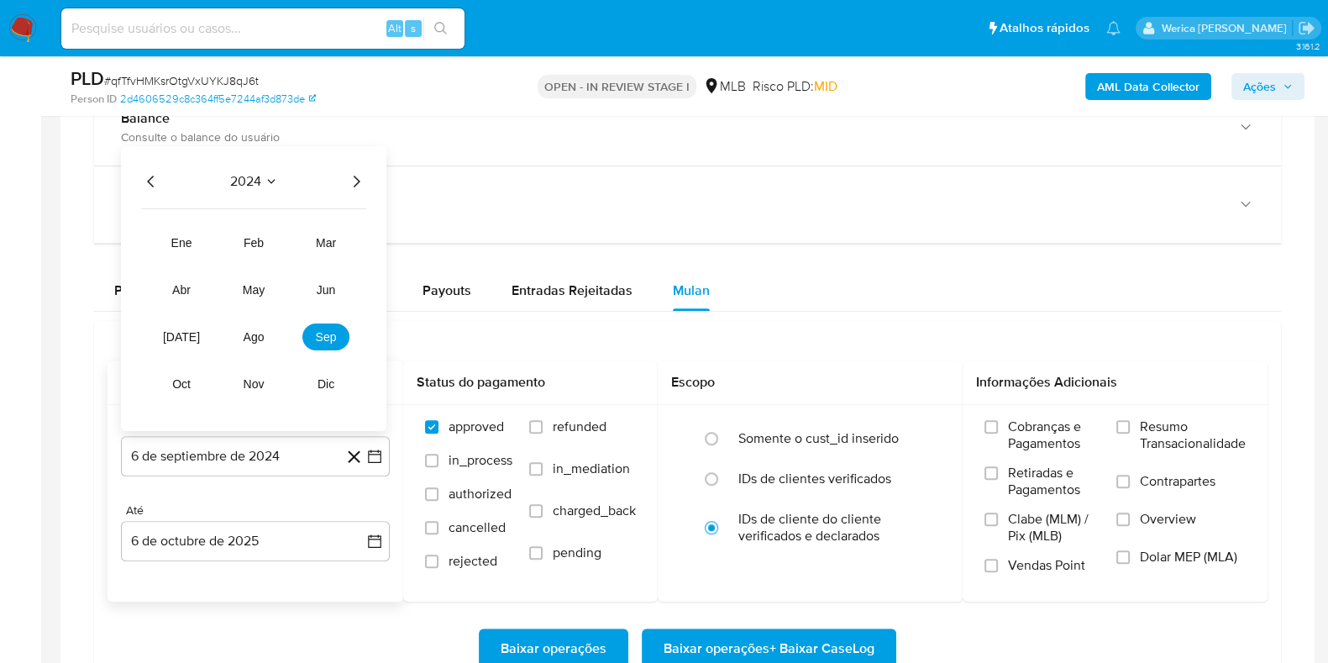
click at [340, 173] on div "2024" at bounding box center [253, 181] width 225 height 20
click at [358, 173] on icon "Año siguiente" at bounding box center [356, 181] width 20 height 20
click at [250, 346] on button "ago" at bounding box center [253, 336] width 47 height 27
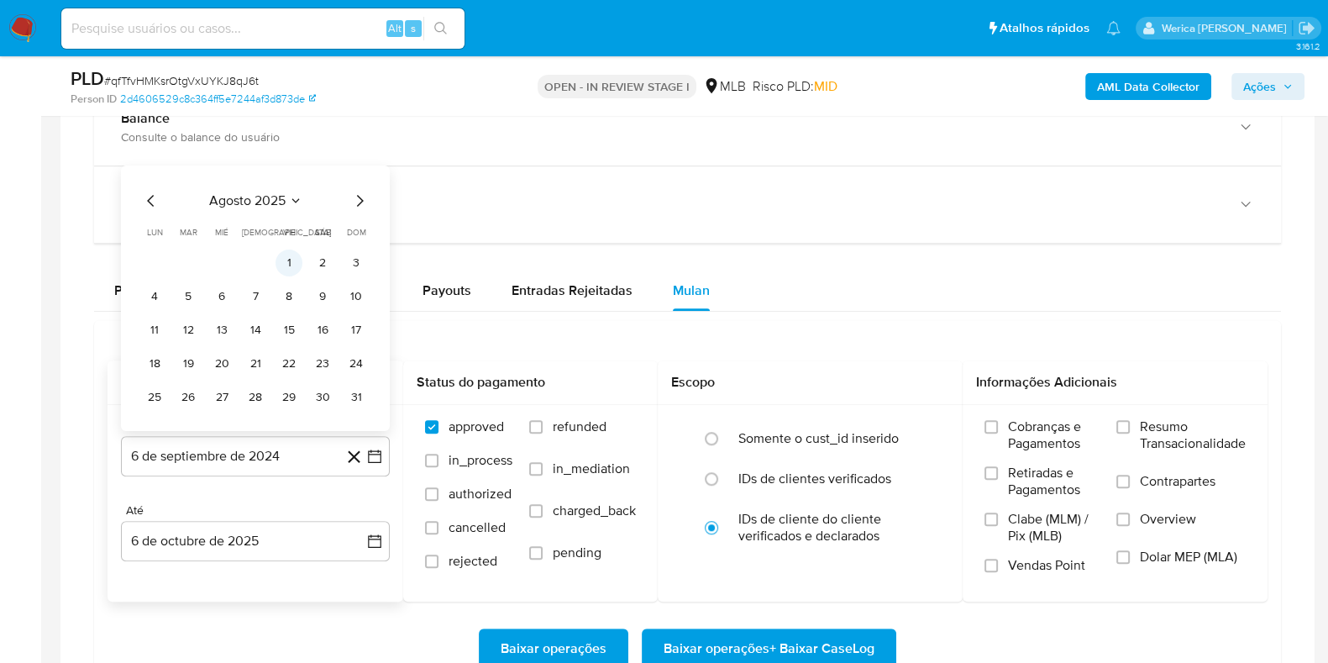
click at [290, 261] on button "1" at bounding box center [289, 262] width 27 height 27
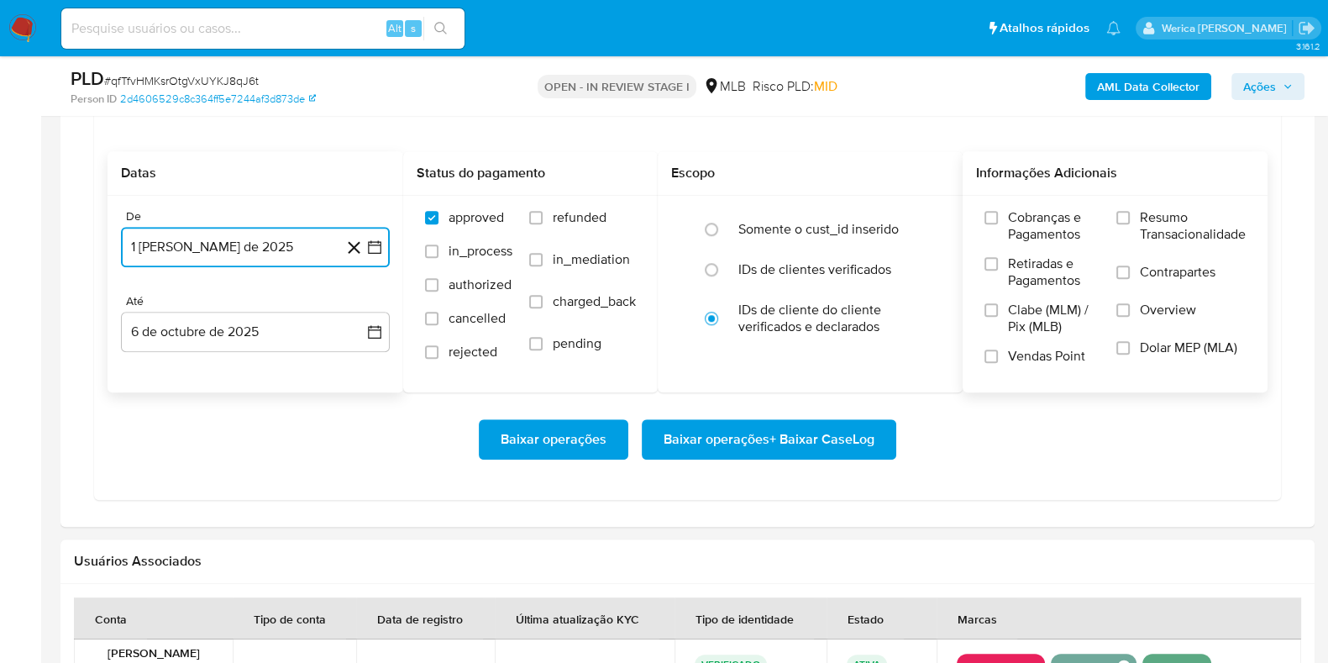
scroll to position [1469, 0]
click at [1018, 234] on span "Cobranças e Pagamentos" at bounding box center [1054, 226] width 92 height 34
click at [998, 224] on input "Cobranças e Pagamentos" at bounding box center [990, 217] width 13 height 13
click at [1026, 308] on span "Clabe (MLM) / Pix (MLB)" at bounding box center [1054, 319] width 92 height 34
click at [998, 308] on input "Clabe (MLM) / Pix (MLB)" at bounding box center [990, 309] width 13 height 13
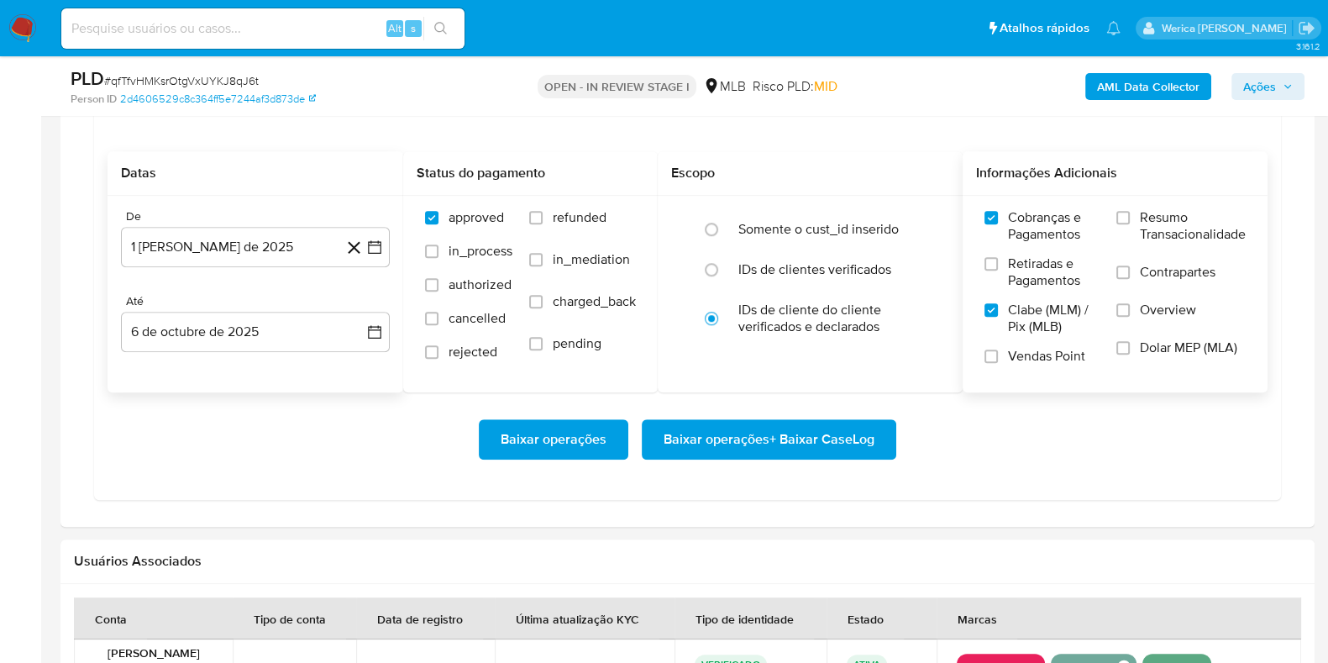
click at [1033, 352] on span "Vendas Point" at bounding box center [1046, 356] width 77 height 17
click at [998, 352] on input "Vendas Point" at bounding box center [990, 355] width 13 height 13
click at [1079, 272] on span "Retiradas e Pagamentos" at bounding box center [1054, 272] width 92 height 34
click at [998, 270] on input "Retiradas e Pagamentos" at bounding box center [990, 263] width 13 height 13
click at [1126, 289] on label "Contrapartes" at bounding box center [1180, 283] width 129 height 38
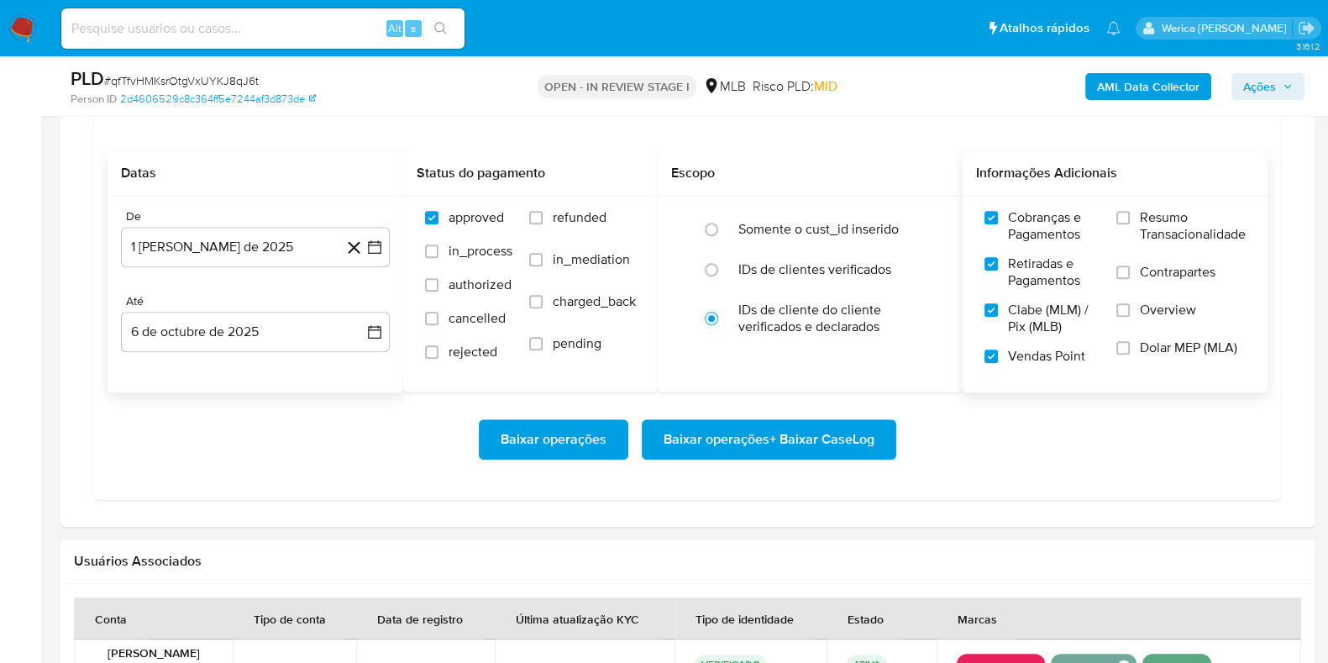
click at [1126, 279] on input "Contrapartes" at bounding box center [1122, 271] width 13 height 13
click at [1131, 307] on label "Overview" at bounding box center [1180, 321] width 129 height 38
click at [1130, 307] on input "Overview" at bounding box center [1122, 309] width 13 height 13
click at [1147, 359] on label "Dolar MEP (MLA)" at bounding box center [1180, 358] width 129 height 38
click at [1130, 354] on input "Dolar MEP (MLA)" at bounding box center [1122, 347] width 13 height 13
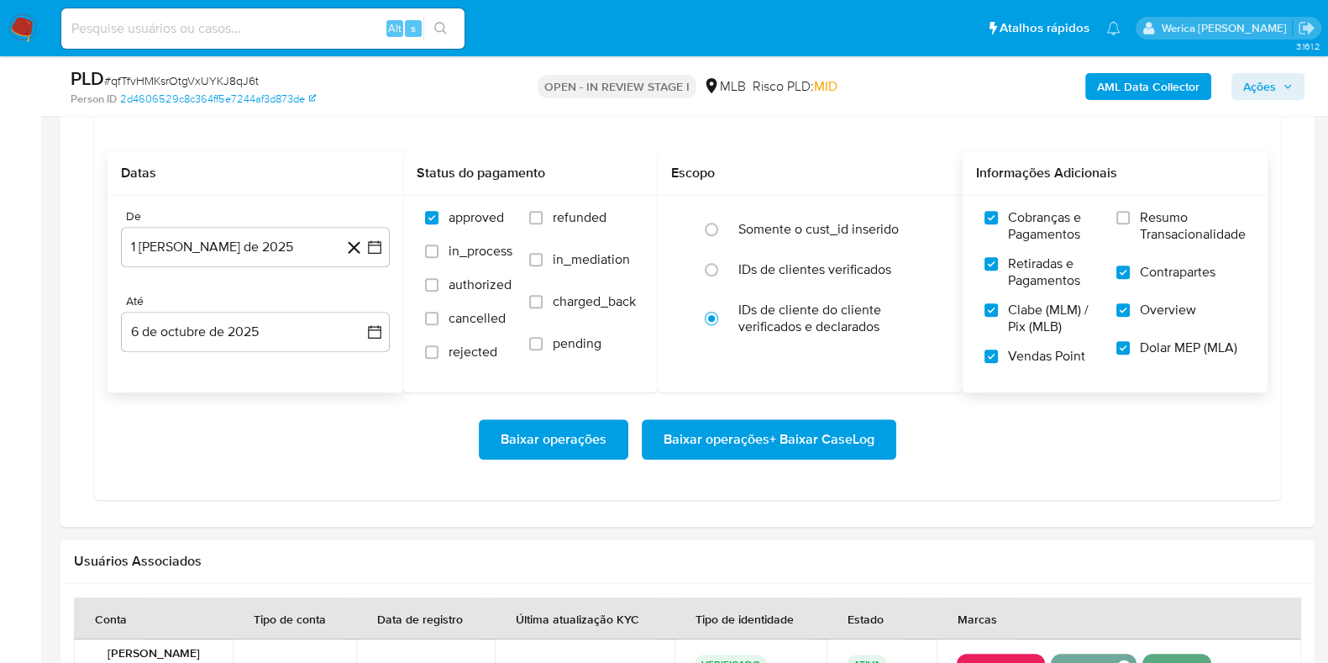
click at [1163, 230] on span "Resumo Transacionalidade" at bounding box center [1193, 226] width 106 height 34
click at [1130, 224] on input "Resumo Transacionalidade" at bounding box center [1122, 217] width 13 height 13
click at [819, 423] on span "Baixar operações + Baixar CaseLog" at bounding box center [769, 439] width 211 height 37
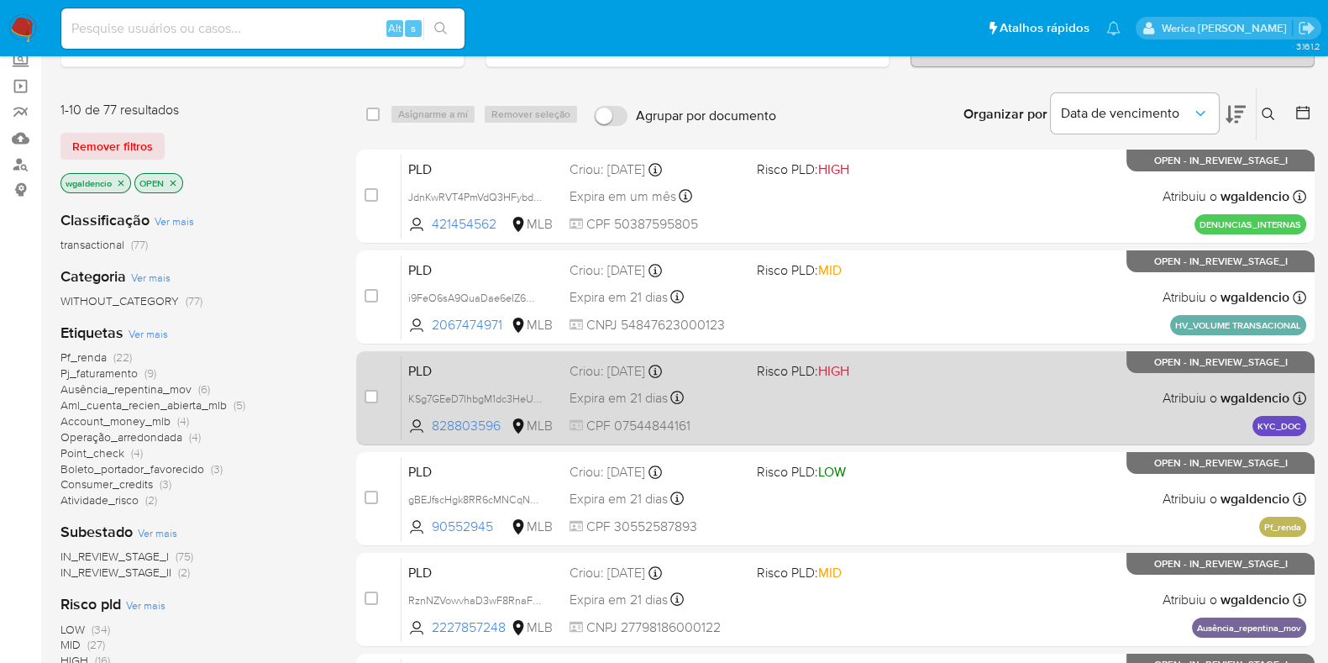
scroll to position [209, 0]
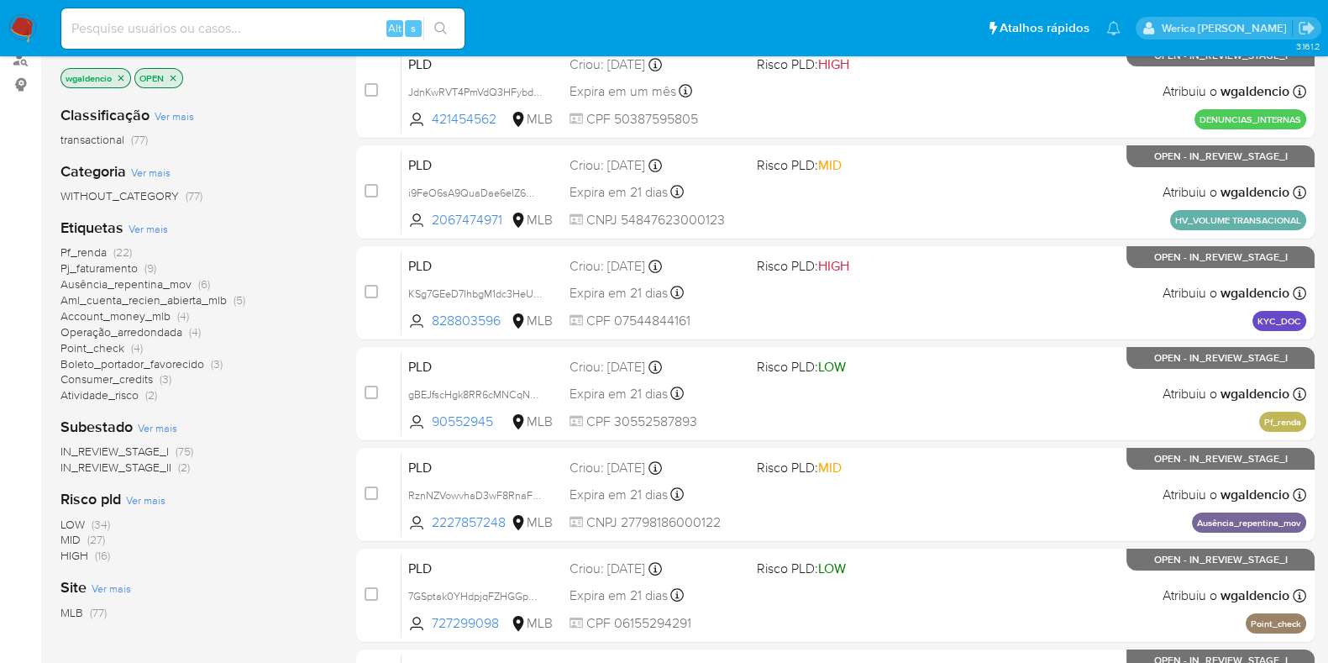
click at [87, 543] on span "(27)" at bounding box center [96, 539] width 18 height 17
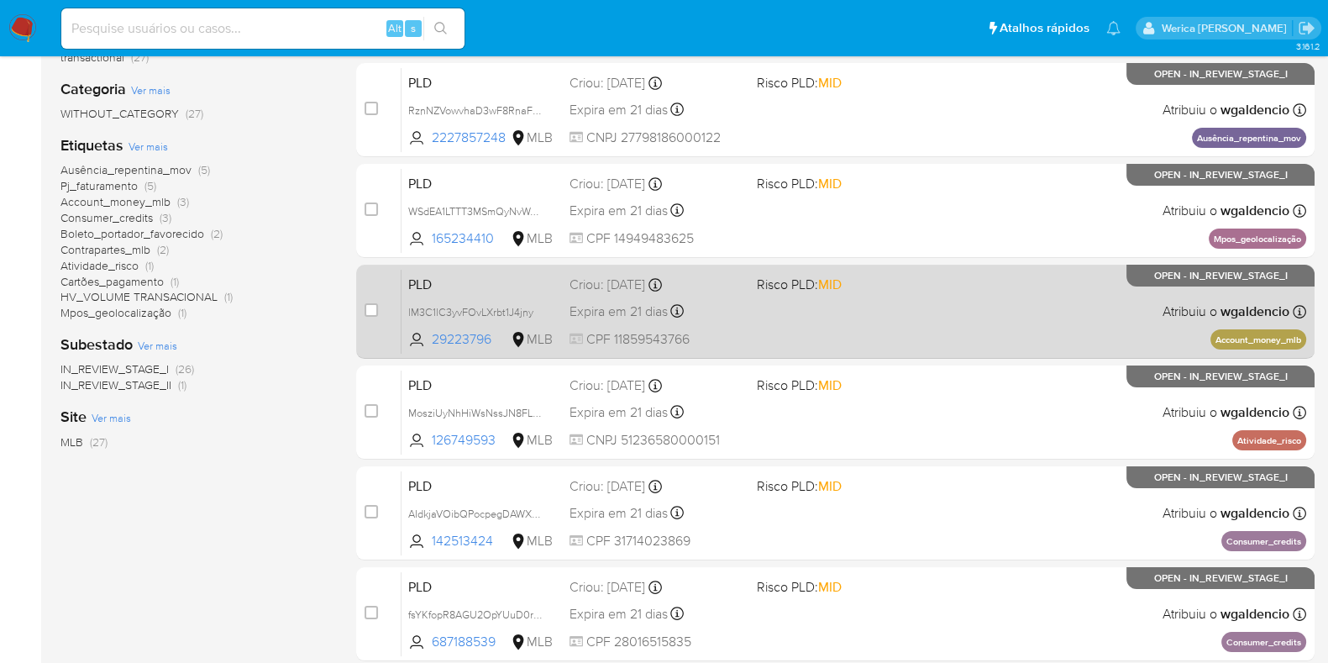
scroll to position [315, 0]
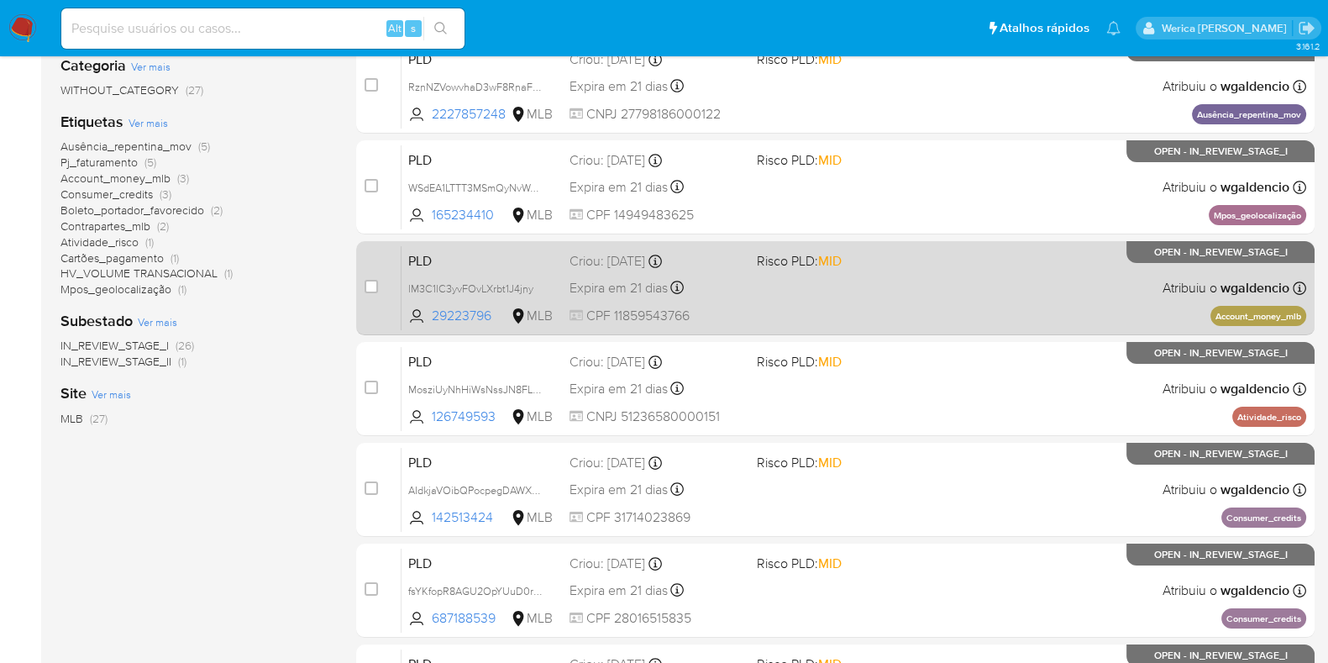
click at [911, 271] on div "PLD lM3C1lC3yvFOvLXrbt1J4jny 29223796 MLB Risco PLD: MID Criou: [DATE] Criou: […" at bounding box center [854, 287] width 905 height 85
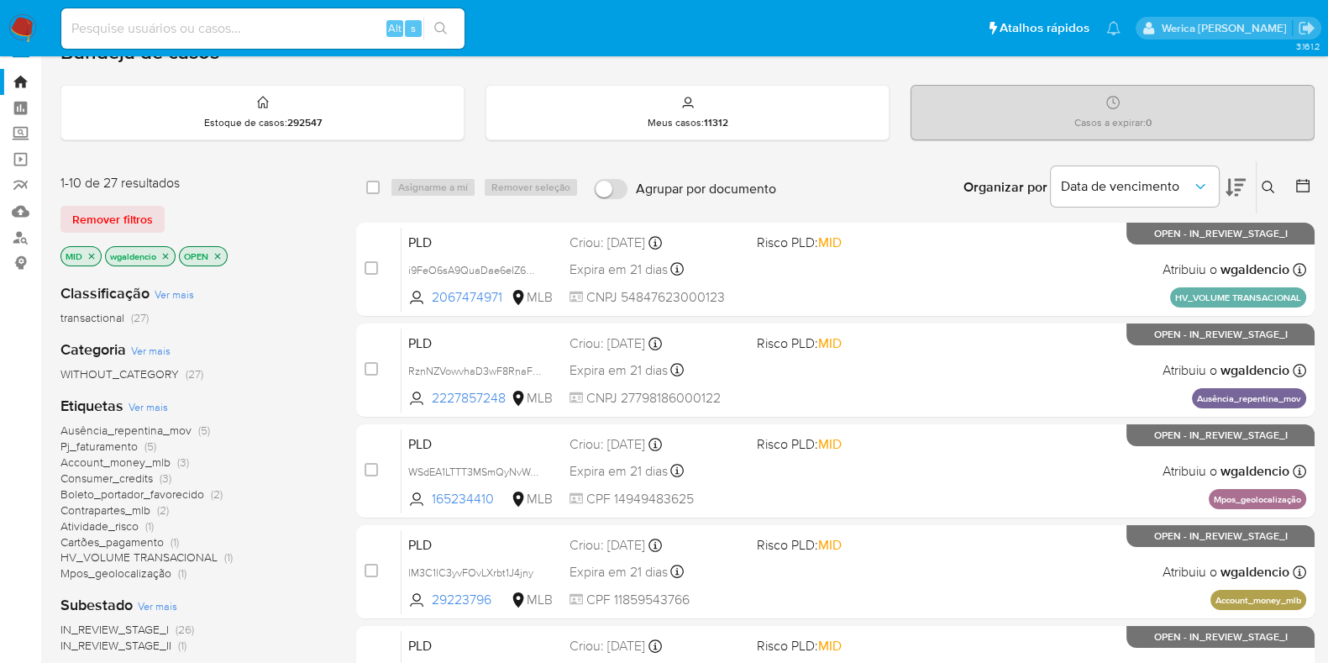
scroll to position [0, 0]
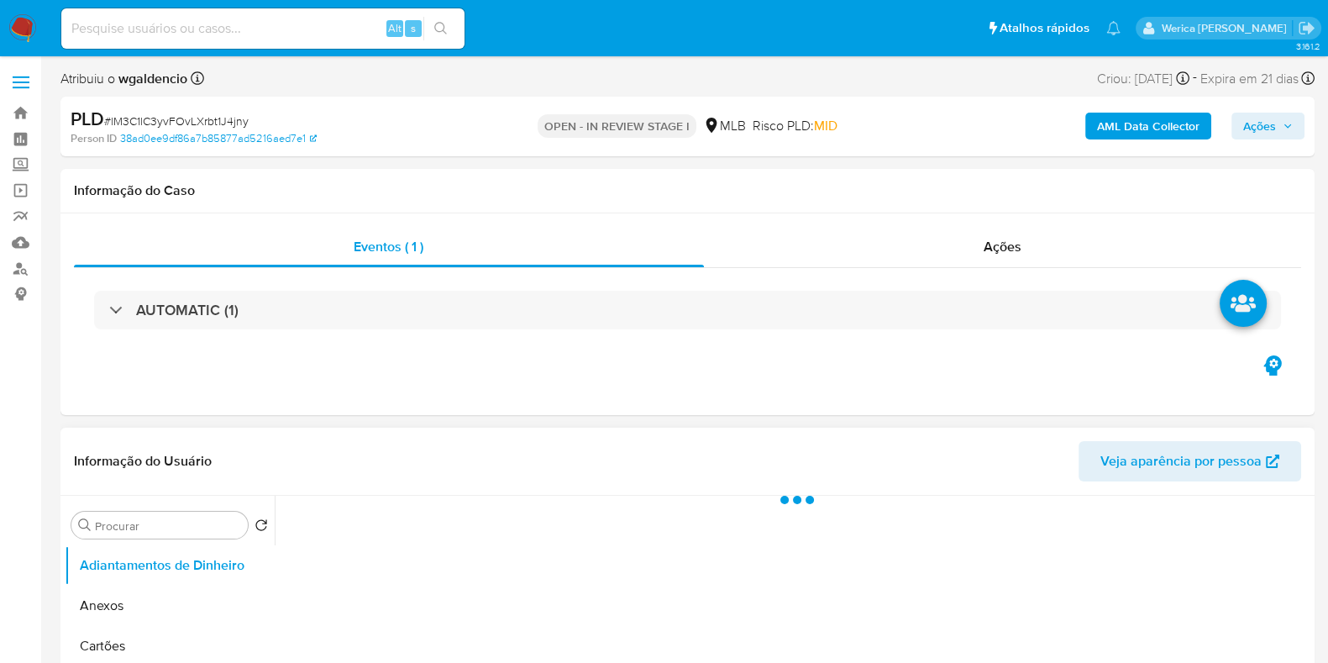
select select "10"
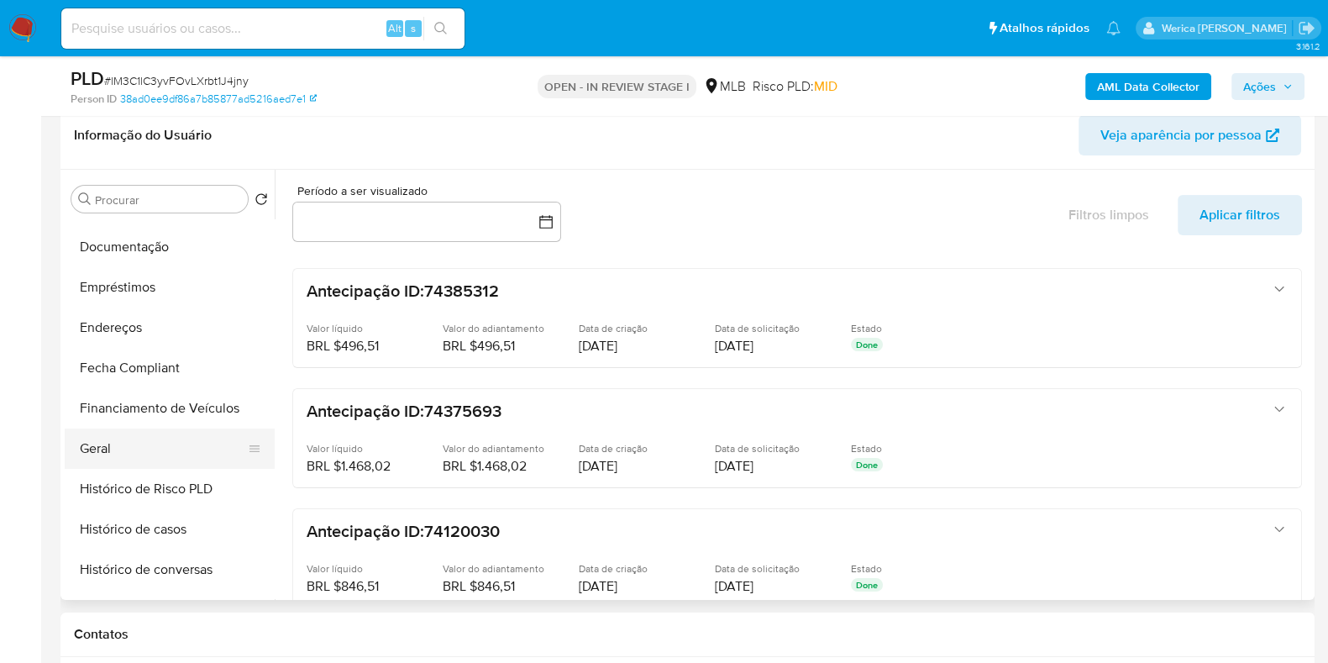
scroll to position [209, 0]
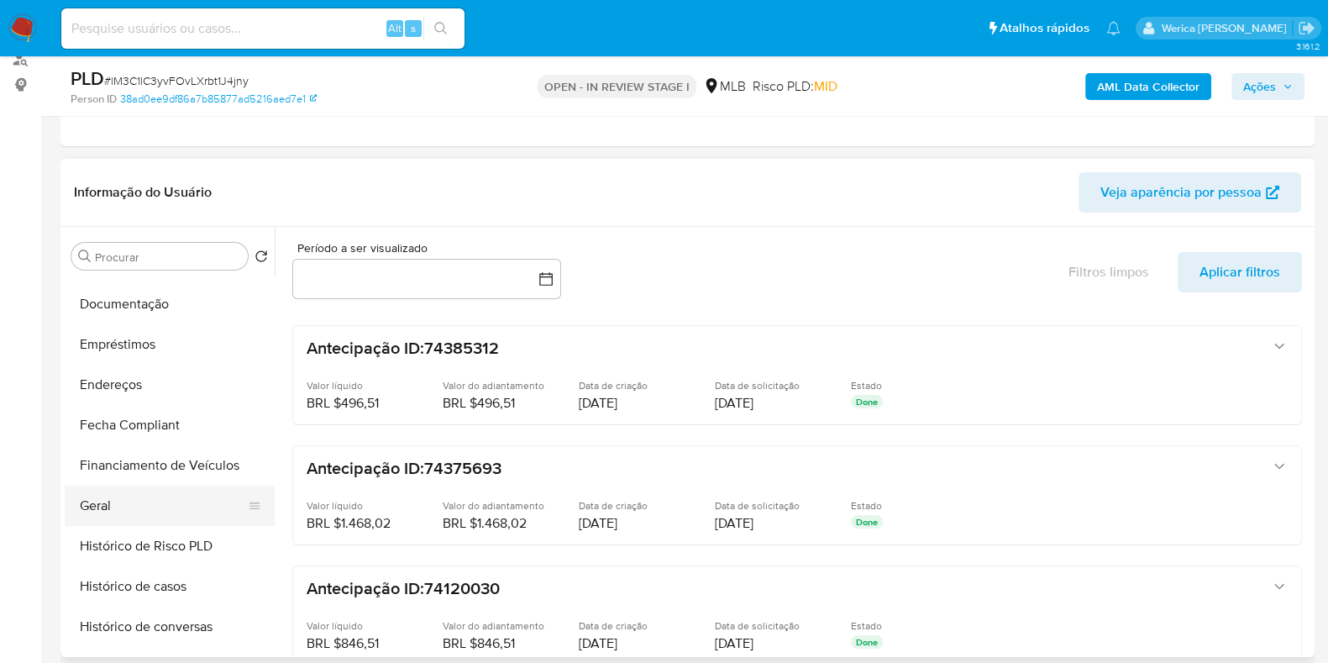
click at [181, 493] on button "Geral" at bounding box center [163, 506] width 197 height 40
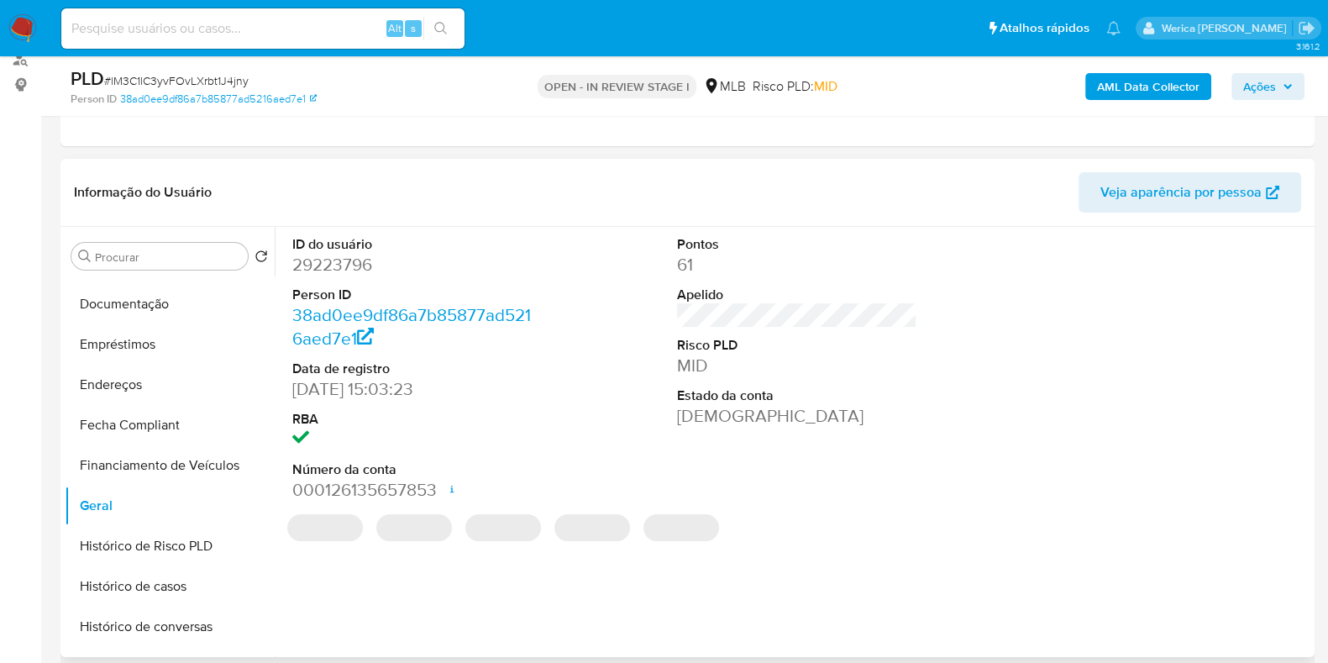
click at [521, 256] on dd "29223796" at bounding box center [412, 265] width 240 height 24
click at [325, 243] on dt "ID do usuário" at bounding box center [412, 244] width 240 height 18
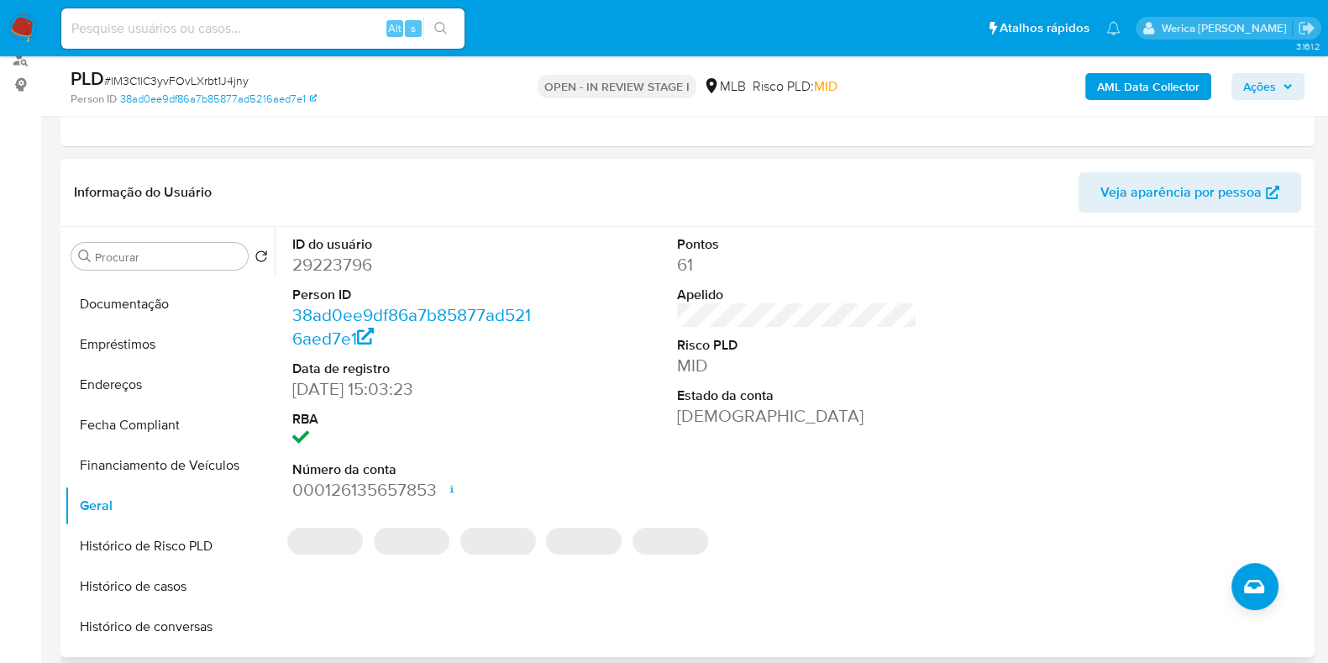
drag, startPoint x: 336, startPoint y: 262, endPoint x: 344, endPoint y: 260, distance: 8.6
click at [339, 262] on dd "29223796" at bounding box center [412, 265] width 240 height 24
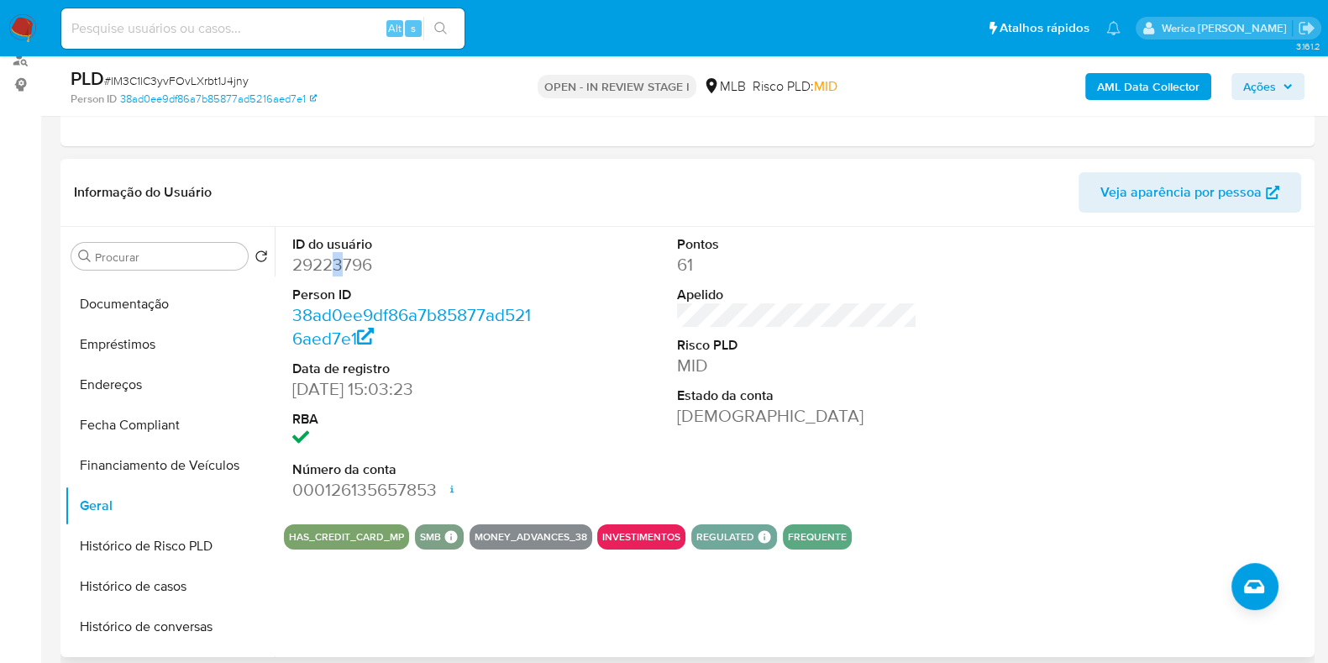
click at [344, 260] on dd "29223796" at bounding box center [412, 265] width 240 height 24
drag, startPoint x: 351, startPoint y: 260, endPoint x: 378, endPoint y: 298, distance: 47.1
click at [378, 298] on dl "ID do usuário 29223796 Person ID 38ad0ee9df86a7b85877ad5216aed7e1 Data de regis…" at bounding box center [412, 368] width 240 height 267
click at [323, 260] on dd "29223796" at bounding box center [412, 265] width 240 height 24
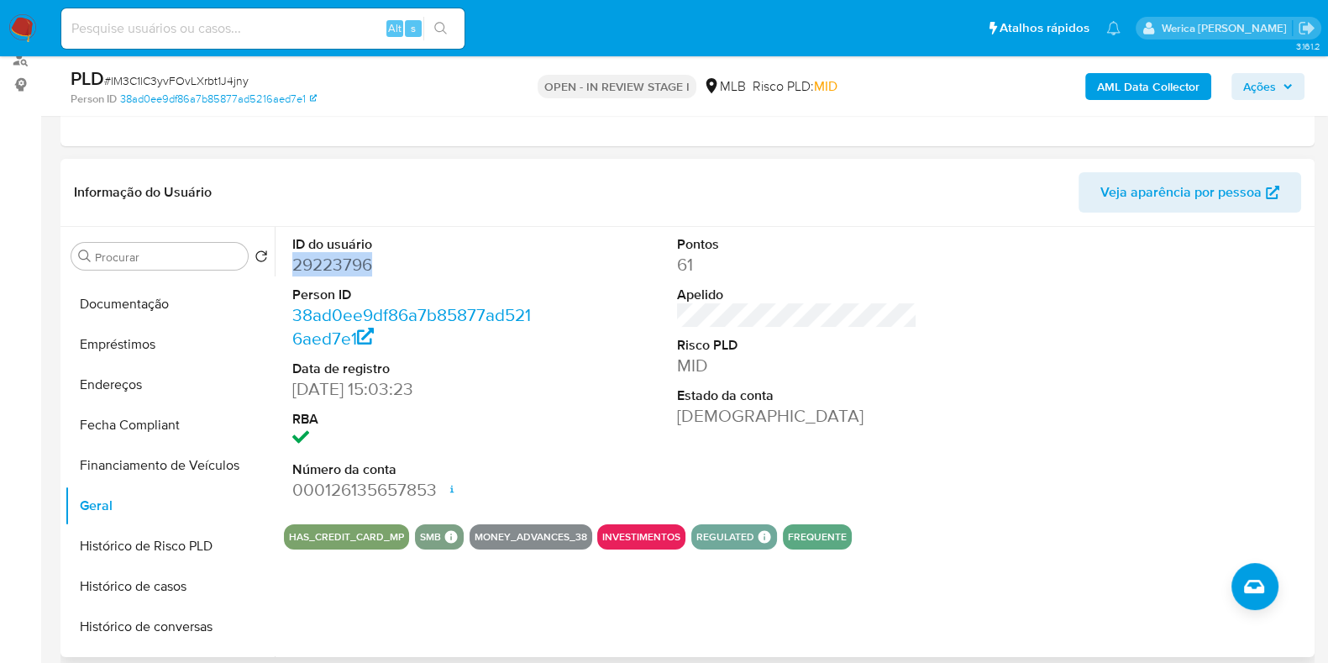
copy dd "29223796"
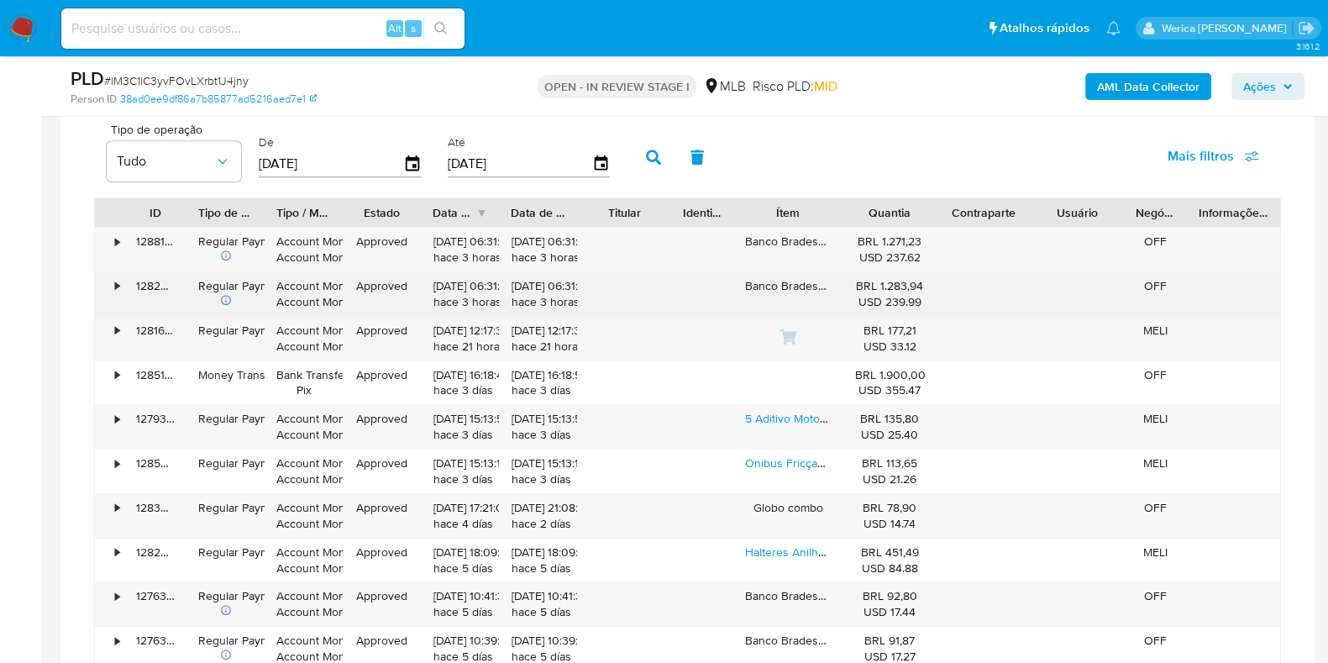
scroll to position [1364, 0]
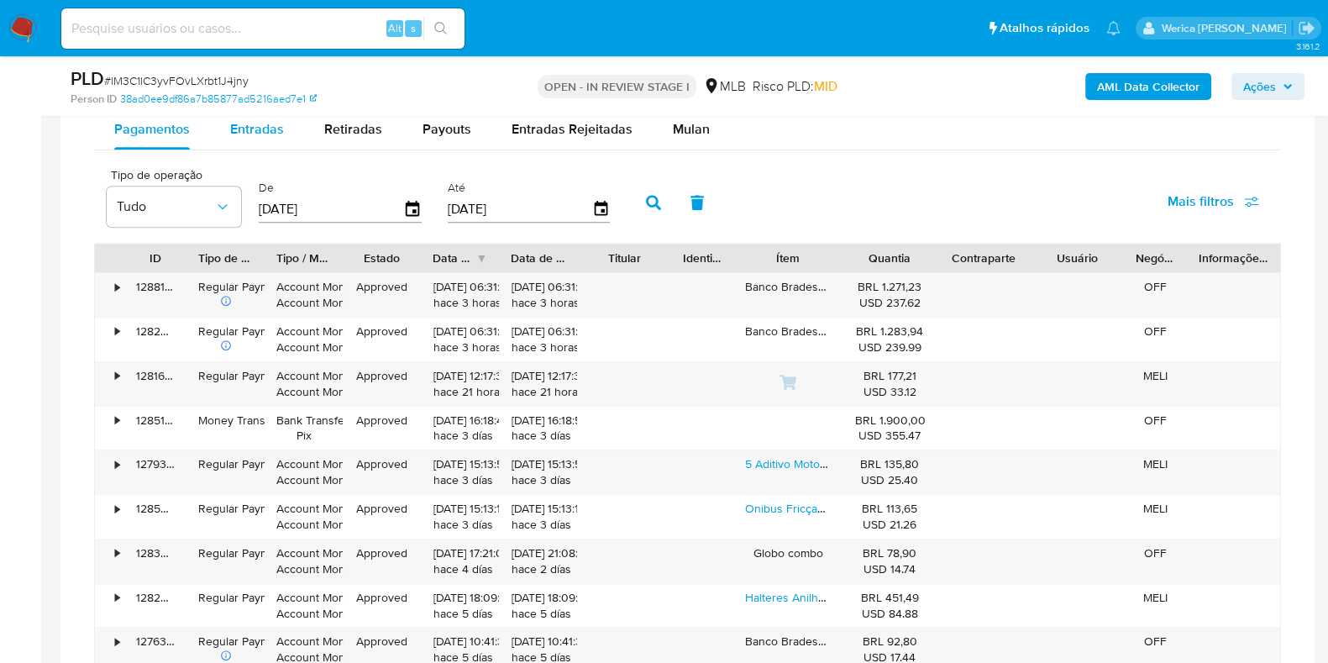
click at [267, 137] on div "Entradas" at bounding box center [257, 129] width 54 height 40
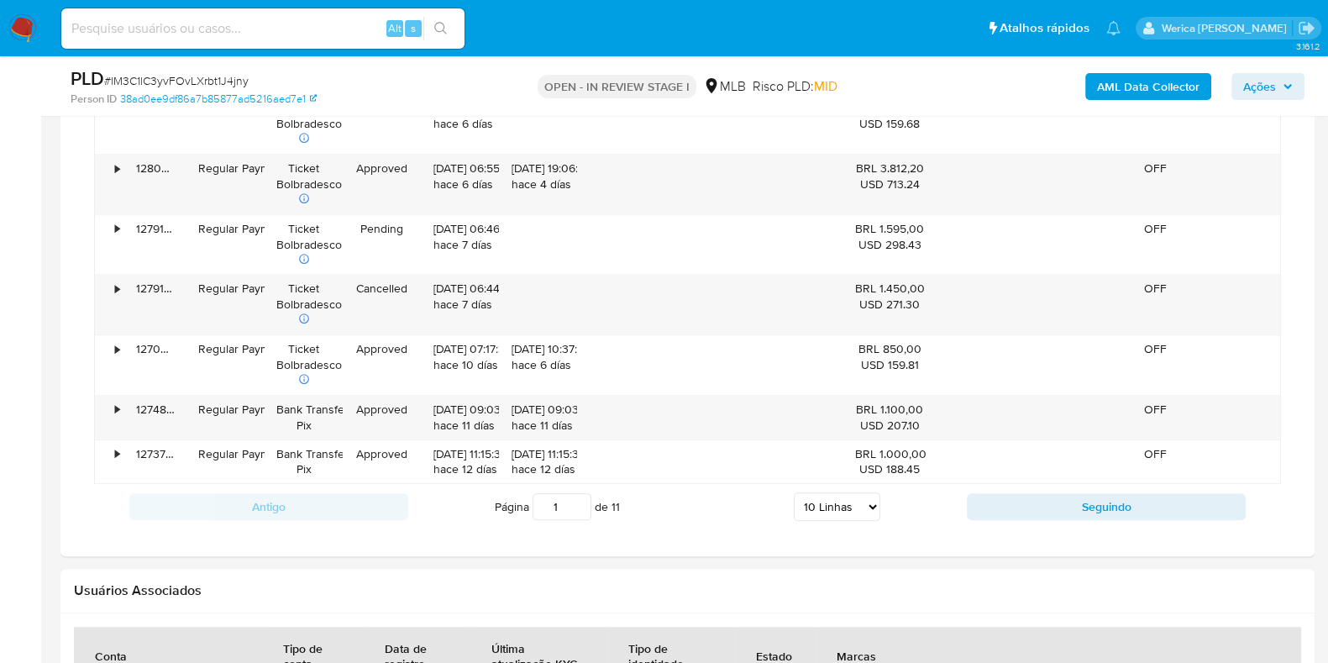
scroll to position [1890, 0]
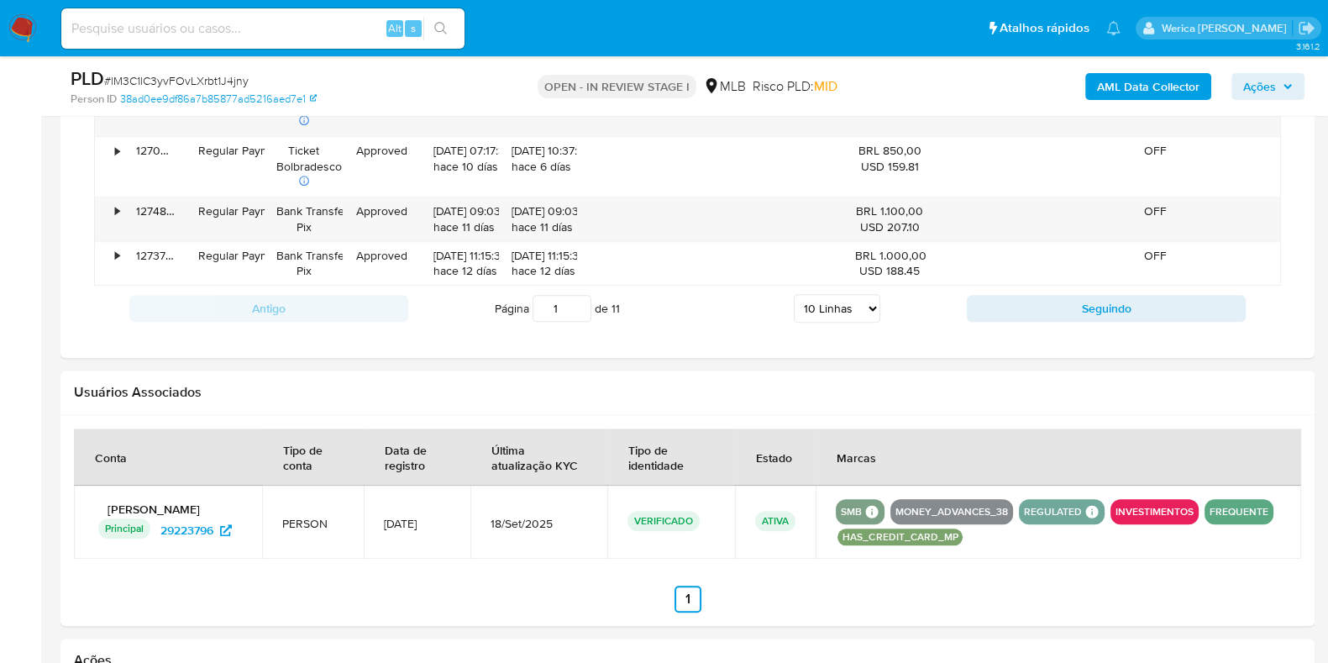
click at [820, 296] on select "5 Linhas 10 Linhas 20 Linhas 25 Linhas 50 Linhas 100 Linhas" at bounding box center [837, 308] width 87 height 29
select select "100"
click at [794, 294] on select "5 Linhas 10 Linhas 20 Linhas 25 Linhas 50 Linhas 100 Linhas" at bounding box center [837, 308] width 87 height 29
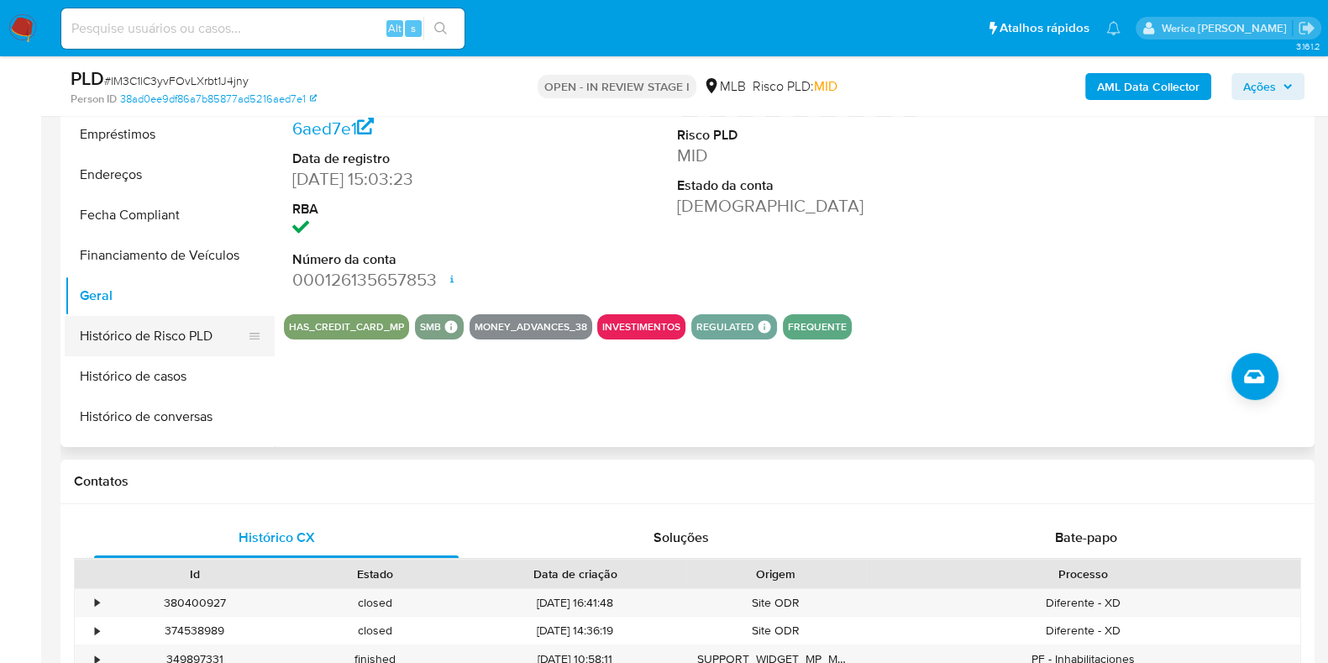
scroll to position [630, 0]
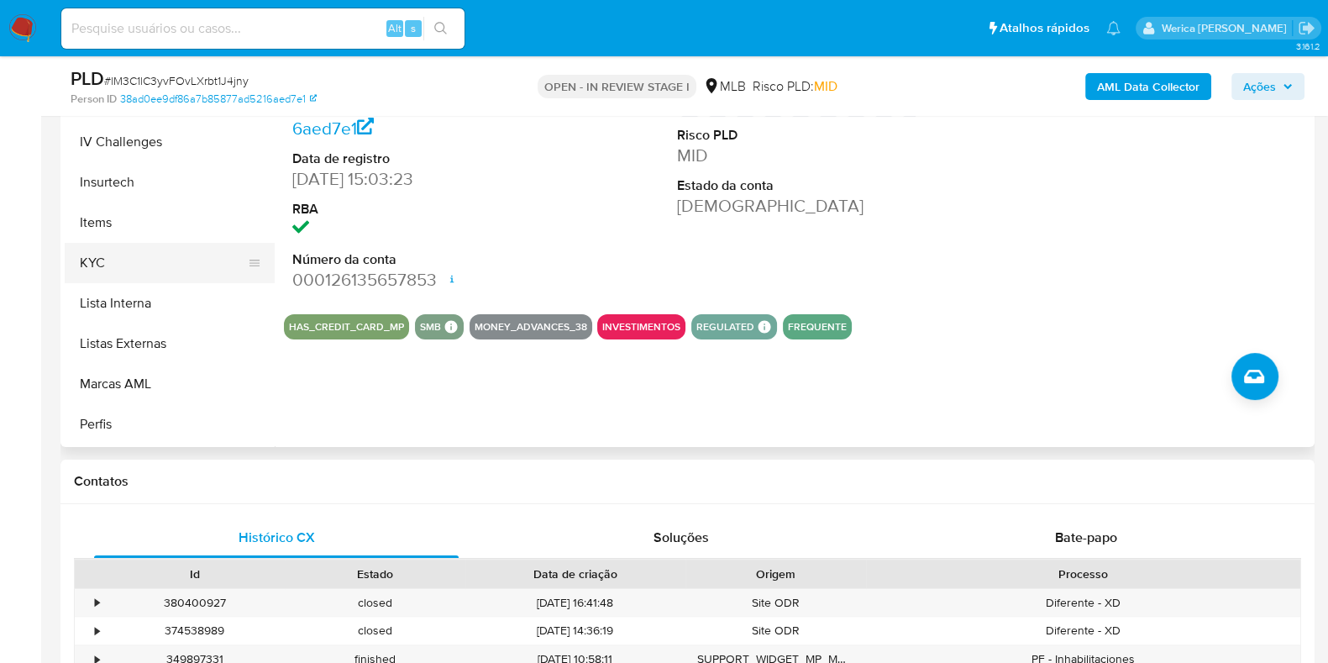
click at [101, 250] on button "KYC" at bounding box center [163, 263] width 197 height 40
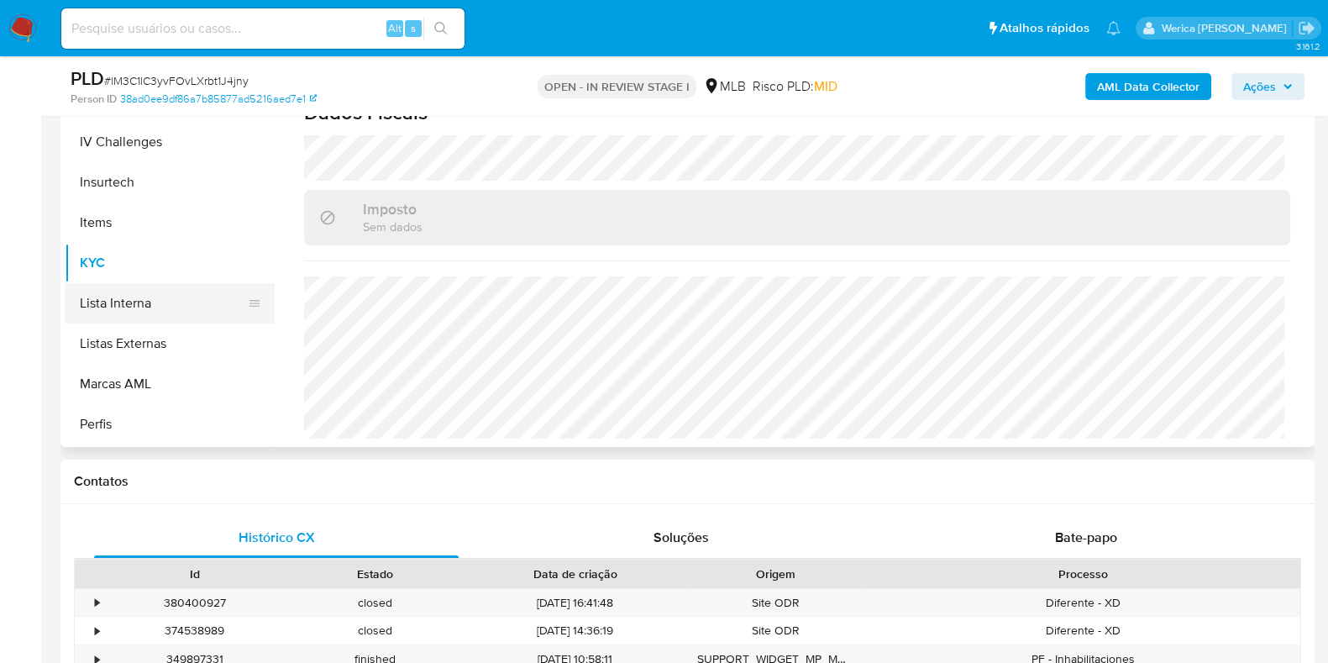
scroll to position [315, 0]
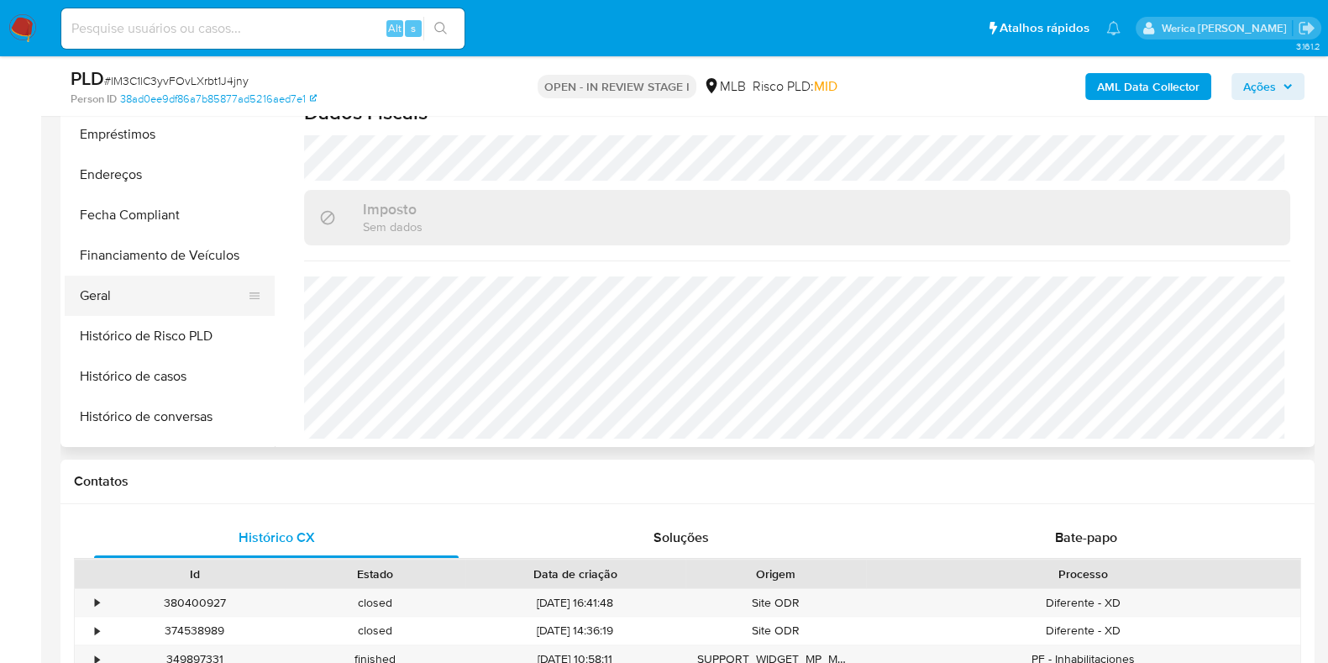
click at [147, 296] on button "Geral" at bounding box center [163, 296] width 197 height 40
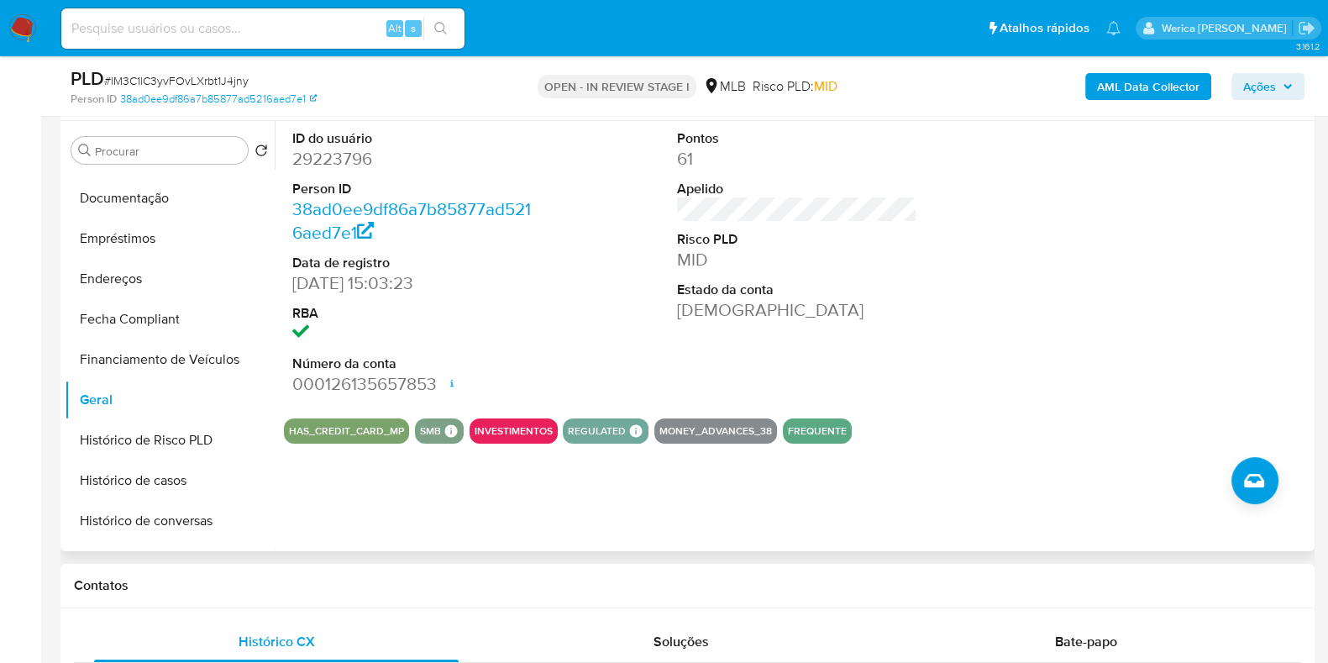
click at [1155, 337] on div at bounding box center [1182, 263] width 257 height 284
click at [1155, 338] on div at bounding box center [1182, 263] width 257 height 284
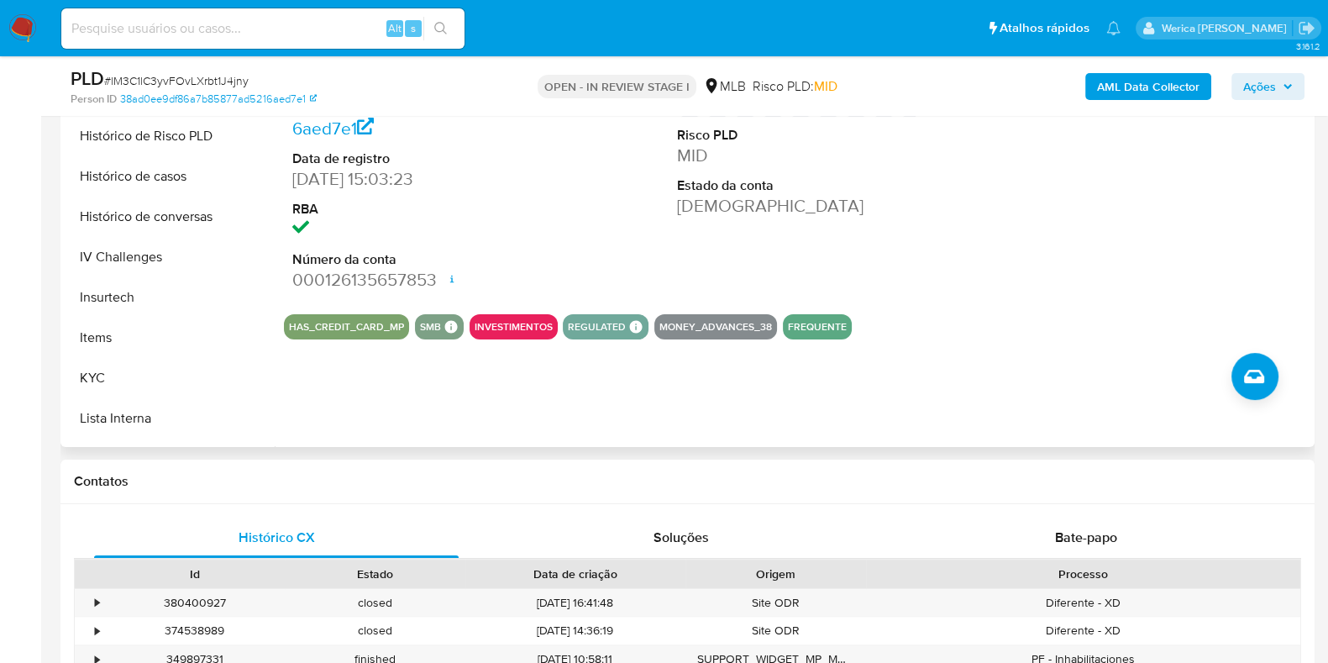
scroll to position [630, 0]
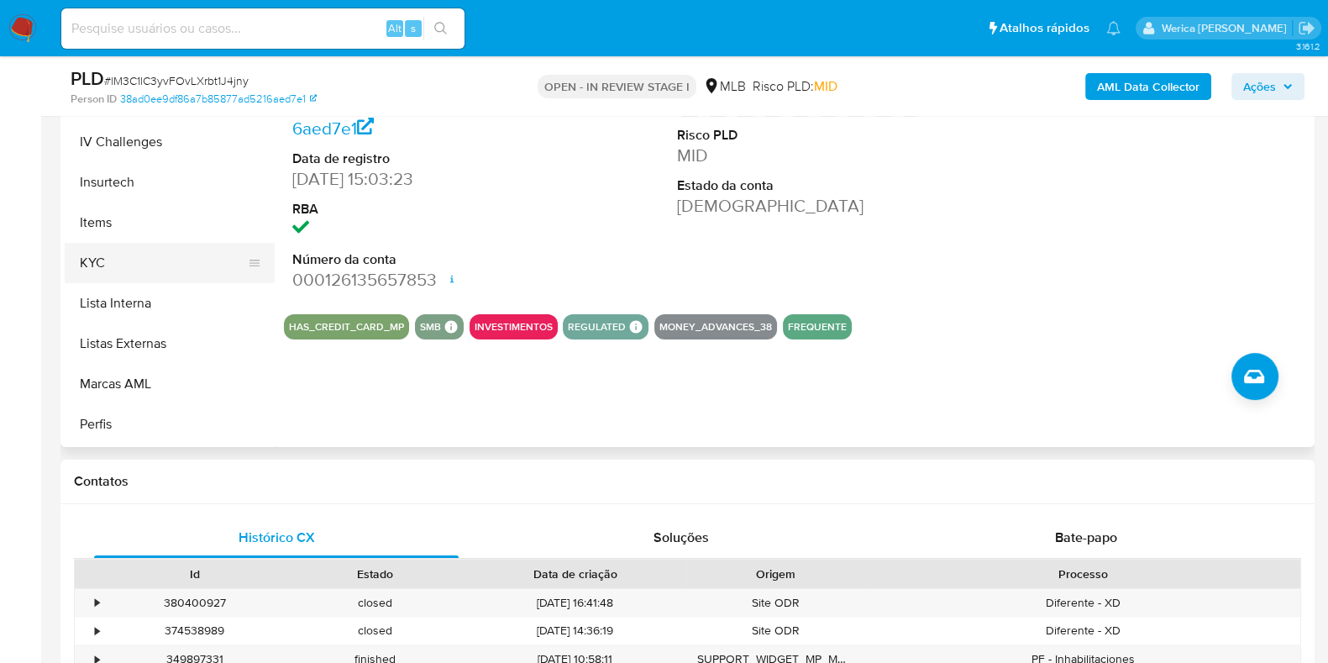
click at [149, 246] on button "KYC" at bounding box center [163, 263] width 197 height 40
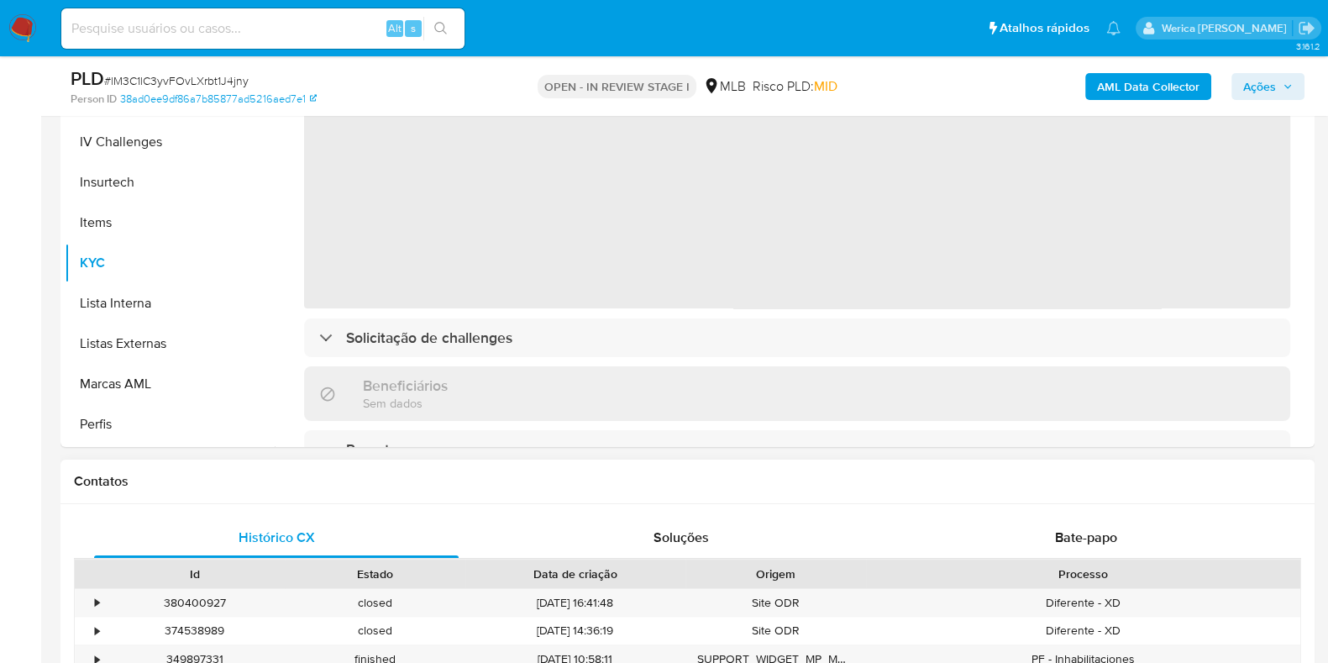
scroll to position [315, 0]
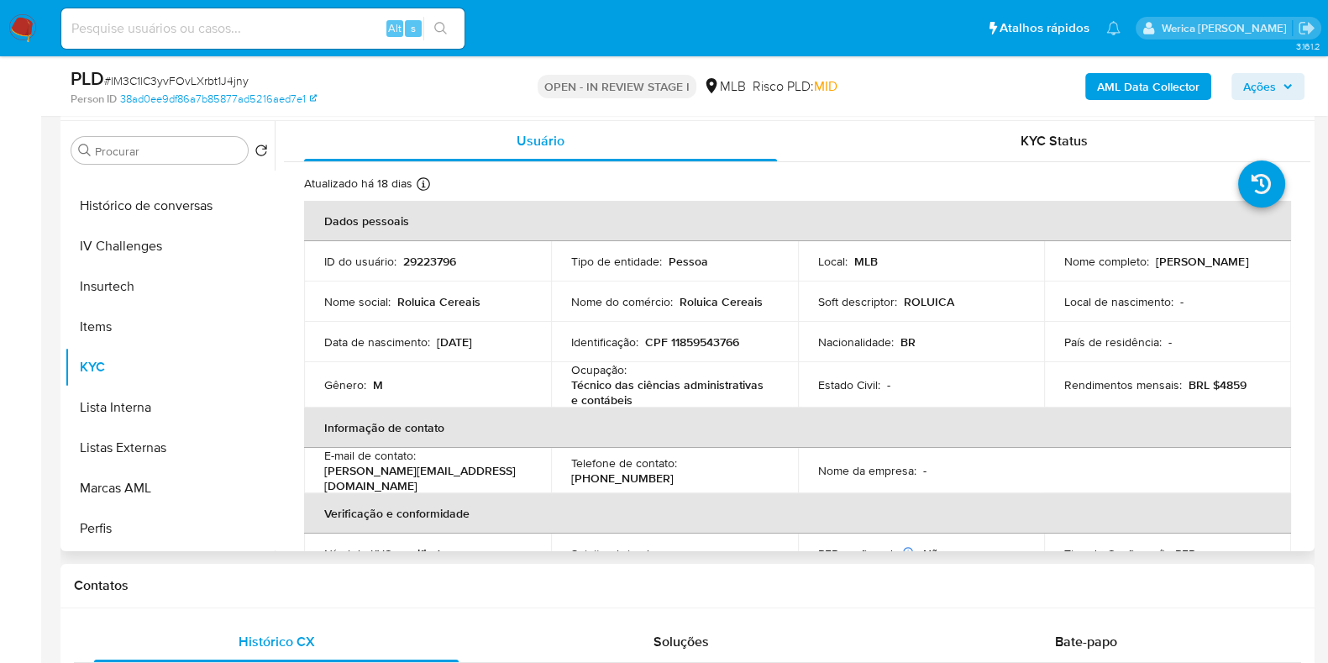
click at [1077, 384] on p "Rendimentos mensais :" at bounding box center [1123, 384] width 118 height 15
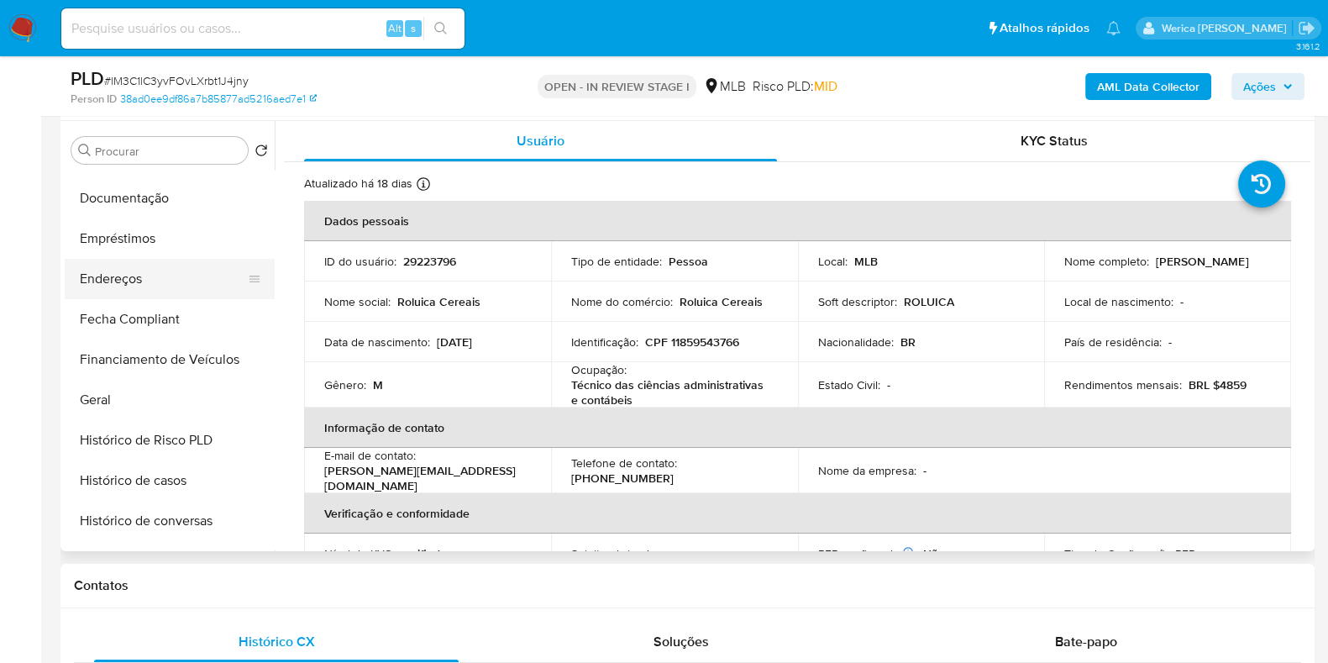
click at [165, 276] on button "Endereços" at bounding box center [163, 279] width 197 height 40
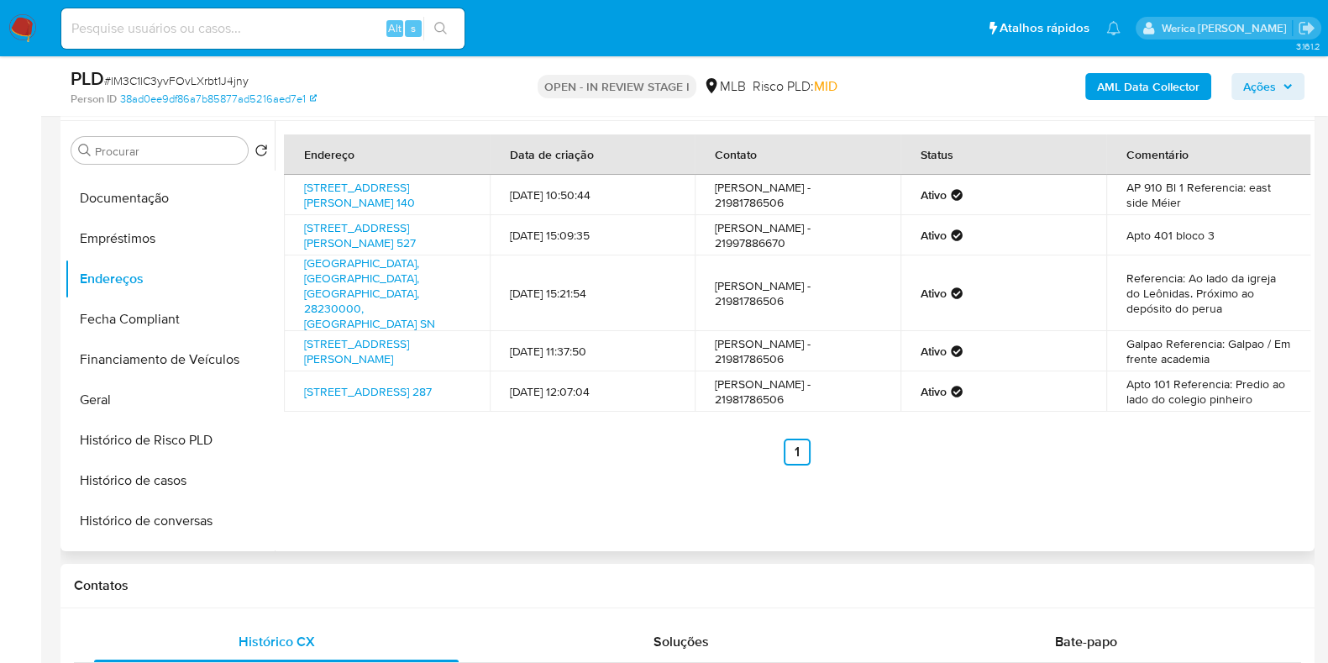
click at [1218, 408] on td "Apto 101 Referencia: Predio ao lado do colegio pinheiro" at bounding box center [1209, 391] width 206 height 40
click at [1214, 371] on td "Galpao Referencia: Galpao / Em frente academia" at bounding box center [1209, 351] width 206 height 40
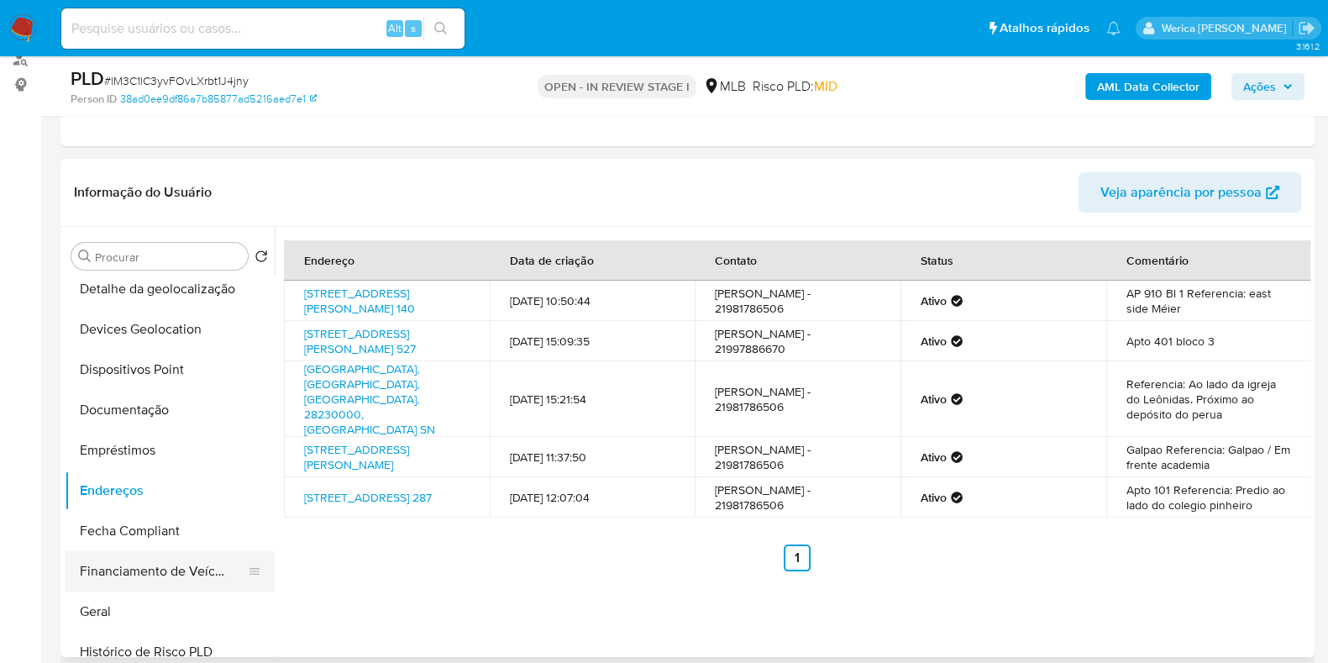
scroll to position [104, 0]
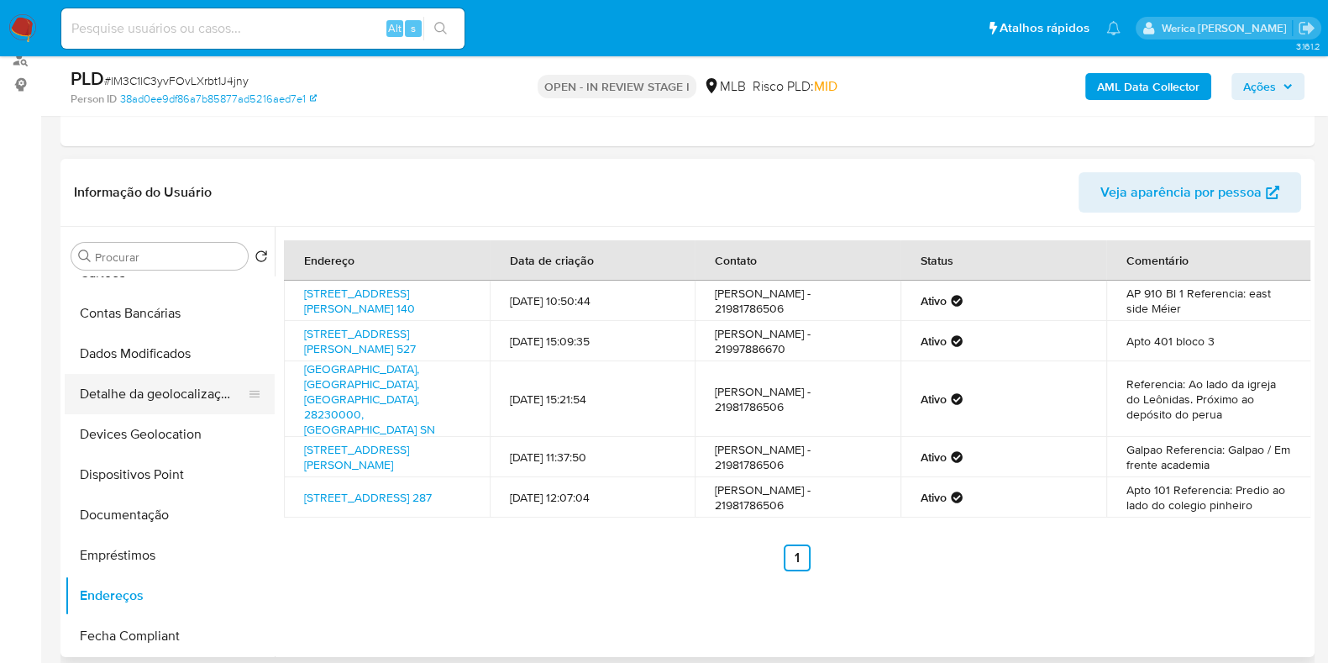
click at [134, 381] on button "Detalhe da geolocalização" at bounding box center [163, 394] width 197 height 40
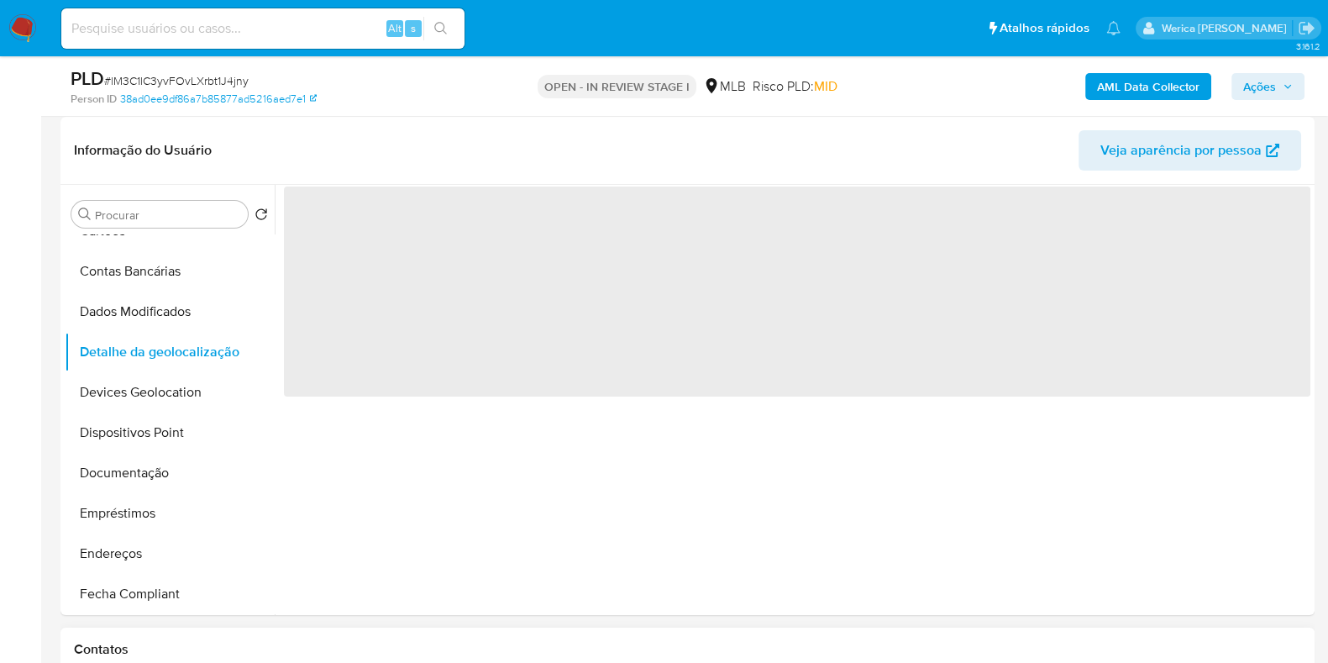
scroll to position [315, 0]
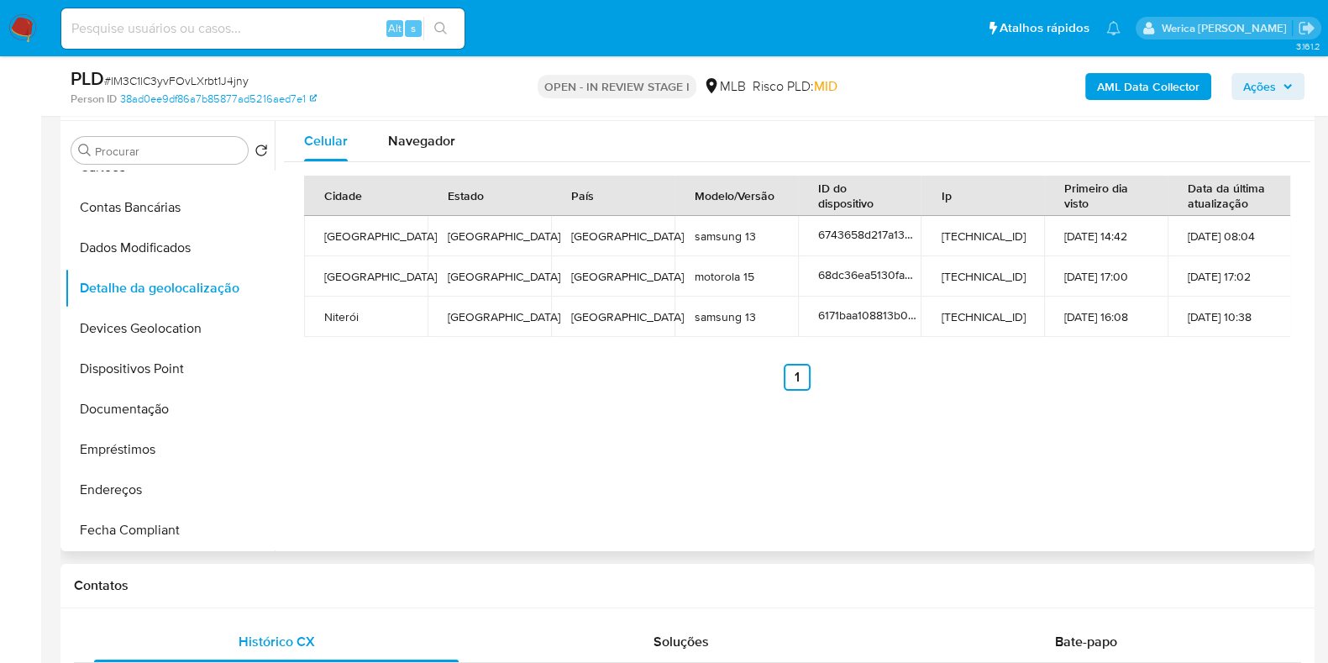
click at [1190, 404] on div "Celular Navegador Cidade Estado País Modelo/Versão ID do dispositivo Ip Primeir…" at bounding box center [793, 336] width 1036 height 430
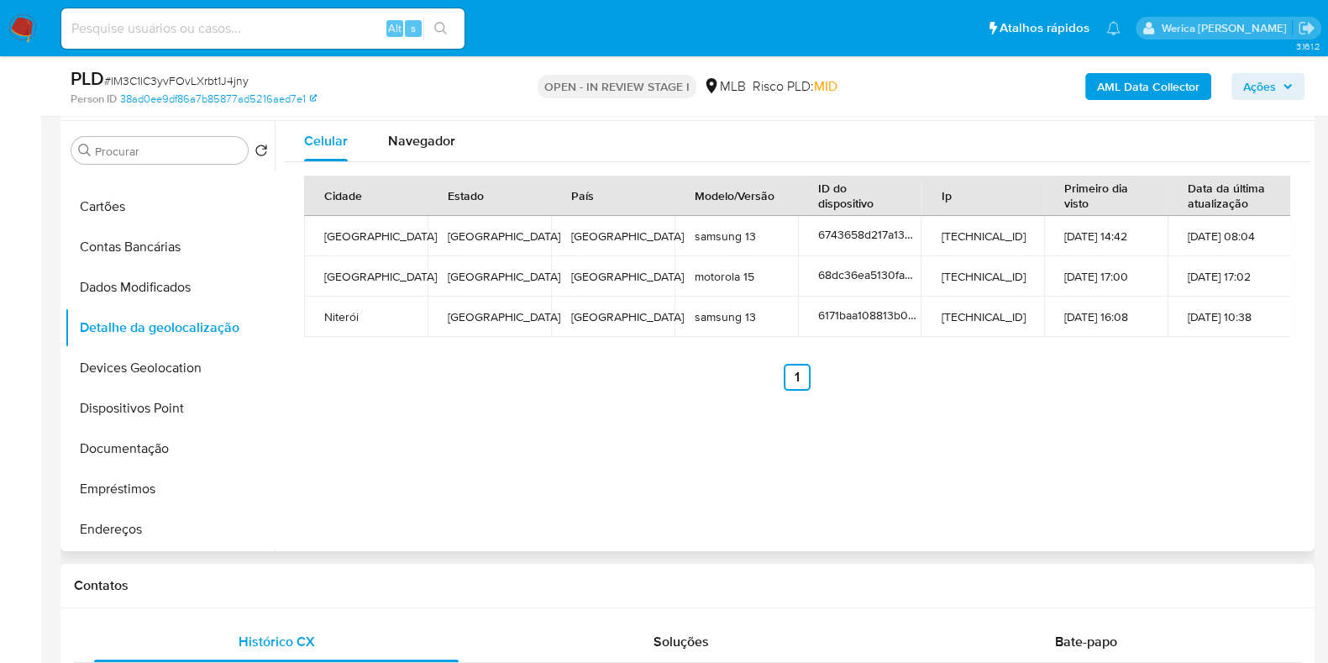
scroll to position [0, 0]
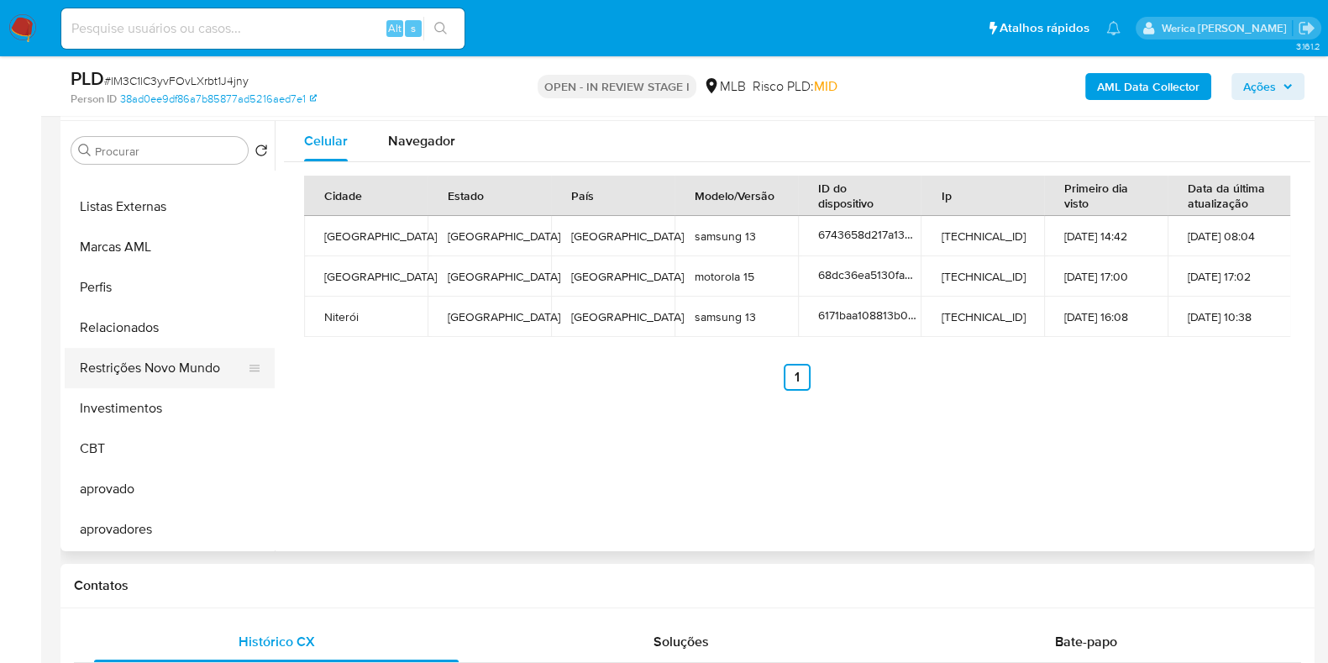
click at [168, 360] on button "Restrições Novo Mundo" at bounding box center [163, 368] width 197 height 40
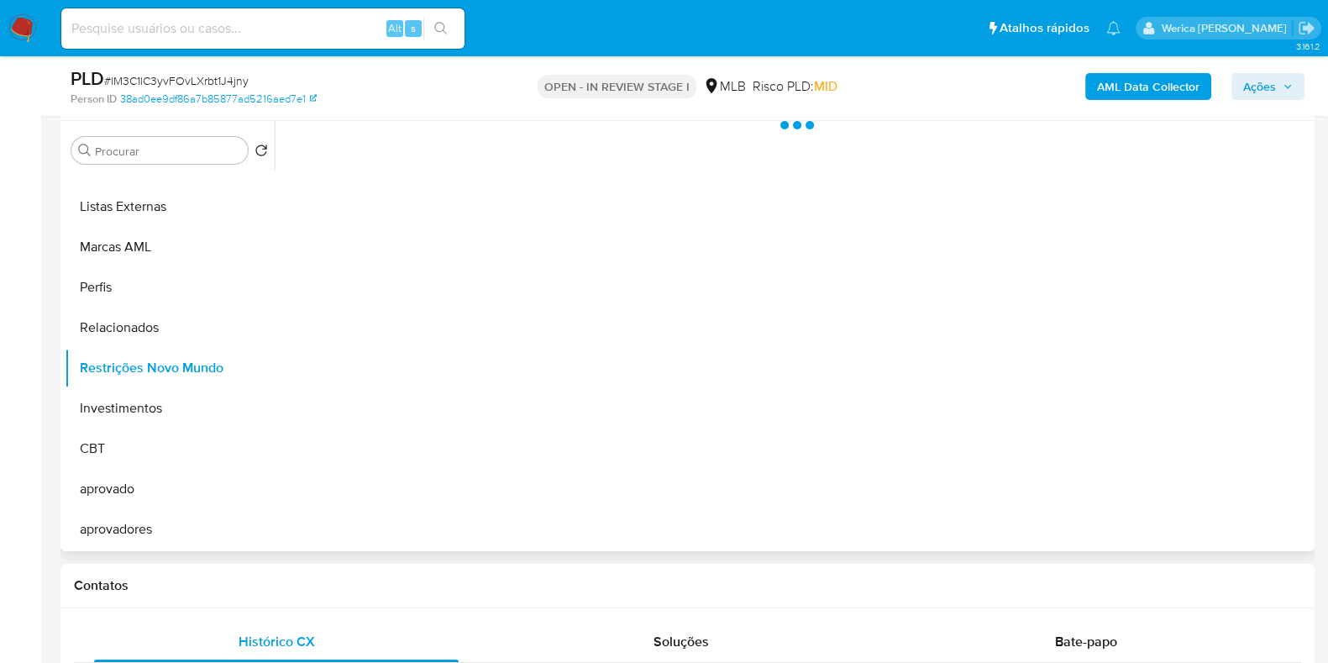
scroll to position [870, 0]
click at [561, 380] on div at bounding box center [793, 336] width 1036 height 430
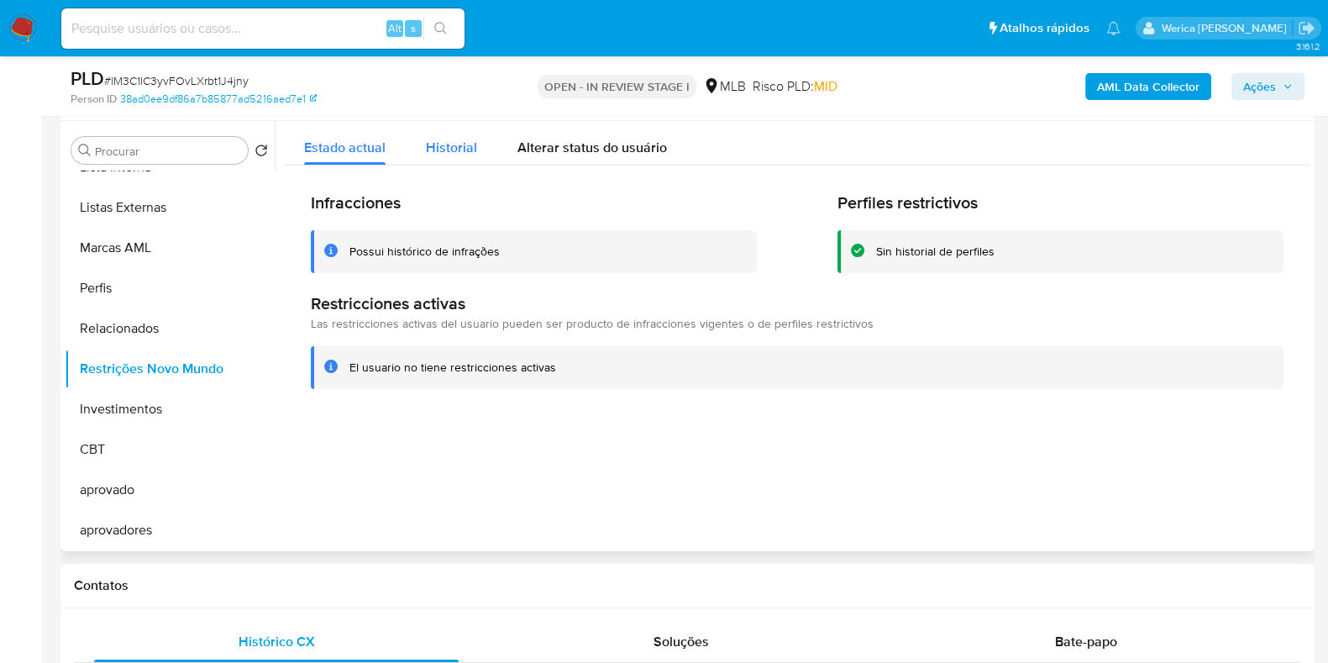
click at [445, 144] on span "Historial" at bounding box center [451, 147] width 51 height 19
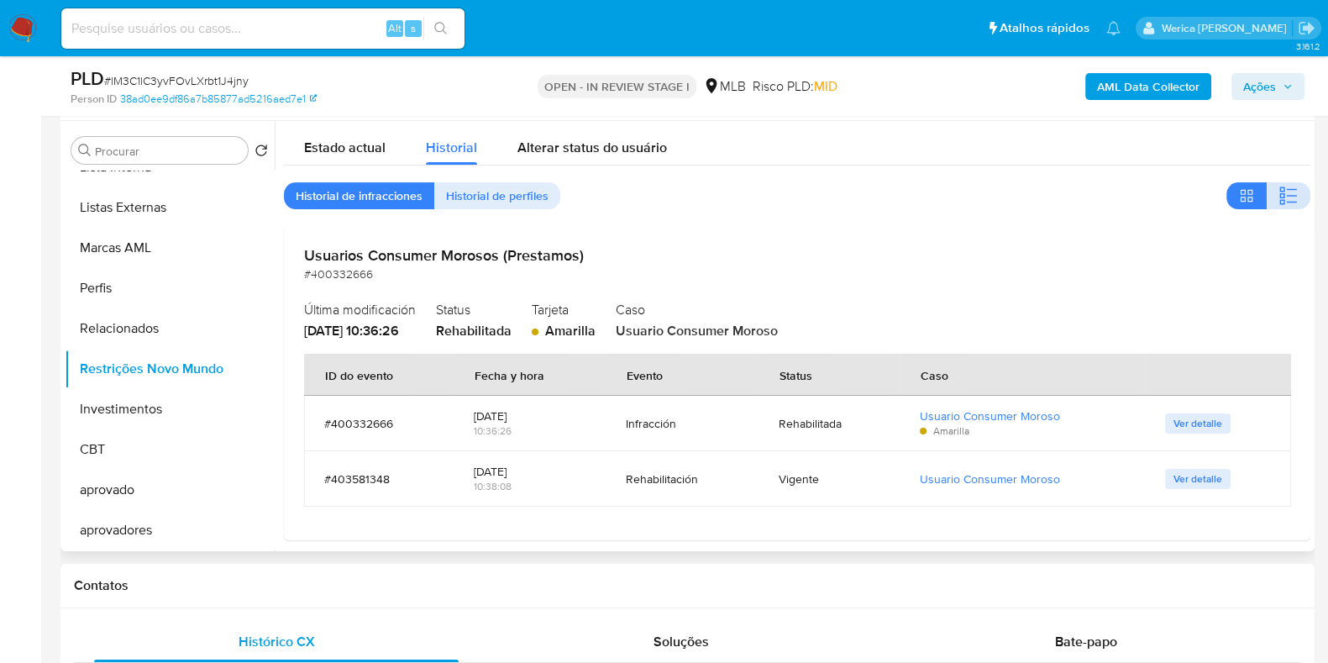
click at [1267, 202] on button "button" at bounding box center [1289, 195] width 44 height 27
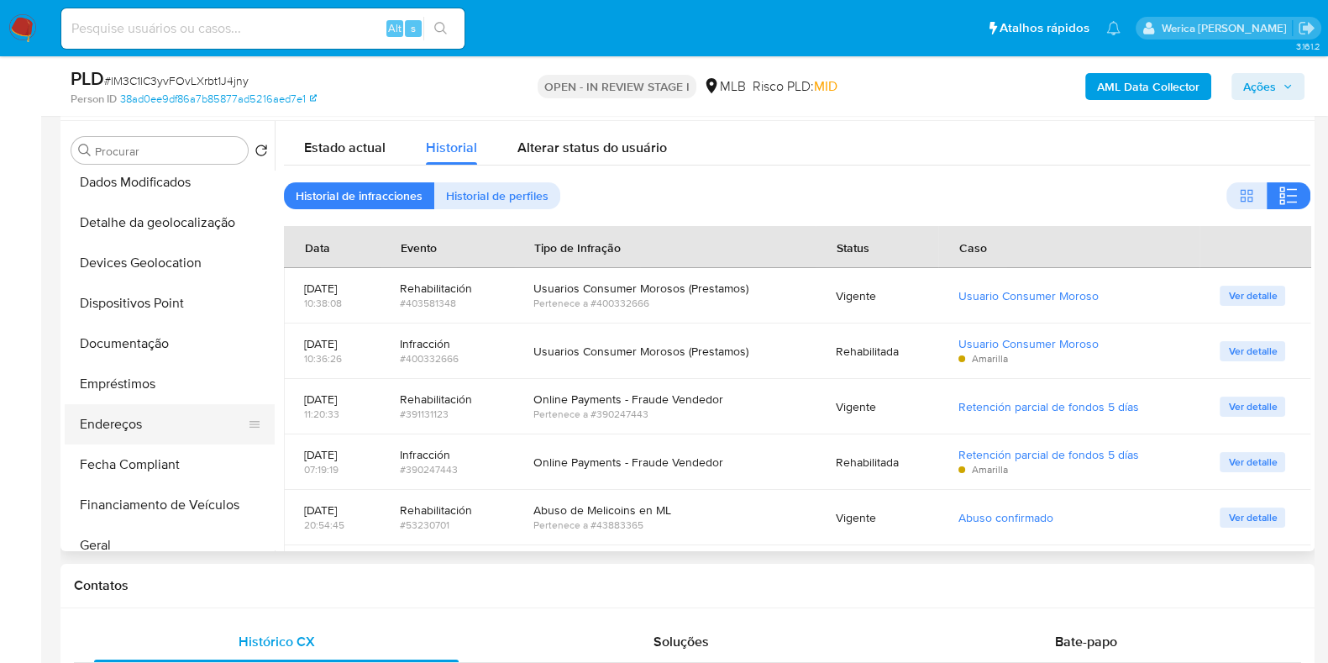
scroll to position [135, 0]
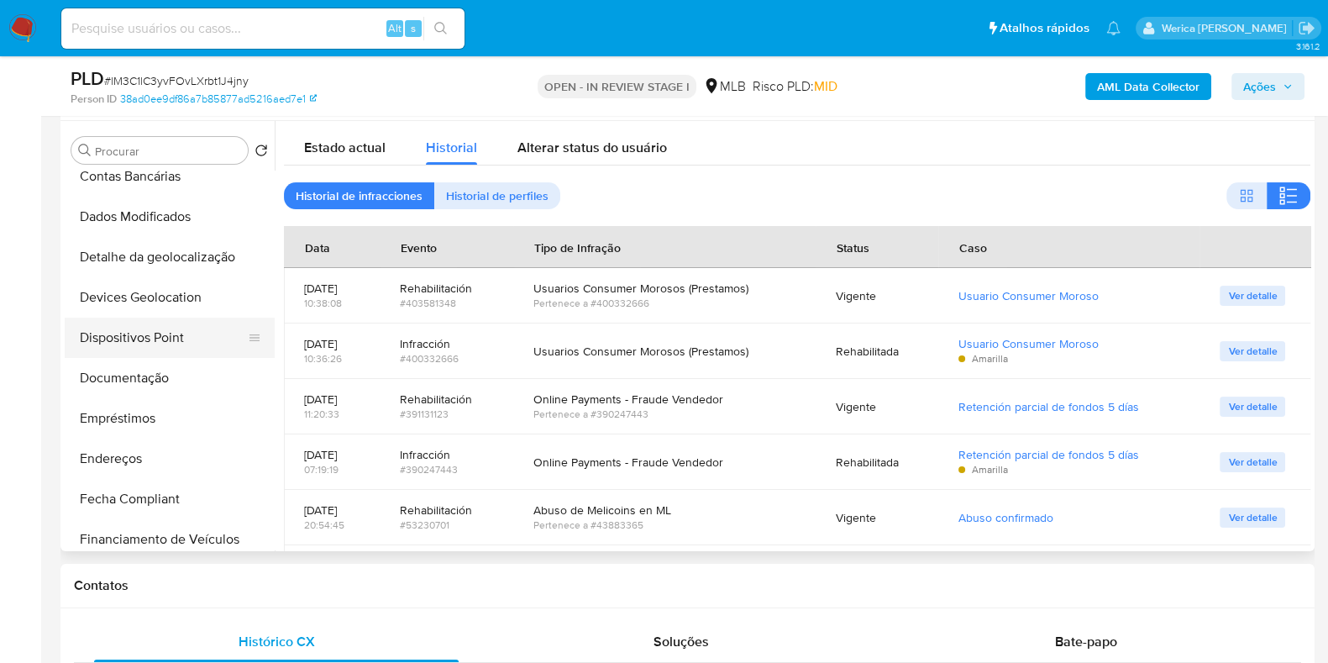
click at [185, 341] on button "Dispositivos Point" at bounding box center [163, 338] width 197 height 40
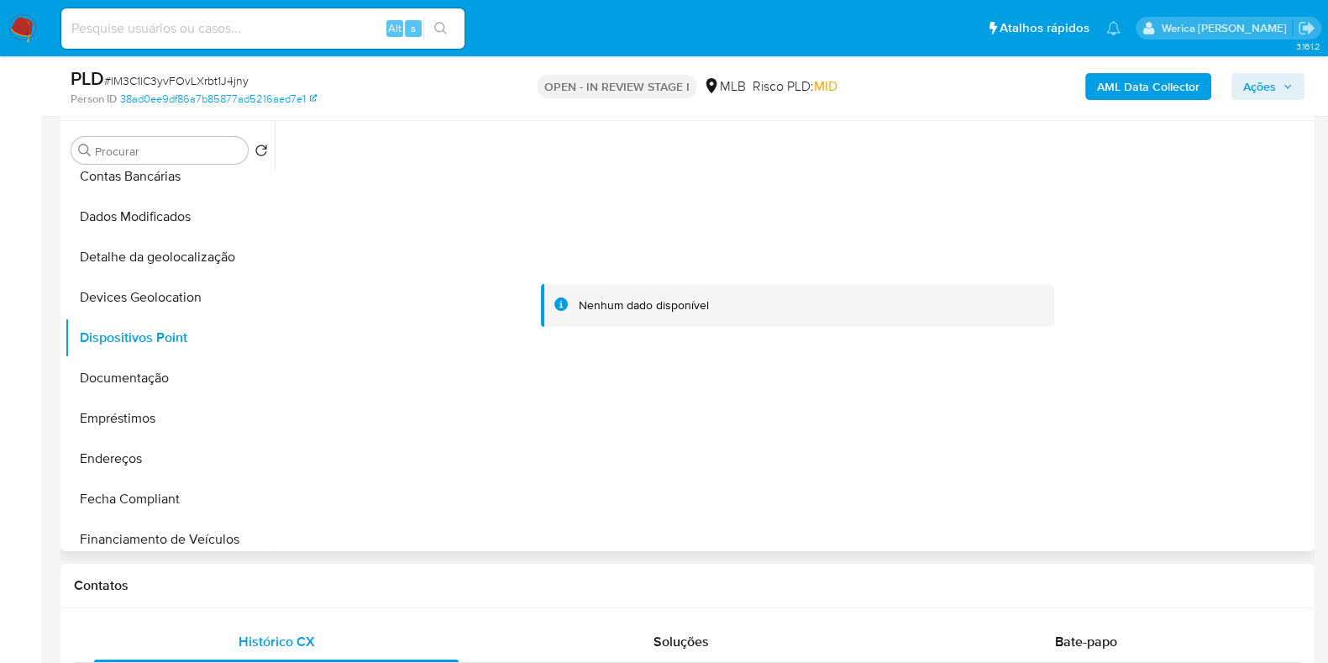
click at [1088, 350] on div at bounding box center [797, 306] width 1026 height 370
click at [186, 368] on button "Documentação" at bounding box center [163, 378] width 197 height 40
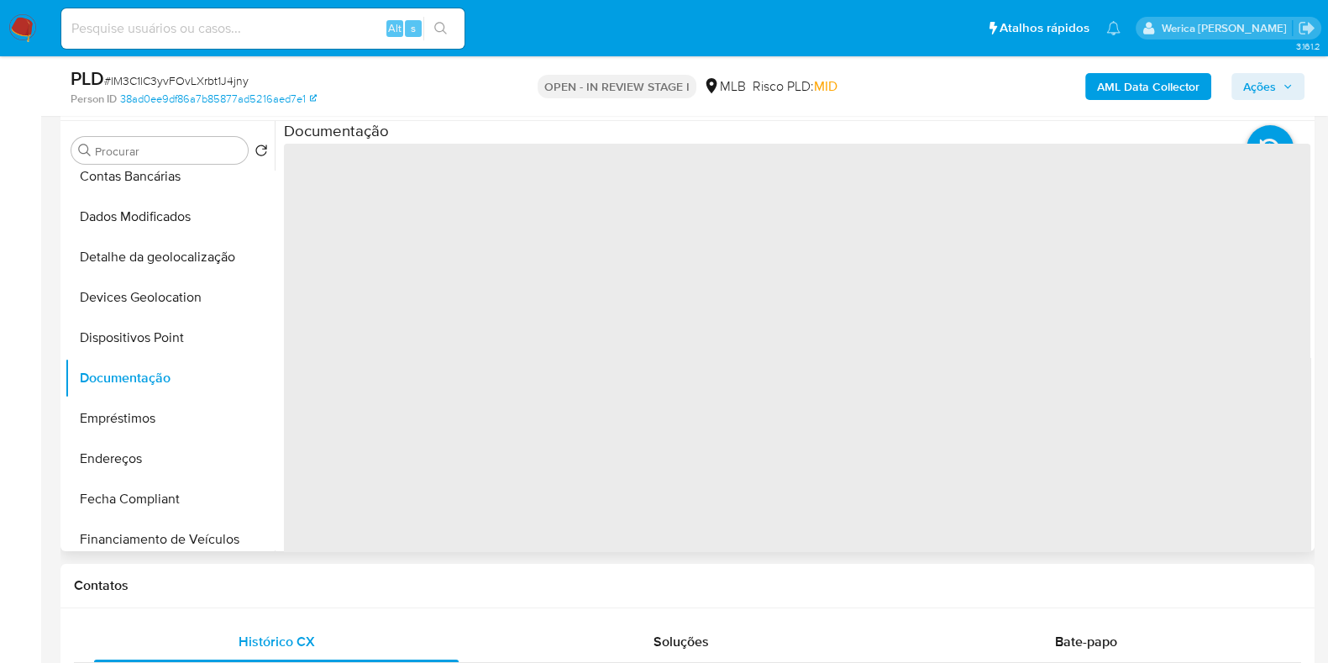
click at [360, 233] on span "‌" at bounding box center [797, 413] width 1026 height 538
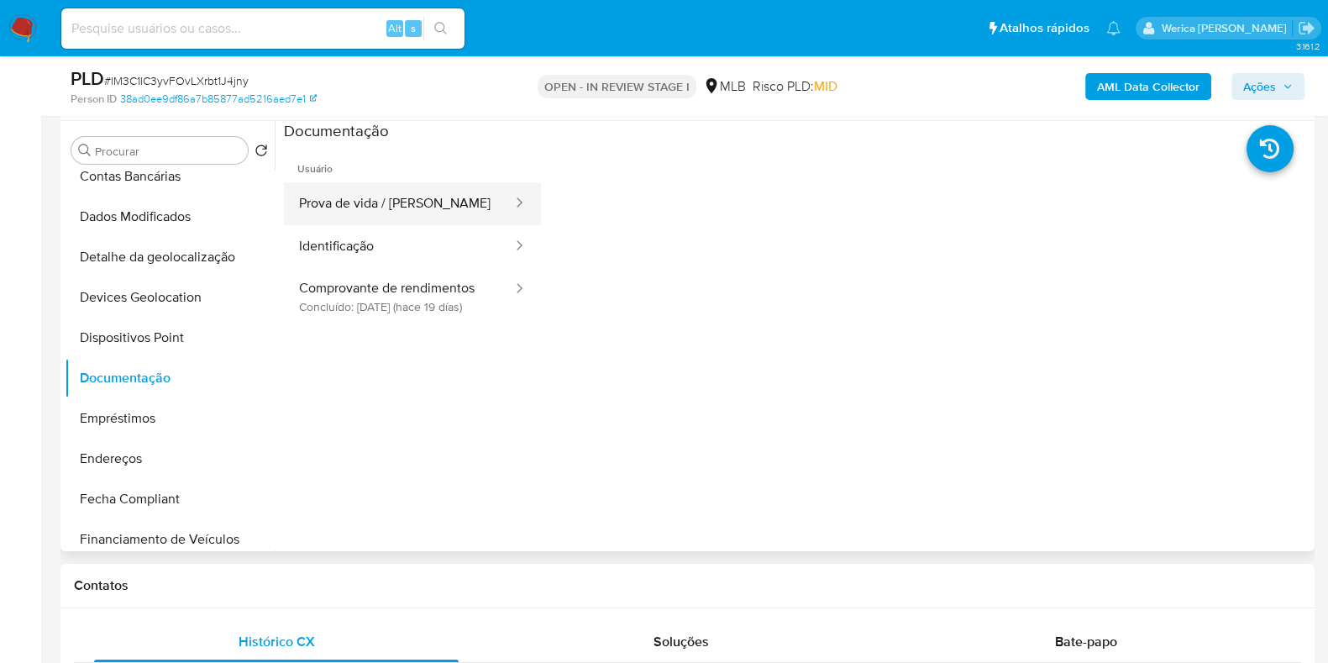
click at [369, 221] on button "Prova de vida / Selfie" at bounding box center [399, 203] width 230 height 43
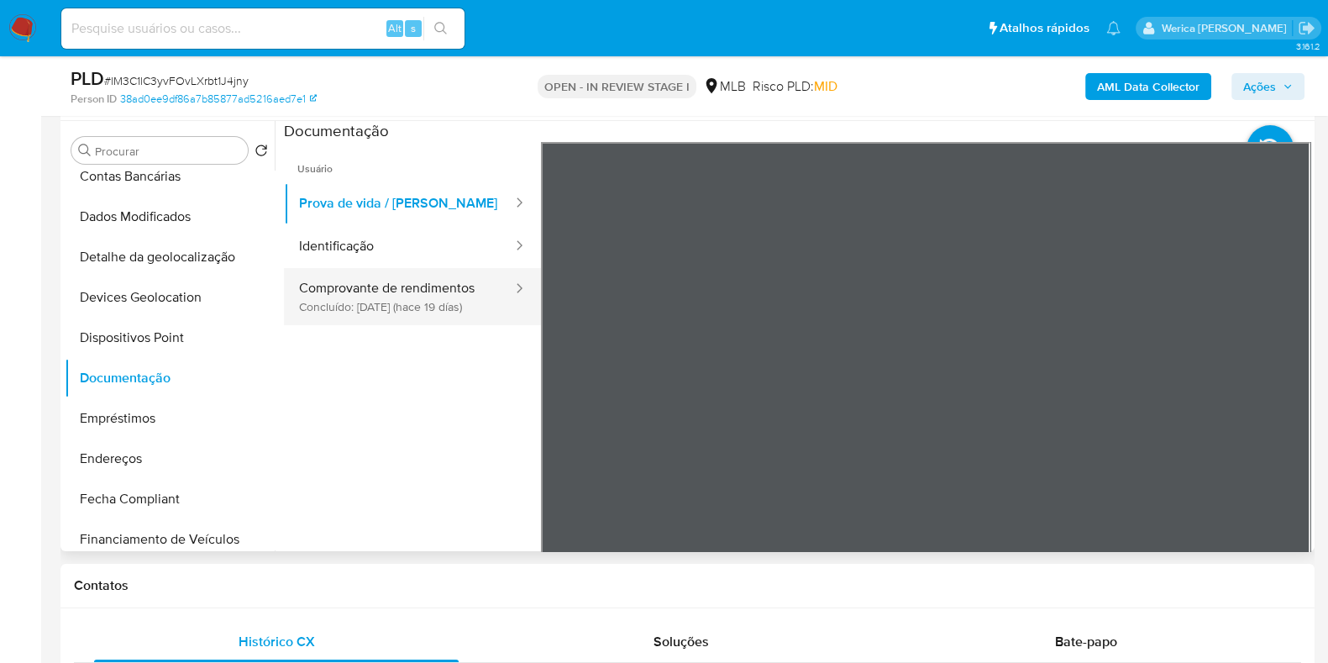
click at [463, 310] on button "Comprovante de rendimentos Concluído: 17/09/2025 (hace 19 días)" at bounding box center [399, 296] width 230 height 57
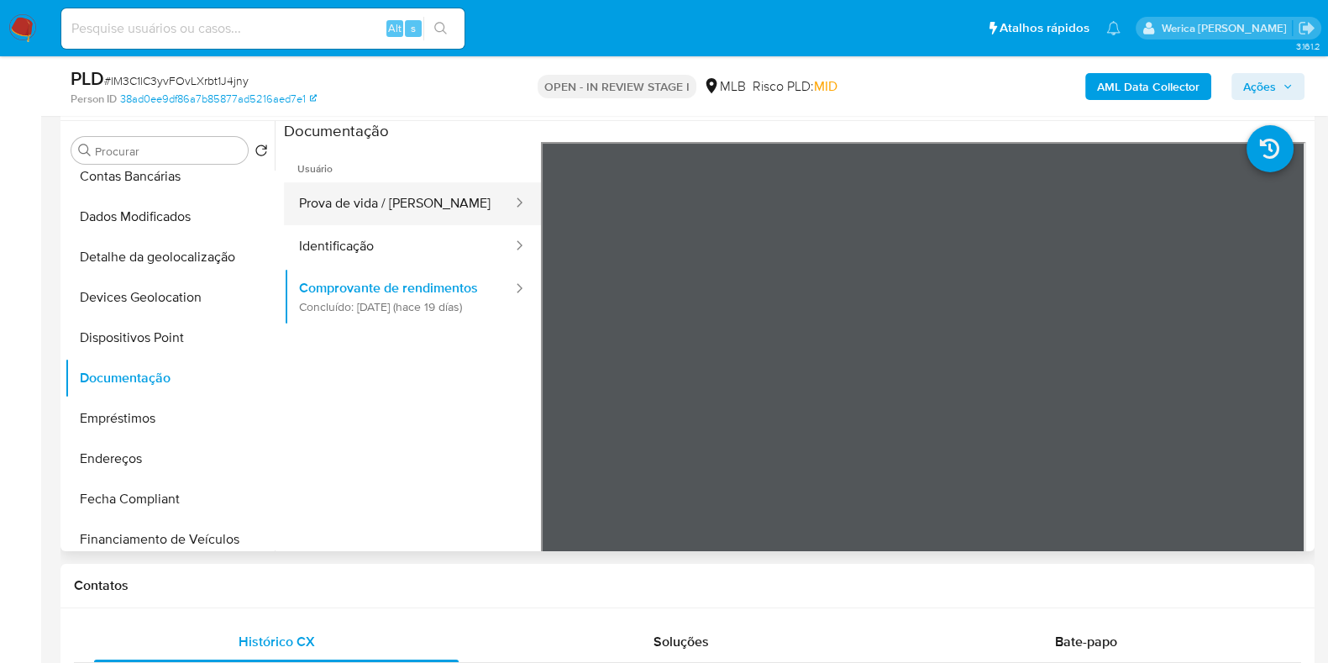
click at [418, 190] on button "Prova de vida / Selfie" at bounding box center [399, 203] width 230 height 43
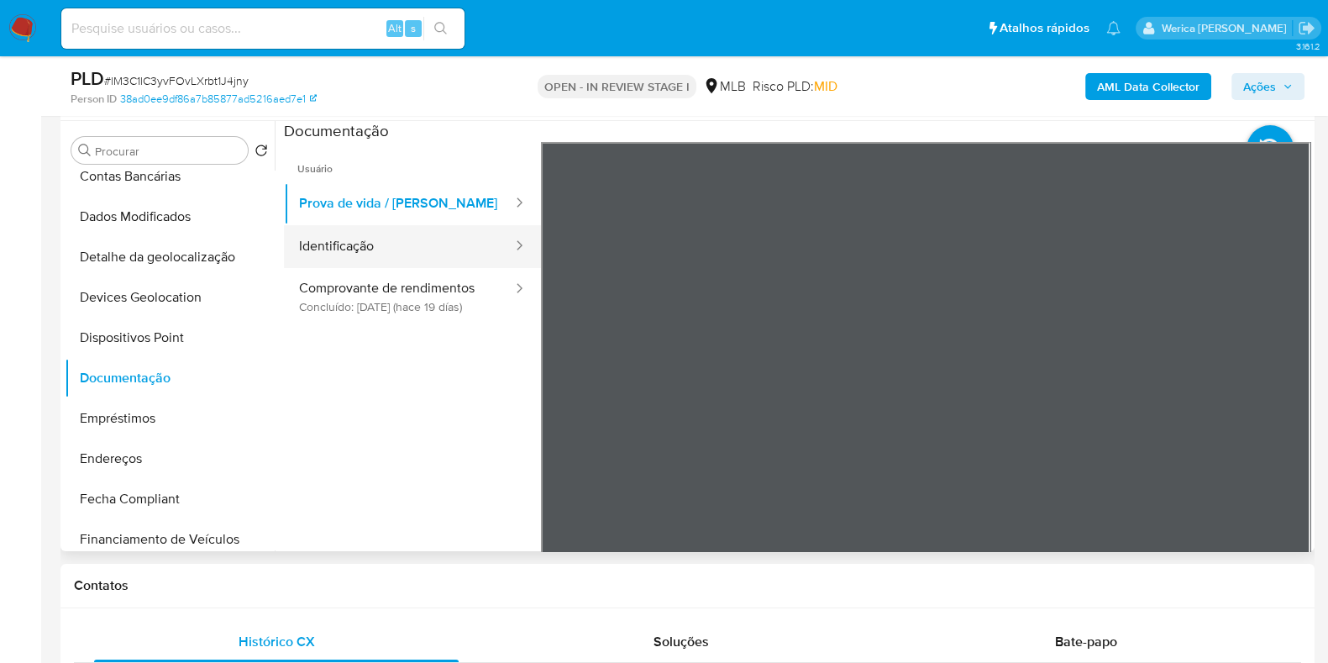
click at [385, 258] on button "Identificação" at bounding box center [399, 246] width 230 height 43
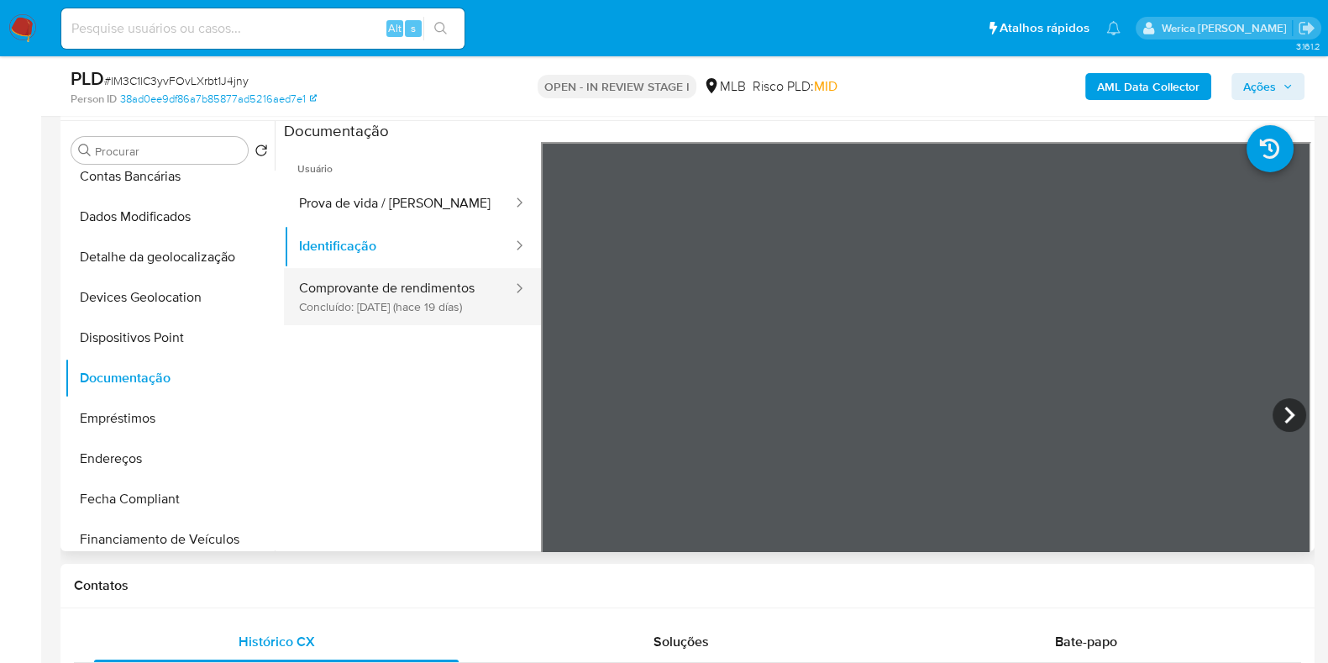
click at [361, 307] on button "Comprovante de rendimentos Concluído: 17/09/2025 (hace 19 días)" at bounding box center [399, 296] width 230 height 57
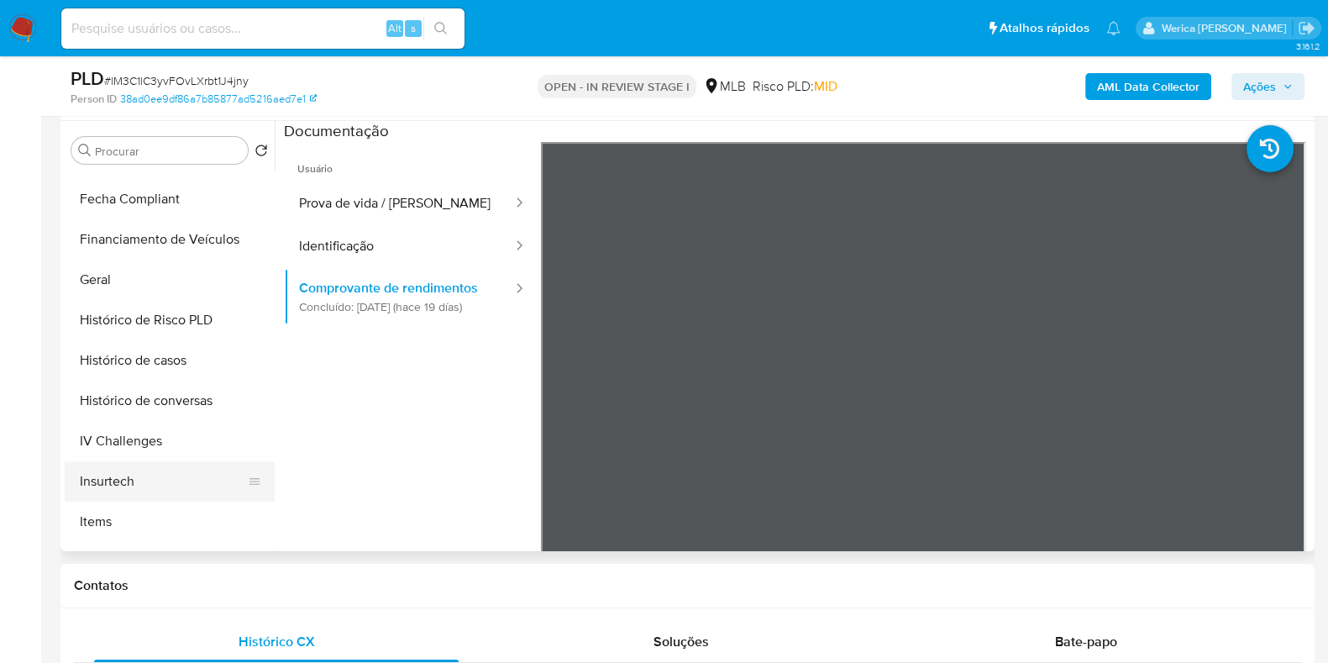
scroll to position [555, 0]
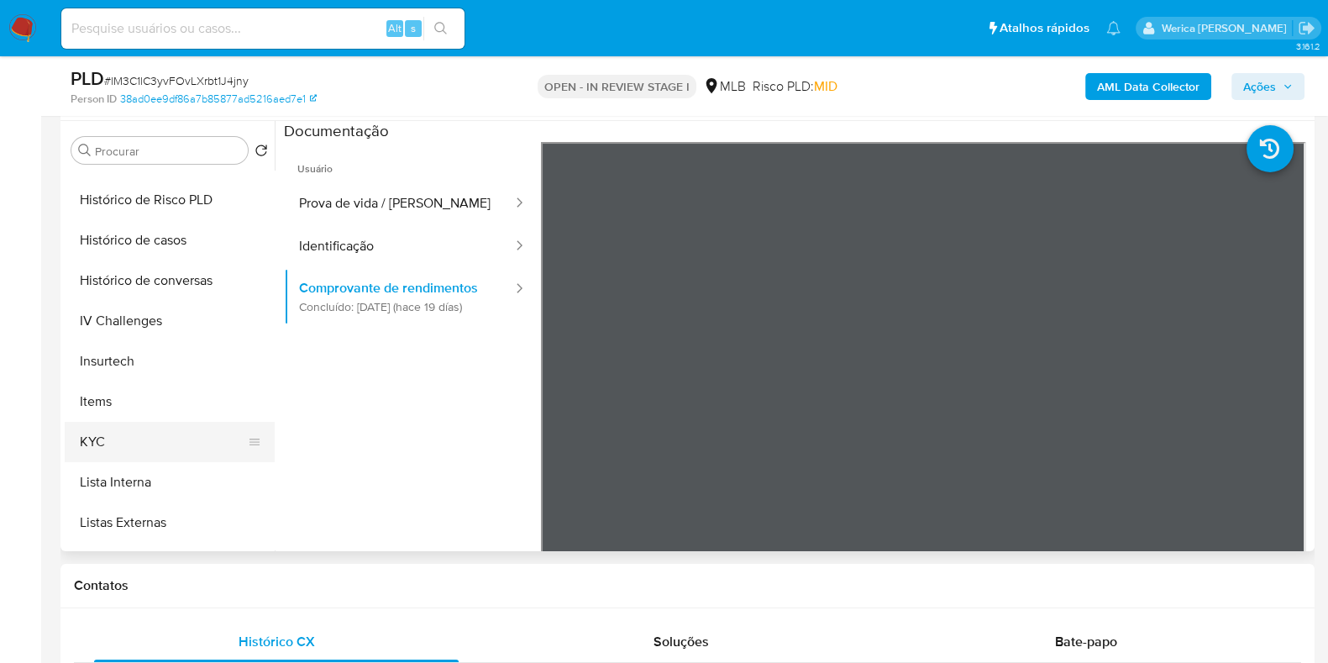
click at [141, 437] on button "KYC" at bounding box center [163, 442] width 197 height 40
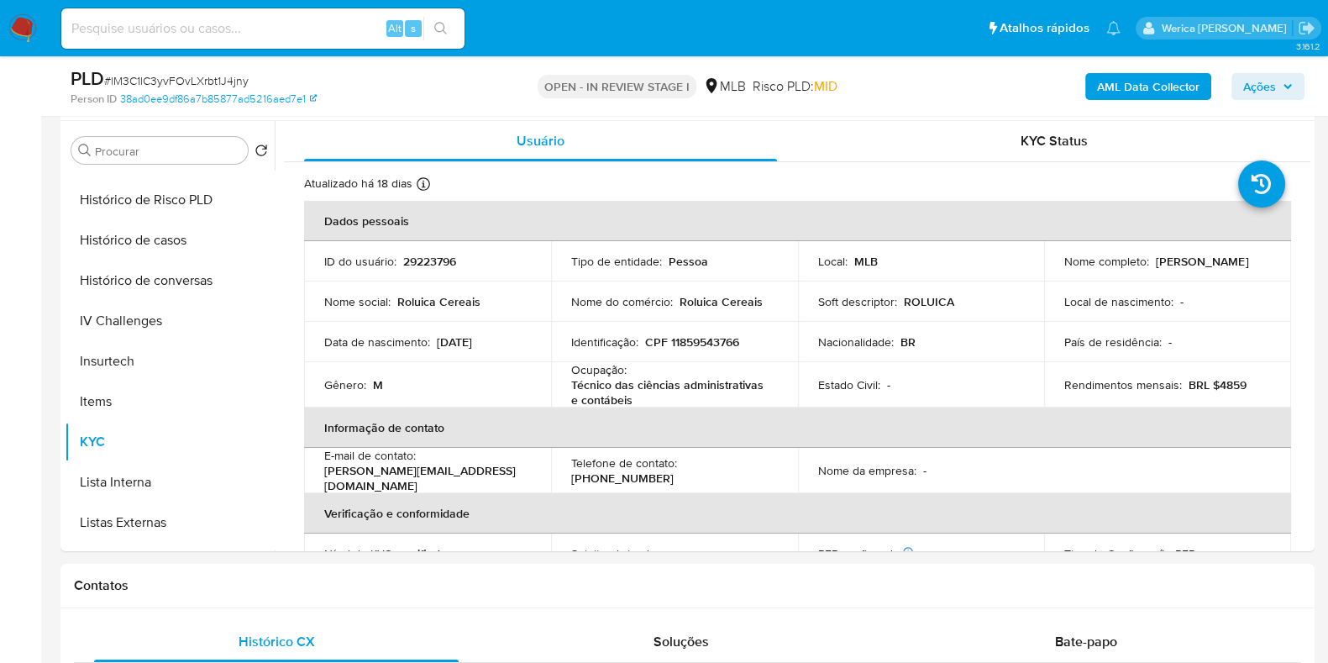
scroll to position [104, 0]
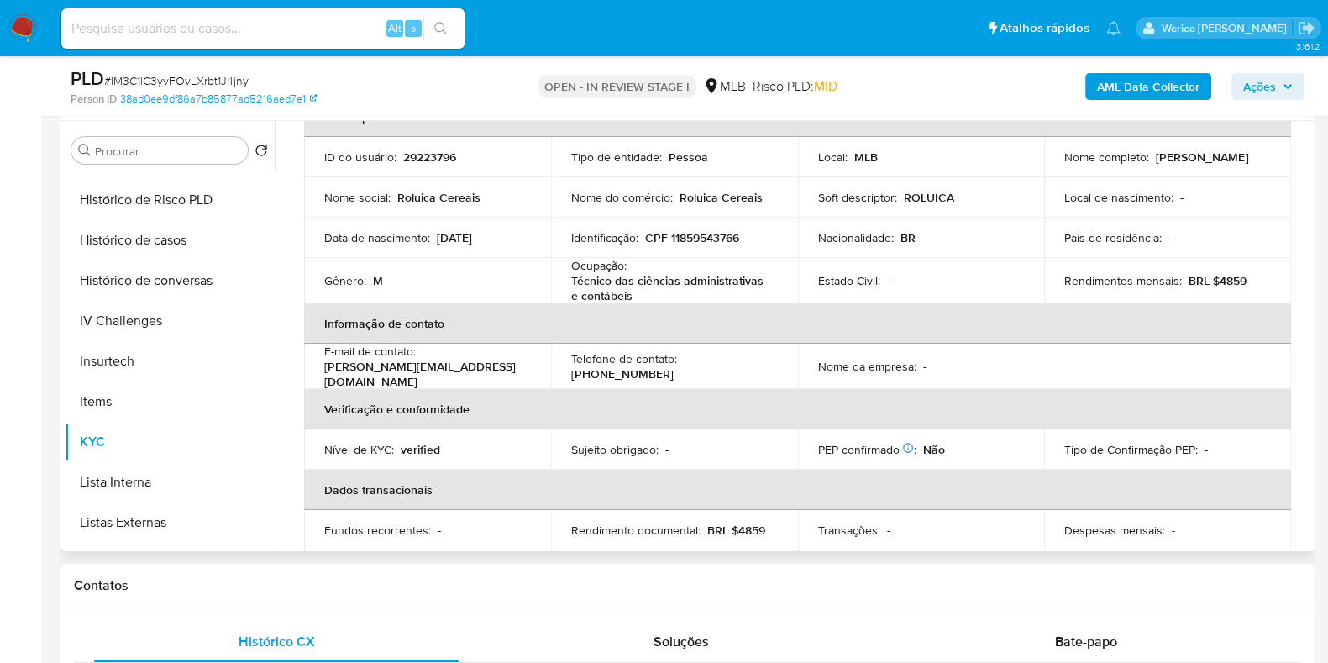
click at [1223, 276] on p "BRL $4859" at bounding box center [1218, 280] width 58 height 15
click at [869, 368] on p "Nome da empresa :" at bounding box center [867, 366] width 98 height 15
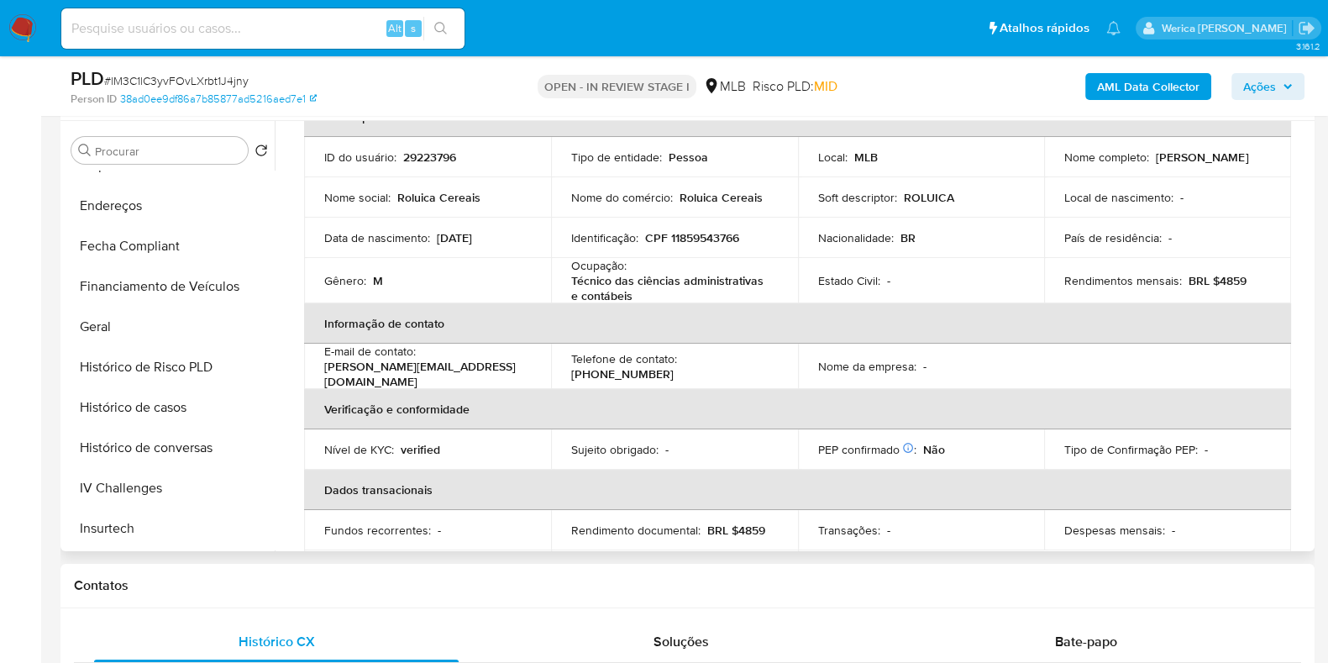
scroll to position [240, 0]
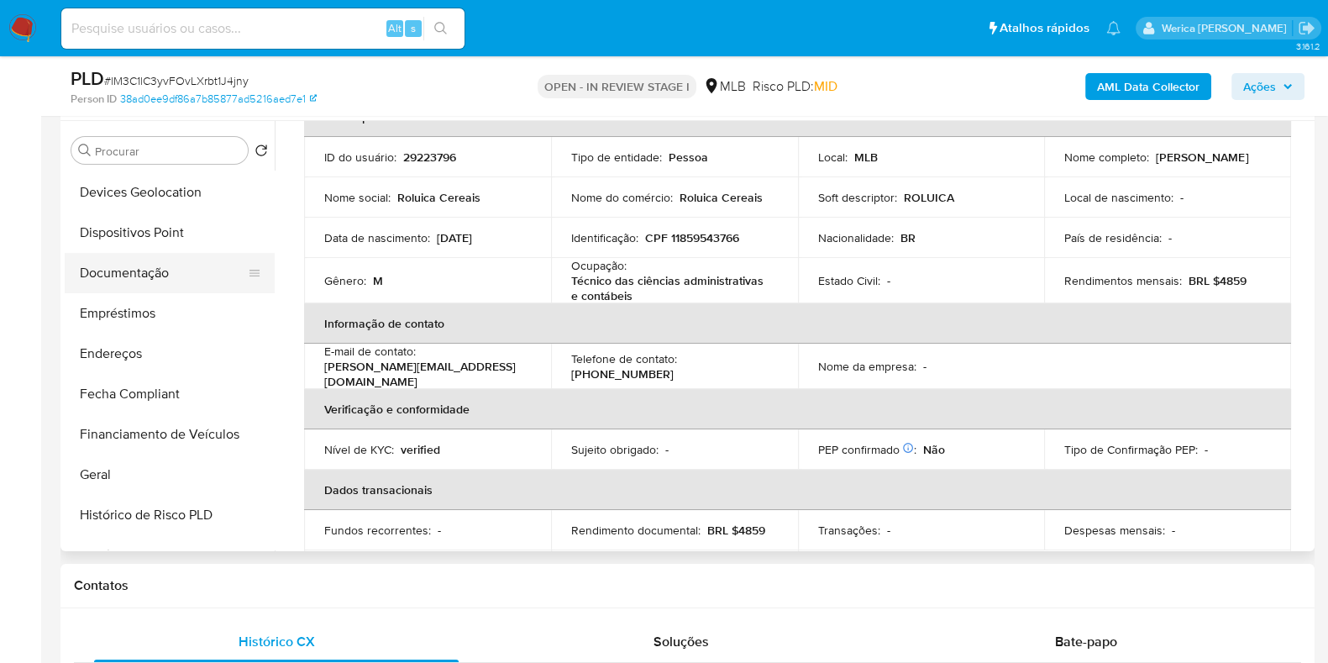
click at [146, 288] on button "Documentação" at bounding box center [163, 273] width 197 height 40
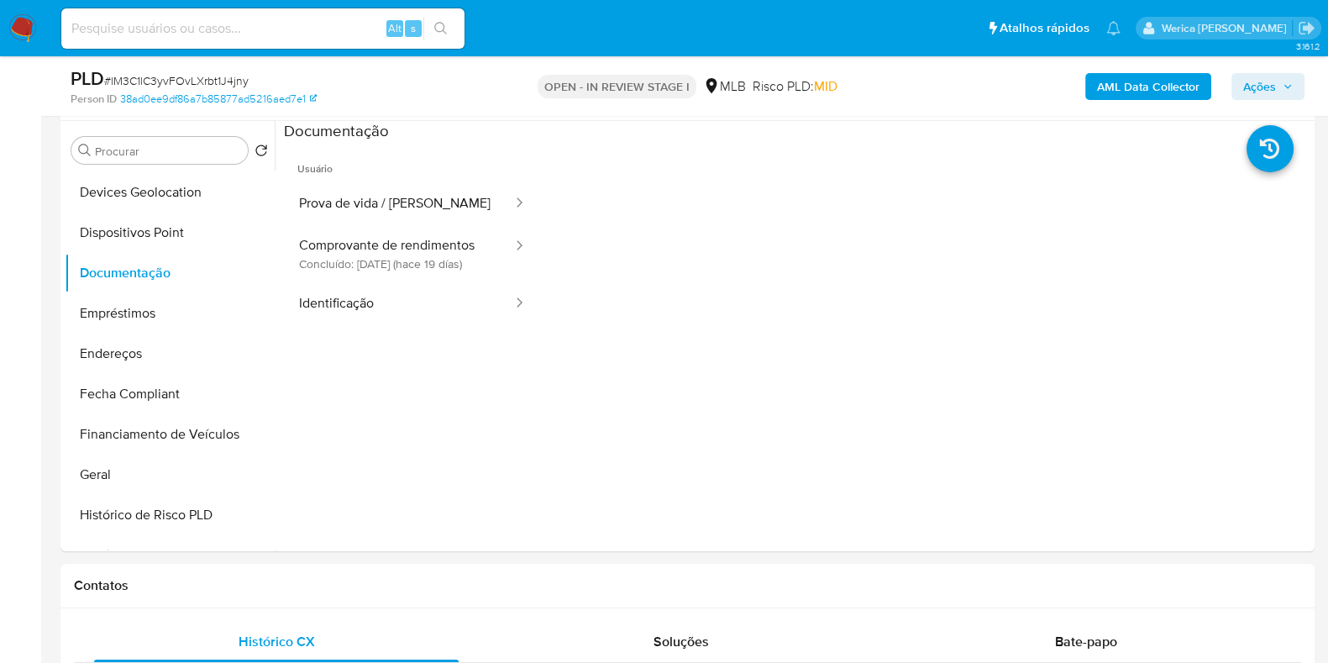
click at [381, 210] on button "Prova de vida / Selfie" at bounding box center [399, 203] width 230 height 43
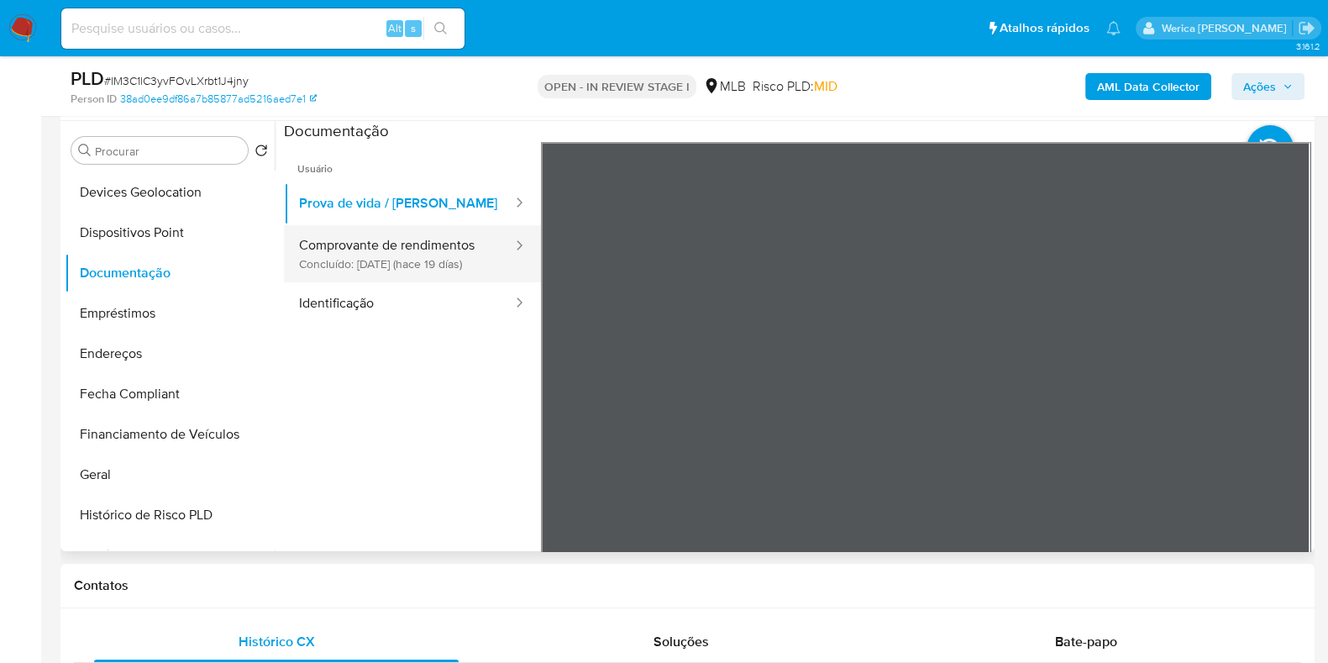
click at [471, 270] on button "Comprovante de rendimentos Concluído: 17/09/2025 (hace 19 días)" at bounding box center [399, 253] width 230 height 57
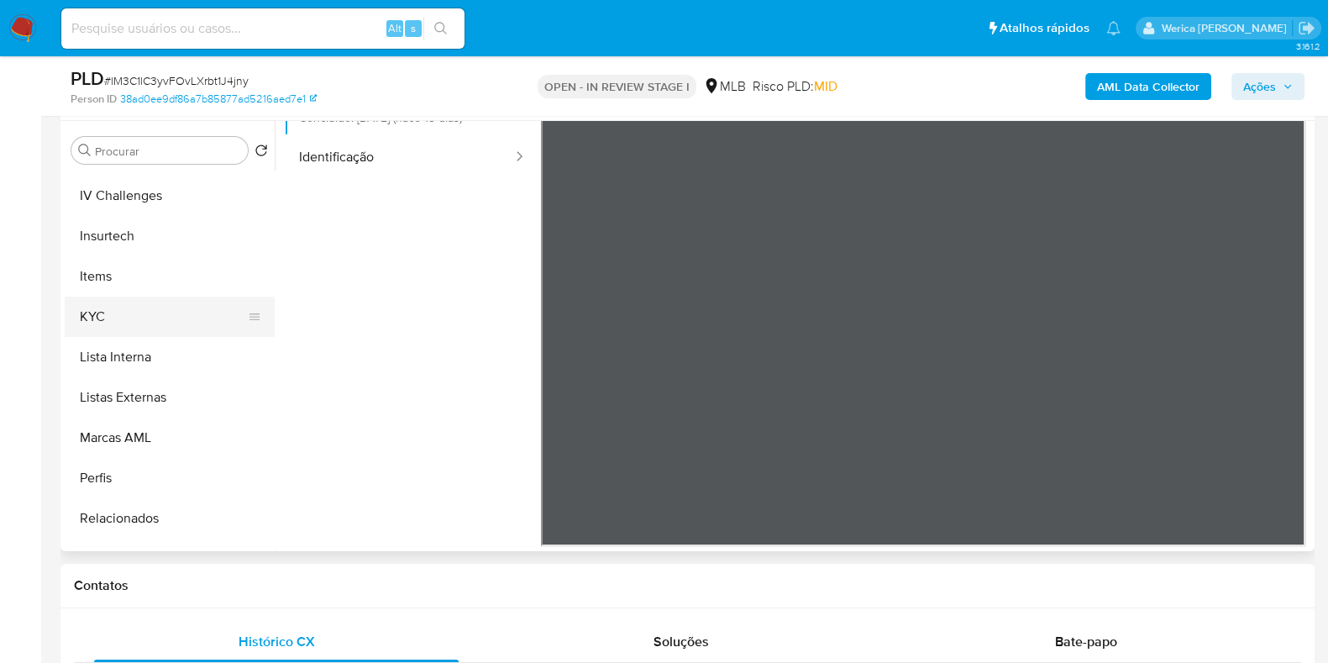
scroll to position [661, 0]
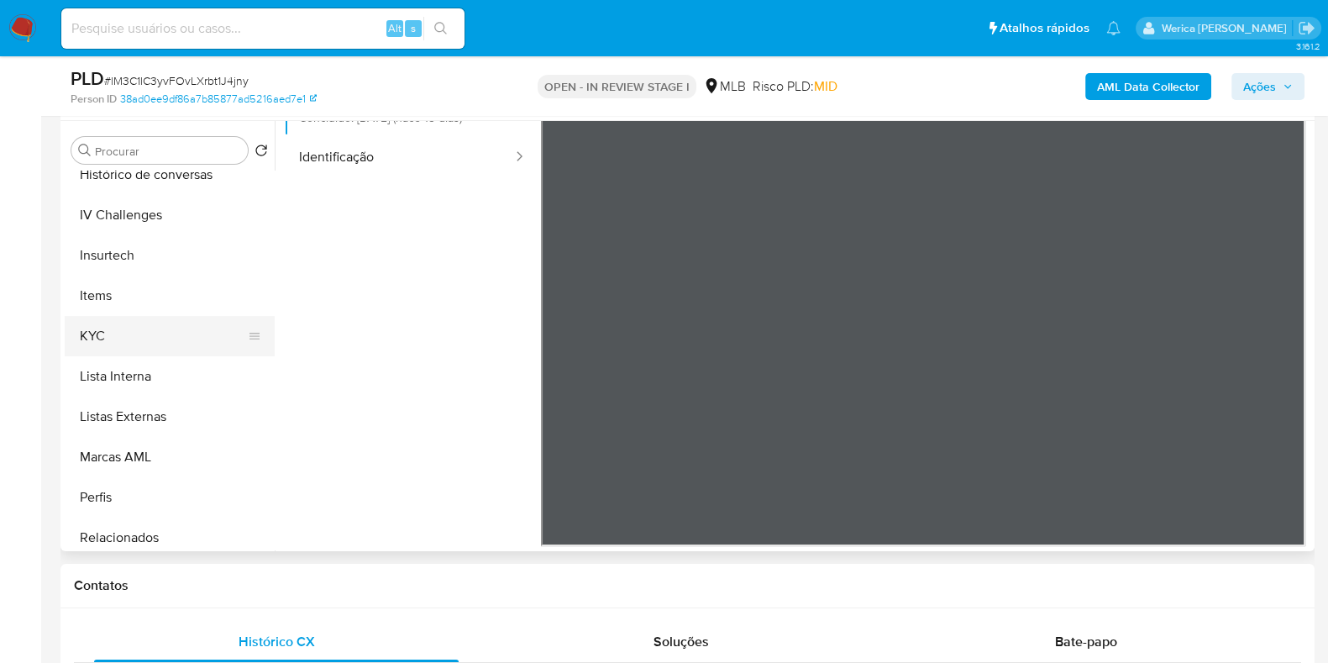
click at [157, 329] on button "KYC" at bounding box center [163, 336] width 197 height 40
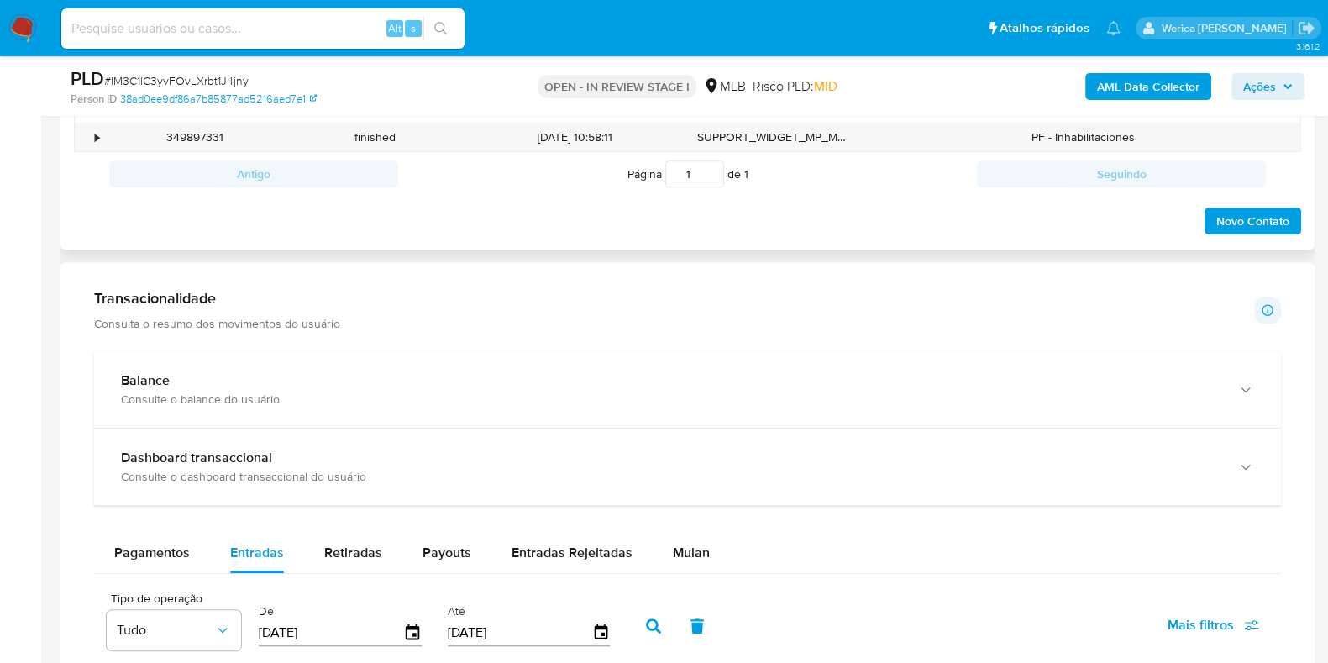
scroll to position [945, 0]
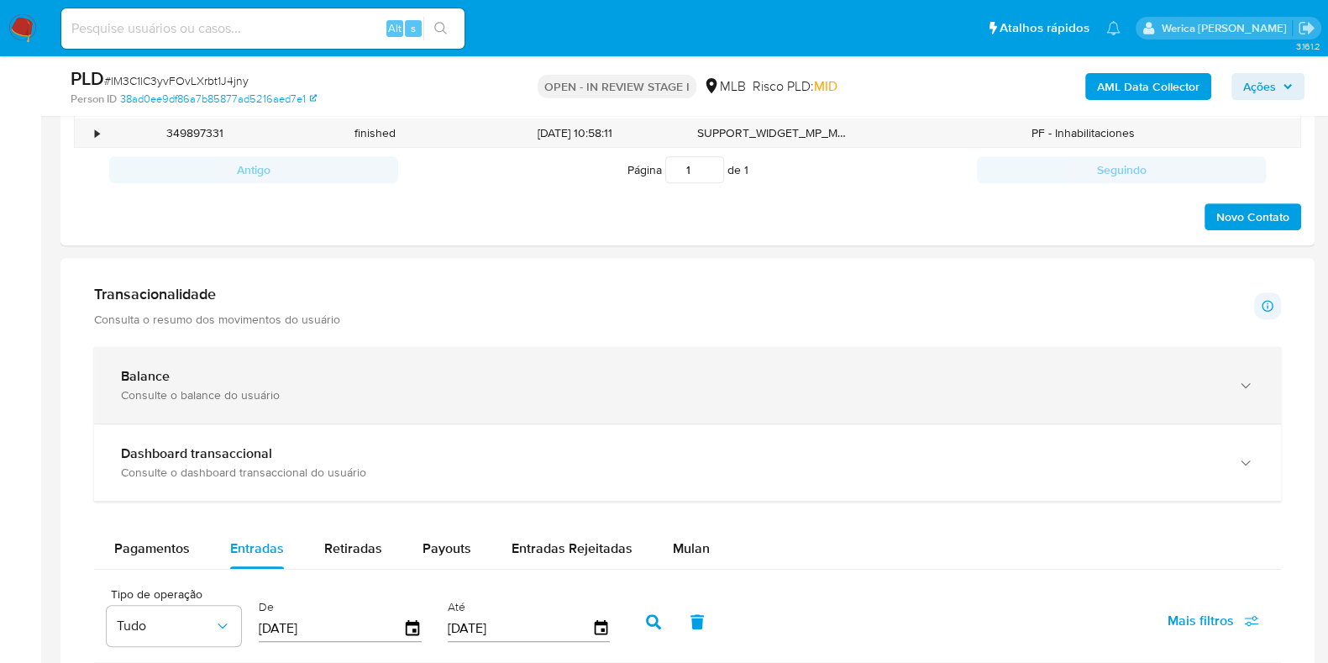
click at [382, 361] on div "Balance Consulte o balance do usuário" at bounding box center [687, 385] width 1187 height 76
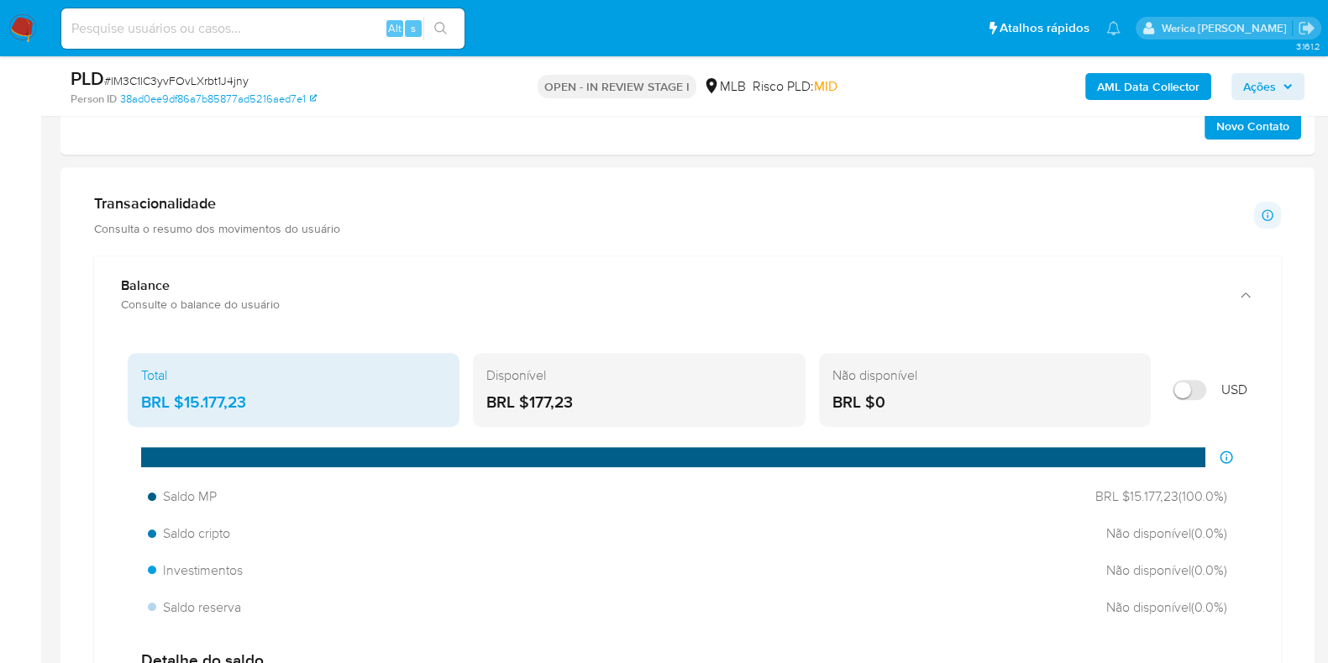
scroll to position [1155, 0]
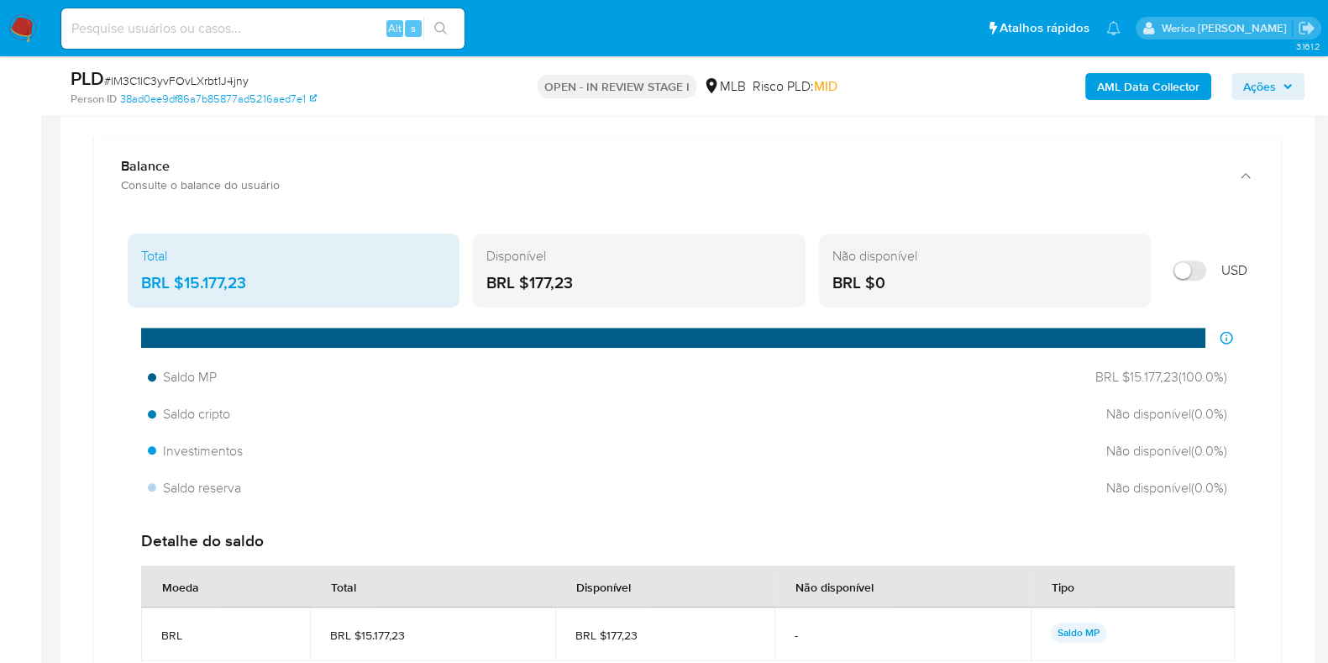
drag, startPoint x: 183, startPoint y: 279, endPoint x: 268, endPoint y: 279, distance: 84.8
click at [268, 279] on div "BRL $15.177,23" at bounding box center [293, 283] width 305 height 22
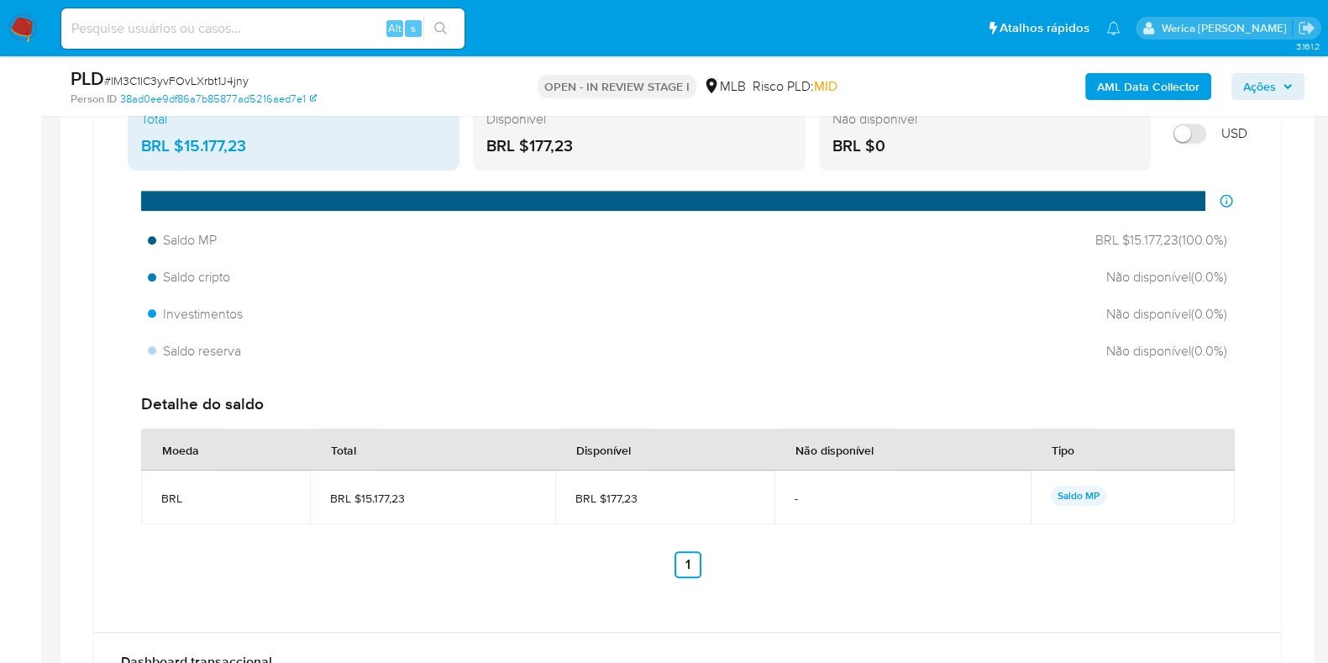
scroll to position [1260, 0]
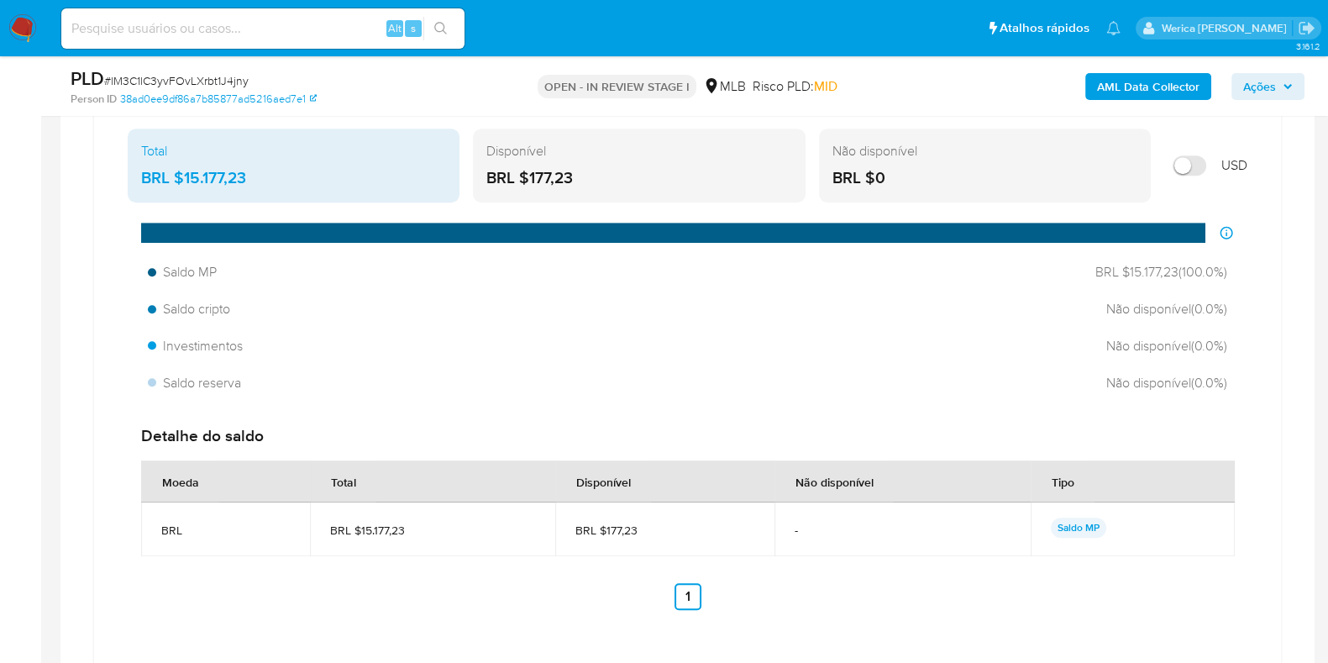
click at [1242, 518] on div "Detalhe do saldo Moeda Total Disponível Não disponível Tipo BRL BRL $15.177,23 …" at bounding box center [688, 518] width 1120 height 212
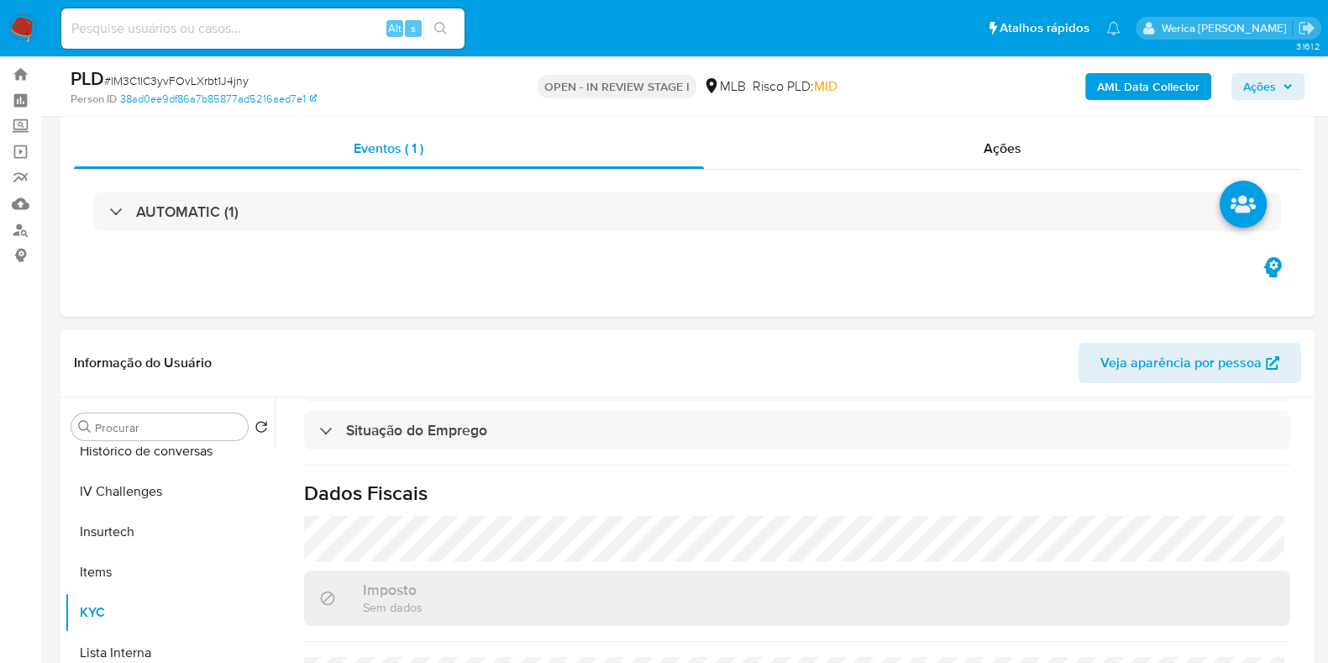
scroll to position [0, 0]
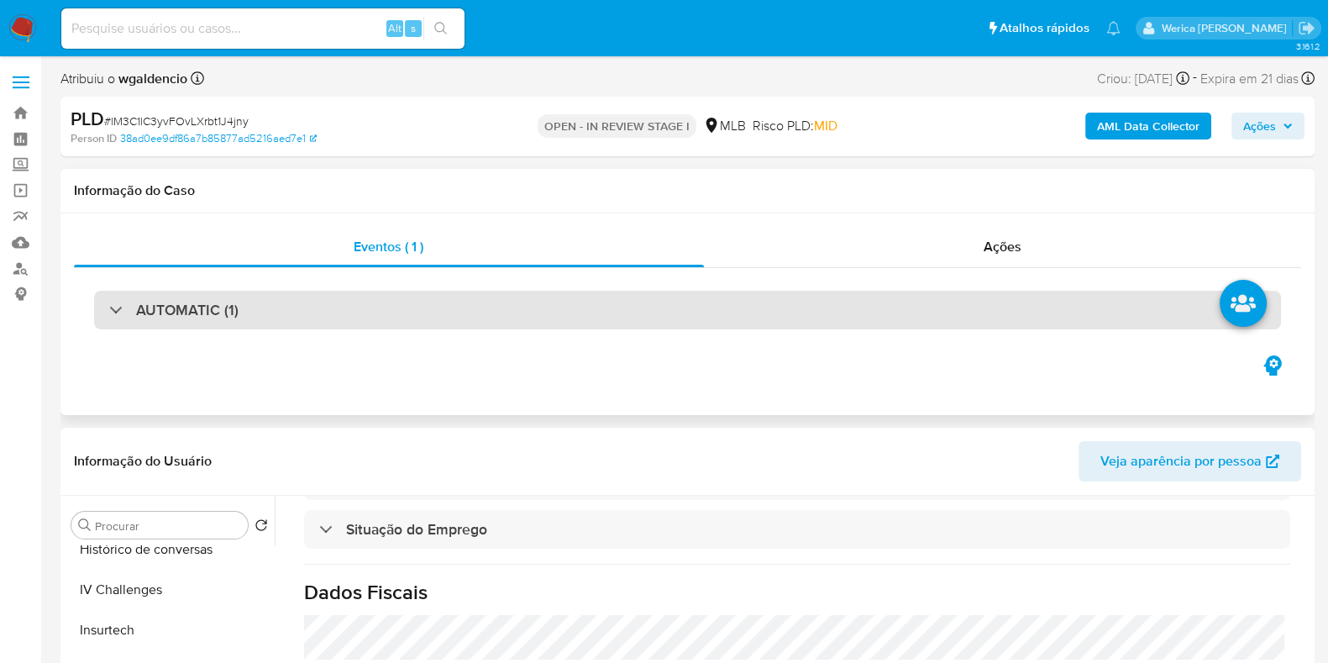
click at [617, 299] on div "AUTOMATIC (1)" at bounding box center [687, 310] width 1187 height 39
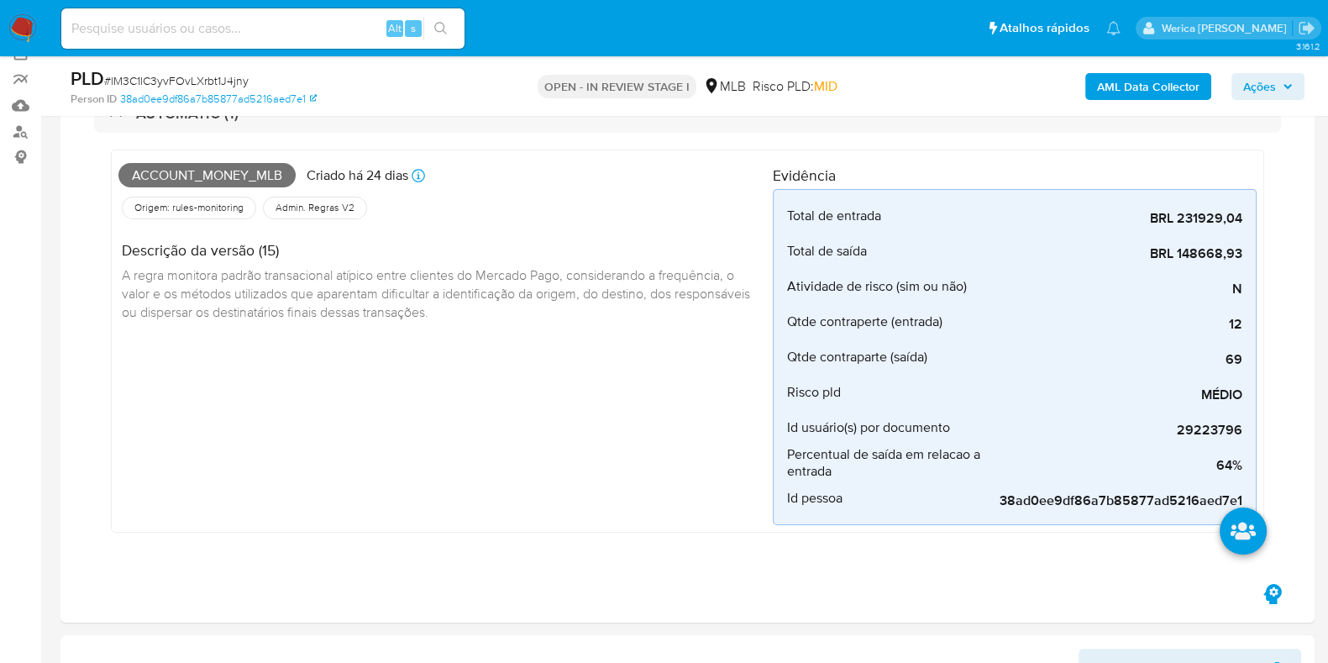
scroll to position [104, 0]
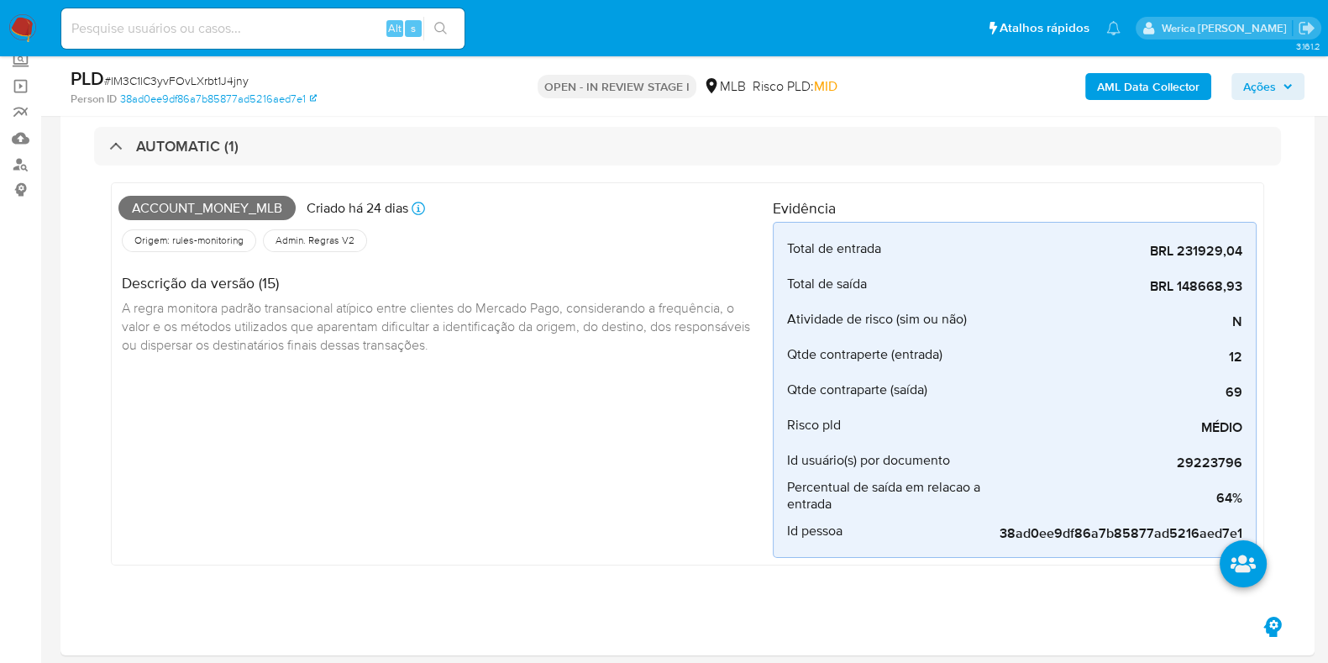
click at [1154, 81] on b "AML Data Collector" at bounding box center [1148, 86] width 102 height 27
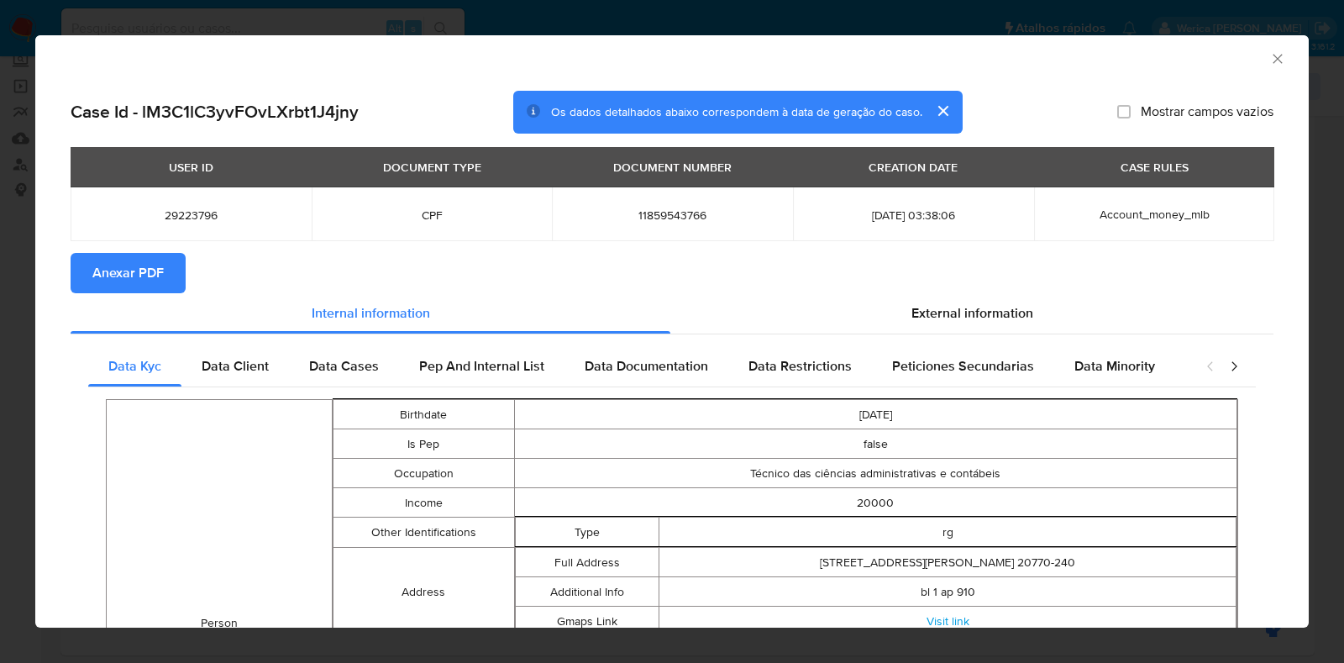
click at [172, 265] on button "Anexar PDF" at bounding box center [128, 273] width 115 height 40
click at [1274, 60] on div "AML Data Collector" at bounding box center [671, 56] width 1273 height 42
click at [1269, 60] on icon "Fechar a janela" at bounding box center [1277, 58] width 17 height 17
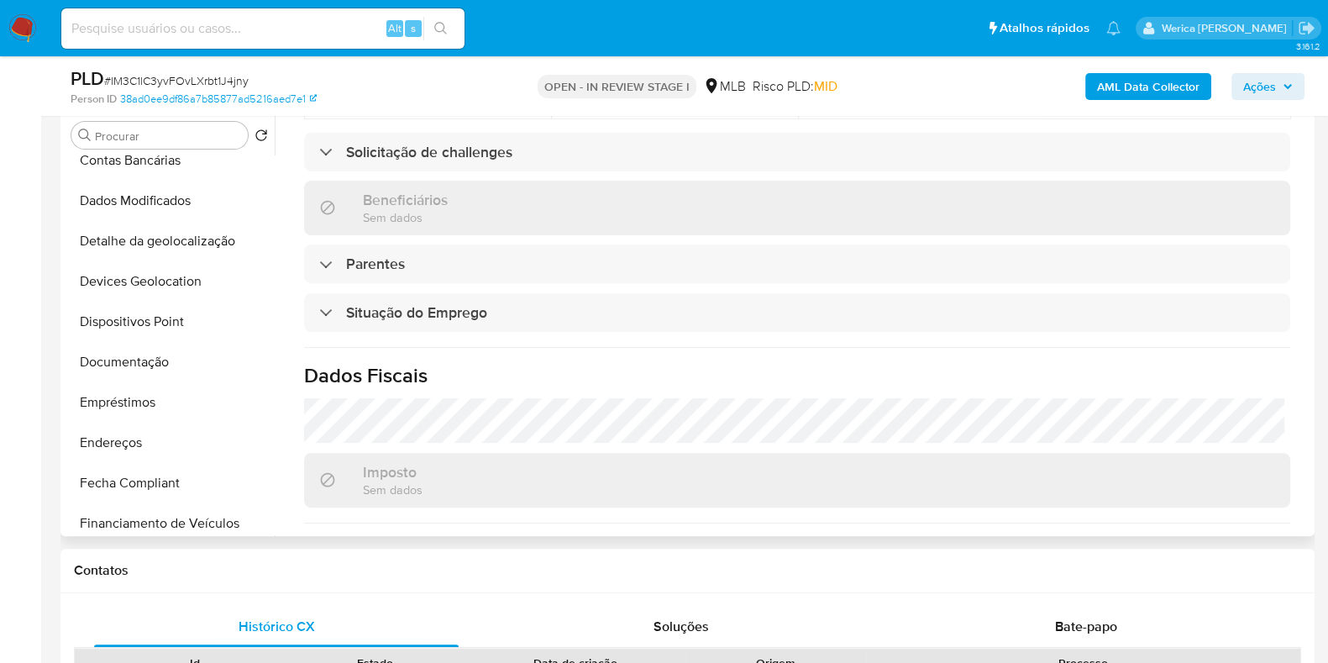
scroll to position [419, 0]
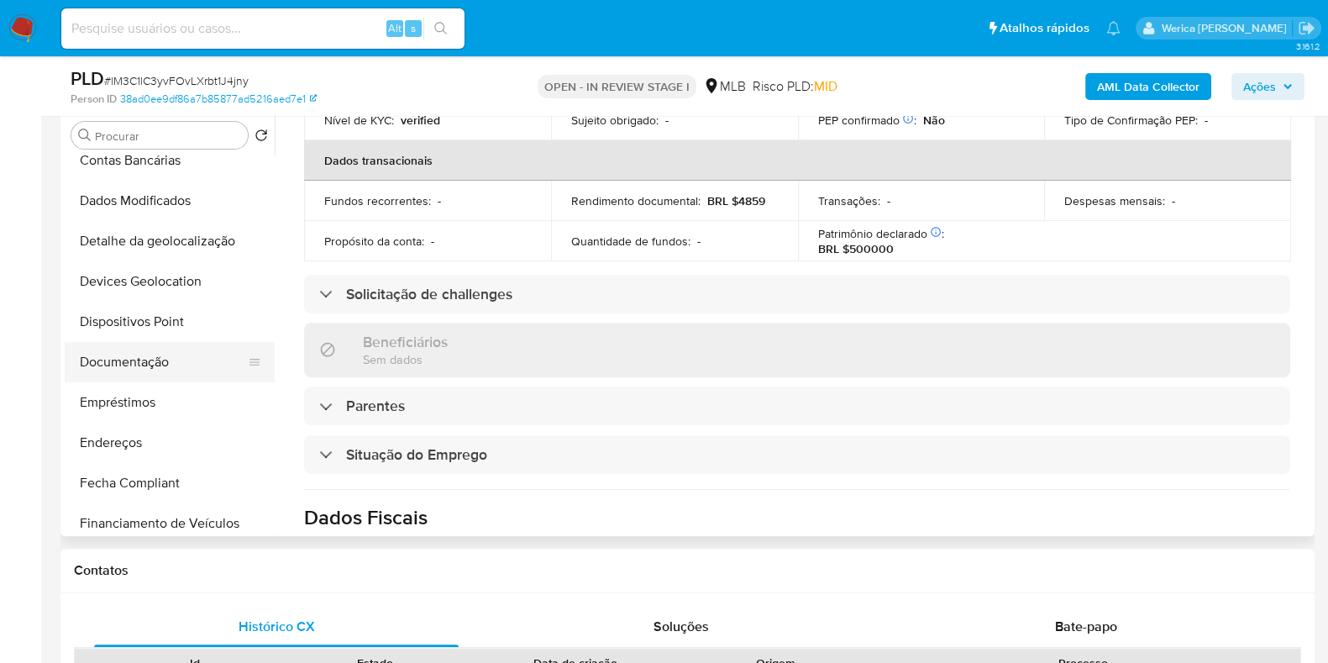
click at [200, 361] on button "Documentação" at bounding box center [163, 362] width 197 height 40
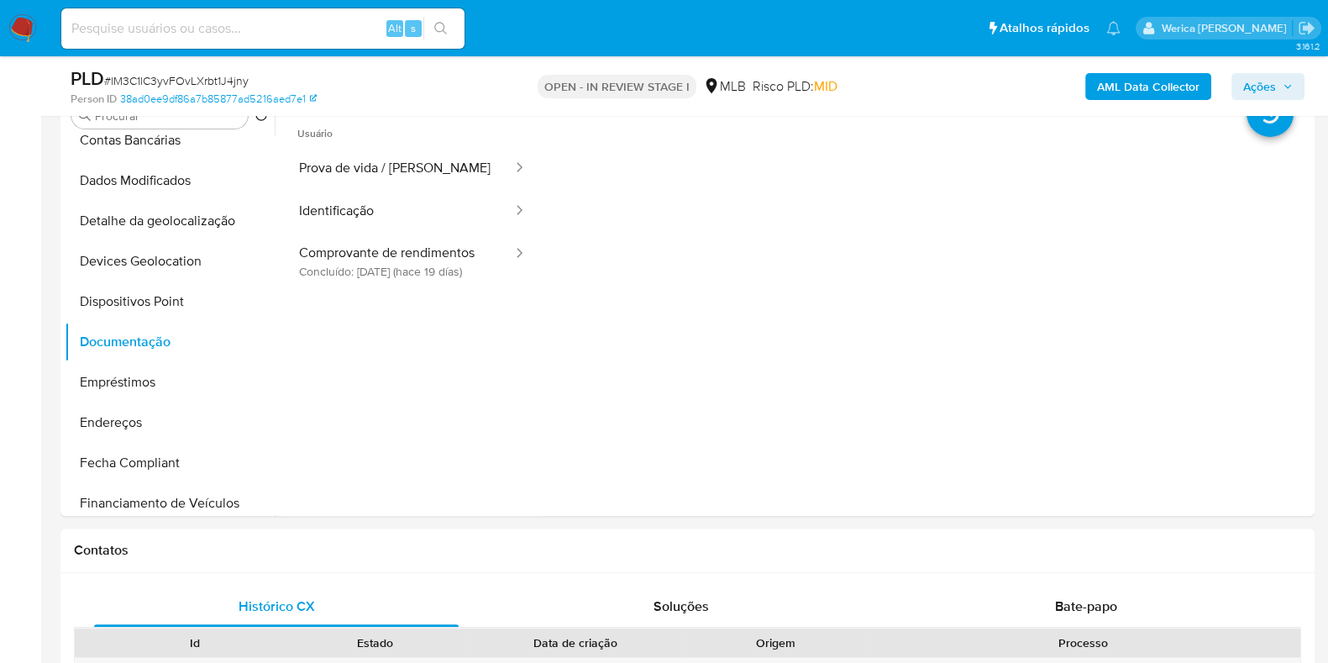
scroll to position [630, 0]
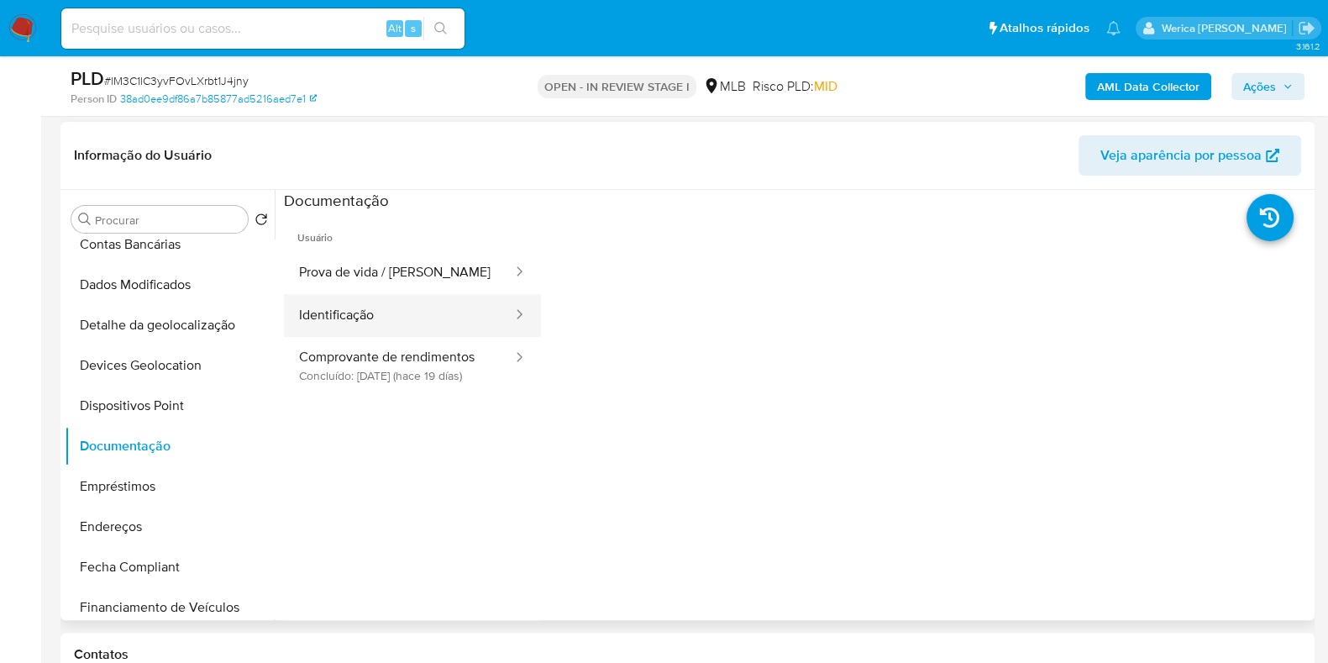
click at [343, 298] on button "Identificação" at bounding box center [399, 315] width 230 height 43
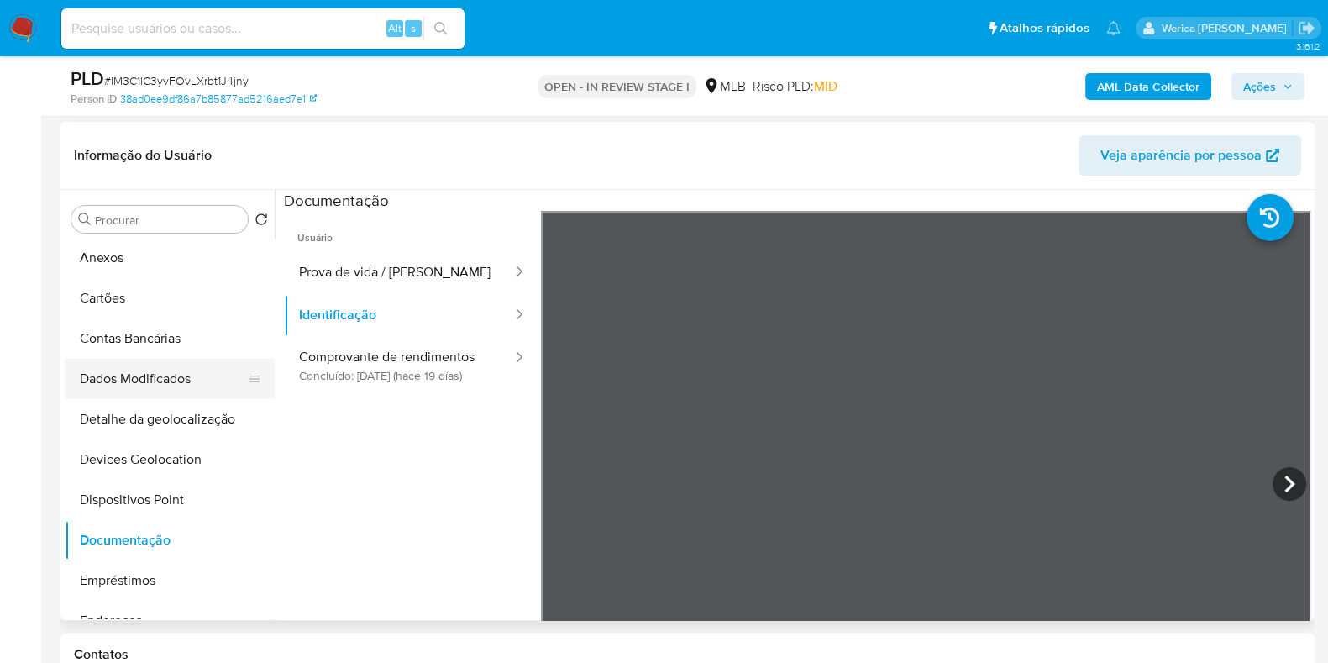
scroll to position [0, 0]
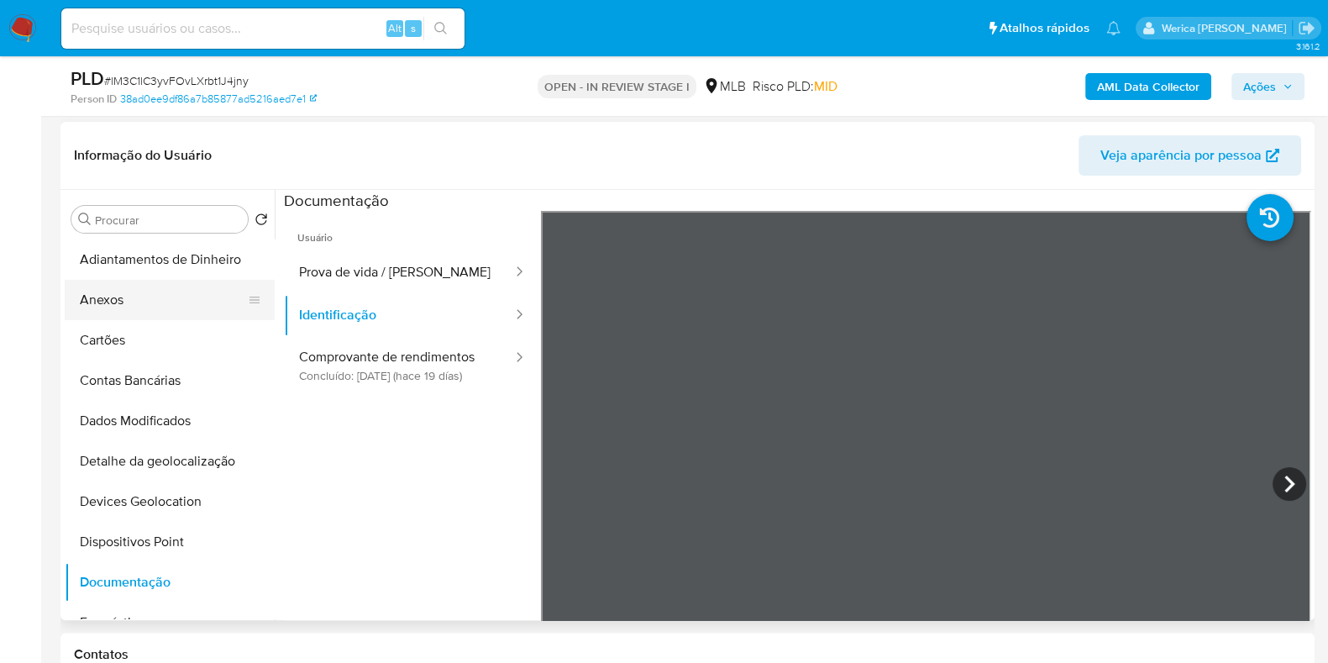
click at [147, 302] on button "Anexos" at bounding box center [163, 300] width 197 height 40
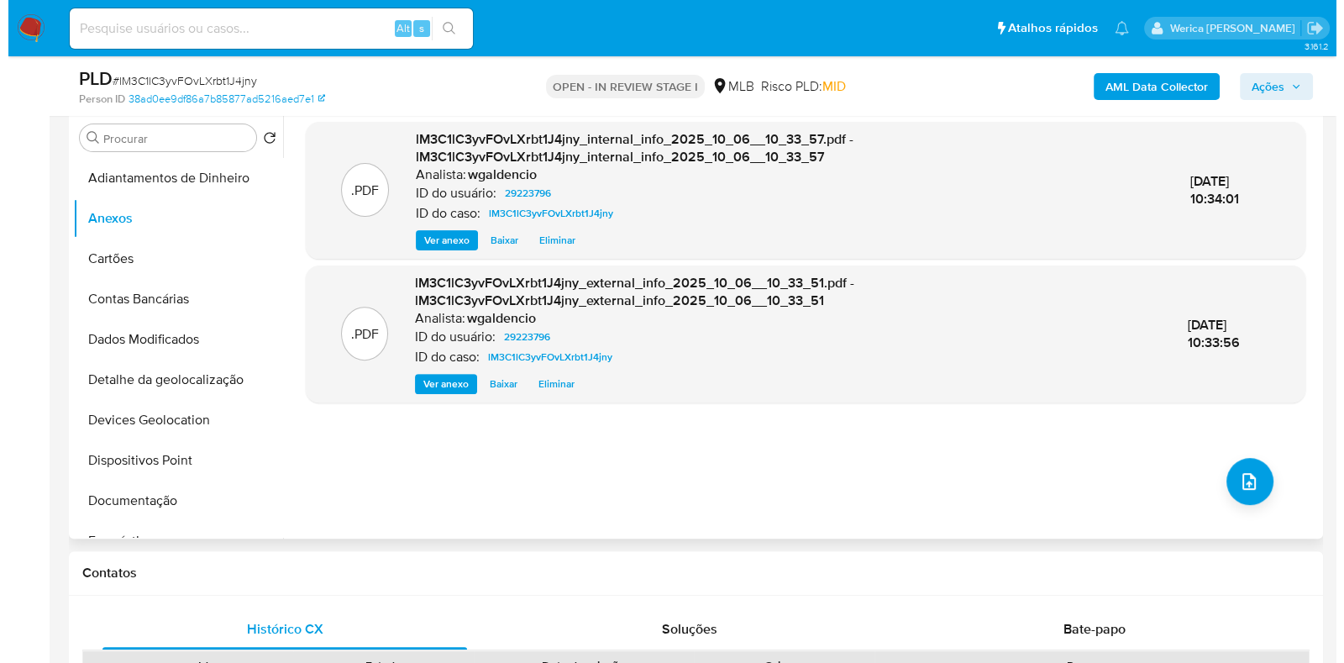
scroll to position [734, 0]
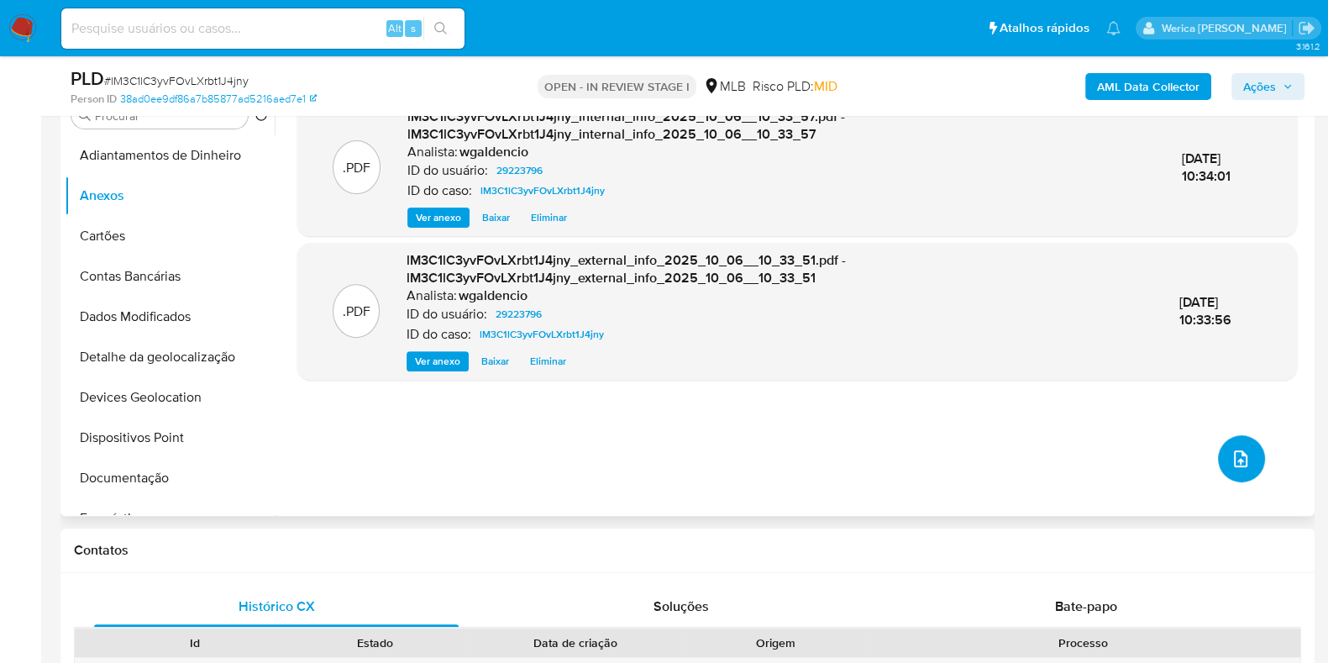
click at [1231, 459] on icon "upload-file" at bounding box center [1241, 459] width 20 height 20
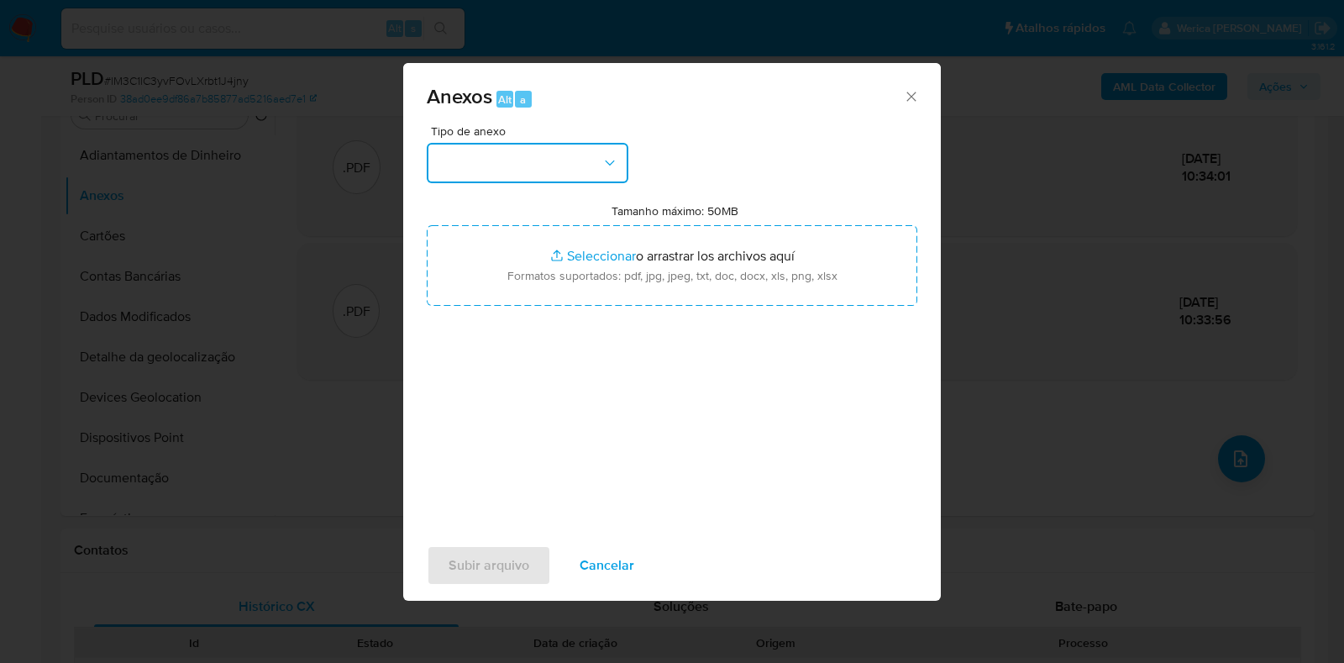
click at [596, 156] on button "button" at bounding box center [528, 163] width 202 height 40
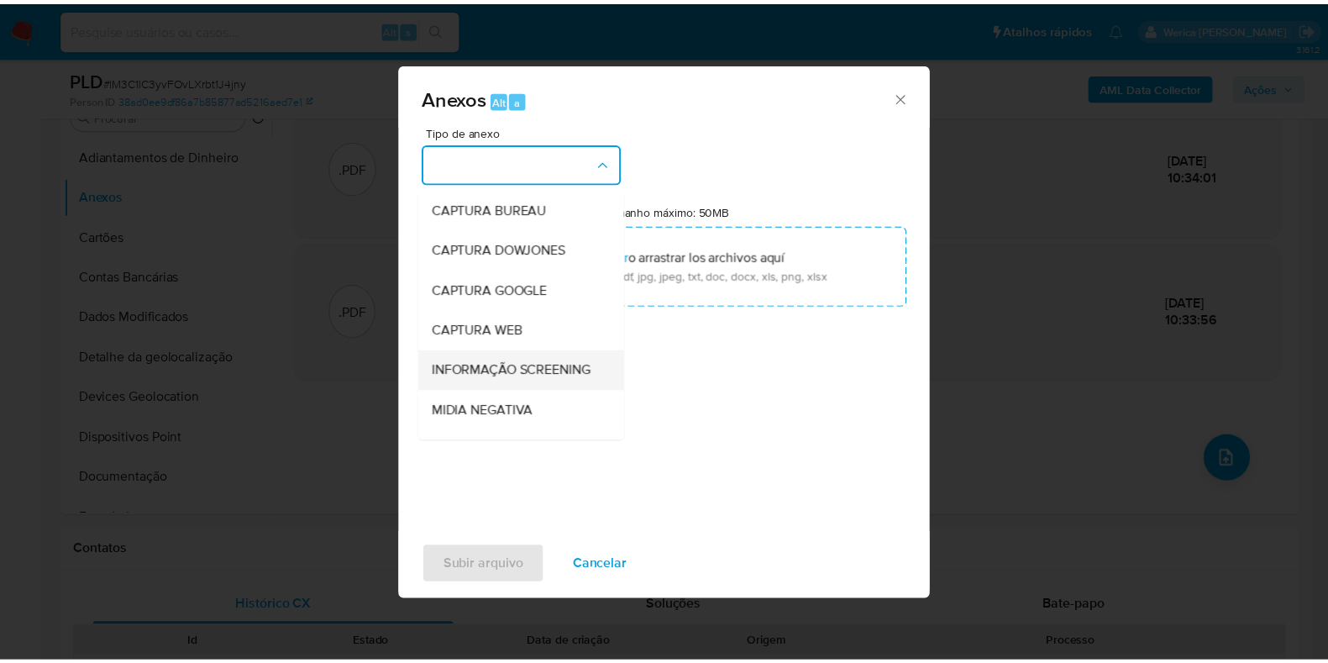
scroll to position [259, 0]
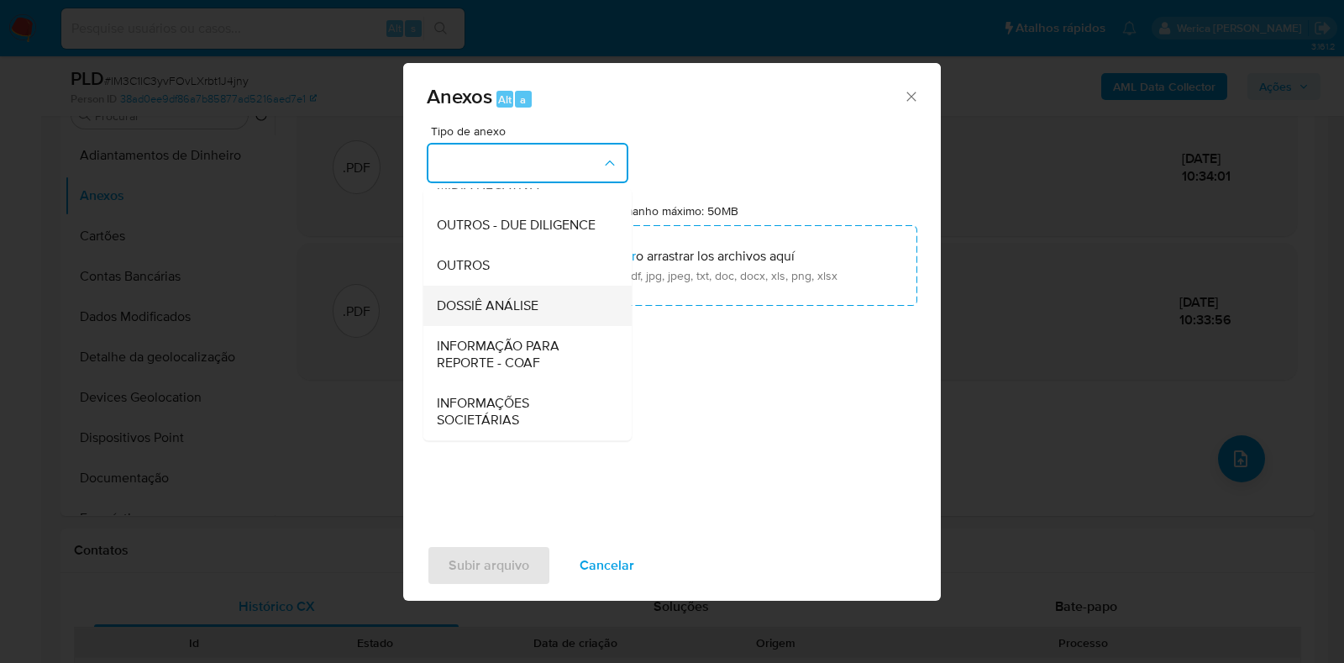
click at [544, 299] on div "DOSSIÊ ANÁLISE" at bounding box center [522, 306] width 171 height 40
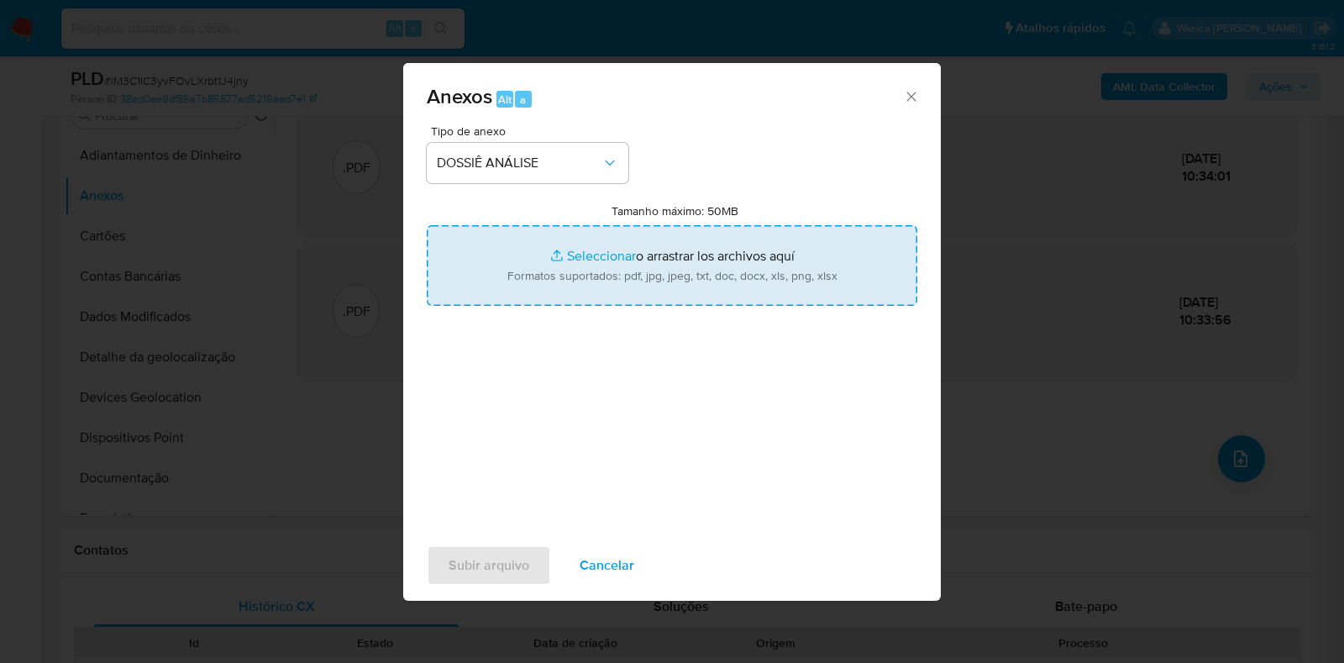
click at [540, 262] on input "Tamanho máximo: 50MB Seleccionar archivos" at bounding box center [672, 265] width 491 height 81
type input "C:\fakepath\SAR - XXXX - CPF 11859543766 - JULIAN VIANA DA SILVA.pdf"
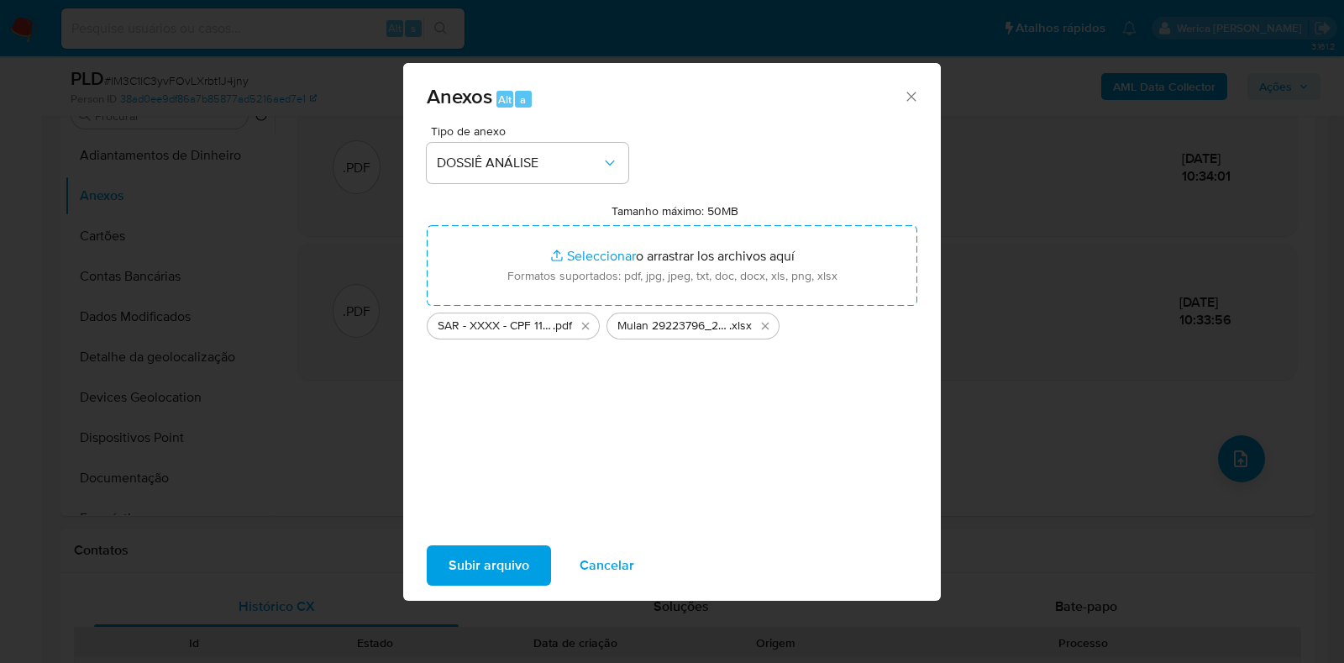
click at [537, 579] on button "Subir arquivo" at bounding box center [489, 565] width 124 height 40
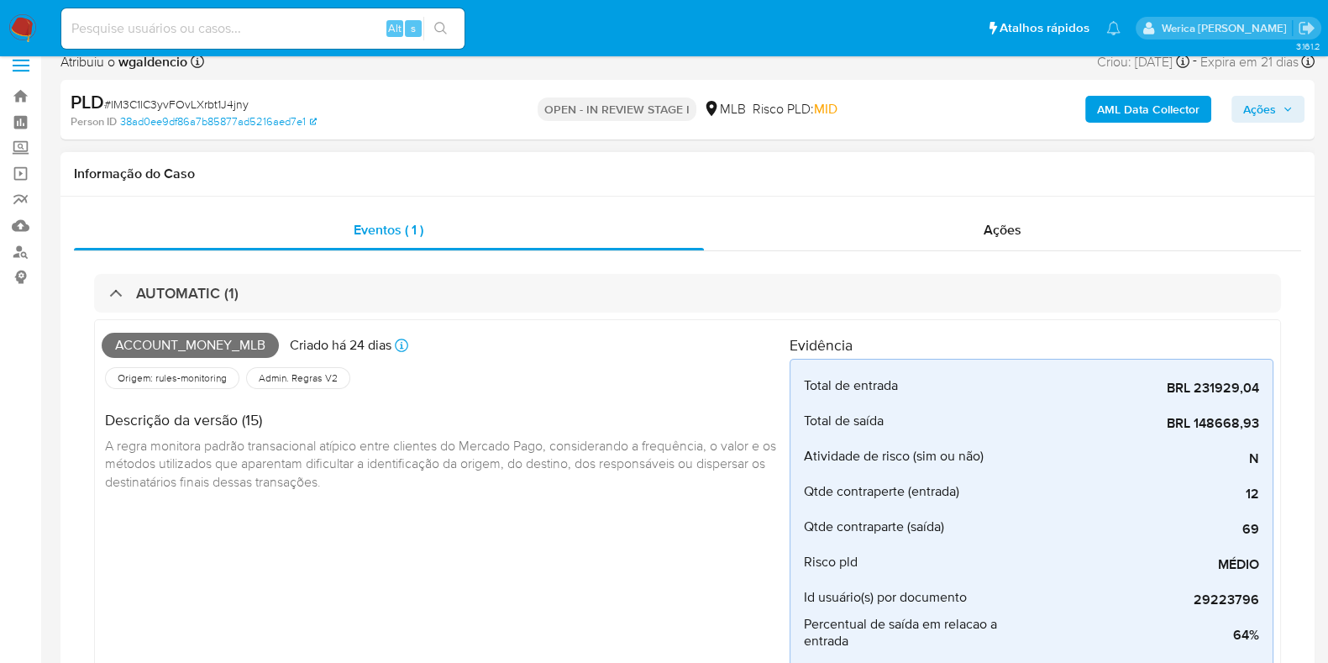
scroll to position [0, 0]
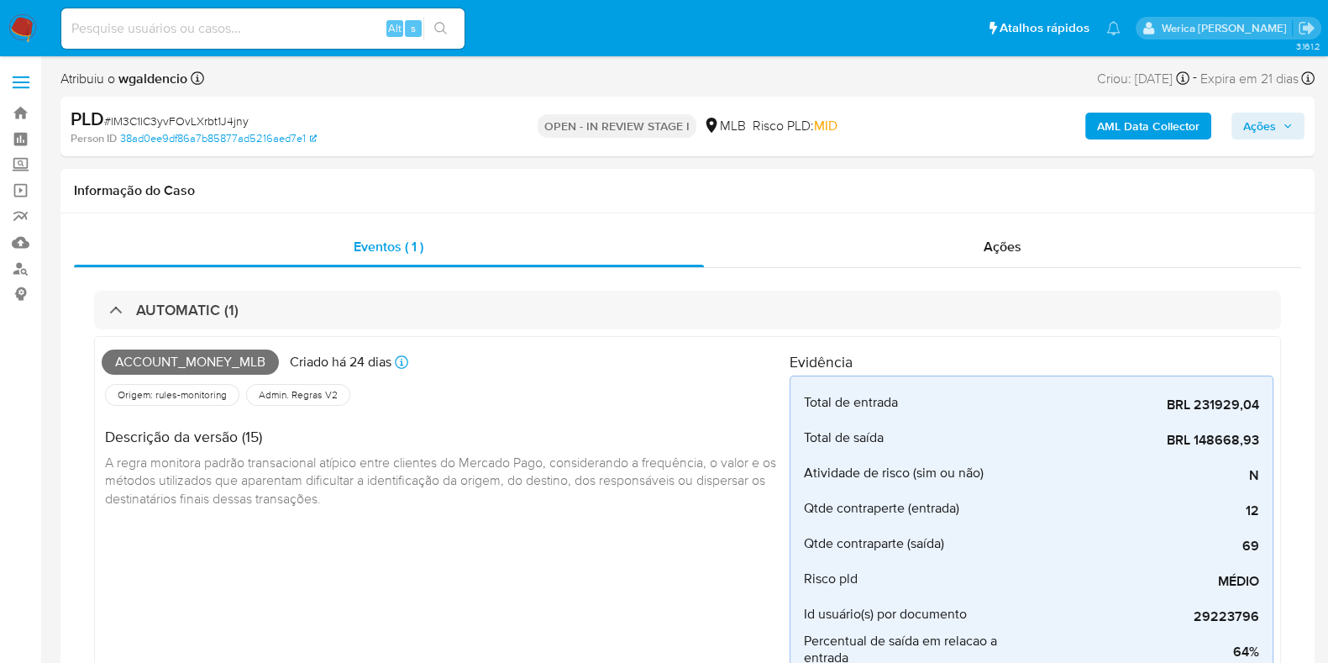
click at [1279, 142] on div "AML Data Collector Ações" at bounding box center [1101, 126] width 407 height 39
click at [982, 228] on div "Ações" at bounding box center [1003, 247] width 598 height 40
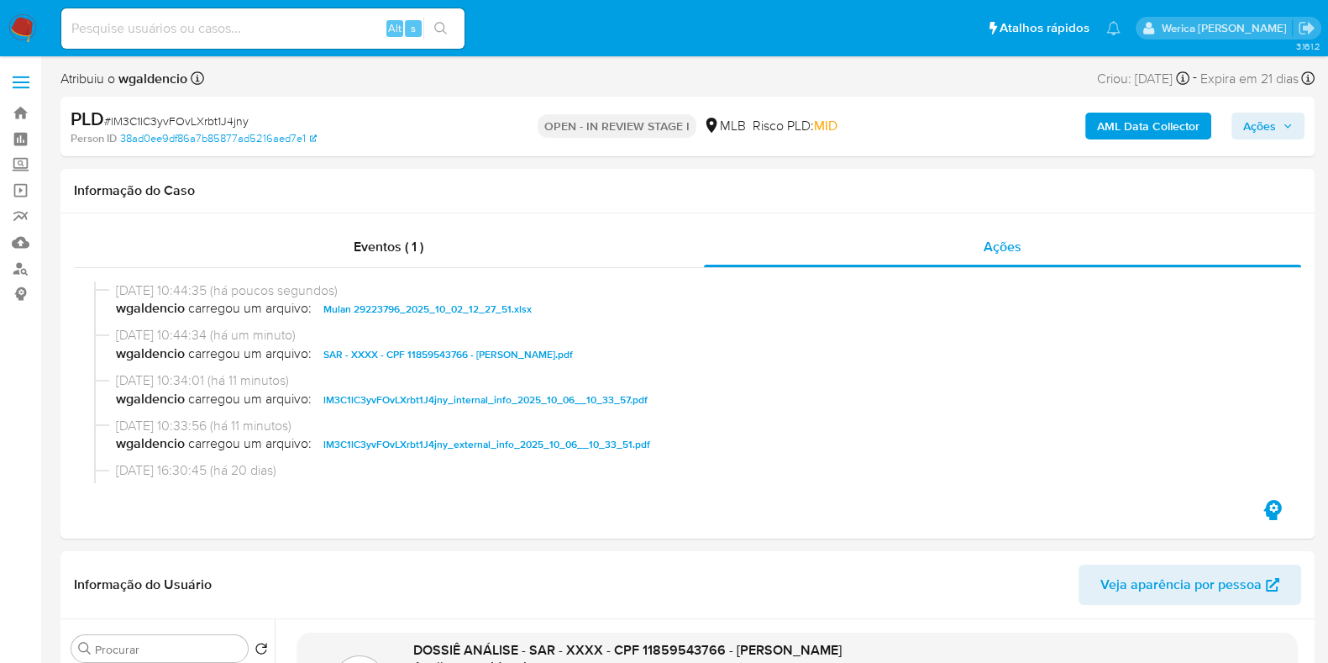
click at [1236, 123] on button "Ações" at bounding box center [1267, 126] width 73 height 27
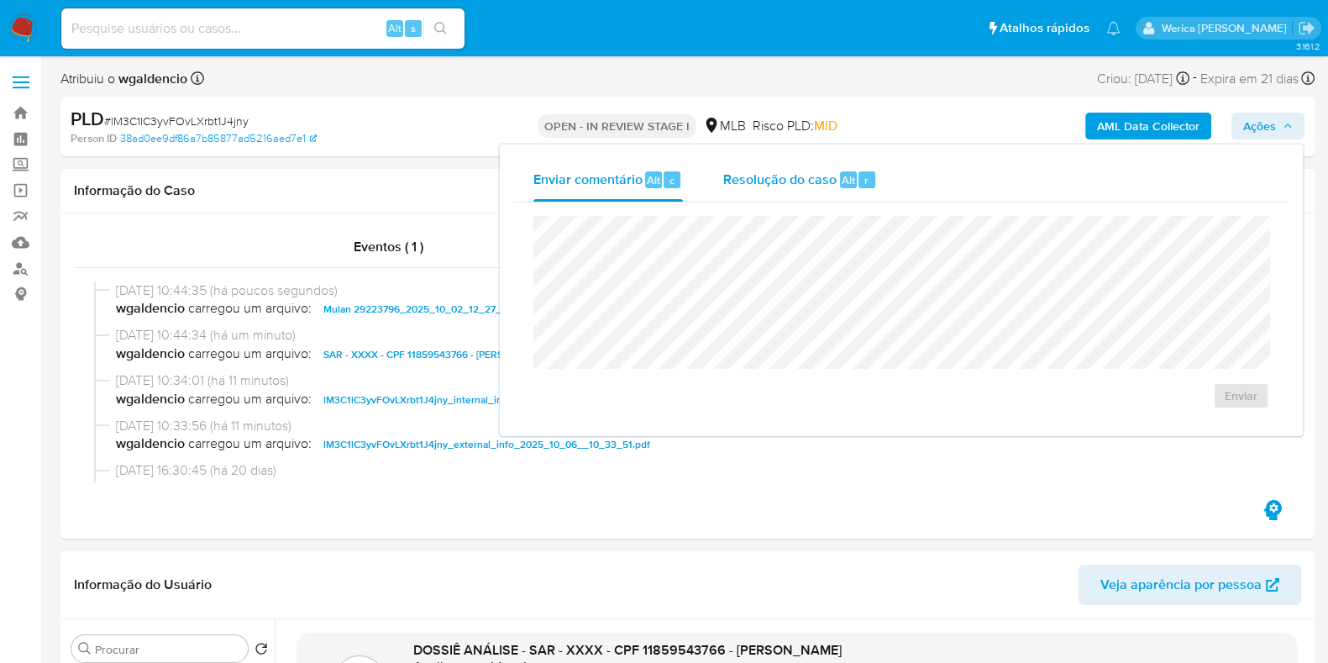
drag, startPoint x: 832, startPoint y: 188, endPoint x: 823, endPoint y: 189, distance: 8.4
click at [826, 187] on span "Resolução do caso" at bounding box center [779, 179] width 113 height 19
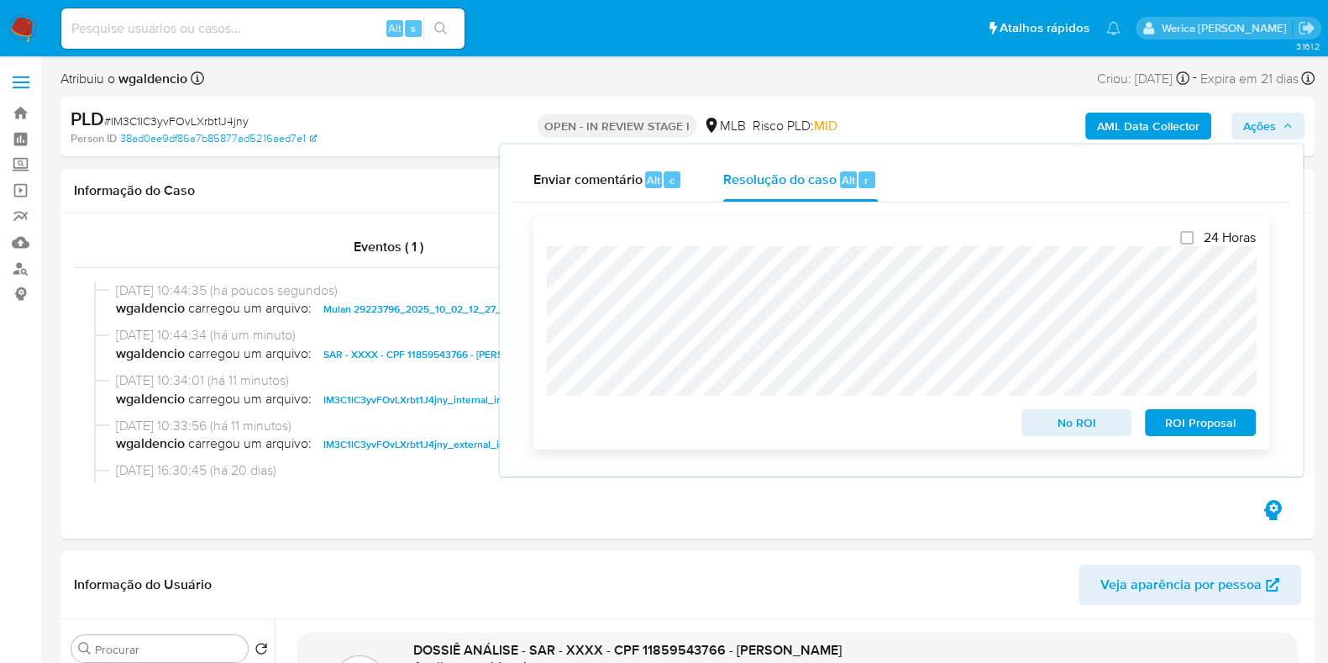
click at [1194, 420] on span "ROI Proposal" at bounding box center [1200, 423] width 87 height 24
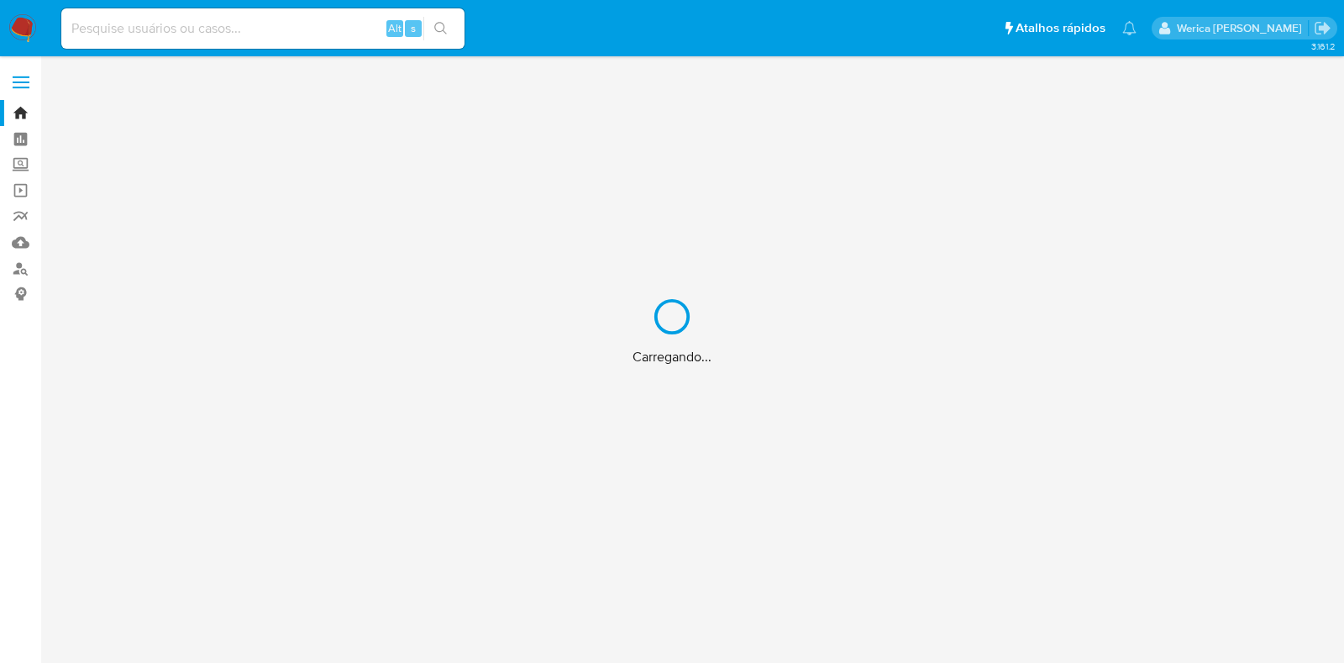
click at [365, 31] on div "Carregando..." at bounding box center [672, 331] width 1344 height 663
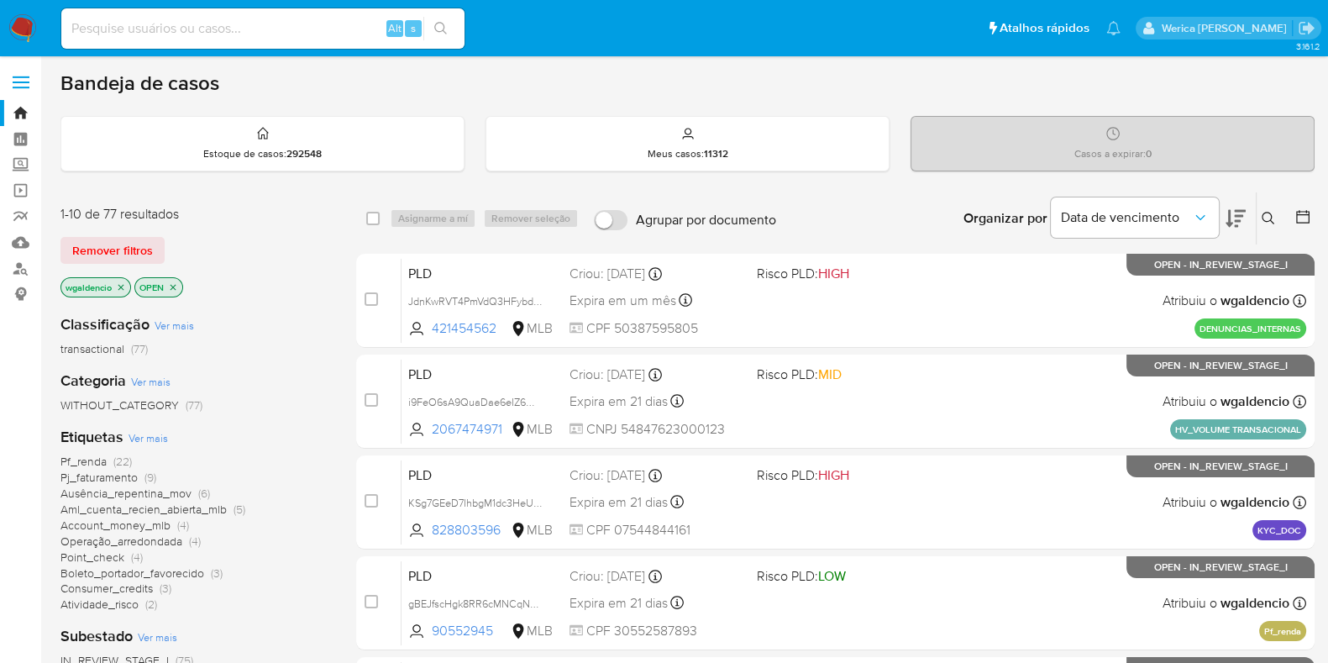
click at [349, 31] on input at bounding box center [262, 29] width 403 height 22
paste input "2487953088"
type input "2487953088"
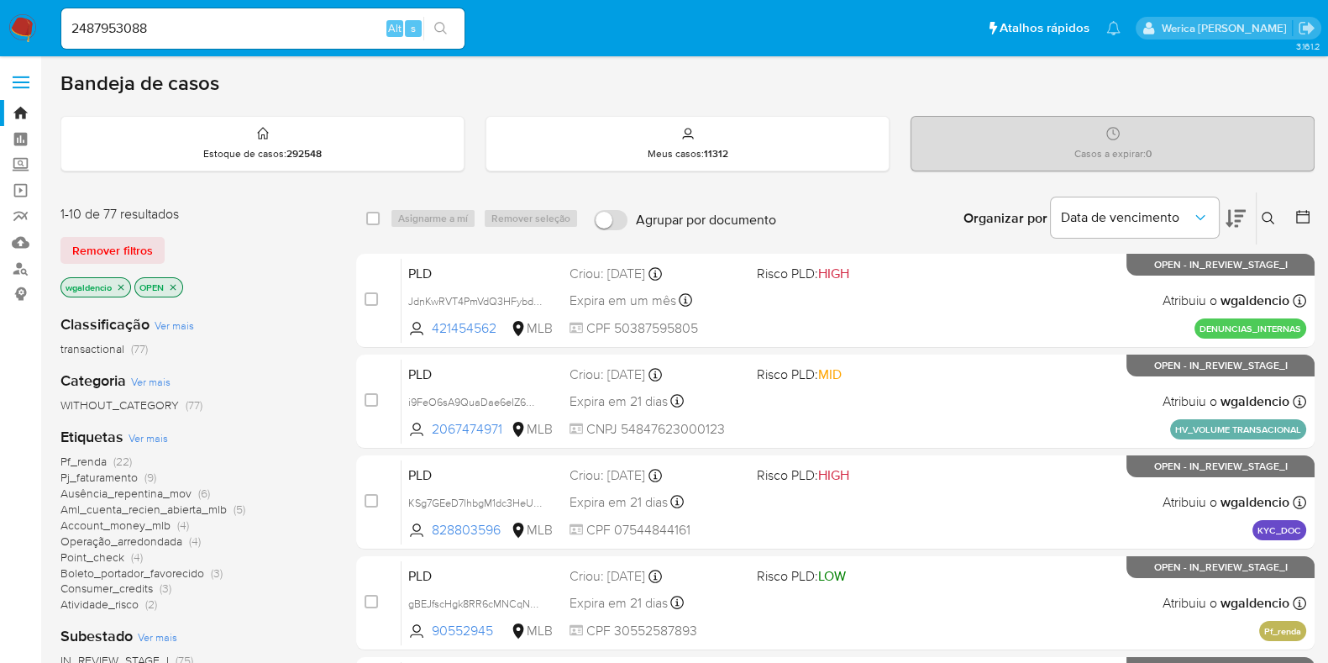
click at [436, 24] on icon "search-icon" at bounding box center [440, 28] width 13 height 13
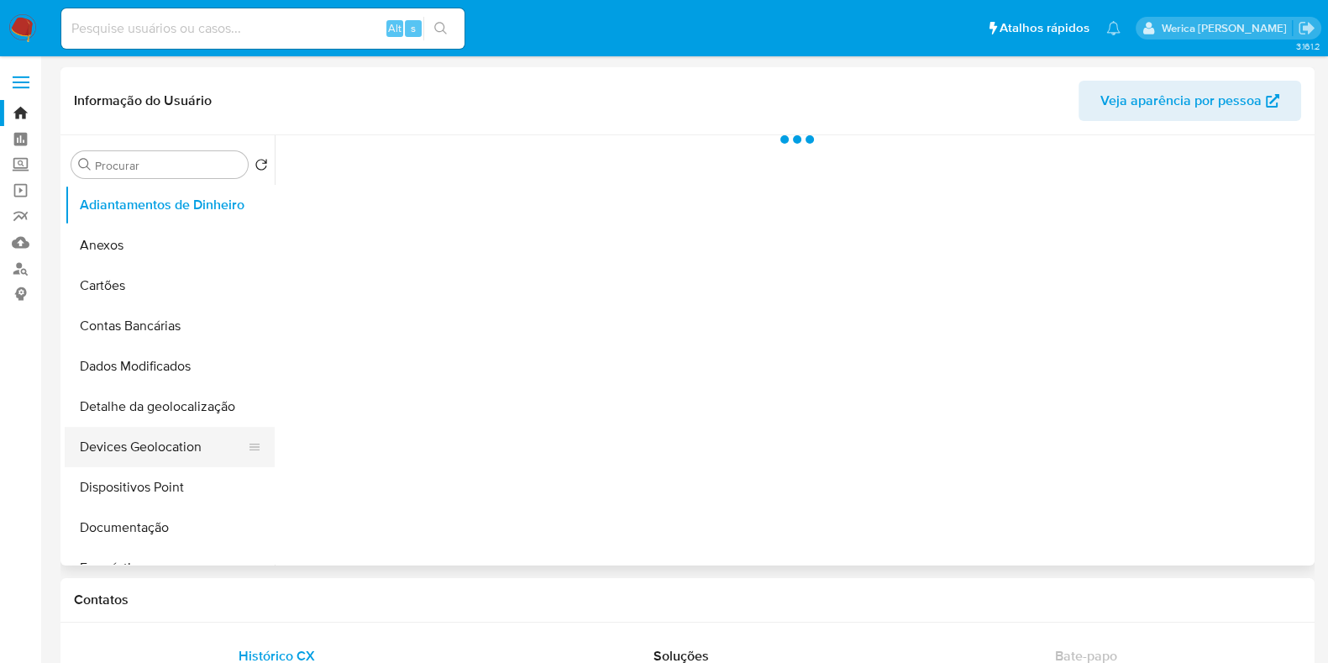
select select "10"
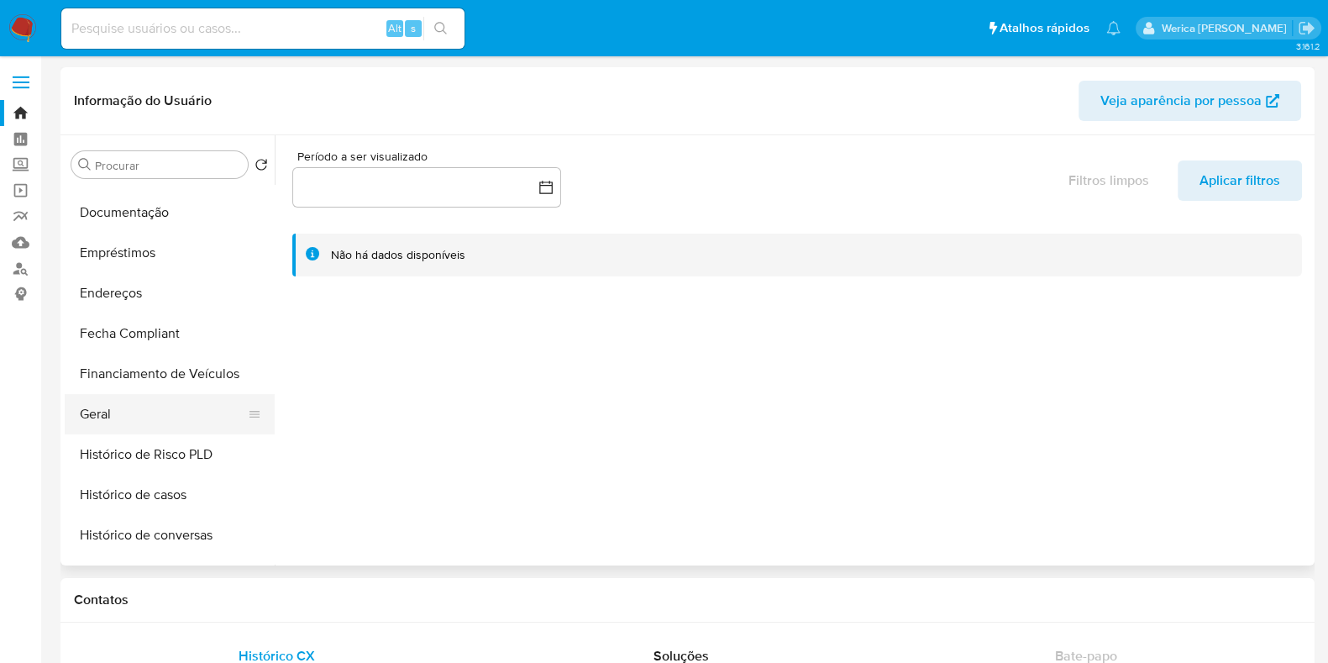
click at [186, 424] on button "Geral" at bounding box center [163, 414] width 197 height 40
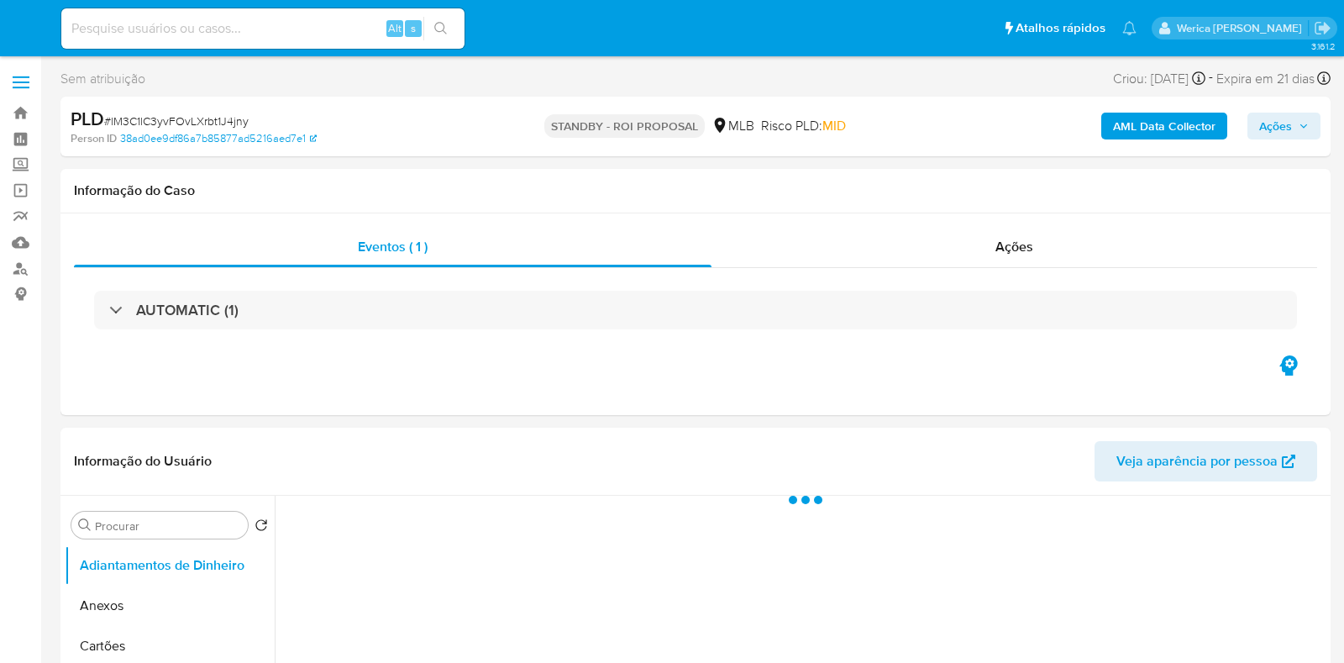
select select "10"
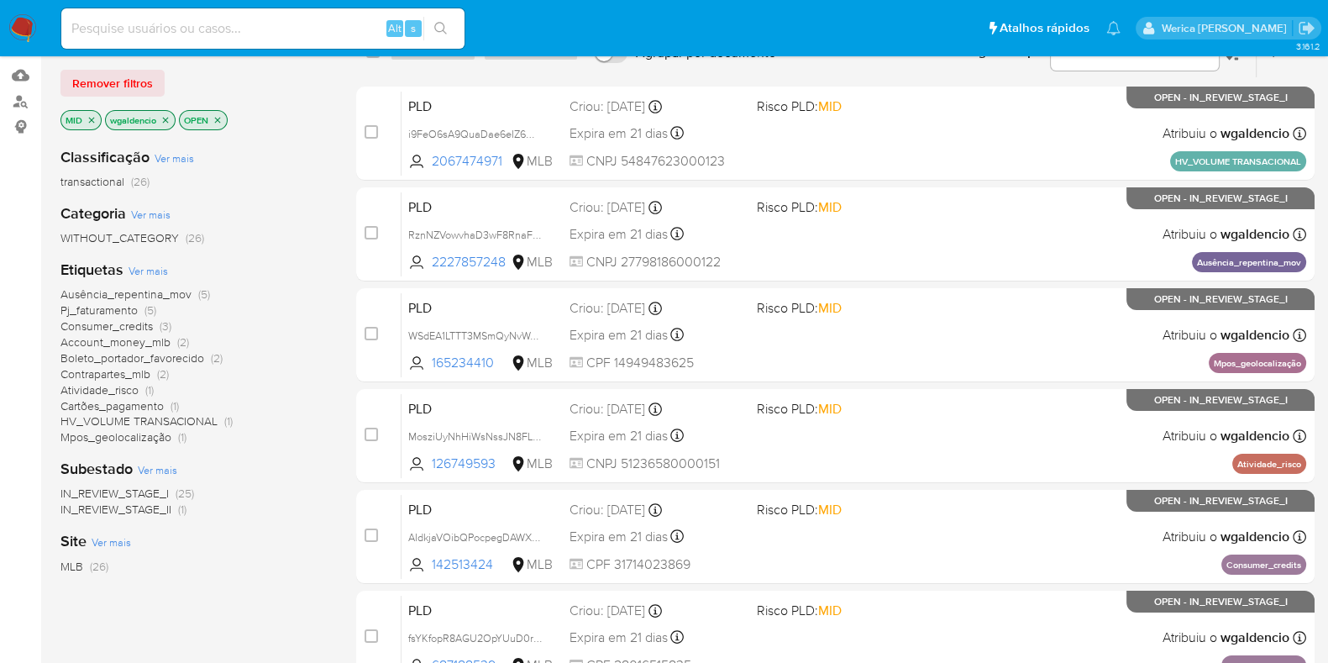
scroll to position [104, 0]
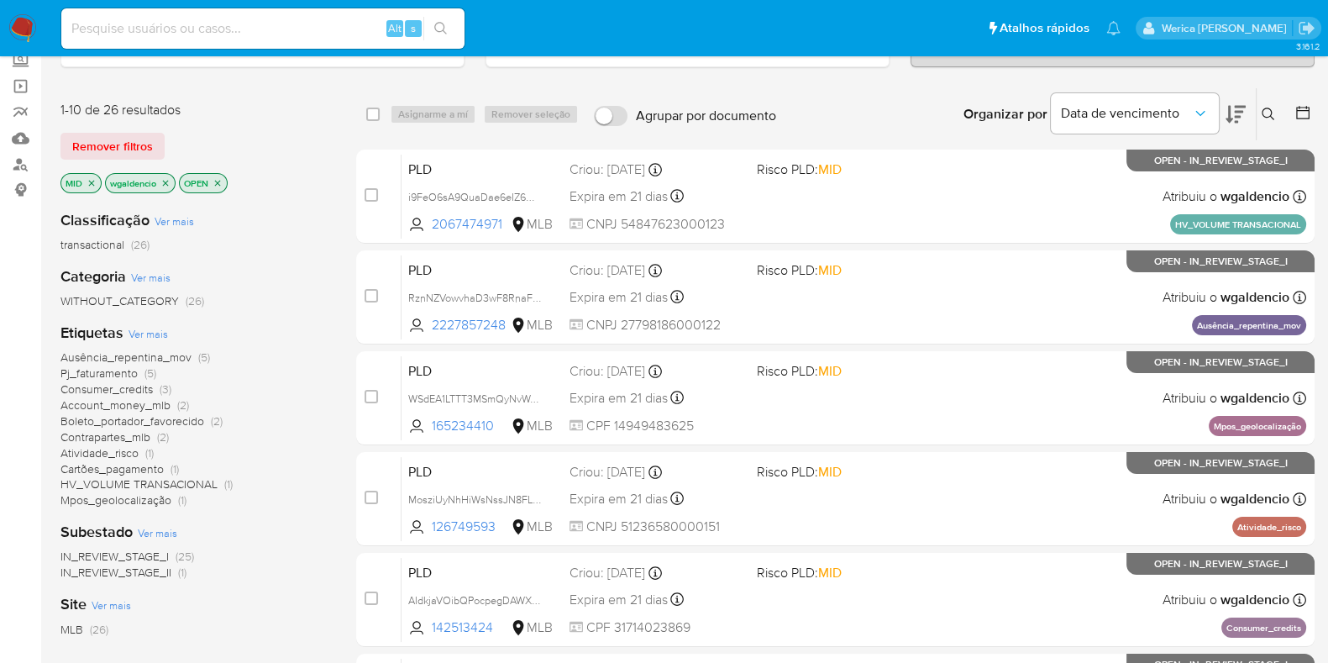
click at [95, 397] on span "Account_money_mlb" at bounding box center [115, 404] width 110 height 17
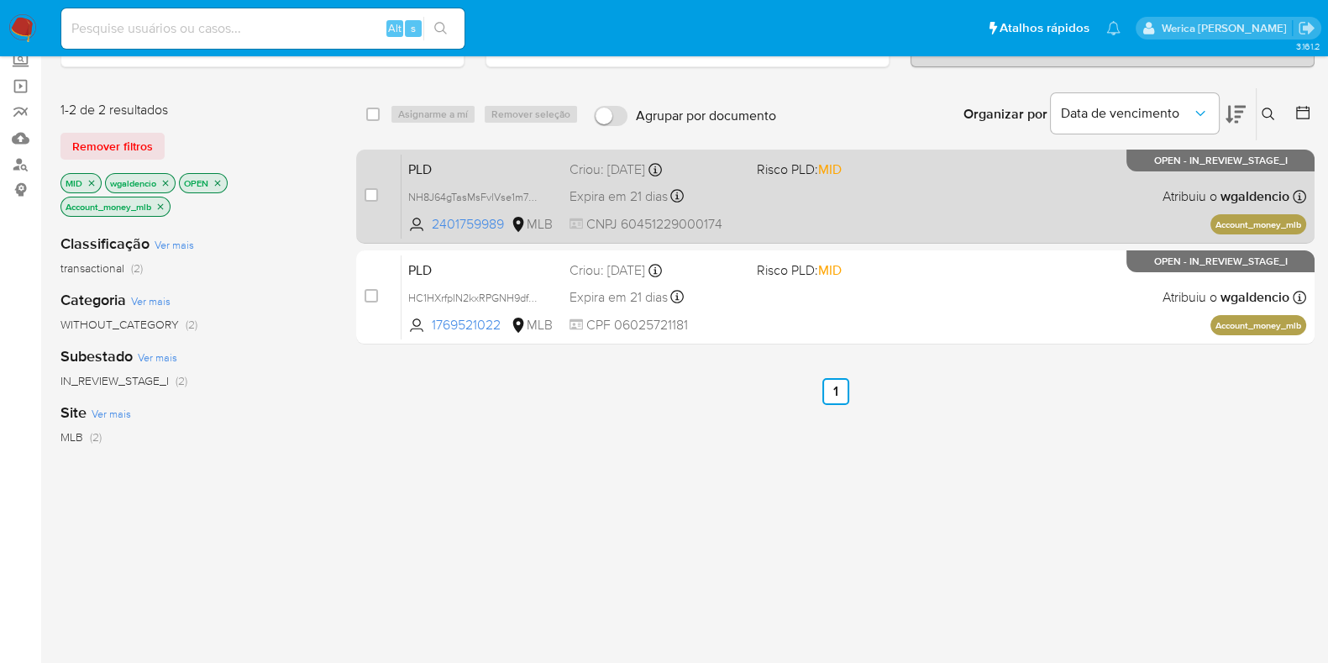
click at [861, 195] on span at bounding box center [844, 195] width 174 height 3
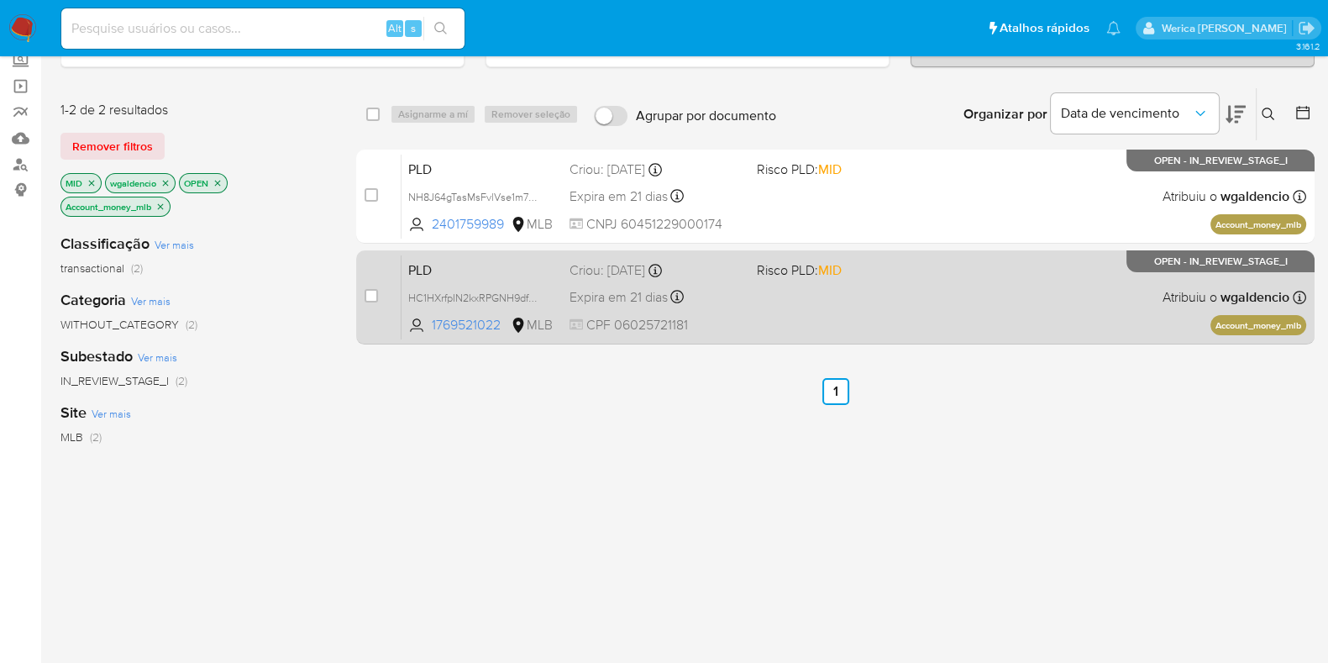
click at [903, 312] on div "PLD HC1HXrfpIN2kxRPGNH9dfX8F 1769521022 MLB Risco PLD: MID Criou: [DATE] Criou:…" at bounding box center [854, 297] width 905 height 85
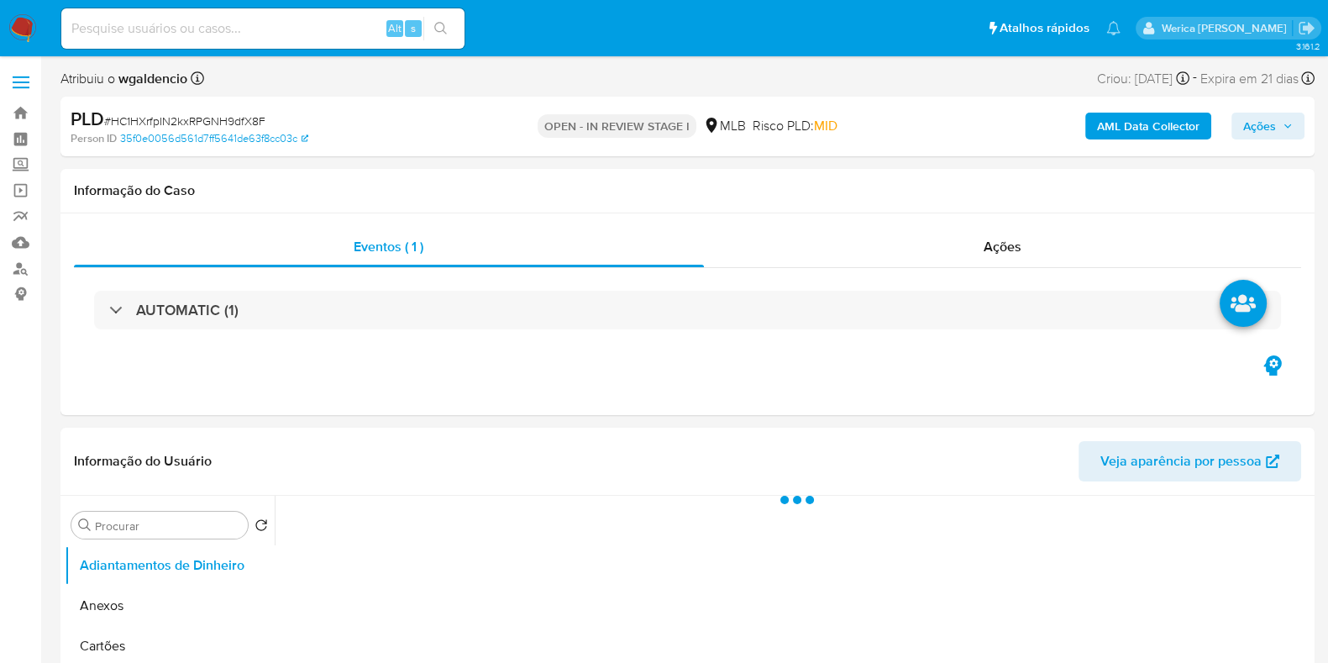
select select "10"
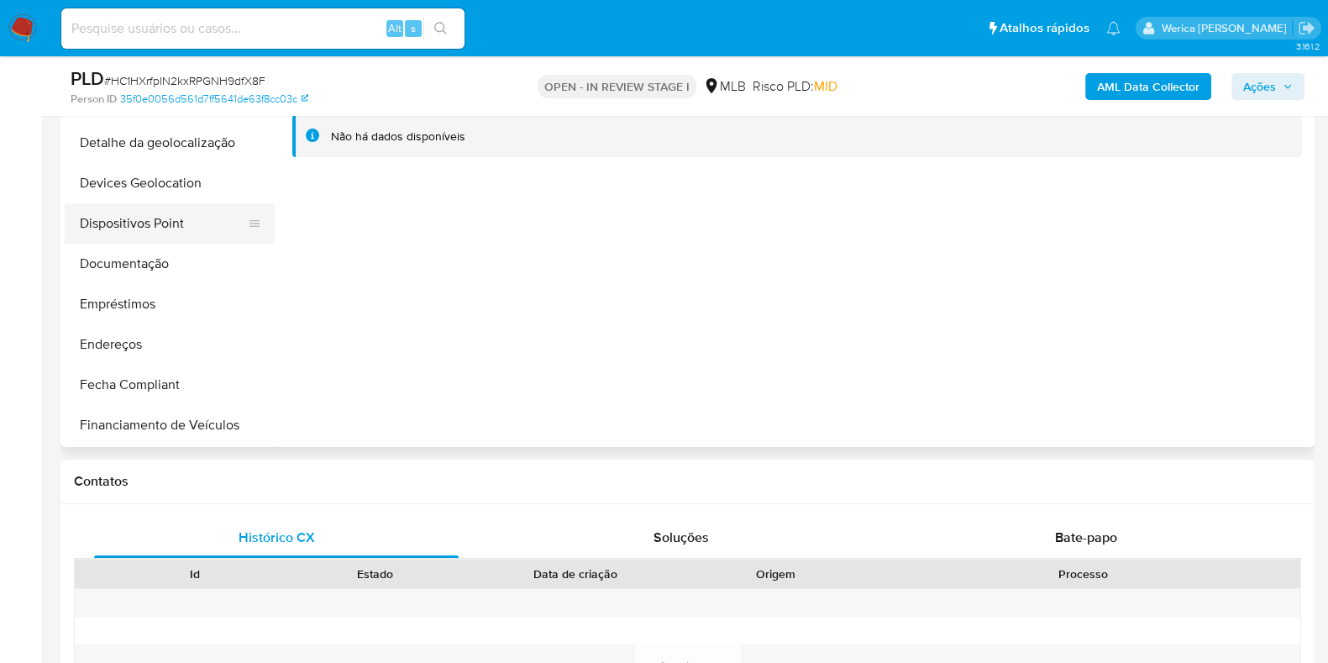
scroll to position [315, 0]
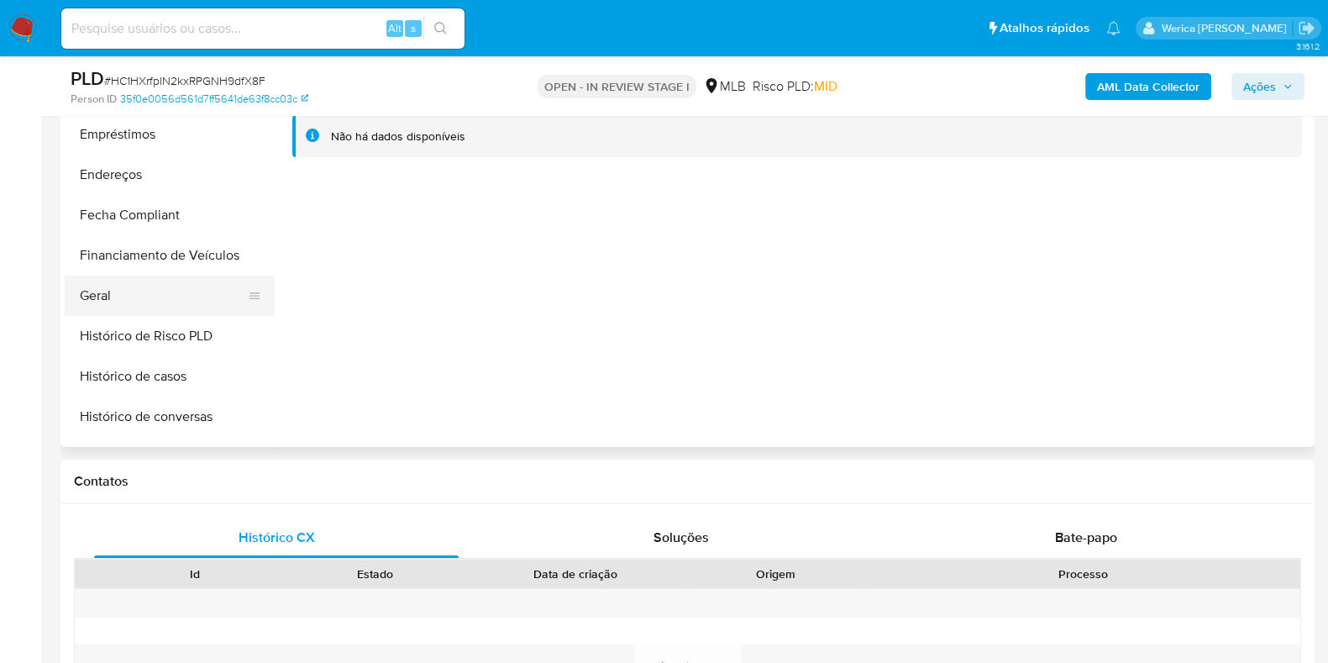
click at [141, 287] on button "Geral" at bounding box center [163, 296] width 197 height 40
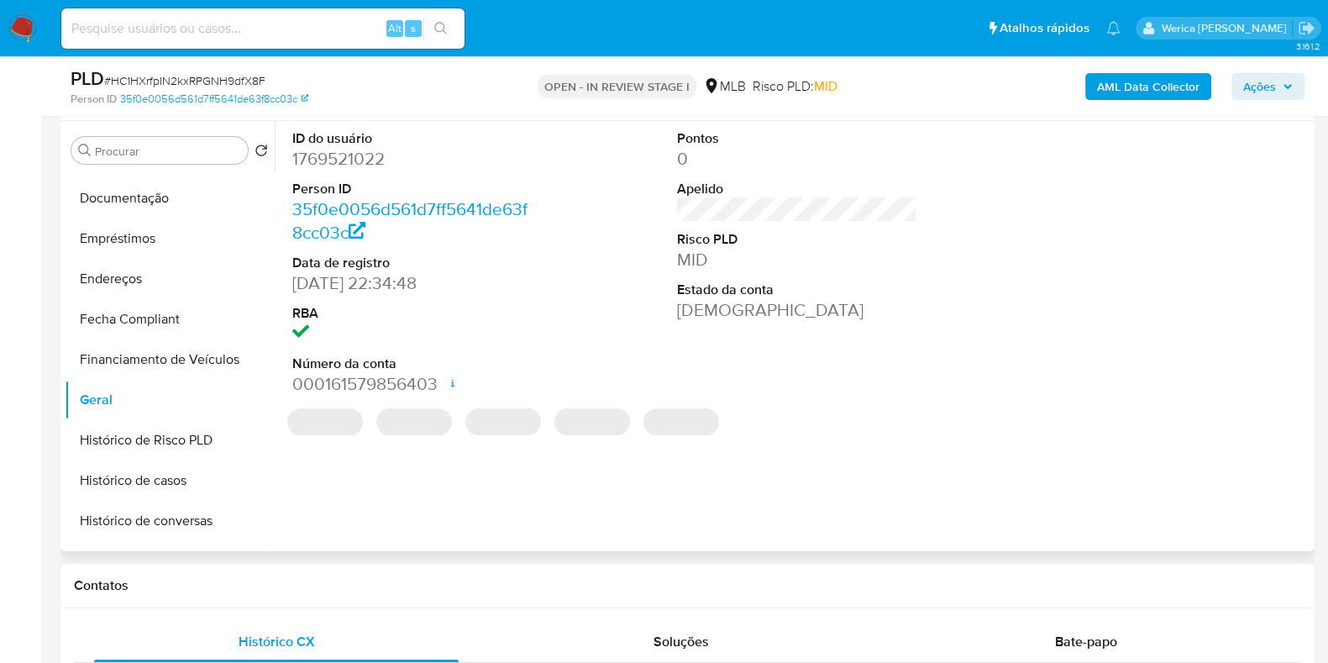
click at [345, 157] on dd "1769521022" at bounding box center [412, 159] width 240 height 24
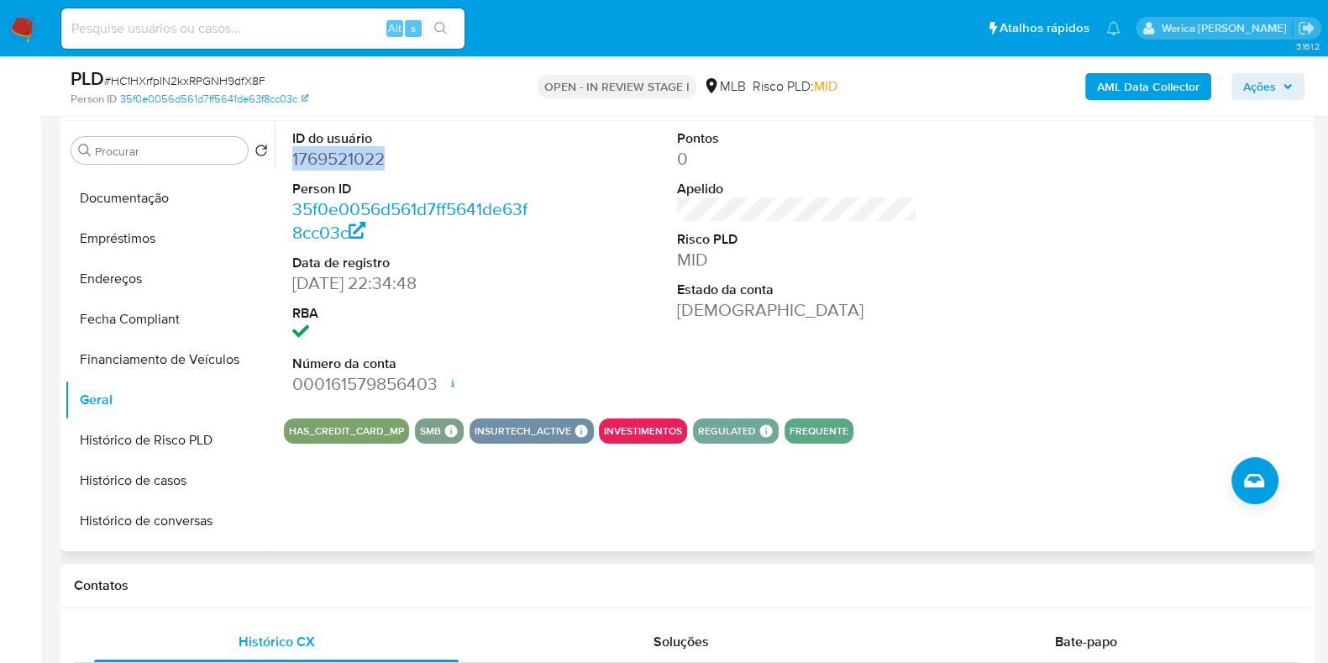
copy dd "1769521022"
